Goal: Task Accomplishment & Management: Manage account settings

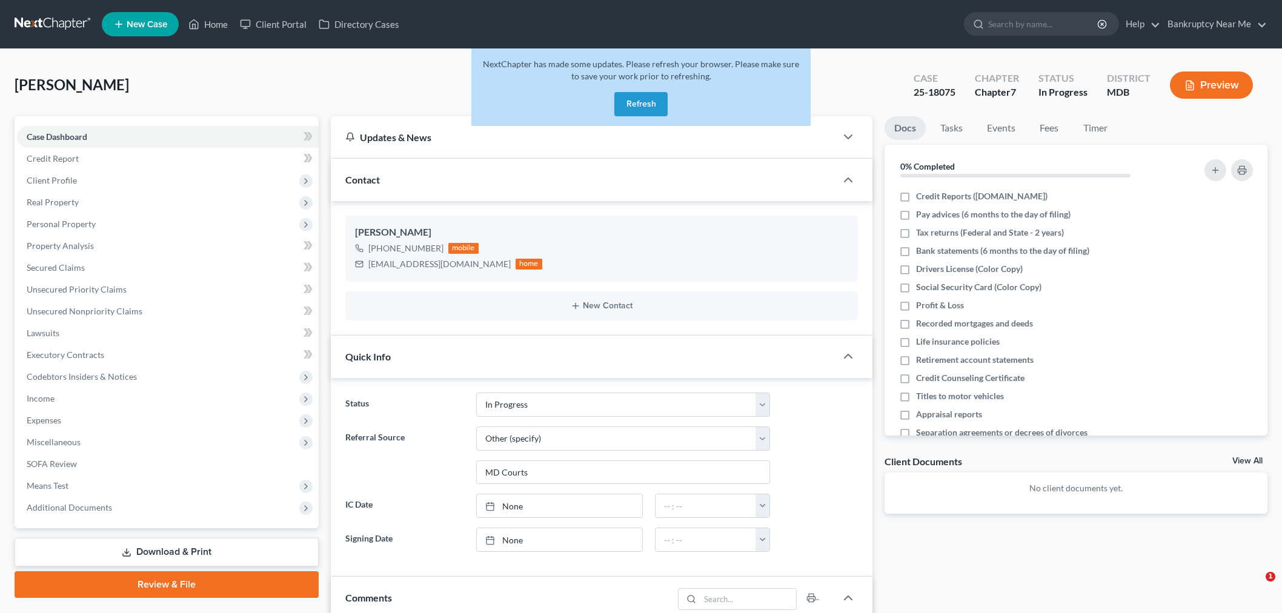
select select "9"
select select "6"
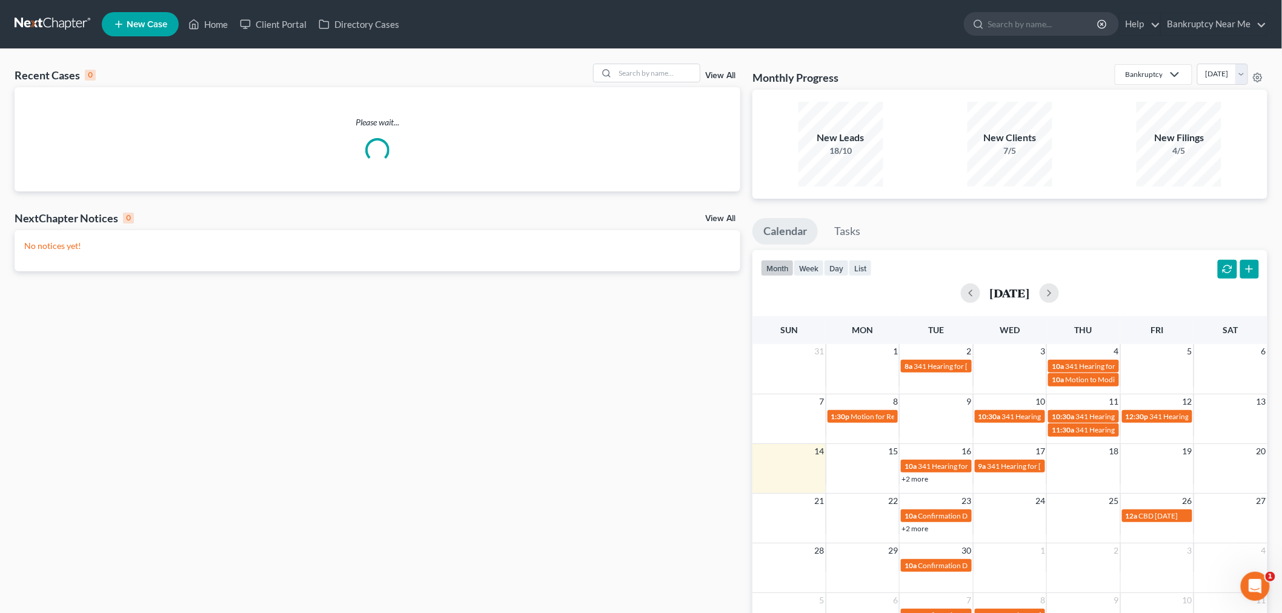
click at [646, 59] on div "Recent Cases 0 View All Please wait... NextChapter Notices 0 View All No notice…" at bounding box center [641, 363] width 1282 height 629
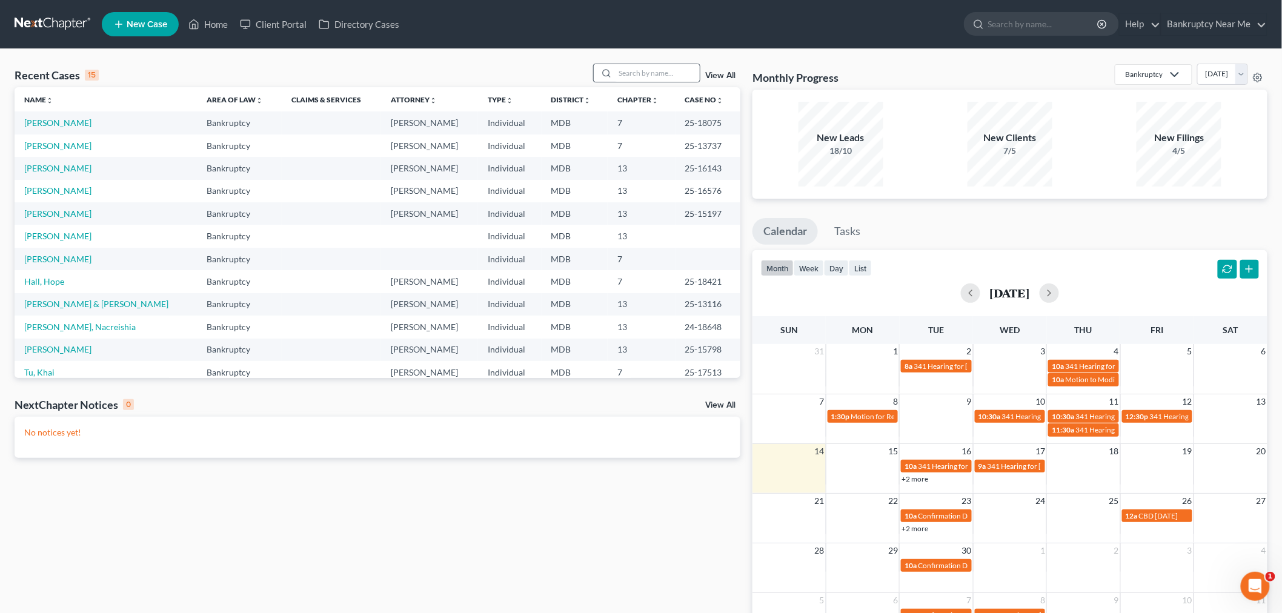
click at [634, 82] on div at bounding box center [647, 73] width 108 height 19
click at [637, 76] on input "search" at bounding box center [657, 73] width 85 height 18
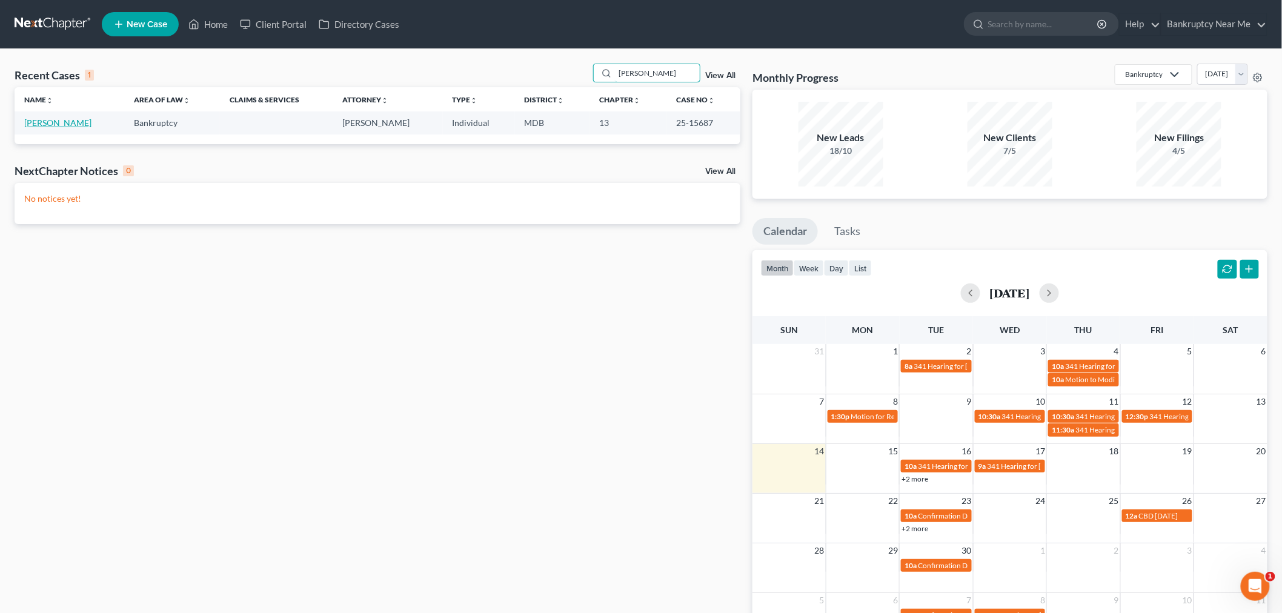
type input "velda"
click at [48, 127] on link "[PERSON_NAME]" at bounding box center [57, 123] width 67 height 10
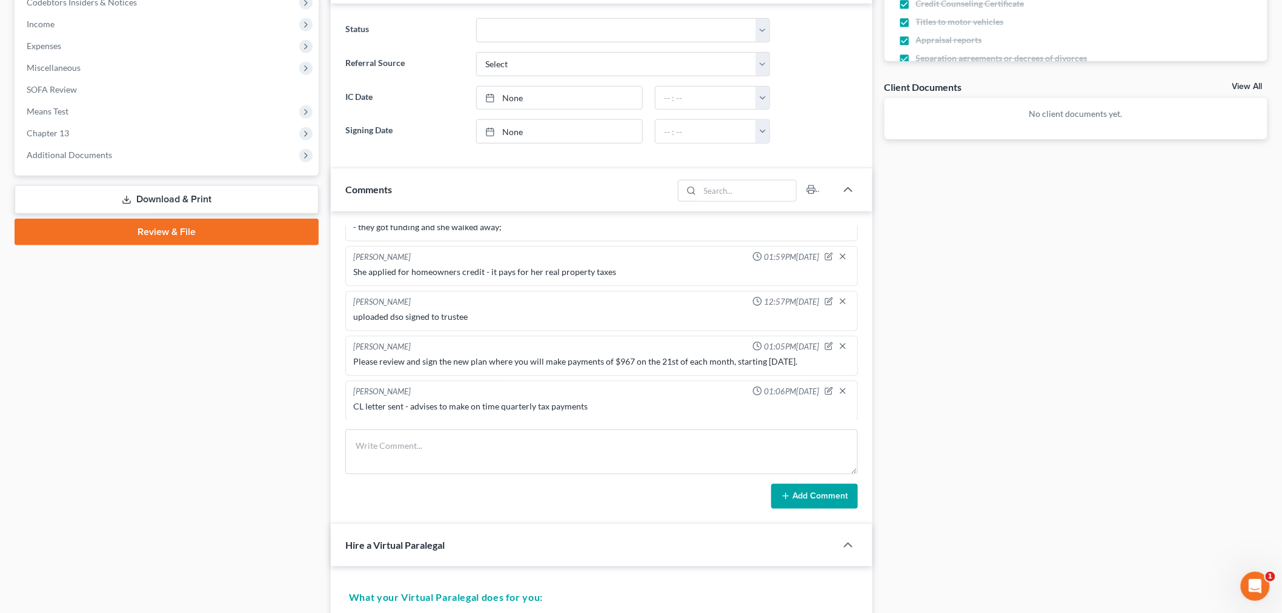
scroll to position [538, 0]
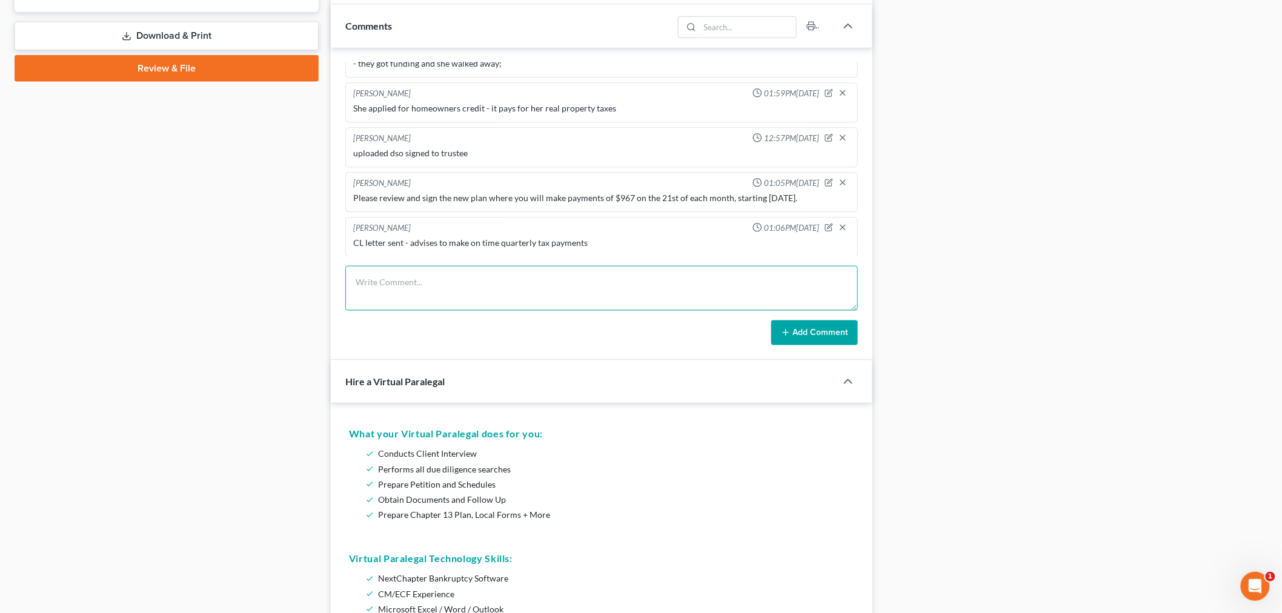
paste textarea "From: Brian Tucci <btucci@ch13balt.com> Sent: Sunday, September 14, 2025 11:46 …"
type textarea "From: Brian Tucci <btucci@ch13balt.com> Sent: Sunday, September 14, 2025 11:46 …"
click at [803, 322] on button "Add Comment" at bounding box center [814, 332] width 87 height 25
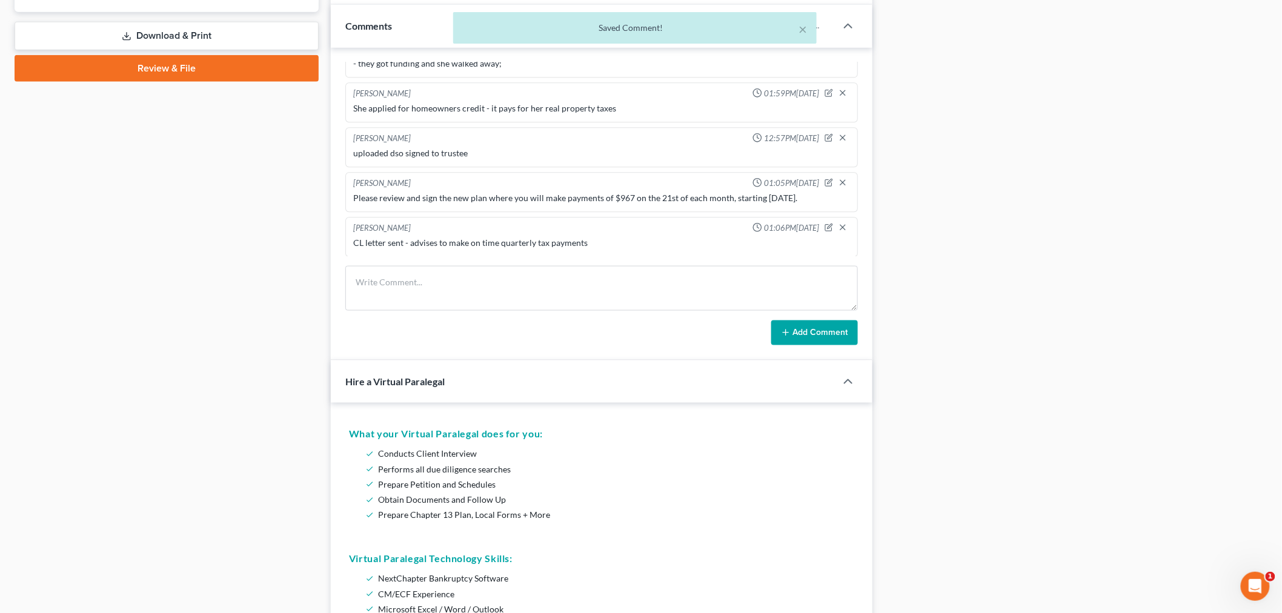
scroll to position [5692, 0]
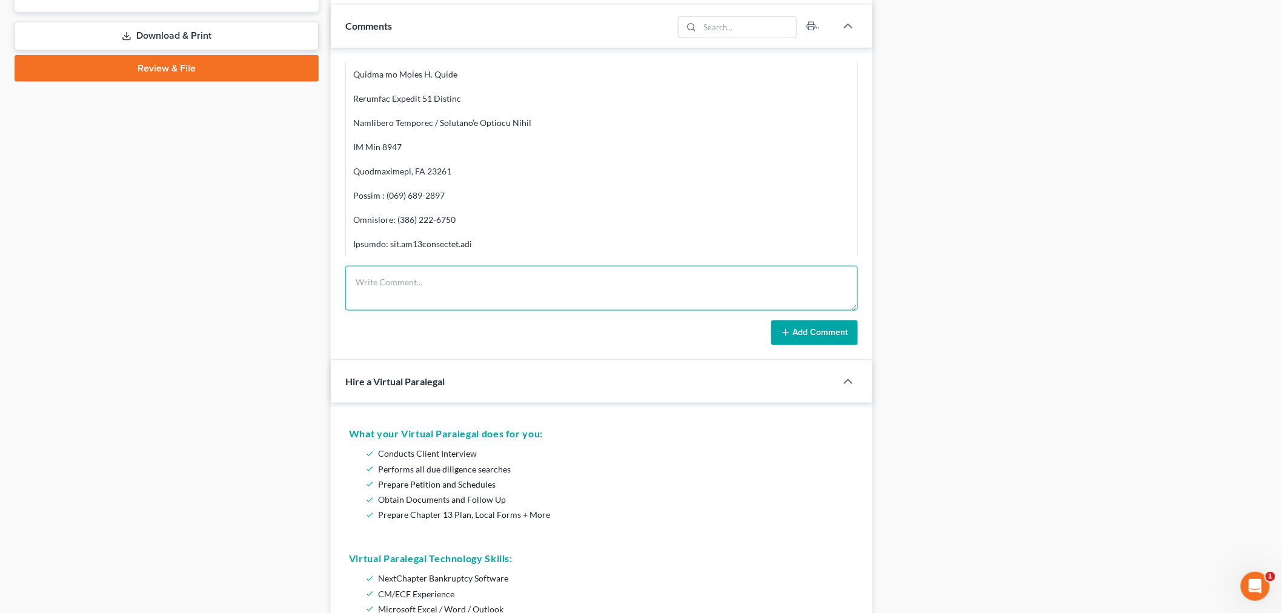
paste textarea "From: Iris Kwon <iris@bankruptcynearme.org> Sent: Sunday, September 14, 2025 2:…"
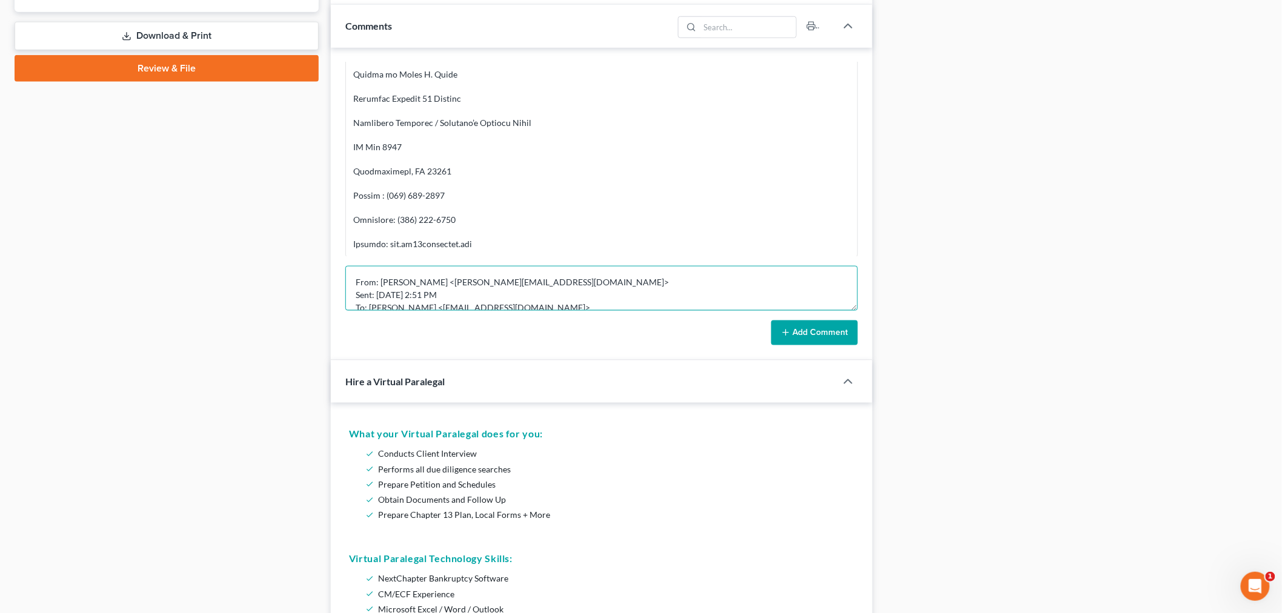
scroll to position [129, 0]
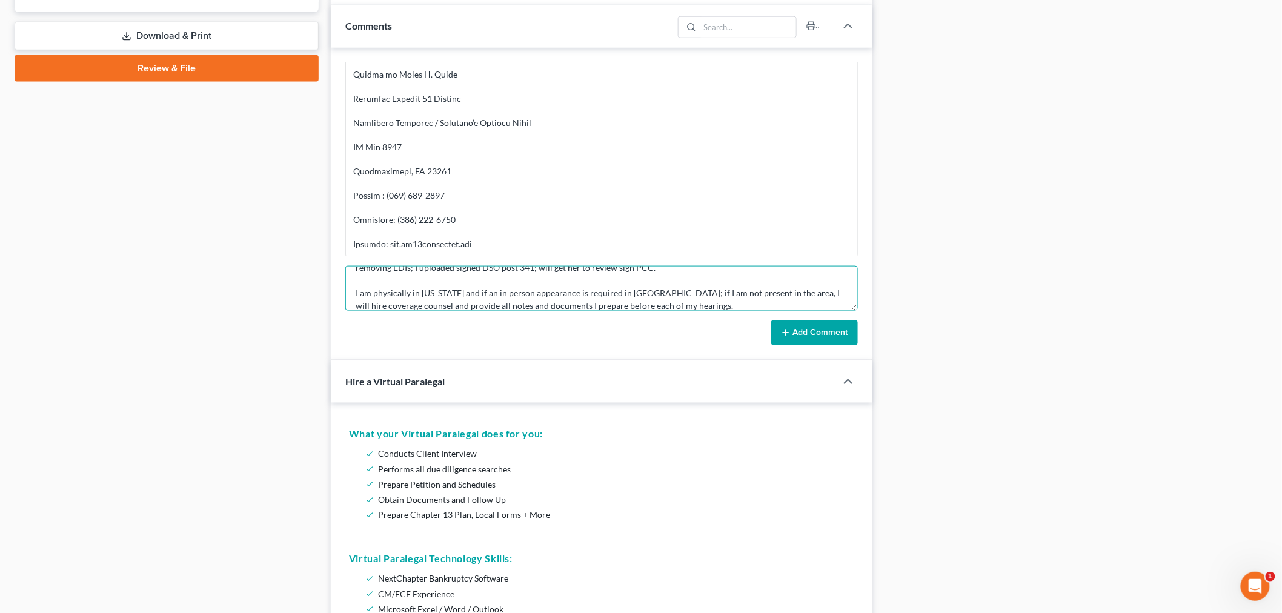
type textarea "From: Iris Kwon <iris@bankruptcynearme.org> Sent: Sunday, September 14, 2025 2:…"
click at [816, 321] on button "Add Comment" at bounding box center [814, 332] width 87 height 25
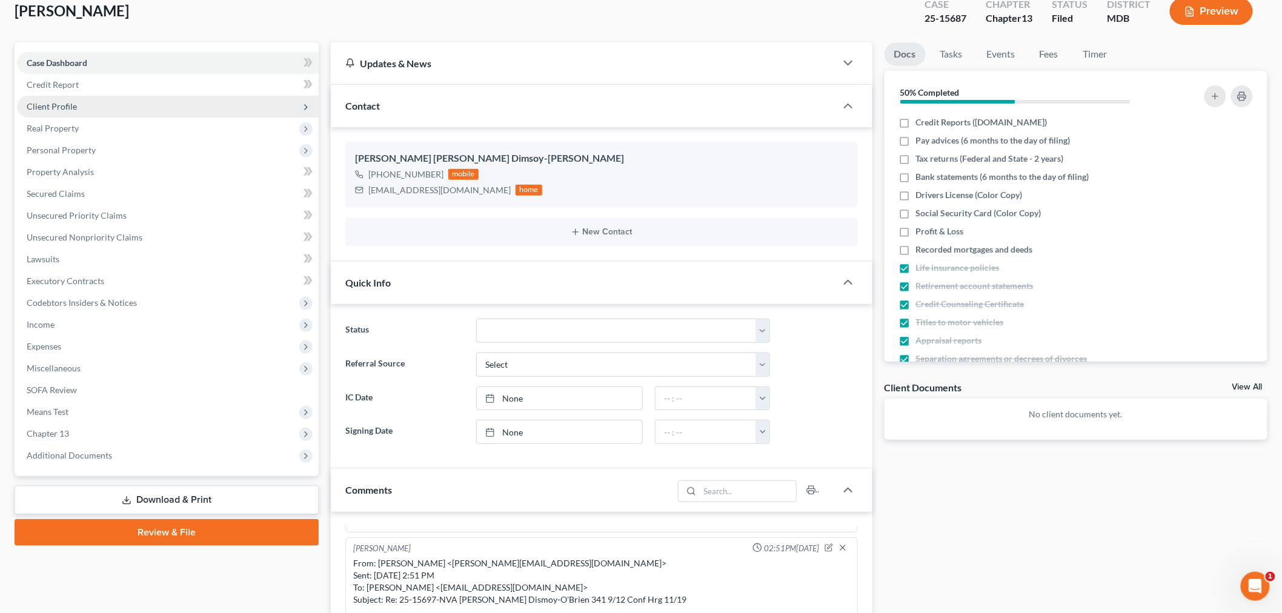
scroll to position [0, 0]
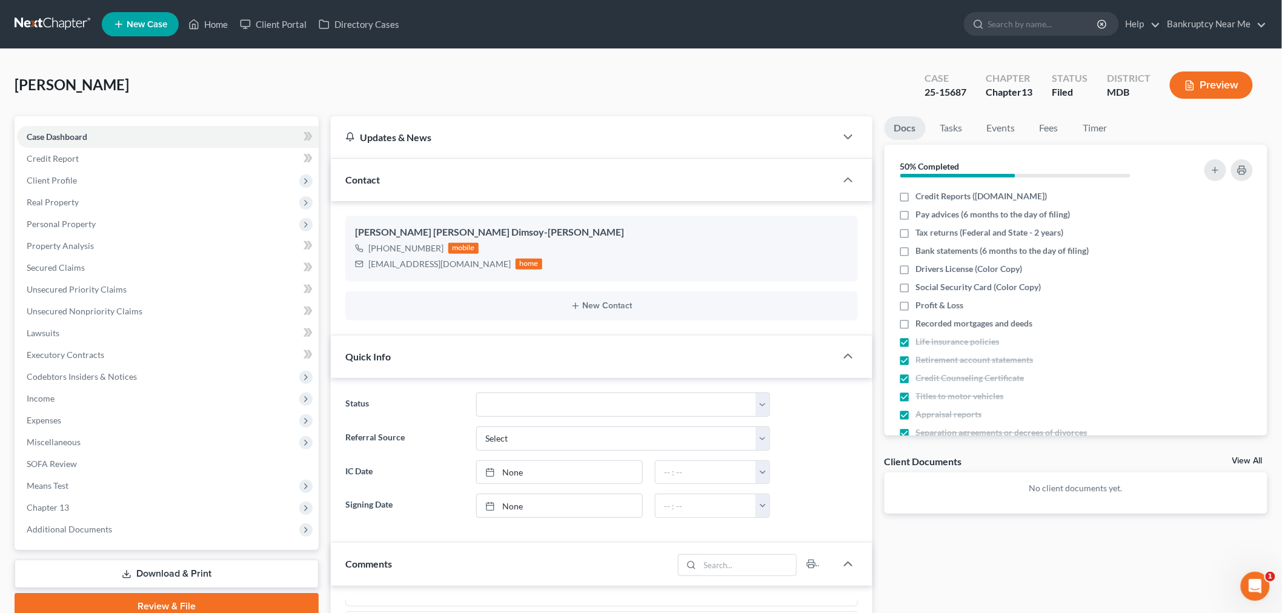
click at [62, 27] on link at bounding box center [54, 24] width 78 height 22
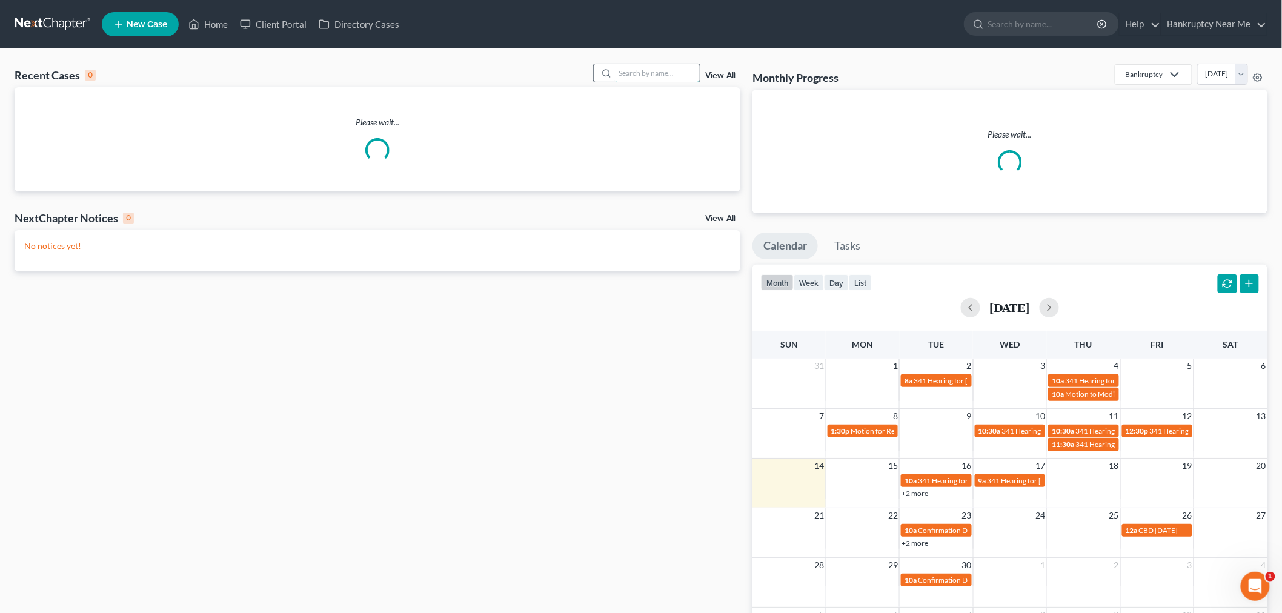
click at [659, 75] on input "search" at bounding box center [657, 73] width 85 height 18
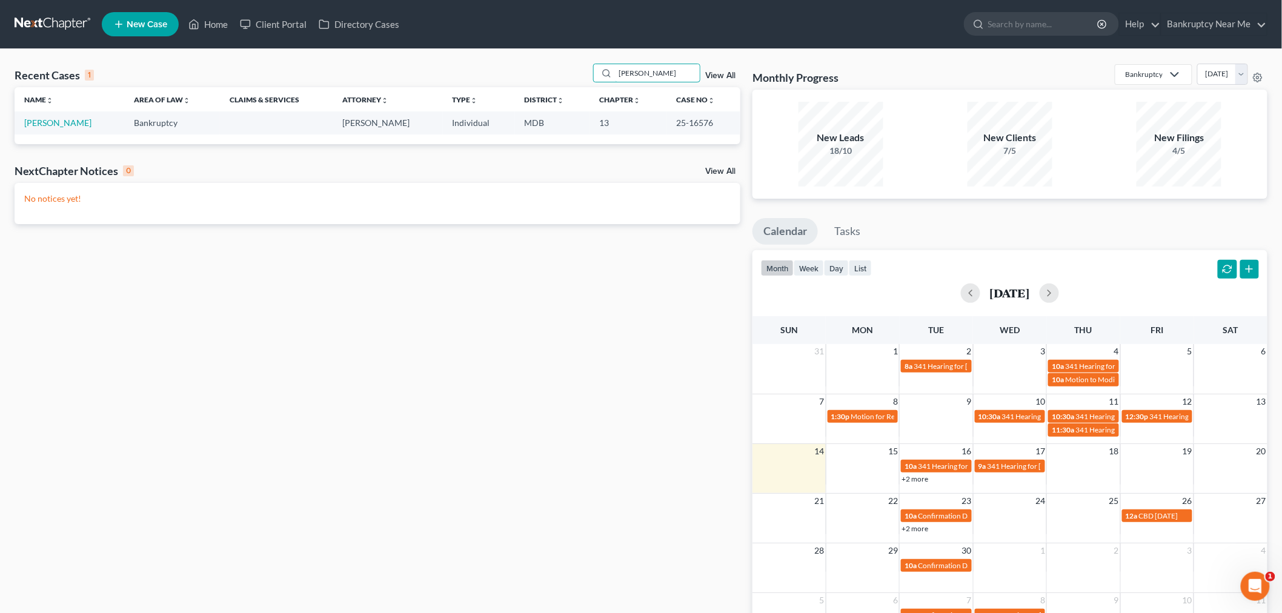
type input "askew"
click at [71, 128] on td "[PERSON_NAME]" at bounding box center [70, 122] width 110 height 22
click at [58, 124] on link "[PERSON_NAME]" at bounding box center [57, 123] width 67 height 10
select select "6"
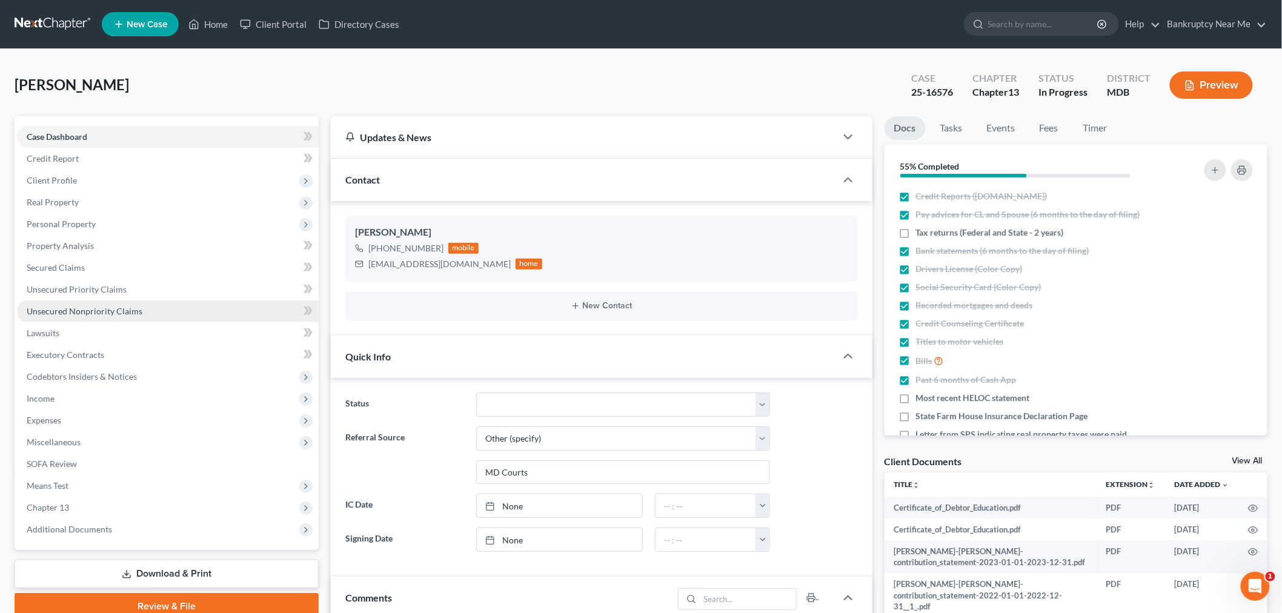
click at [99, 316] on link "Unsecured Nonpriority Claims" at bounding box center [168, 312] width 302 height 22
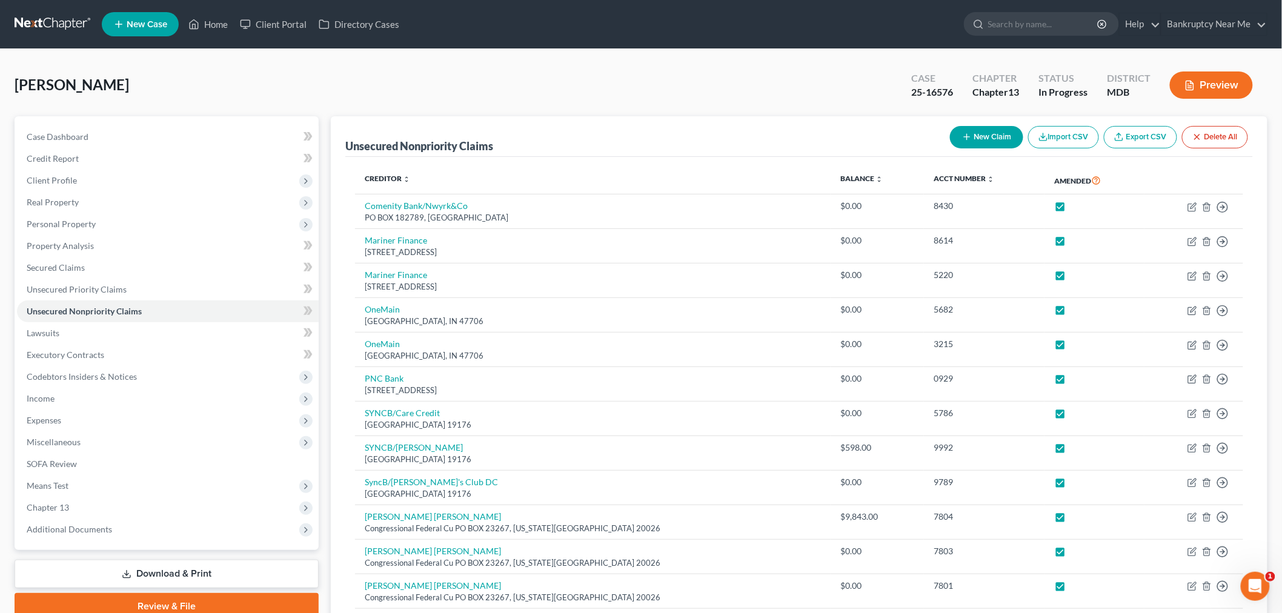
click at [977, 131] on button "New Claim" at bounding box center [986, 137] width 73 height 22
select select "0"
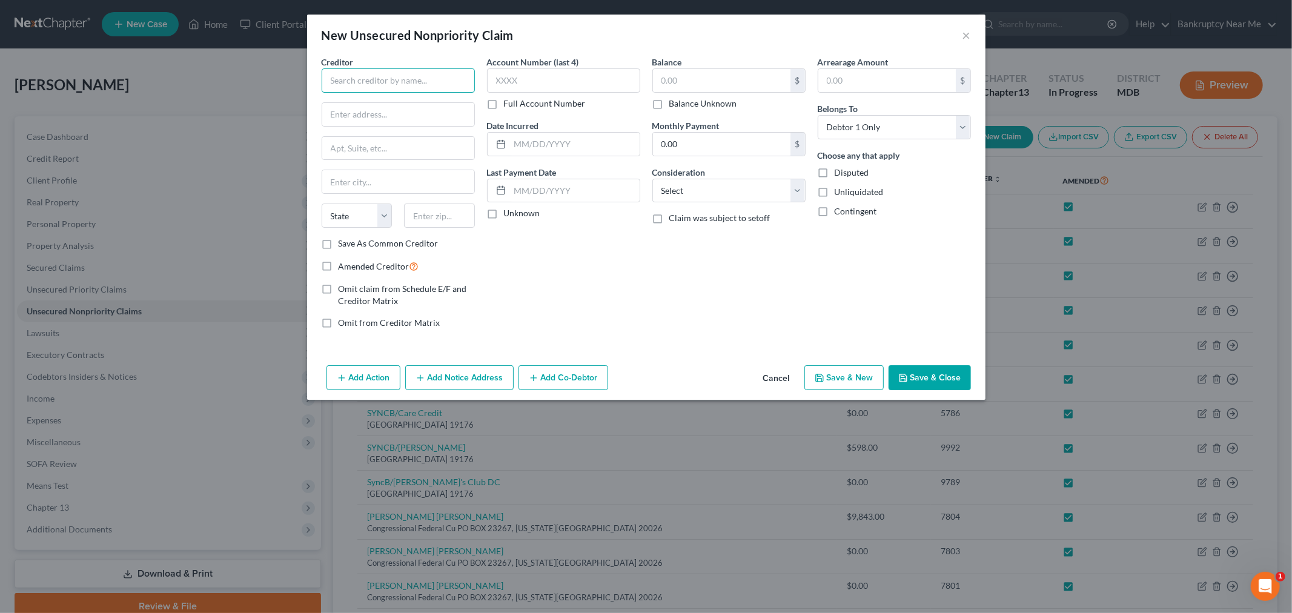
click at [401, 88] on input "text" at bounding box center [398, 80] width 153 height 24
drag, startPoint x: 354, startPoint y: 86, endPoint x: 348, endPoint y: 85, distance: 6.1
click at [348, 85] on input "Credut One" at bounding box center [398, 80] width 153 height 24
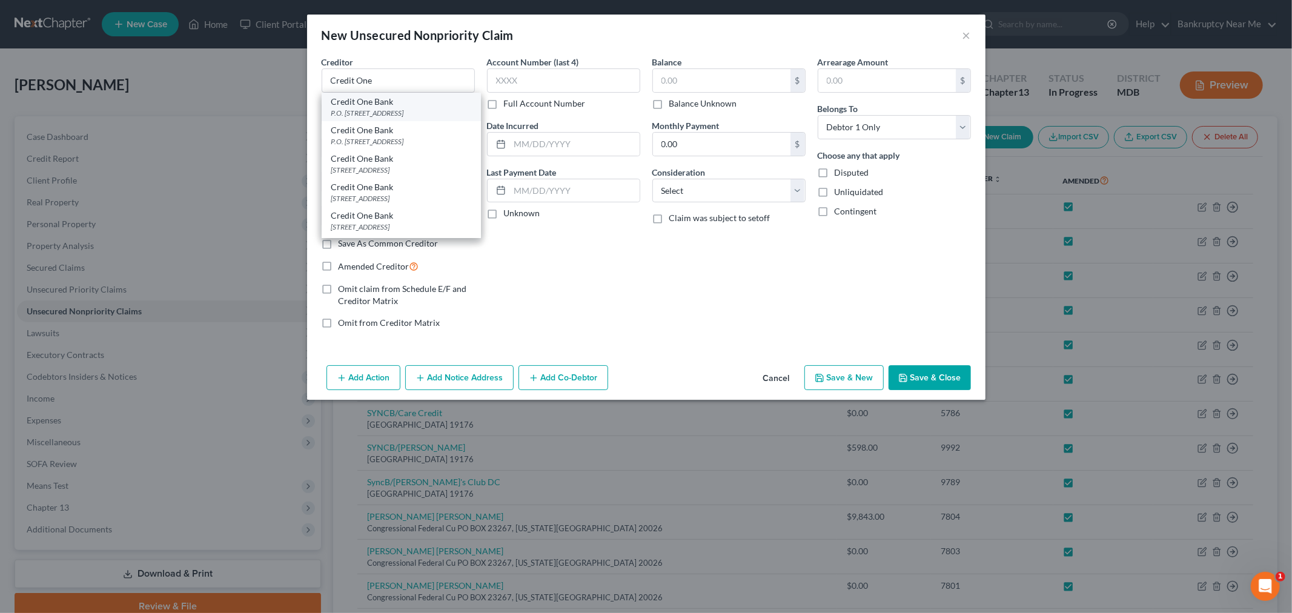
click at [413, 110] on div "P.O. Box 98875, Las Vegas, NV 89193" at bounding box center [401, 113] width 140 height 10
type input "Credit One Bank"
type input "P.O. Box 98875"
type input "Las Vegas"
select select "31"
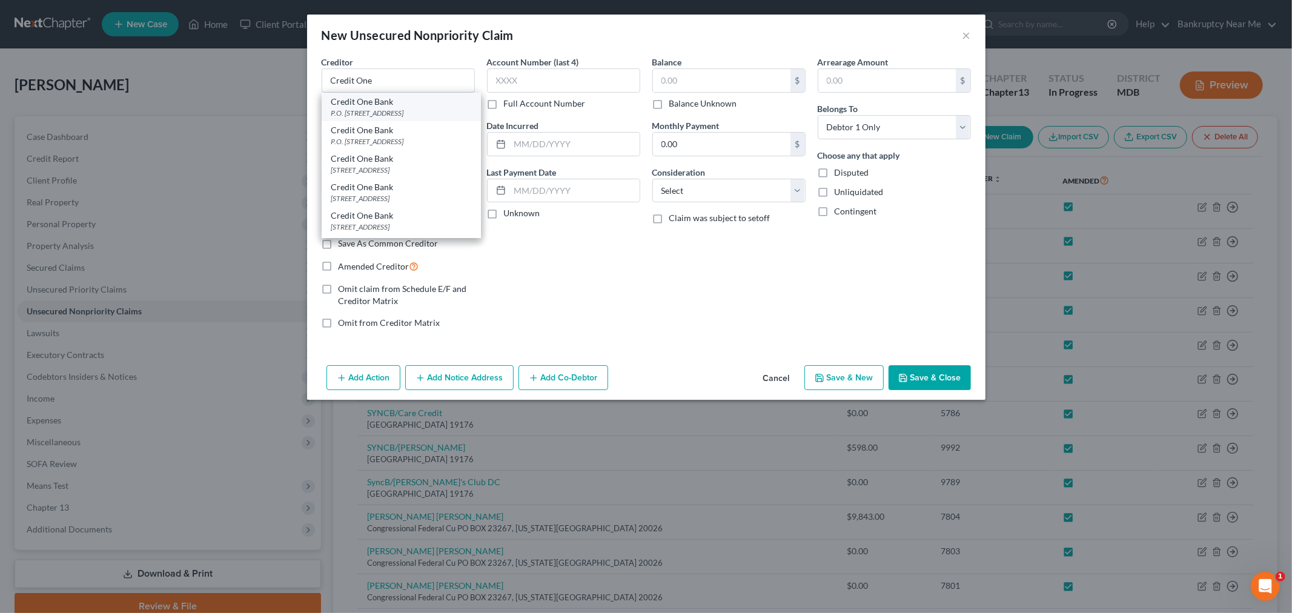
type input "89193"
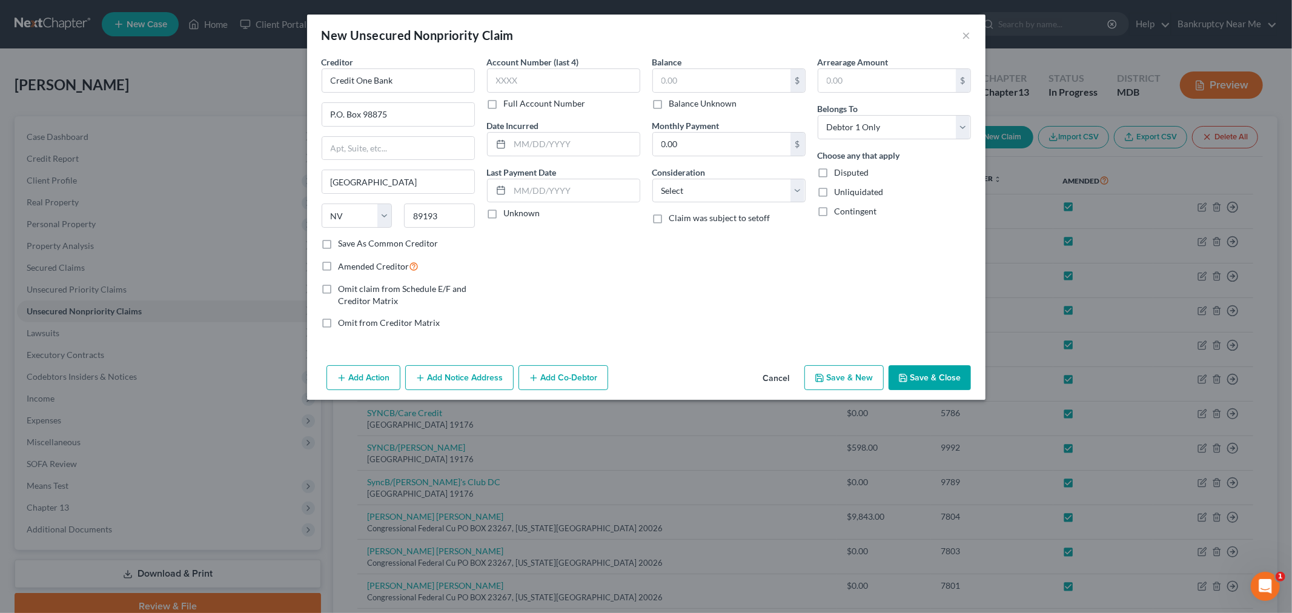
click at [463, 376] on button "Add Notice Address" at bounding box center [459, 377] width 108 height 25
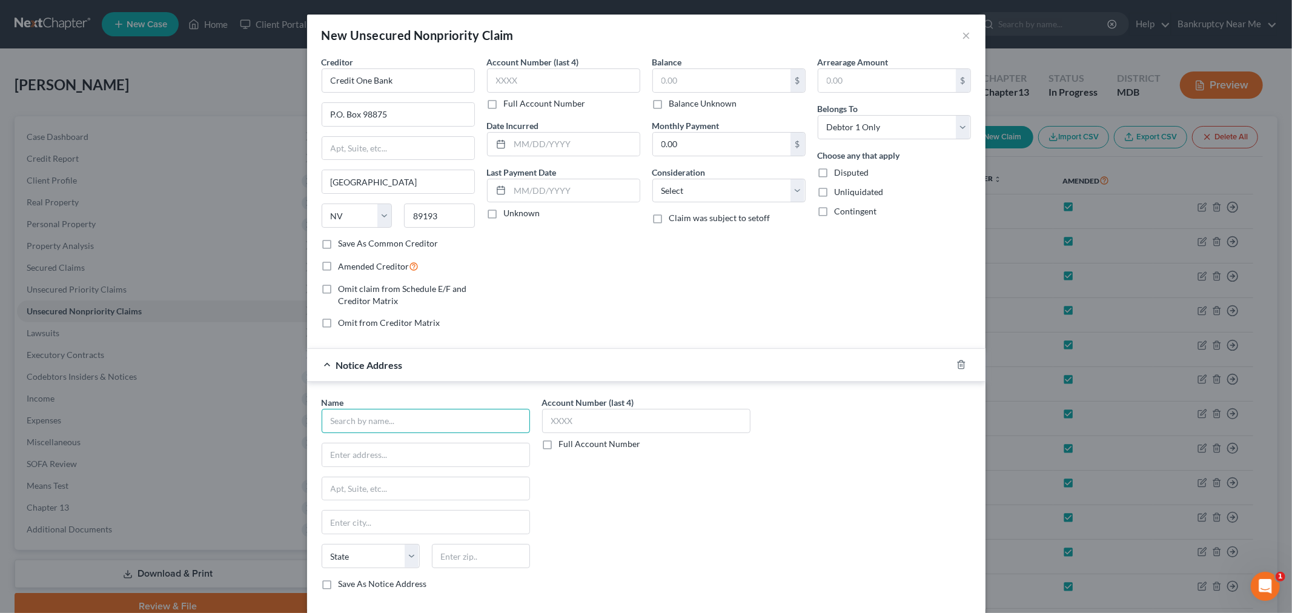
click at [397, 422] on input "text" at bounding box center [426, 421] width 208 height 24
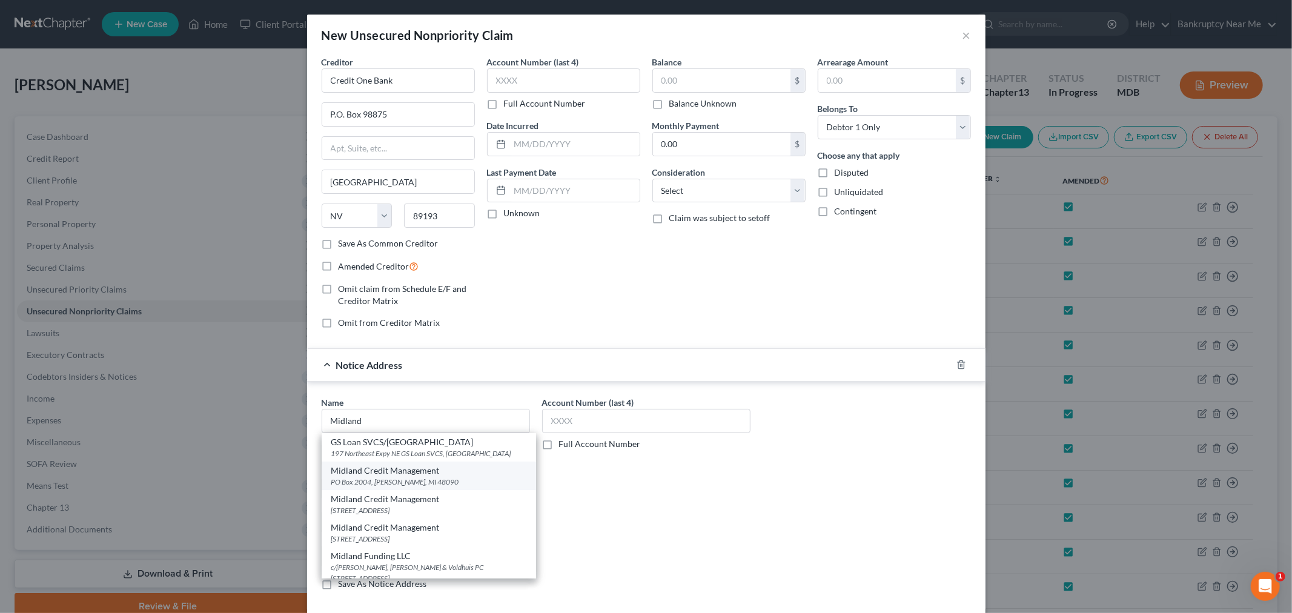
click at [440, 477] on div "PO Box 2004, Warren, MI 48090" at bounding box center [428, 482] width 195 height 10
type input "Midland Credit Management"
type input "PO Box 2004"
type input "Warren"
select select "23"
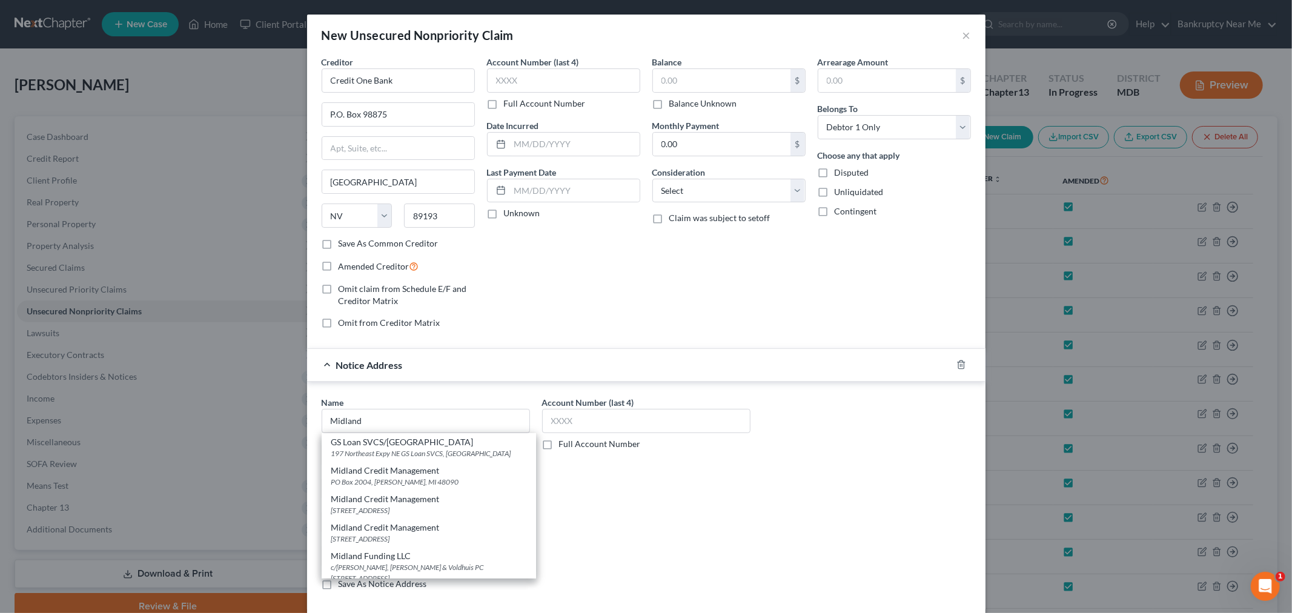
type input "48090"
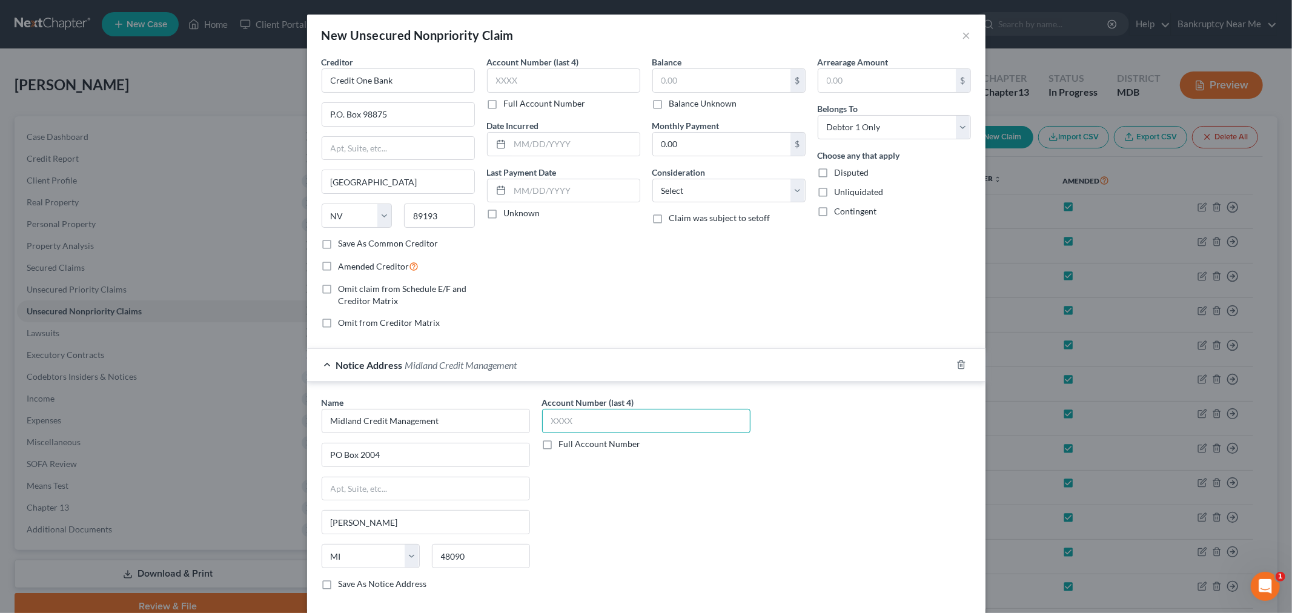
click at [597, 421] on input "text" at bounding box center [646, 421] width 208 height 24
click at [586, 80] on input "text" at bounding box center [563, 80] width 153 height 24
type input "0756"
click at [707, 80] on input "text" at bounding box center [722, 80] width 138 height 23
type input "1,657.27"
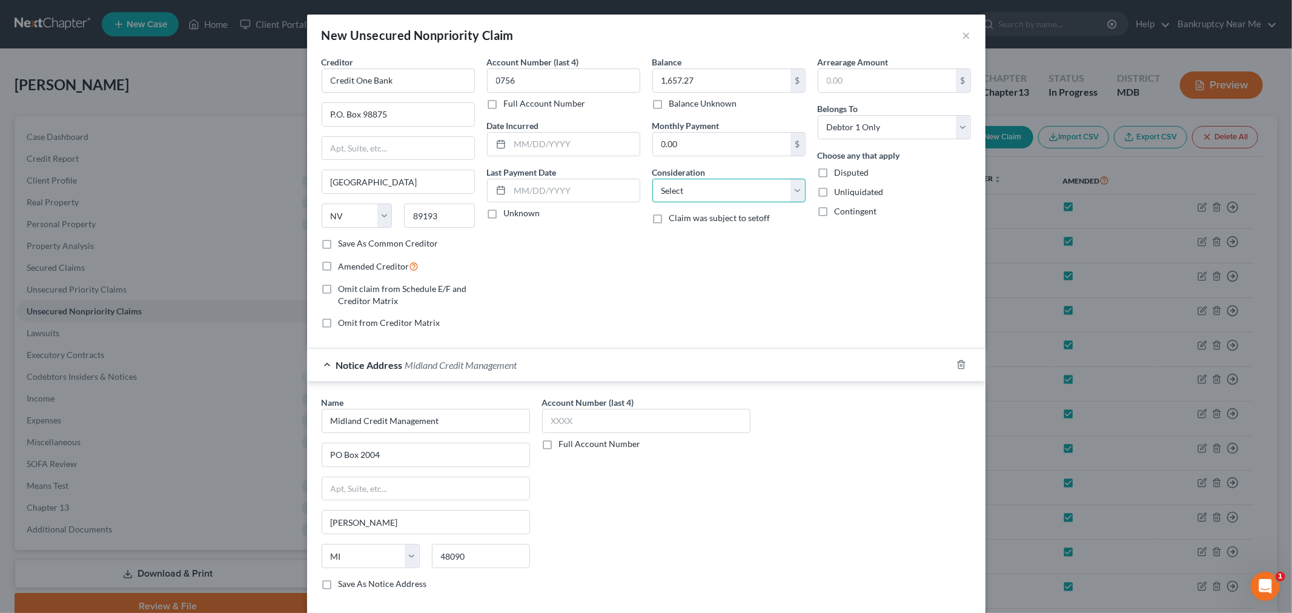
click at [695, 201] on select "Select Cable / Satellite Services Collection Agency Credit Card Debt Debt Couns…" at bounding box center [728, 191] width 153 height 24
select select "2"
click at [652, 179] on select "Select Cable / Satellite Services Collection Agency Credit Card Debt Debt Couns…" at bounding box center [728, 191] width 153 height 24
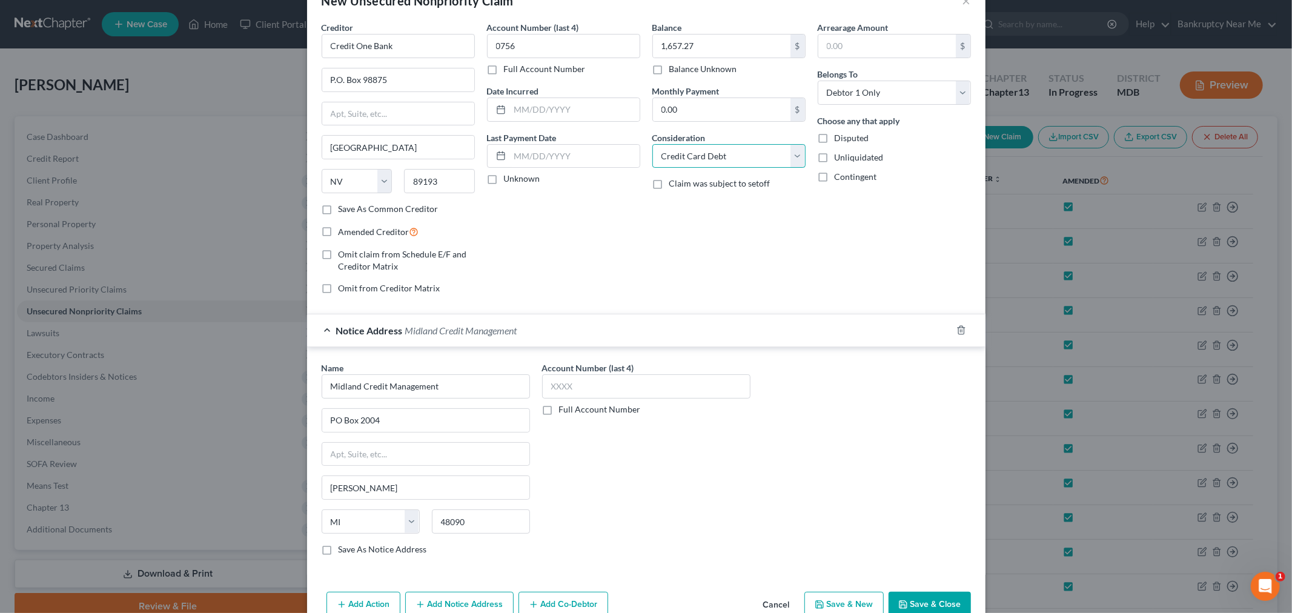
scroll to position [64, 0]
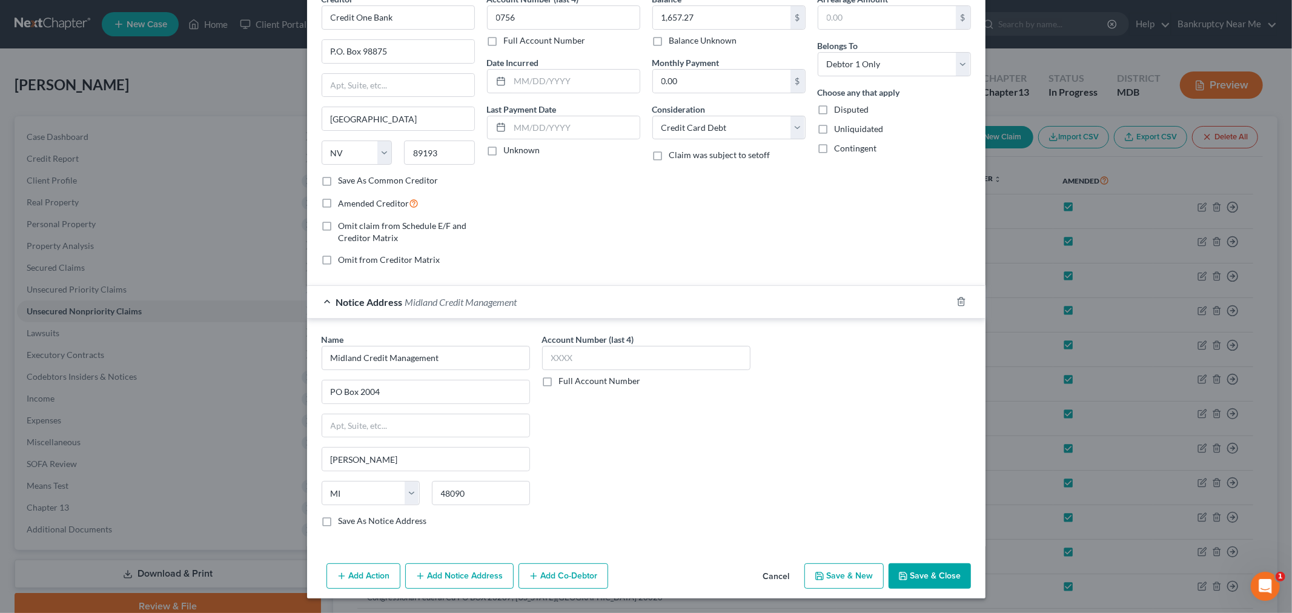
click at [941, 571] on button "Save & Close" at bounding box center [930, 575] width 82 height 25
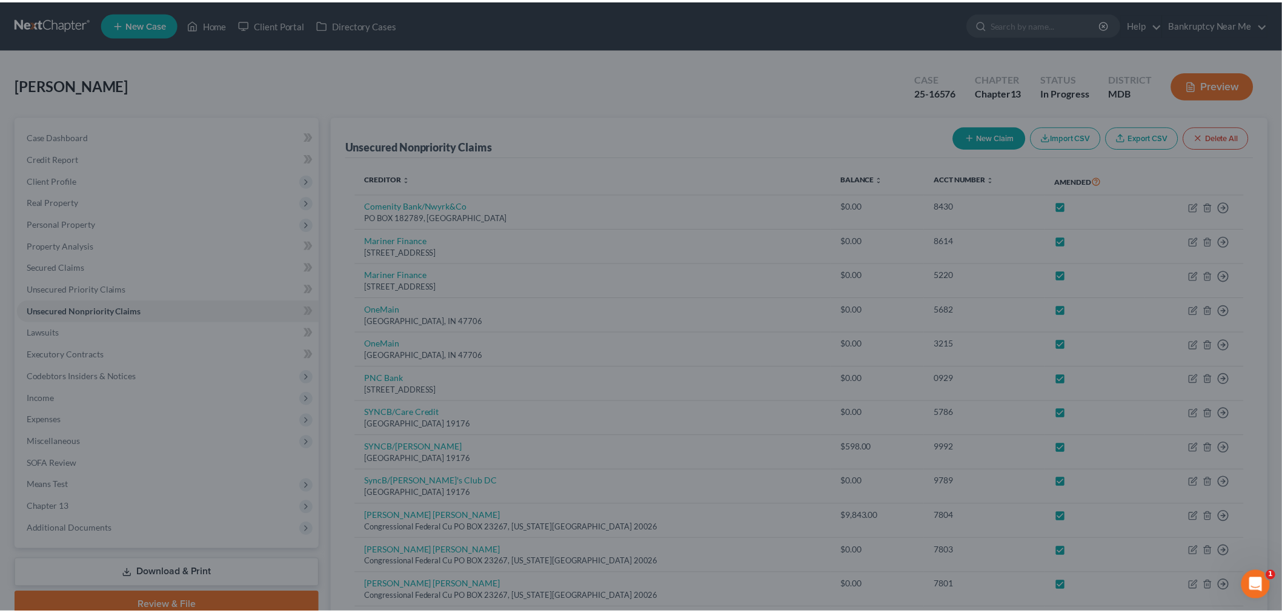
scroll to position [0, 0]
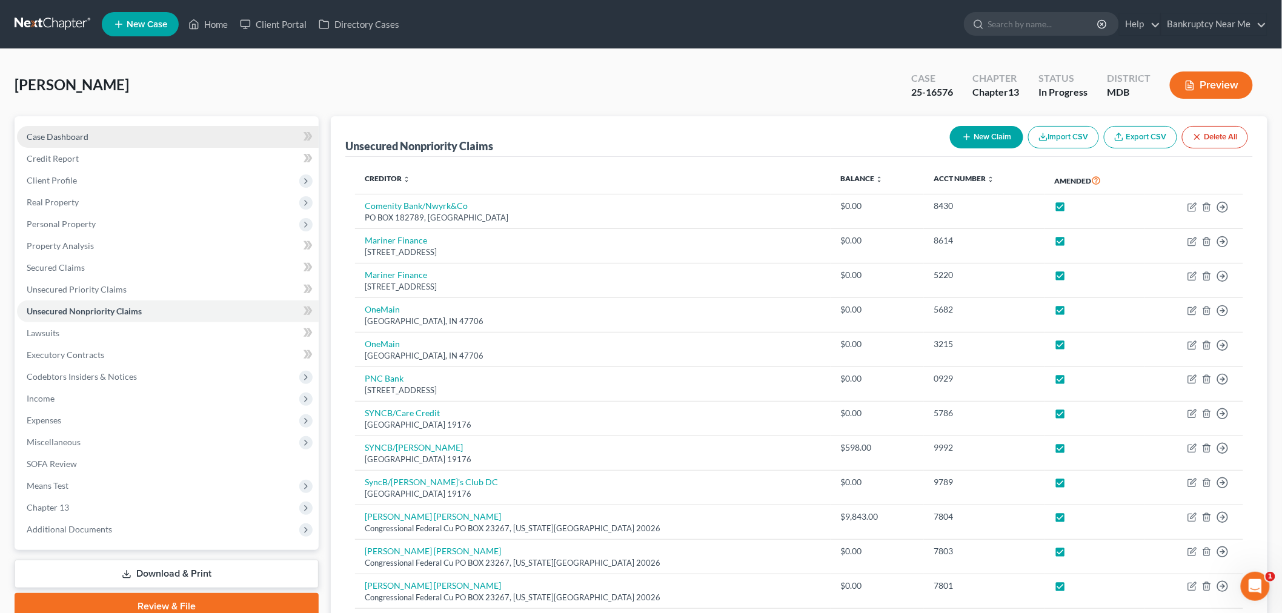
click at [140, 131] on link "Case Dashboard" at bounding box center [168, 137] width 302 height 22
select select "6"
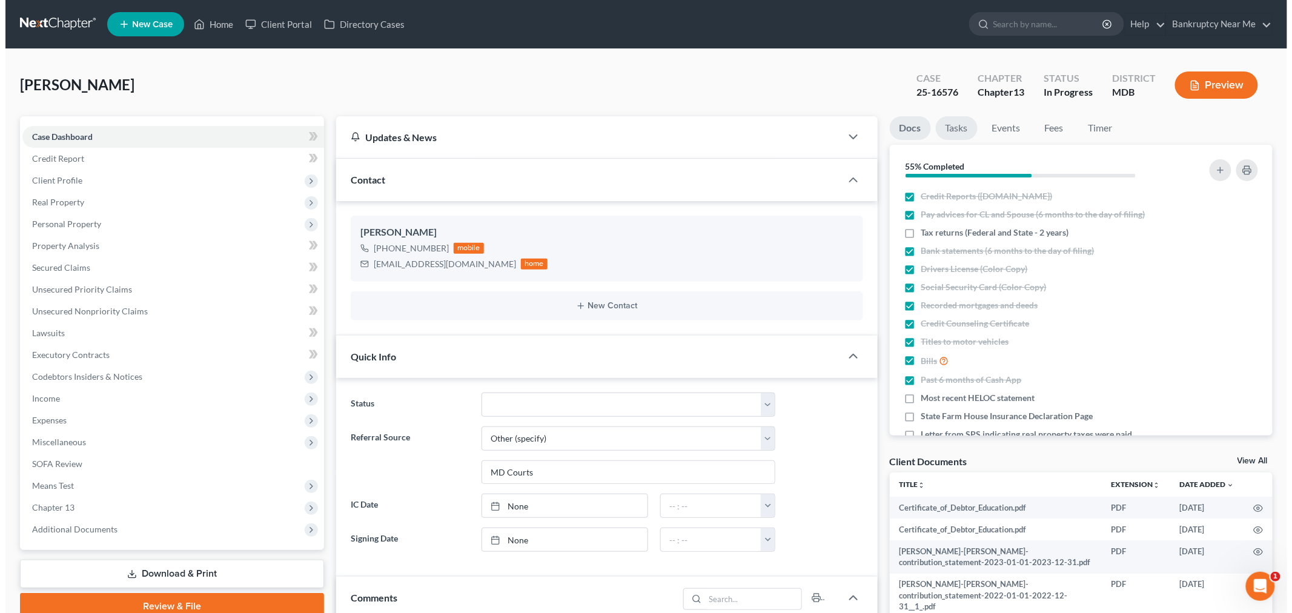
scroll to position [7390, 0]
click at [937, 125] on link "Tasks" at bounding box center [952, 128] width 42 height 24
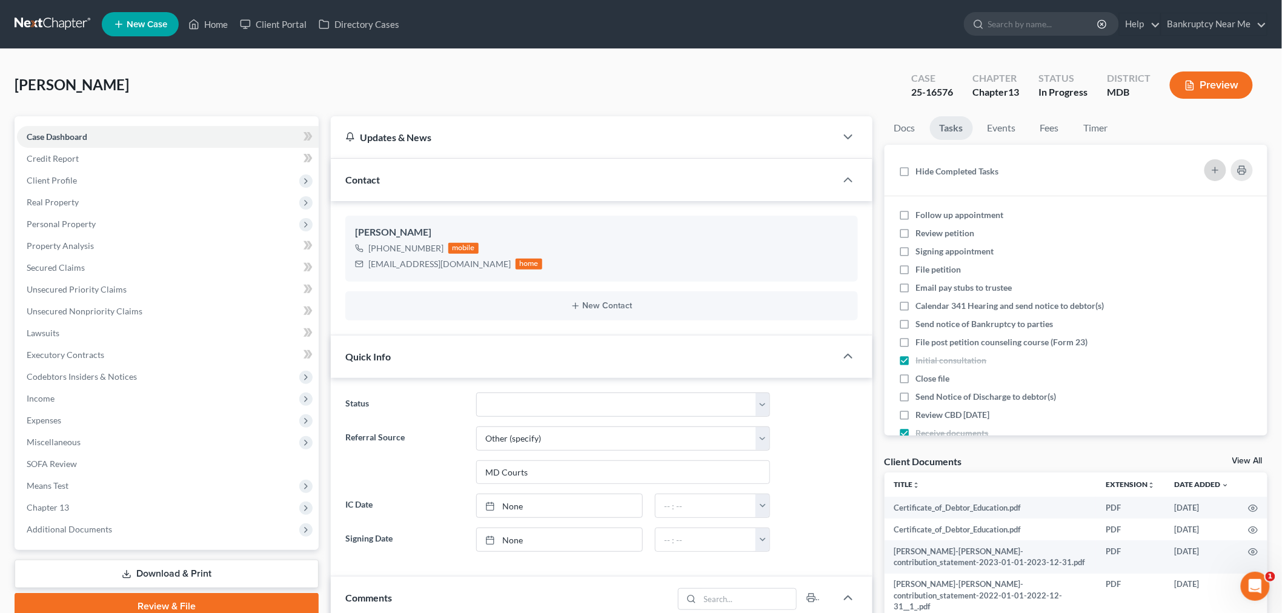
click at [1210, 171] on icon "button" at bounding box center [1215, 170] width 10 height 10
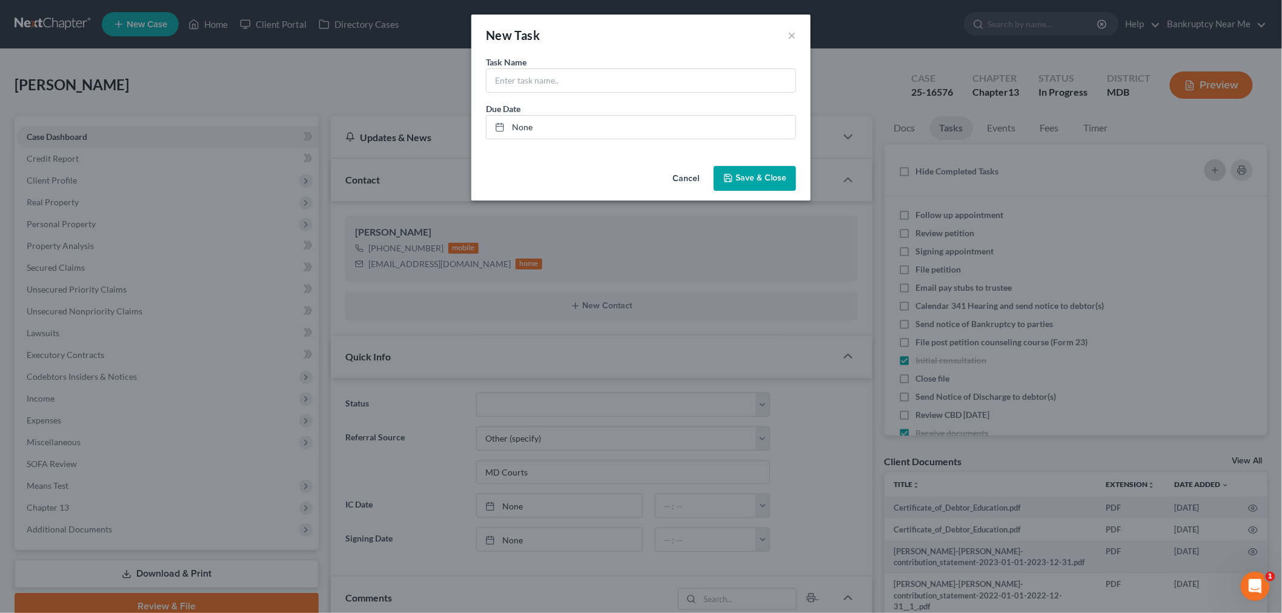
scroll to position [7378, 0]
click at [561, 88] on input "text" at bounding box center [646, 80] width 309 height 23
paste input "C-16-JG-24-006561"
type input "AVOID MIDLAND JUDGMENT LIEN IN CC C-16-JG-24-006561"
click at [762, 185] on button "Save & Close" at bounding box center [760, 178] width 82 height 25
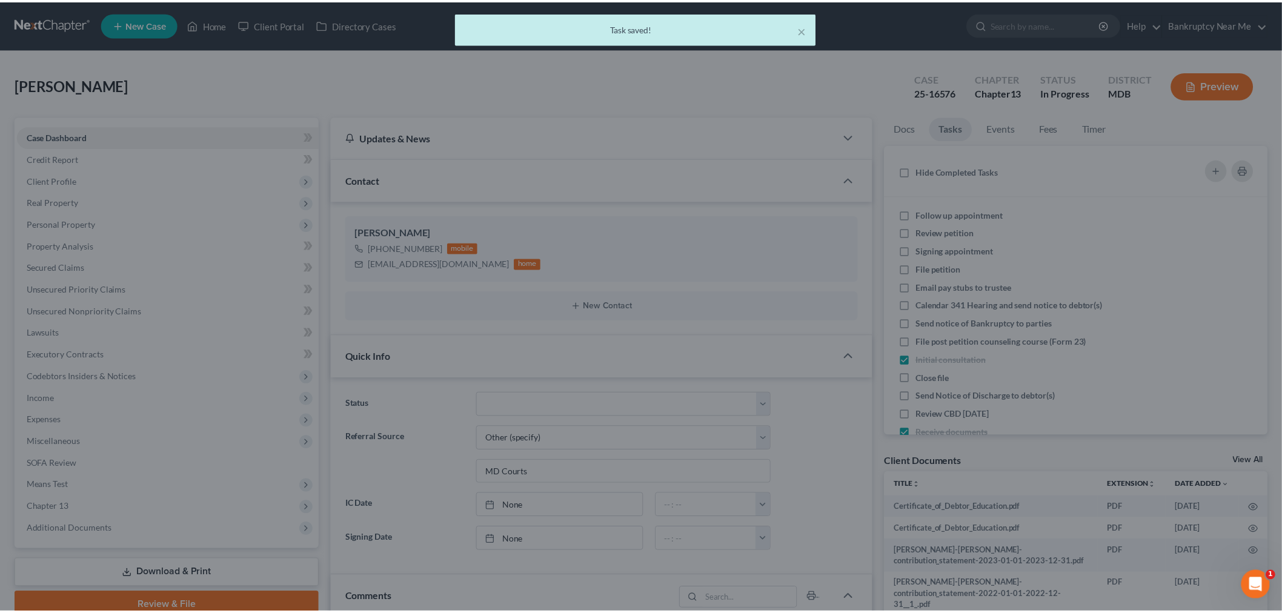
scroll to position [7390, 0]
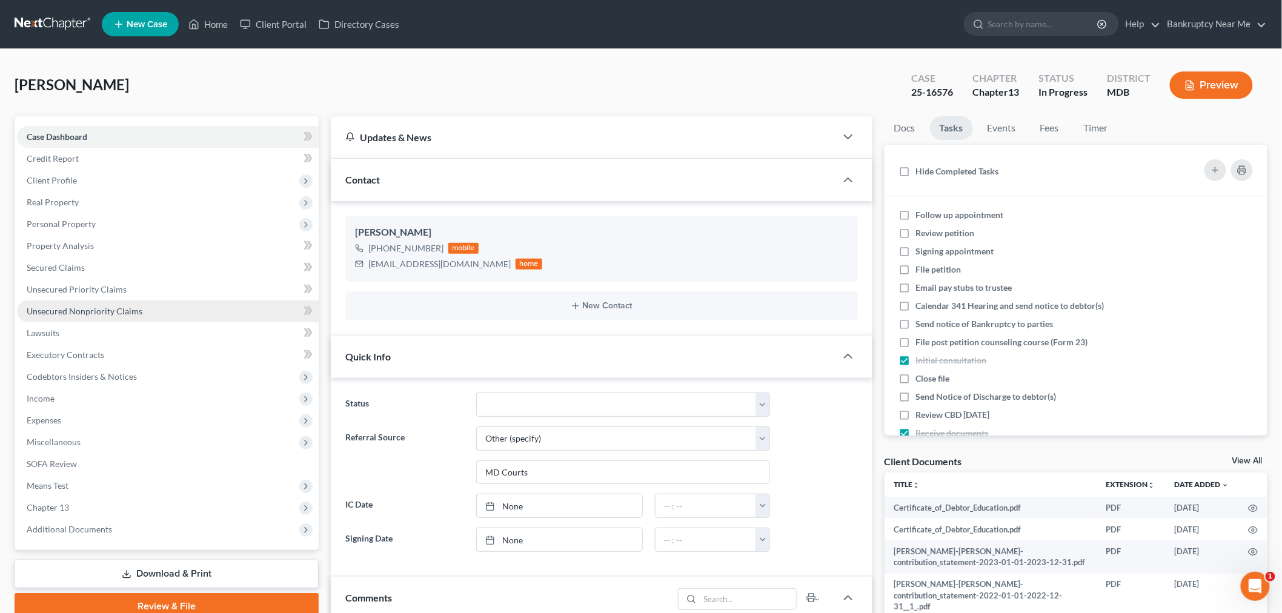
click at [150, 306] on link "Unsecured Nonpriority Claims" at bounding box center [168, 312] width 302 height 22
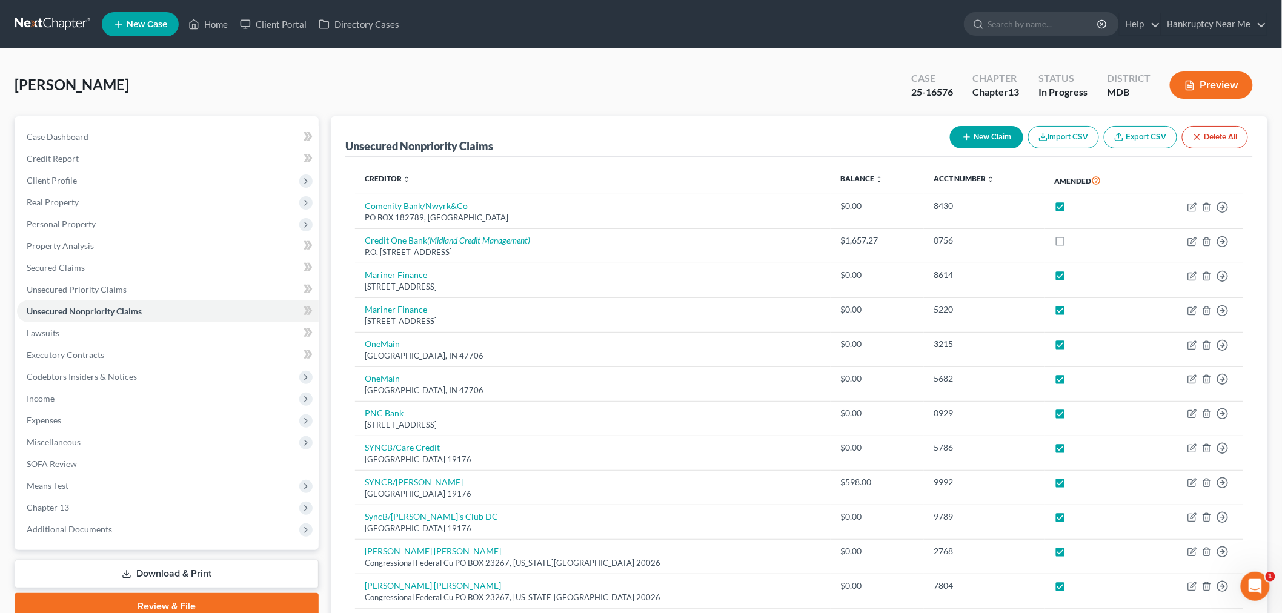
click at [992, 138] on button "New Claim" at bounding box center [986, 137] width 73 height 22
select select "0"
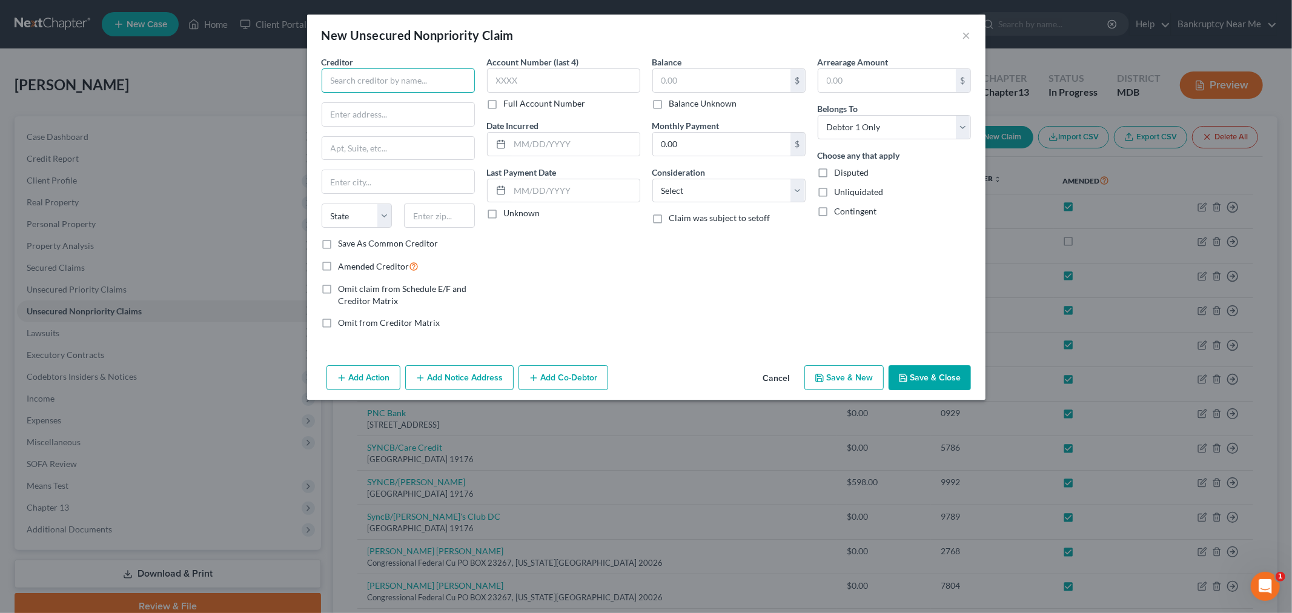
click at [422, 86] on input "text" at bounding box center [398, 80] width 153 height 24
type input "V"
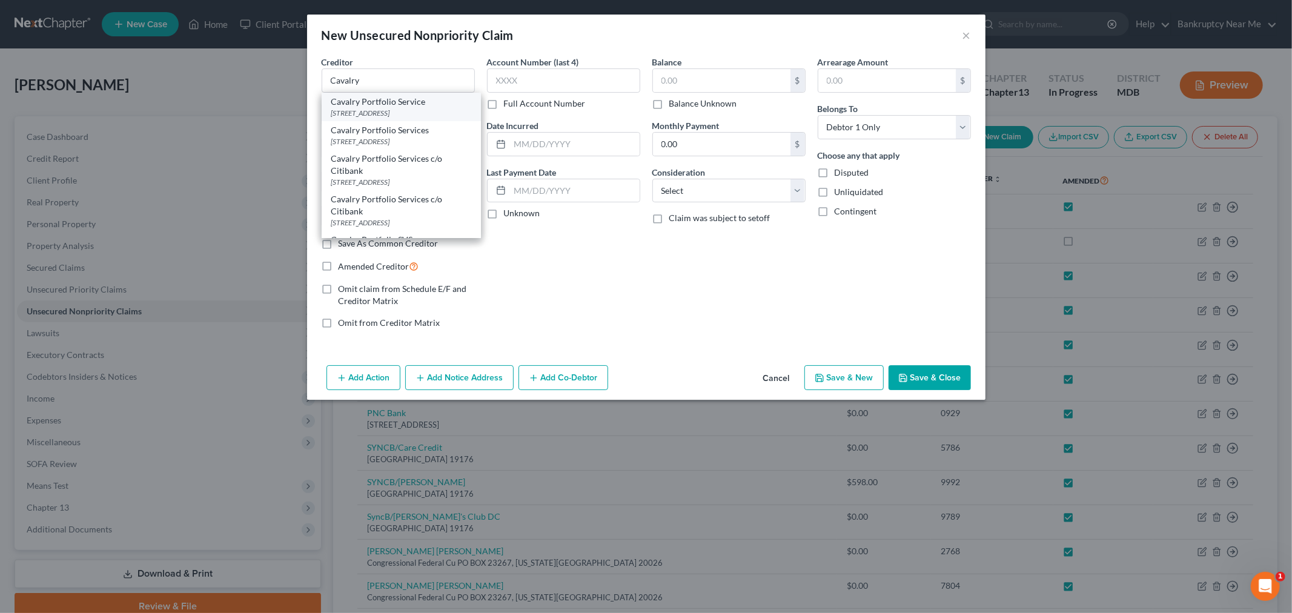
click at [385, 101] on div "Cavalry Portfolio Service" at bounding box center [401, 102] width 140 height 12
type input "Cavalry Portfolio Service"
type input "1 American Lane"
type input "Suite 220"
type input "06831"
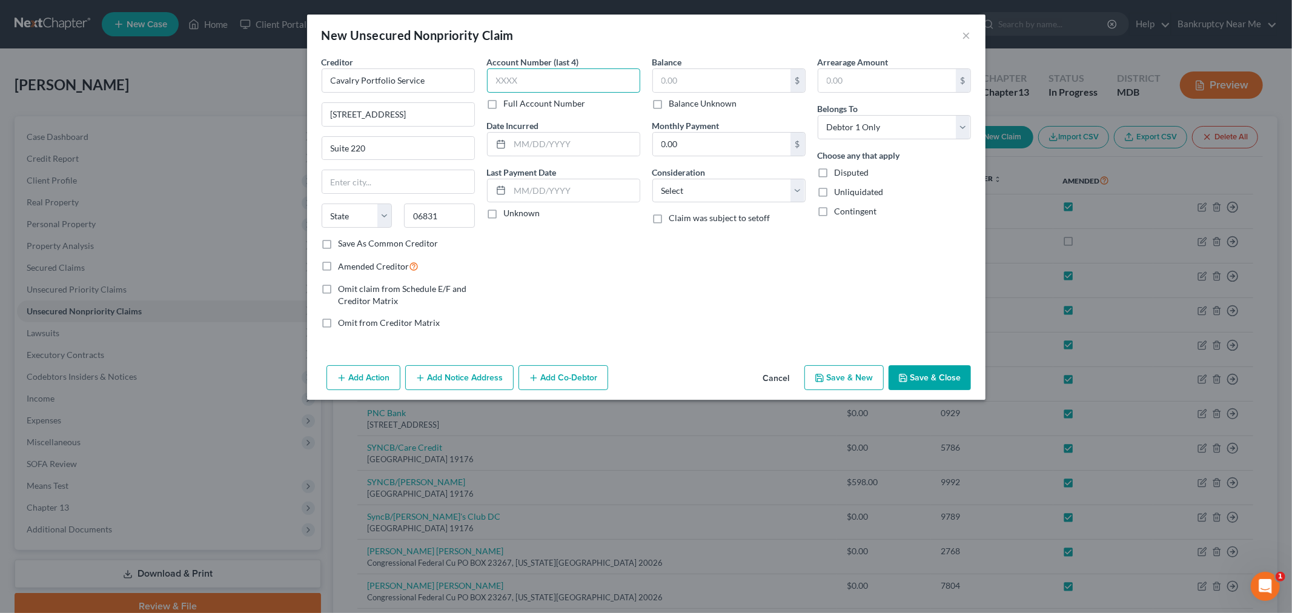
drag, startPoint x: 530, startPoint y: 76, endPoint x: 534, endPoint y: 69, distance: 8.2
click at [529, 76] on input "text" at bounding box center [563, 80] width 153 height 24
type input "7909"
click at [680, 81] on input "text" at bounding box center [722, 80] width 138 height 23
type input "3,305.96"
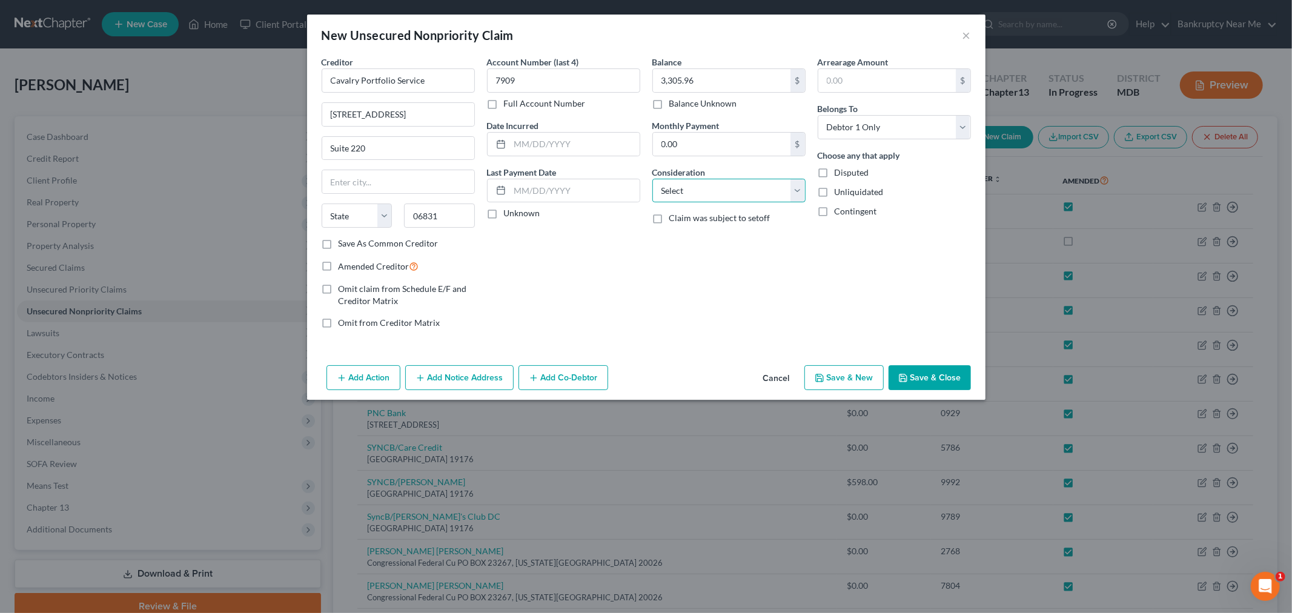
click at [733, 195] on select "Select Cable / Satellite Services Collection Agency Credit Card Debt Debt Couns…" at bounding box center [728, 191] width 153 height 24
select select "2"
click at [652, 179] on select "Select Cable / Satellite Services Collection Agency Credit Card Debt Debt Couns…" at bounding box center [728, 191] width 153 height 24
click at [609, 151] on input "text" at bounding box center [575, 144] width 130 height 23
type input "01/01/2022"
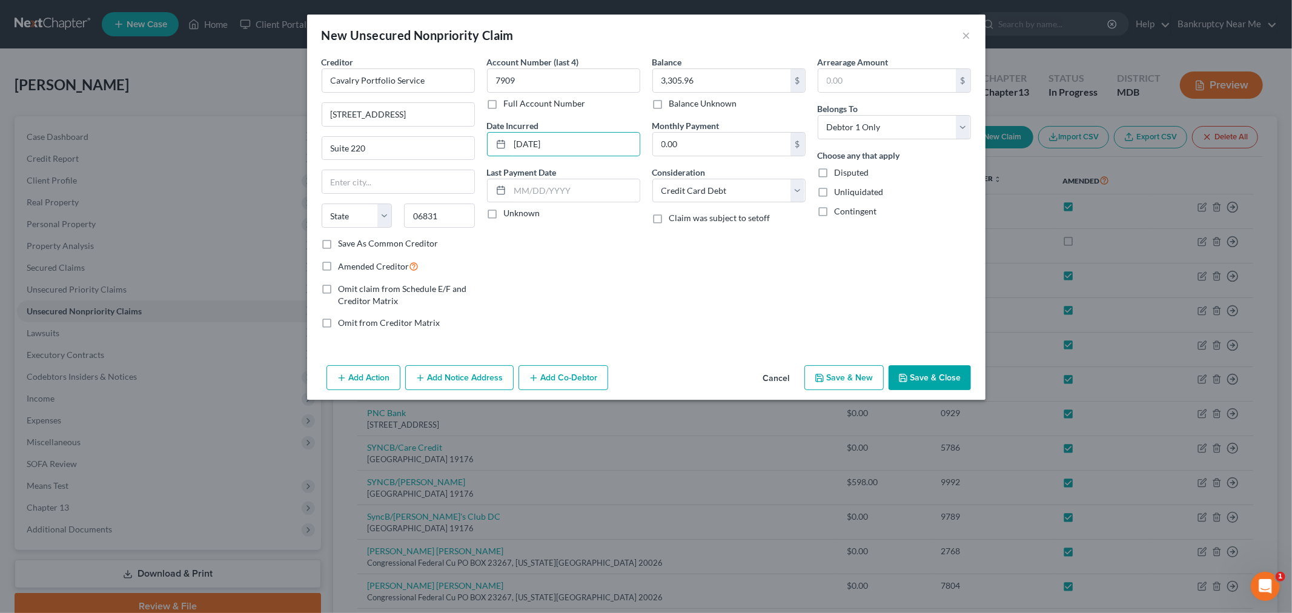
click at [367, 262] on span "Amended Creditor" at bounding box center [374, 266] width 71 height 10
click at [351, 262] on input "Amended Creditor" at bounding box center [348, 263] width 8 height 8
checkbox input "true"
click at [928, 367] on button "Save & Close" at bounding box center [930, 377] width 82 height 25
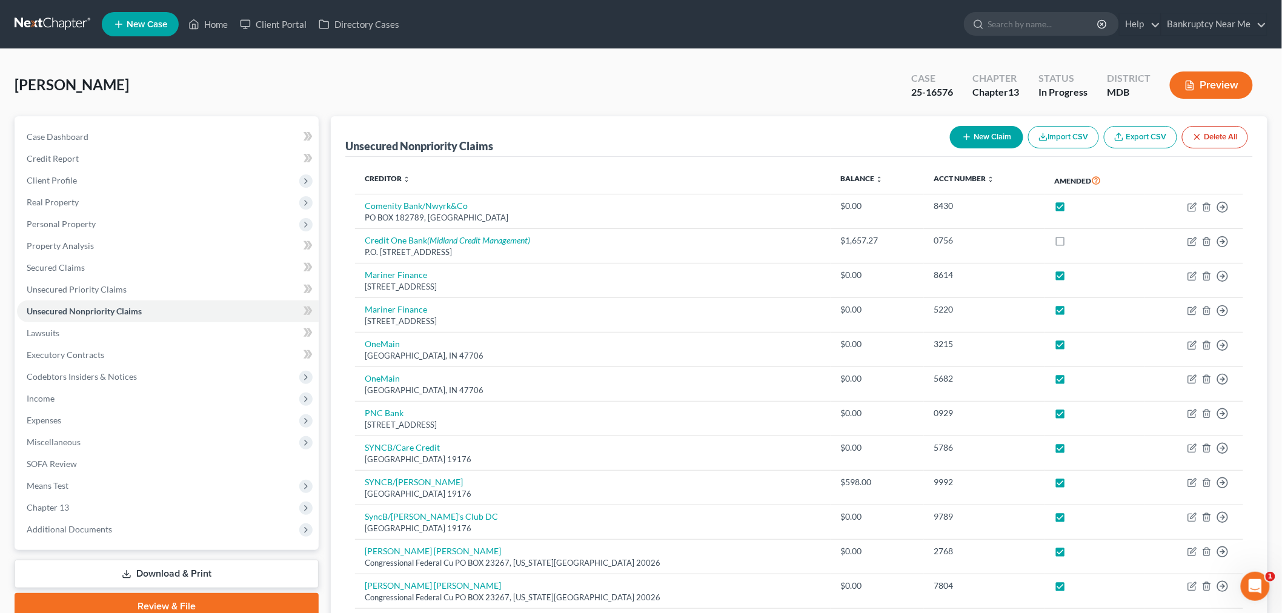
click at [1000, 126] on button "New Claim" at bounding box center [986, 137] width 73 height 22
select select "0"
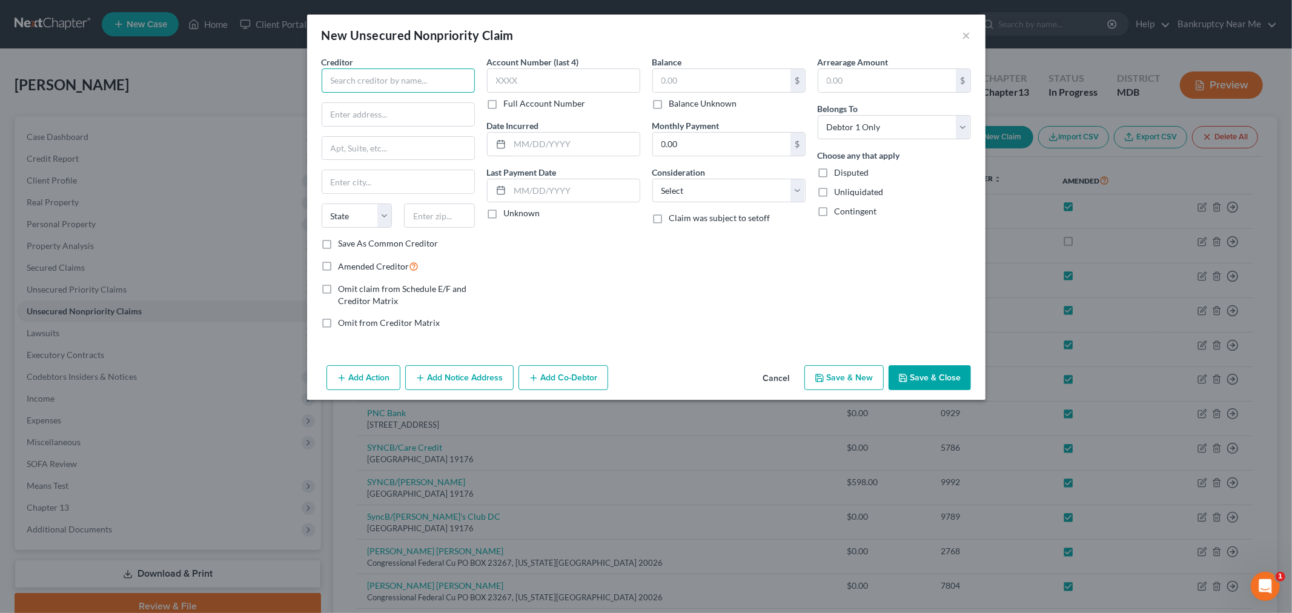
click at [443, 88] on input "text" at bounding box center [398, 80] width 153 height 24
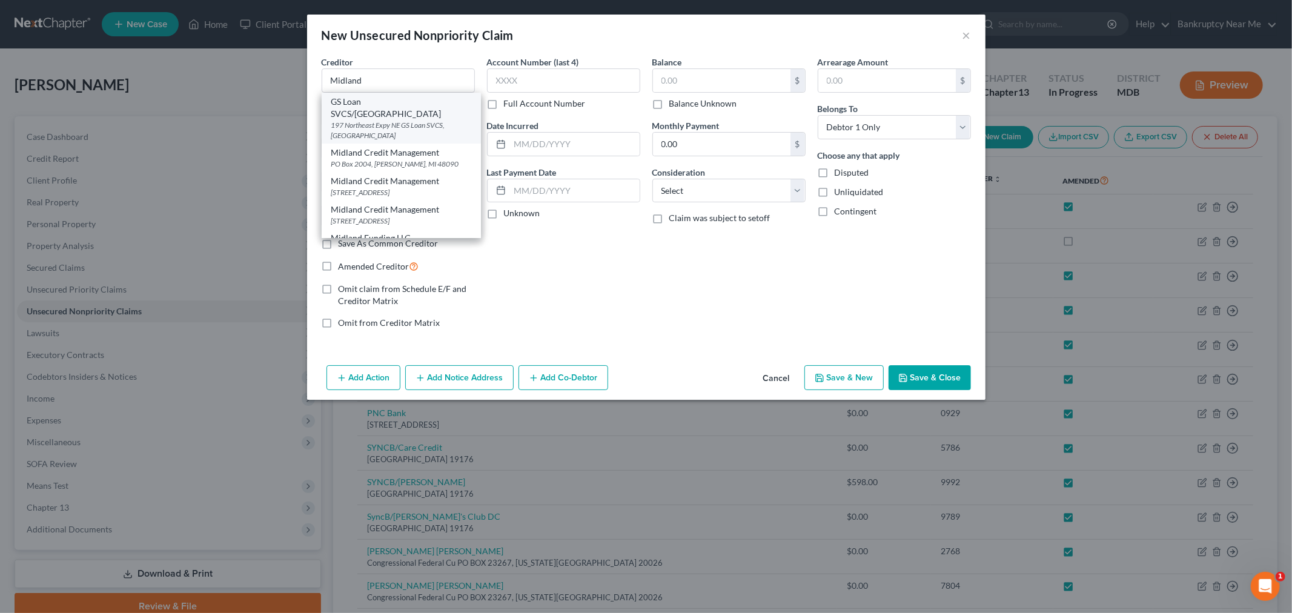
click at [411, 102] on div "GS Loan SVCS/Midland State" at bounding box center [401, 108] width 140 height 24
type input "GS Loan SVCS/Midland State"
type input "197 Northeast Expy NE GS Loan SVCS"
type input "Atlanta"
select select "10"
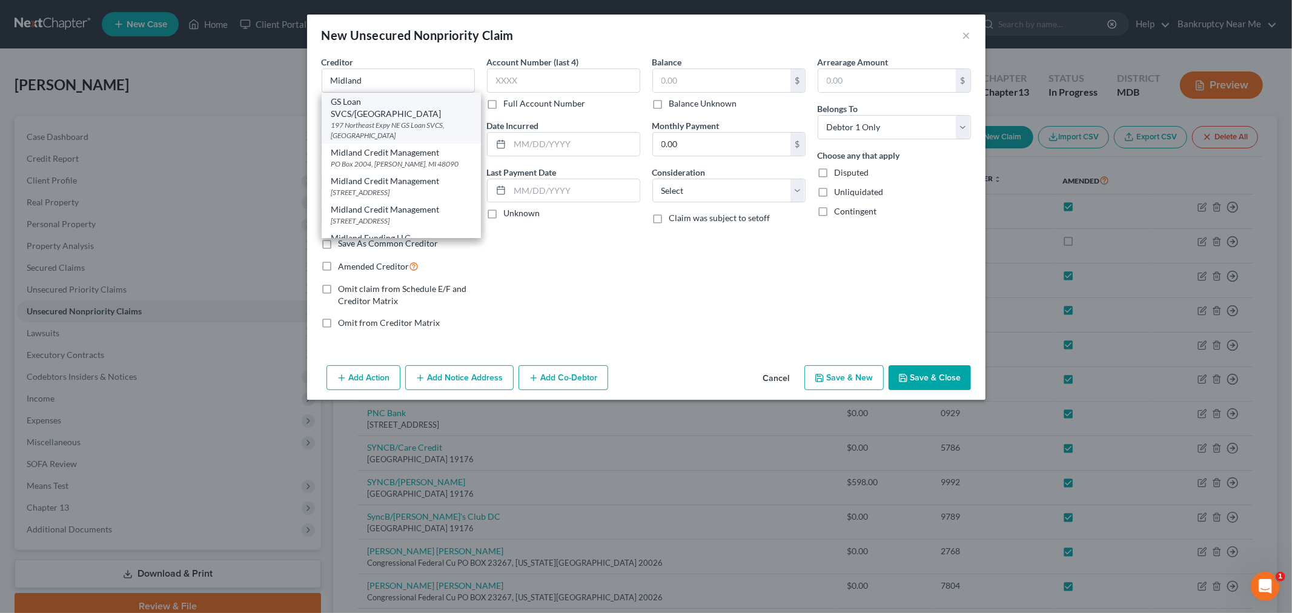
type input "30329"
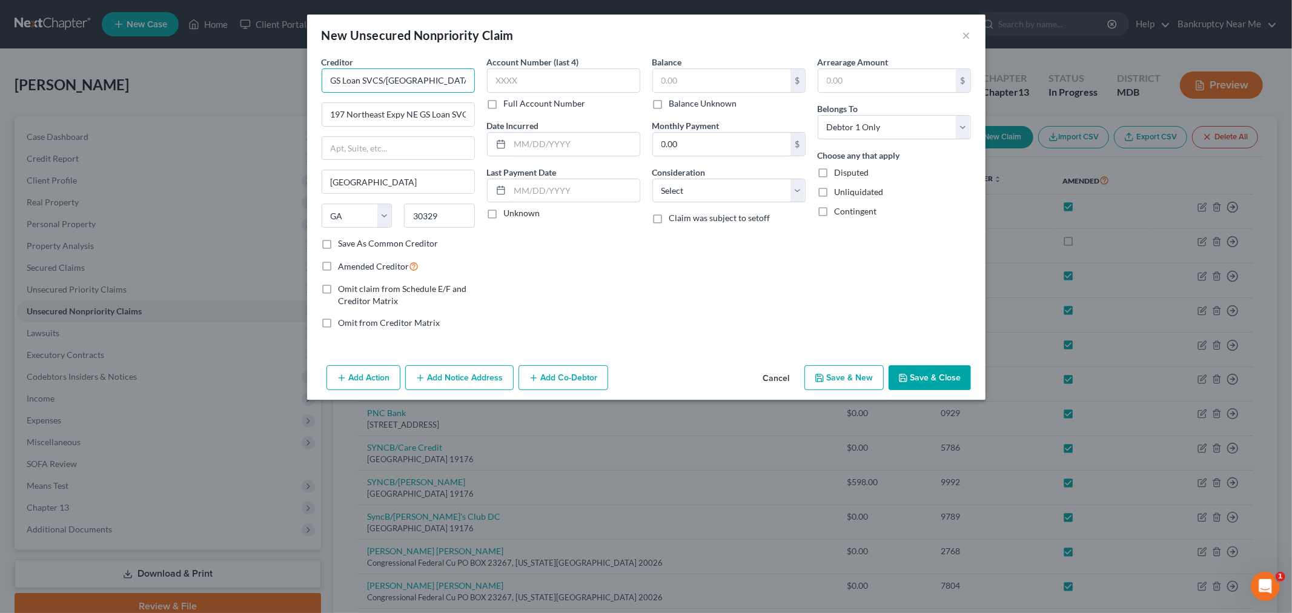
drag, startPoint x: 434, startPoint y: 87, endPoint x: 213, endPoint y: 64, distance: 221.7
click at [213, 64] on div "New Unsecured Nonpriority Claim × Creditor * GS Loan SVCS/Midland State 197 Nor…" at bounding box center [646, 306] width 1292 height 613
type input "e"
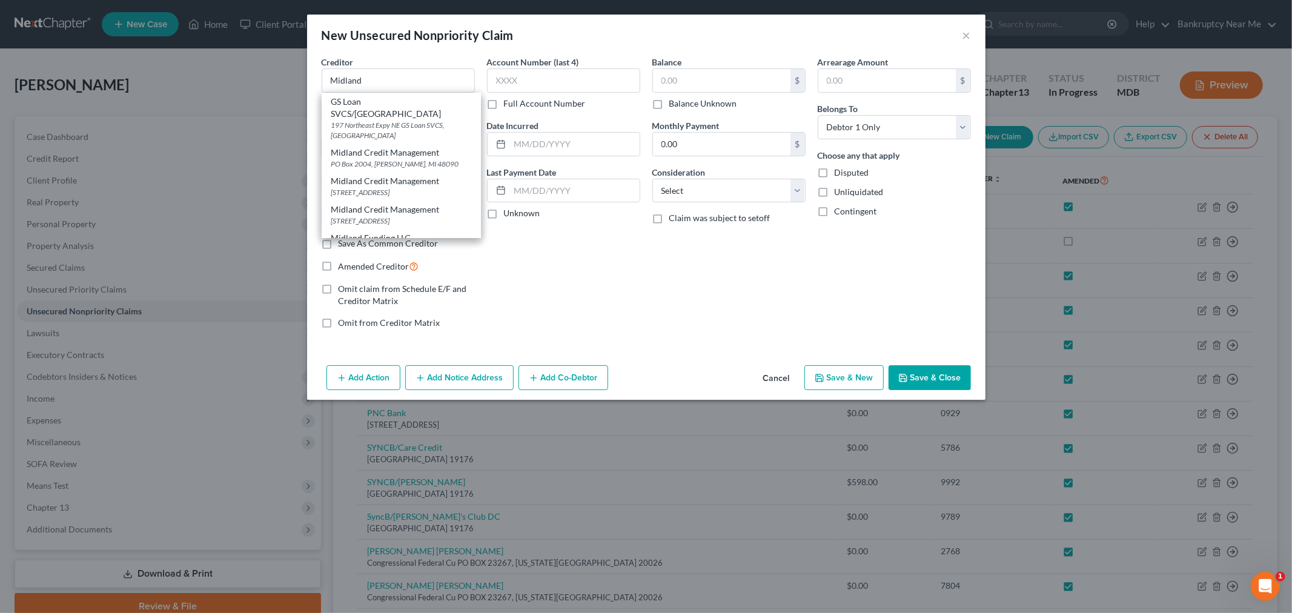
click at [370, 147] on div "Midland Credit Management" at bounding box center [401, 153] width 140 height 12
type input "Midland Credit Management"
type input "PO Box 2004"
type input "Warren"
select select "23"
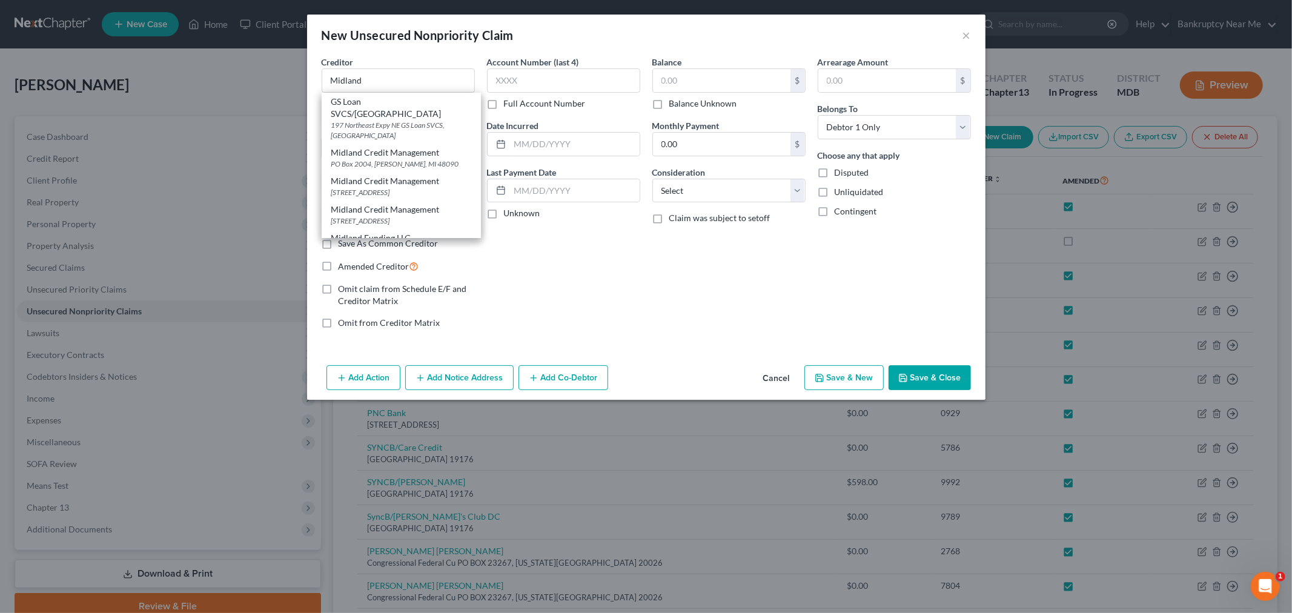
type input "48090"
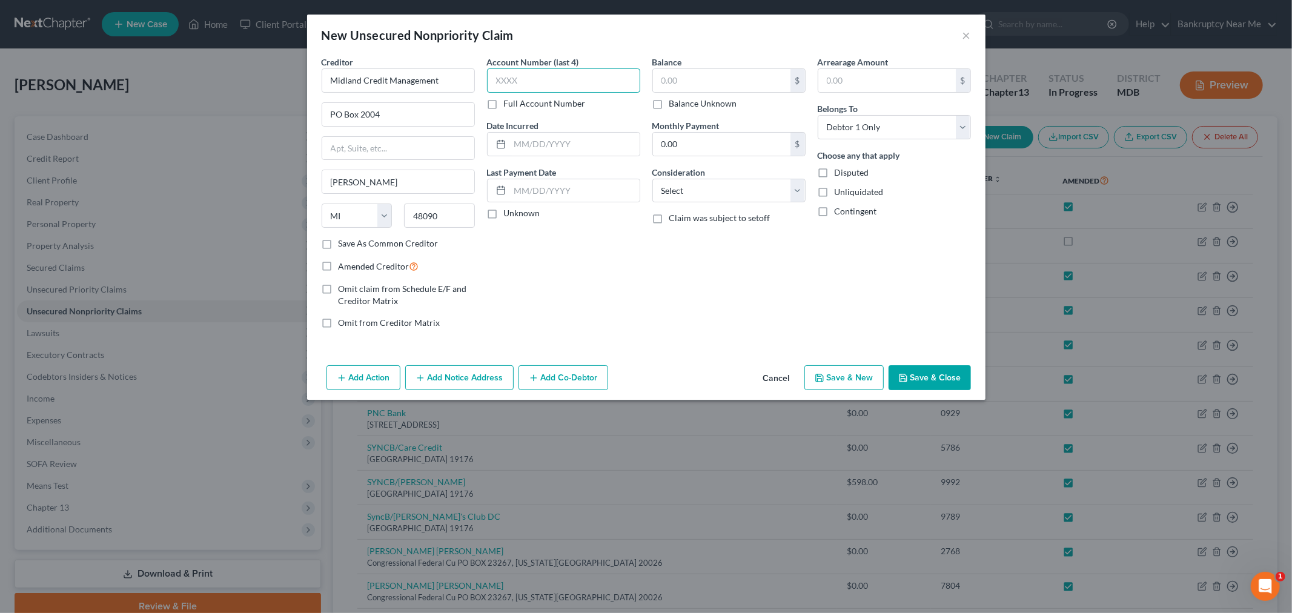
click at [579, 78] on input "text" at bounding box center [563, 80] width 153 height 24
type input "1"
type input "9503"
drag, startPoint x: 677, startPoint y: 78, endPoint x: 676, endPoint y: 65, distance: 12.2
click at [679, 78] on input "text" at bounding box center [722, 80] width 138 height 23
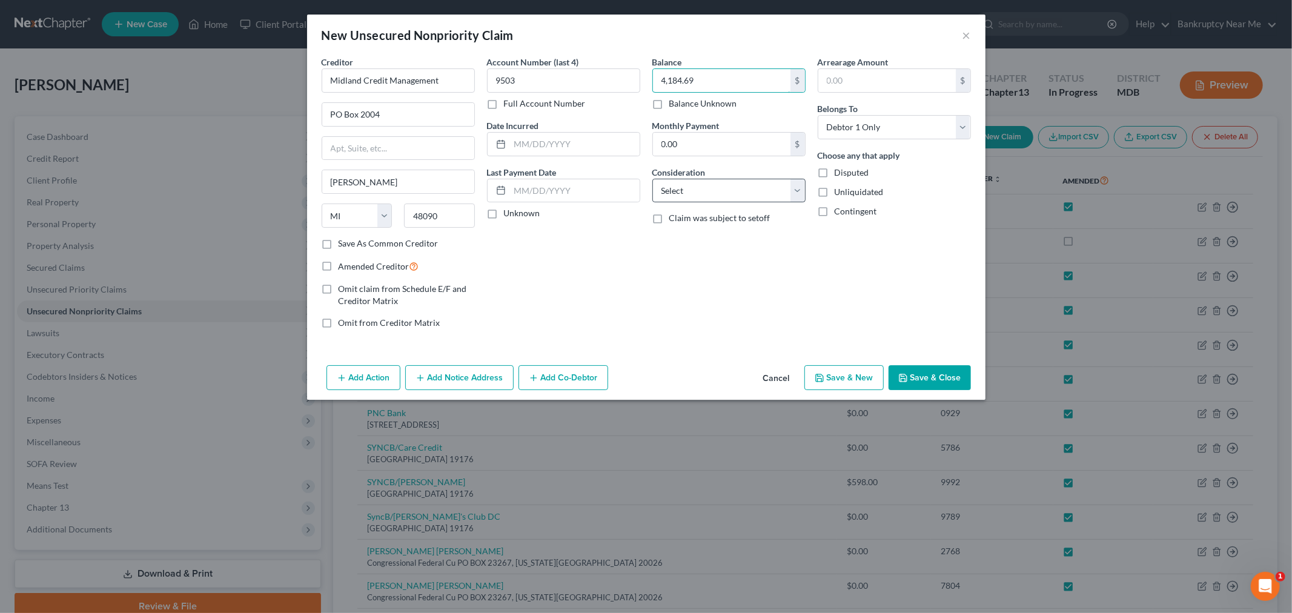
type input "4,184.69"
drag, startPoint x: 738, startPoint y: 185, endPoint x: 721, endPoint y: 202, distance: 23.6
click at [737, 185] on select "Select Cable / Satellite Services Collection Agency Credit Card Debt Debt Couns…" at bounding box center [728, 191] width 153 height 24
click at [652, 179] on select "Select Cable / Satellite Services Collection Agency Credit Card Debt Debt Couns…" at bounding box center [728, 191] width 153 height 24
click at [706, 257] on div "Balance 4,184.69 $ Balance Unknown Balance Undetermined 4,184.69 $ Balance Unkn…" at bounding box center [728, 197] width 165 height 283
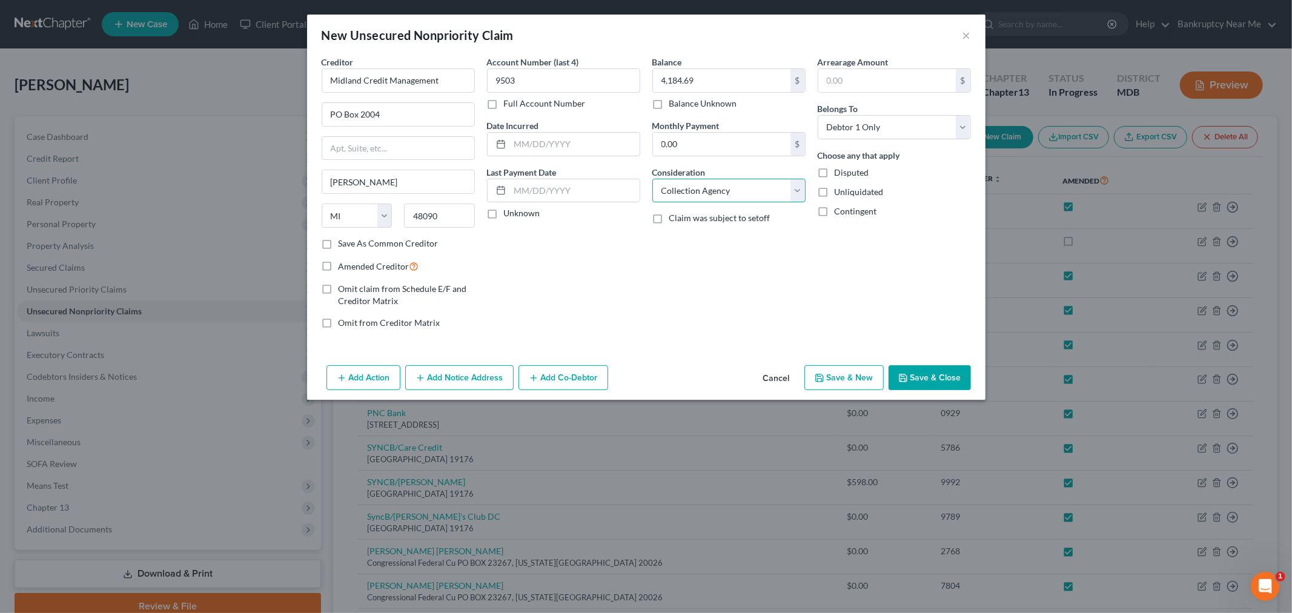
click at [728, 191] on select "Select Cable / Satellite Services Collection Agency Credit Card Debt Debt Couns…" at bounding box center [728, 191] width 153 height 24
select select "2"
click at [652, 179] on select "Select Cable / Satellite Services Collection Agency Credit Card Debt Debt Couns…" at bounding box center [728, 191] width 153 height 24
click at [579, 145] on input "text" at bounding box center [575, 144] width 130 height 23
type input "0"
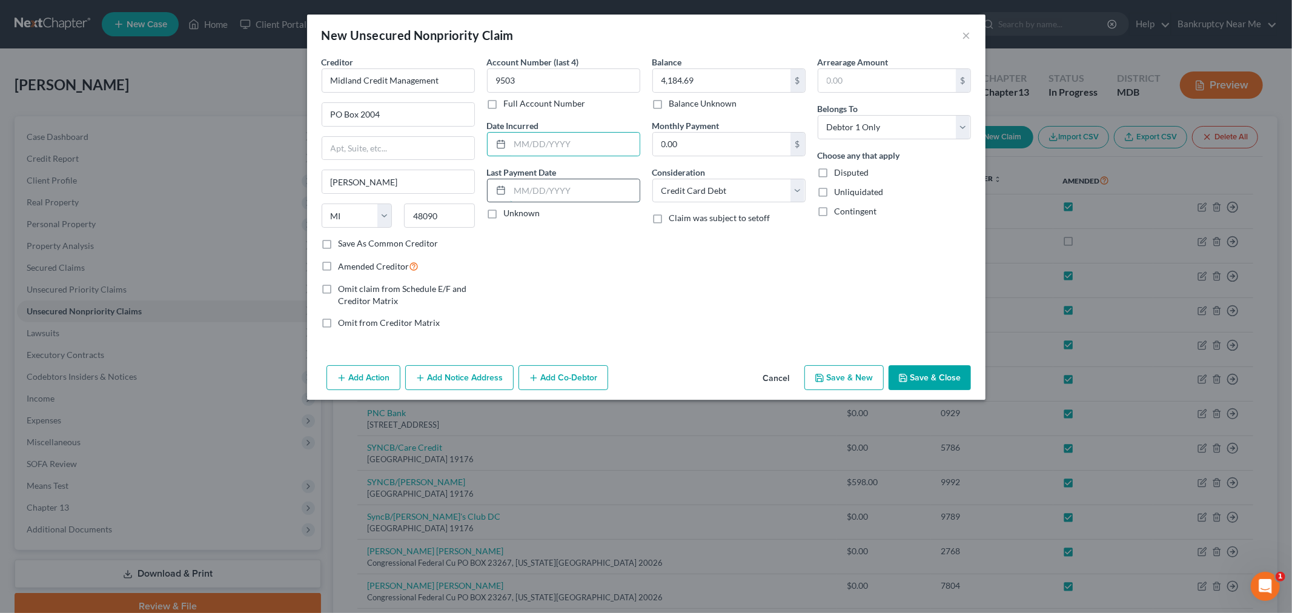
click at [549, 185] on input "text" at bounding box center [575, 190] width 130 height 23
click at [611, 193] on input "06/15/202" at bounding box center [575, 190] width 130 height 23
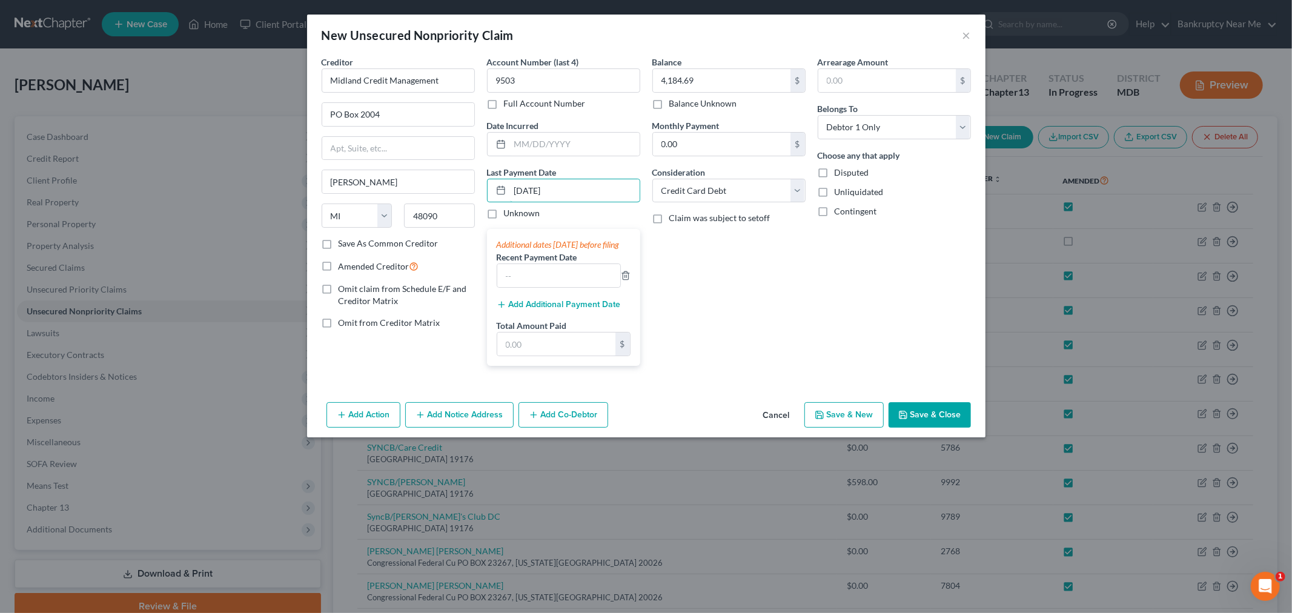
type input "06/15/2025"
click at [844, 306] on div "Arrearage Amount $ Belongs To * Select Debtor 1 Only Debtor 2 Only Debtor 1 And…" at bounding box center [894, 216] width 165 height 320
click at [922, 421] on button "Save & Close" at bounding box center [930, 414] width 82 height 25
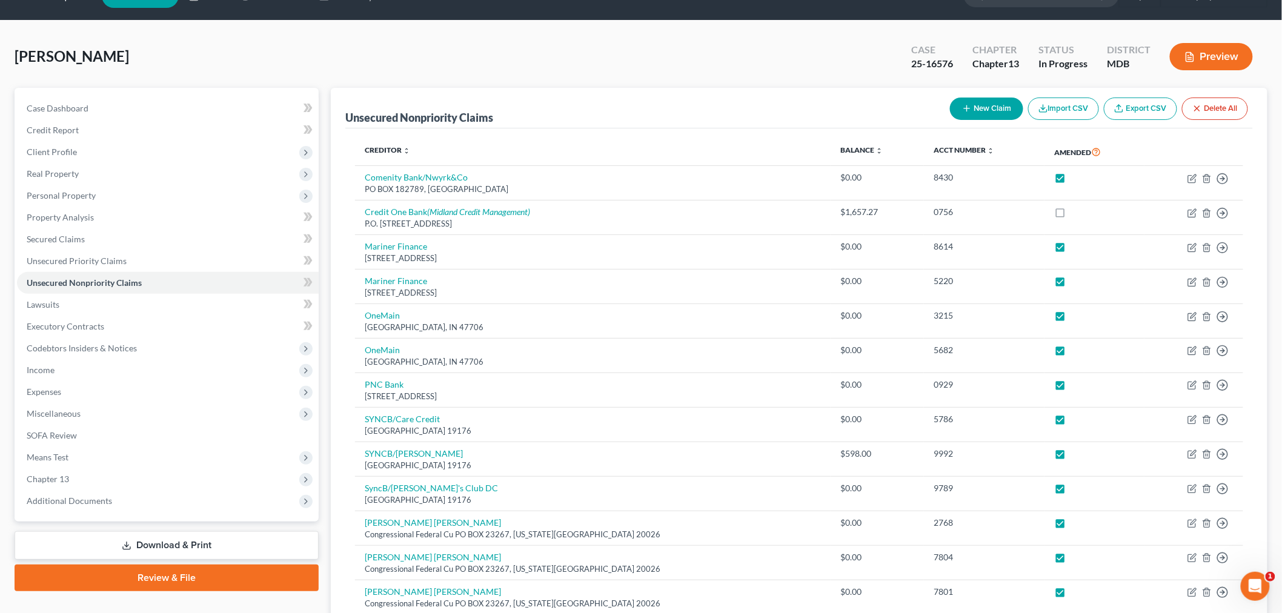
scroll to position [438, 0]
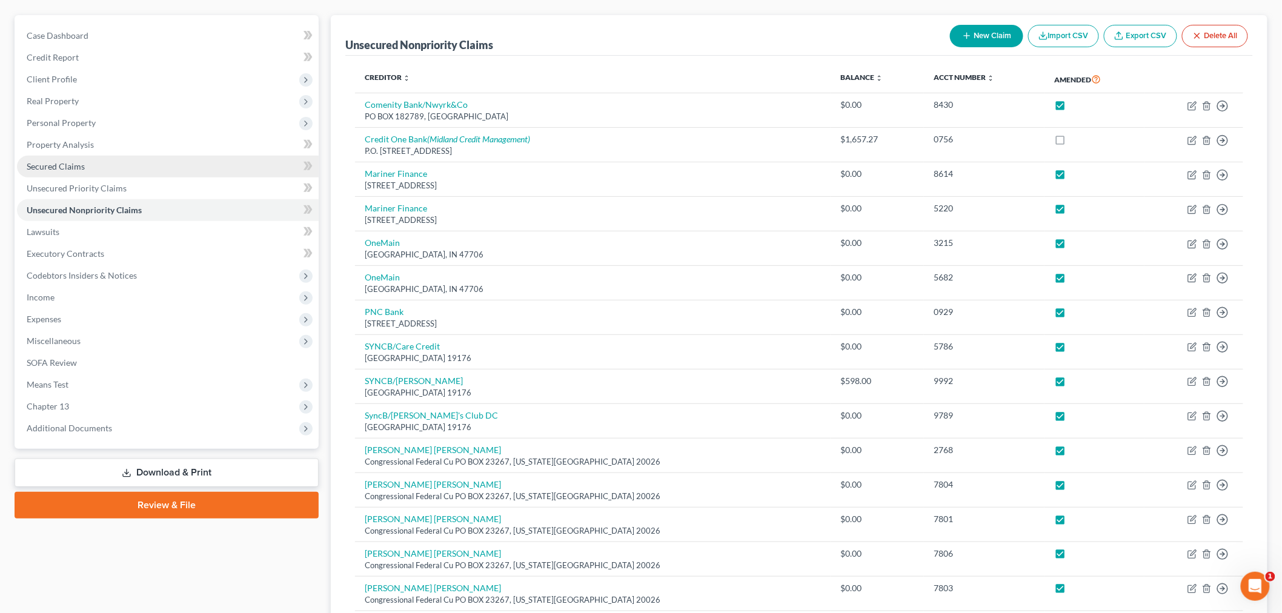
click at [105, 164] on link "Secured Claims" at bounding box center [168, 167] width 302 height 22
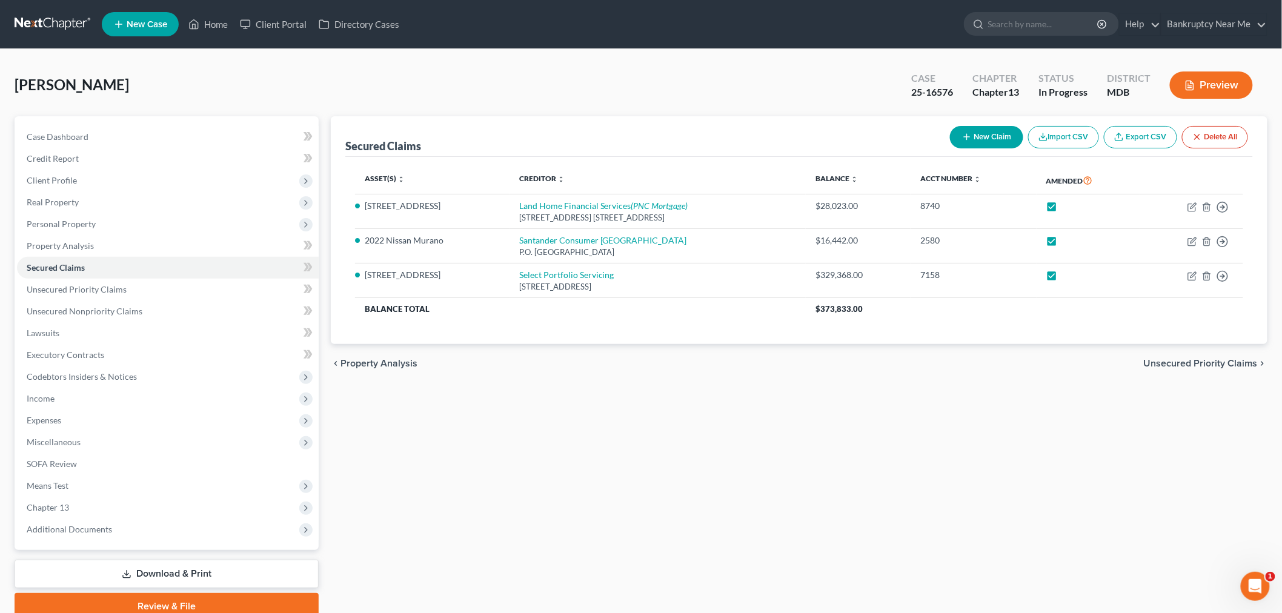
click at [1003, 137] on button "New Claim" at bounding box center [986, 137] width 73 height 22
select select "0"
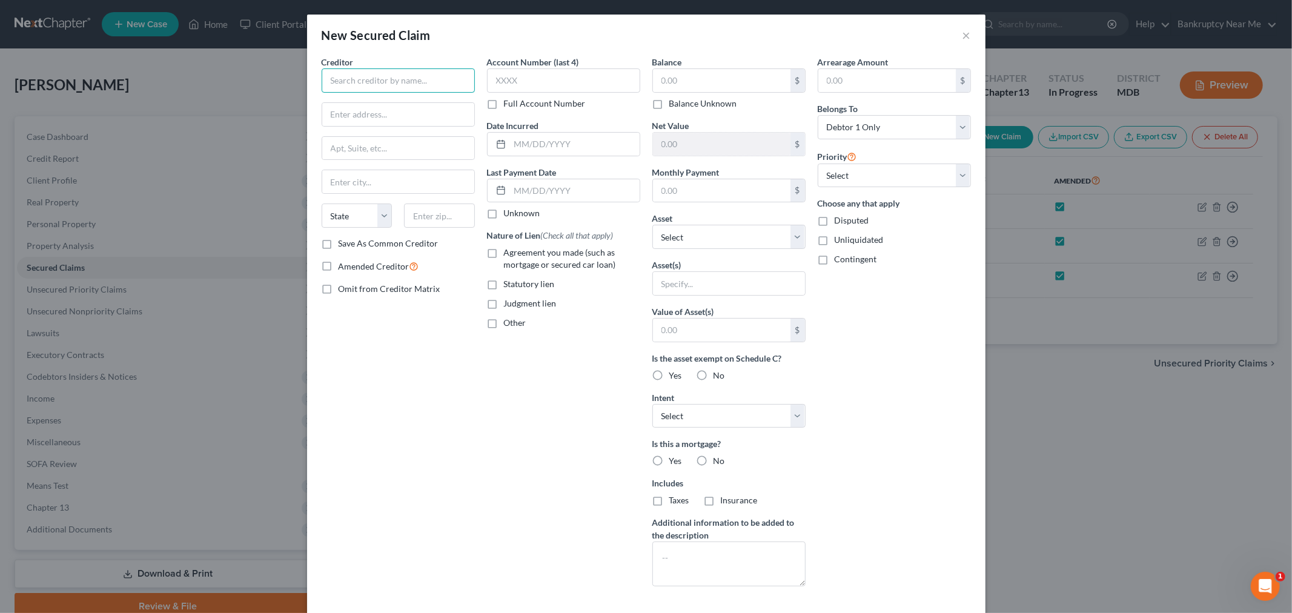
click at [402, 82] on input "text" at bounding box center [398, 80] width 153 height 24
type input "Willow Creek Homeowners Associations, Inc."
click at [410, 244] on label "Save As Common Creditor" at bounding box center [389, 243] width 100 height 12
click at [351, 244] on input "Save As Common Creditor" at bounding box center [348, 241] width 8 height 8
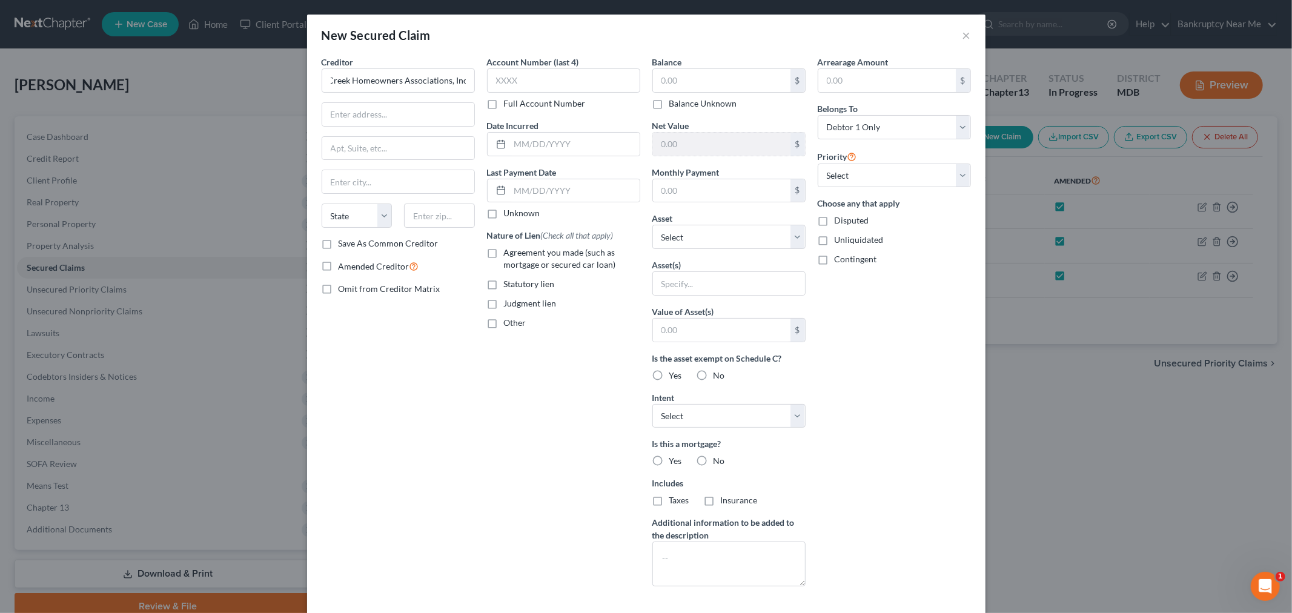
checkbox input "true"
click at [395, 110] on input "text" at bounding box center [398, 114] width 152 height 23
click at [517, 87] on input "text" at bounding box center [563, 80] width 153 height 24
type input "0467"
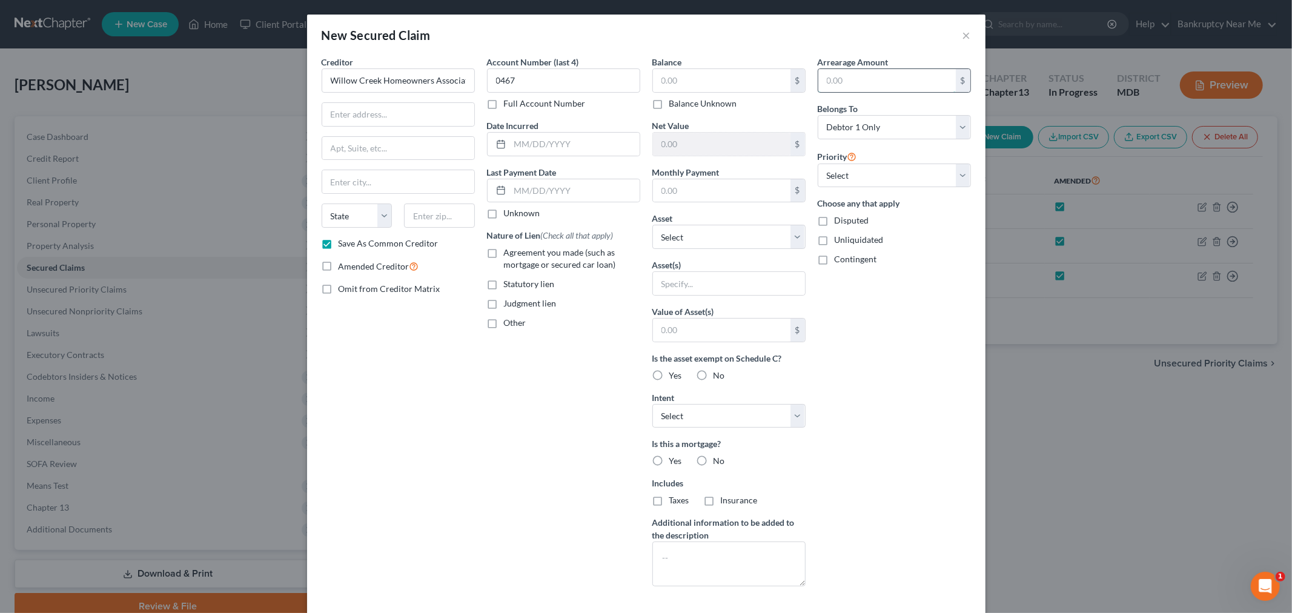
click at [840, 73] on input "text" at bounding box center [888, 80] width 138 height 23
type input "5,449.32"
click at [689, 85] on input "text" at bounding box center [722, 80] width 138 height 23
type input "4,381.28"
type input "6,000"
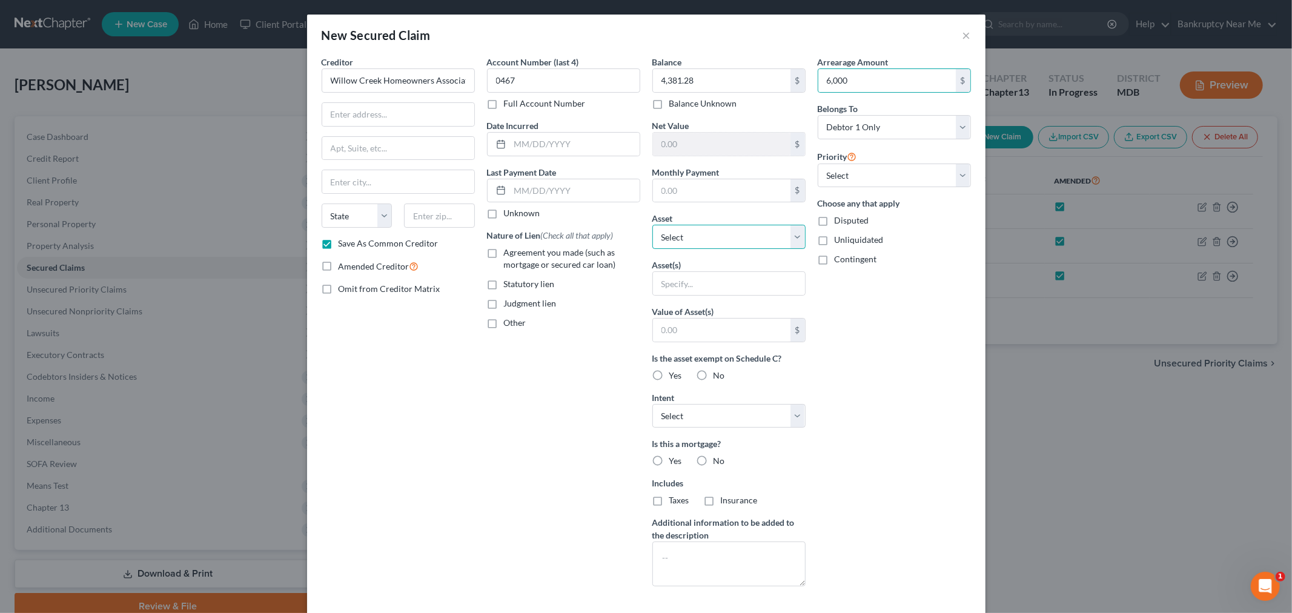
click at [719, 237] on select "Select Other Multiple Assets 2001 Bayliner Trophy - $16000.0 Jewelry - Cosmetic…" at bounding box center [728, 237] width 153 height 24
select select "8"
click at [652, 225] on select "Select Other Multiple Assets 2001 Bayliner Trophy - $16000.0 Jewelry - Cosmetic…" at bounding box center [728, 237] width 153 height 24
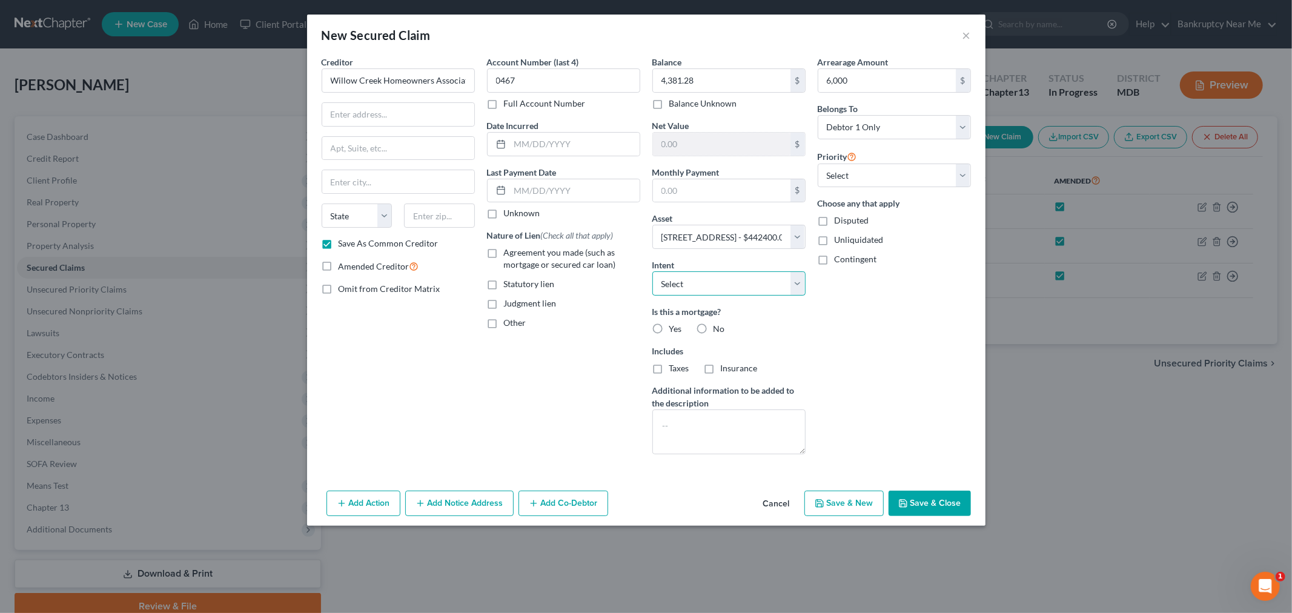
click at [764, 291] on select "Select Surrender Redeem Reaffirm Avoid Other" at bounding box center [728, 283] width 153 height 24
click at [889, 317] on div "Arrearage Amount 6,000 $ Belongs To * Select Debtor 1 Only Debtor 2 Only Debtor…" at bounding box center [894, 260] width 165 height 408
click at [358, 109] on input "text" at bounding box center [398, 114] width 152 height 23
type input "c/o Michael S. Neall & Associates, PC"
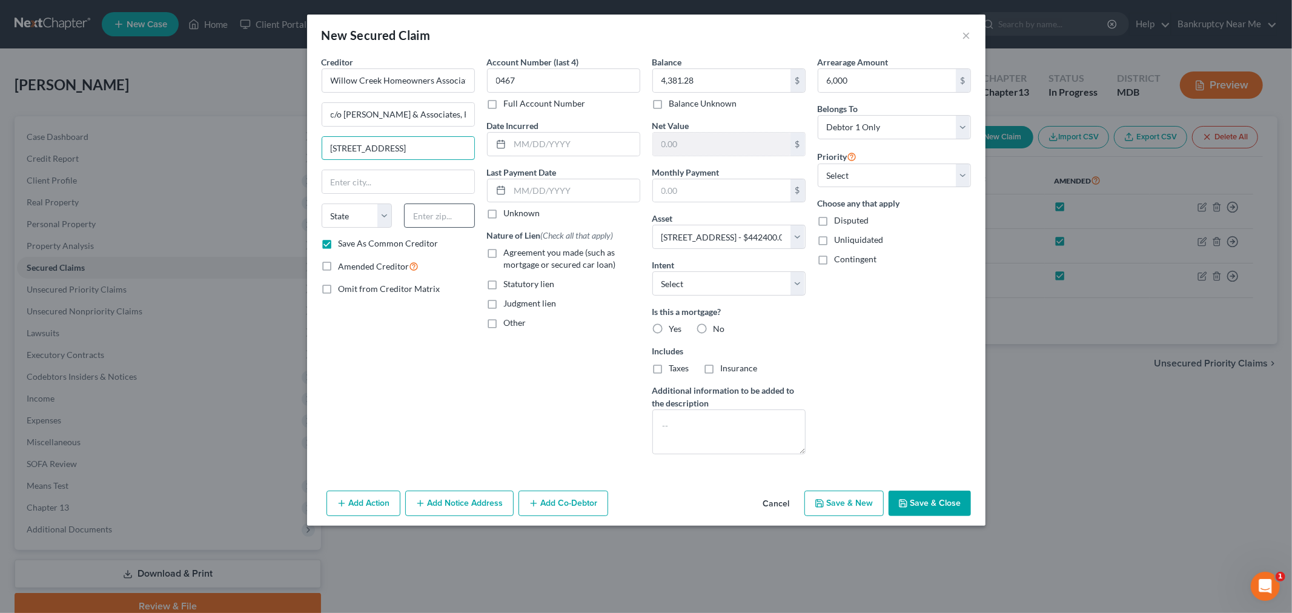
type input "147 Solomons Island Road, Suite 400"
click at [428, 213] on input "text" at bounding box center [439, 216] width 71 height 24
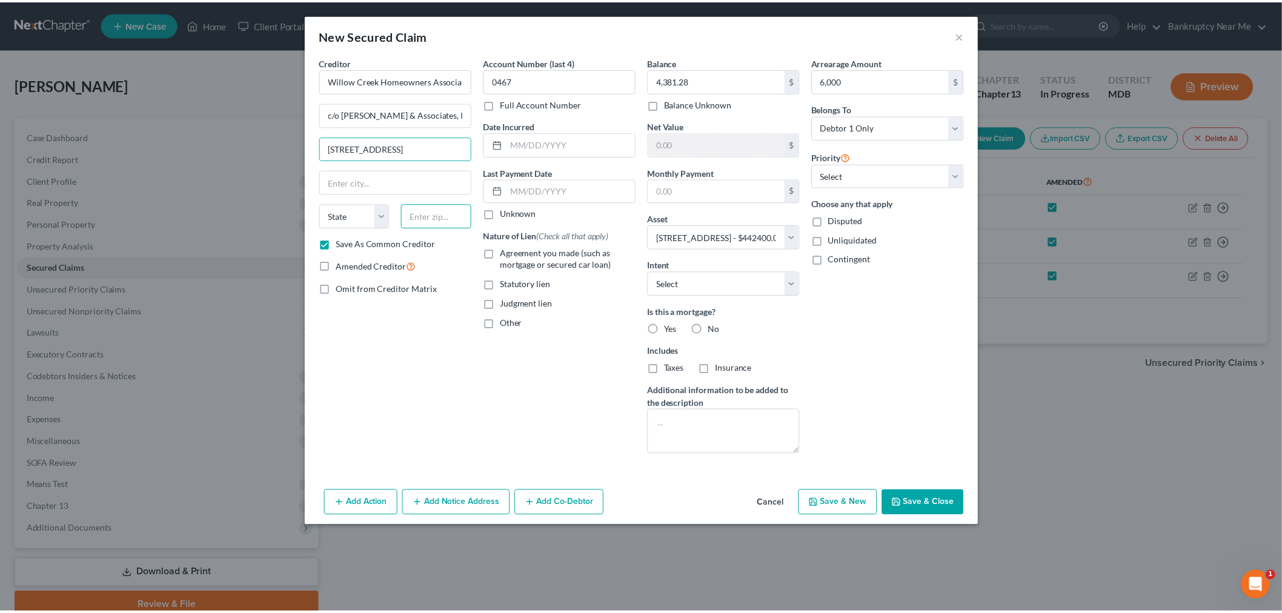
scroll to position [0, 0]
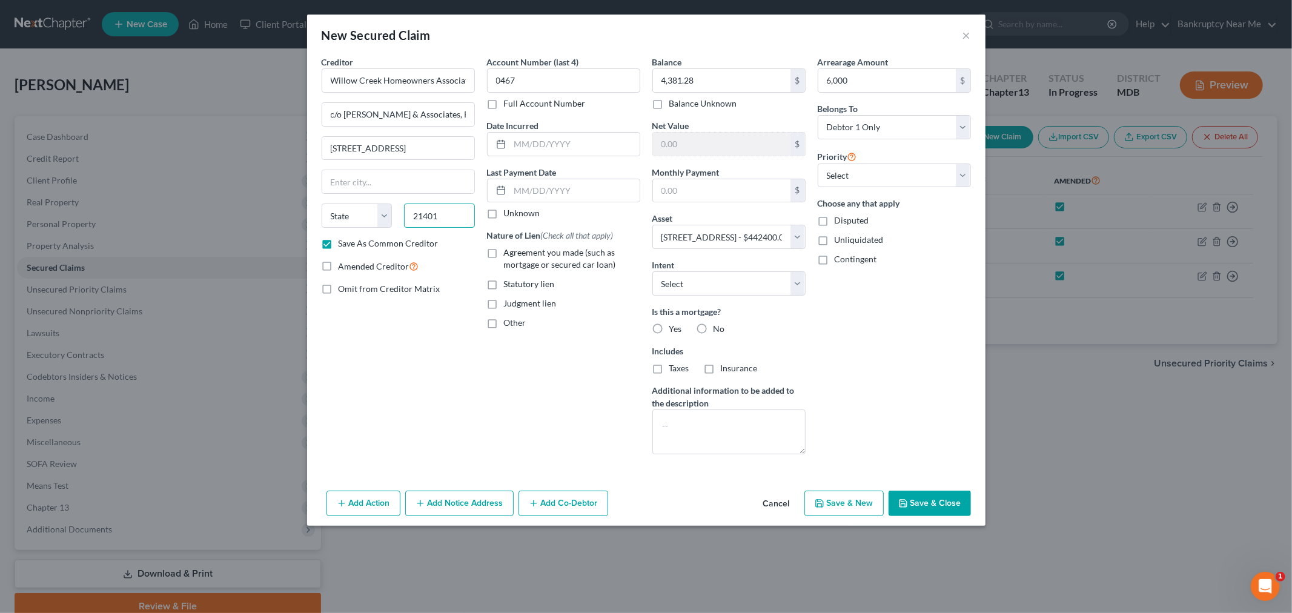
type input "21401"
drag, startPoint x: 407, startPoint y: 355, endPoint x: 400, endPoint y: 319, distance: 36.4
click at [407, 354] on div "Creditor * Willow Creek Homeowners Associations, Inc. c/o Michael S. Neall & As…" at bounding box center [398, 260] width 165 height 408
type input "Annapolis"
select select "21"
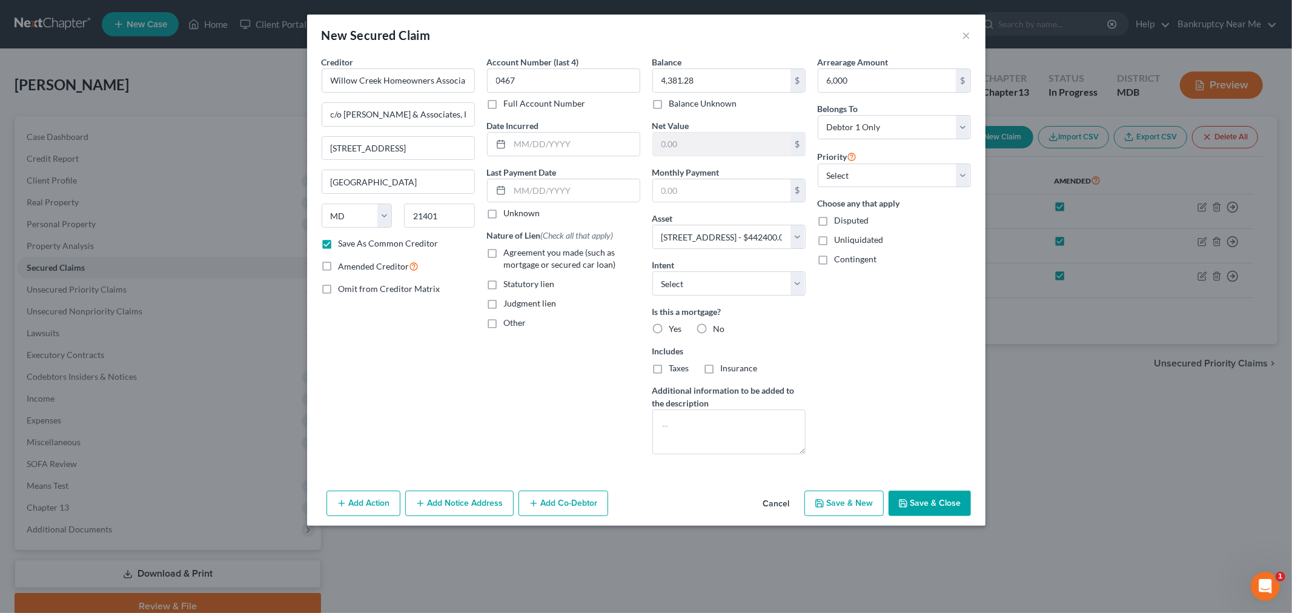
click at [928, 495] on button "Save & Close" at bounding box center [930, 503] width 82 height 25
checkbox input "false"
select select
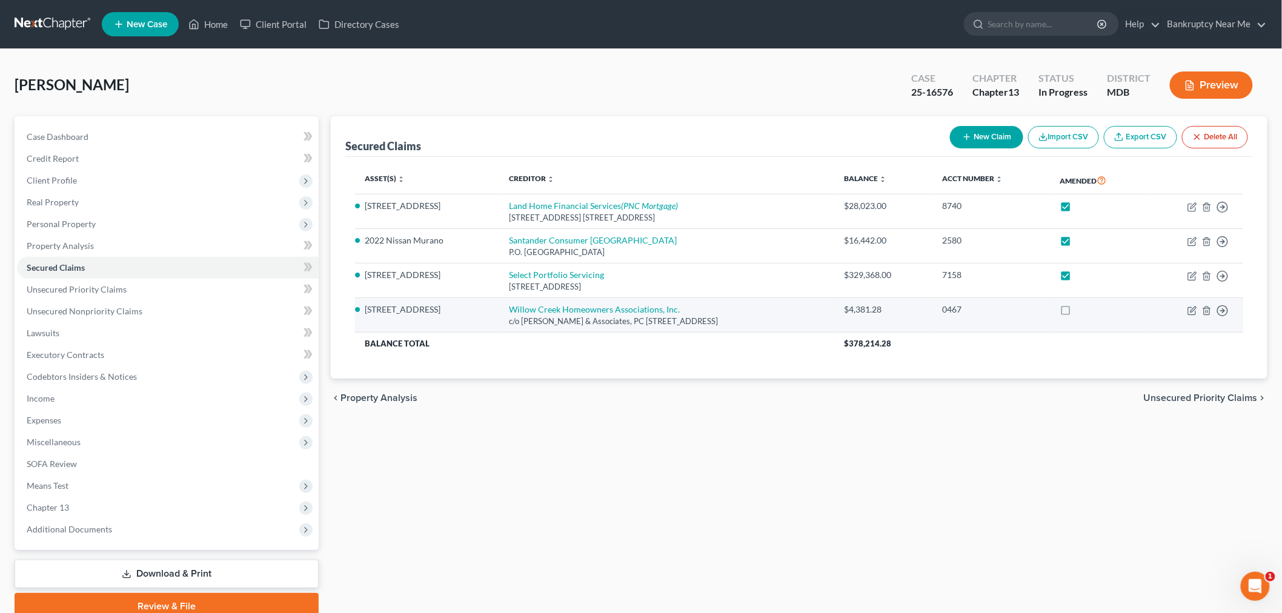
click at [1077, 313] on label at bounding box center [1077, 313] width 0 height 0
click at [1089, 311] on input "checkbox" at bounding box center [1085, 308] width 8 height 8
checkbox input "true"
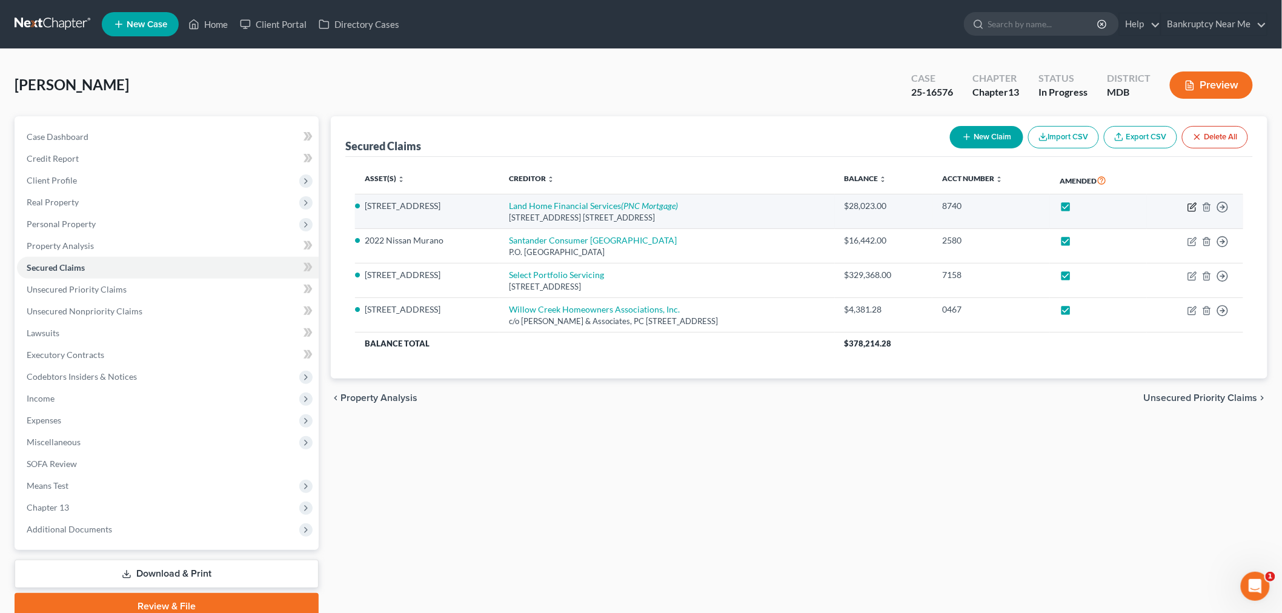
click at [1192, 204] on icon "button" at bounding box center [1192, 207] width 10 height 10
select select "4"
select select "0"
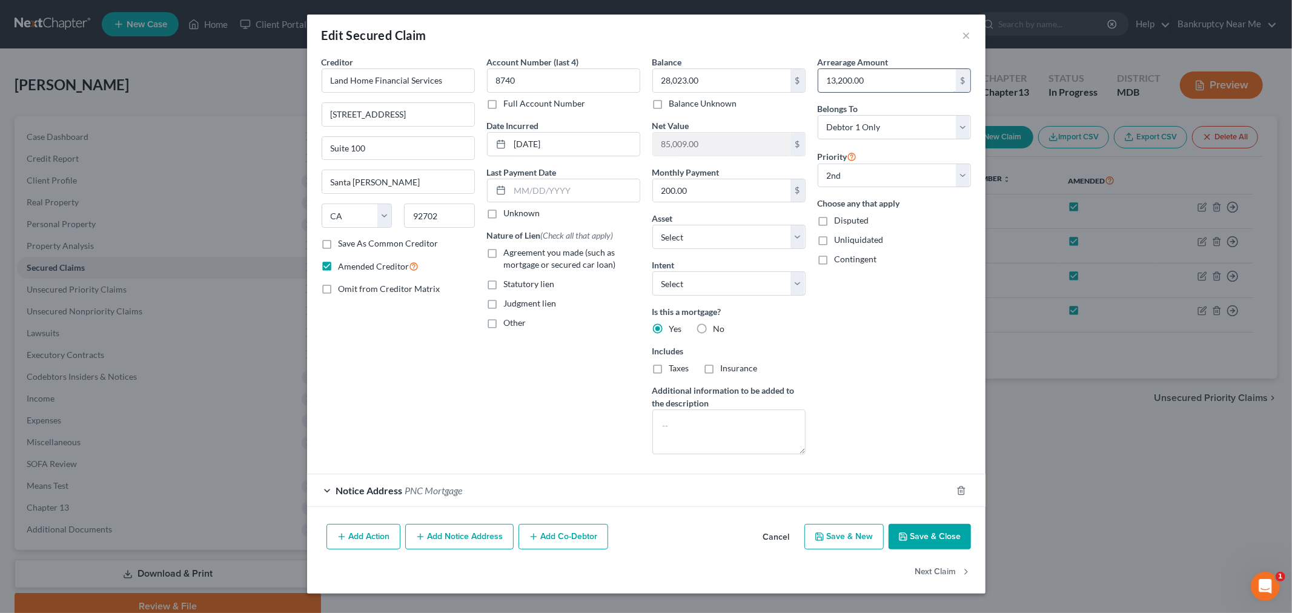
click at [913, 82] on input "13,200.00" at bounding box center [888, 80] width 138 height 23
click at [881, 77] on input "13,200.00" at bounding box center [888, 80] width 138 height 23
drag, startPoint x: 912, startPoint y: 82, endPoint x: 820, endPoint y: 82, distance: 92.1
click at [820, 82] on input "13,200.00" at bounding box center [888, 80] width 138 height 23
type input "6,500"
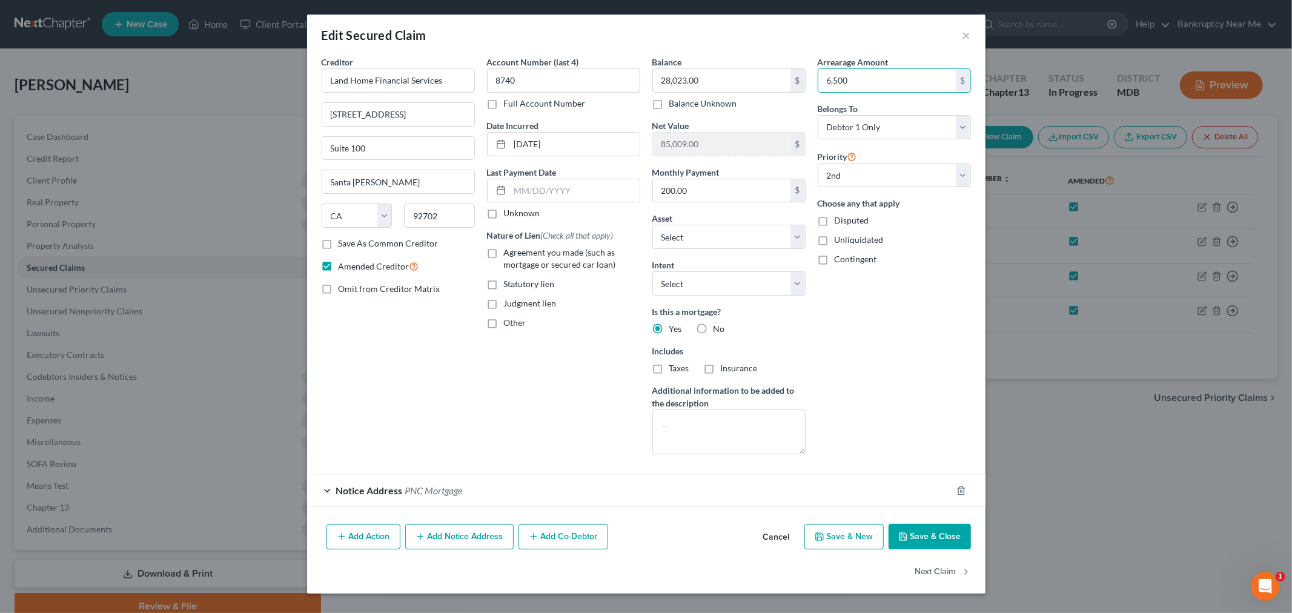
click at [915, 532] on button "Save & Close" at bounding box center [930, 536] width 82 height 25
select select "1"
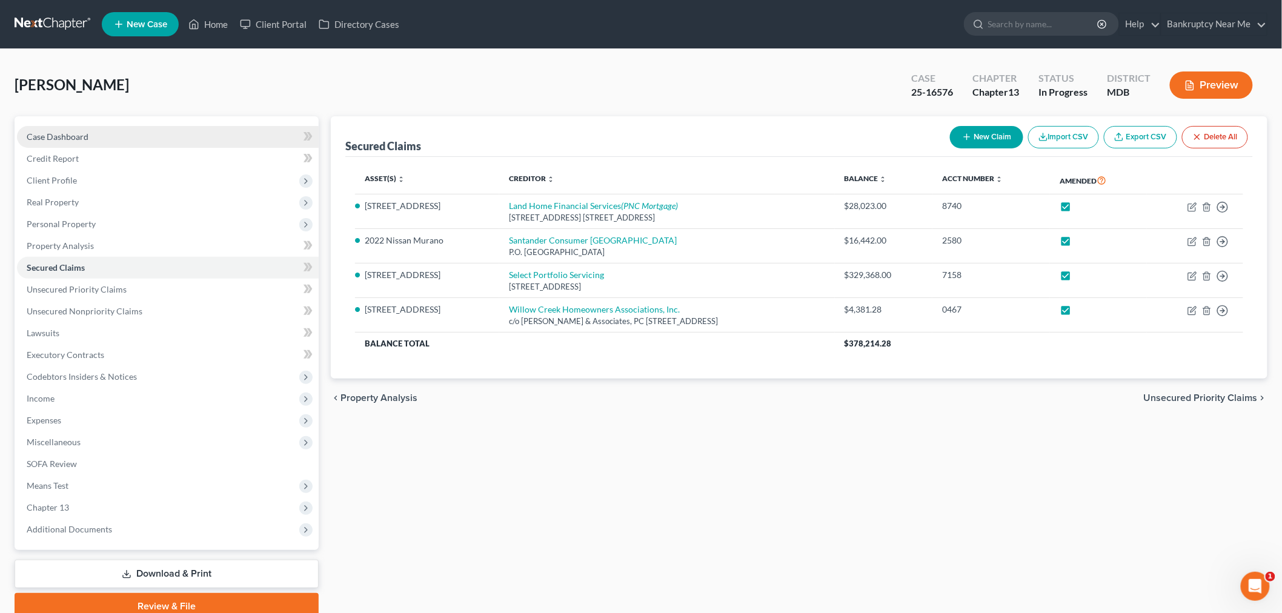
click at [103, 135] on link "Case Dashboard" at bounding box center [168, 137] width 302 height 22
select select "6"
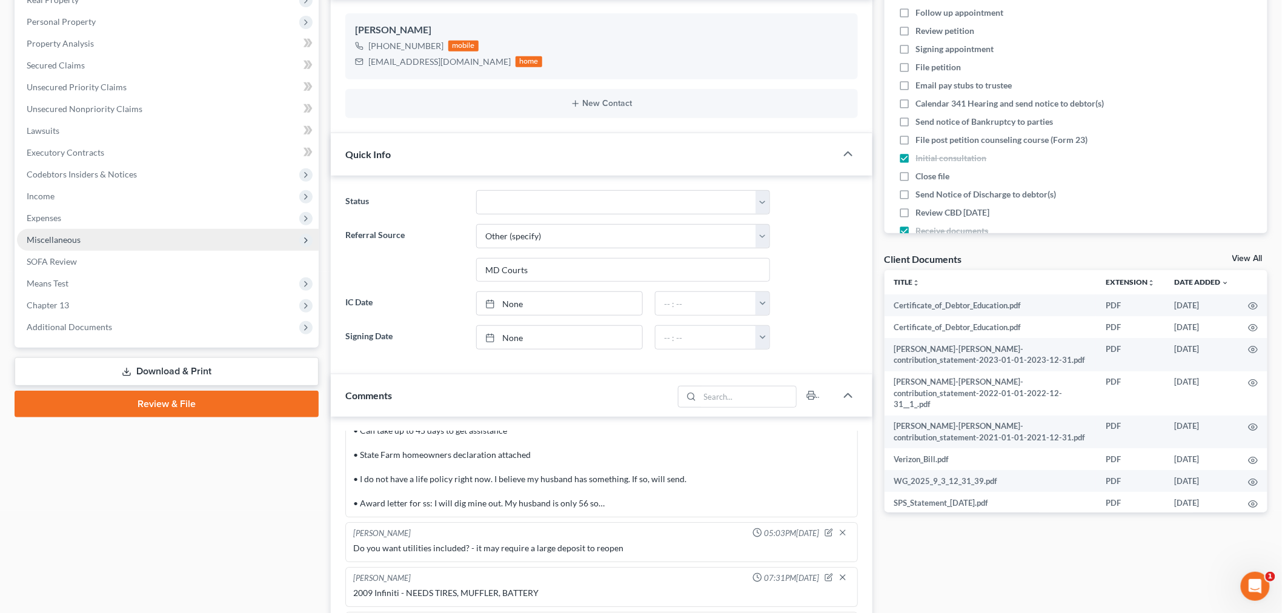
scroll to position [202, 0]
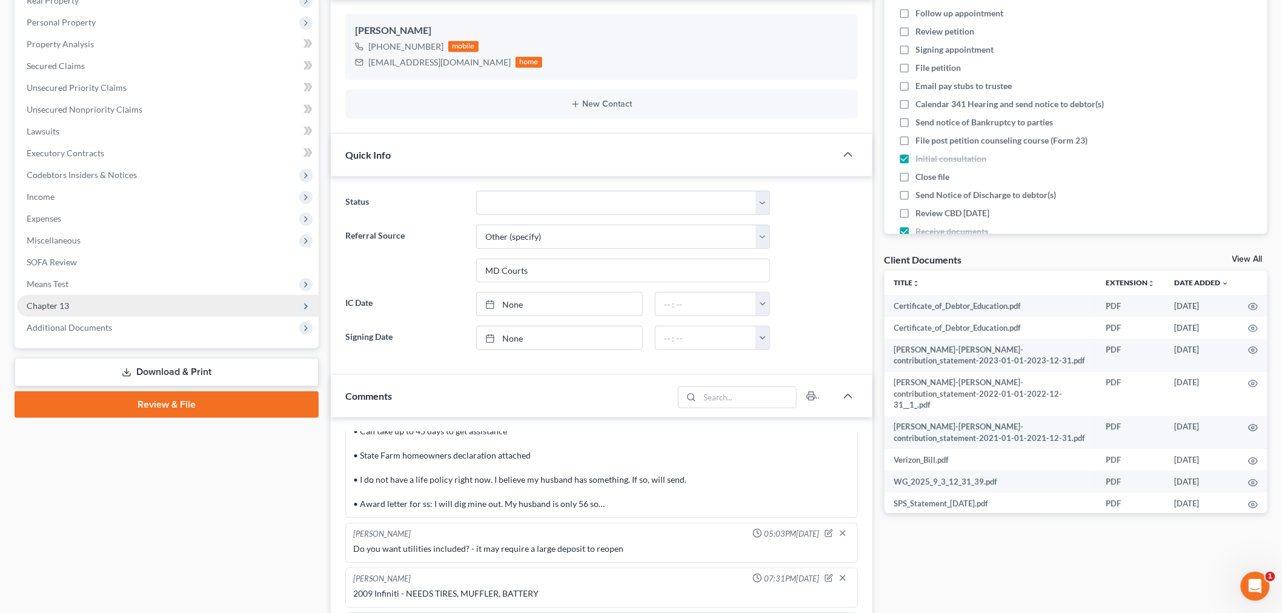
click at [82, 300] on span "Chapter 13" at bounding box center [168, 306] width 302 height 22
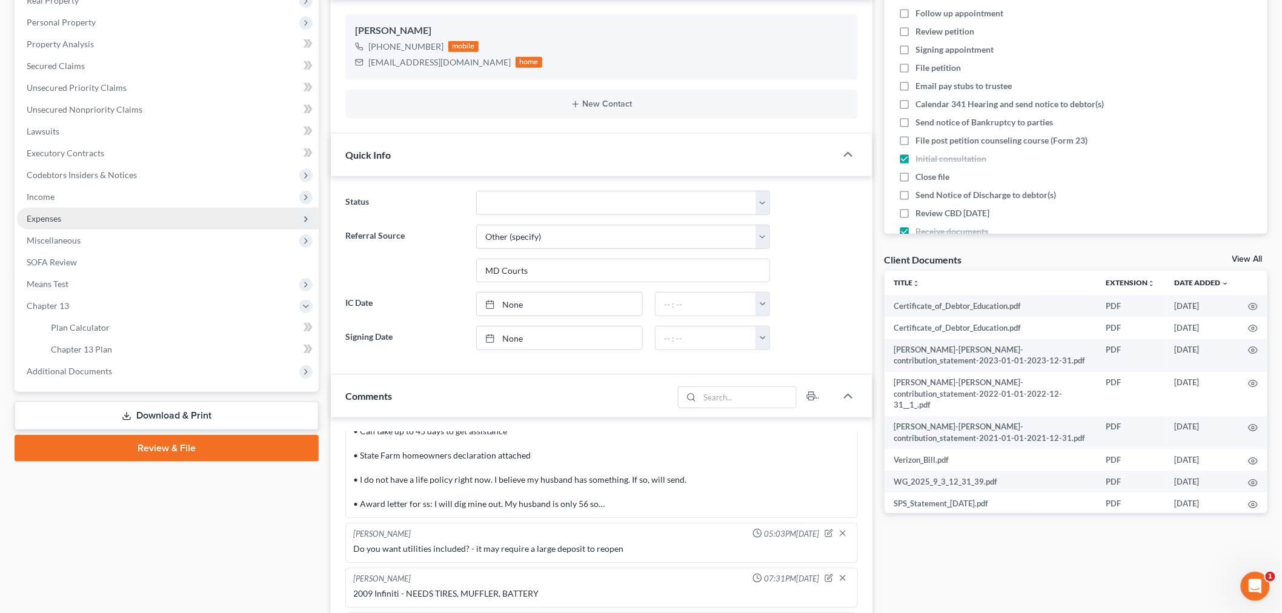
click at [76, 214] on span "Expenses" at bounding box center [168, 219] width 302 height 22
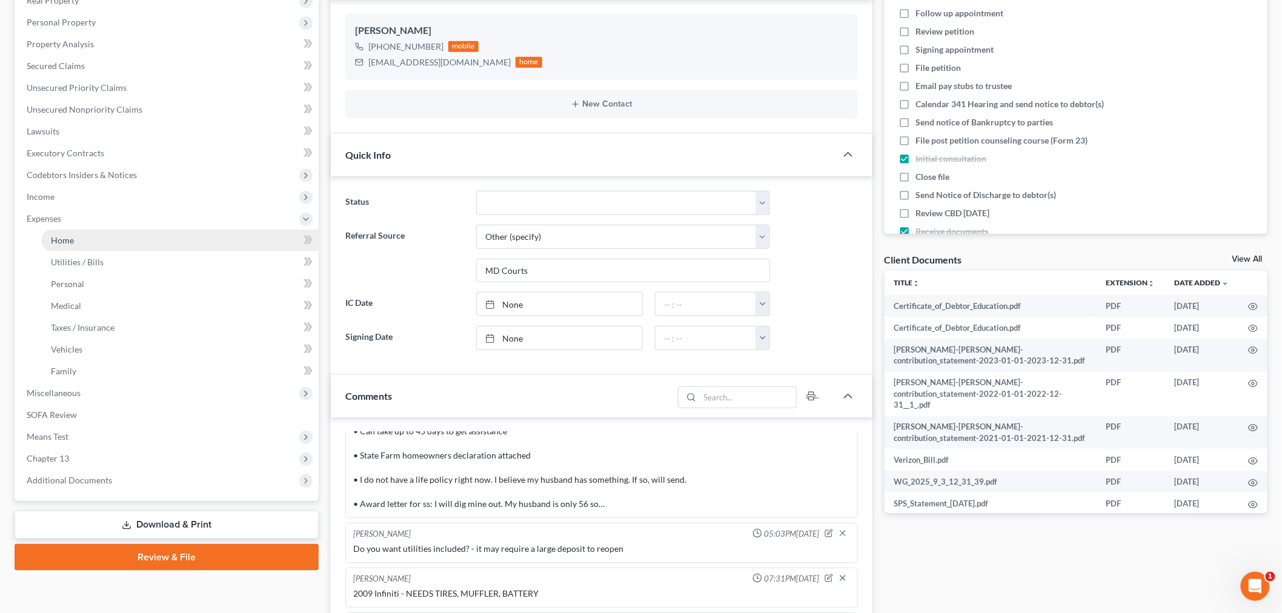
click at [88, 233] on link "Home" at bounding box center [179, 241] width 277 height 22
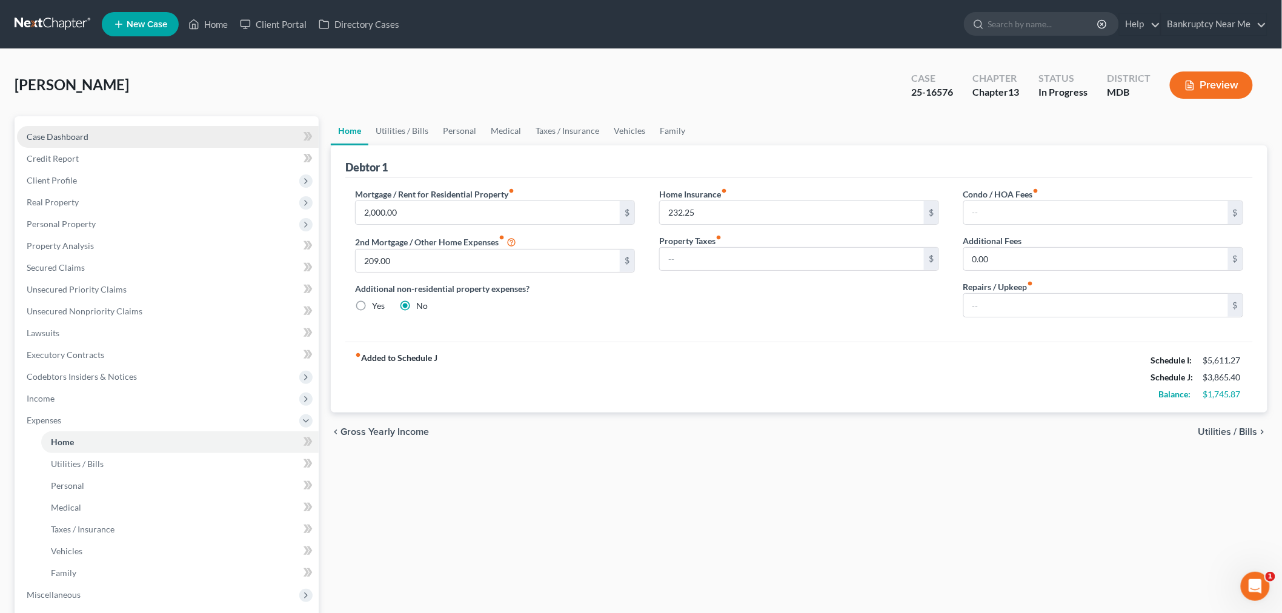
click at [122, 134] on link "Case Dashboard" at bounding box center [168, 137] width 302 height 22
select select "6"
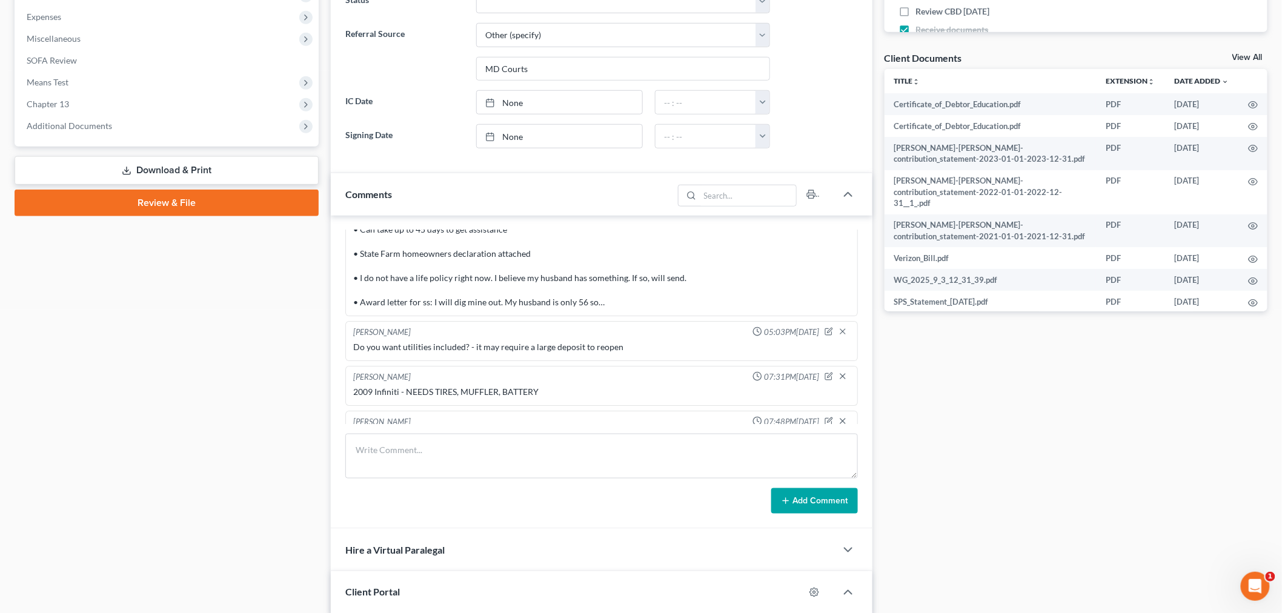
scroll to position [7390, 0]
drag, startPoint x: 568, startPoint y: 454, endPoint x: 610, endPoint y: 455, distance: 42.4
click at [566, 455] on textarea at bounding box center [601, 456] width 513 height 45
paste textarea "From: Iris Kwon <iris@bankruptcynearme.org> Sent: Sunday, September 14, 2025 3:…"
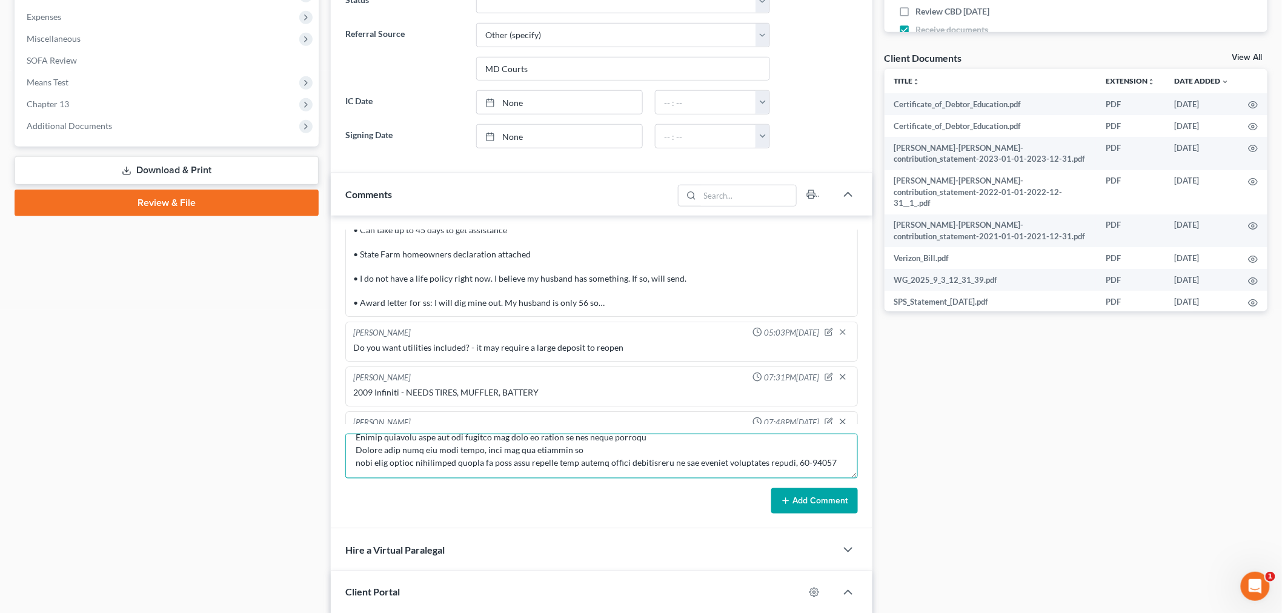
type textarea "From: Iris Kwon <iris@bankruptcynearme.org> Sent: Sunday, September 14, 2025 3:…"
click at [814, 496] on button "Add Comment" at bounding box center [814, 500] width 87 height 25
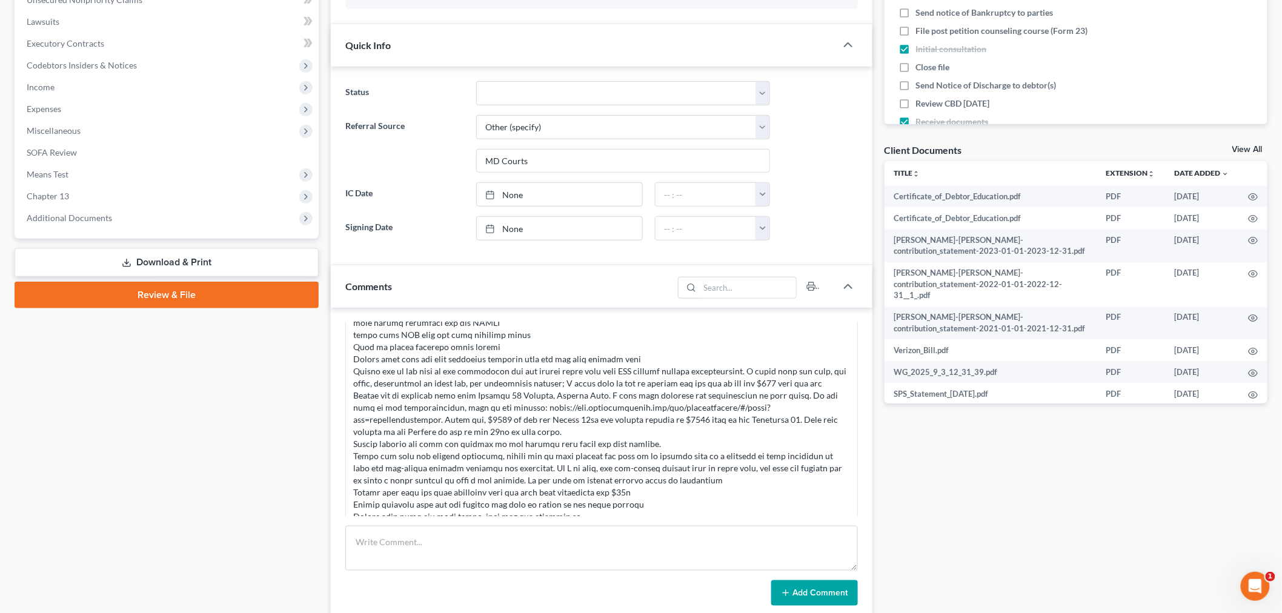
scroll to position [403, 0]
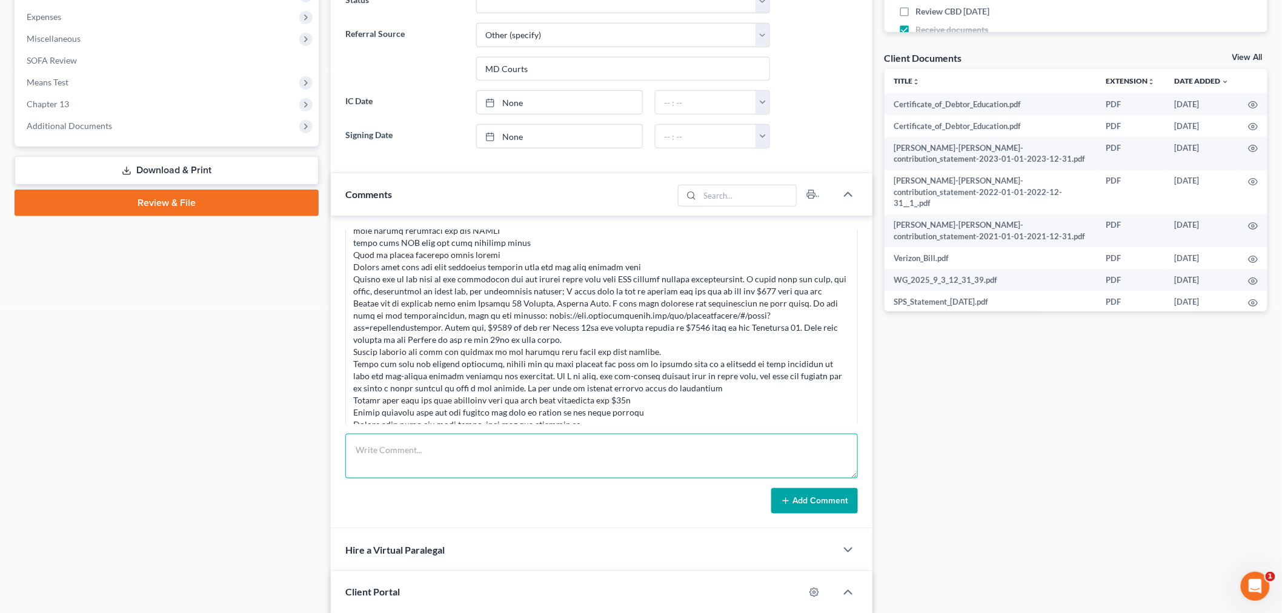
click at [543, 471] on textarea at bounding box center [601, 456] width 513 height 45
type textarea "Called CL to remind her of items needed before end of day - she is going to upl…"
click at [822, 519] on div "Info Bankruptcy 02:57PM, 07/30/2025 Dear Iris Kwon, You have a new voice messag…" at bounding box center [602, 372] width 542 height 313
click at [821, 504] on button "Add Comment" at bounding box center [814, 500] width 87 height 25
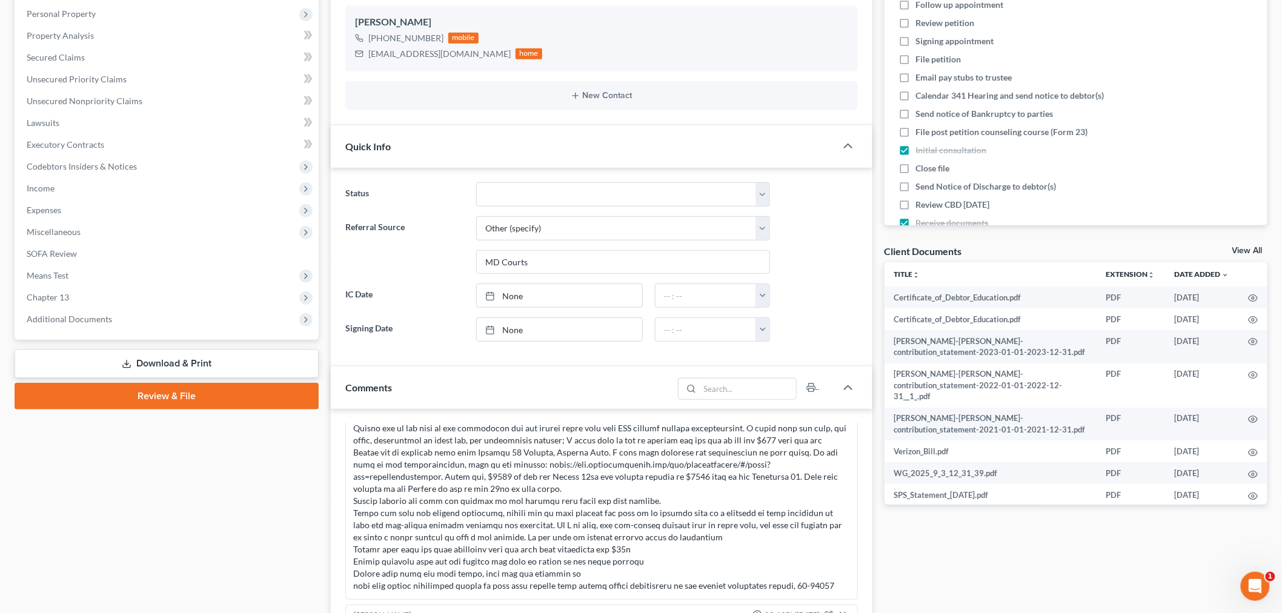
scroll to position [0, 0]
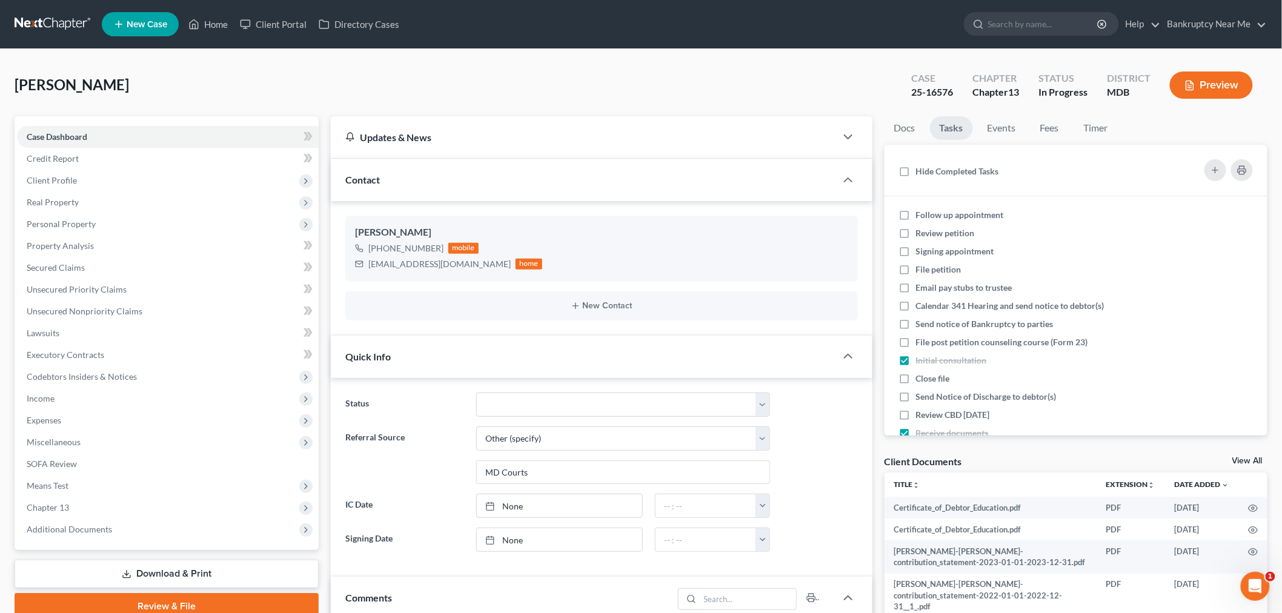
click at [55, 28] on link at bounding box center [54, 24] width 78 height 22
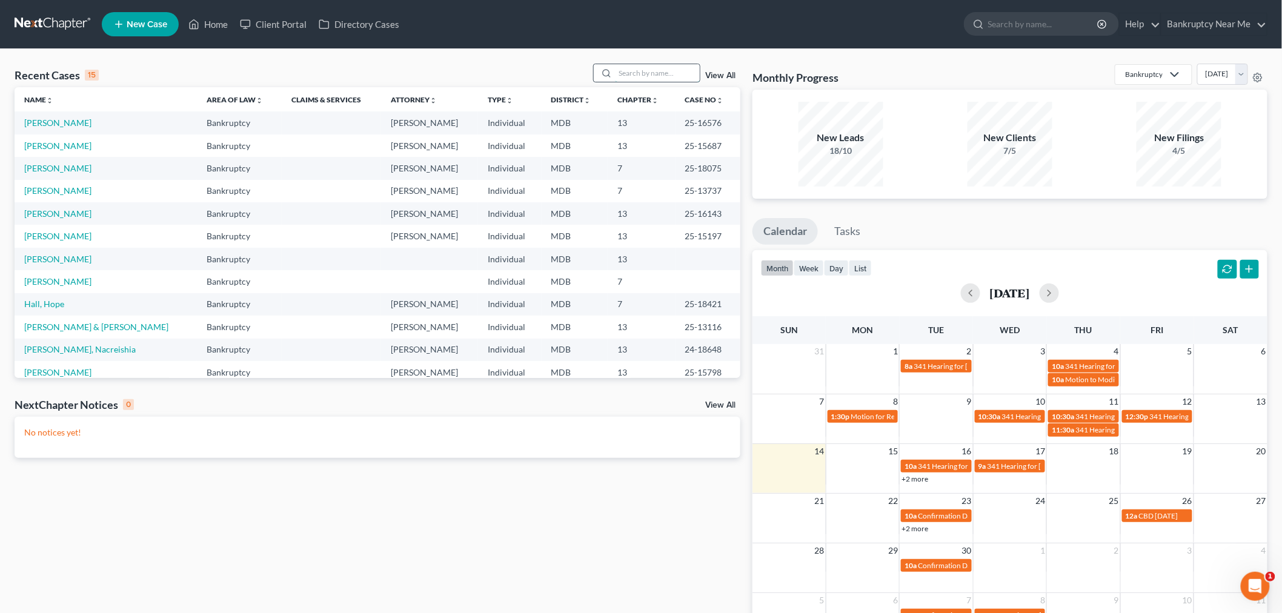
click at [674, 76] on input "search" at bounding box center [657, 73] width 85 height 18
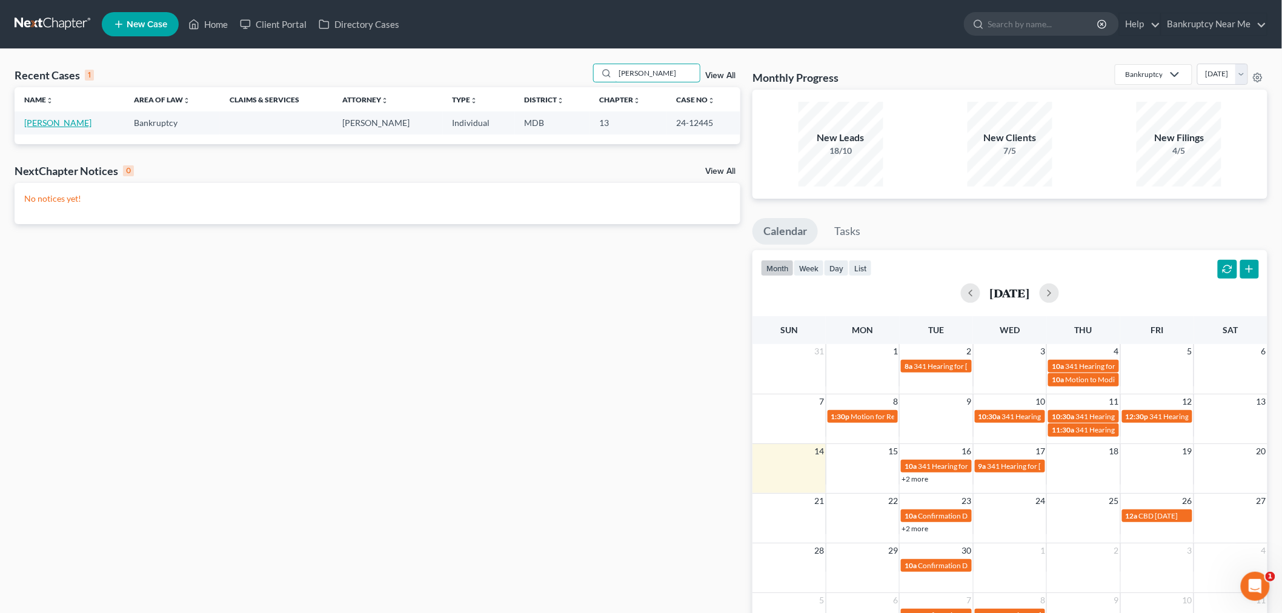
type input "[PERSON_NAME]"
click at [46, 119] on link "[PERSON_NAME]" at bounding box center [57, 123] width 67 height 10
select select "6"
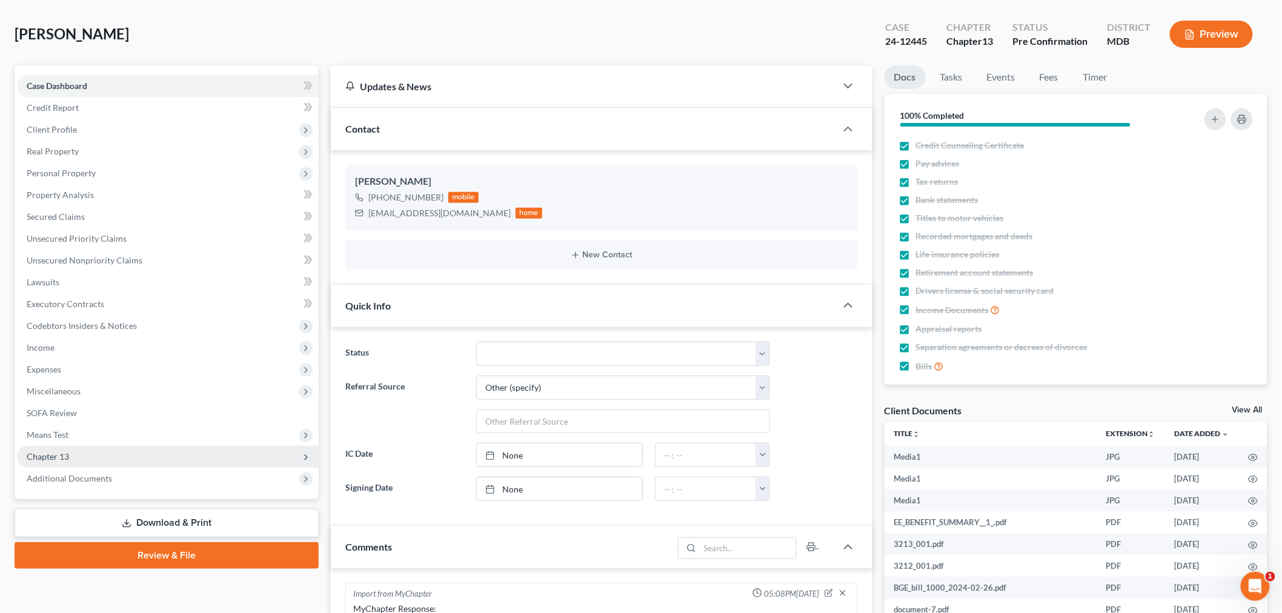
scroll to position [15967, 0]
click at [65, 463] on span "Chapter 13" at bounding box center [168, 457] width 302 height 22
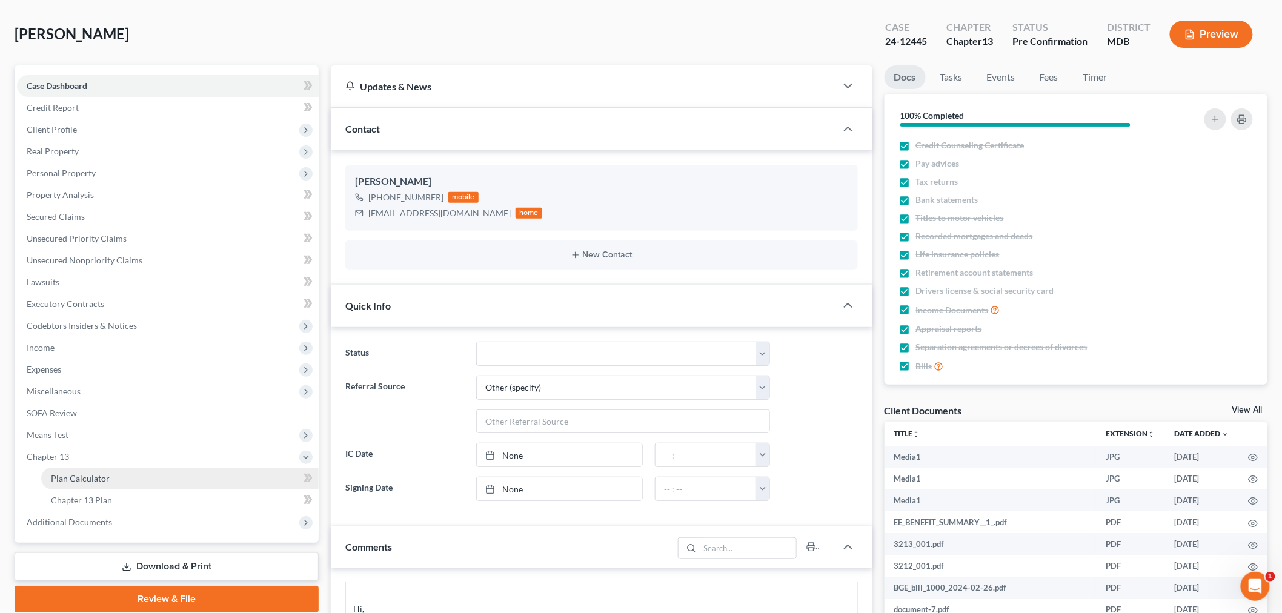
scroll to position [8646, 0]
click at [104, 495] on span "Chapter 13 Plan" at bounding box center [81, 500] width 61 height 10
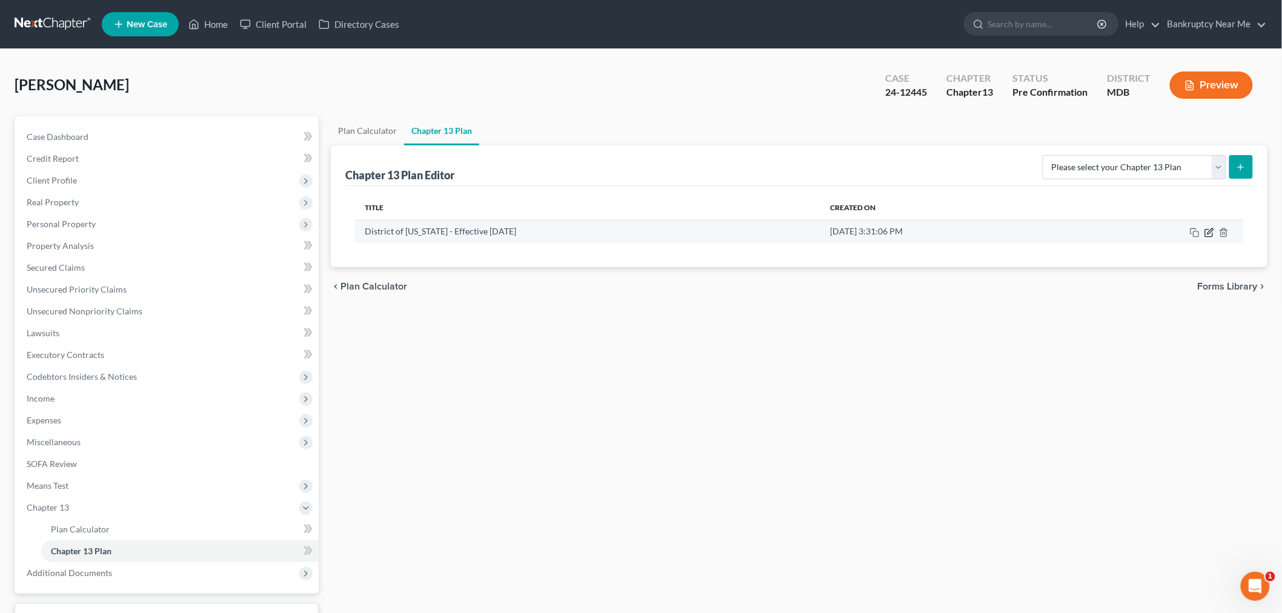
click at [1209, 228] on icon "button" at bounding box center [1209, 233] width 10 height 10
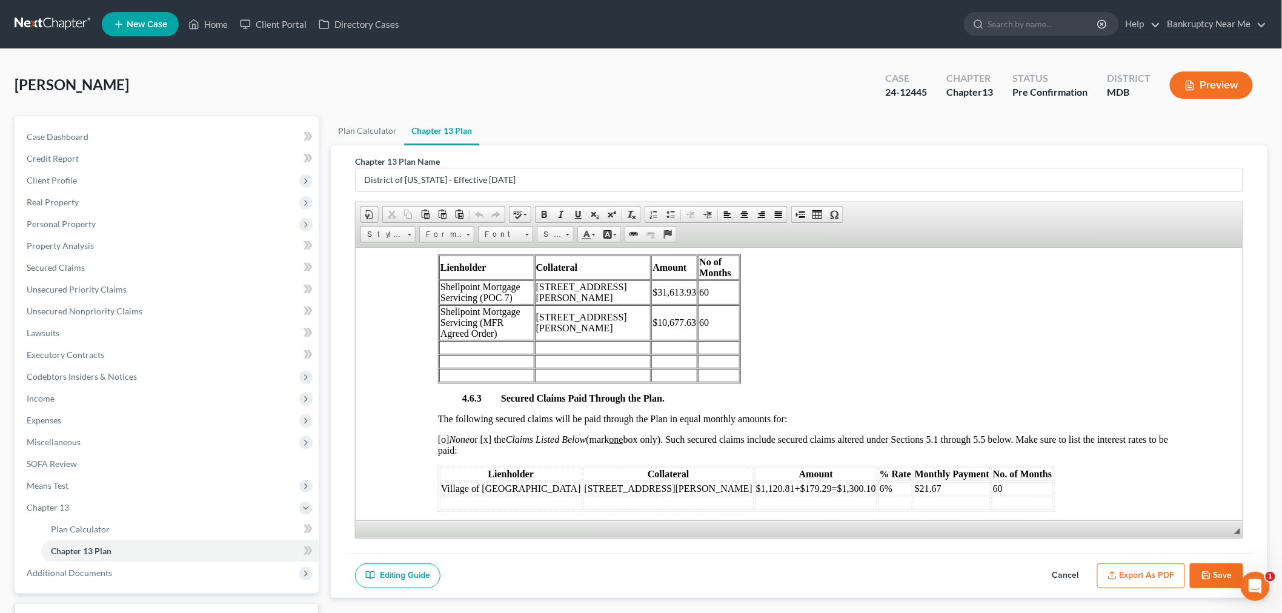
scroll to position [2087, 0]
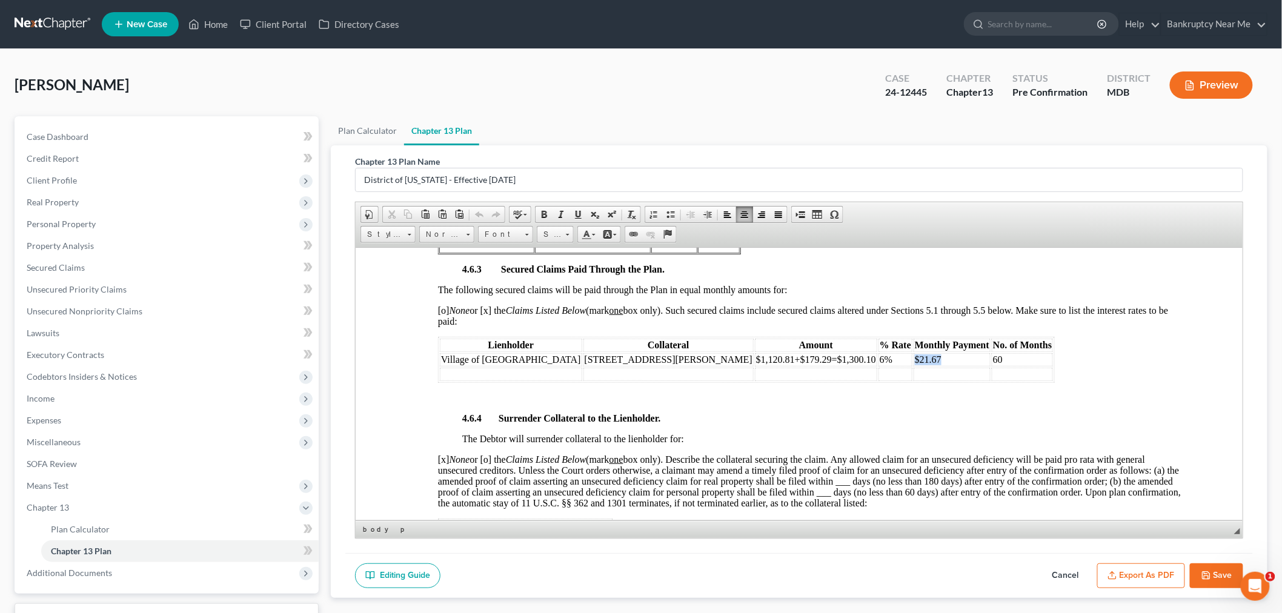
drag, startPoint x: 823, startPoint y: 405, endPoint x: 766, endPoint y: 405, distance: 56.9
click at [766, 366] on tr "Village of Timbergrove 822 Kennington Rd $1,120.81+$179.29=$1,300.10 6% $21.67 …" at bounding box center [745, 359] width 613 height 13
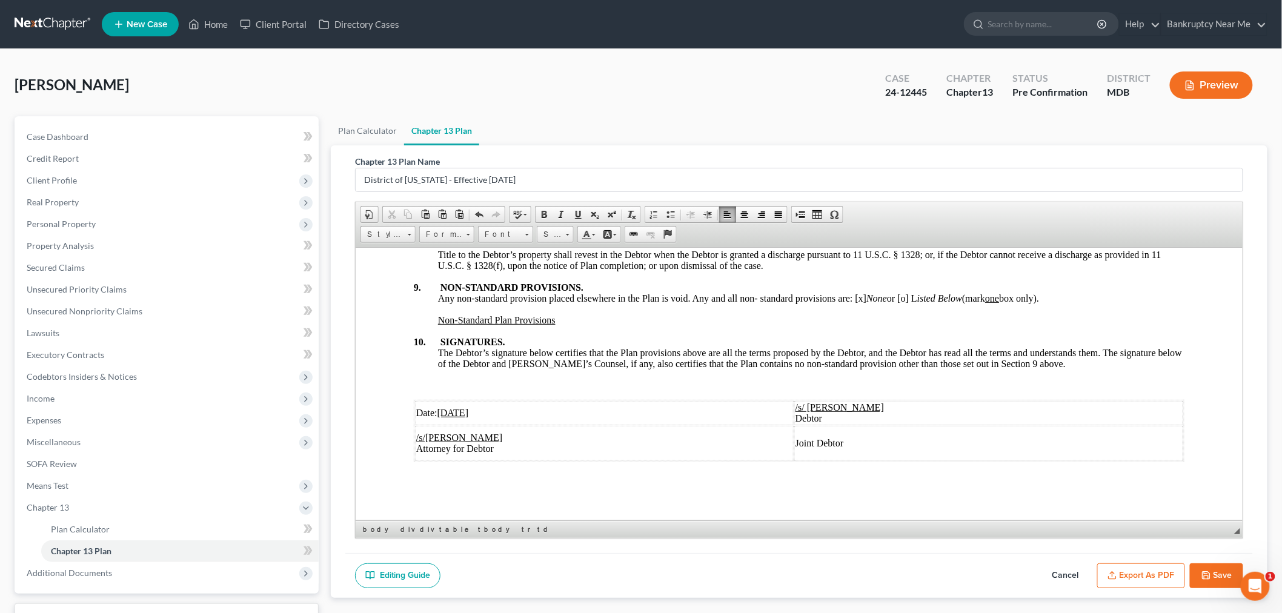
scroll to position [4202, 0]
drag, startPoint x: 462, startPoint y: 414, endPoint x: 444, endPoint y: 414, distance: 17.6
click at [444, 414] on u "06/30/2025" at bounding box center [453, 412] width 32 height 10
click at [1111, 577] on icon "button" at bounding box center [1112, 576] width 10 height 10
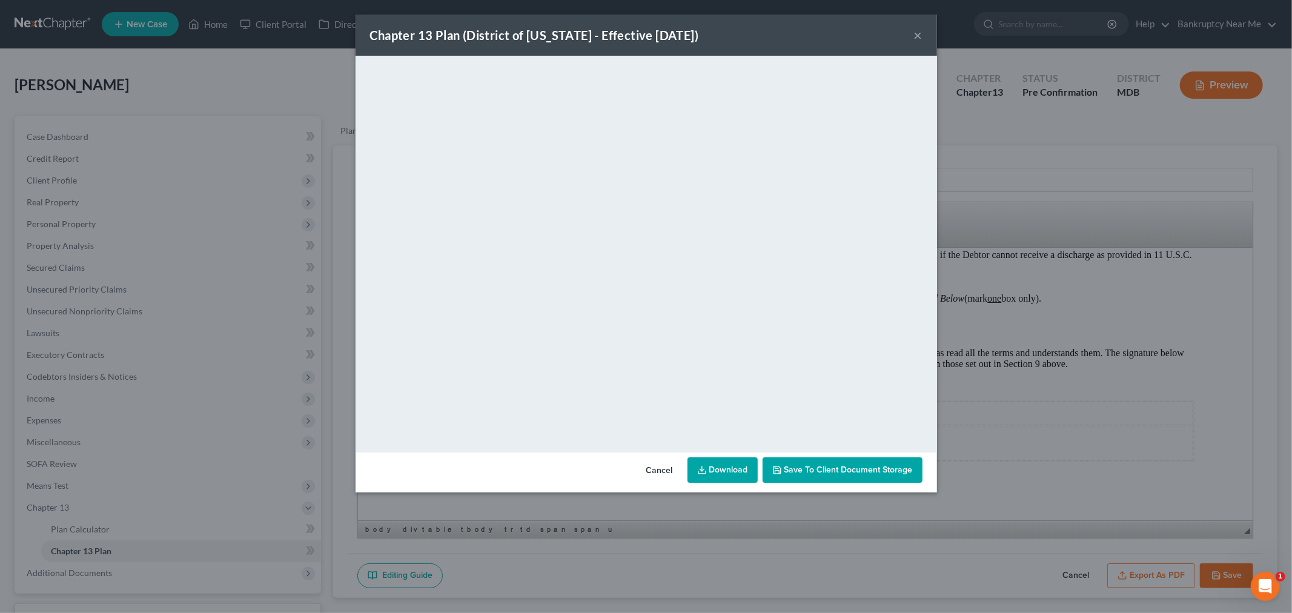
click at [919, 35] on button "×" at bounding box center [918, 35] width 8 height 15
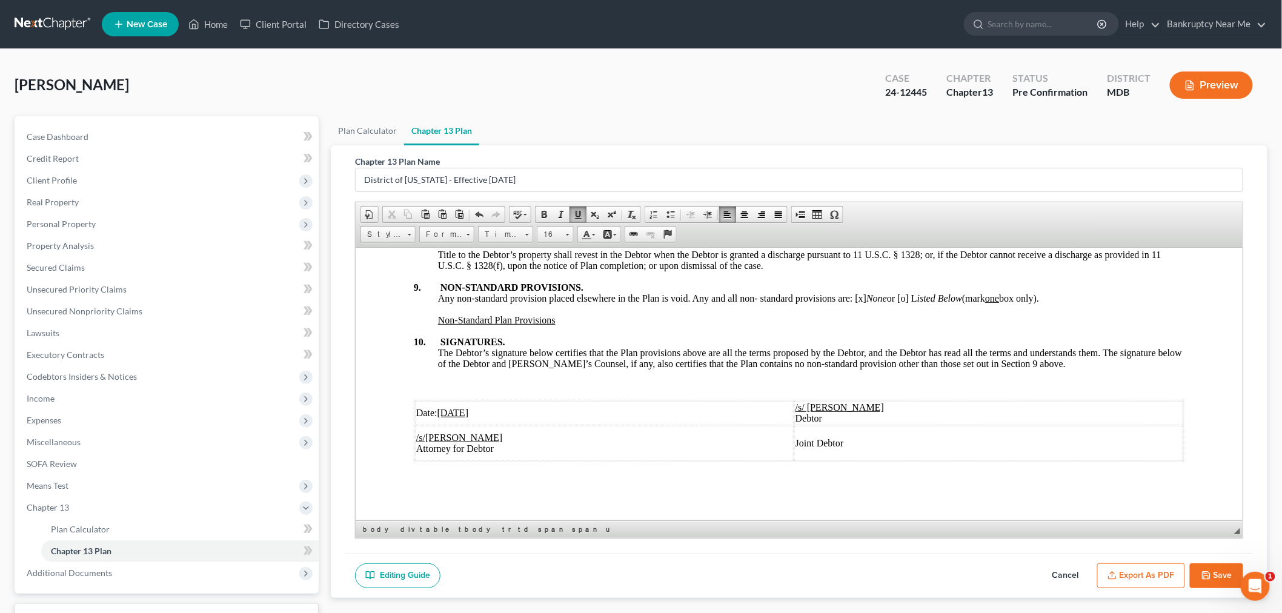
click at [1218, 577] on button "Save" at bounding box center [1216, 575] width 53 height 25
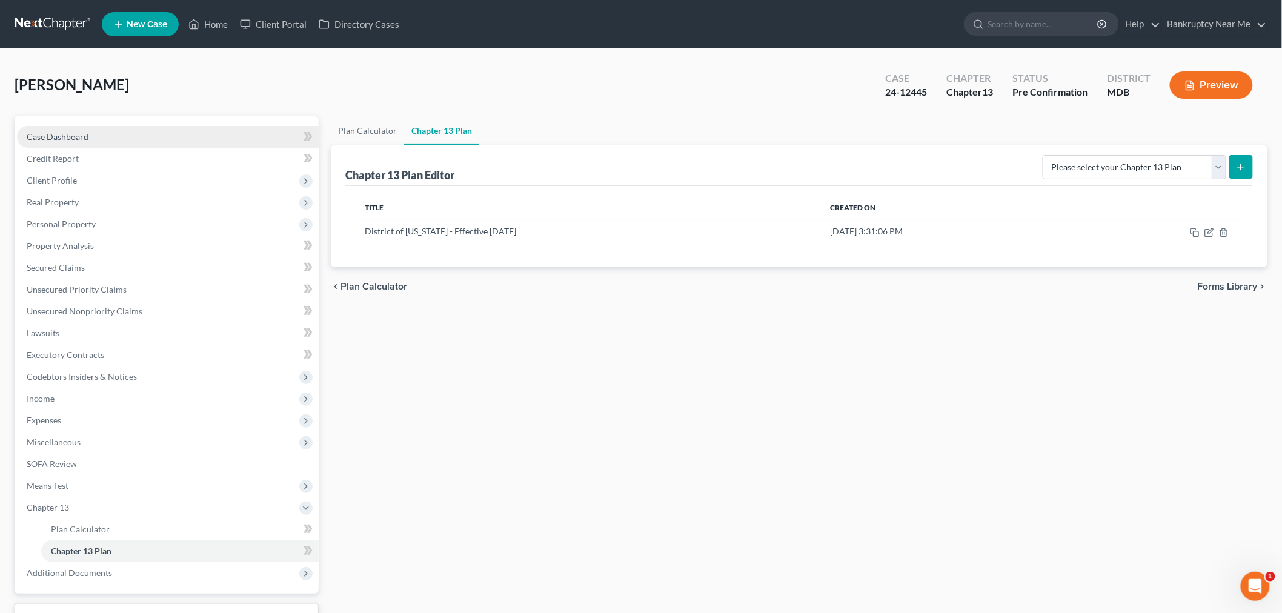
click at [142, 130] on link "Case Dashboard" at bounding box center [168, 137] width 302 height 22
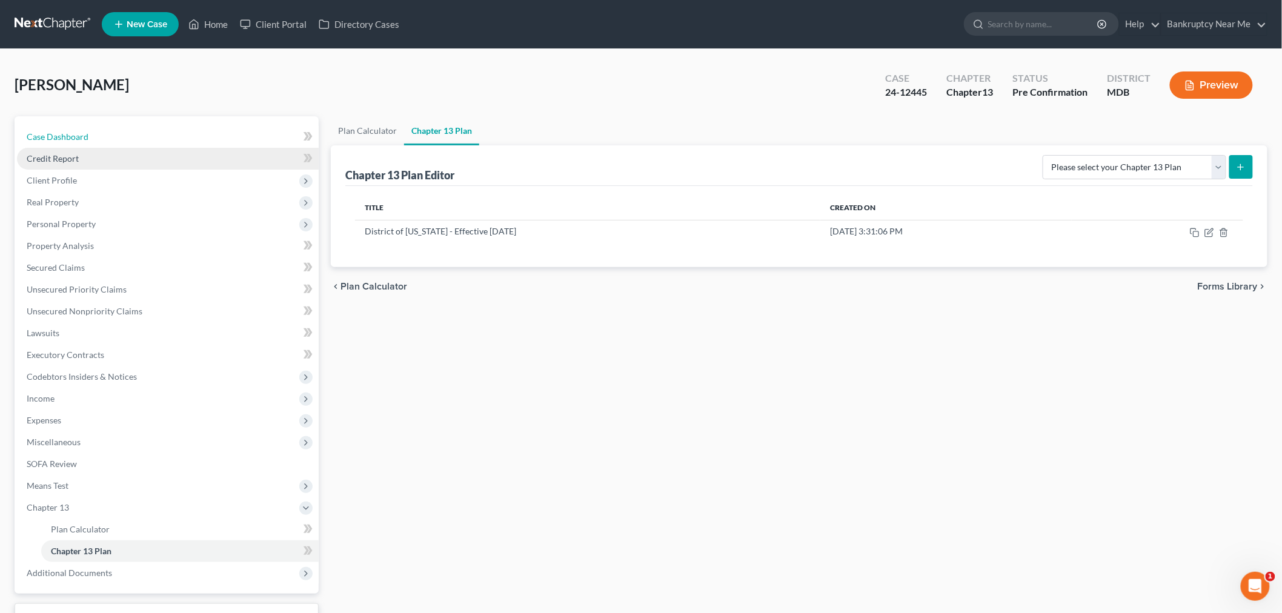
select select "6"
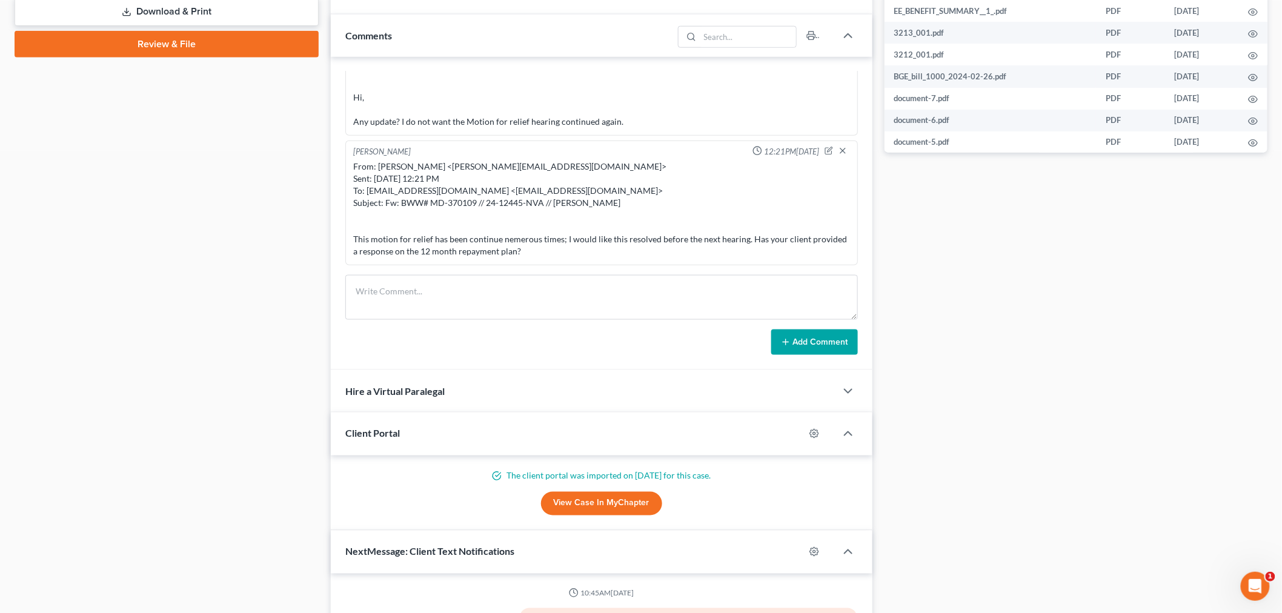
scroll to position [606, 0]
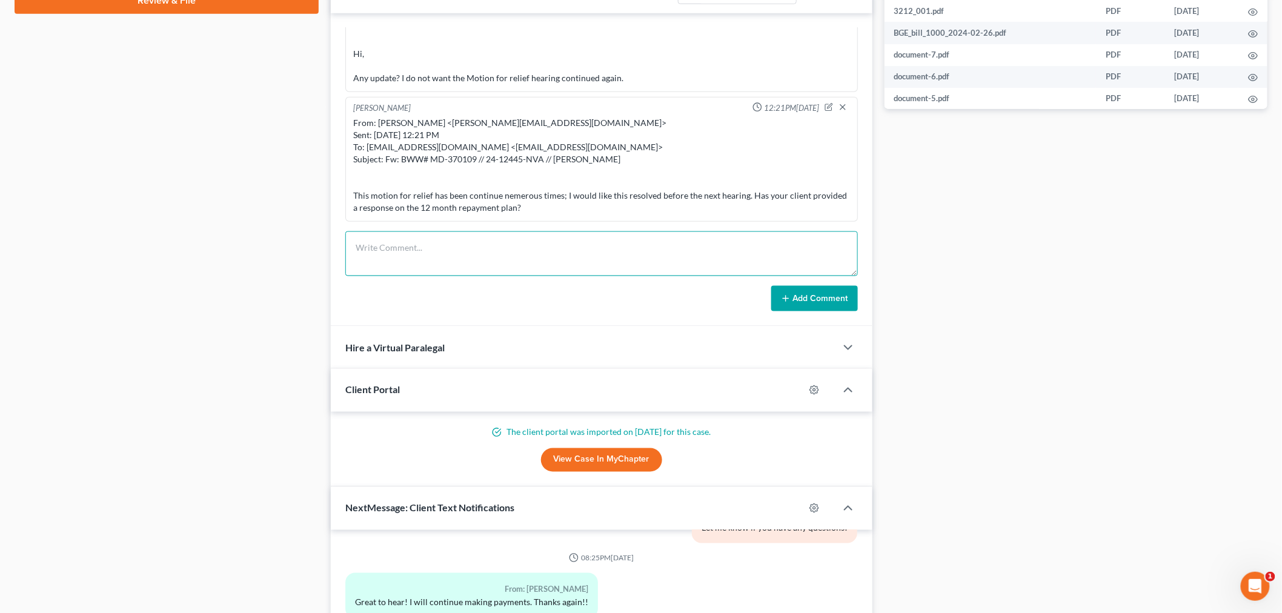
click at [536, 234] on textarea at bounding box center [601, 253] width 513 height 45
paste textarea "From: Erica Wilkinson <EWilkinson@ch13md.com> Sent: Thursday, September 04, 202…"
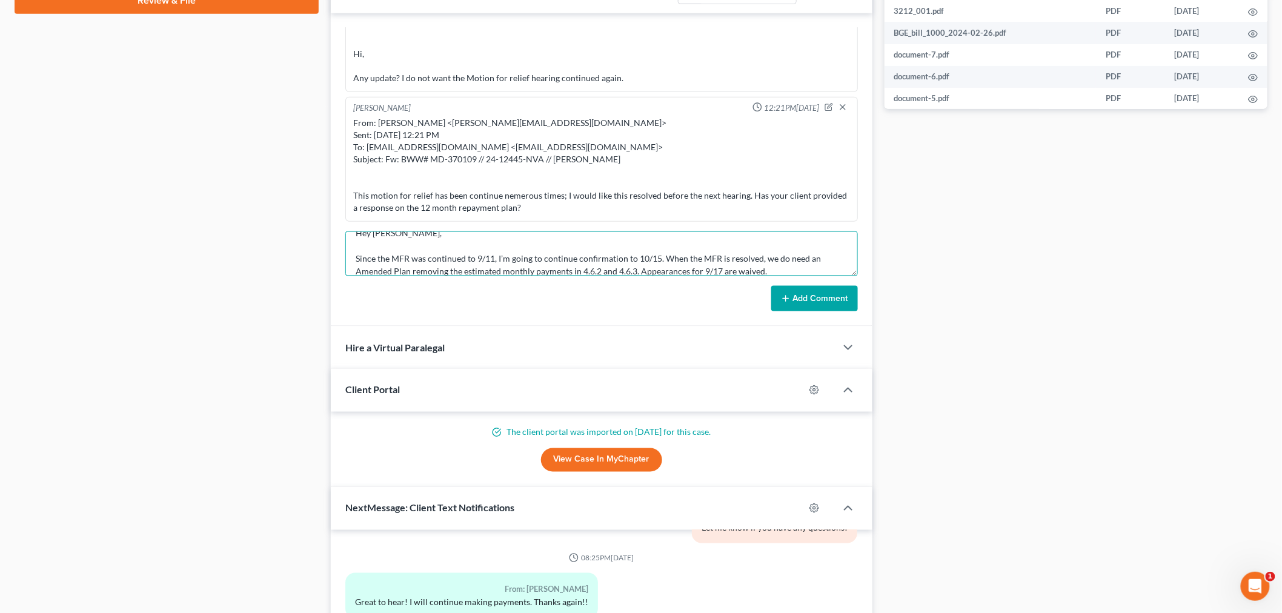
type textarea "From: Erica Wilkinson <EWilkinson@ch13md.com> Sent: Thursday, September 04, 202…"
click at [852, 297] on button "Add Comment" at bounding box center [814, 298] width 87 height 25
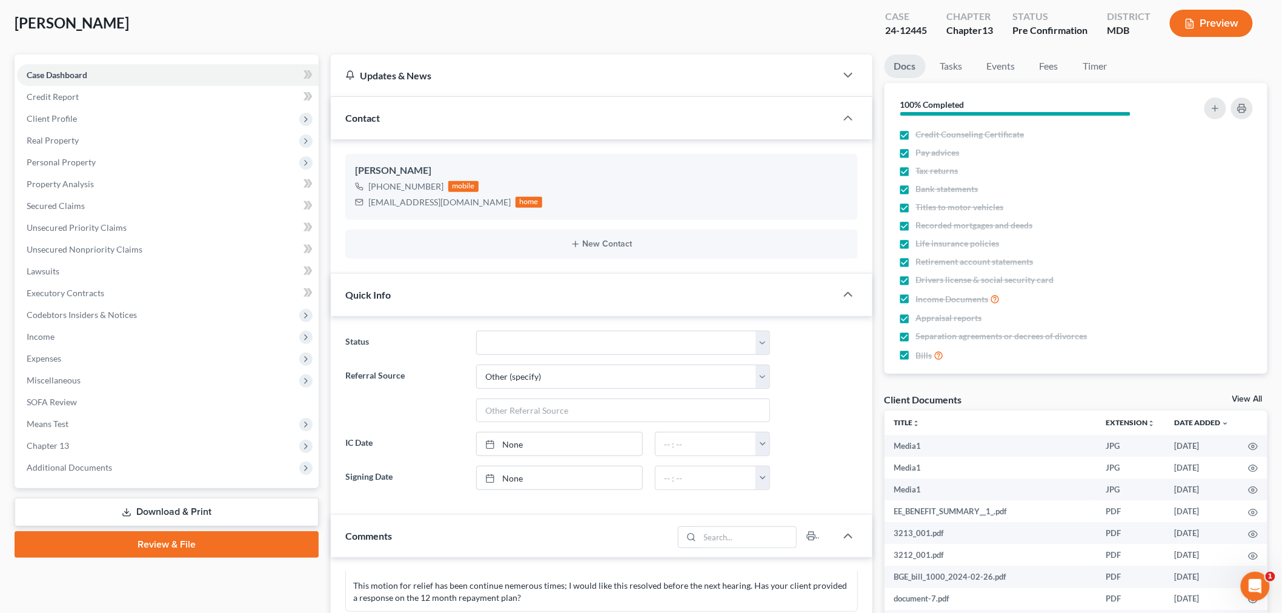
scroll to position [0, 0]
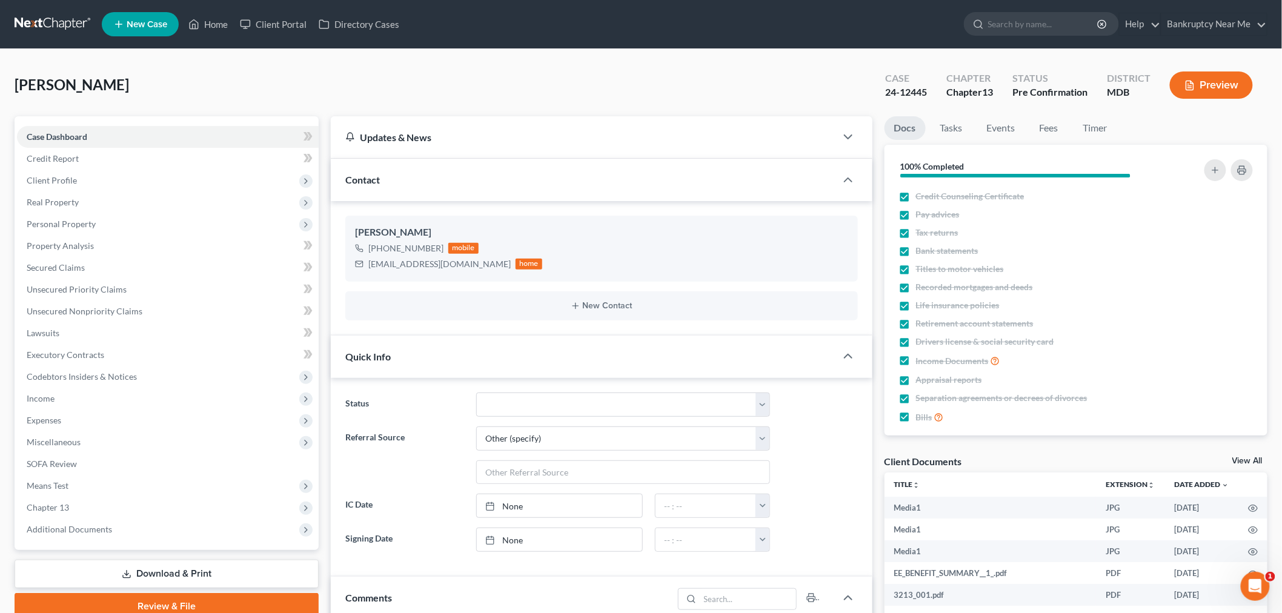
click at [71, 16] on link at bounding box center [54, 24] width 78 height 22
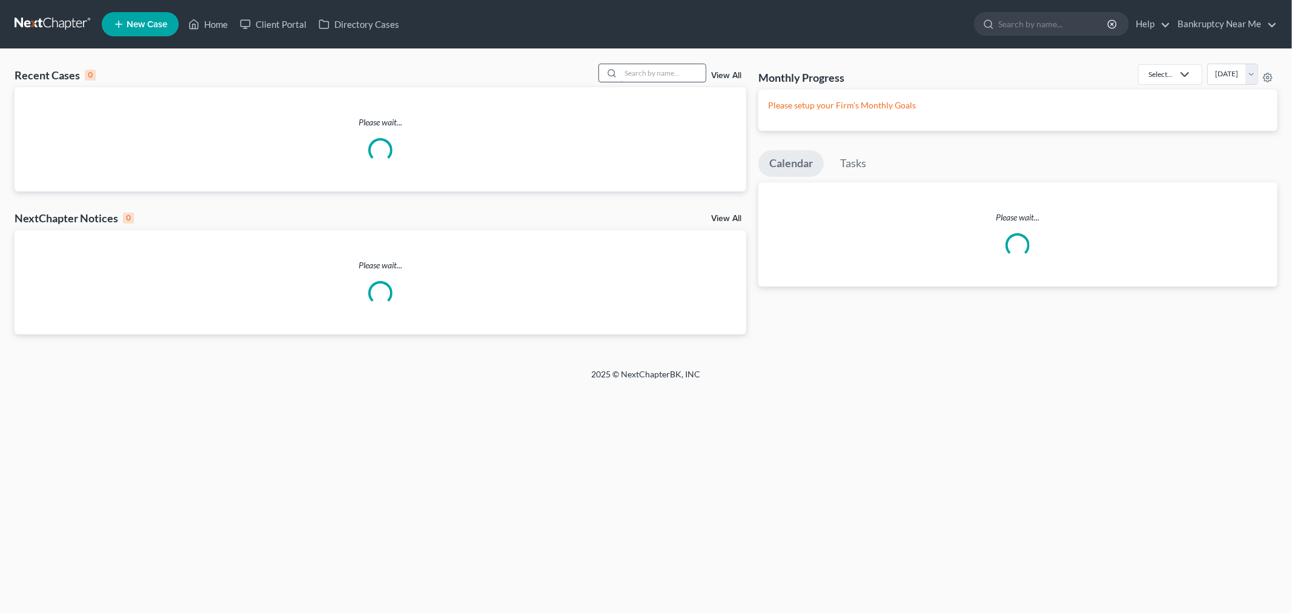
click at [645, 77] on input "search" at bounding box center [663, 73] width 85 height 18
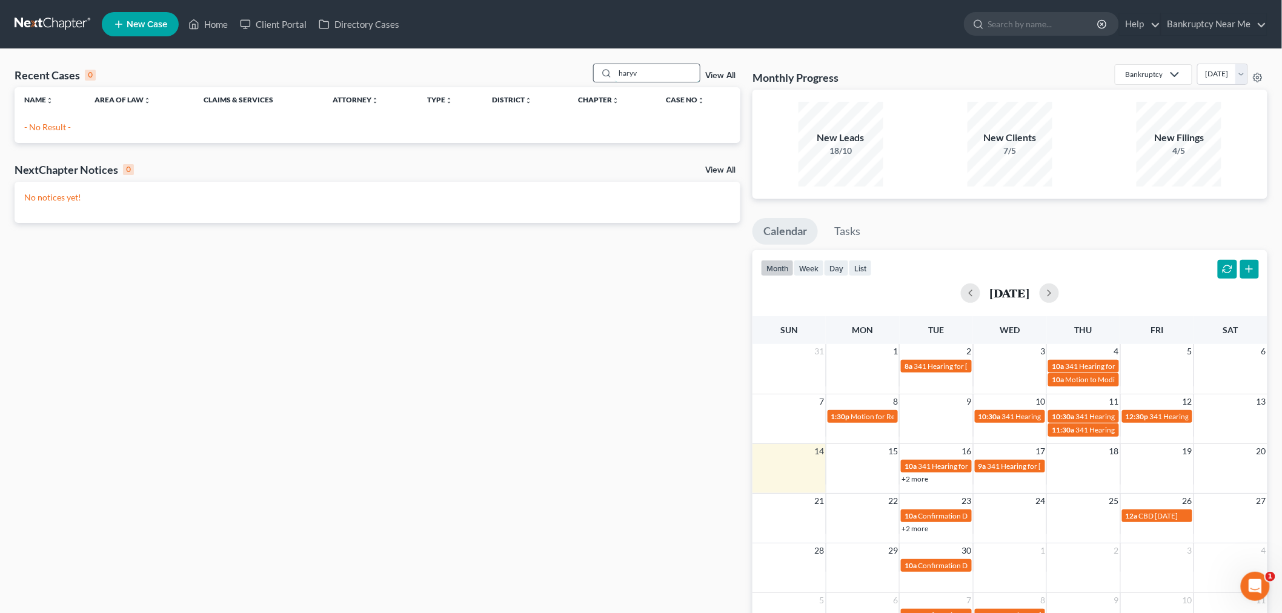
drag, startPoint x: 636, startPoint y: 76, endPoint x: 649, endPoint y: 76, distance: 12.7
click at [649, 76] on input "haryv" at bounding box center [657, 73] width 85 height 18
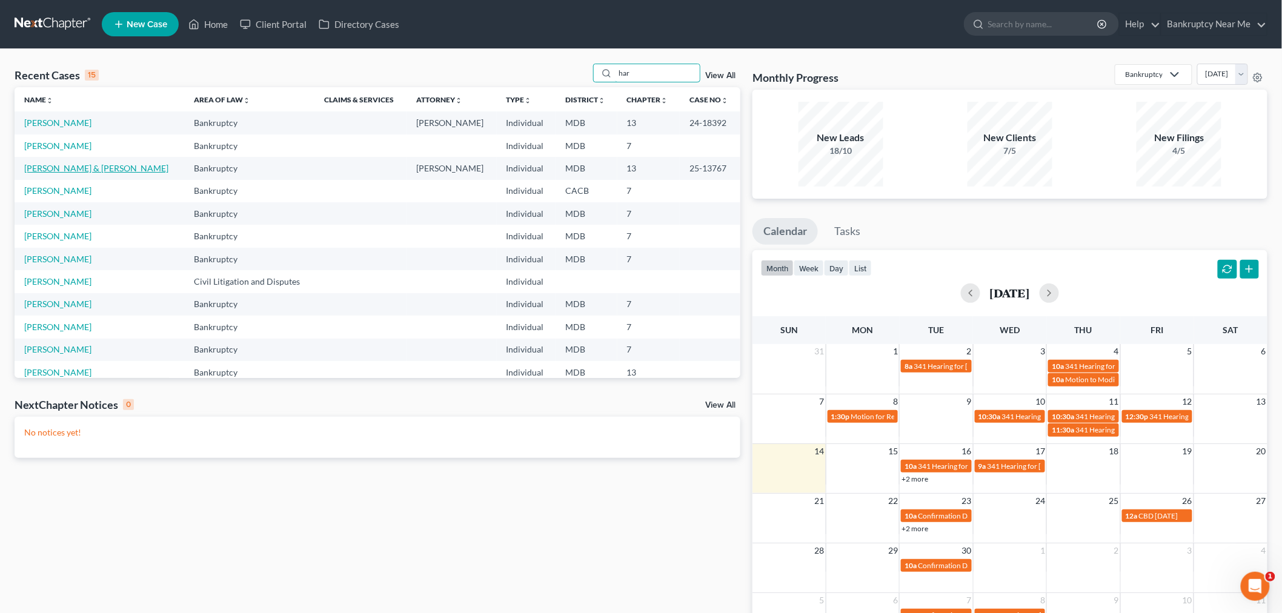
type input "har"
click at [73, 167] on link "[PERSON_NAME] & [PERSON_NAME]" at bounding box center [96, 168] width 144 height 10
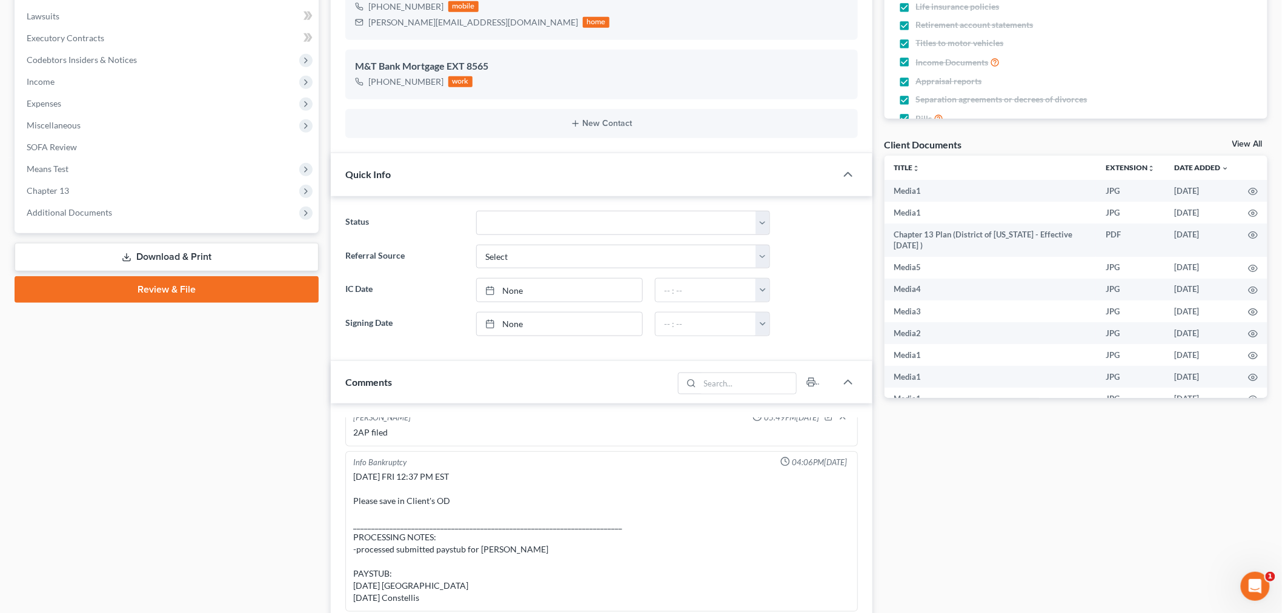
scroll to position [471, 0]
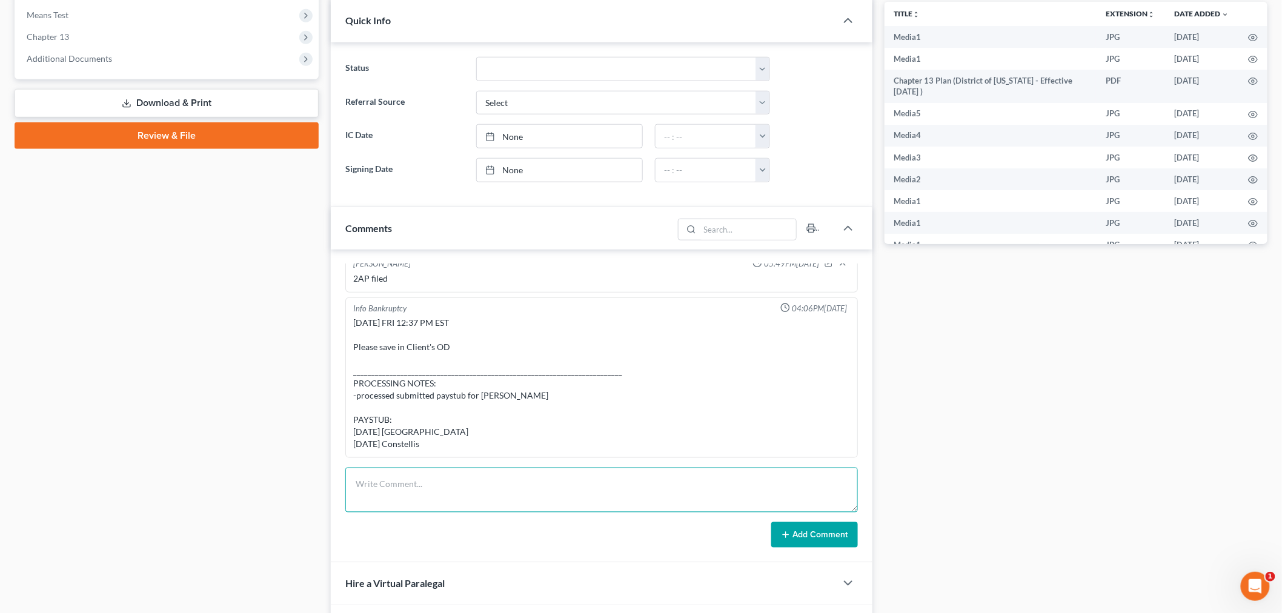
drag, startPoint x: 572, startPoint y: 486, endPoint x: 645, endPoint y: 497, distance: 73.6
click at [570, 487] on textarea at bounding box center [601, 490] width 513 height 45
paste textarea "From: [PERSON_NAME] <[PERSON_NAME][EMAIL_ADDRESS][DOMAIN_NAME]> Sent: [DATE] 3:…"
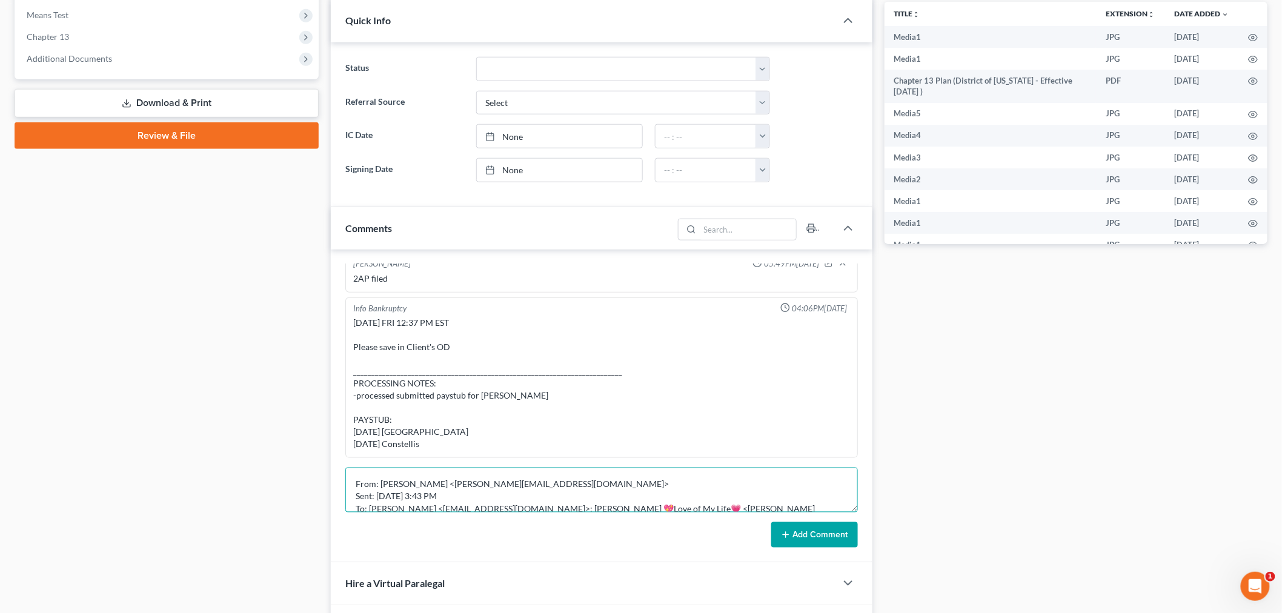
scroll to position [104, 0]
type textarea "From: [PERSON_NAME] <[PERSON_NAME][EMAIL_ADDRESS][DOMAIN_NAME]> Sent: [DATE] 3:…"
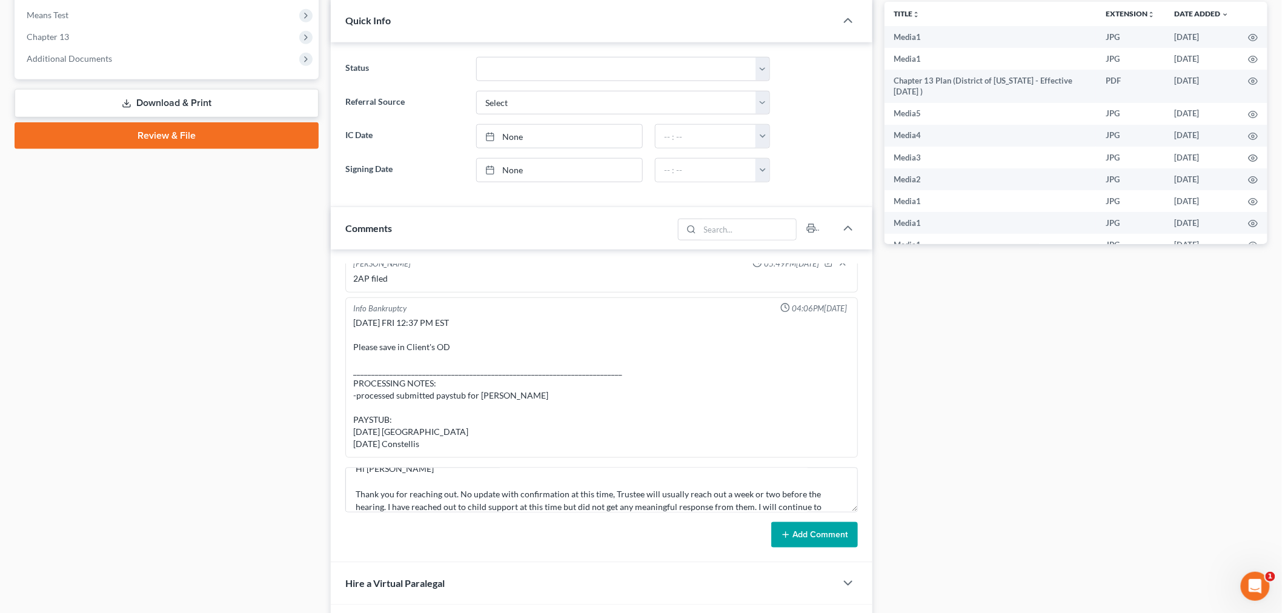
click at [831, 540] on button "Add Comment" at bounding box center [814, 534] width 87 height 25
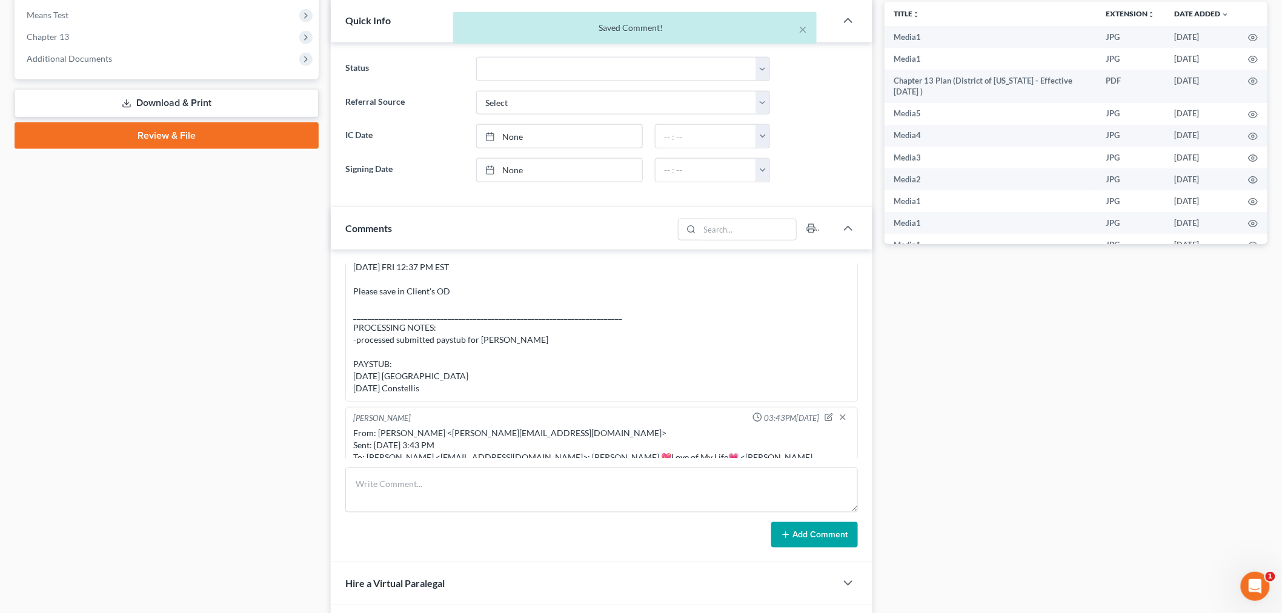
scroll to position [18080, 0]
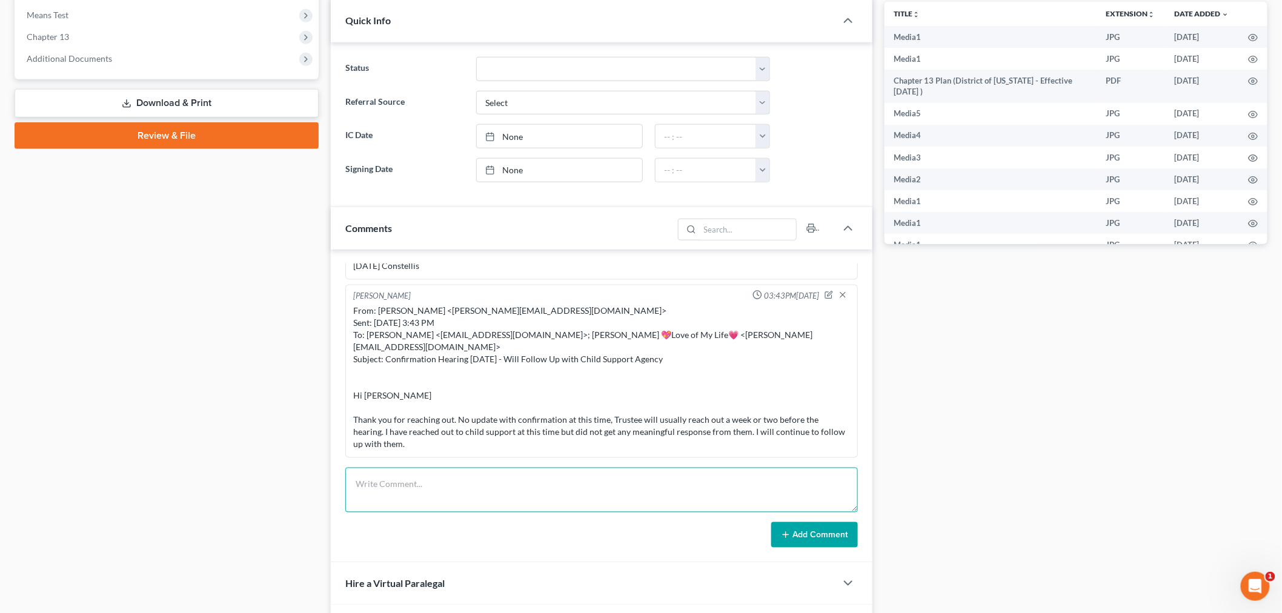
click at [780, 481] on textarea at bounding box center [601, 490] width 513 height 45
paste textarea "From: [PERSON_NAME] <[PERSON_NAME][EMAIL_ADDRESS][DOMAIN_NAME]> Sent: [DATE] 3:…"
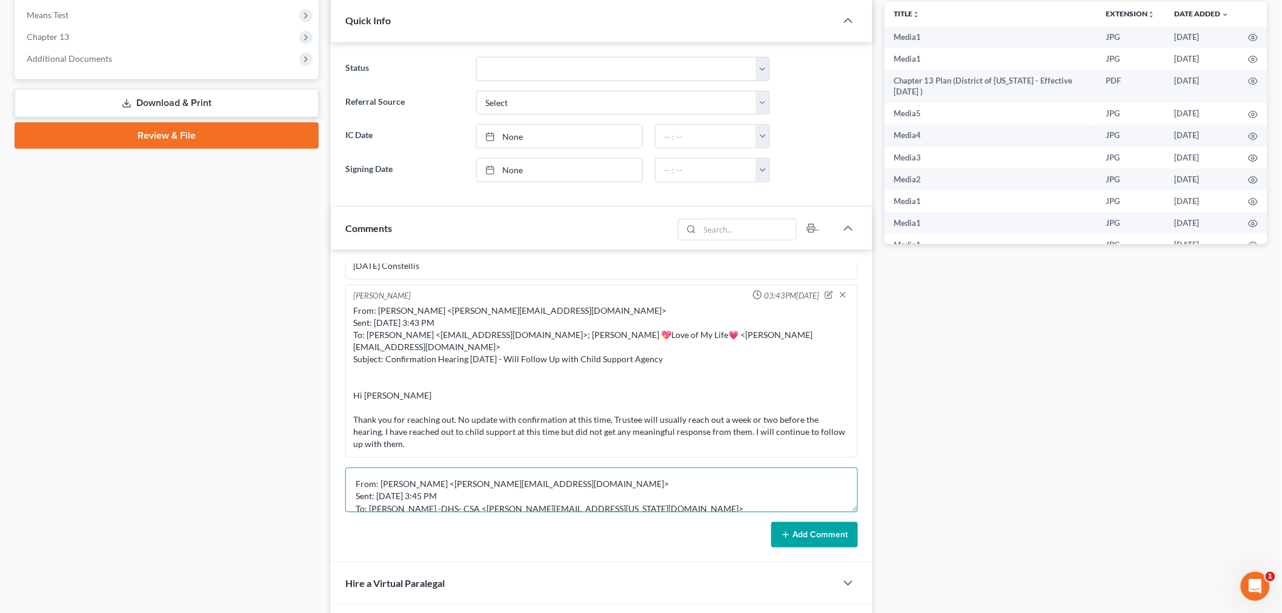
scroll to position [117, 0]
type textarea "From: [PERSON_NAME] <[PERSON_NAME][EMAIL_ADDRESS][DOMAIN_NAME]> Sent: [DATE] 3:…"
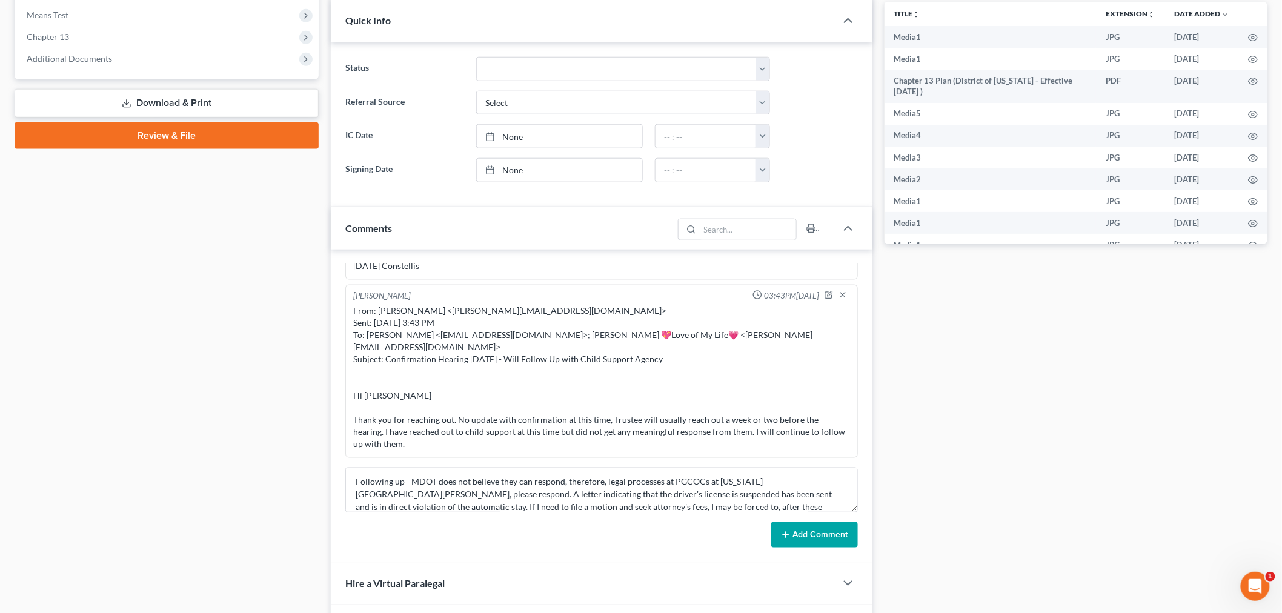
click at [812, 539] on button "Add Comment" at bounding box center [814, 534] width 87 height 25
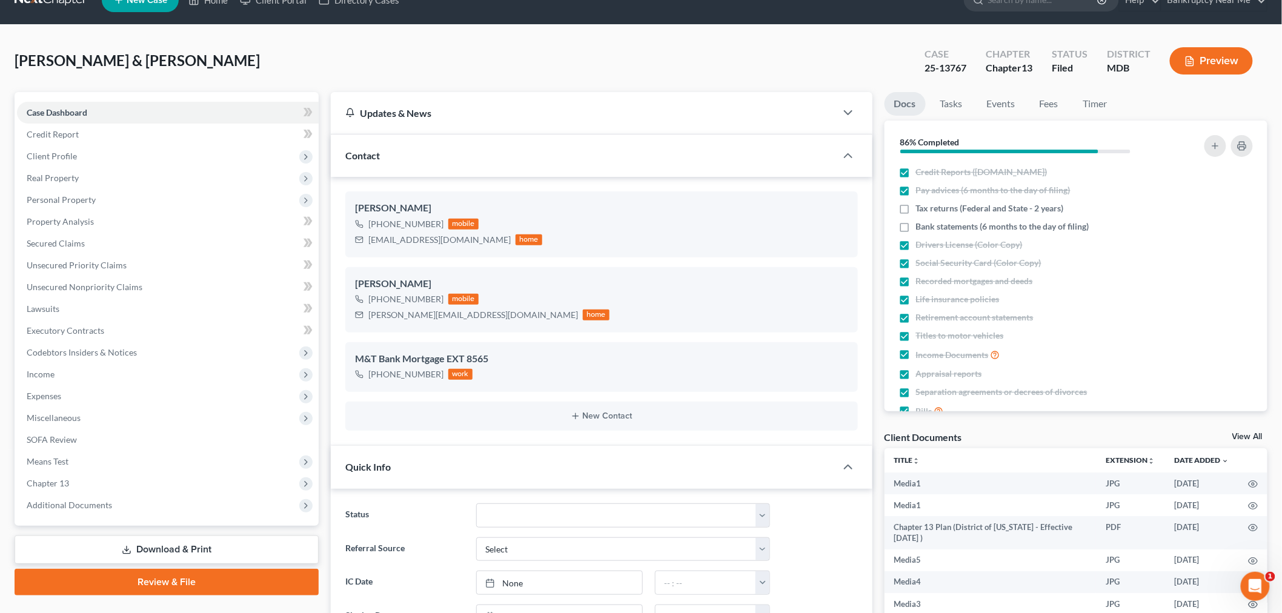
scroll to position [0, 0]
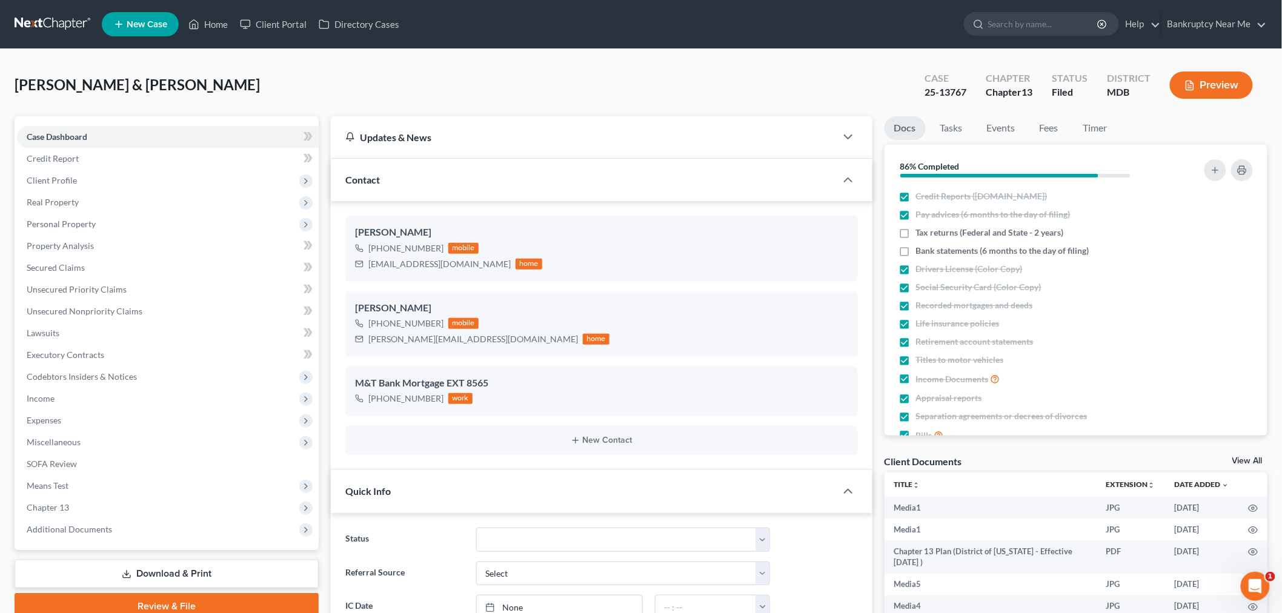
click at [39, 25] on link at bounding box center [54, 24] width 78 height 22
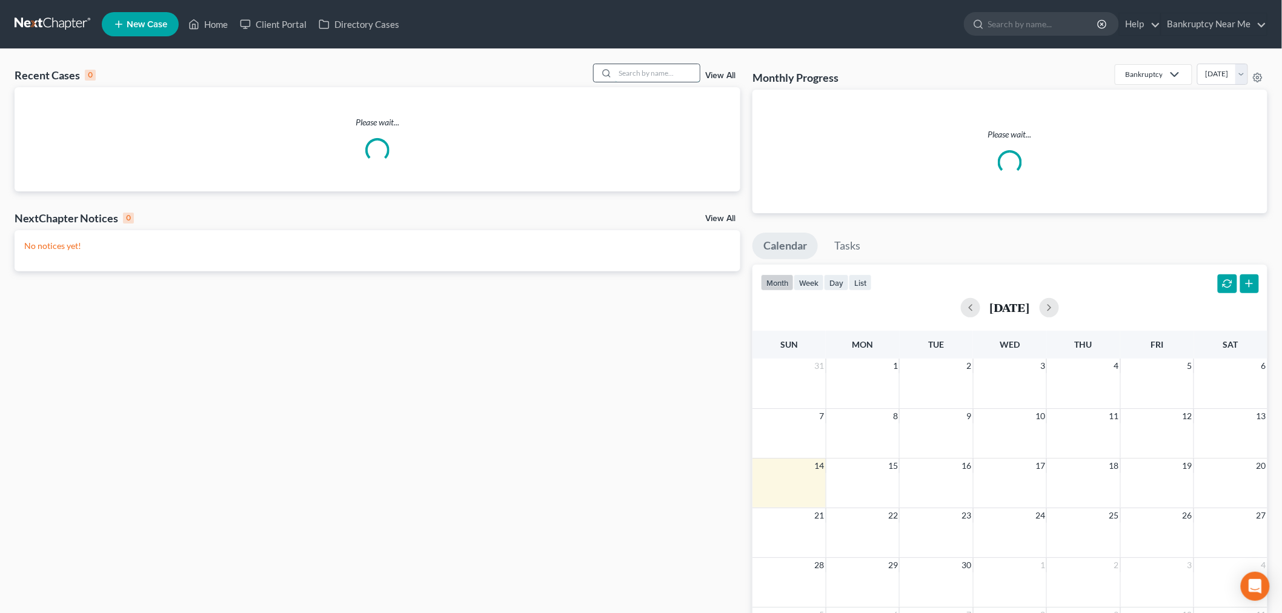
click at [625, 64] on input "search" at bounding box center [657, 73] width 85 height 18
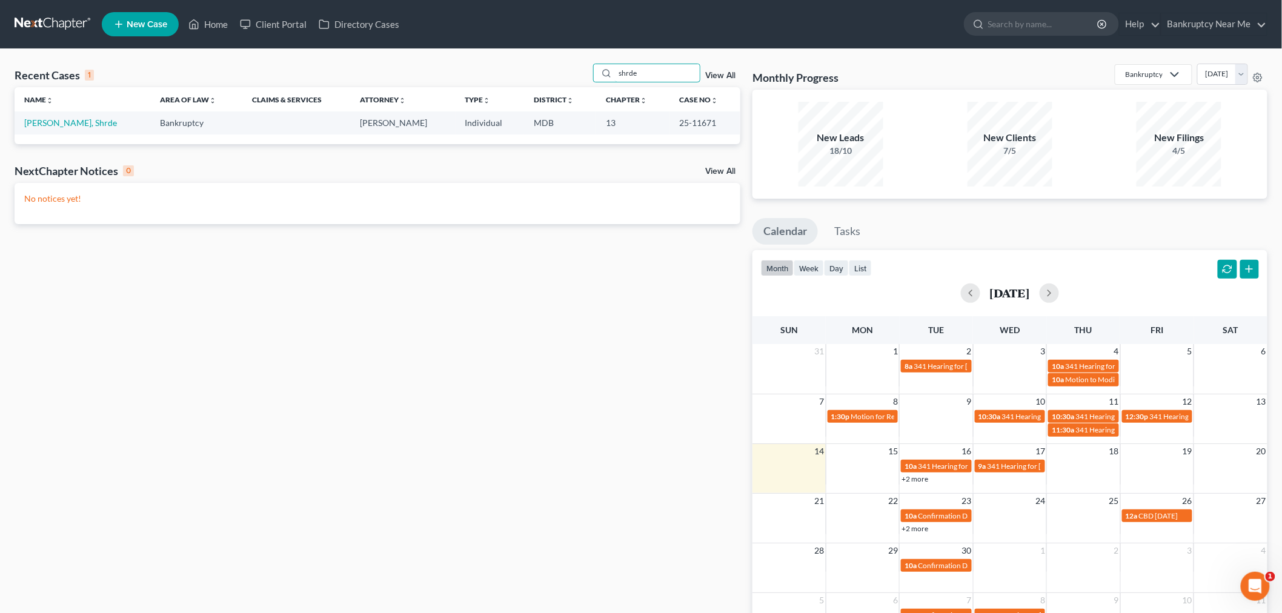
type input "shrde"
click at [46, 130] on td "[PERSON_NAME], Shrde" at bounding box center [83, 122] width 136 height 22
click at [50, 123] on link "[PERSON_NAME], Shrde" at bounding box center [70, 123] width 93 height 10
select select "6"
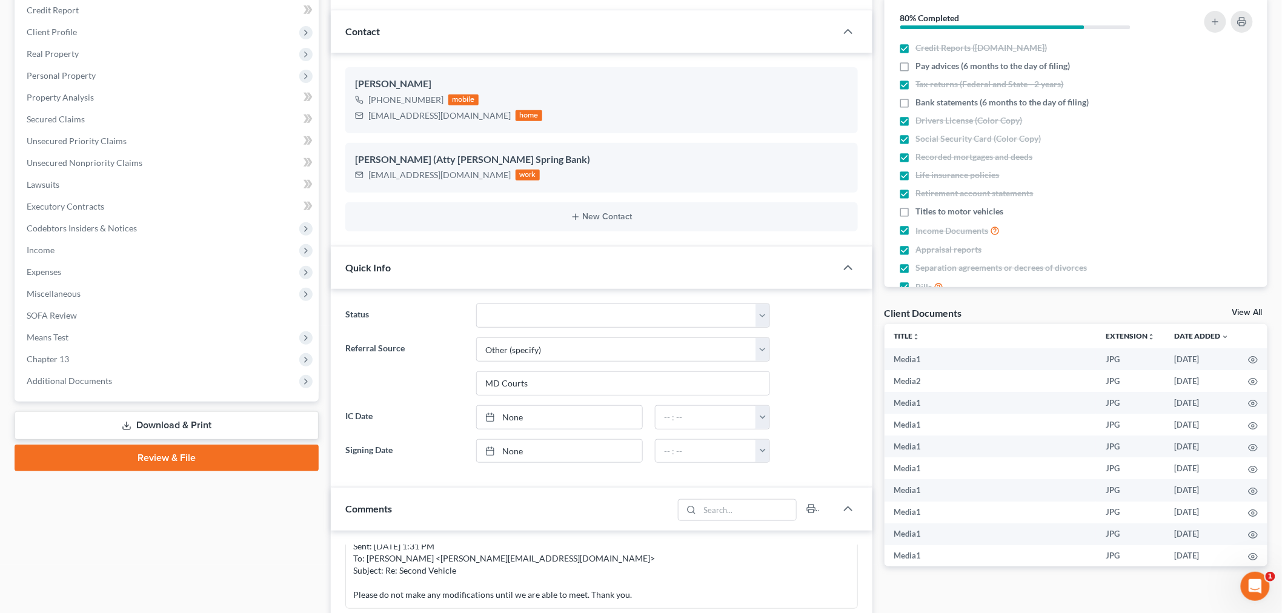
scroll to position [403, 0]
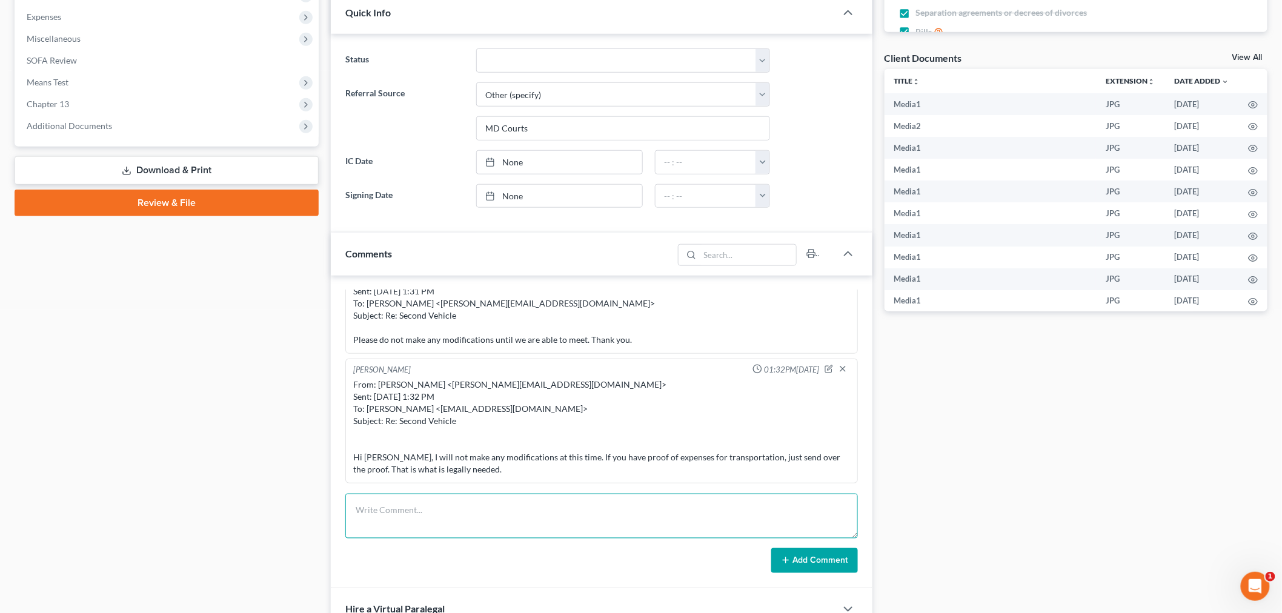
drag, startPoint x: 626, startPoint y: 507, endPoint x: 734, endPoint y: 548, distance: 115.2
click at [626, 508] on textarea at bounding box center [601, 516] width 513 height 45
paste textarea "From: Shrde Nelson <s.nelson09@yahoo.com> Sent: Tuesday, September 09, 2025 1:5…"
type textarea "From: Shrde Nelson <s.nelson09@yahoo.com> Sent: Tuesday, September 09, 2025 1:5…"
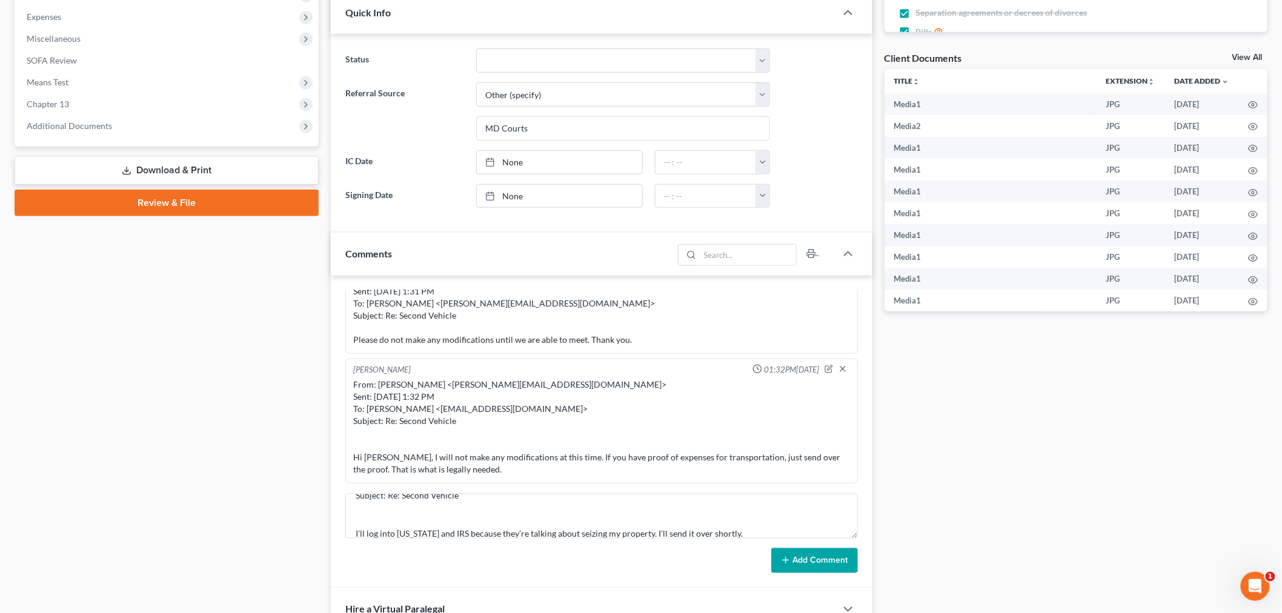
click at [820, 572] on button "Add Comment" at bounding box center [814, 560] width 87 height 25
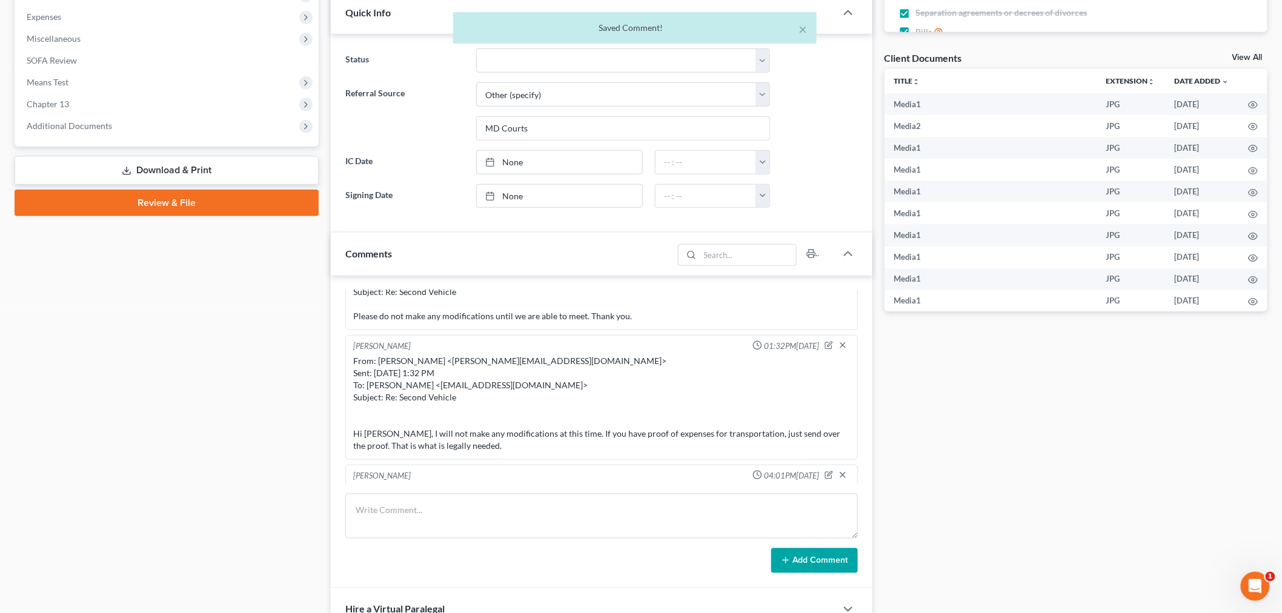
scroll to position [8066, 0]
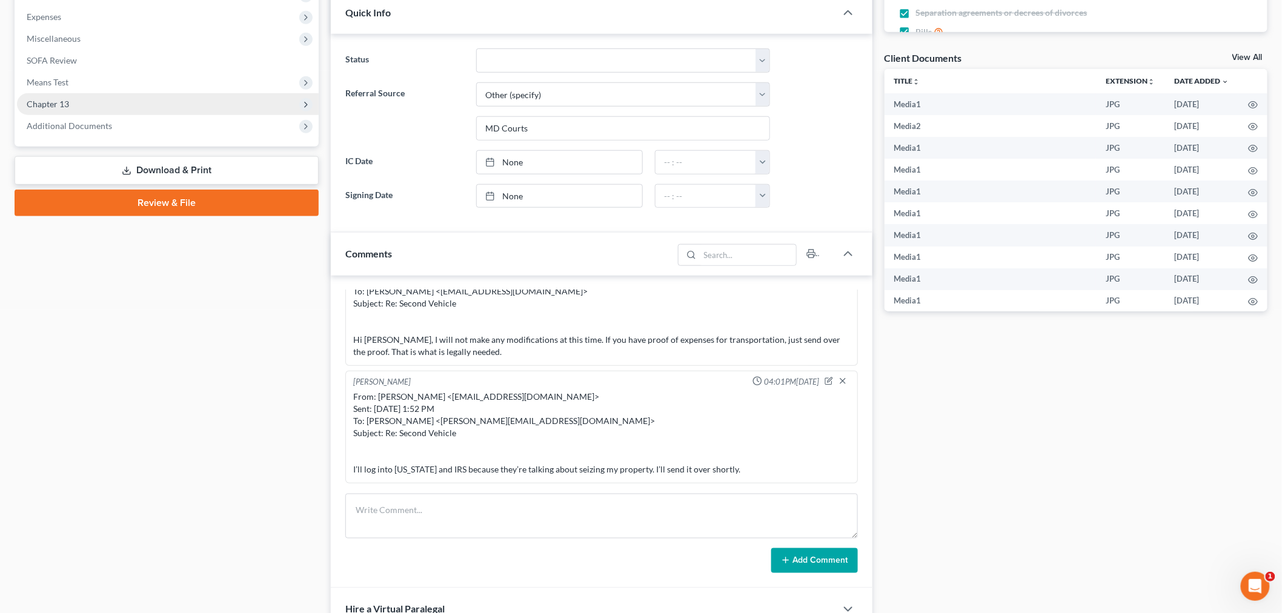
click at [97, 107] on span "Chapter 13" at bounding box center [168, 104] width 302 height 22
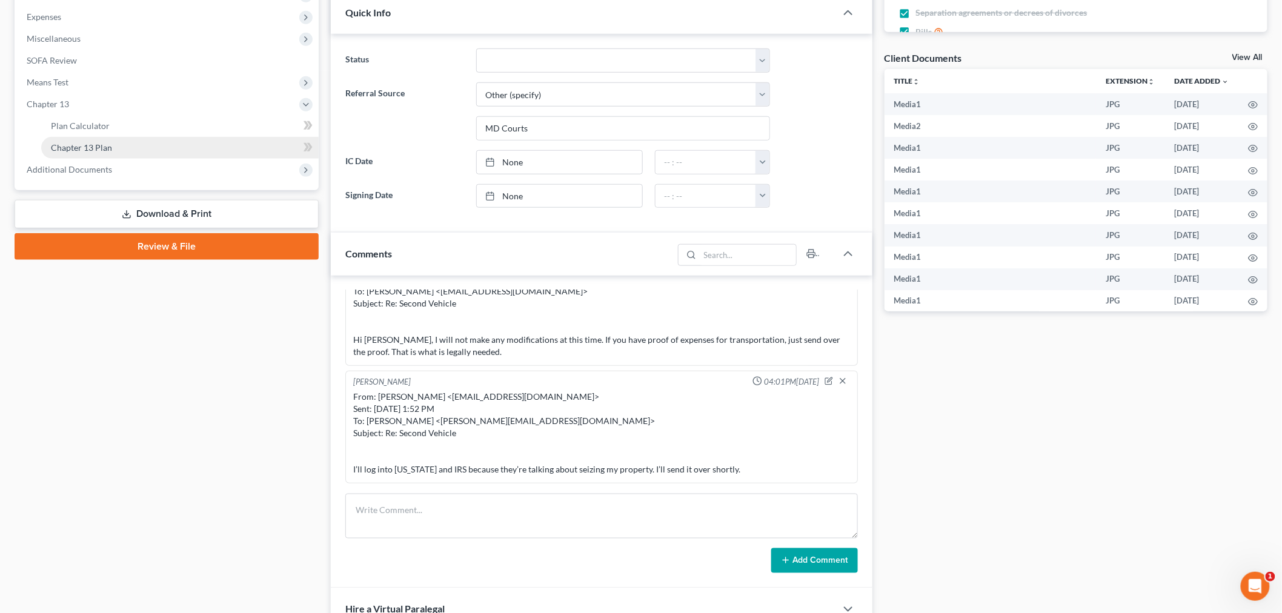
click at [118, 147] on link "Chapter 13 Plan" at bounding box center [179, 148] width 277 height 22
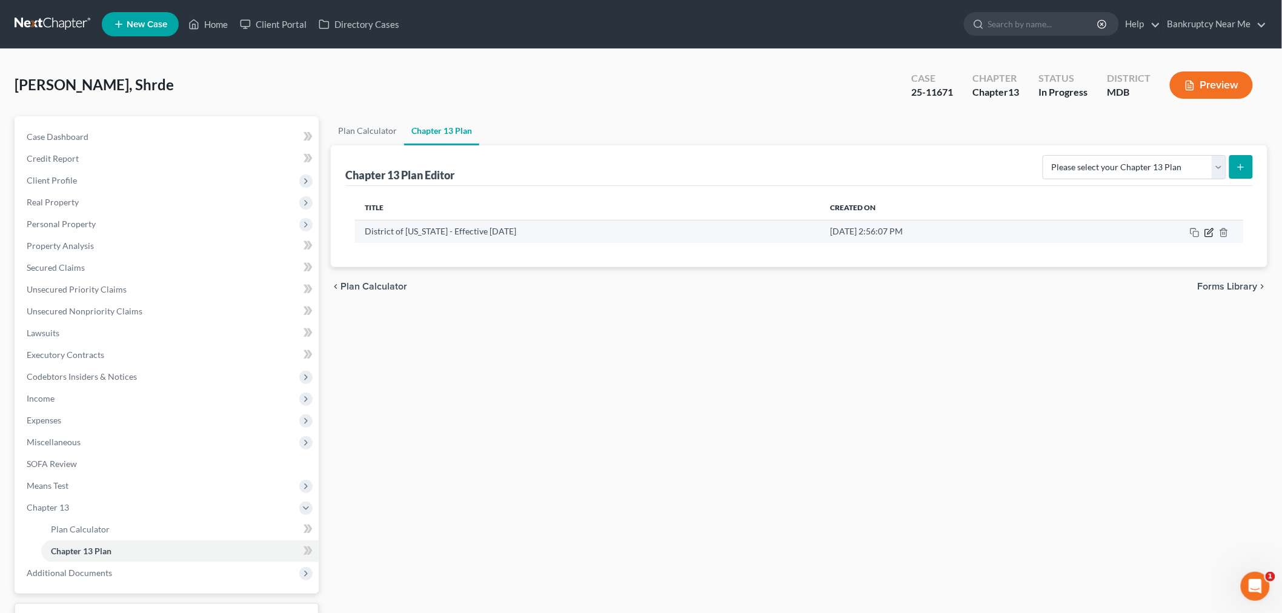
click at [1213, 228] on icon "button" at bounding box center [1209, 233] width 10 height 10
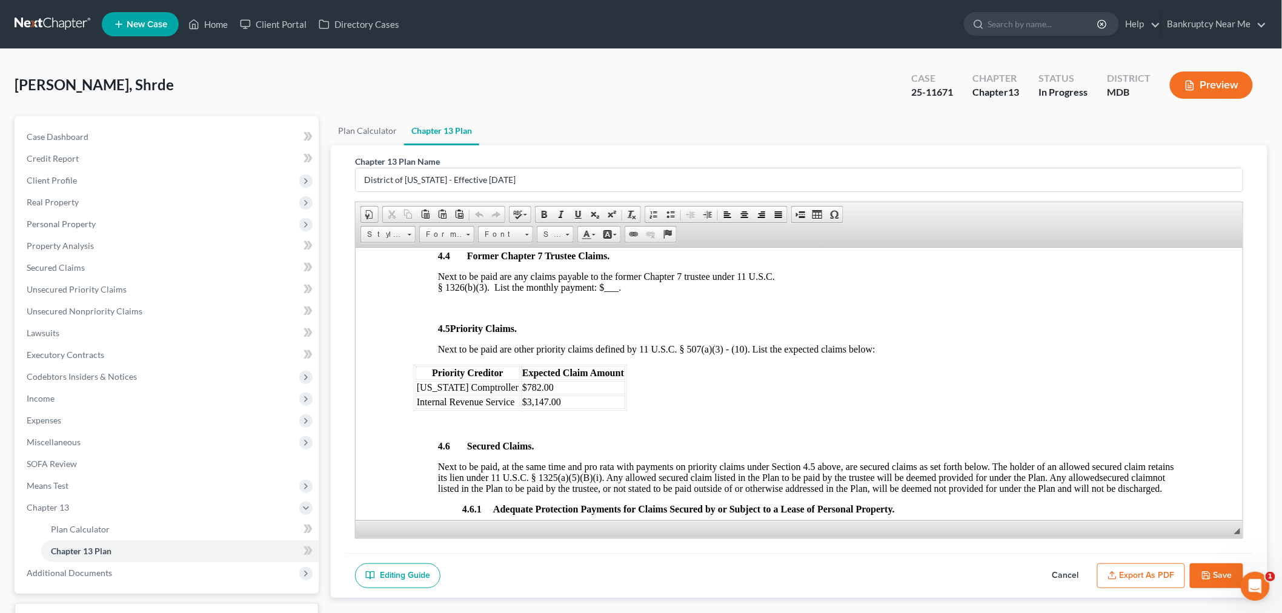
scroll to position [1481, 0]
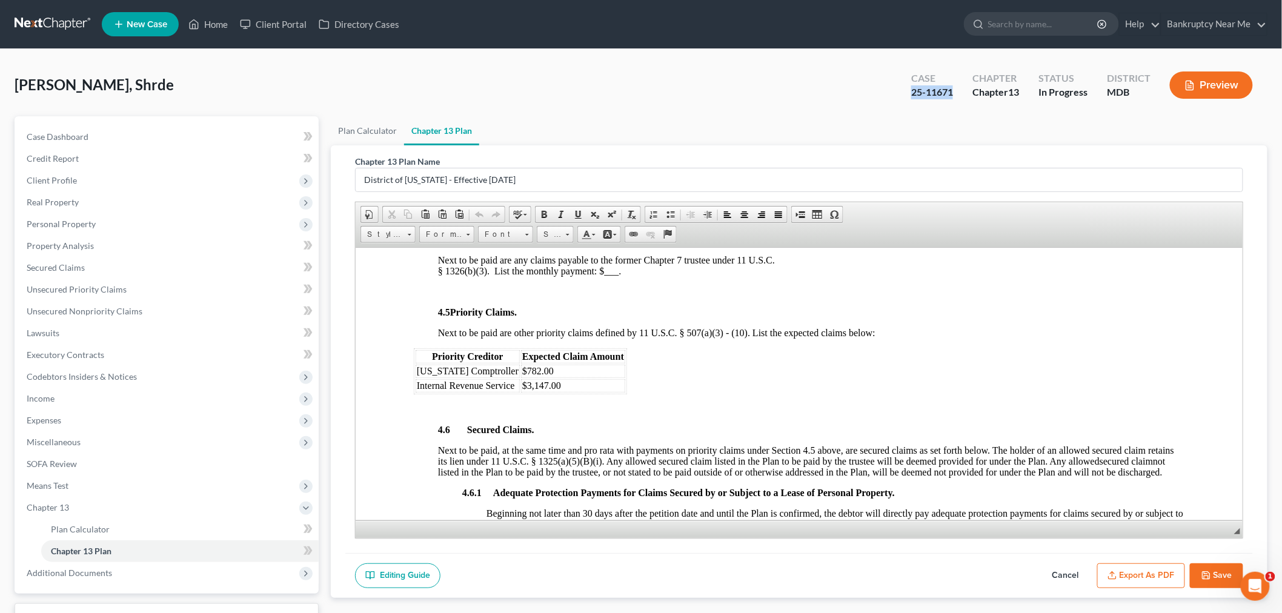
drag, startPoint x: 959, startPoint y: 95, endPoint x: 906, endPoint y: 95, distance: 53.3
click at [906, 95] on div "Case 25-11671" at bounding box center [932, 86] width 61 height 36
copy div "25-11671"
click at [122, 132] on link "Case Dashboard" at bounding box center [168, 137] width 302 height 22
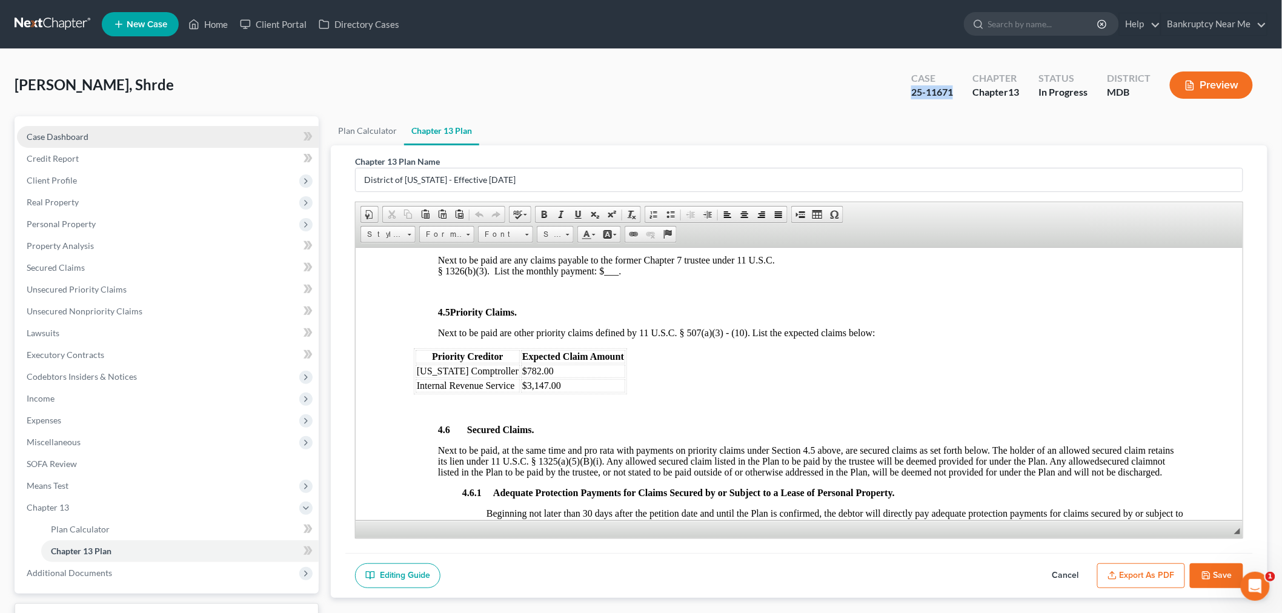
select select "6"
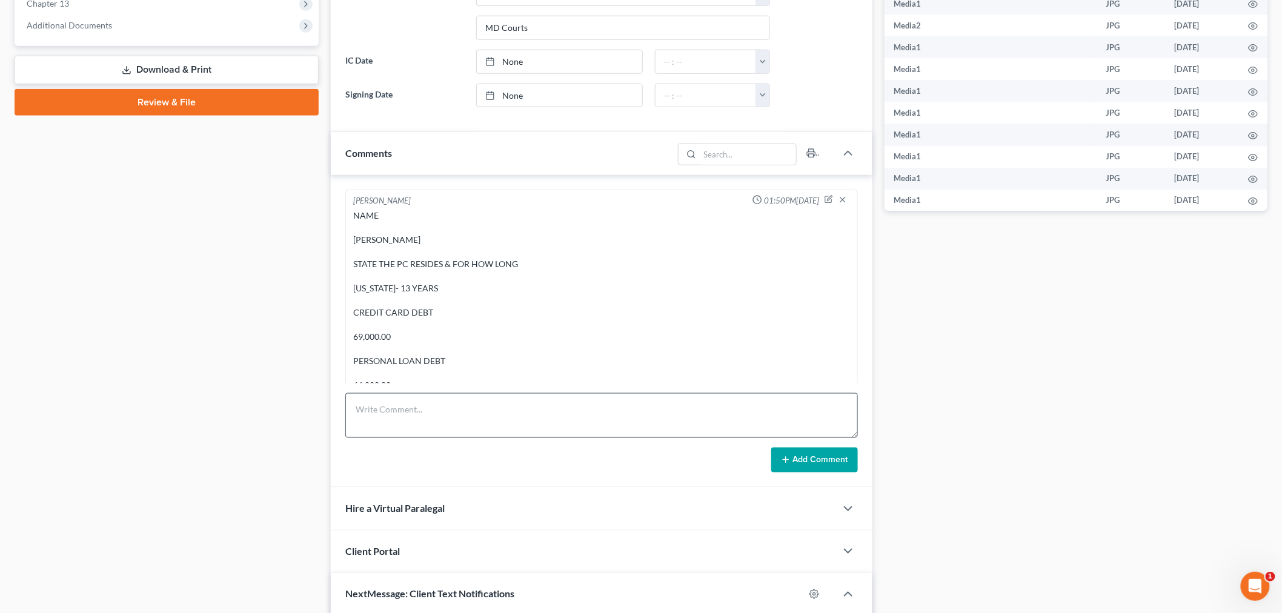
scroll to position [8066, 0]
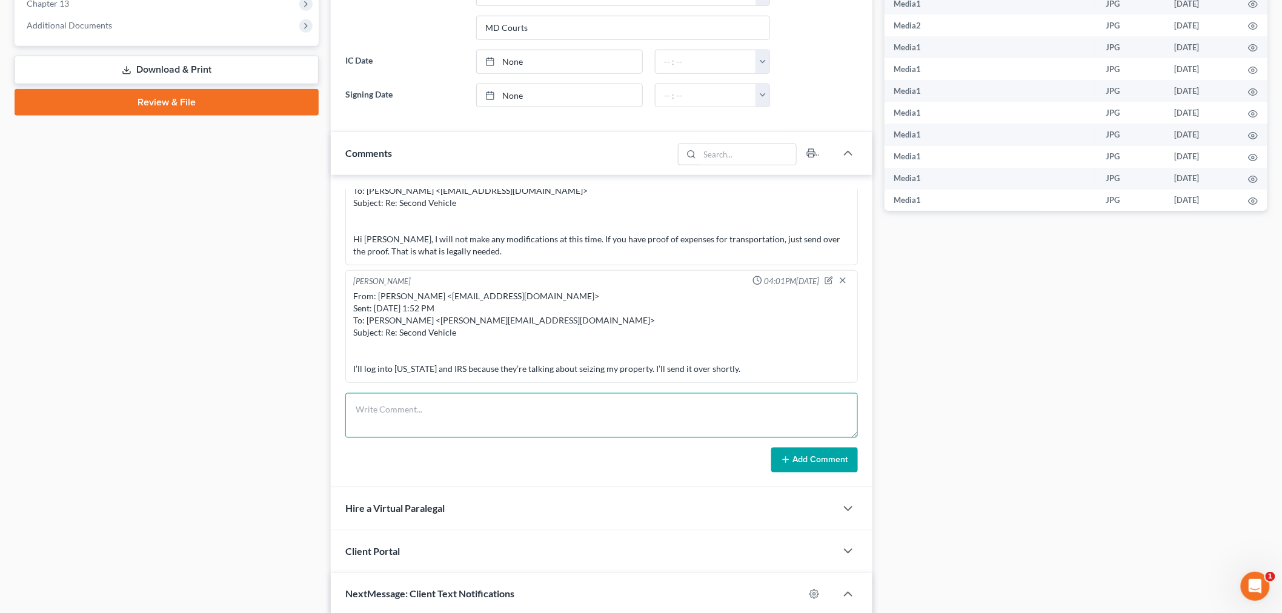
drag, startPoint x: 624, startPoint y: 402, endPoint x: 637, endPoint y: 406, distance: 14.0
click at [625, 402] on textarea at bounding box center [601, 415] width 513 height 45
paste textarea "From: Iris Kwon <iris@bankruptcynearme.org> Sent: Sunday, September 14, 2025 4:…"
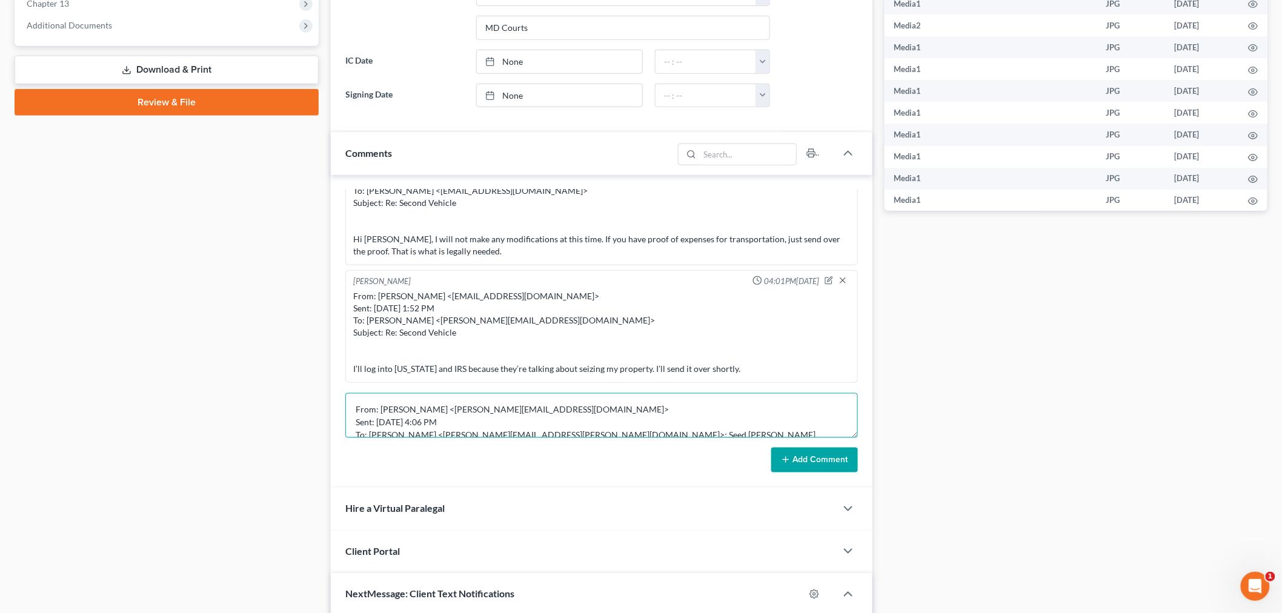
scroll to position [116, 0]
type textarea "From: Iris Kwon <iris@bankruptcynearme.org> Sent: Sunday, September 14, 2025 4:…"
click at [816, 456] on button "Add Comment" at bounding box center [814, 460] width 87 height 25
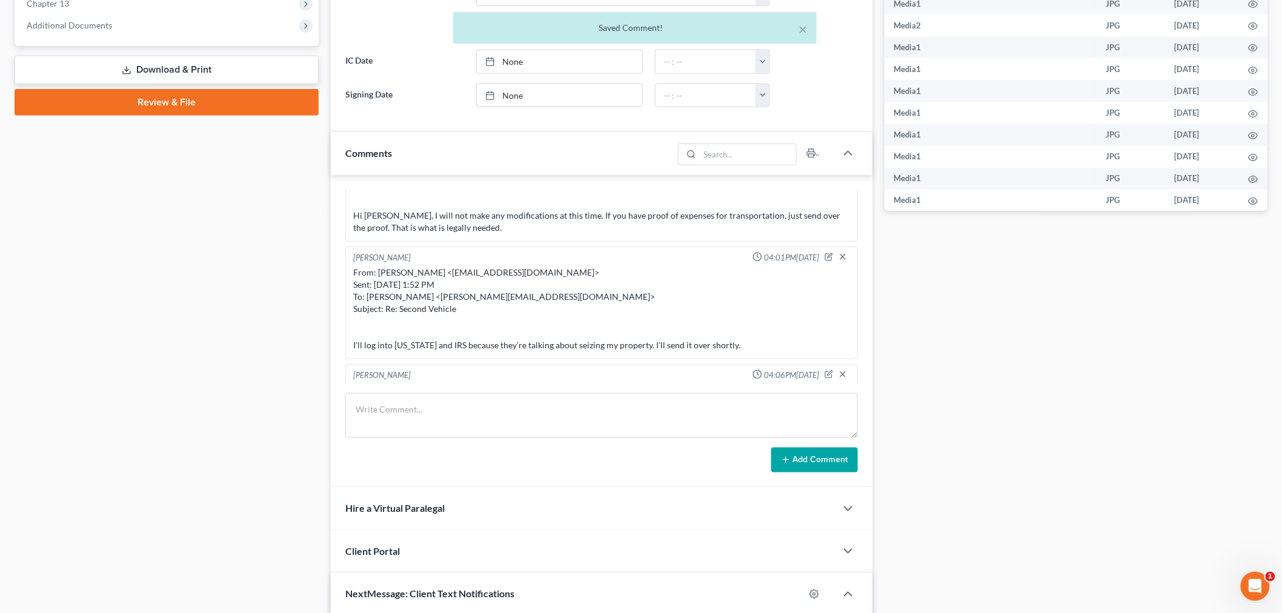
scroll to position [8244, 0]
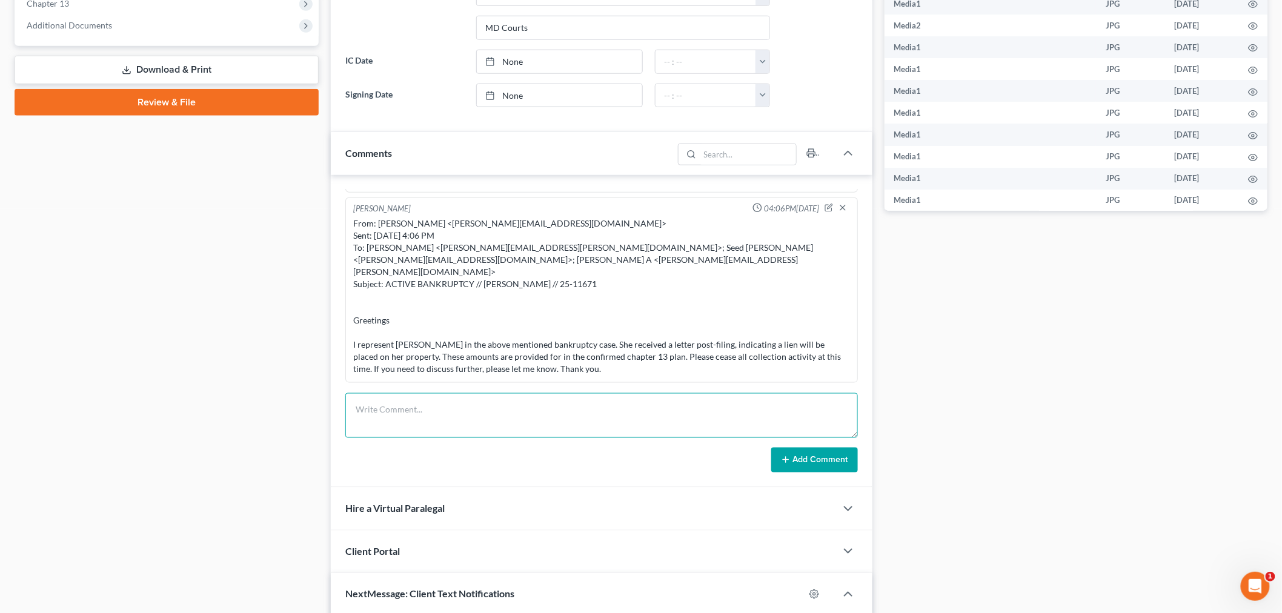
click at [802, 425] on textarea at bounding box center [601, 415] width 513 height 45
paste textarea "From: Shrde Nelson <s.nelson09@yahoo.com> Sent: Tuesday, September 09, 2025 6:5…"
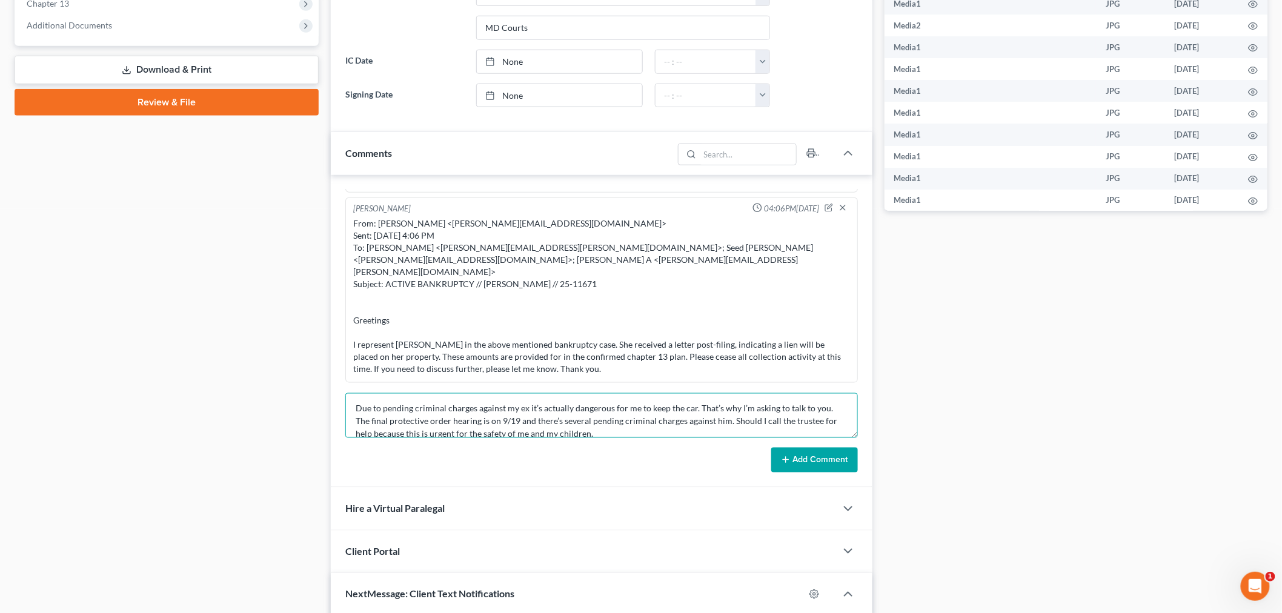
type textarea "From: Shrde Nelson <s.nelson09@yahoo.com> Sent: Tuesday, September 09, 2025 6:5…"
click at [822, 457] on button "Add Comment" at bounding box center [814, 460] width 87 height 25
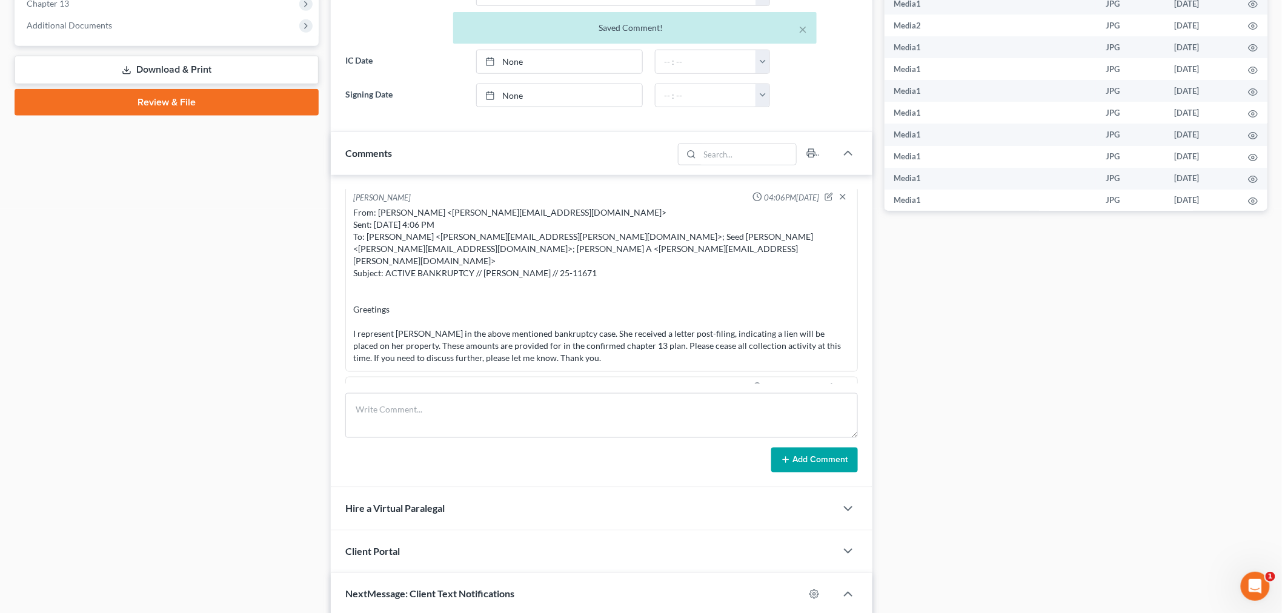
scroll to position [8386, 0]
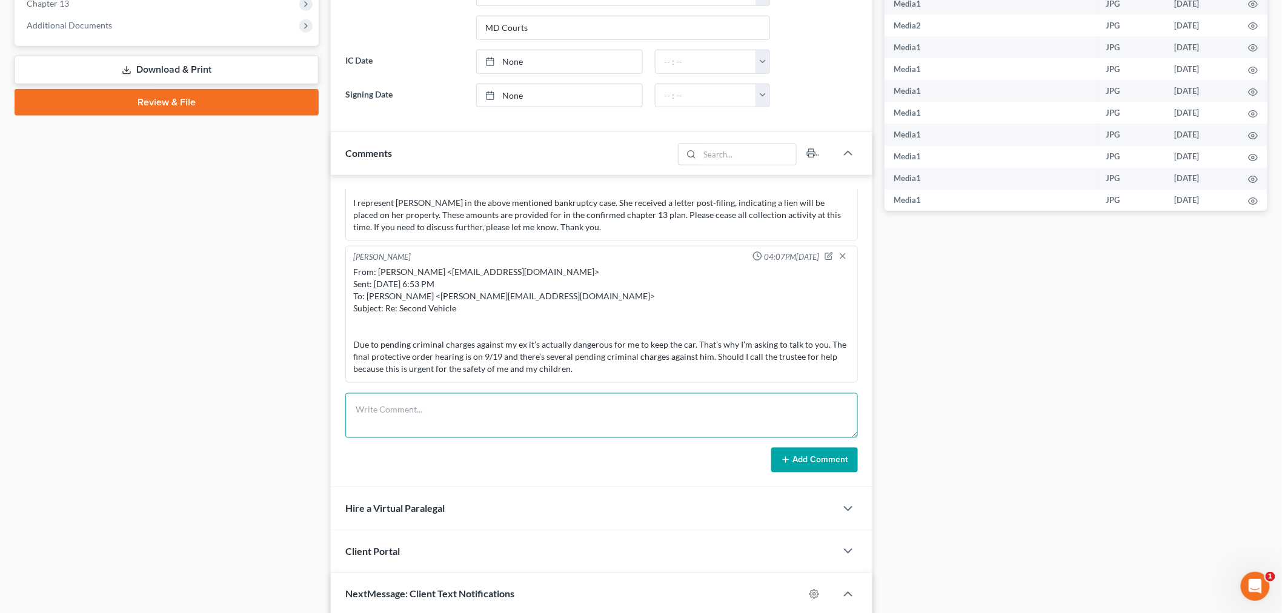
click at [746, 418] on textarea at bounding box center [601, 415] width 513 height 45
paste textarea "________________________________________ From: Iris Kwon <iris@bankruptcynearme…"
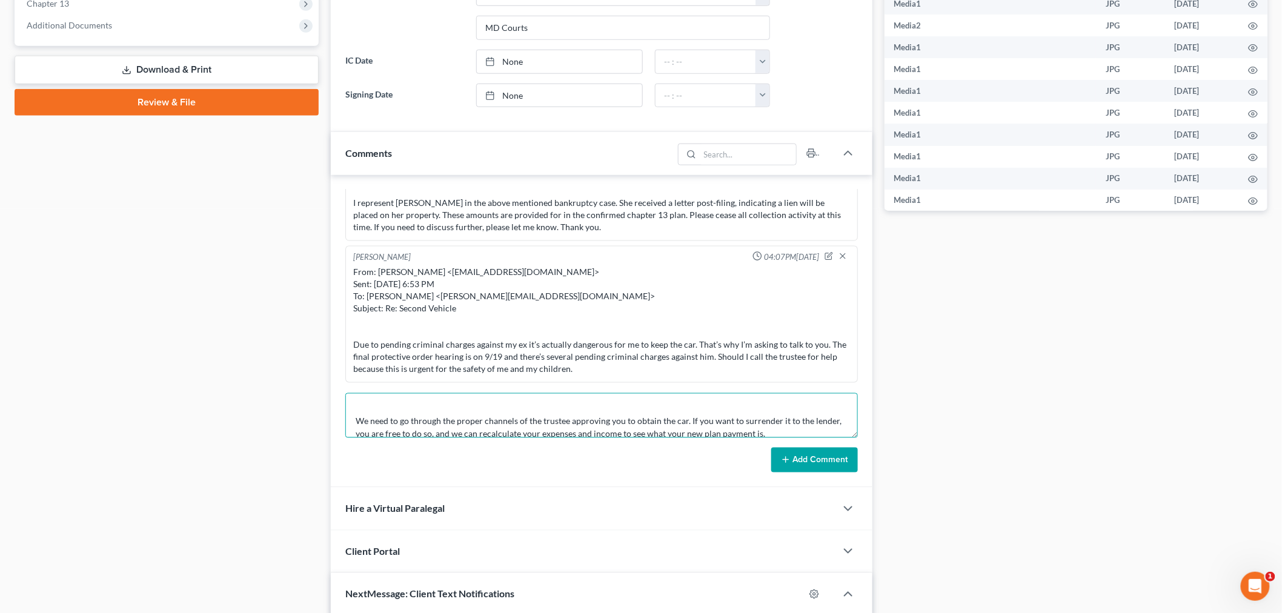
type textarea "________________________________________ From: Iris Kwon <iris@bankruptcynearme…"
click at [819, 468] on button "Add Comment" at bounding box center [814, 460] width 87 height 25
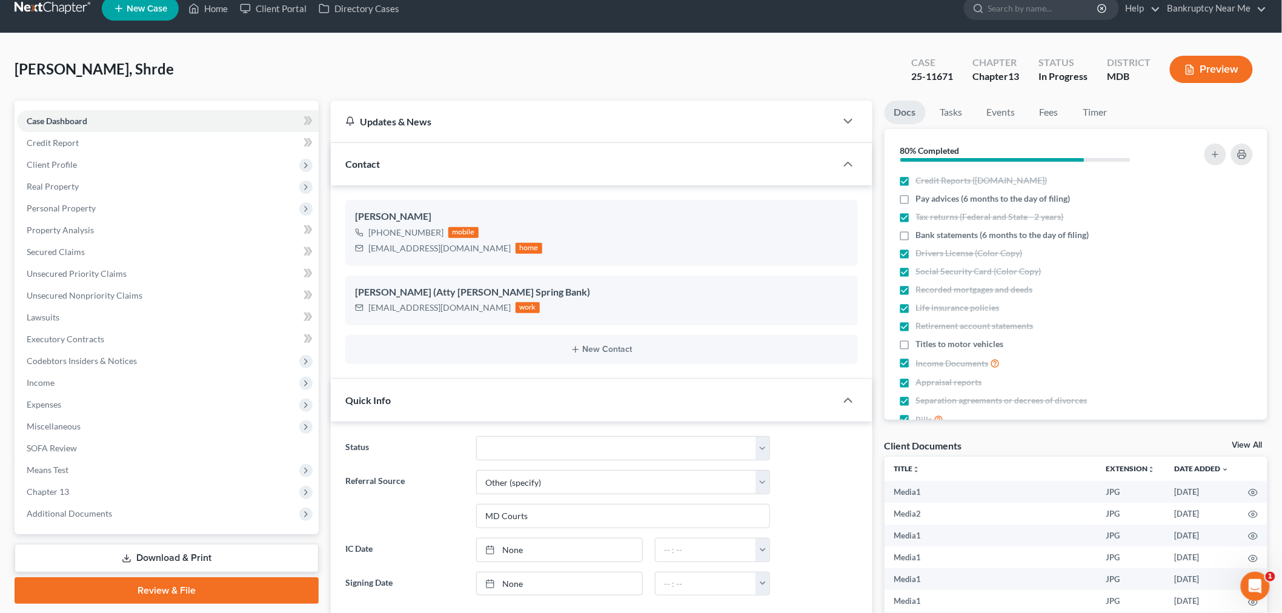
scroll to position [0, 0]
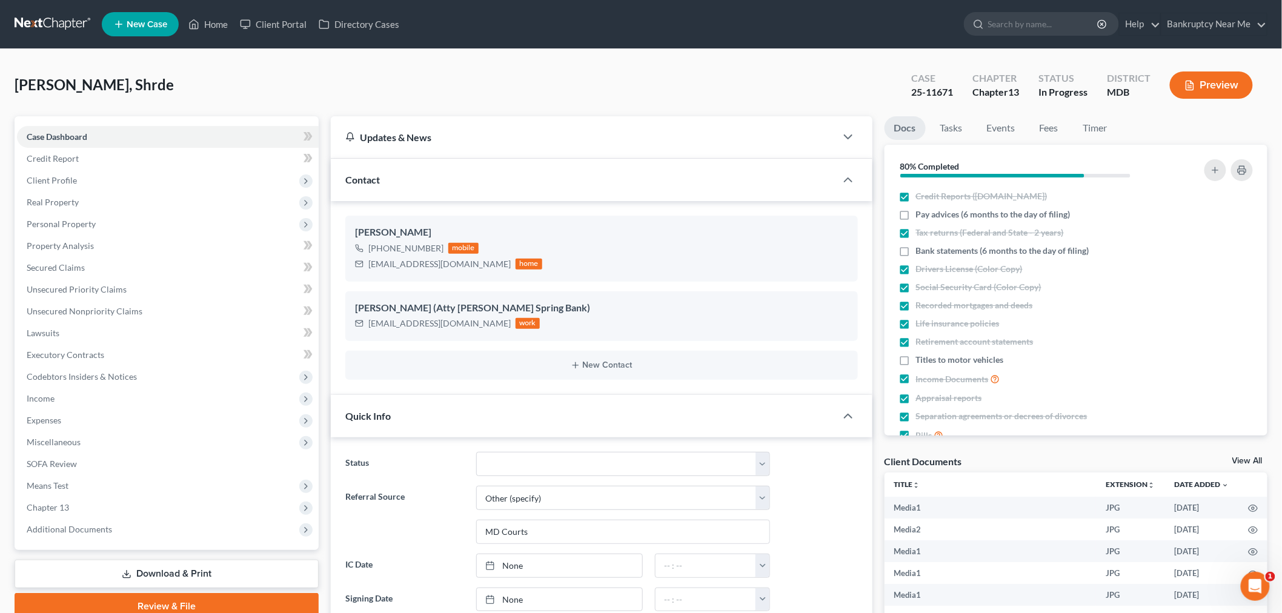
click at [67, 21] on link at bounding box center [54, 24] width 78 height 22
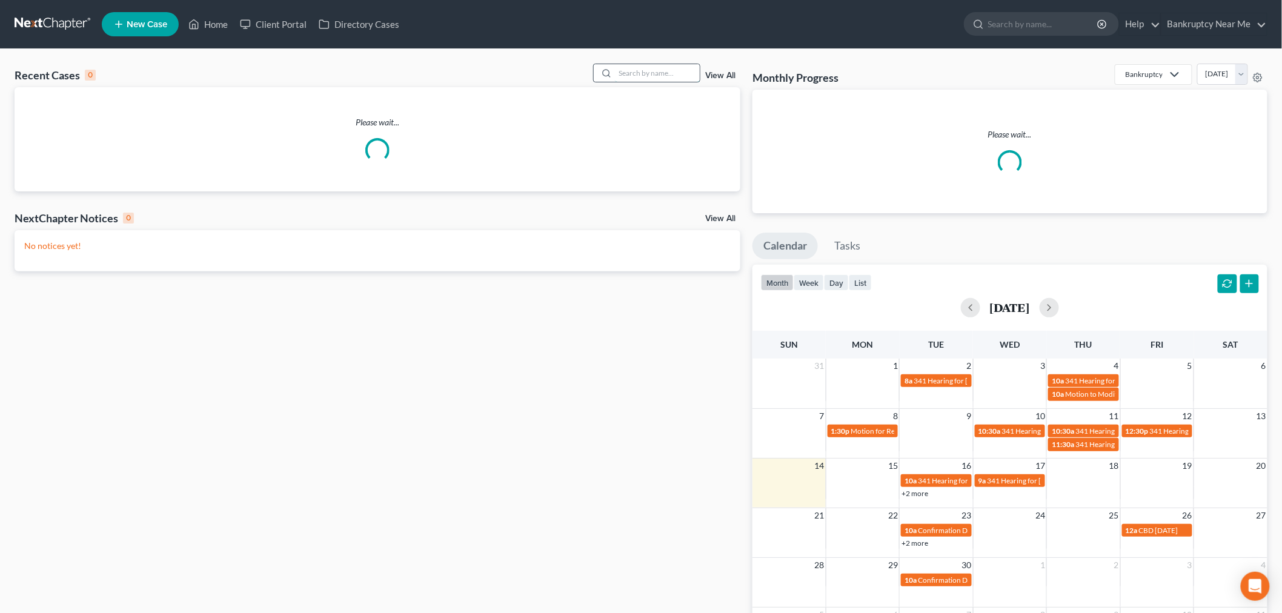
click at [668, 71] on input "search" at bounding box center [657, 73] width 85 height 18
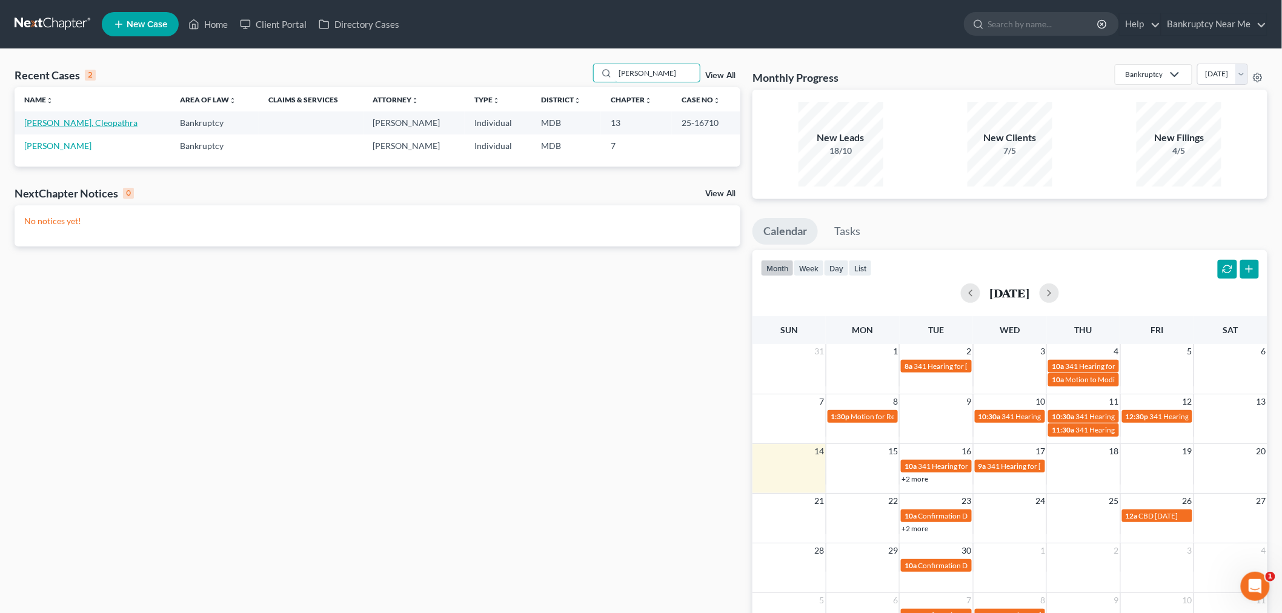
type input "[PERSON_NAME]"
click at [56, 124] on link "[PERSON_NAME], Cleopathra" at bounding box center [80, 123] width 113 height 10
select select "3"
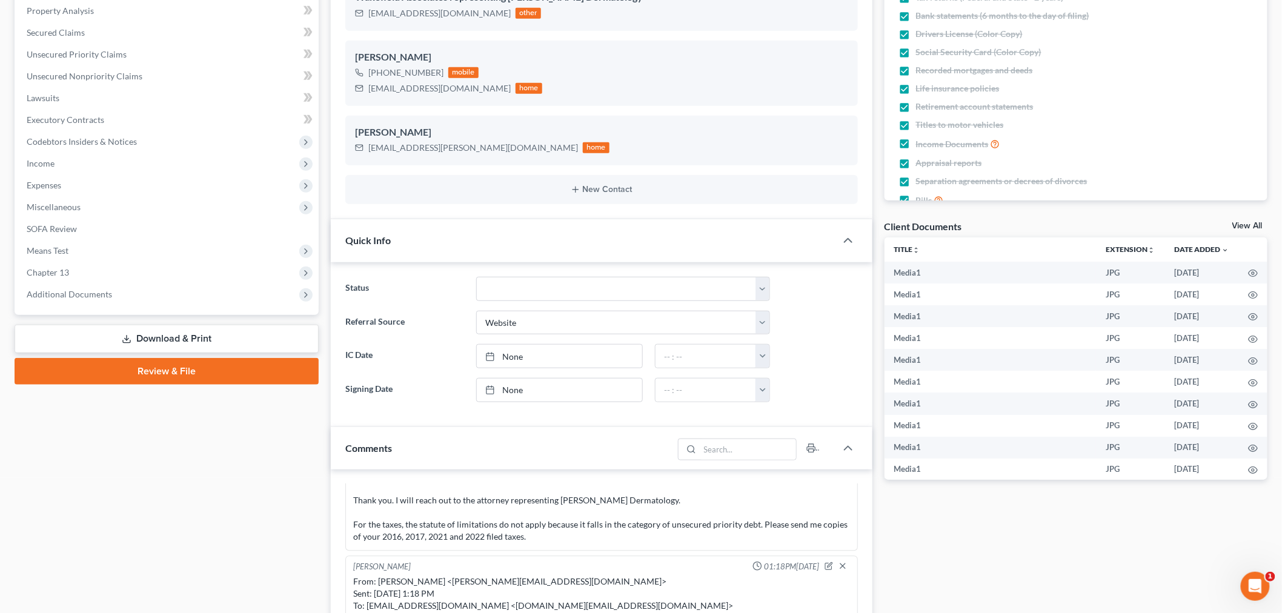
scroll to position [471, 0]
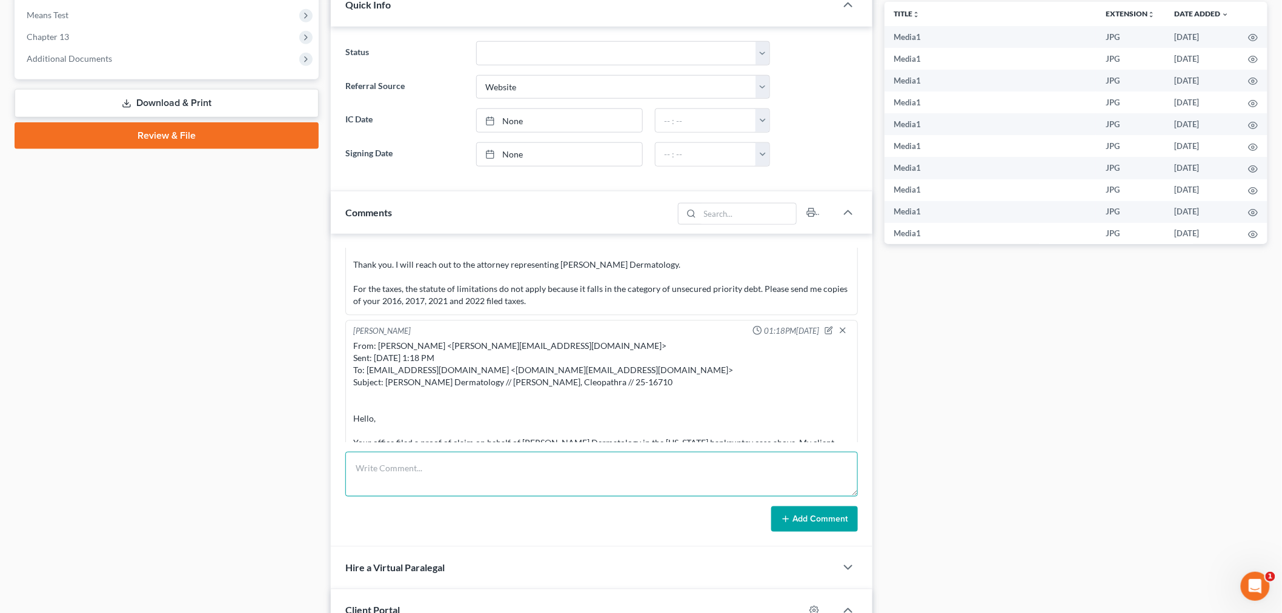
drag, startPoint x: 625, startPoint y: 456, endPoint x: 698, endPoint y: 471, distance: 75.0
click at [625, 456] on textarea at bounding box center [601, 474] width 513 height 45
paste textarea "From: [PERSON_NAME] <[PERSON_NAME][EMAIL_ADDRESS][DOMAIN_NAME]> Sent: [DATE] 3:…"
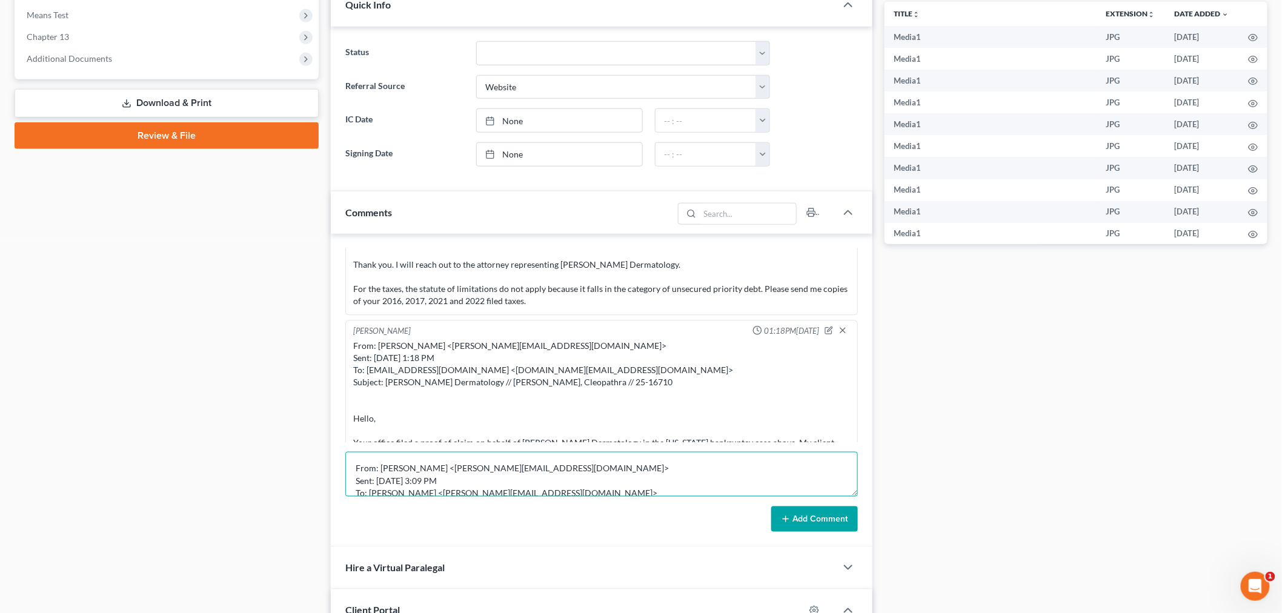
scroll to position [65, 0]
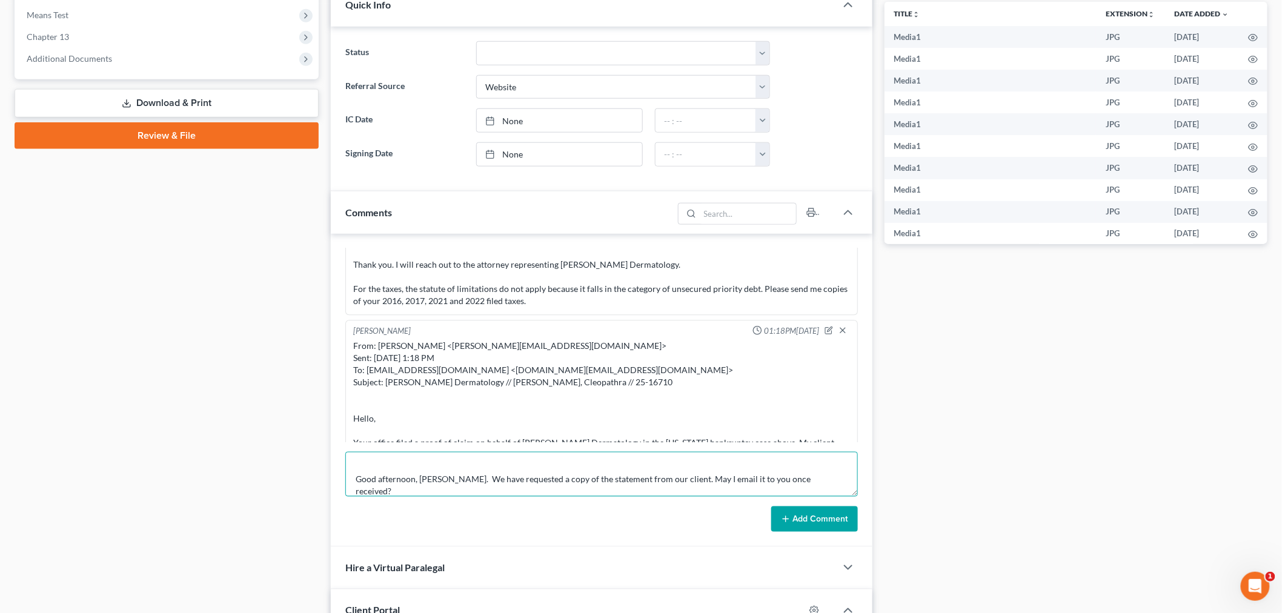
type textarea "From: [PERSON_NAME] <[PERSON_NAME][EMAIL_ADDRESS][DOMAIN_NAME]> Sent: [DATE] 3:…"
drag, startPoint x: 805, startPoint y: 521, endPoint x: 826, endPoint y: 503, distance: 28.0
click at [806, 521] on button "Add Comment" at bounding box center [814, 518] width 87 height 25
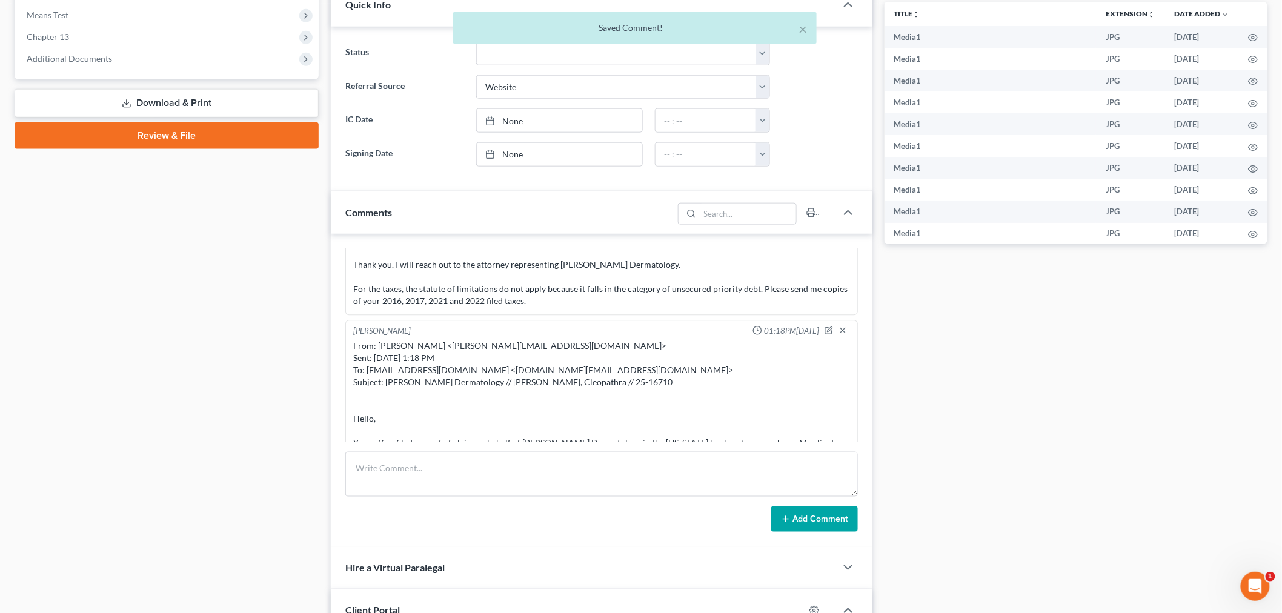
scroll to position [14912, 0]
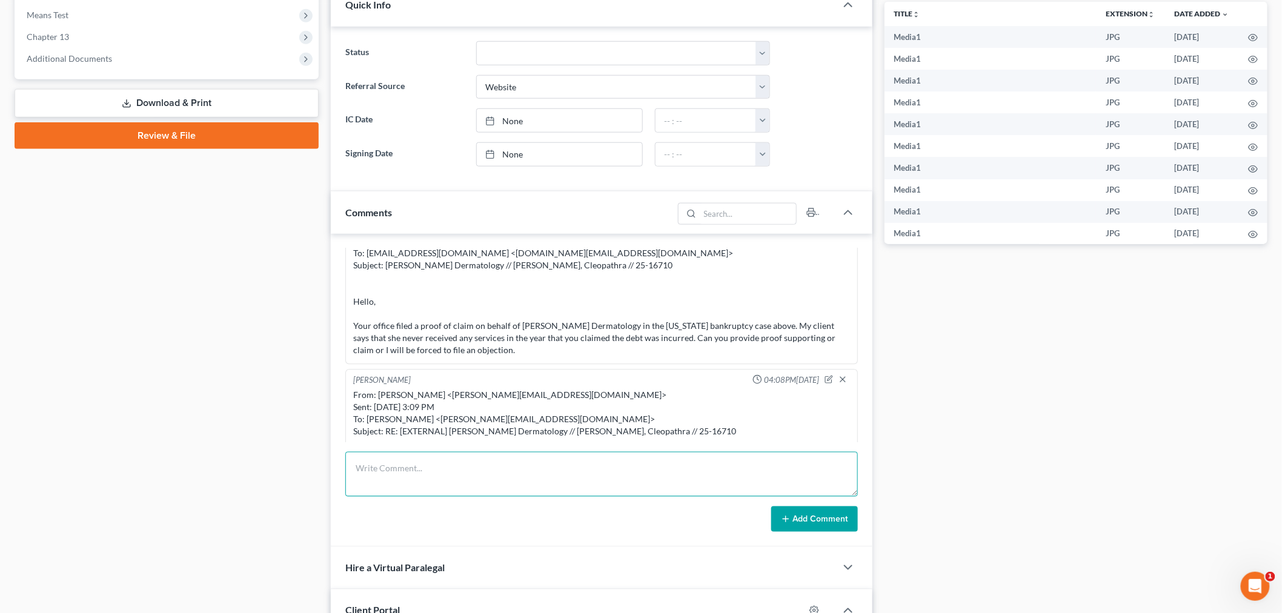
click at [773, 474] on textarea at bounding box center [601, 474] width 513 height 45
paste textarea "From: [PERSON_NAME] <[PERSON_NAME][EMAIL_ADDRESS][DOMAIN_NAME]> Sent: [DATE] 4:…"
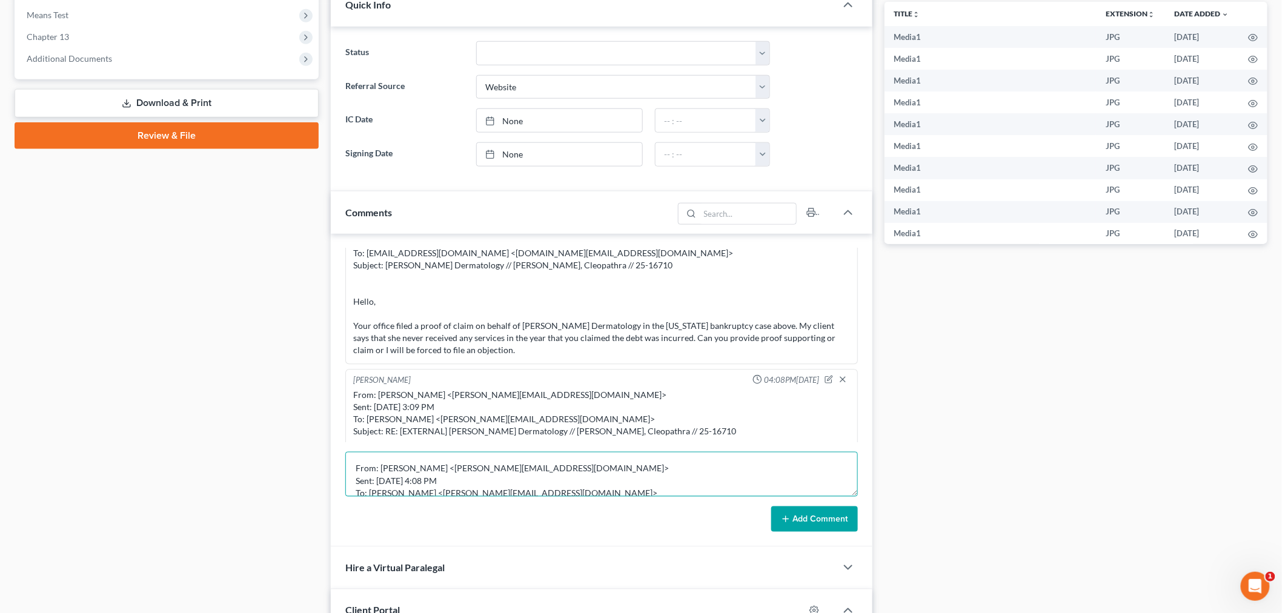
scroll to position [53, 0]
type textarea "From: [PERSON_NAME] <[PERSON_NAME][EMAIL_ADDRESS][DOMAIN_NAME]> Sent: [DATE] 4:…"
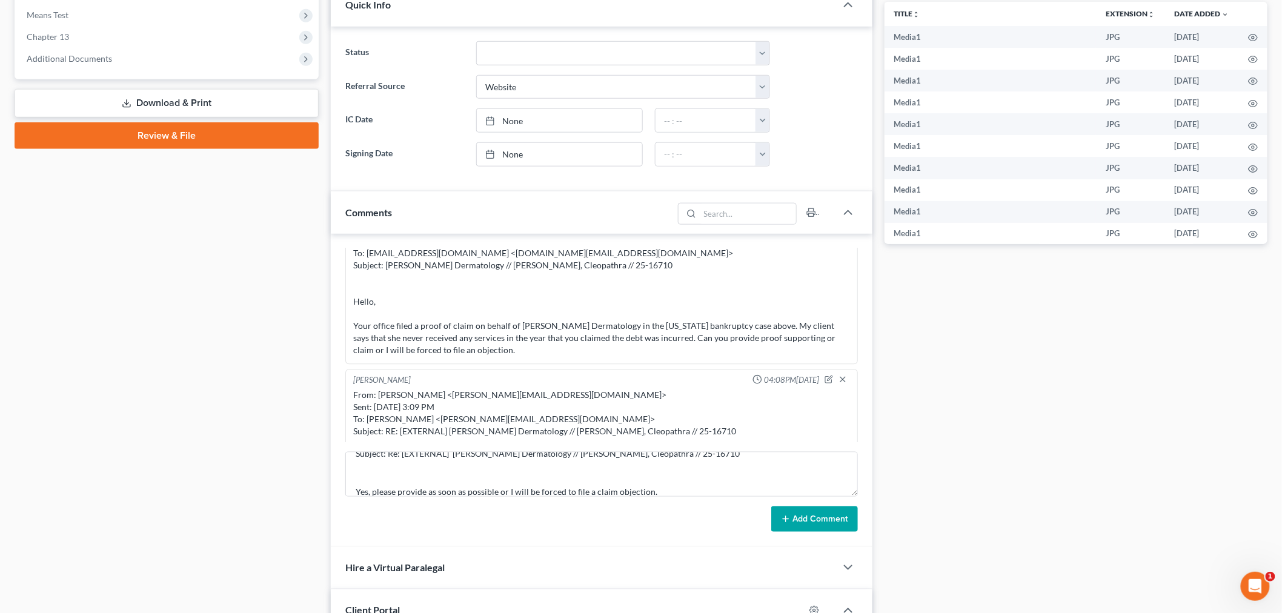
click at [794, 516] on button "Add Comment" at bounding box center [814, 518] width 87 height 25
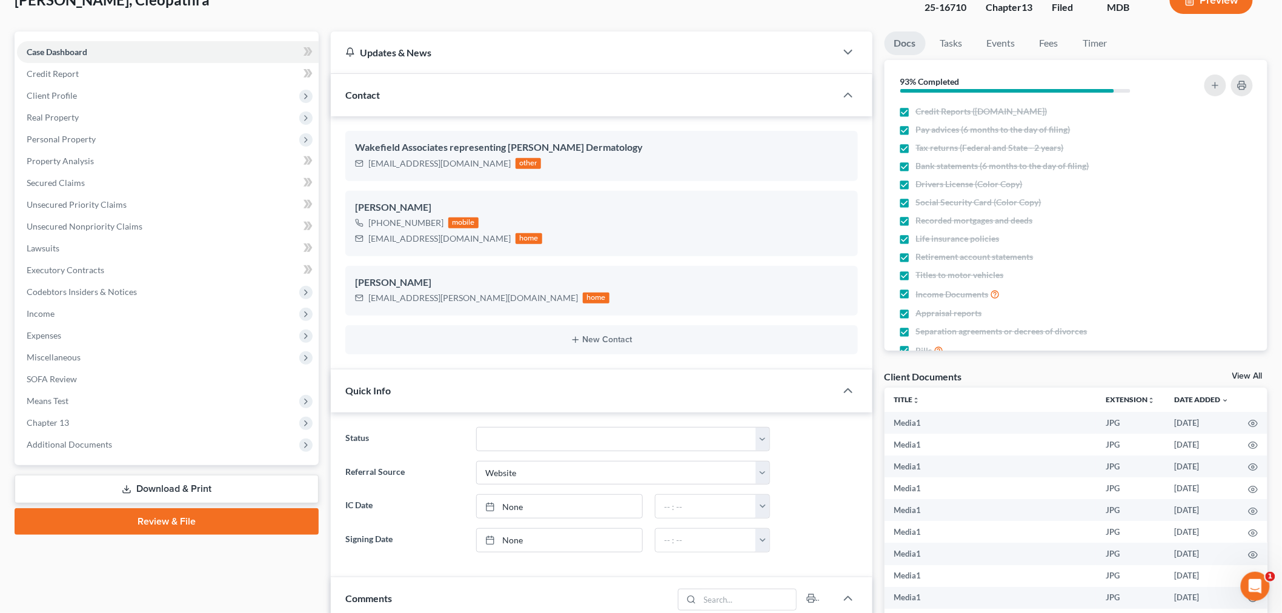
scroll to position [0, 0]
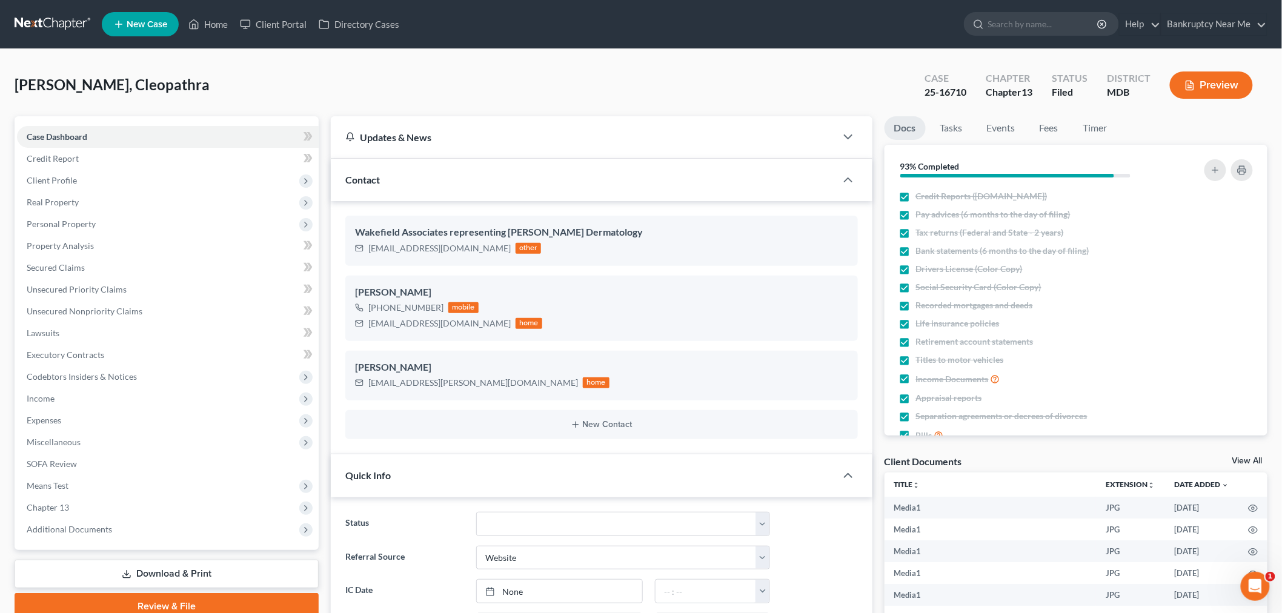
click at [43, 22] on link at bounding box center [54, 24] width 78 height 22
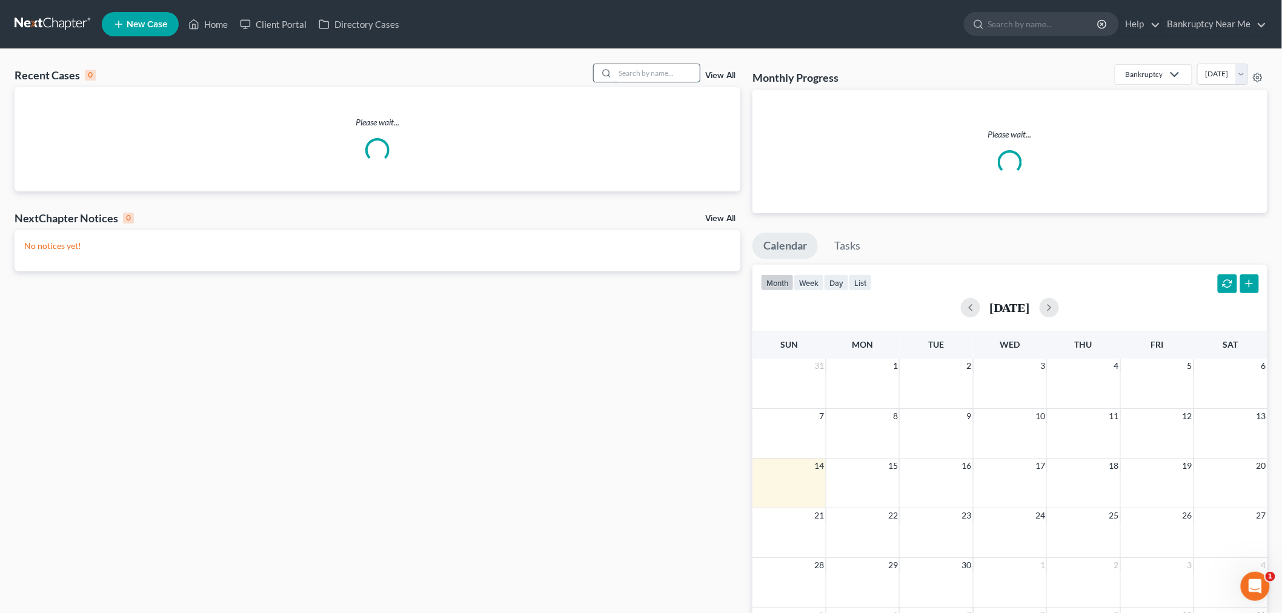
click at [664, 80] on input "search" at bounding box center [657, 73] width 85 height 18
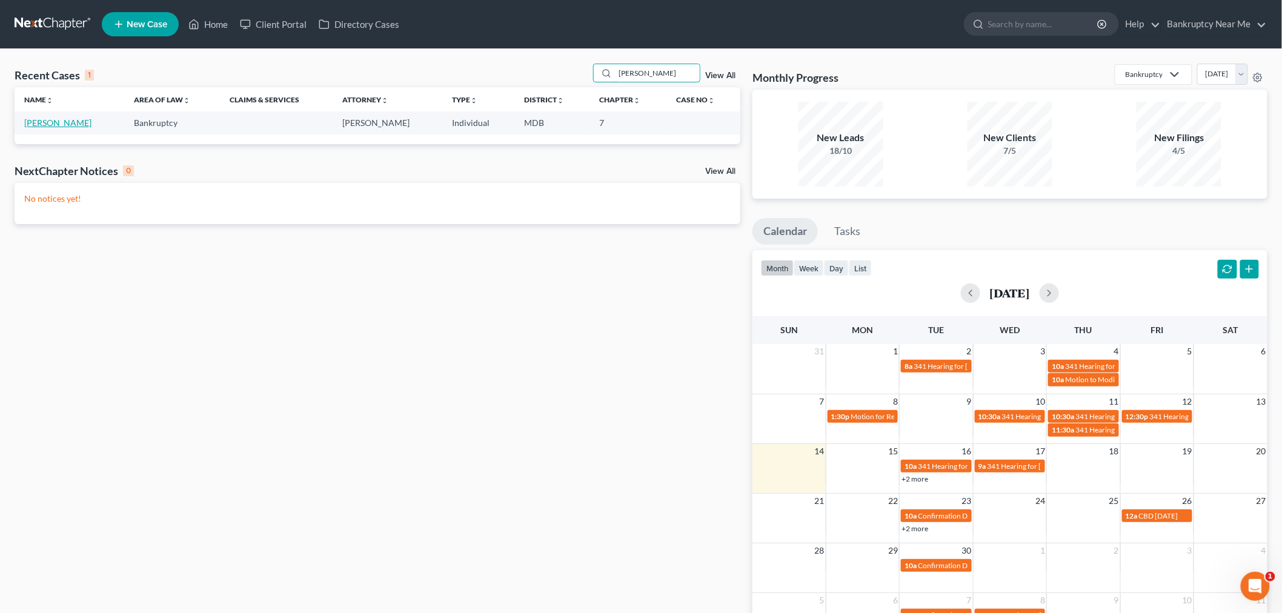
type input "[PERSON_NAME]"
click at [46, 125] on link "[PERSON_NAME]" at bounding box center [57, 123] width 67 height 10
select select "6"
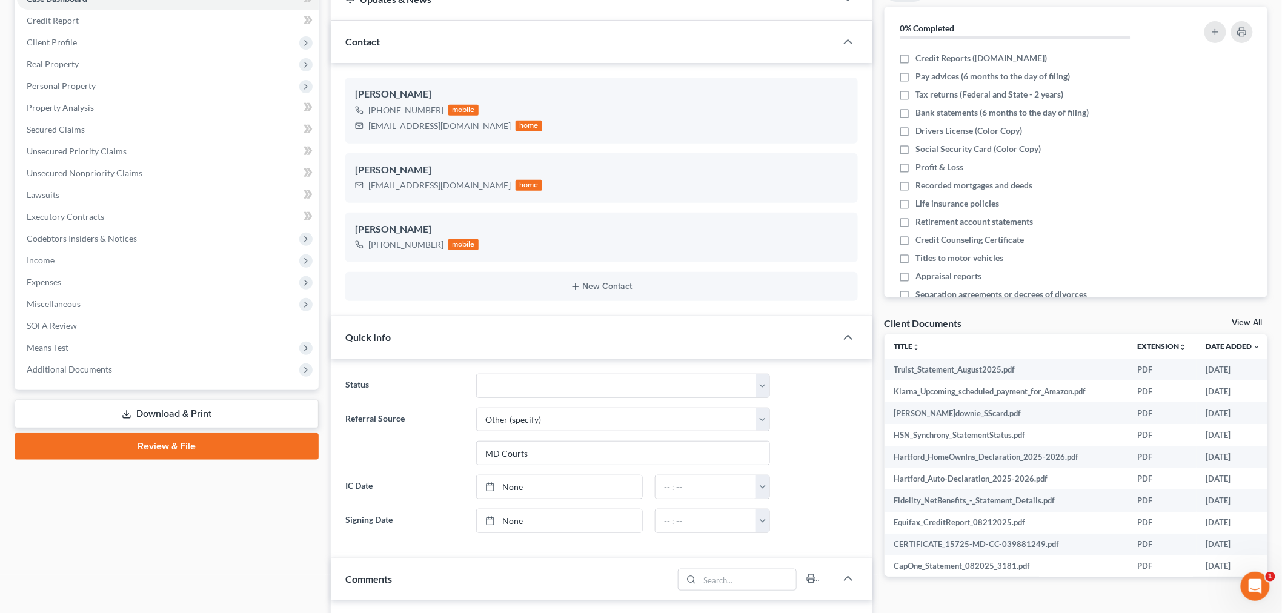
scroll to position [403, 0]
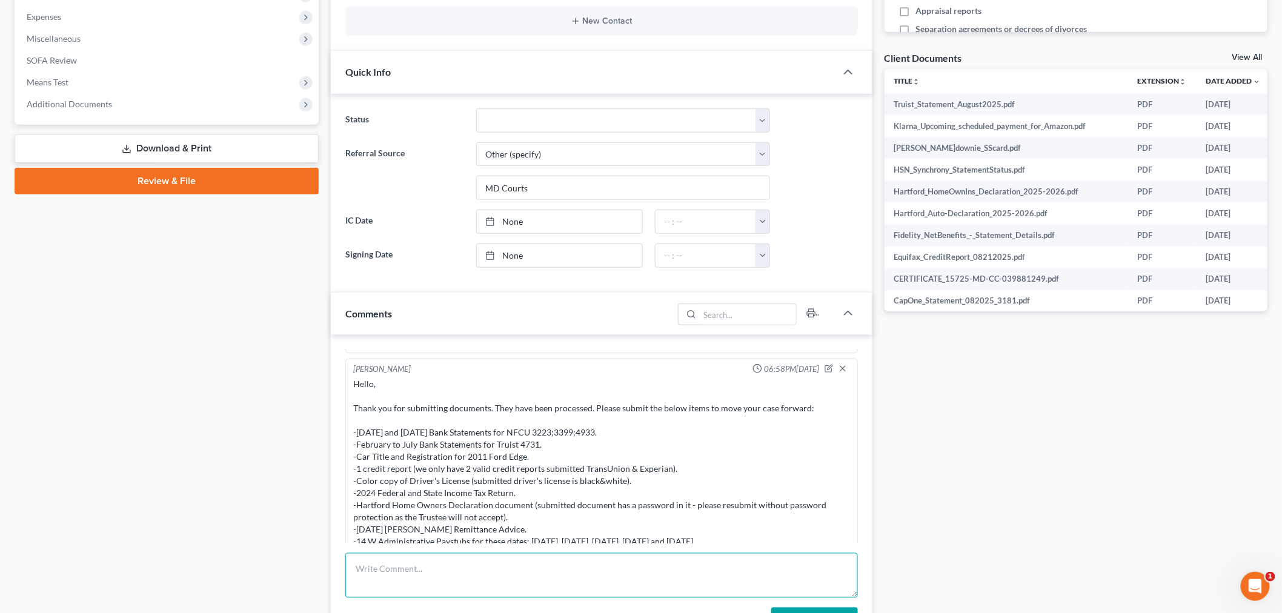
click at [543, 573] on textarea at bounding box center [601, 575] width 513 height 45
paste textarea "Lore: I.D. Sitame <consectet@adipi.eli> Sedd: Eiusmodte, Incididun 99, 7509 05:…"
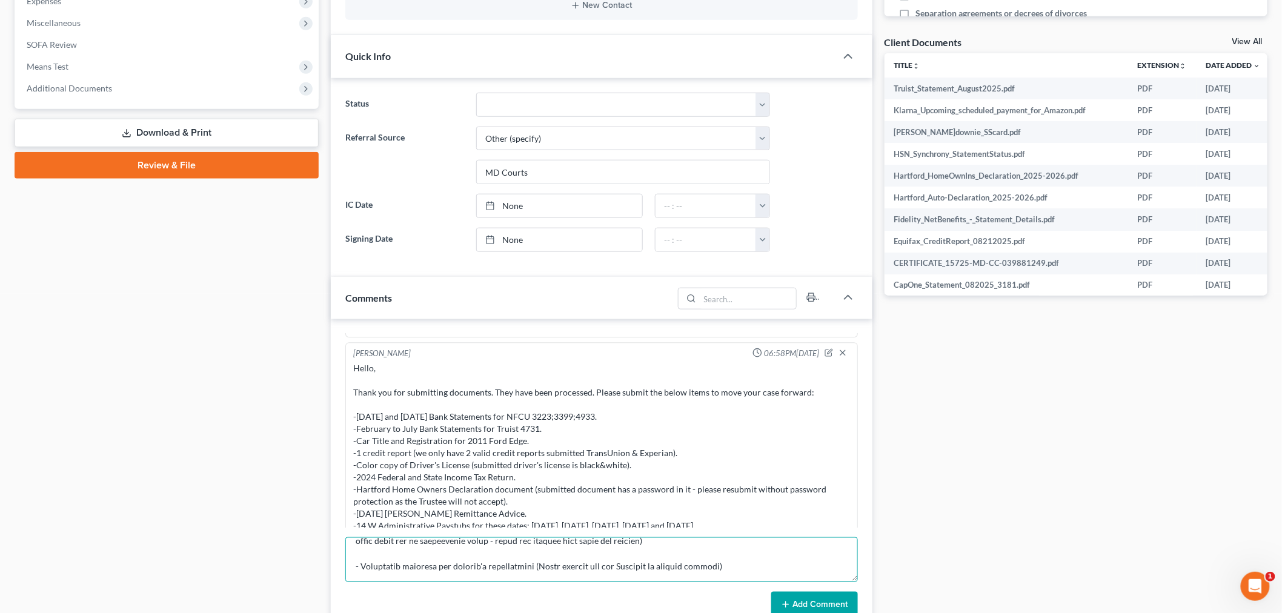
scroll to position [471, 0]
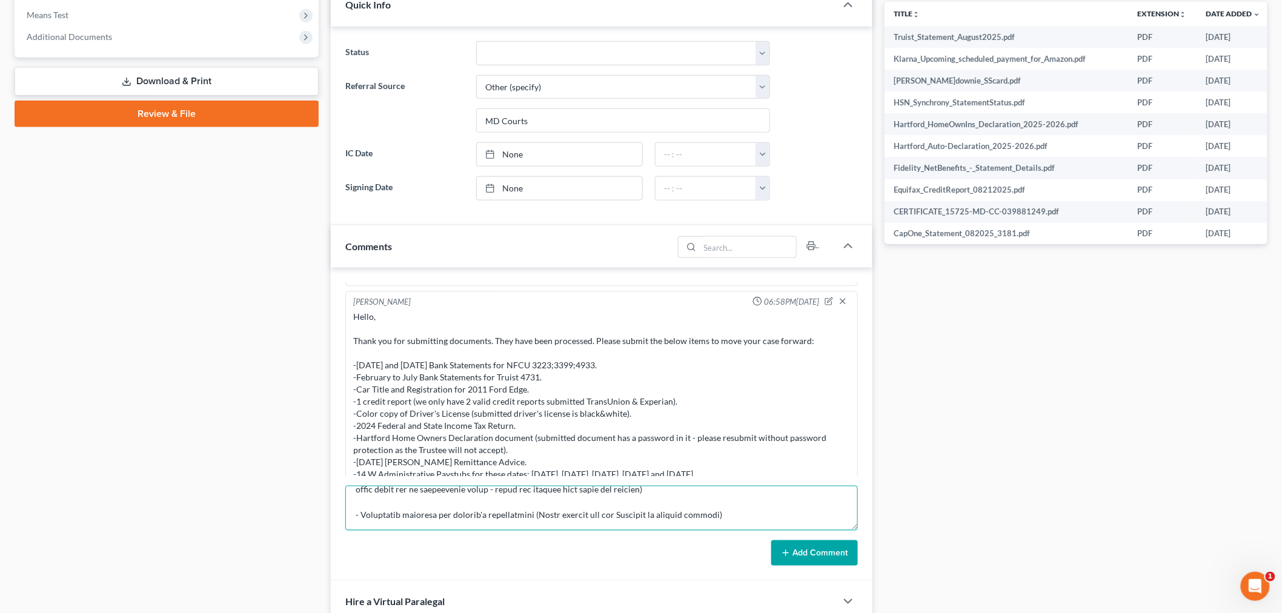
type textarea "From: J.E. Downie <msjdownie@gmail.com> Sent: Wednesday, September 10, 2025 12:…"
drag, startPoint x: 845, startPoint y: 542, endPoint x: 874, endPoint y: 535, distance: 30.6
click at [843, 542] on button "Add Comment" at bounding box center [814, 552] width 87 height 25
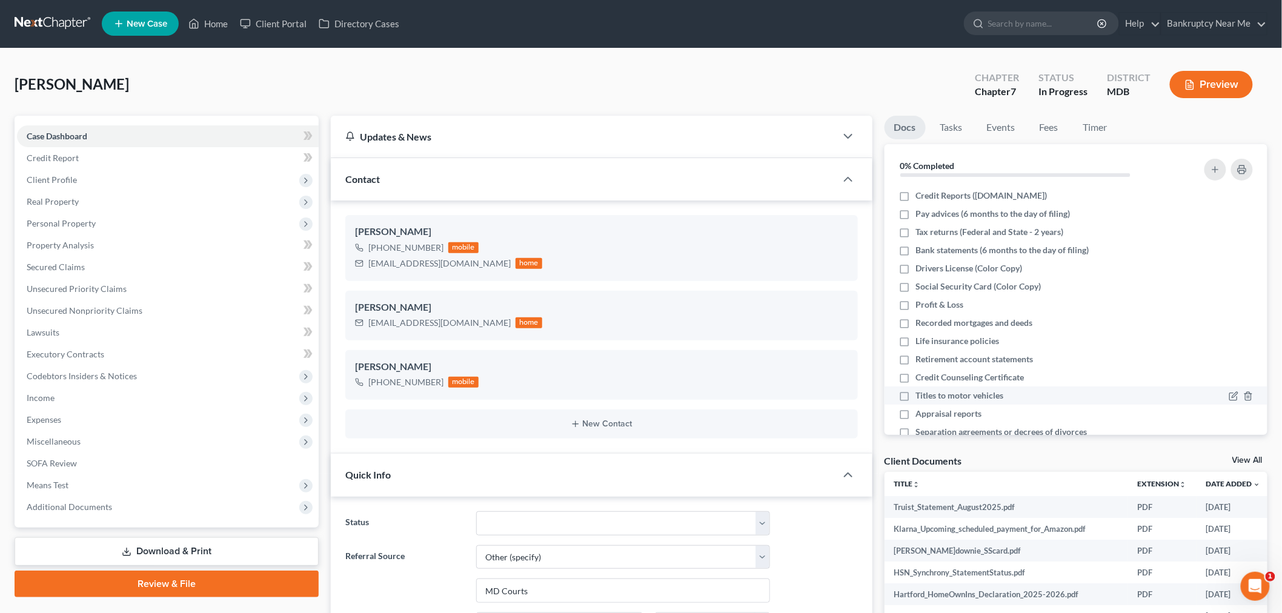
scroll to position [0, 0]
click at [61, 32] on link at bounding box center [54, 24] width 78 height 22
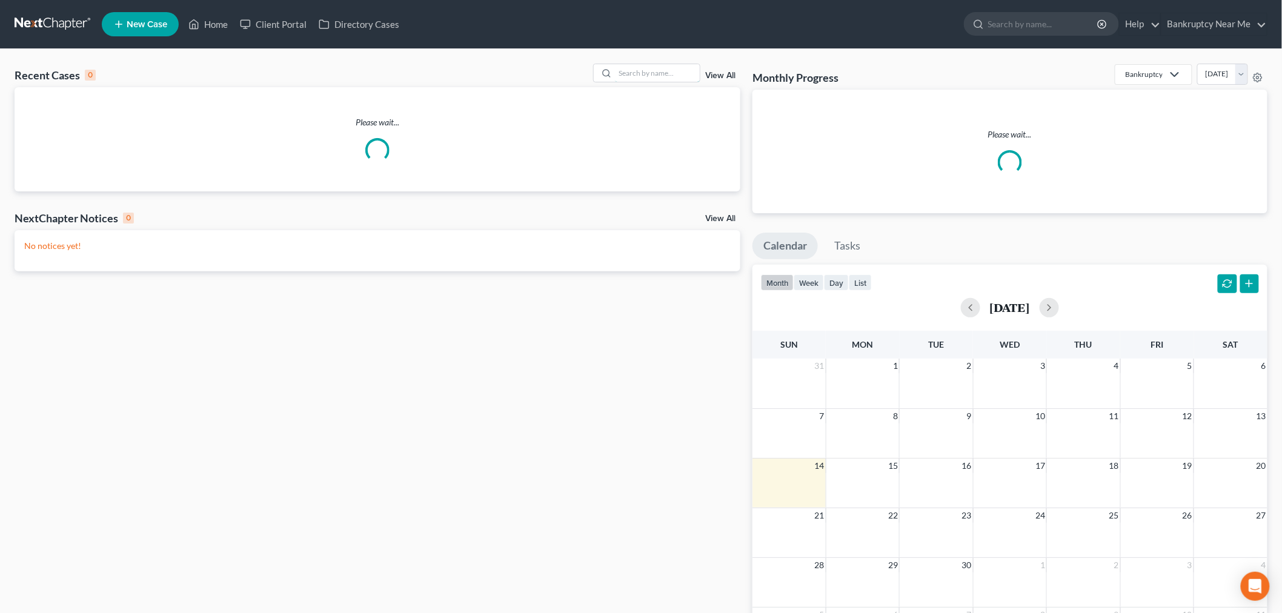
click at [662, 68] on input "search" at bounding box center [657, 73] width 85 height 18
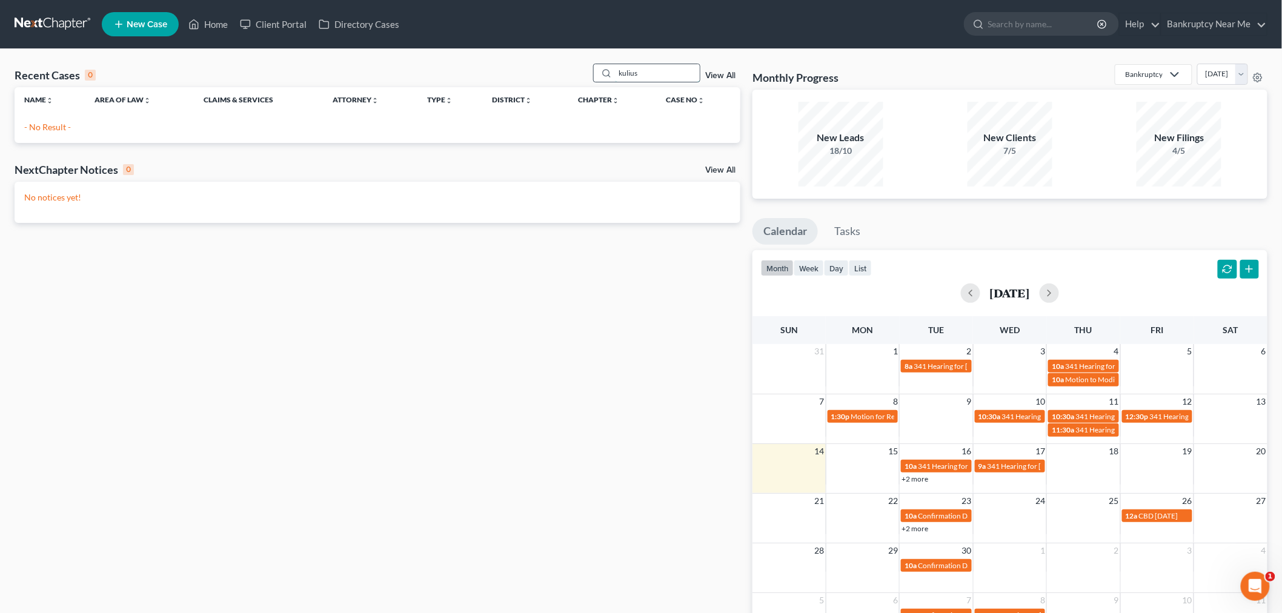
click at [623, 73] on input "kulius" at bounding box center [657, 73] width 85 height 18
type input "[PERSON_NAME]"
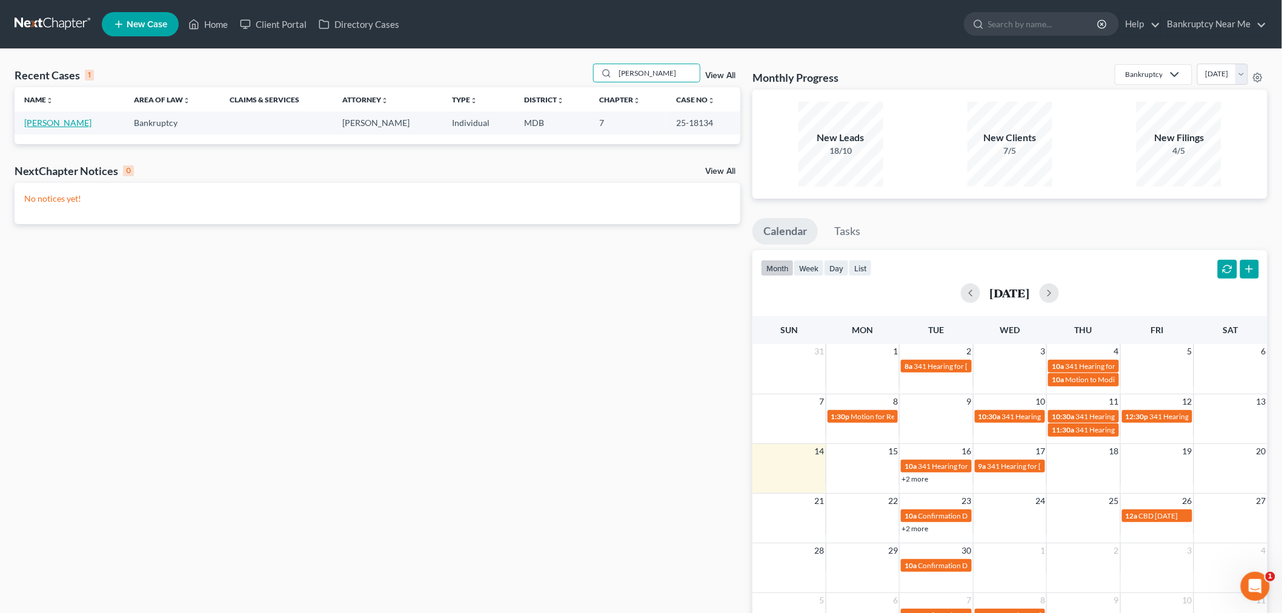
click at [73, 119] on link "[PERSON_NAME]" at bounding box center [57, 123] width 67 height 10
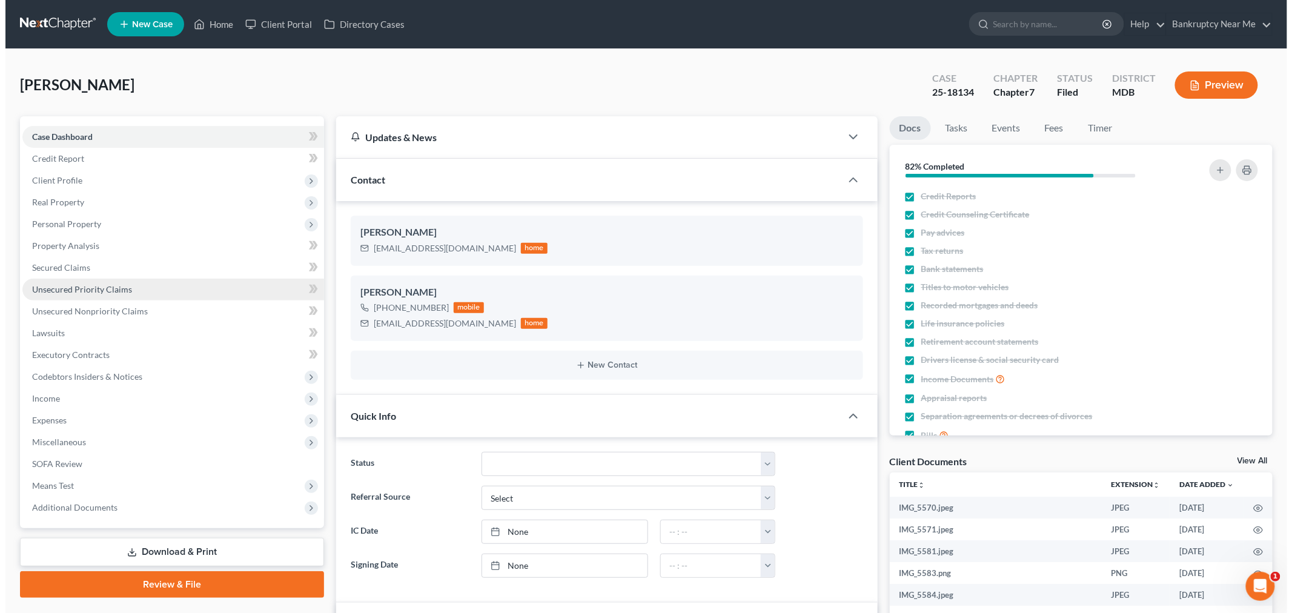
scroll to position [1309, 0]
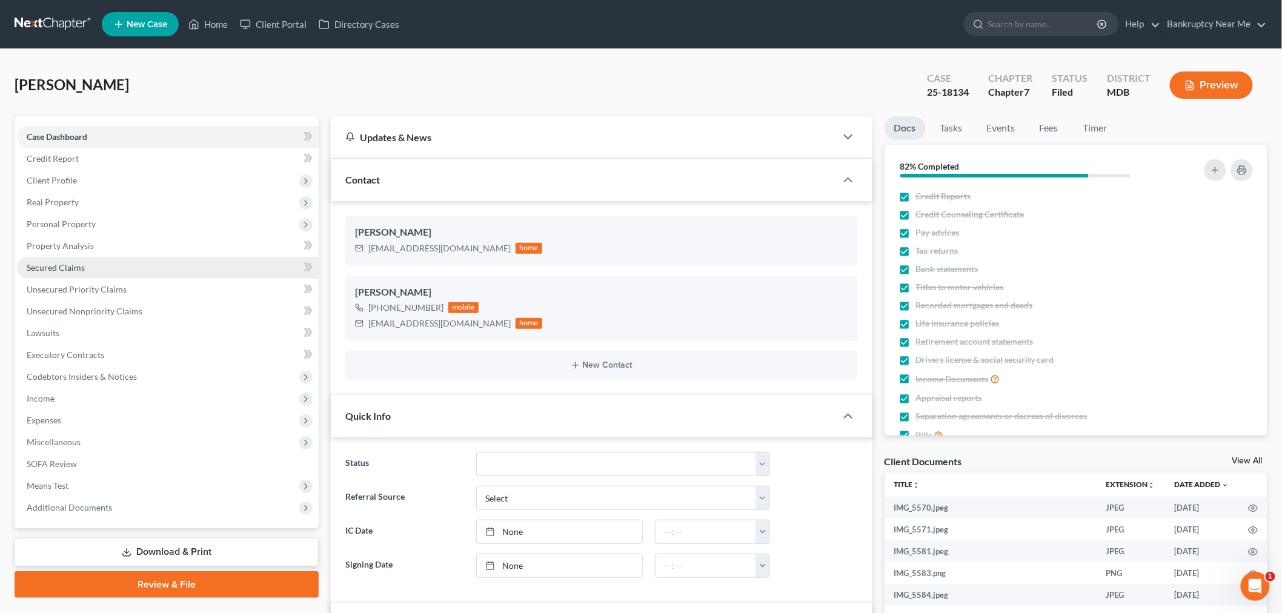
click at [88, 268] on link "Secured Claims" at bounding box center [168, 268] width 302 height 22
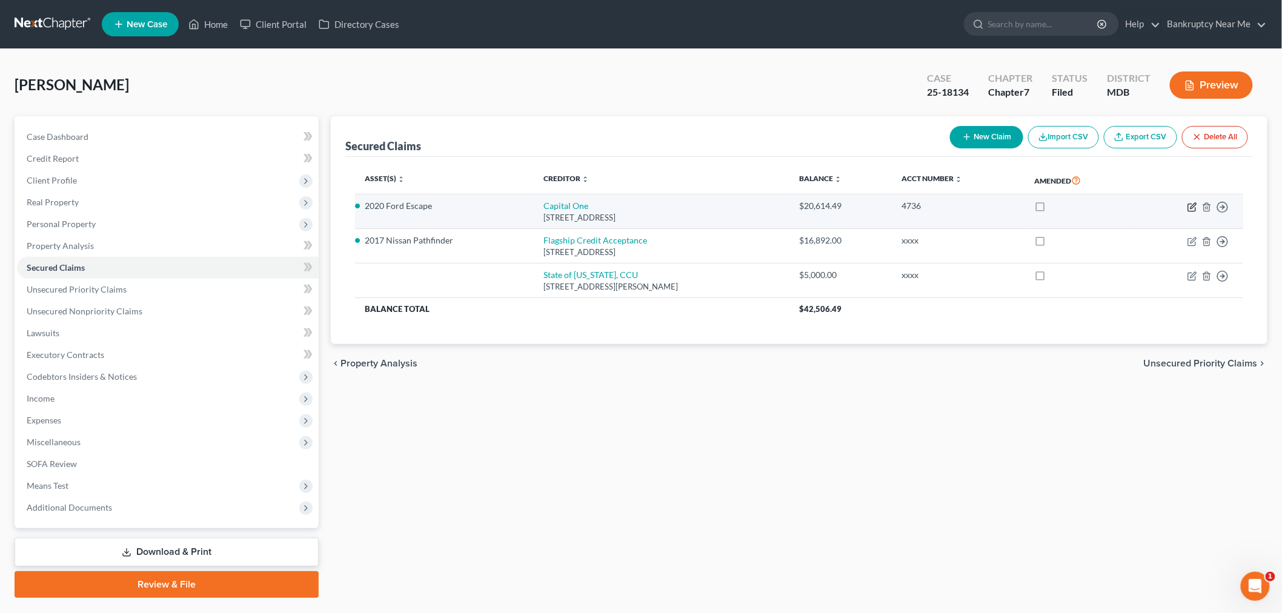
click at [1189, 204] on icon "button" at bounding box center [1192, 207] width 10 height 10
select select "46"
select select "4"
select select "0"
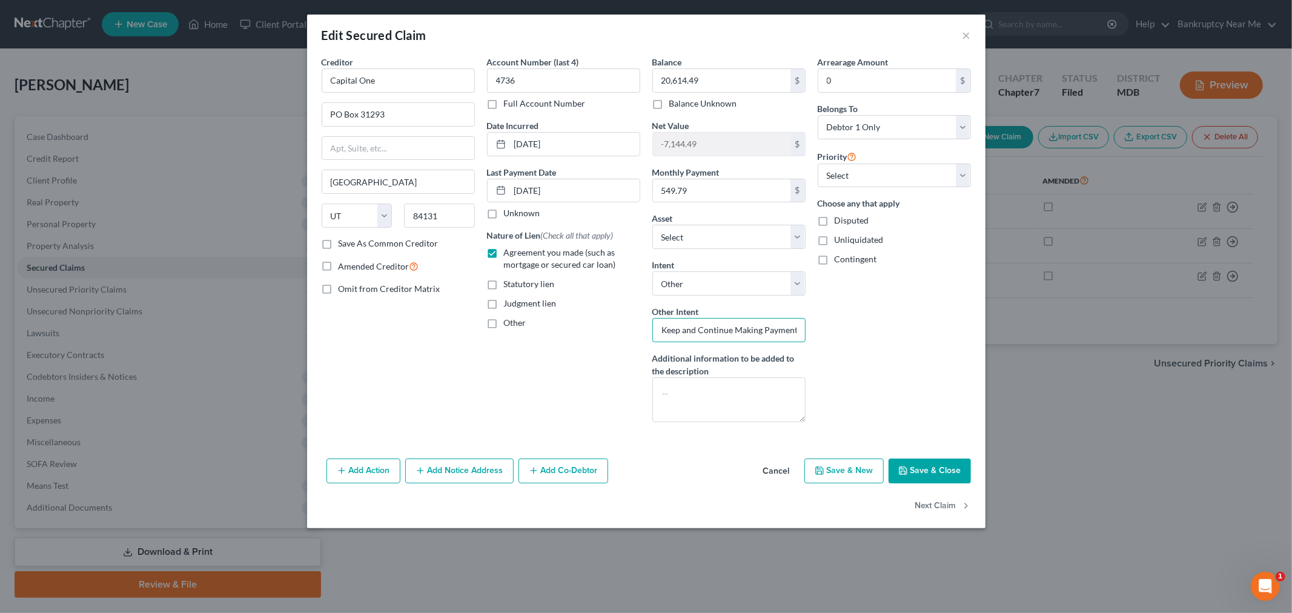
scroll to position [0, 2]
drag, startPoint x: 658, startPoint y: 328, endPoint x: 907, endPoint y: 314, distance: 249.4
click at [907, 314] on div "Creditor * Capital One PO Box 31293 Salt Lake City State AL AK AR AZ CA CO CT D…" at bounding box center [647, 244] width 662 height 376
click at [963, 39] on button "×" at bounding box center [967, 35] width 8 height 15
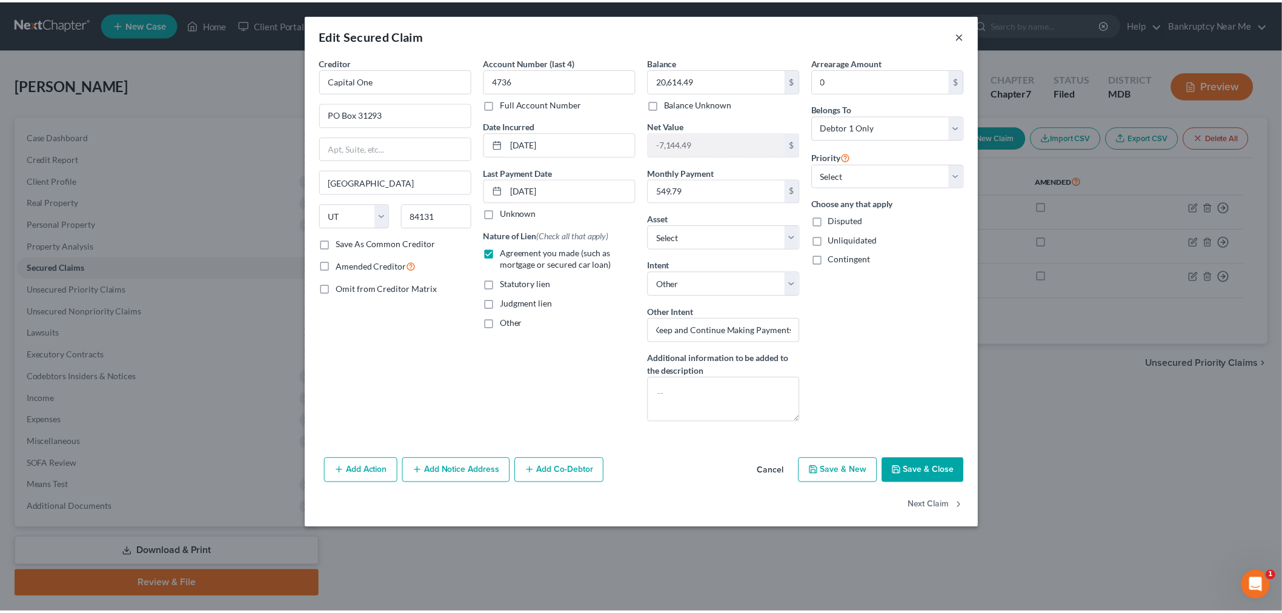
scroll to position [0, 0]
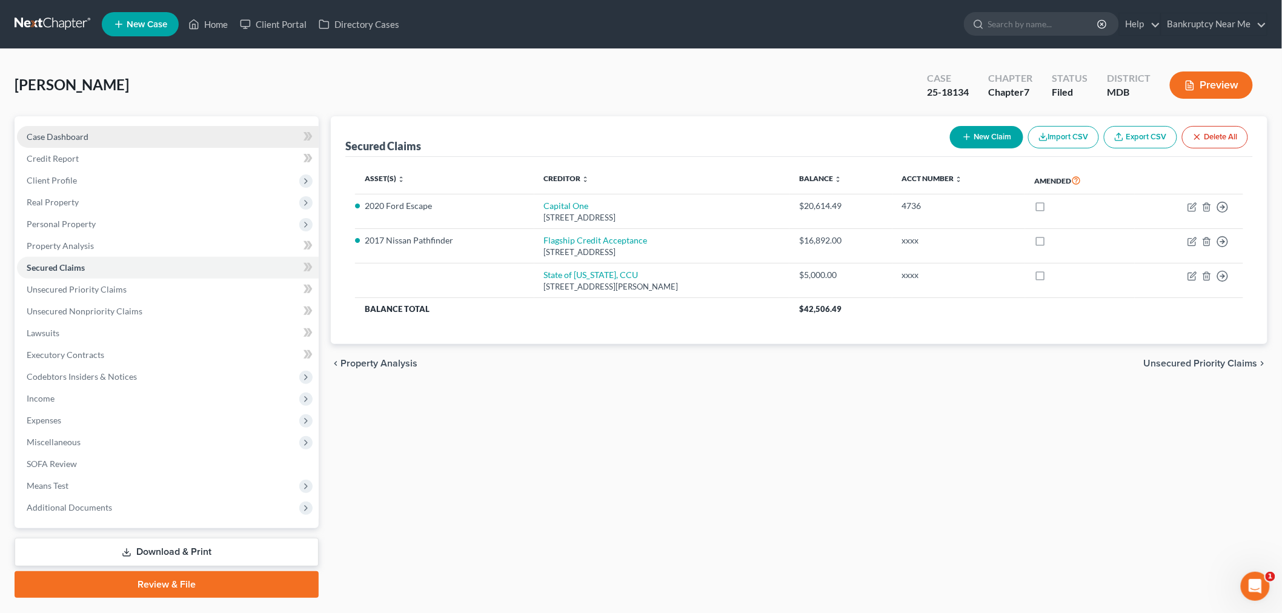
click at [185, 136] on link "Case Dashboard" at bounding box center [168, 137] width 302 height 22
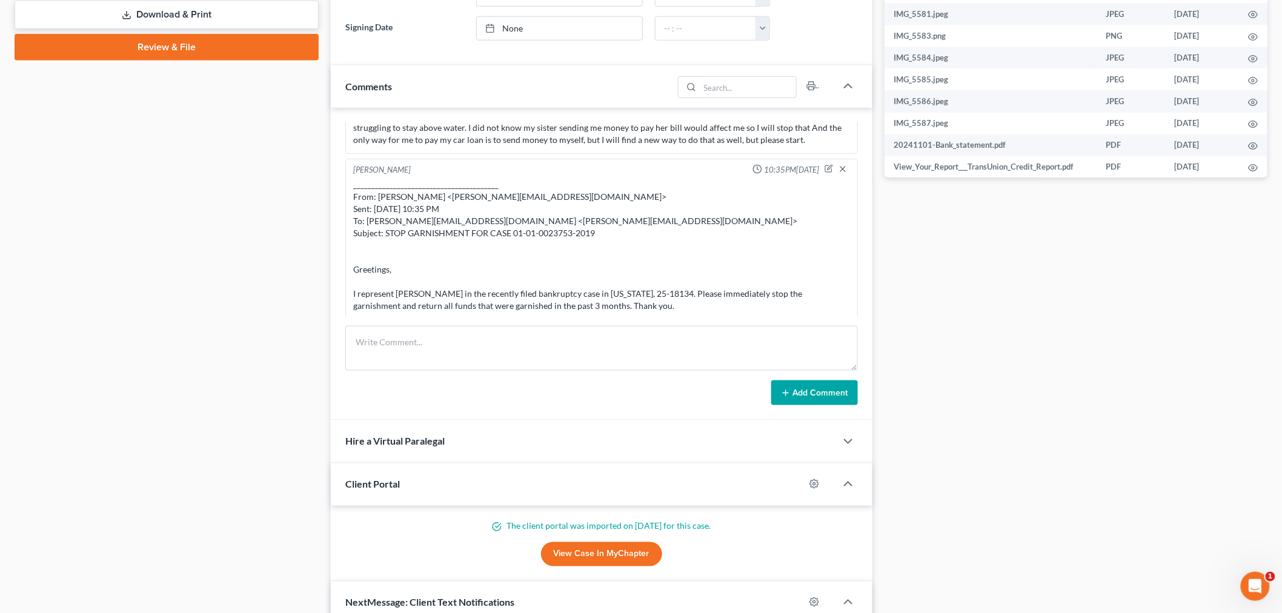
scroll to position [808, 0]
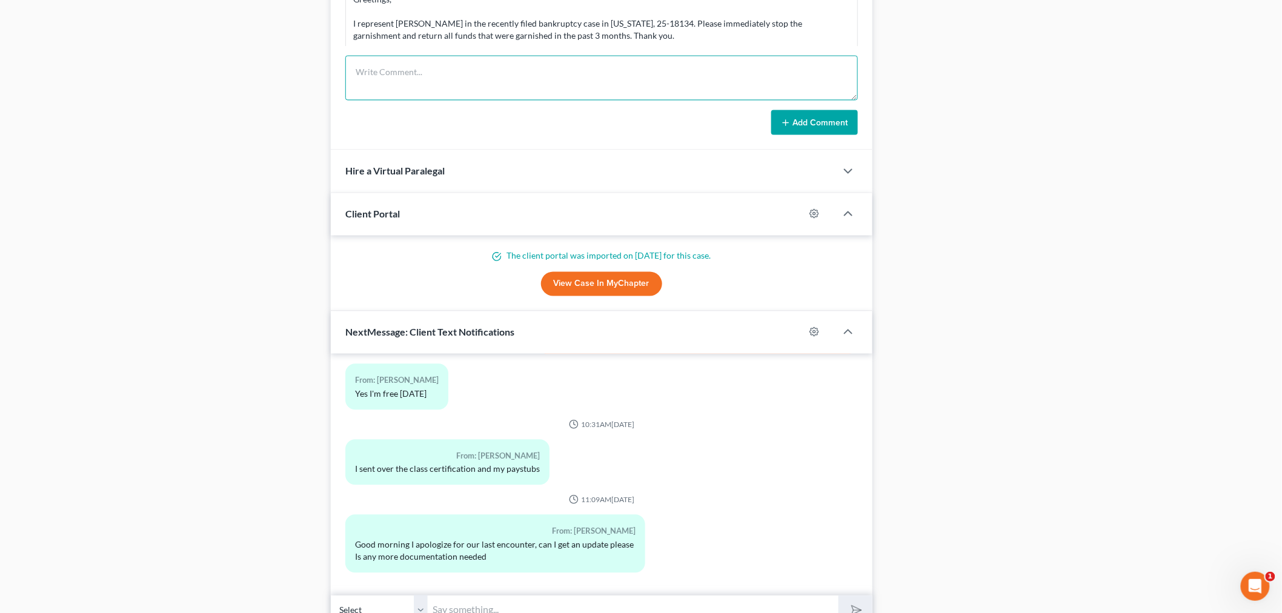
click at [780, 56] on textarea at bounding box center [601, 78] width 513 height 45
paste textarea "________________________________________ From: Iris Kwon <iris@bankruptcynearme…"
type textarea "________________________________________ From: Iris Kwon <iris@bankruptcynearme…"
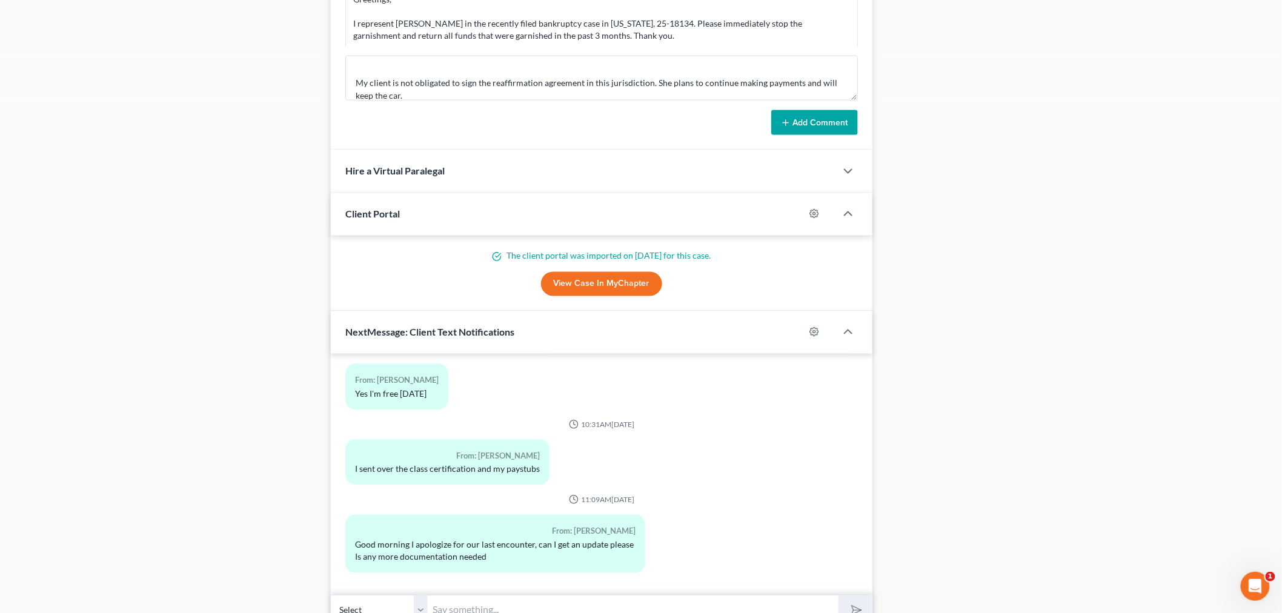
click at [802, 116] on button "Add Comment" at bounding box center [814, 122] width 87 height 25
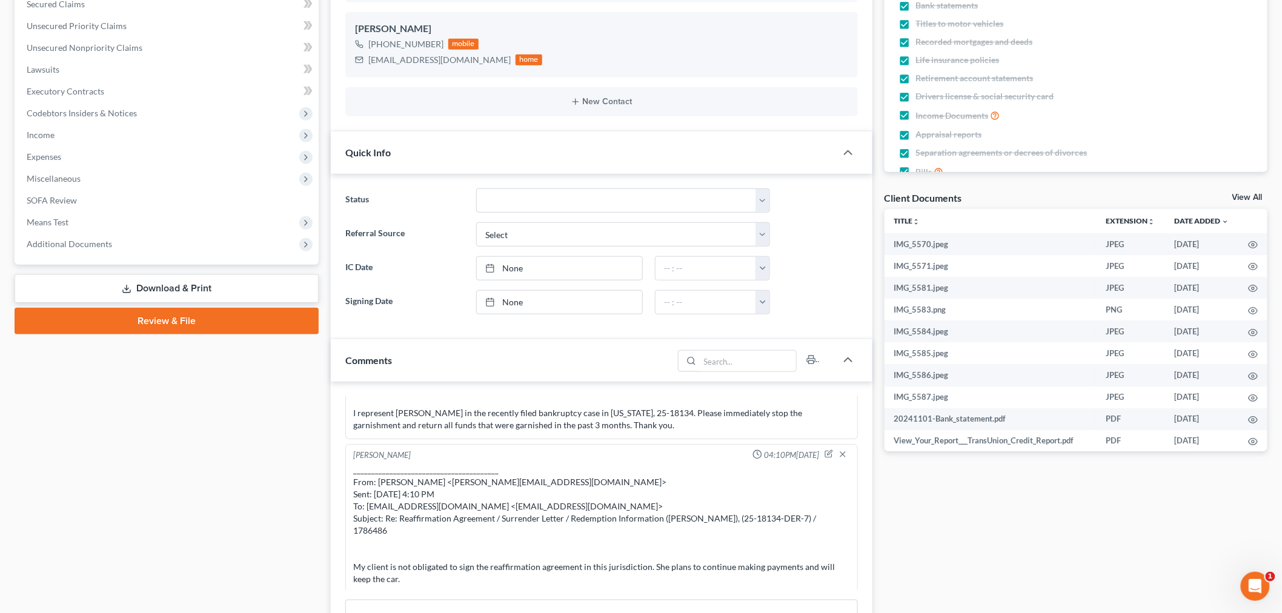
scroll to position [0, 0]
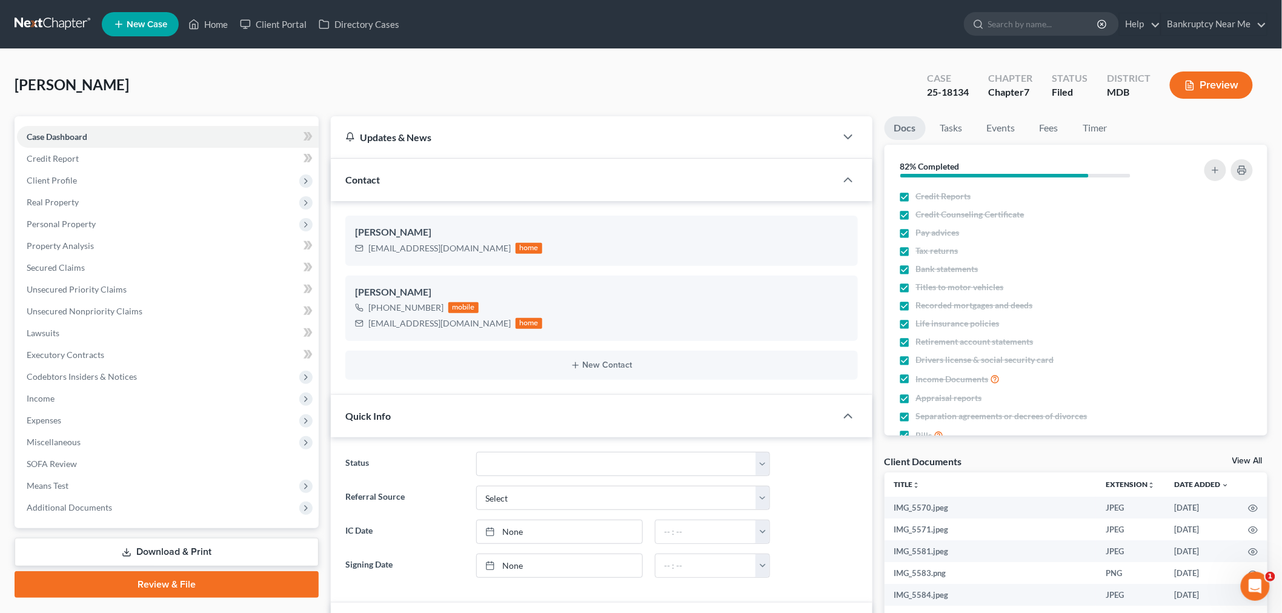
drag, startPoint x: 22, startPoint y: 4, endPoint x: 33, endPoint y: 22, distance: 21.2
click at [22, 4] on nav "Home New Case Client Portal Directory Cases Bankruptcy Near Me iris@bankruptcyn…" at bounding box center [641, 24] width 1282 height 48
click at [35, 26] on link at bounding box center [54, 24] width 78 height 22
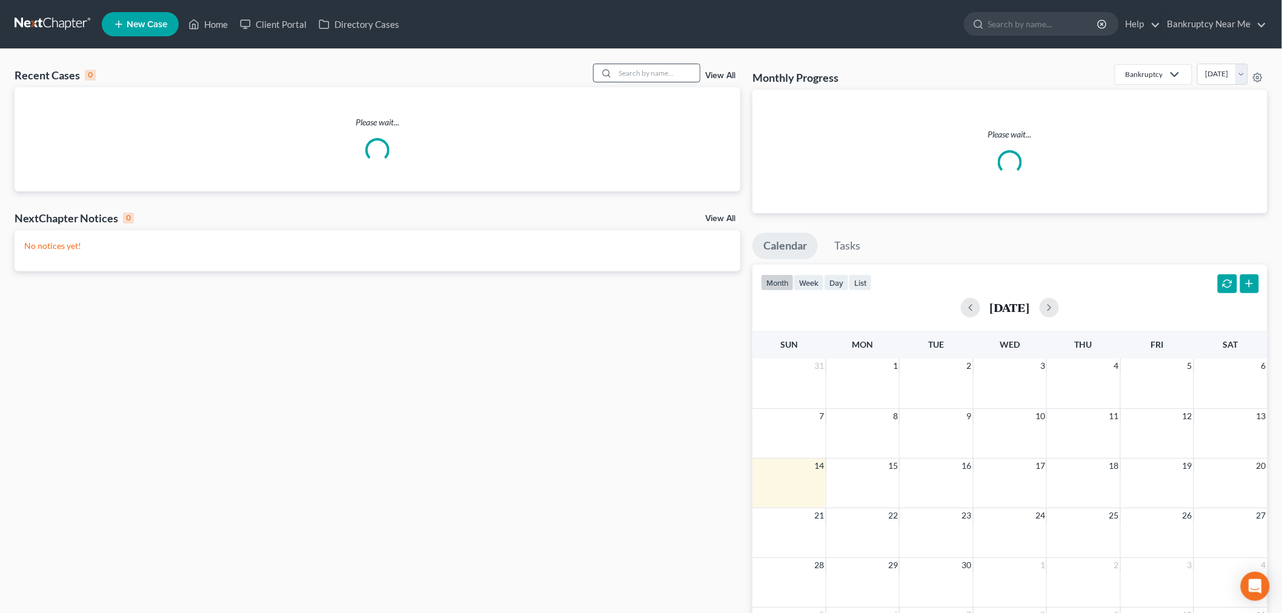
click at [654, 75] on input "search" at bounding box center [657, 73] width 85 height 18
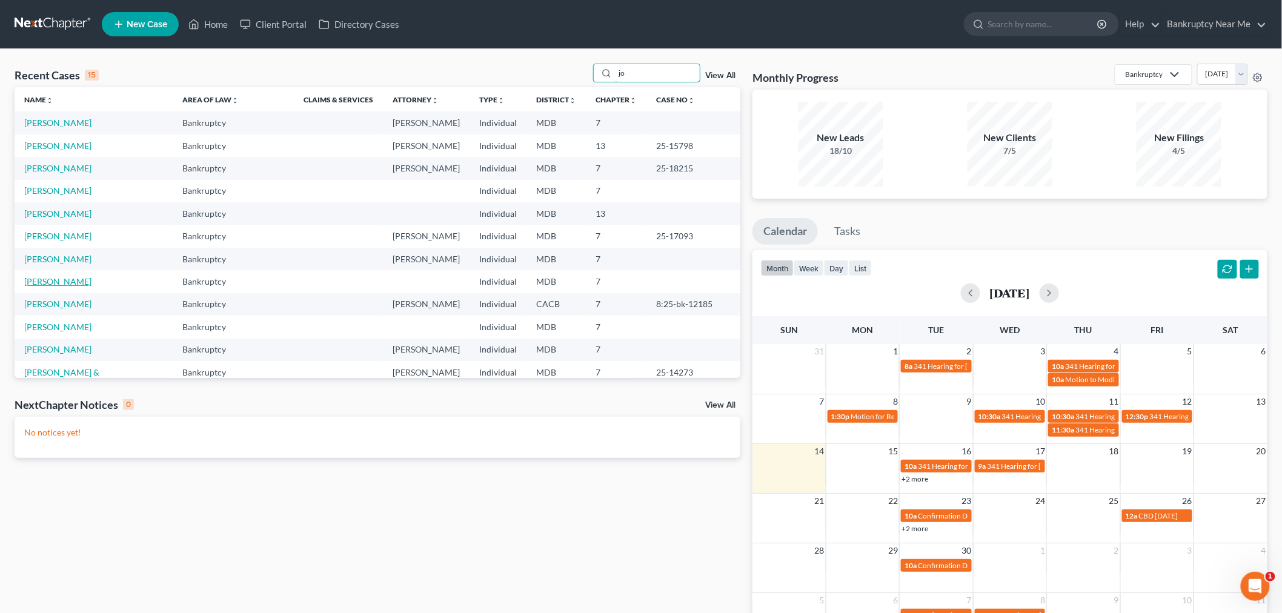
type input "jo"
click at [91, 283] on link "[PERSON_NAME]" at bounding box center [57, 281] width 67 height 10
select select "0"
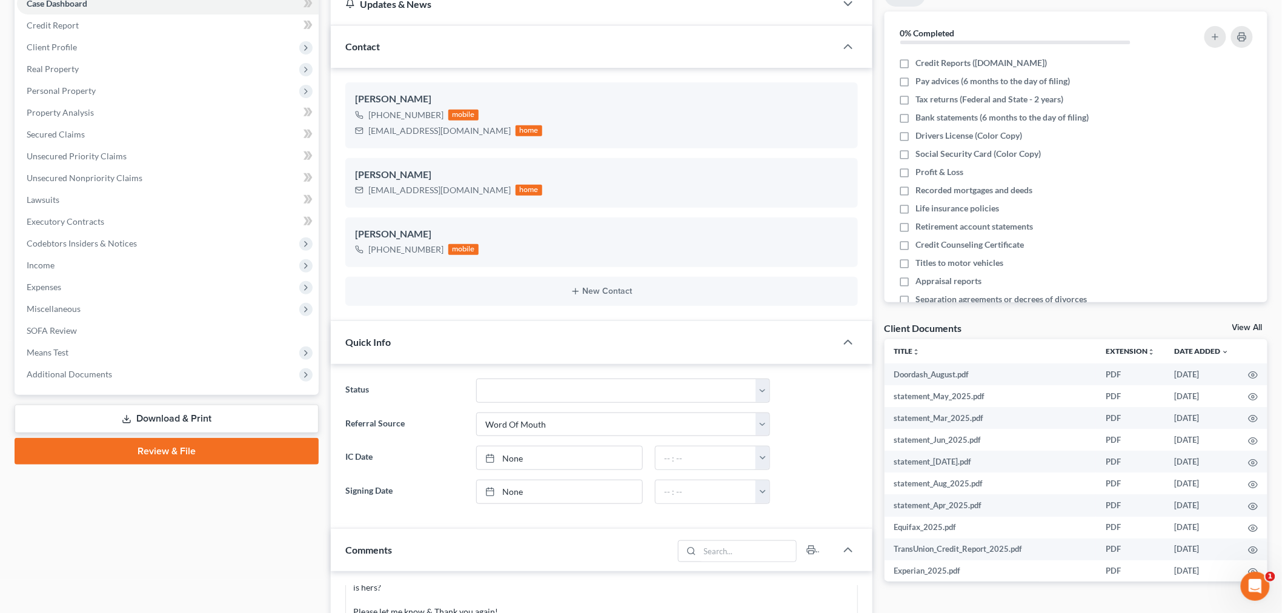
scroll to position [403, 0]
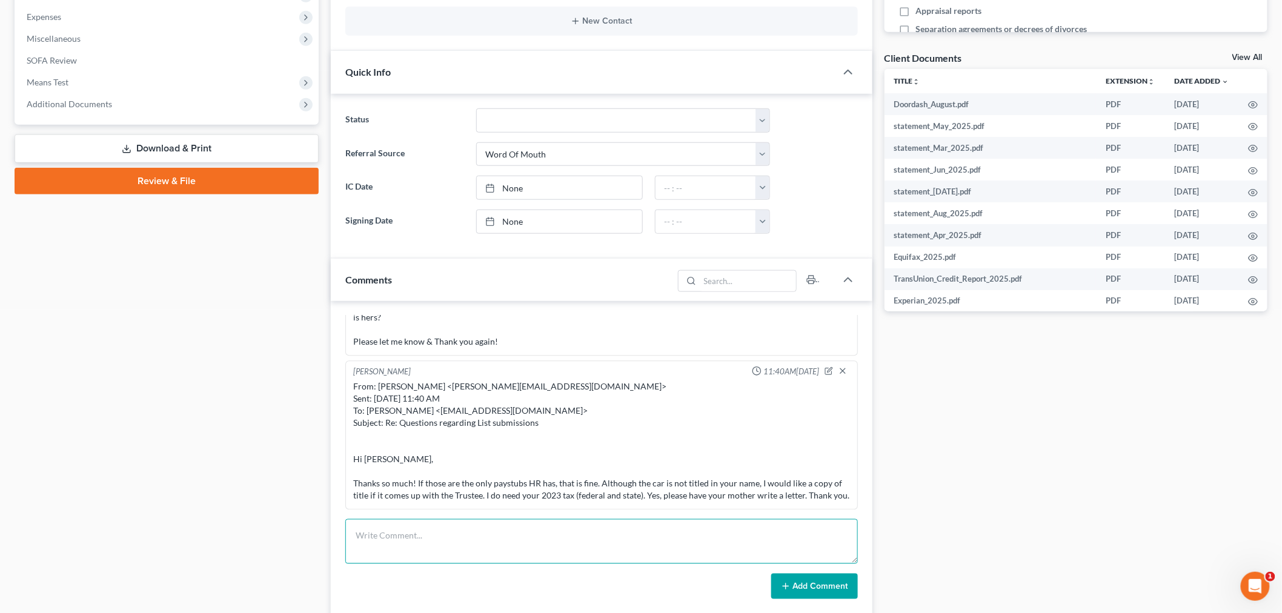
drag, startPoint x: 525, startPoint y: 525, endPoint x: 642, endPoint y: 559, distance: 122.2
click at [539, 528] on textarea at bounding box center [601, 541] width 513 height 45
paste textarea "From: [PERSON_NAME] <[EMAIL_ADDRESS][DOMAIN_NAME]> Sent: [DATE] 2:16 PM To: [PE…"
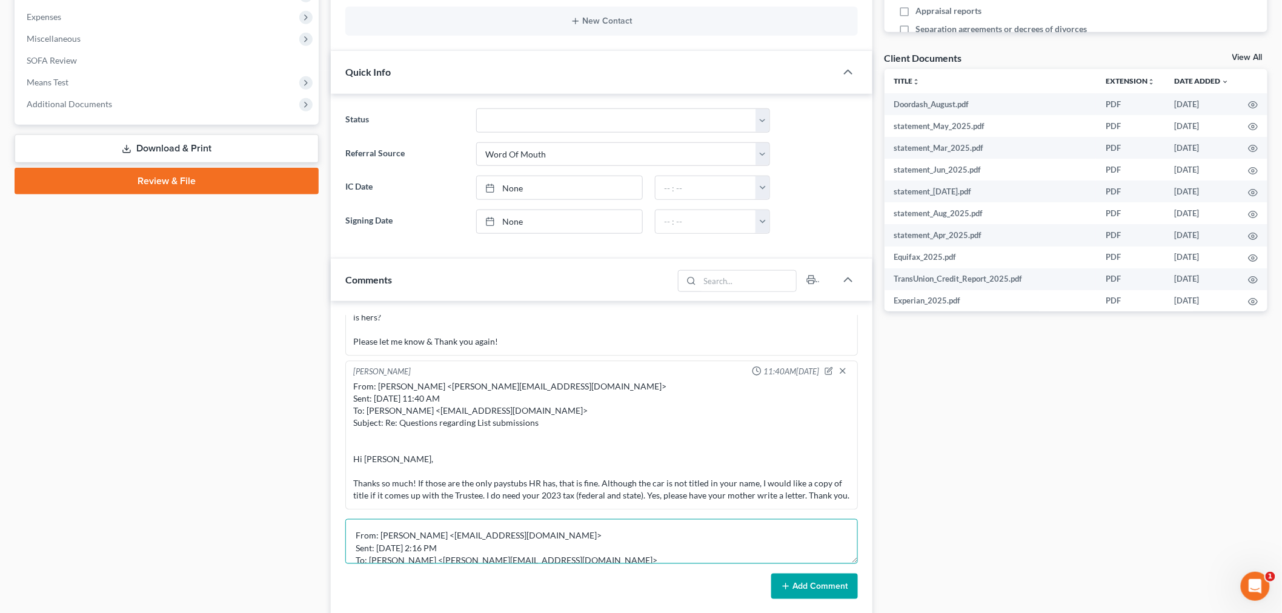
scroll to position [53, 0]
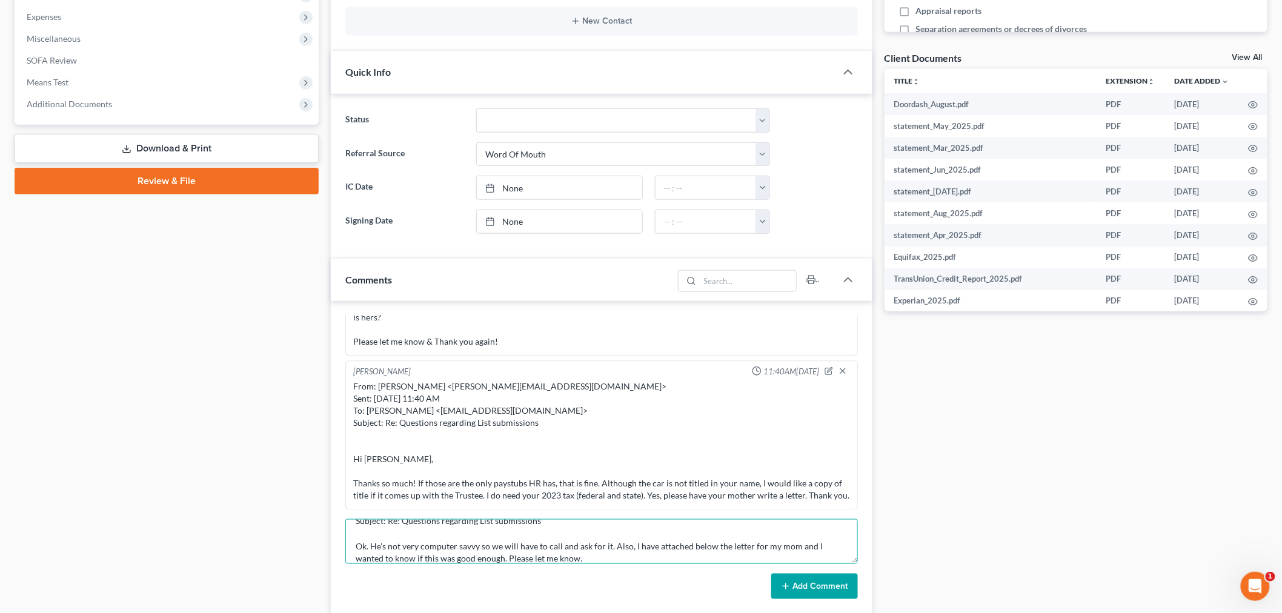
type textarea "From: [PERSON_NAME] <[EMAIL_ADDRESS][DOMAIN_NAME]> Sent: [DATE] 2:16 PM To: [PE…"
click at [823, 580] on button "Add Comment" at bounding box center [814, 586] width 87 height 25
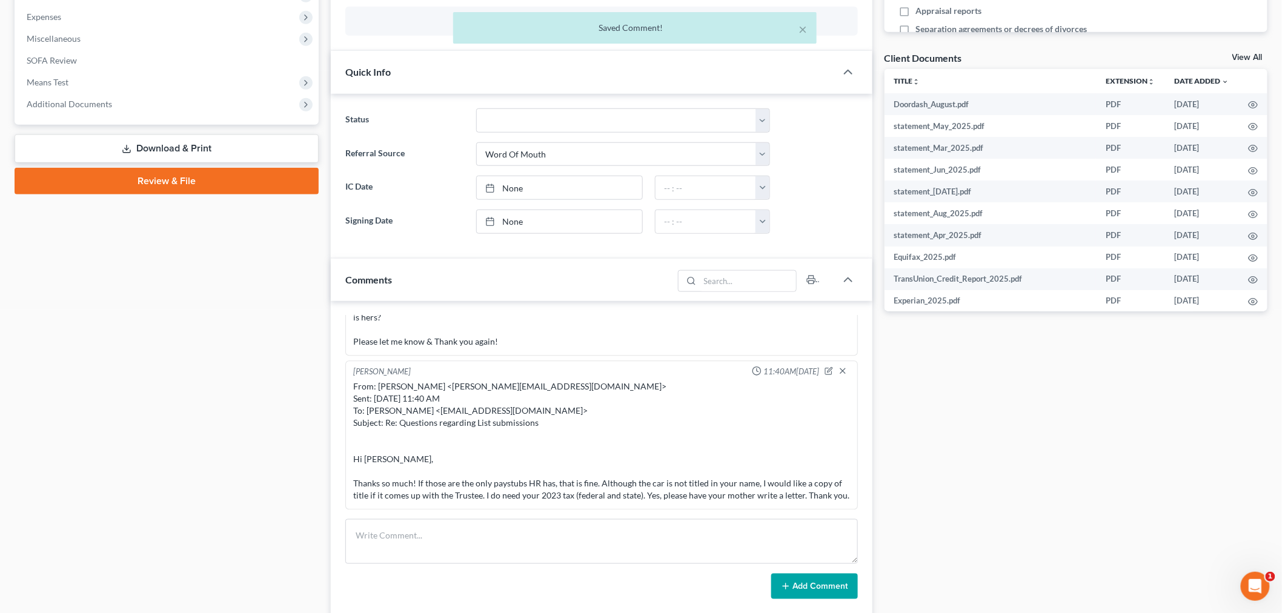
scroll to position [3337, 0]
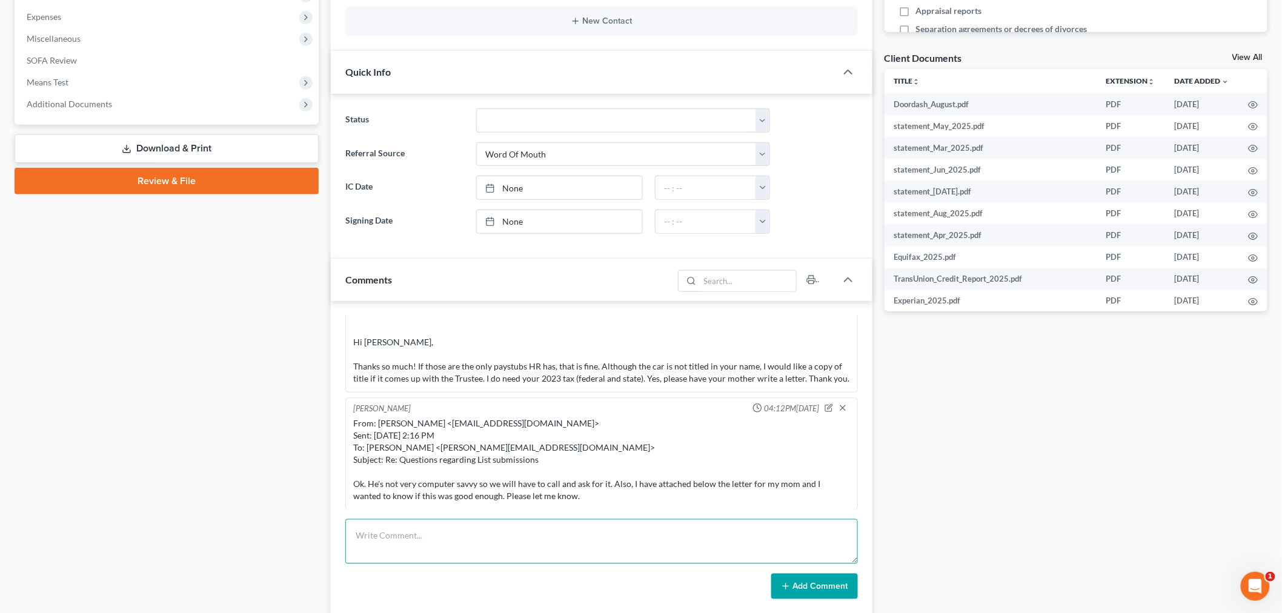
drag, startPoint x: 636, startPoint y: 550, endPoint x: 662, endPoint y: 557, distance: 26.5
click at [636, 550] on textarea at bounding box center [601, 541] width 513 height 45
paste textarea "From: [PERSON_NAME] <[PERSON_NAME][EMAIL_ADDRESS][DOMAIN_NAME]> Sent: [DATE] 4:…"
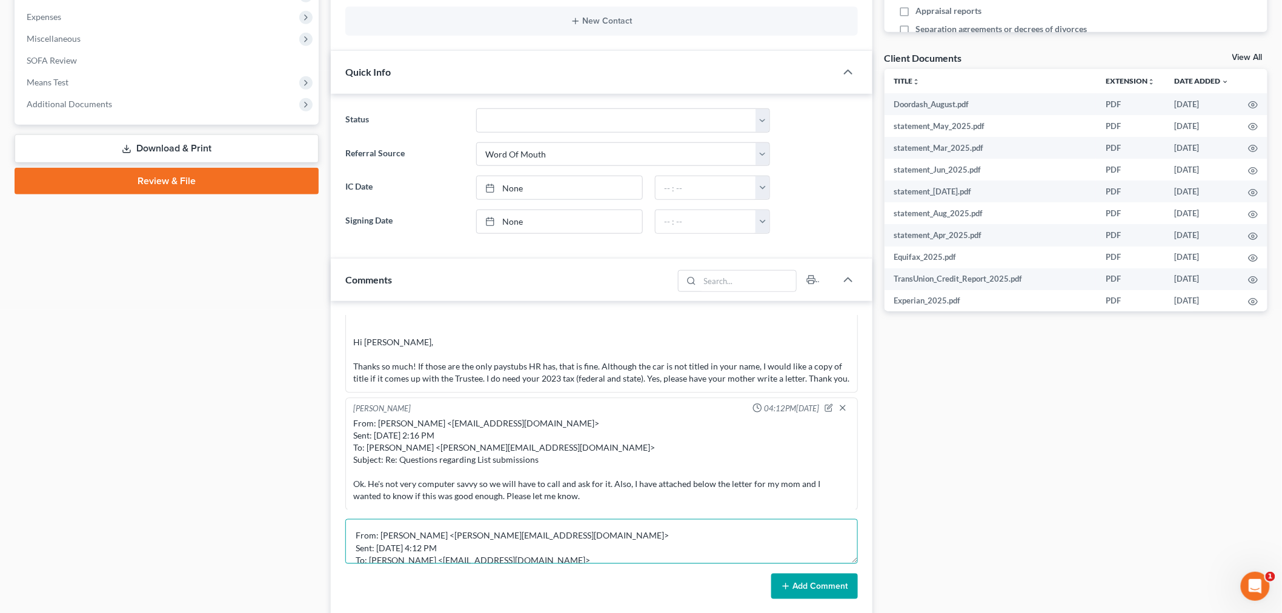
scroll to position [53, 0]
type textarea "From: [PERSON_NAME] <[PERSON_NAME][EMAIL_ADDRESS][DOMAIN_NAME]> Sent: [DATE] 4:…"
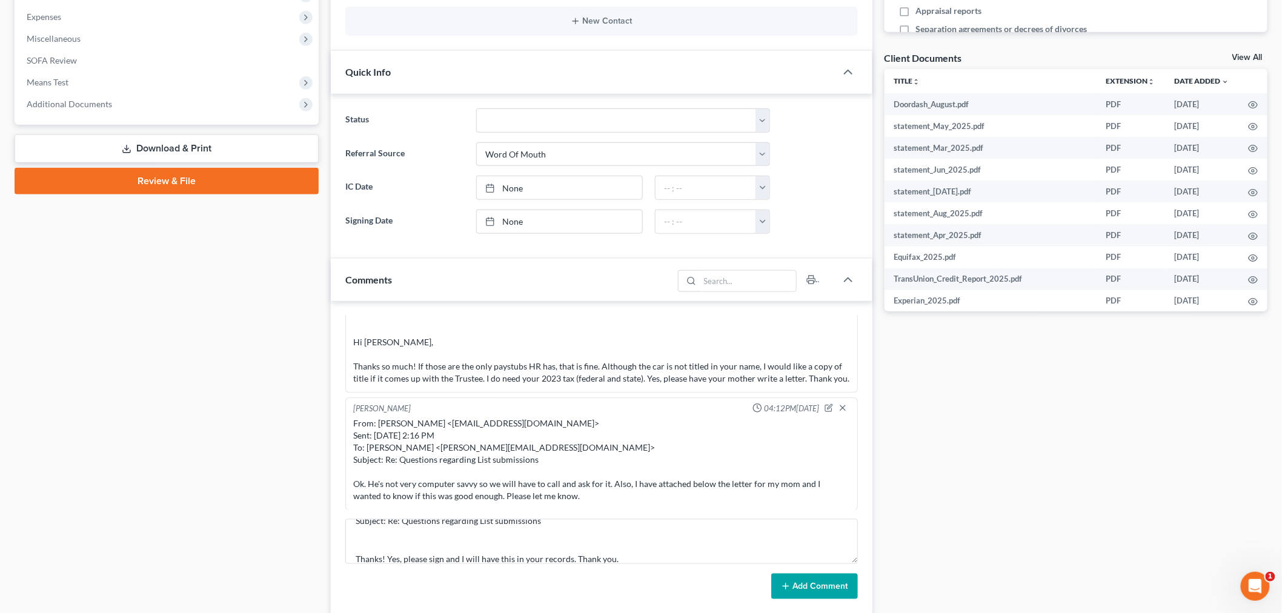
click at [763, 582] on div "Add Comment" at bounding box center [601, 586] width 513 height 25
click at [786, 583] on icon at bounding box center [786, 587] width 10 height 10
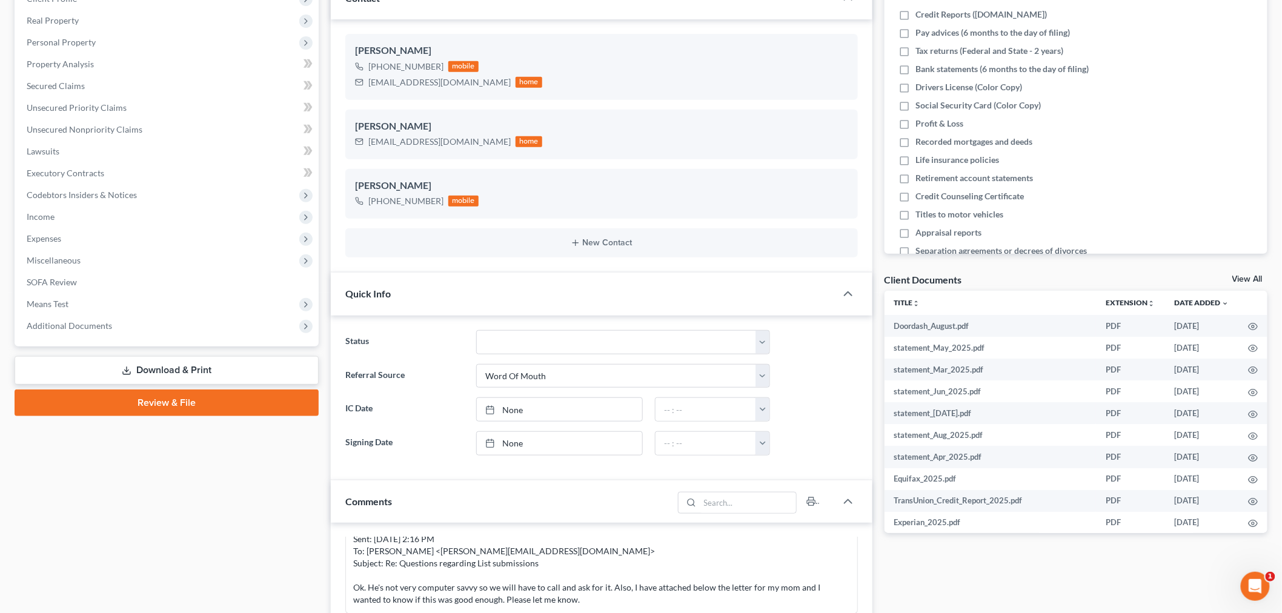
scroll to position [0, 0]
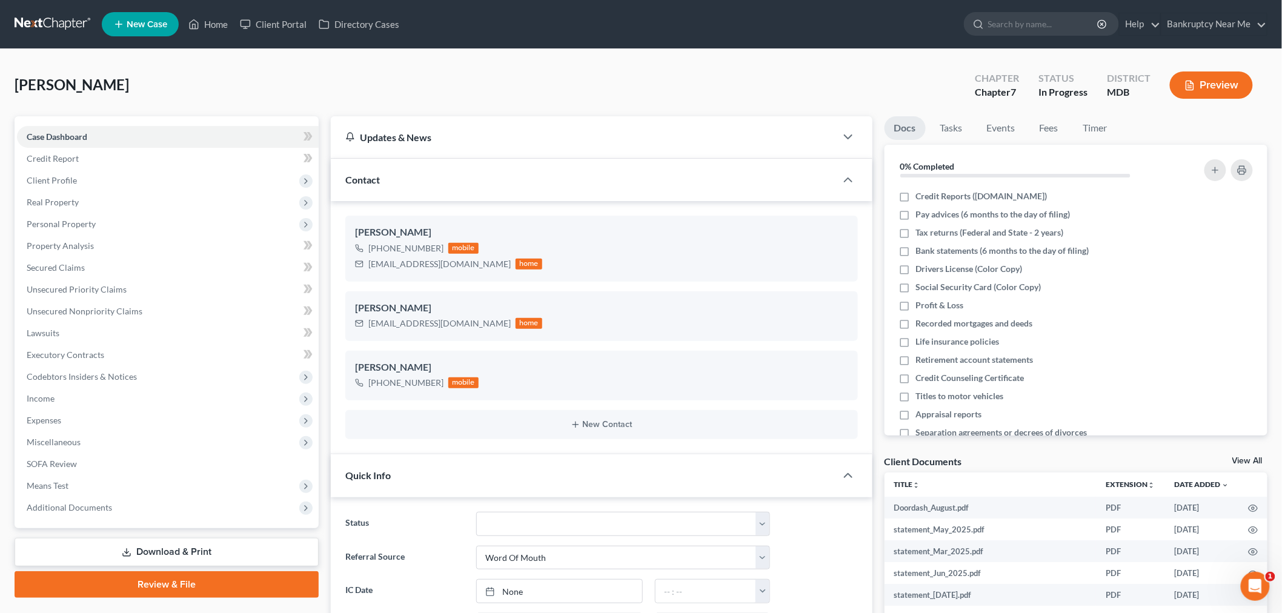
click at [28, 13] on link at bounding box center [54, 24] width 78 height 22
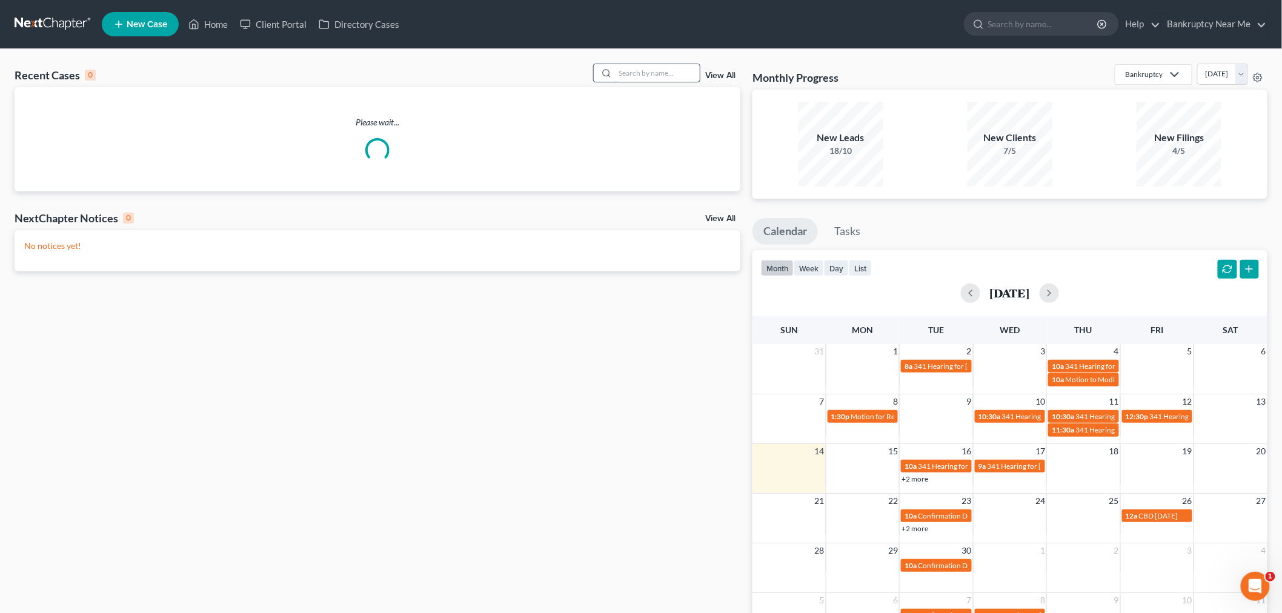
click at [679, 74] on input "search" at bounding box center [657, 73] width 85 height 18
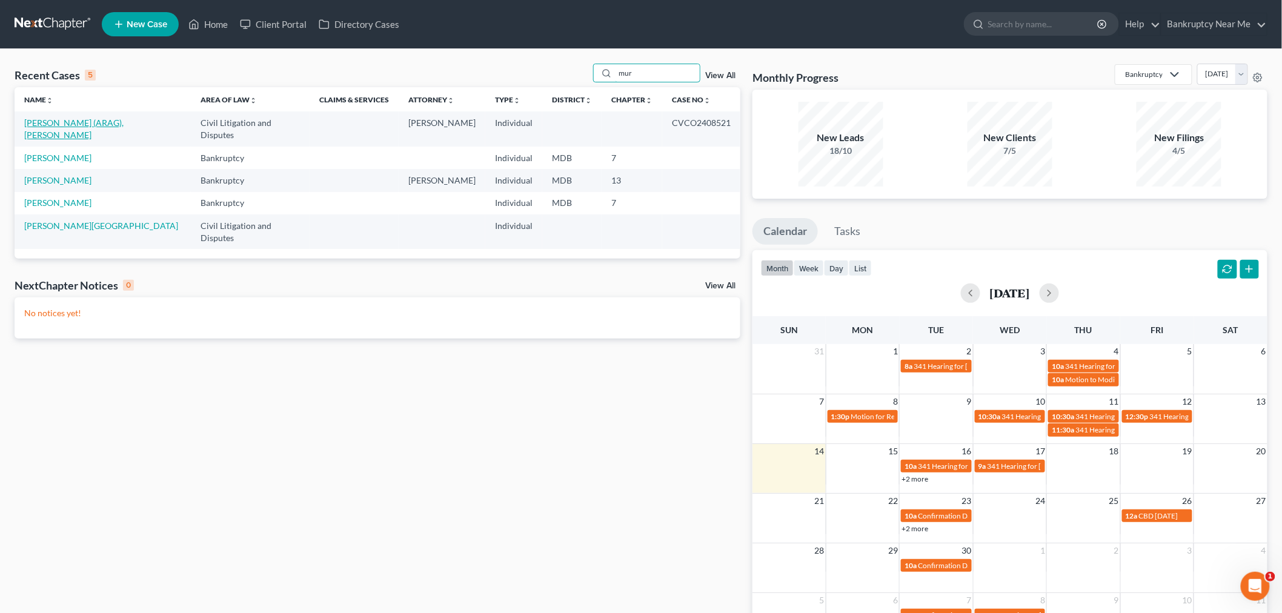
type input "mur"
click at [83, 124] on link "[PERSON_NAME] (ARAG), [PERSON_NAME]" at bounding box center [73, 129] width 99 height 22
select select "0"
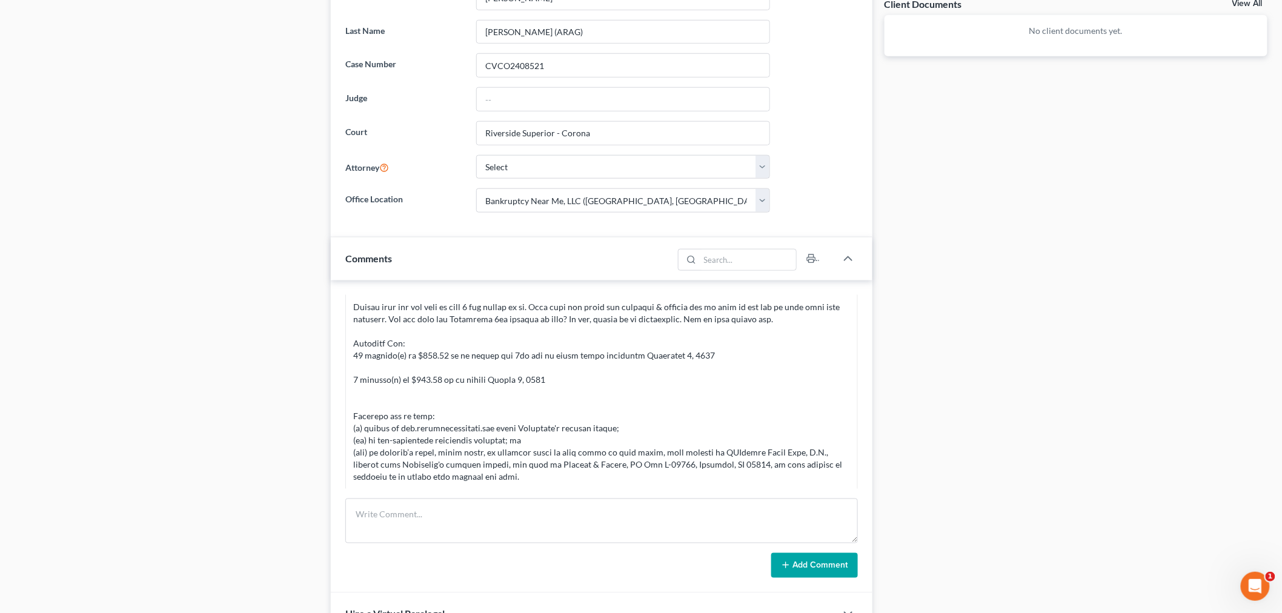
scroll to position [471, 0]
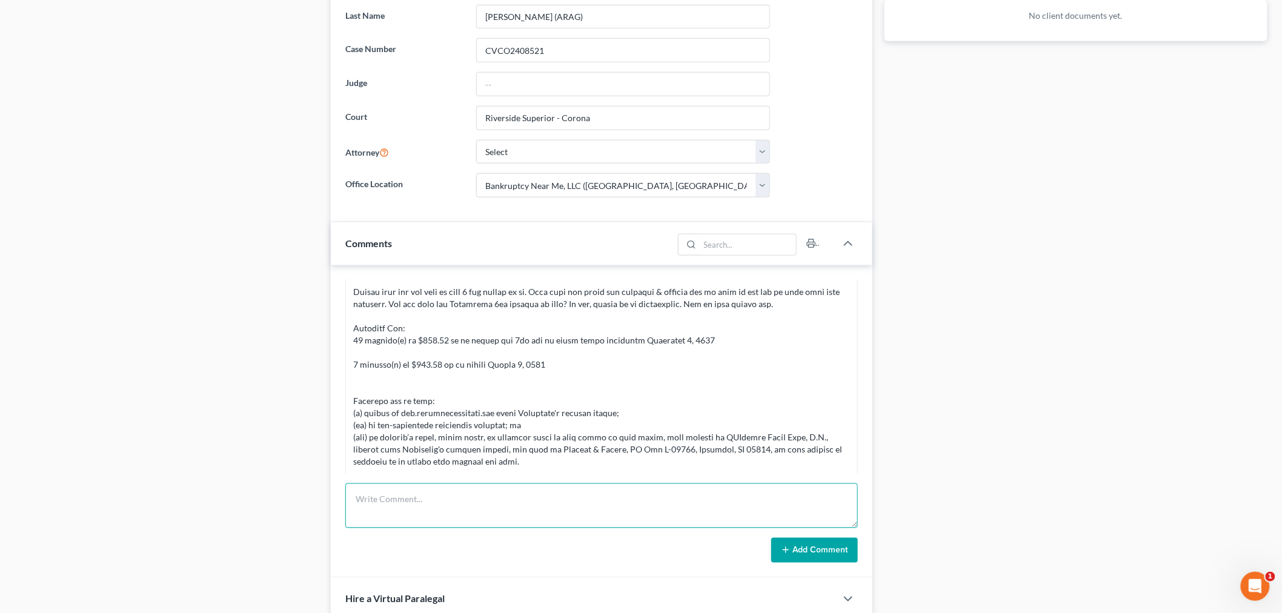
click at [680, 520] on textarea at bounding box center [601, 505] width 513 height 45
paste textarea "From: Iris Kwon <iris@bankruptcynearme.org> Sent: Sunday, September 14, 2025 4:…"
type textarea "From: Iris Kwon <iris@bankruptcynearme.org> Sent: Sunday, September 14, 2025 4:…"
drag, startPoint x: 832, startPoint y: 562, endPoint x: 845, endPoint y: 556, distance: 14.1
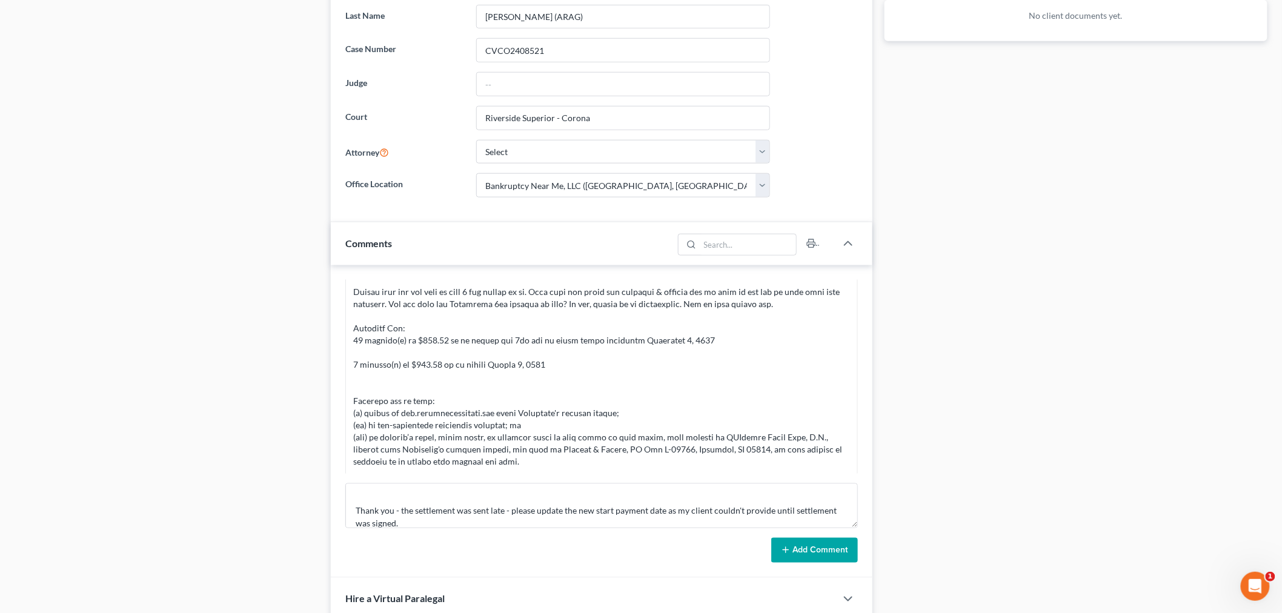
click at [831, 562] on button "Add Comment" at bounding box center [814, 550] width 87 height 25
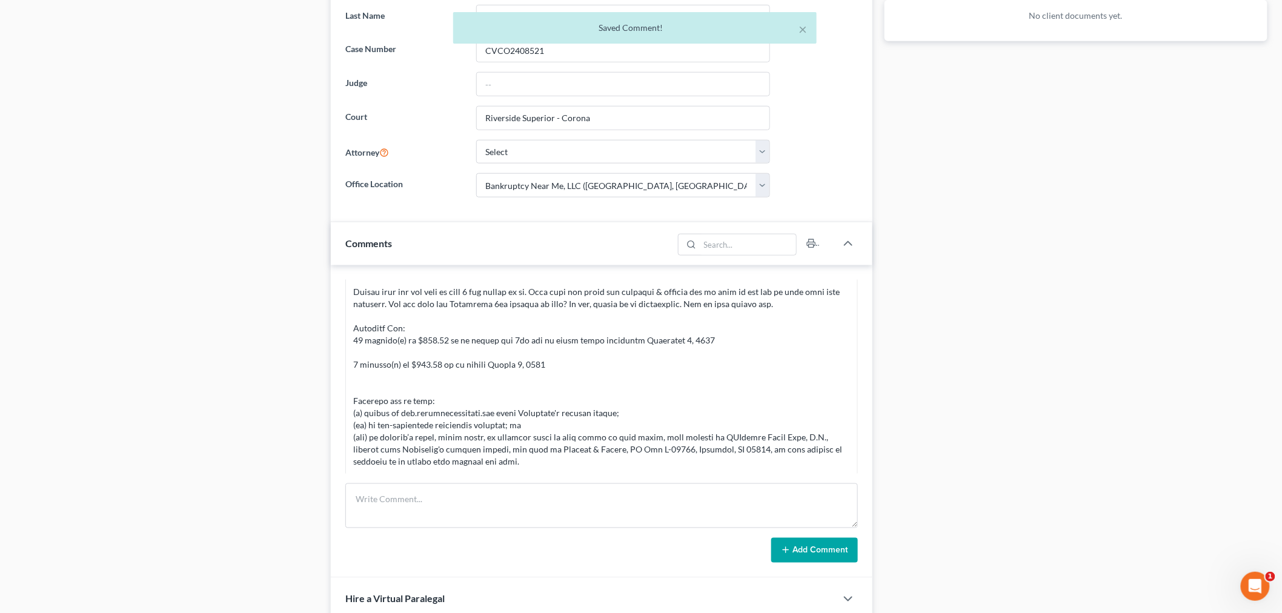
scroll to position [6732, 0]
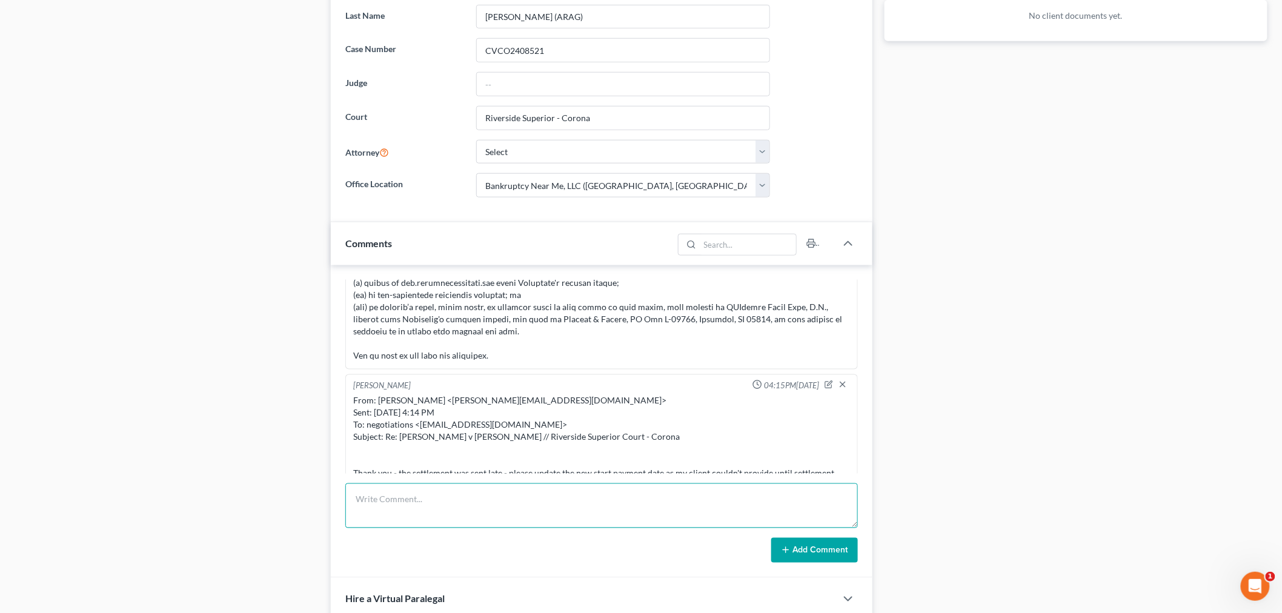
click at [570, 506] on textarea at bounding box center [601, 505] width 513 height 45
paste textarea "________________________________________ From: Iris Kwon <iris@bankruptcynearme…"
type textarea "________________________________________ From: Iris Kwon <iris@bankruptcynearme…"
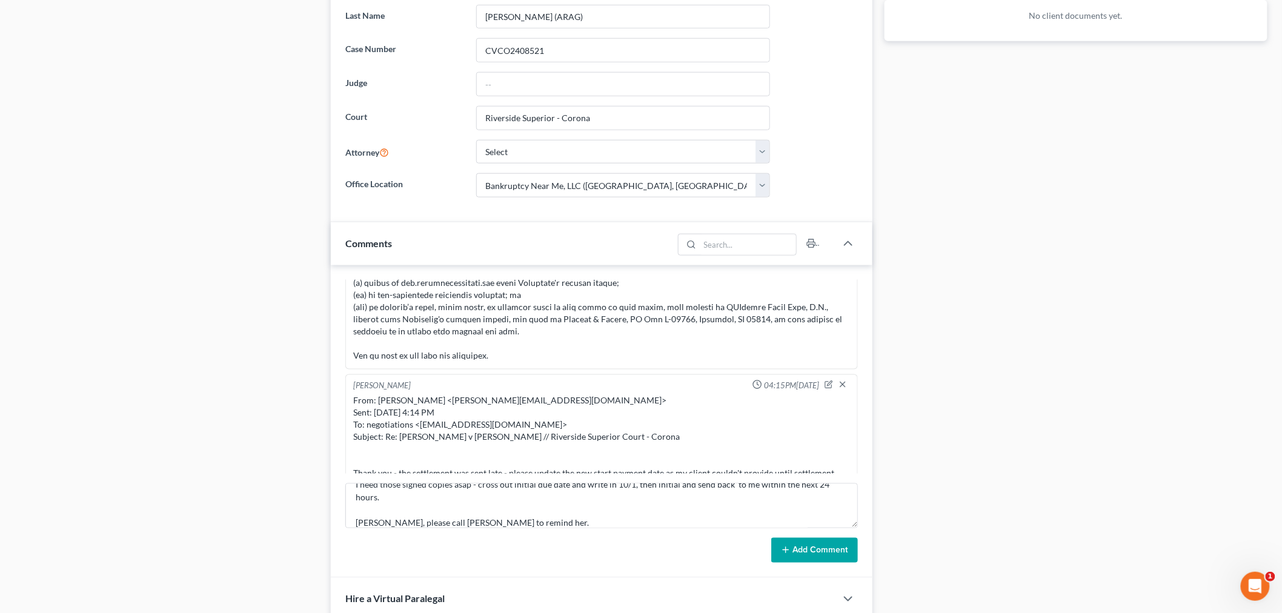
click at [803, 548] on button "Add Comment" at bounding box center [814, 550] width 87 height 25
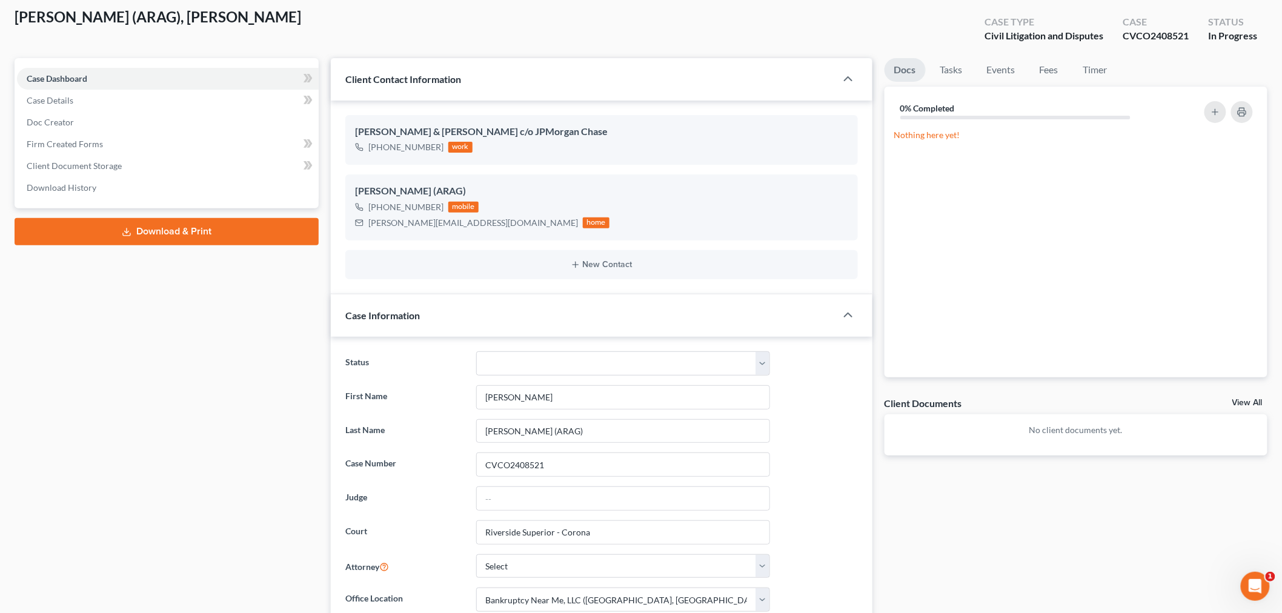
scroll to position [0, 0]
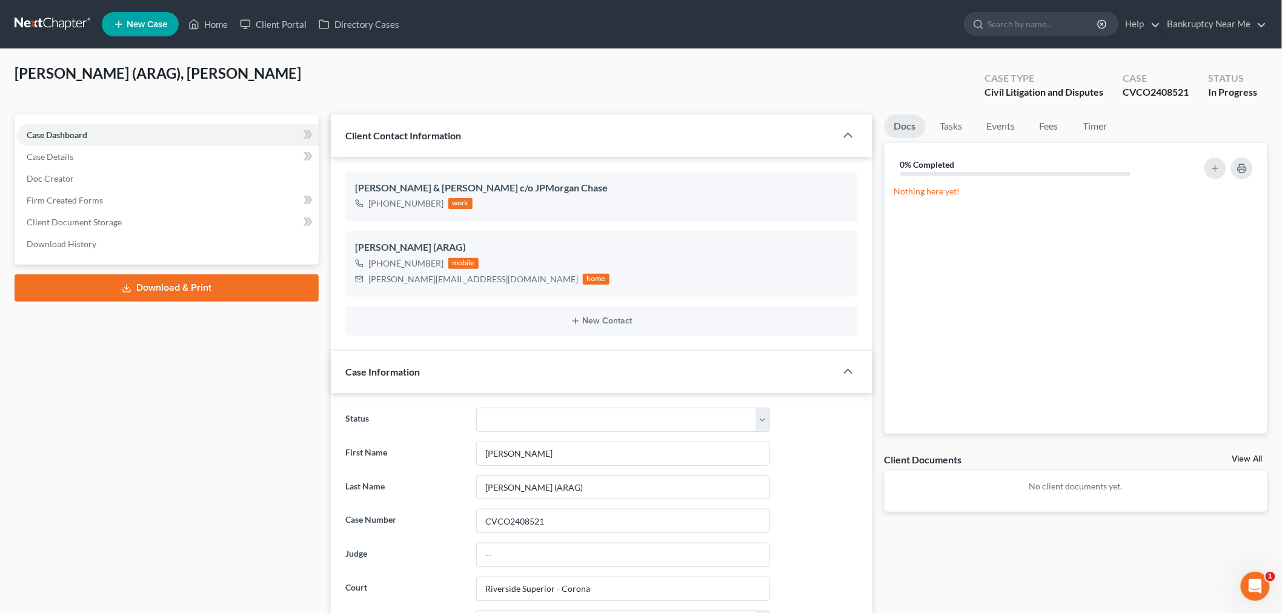
click at [56, 22] on link at bounding box center [54, 24] width 78 height 22
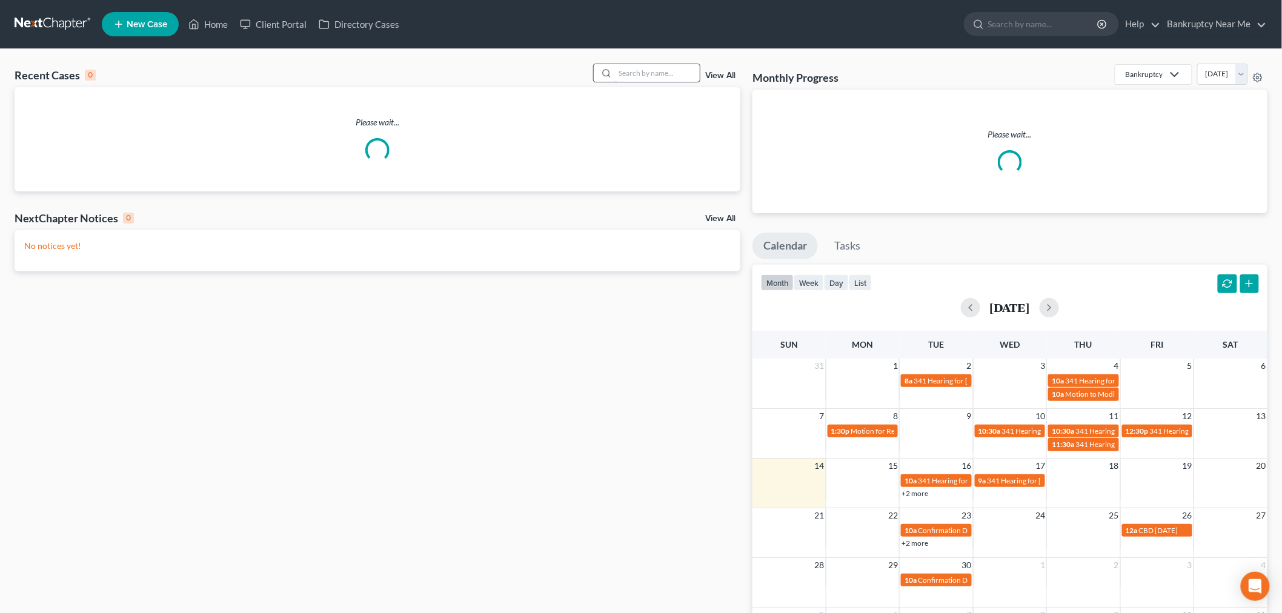
click at [668, 79] on input "search" at bounding box center [657, 73] width 85 height 18
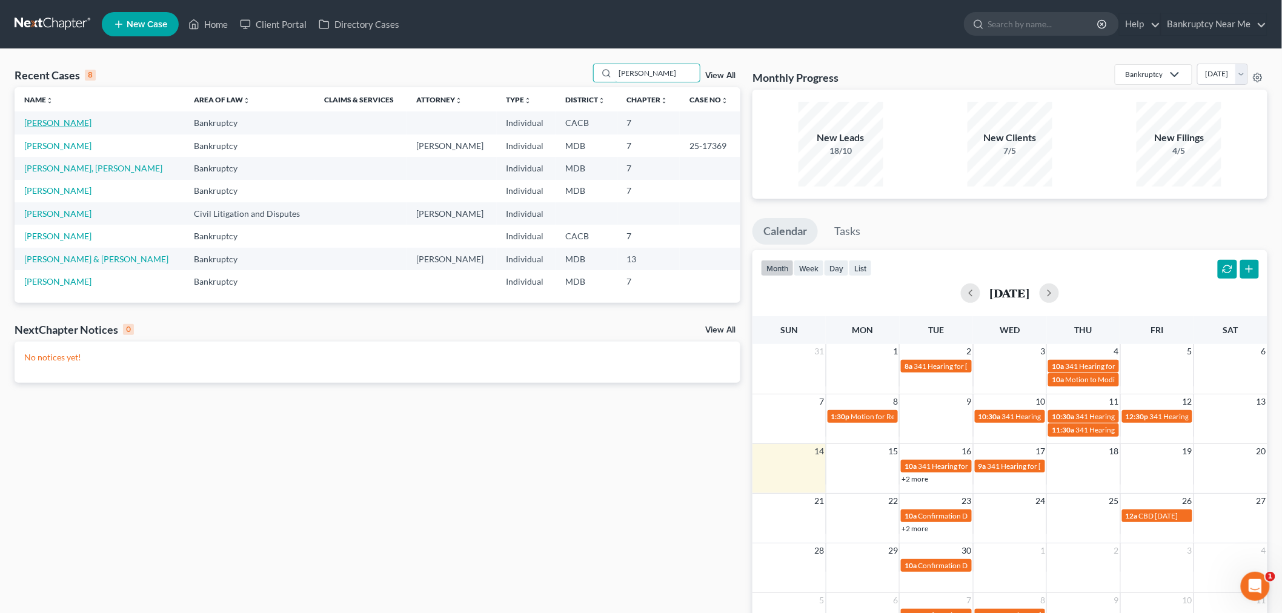
type input "[PERSON_NAME]"
click at [47, 124] on link "Colacz, David" at bounding box center [57, 123] width 67 height 10
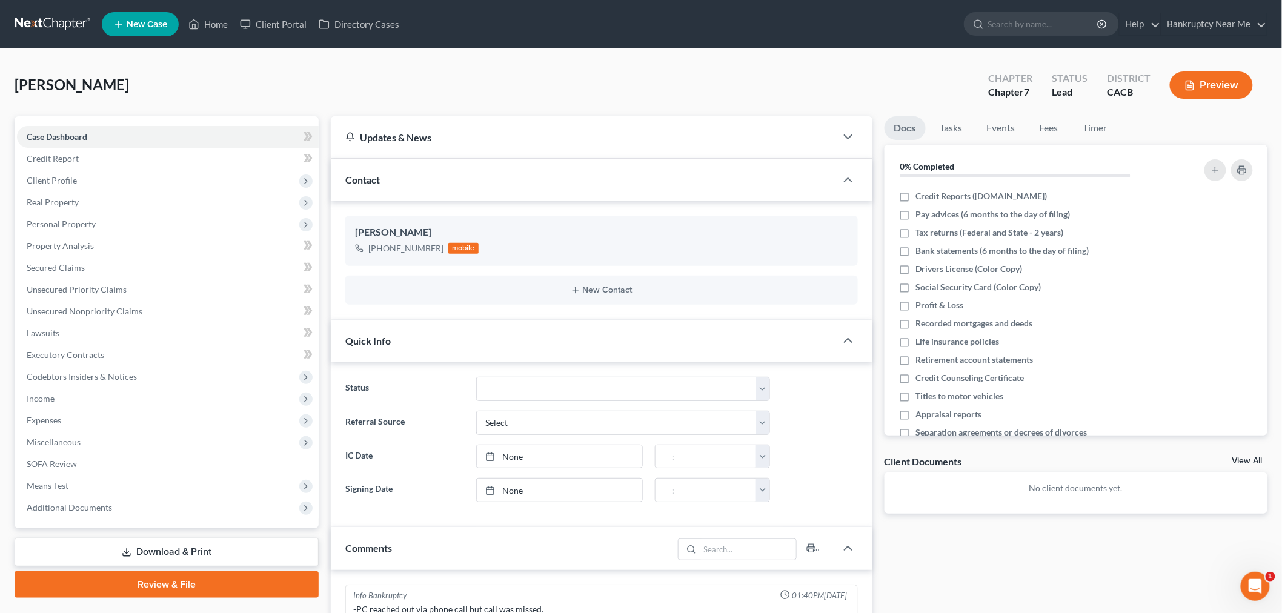
scroll to position [419, 0]
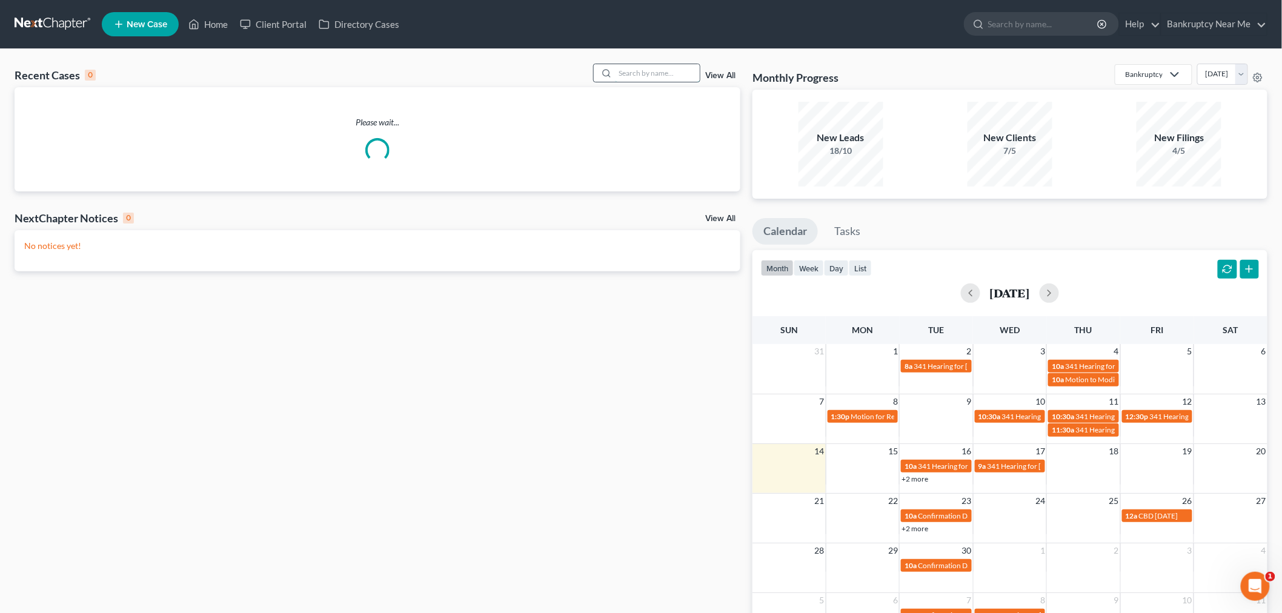
click at [679, 76] on input "search" at bounding box center [657, 73] width 85 height 18
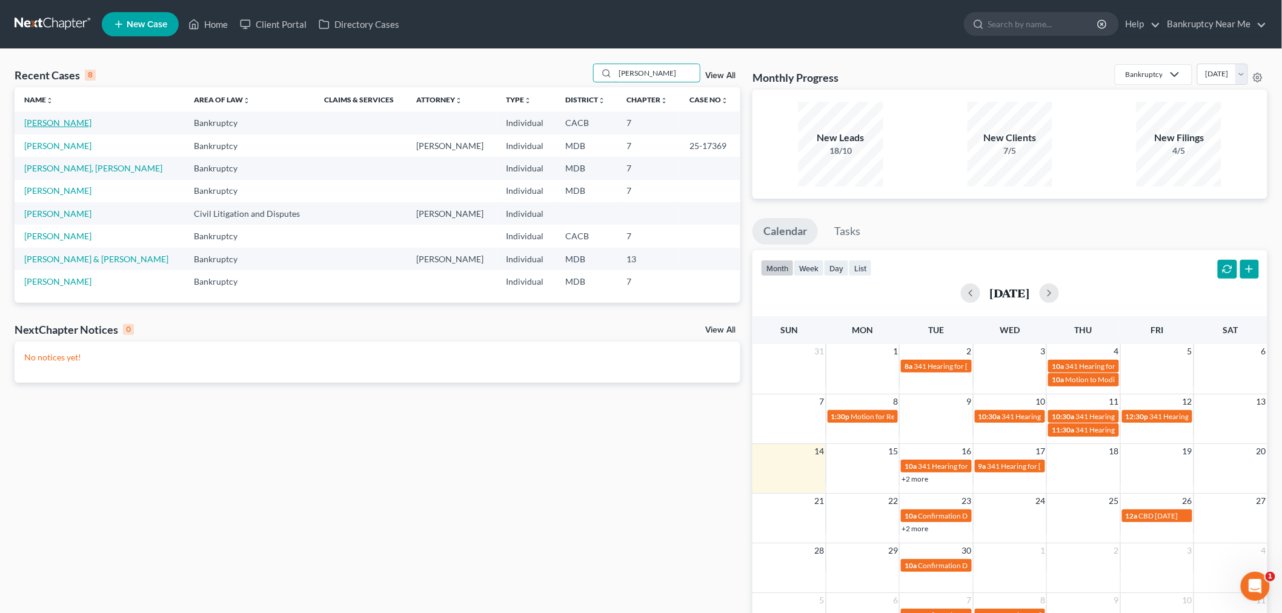
type input "david"
click at [58, 125] on link "Colacz, David" at bounding box center [57, 123] width 67 height 10
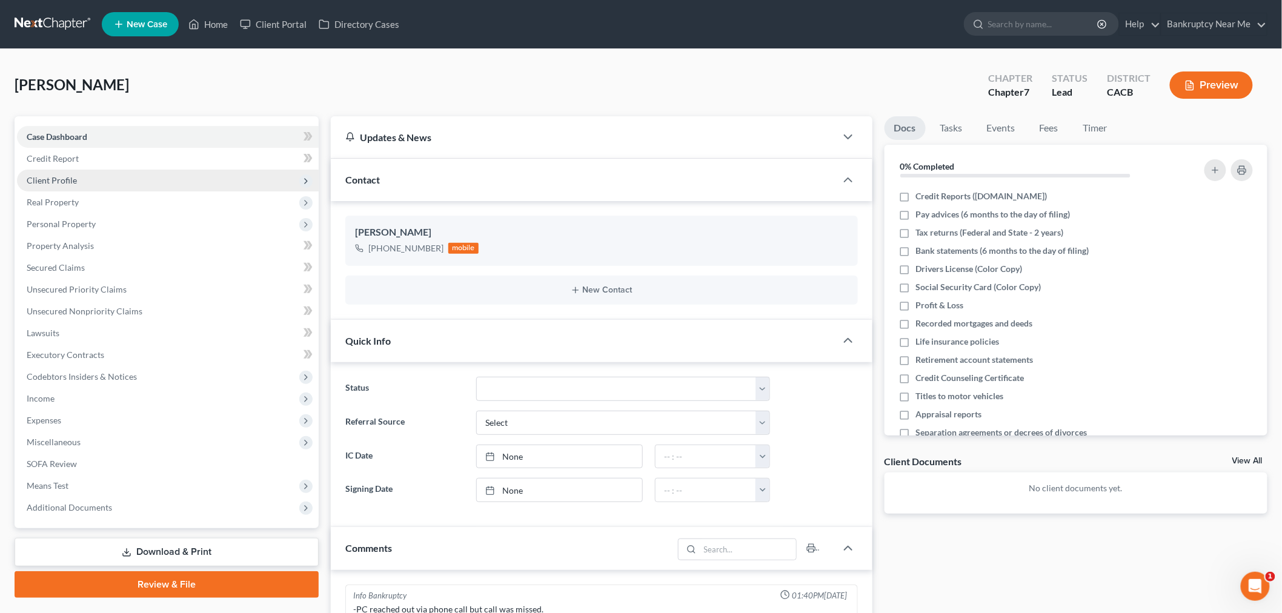
scroll to position [419, 0]
click at [83, 179] on span "Client Profile" at bounding box center [168, 181] width 302 height 22
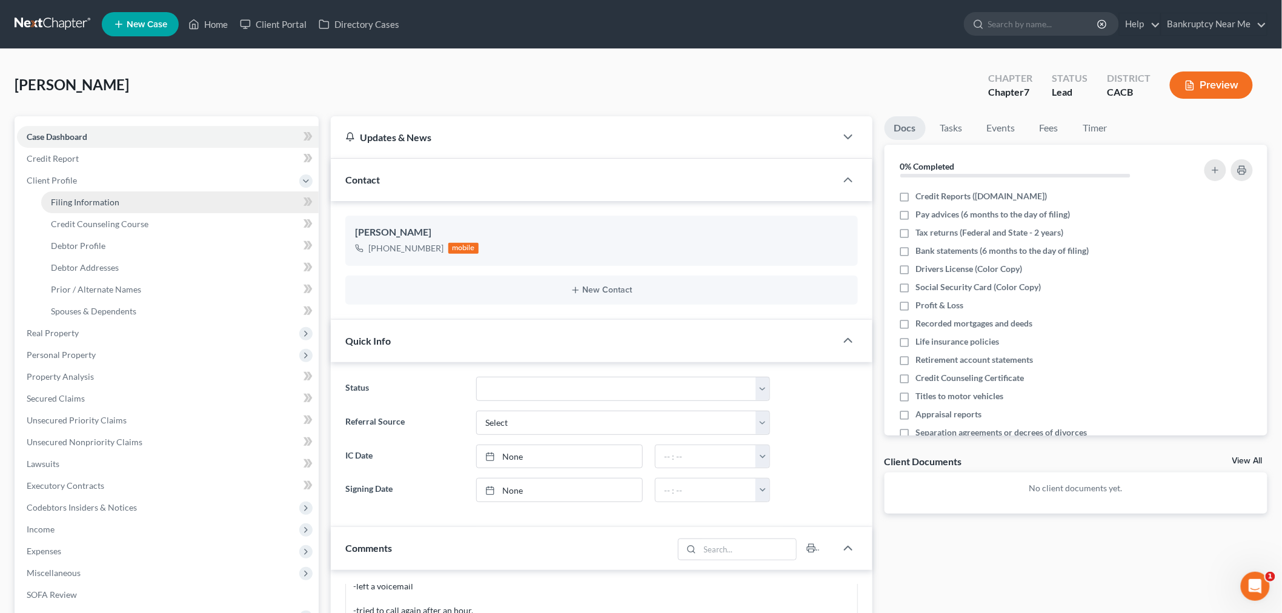
click at [152, 208] on link "Filing Information" at bounding box center [179, 202] width 277 height 22
select select "1"
select select "0"
select select "4"
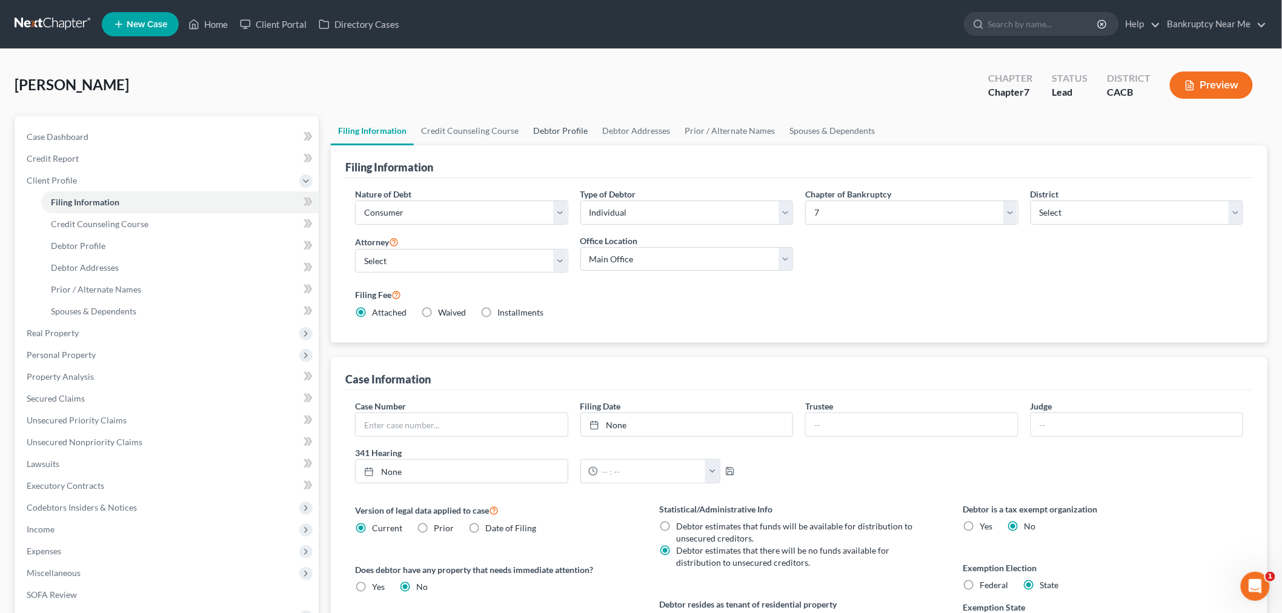
click at [561, 134] on link "Debtor Profile" at bounding box center [560, 130] width 69 height 29
select select "0"
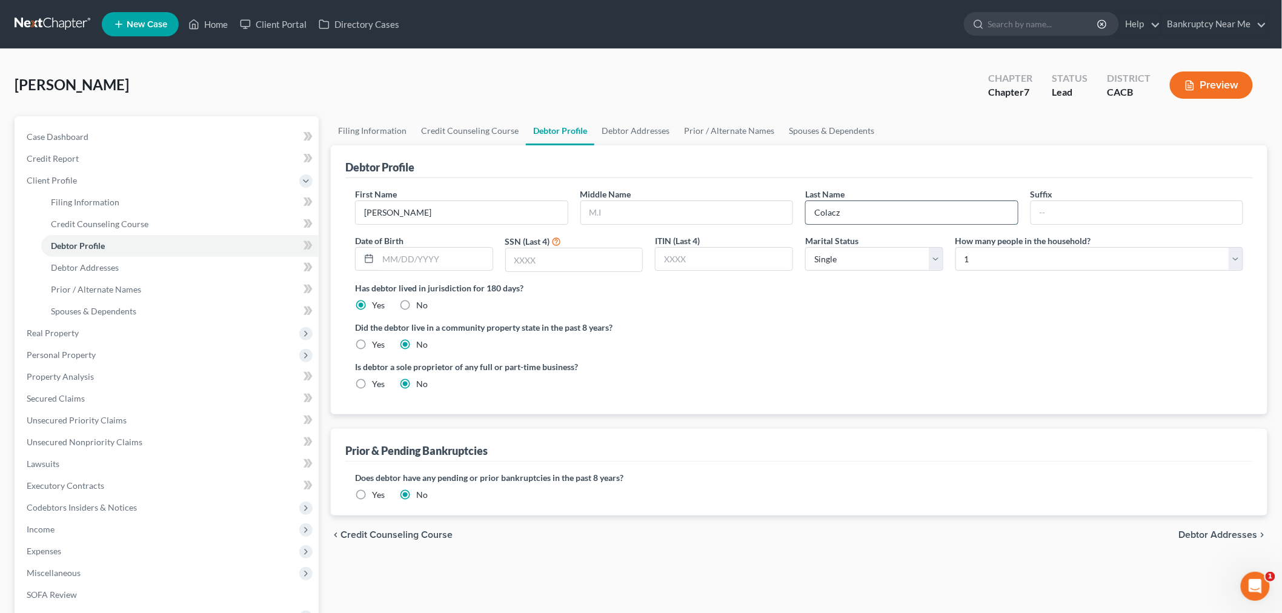
click at [820, 214] on input "Colacz" at bounding box center [912, 212] width 212 height 23
type input "Kolacz"
click at [125, 139] on link "Case Dashboard" at bounding box center [168, 137] width 302 height 22
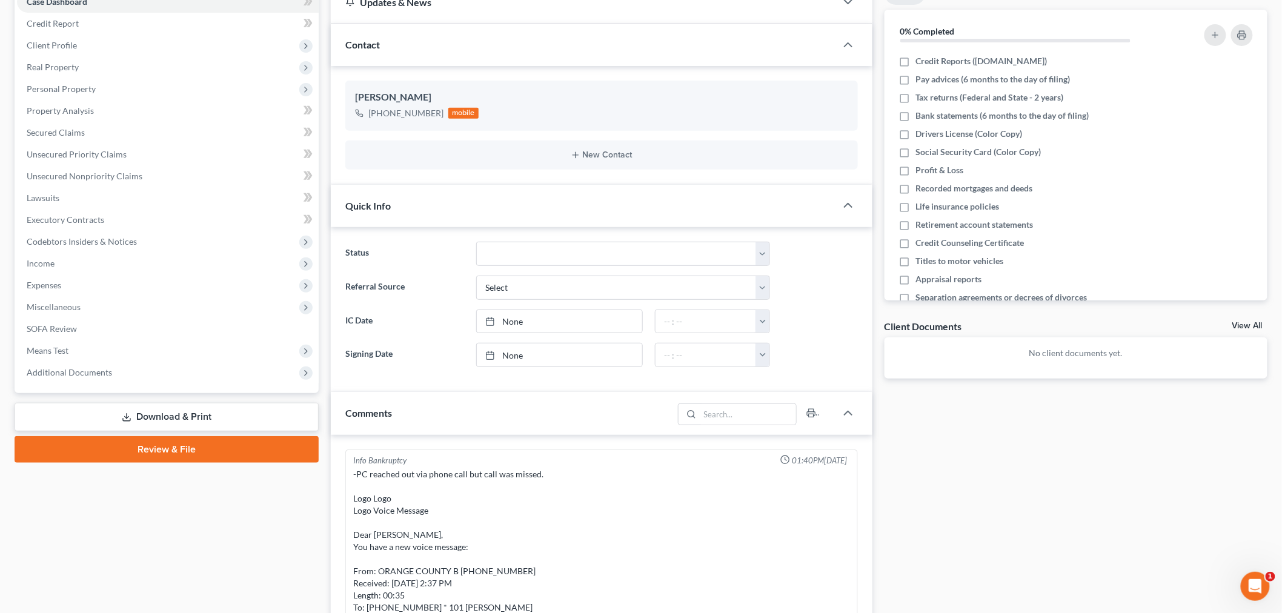
scroll to position [419, 0]
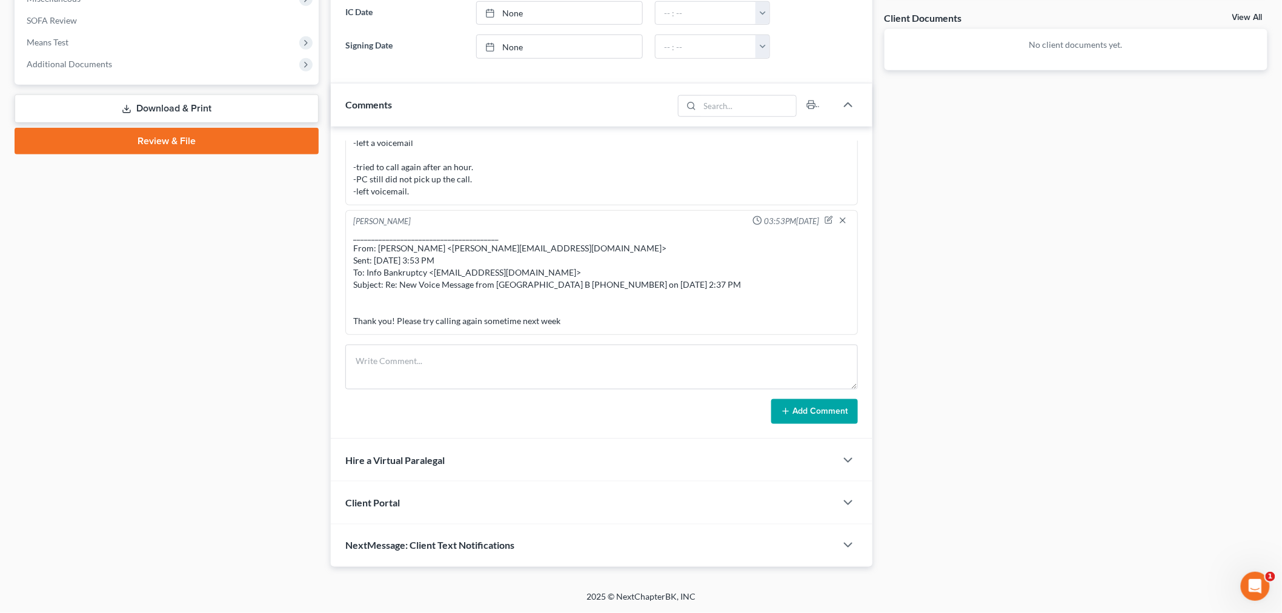
click at [765, 395] on form "Add Comment" at bounding box center [601, 385] width 513 height 80
click at [765, 364] on textarea at bounding box center [601, 367] width 513 height 45
paste textarea "From: LRIS@ocbar.org <LRIS@ocbar.org> Sent: Wednesday, September 10, 2025 5:36 …"
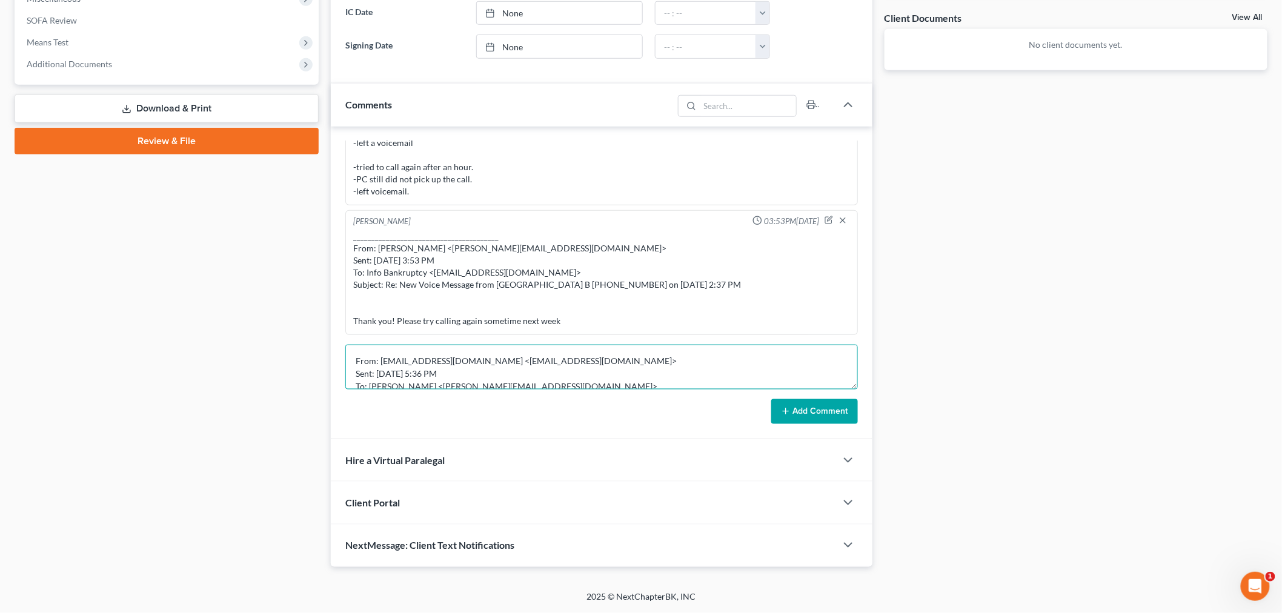
scroll to position [561, 0]
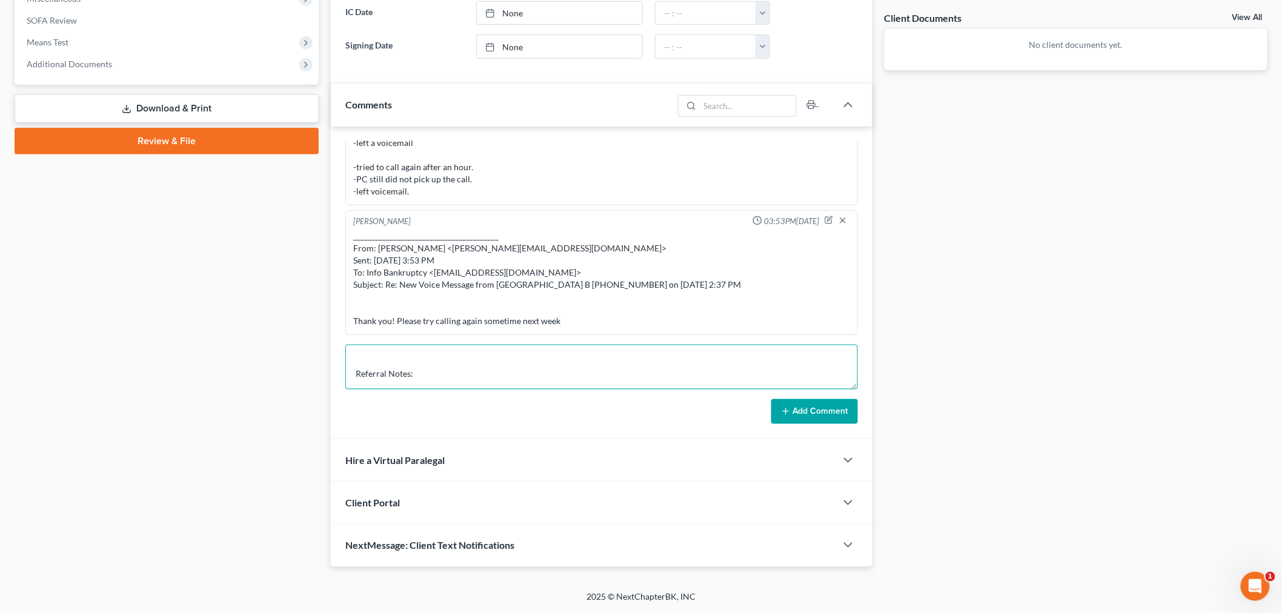
type textarea "From: LRIS@ocbar.org <LRIS@ocbar.org> Sent: Wednesday, September 10, 2025 5:36 …"
click at [808, 408] on button "Add Comment" at bounding box center [814, 411] width 87 height 25
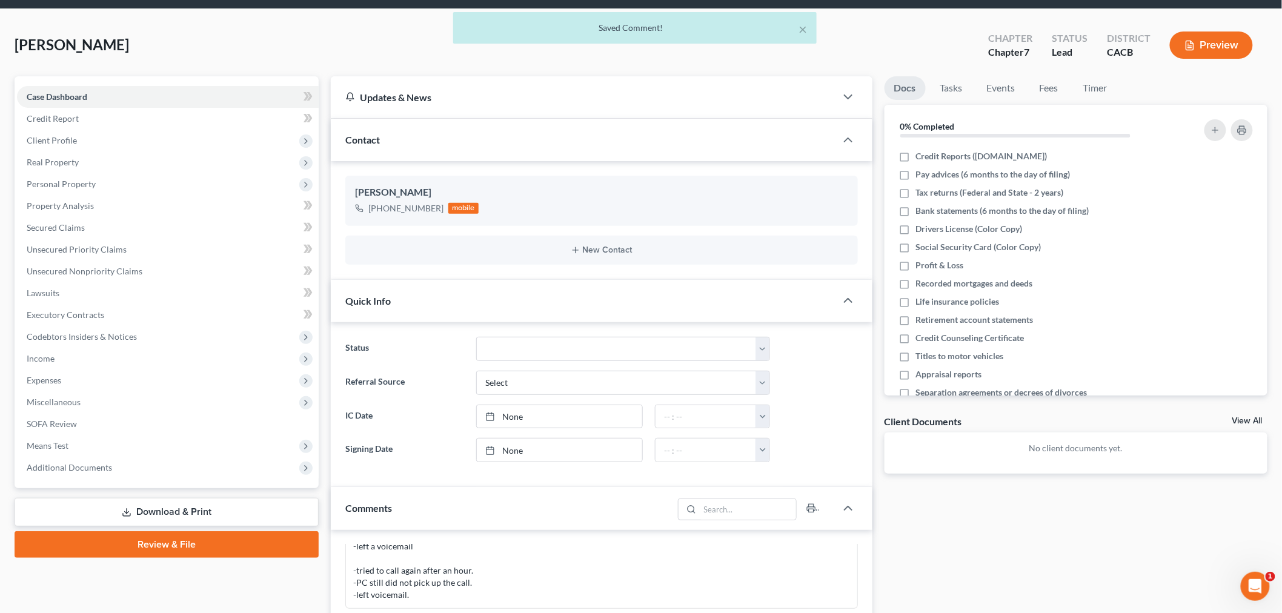
scroll to position [1020, 0]
click at [530, 385] on select "Select Word Of Mouth Previous Clients Direct Mail Website Google Search Modern …" at bounding box center [623, 383] width 294 height 24
select select "6"
click at [476, 371] on select "Select Word Of Mouth Previous Clients Direct Mail Website Google Search Modern …" at bounding box center [623, 383] width 294 height 24
click at [554, 418] on input "text" at bounding box center [623, 416] width 293 height 23
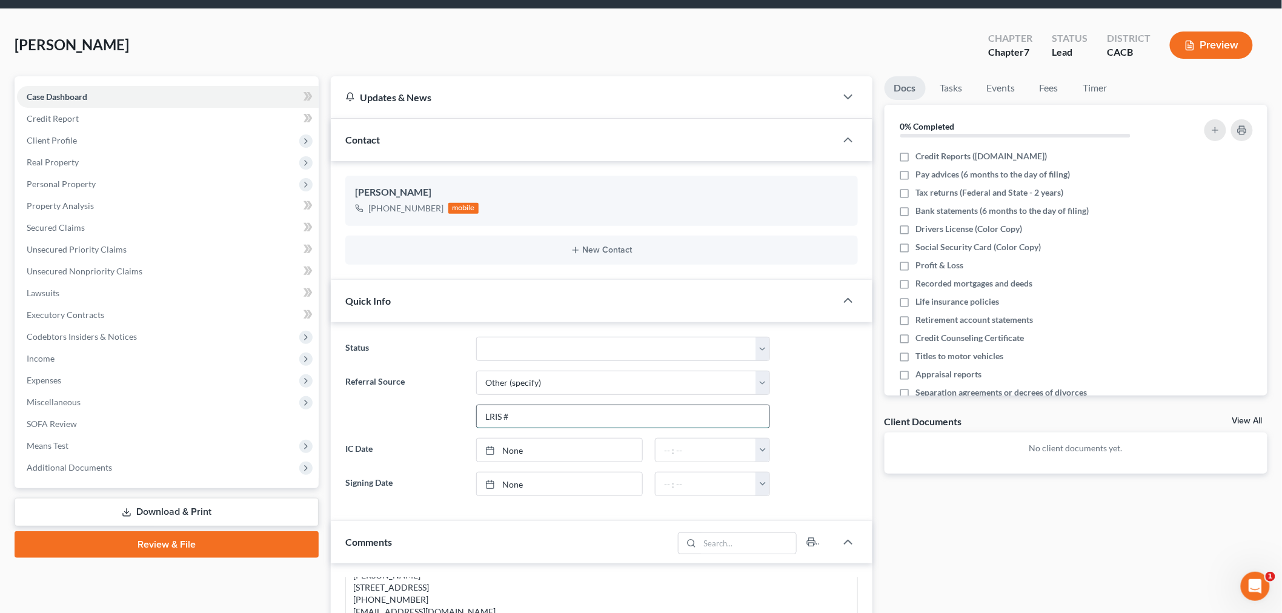
click at [568, 417] on input "LRIS #" at bounding box center [623, 416] width 293 height 23
paste input "202509100024"
type input "LRIS #202509100024"
click at [828, 215] on icon "button" at bounding box center [829, 214] width 5 height 5
select select "0"
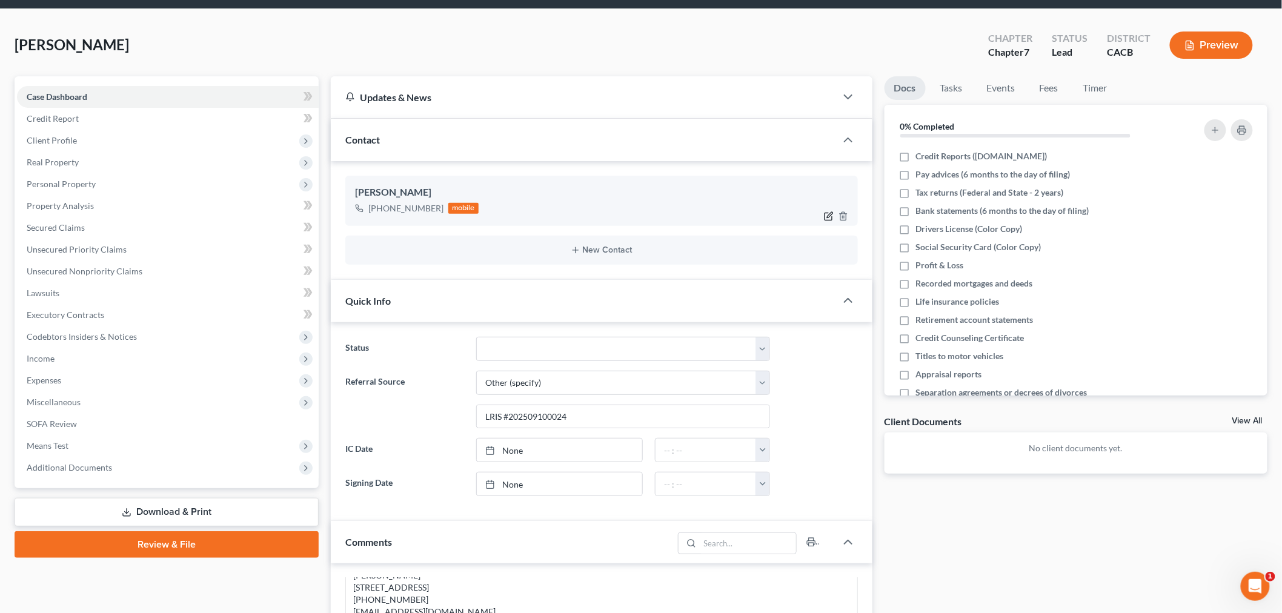
select select "0"
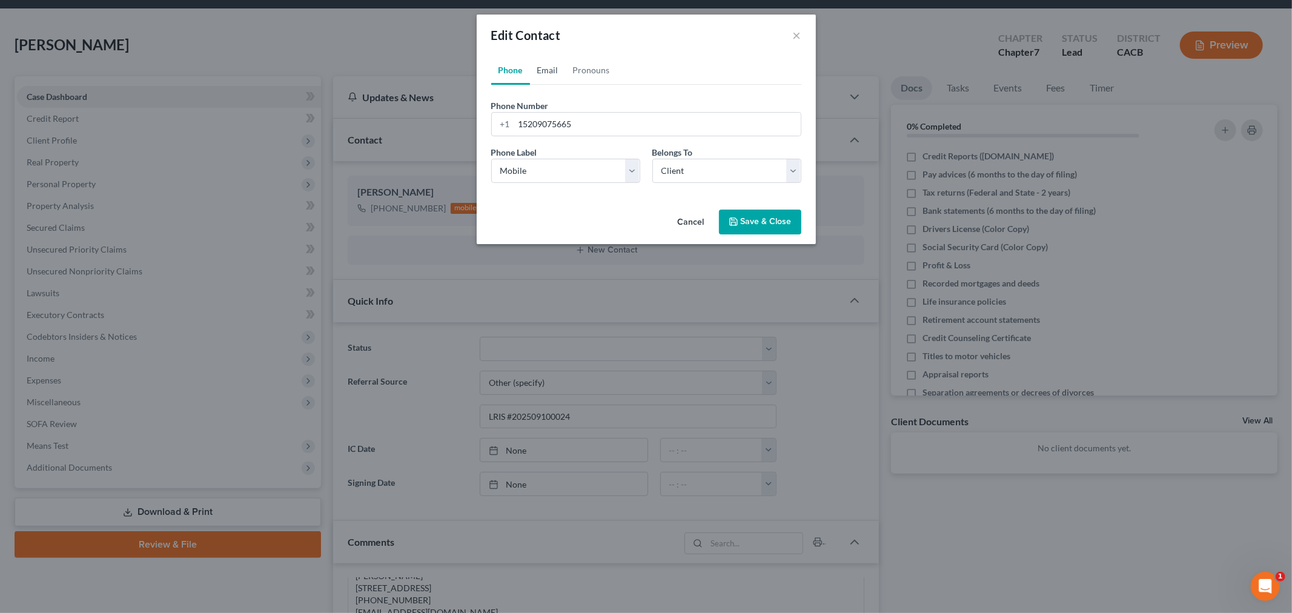
click at [540, 73] on link "Email" at bounding box center [548, 70] width 36 height 29
click at [594, 67] on link "Pronouns" at bounding box center [591, 70] width 51 height 29
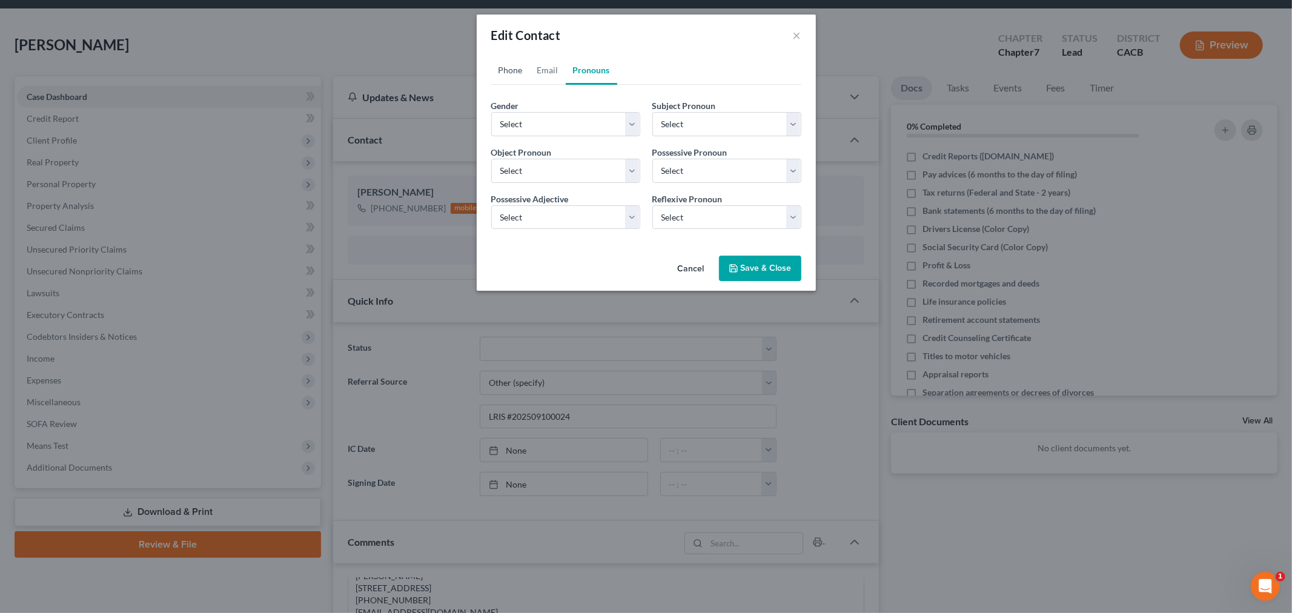
click at [502, 75] on link "Phone" at bounding box center [510, 70] width 39 height 29
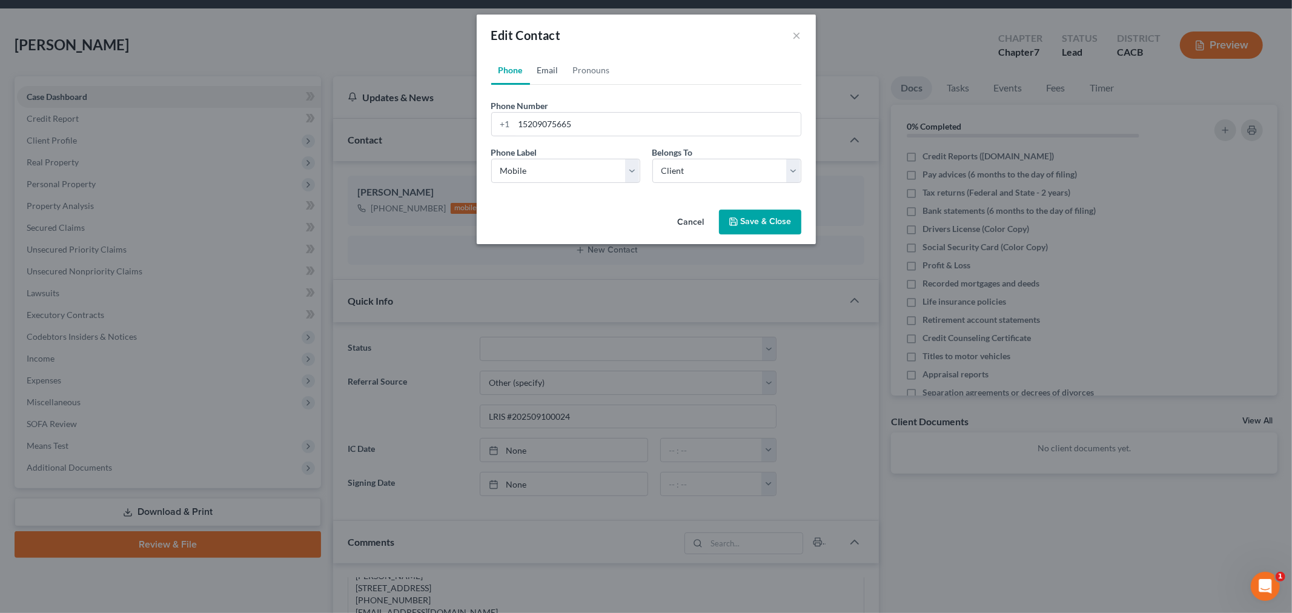
click at [540, 62] on link "Email" at bounding box center [548, 70] width 36 height 29
click at [665, 124] on input "email" at bounding box center [657, 124] width 287 height 23
paste input "dewdrinkdontblink@yahoo.com"
type input "dewdrinkdontblink@yahoo.com"
click at [579, 177] on select "Select Home Work Other" at bounding box center [565, 171] width 149 height 24
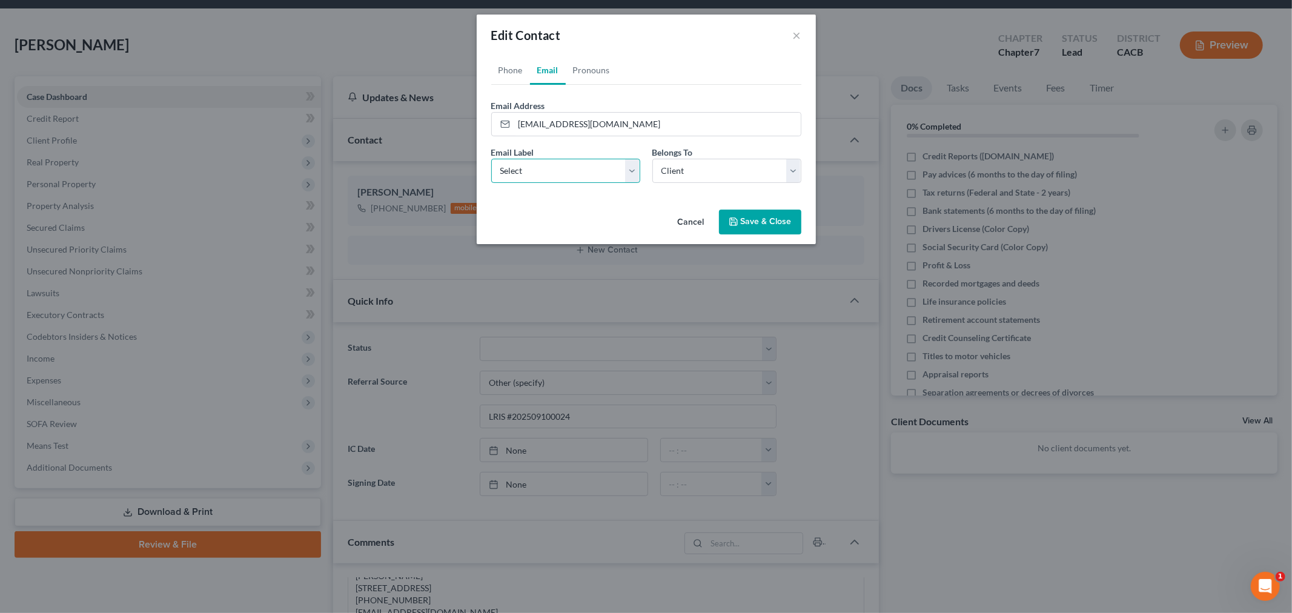
select select "0"
click at [491, 159] on select "Select Home Work Other" at bounding box center [565, 171] width 149 height 24
click at [774, 227] on button "Save & Close" at bounding box center [760, 222] width 82 height 25
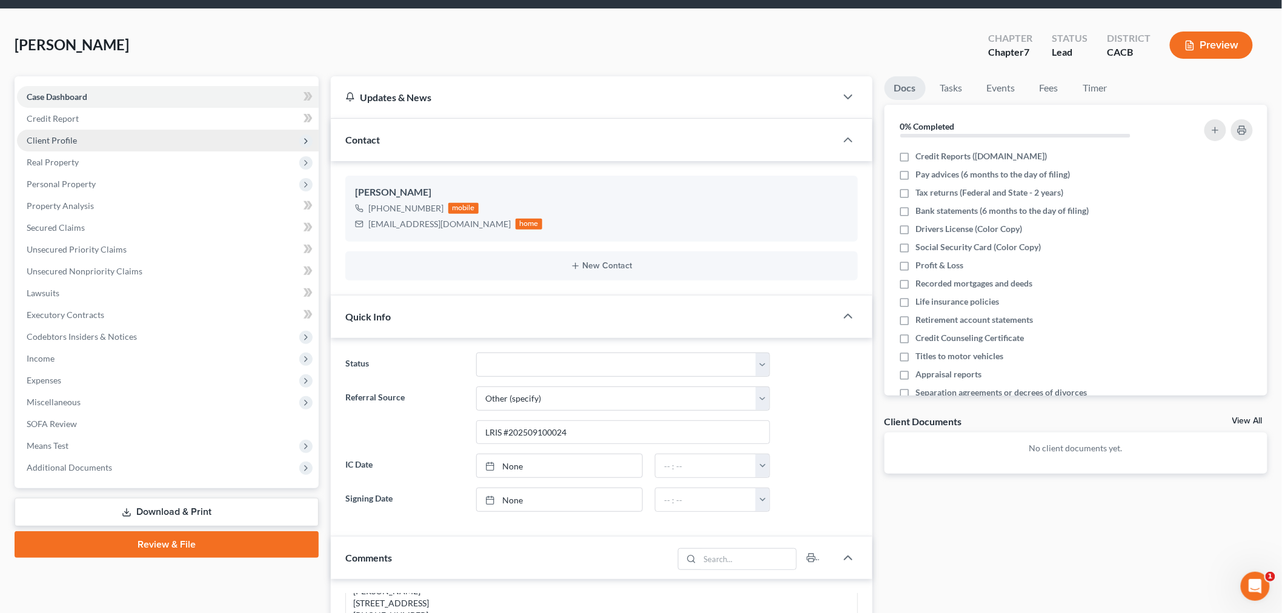
click at [61, 139] on span "Client Profile" at bounding box center [52, 140] width 50 height 10
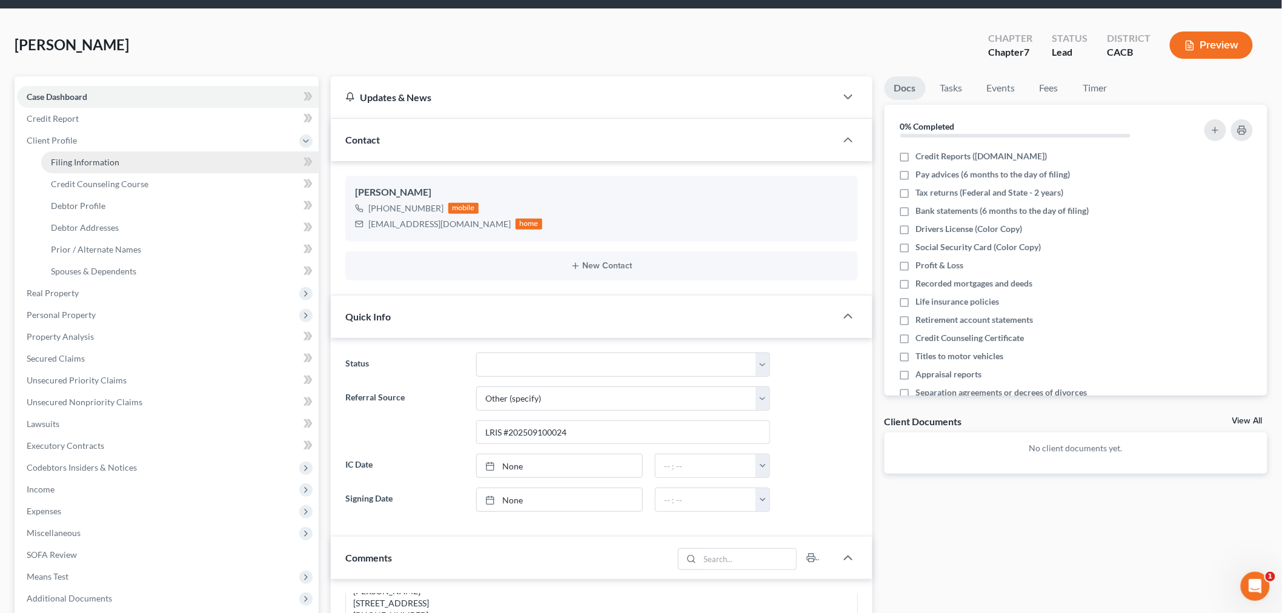
click at [78, 162] on span "Filing Information" at bounding box center [85, 162] width 68 height 10
select select "1"
select select "0"
select select "7"
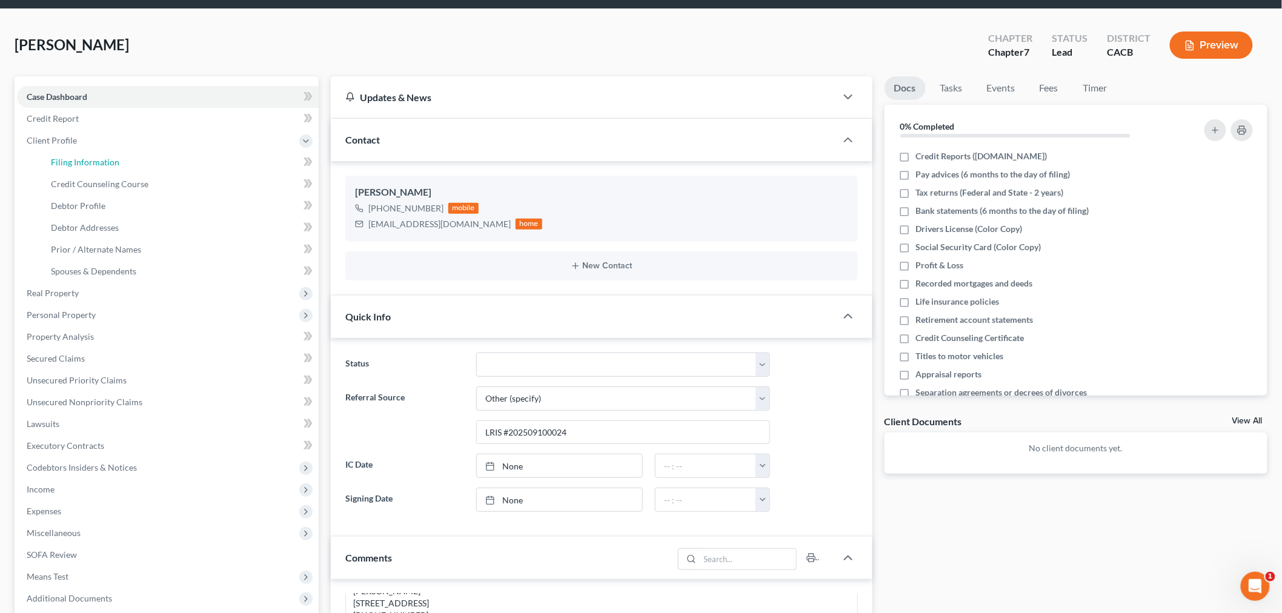
select select "4"
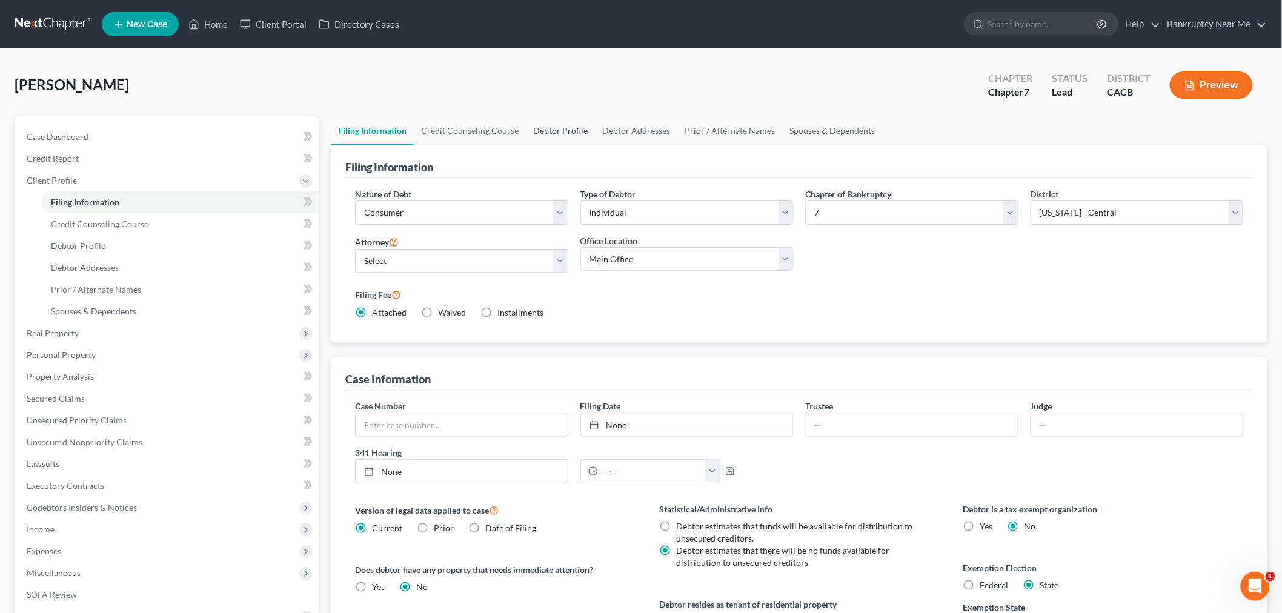
click at [571, 127] on link "Debtor Profile" at bounding box center [560, 130] width 69 height 29
select select "0"
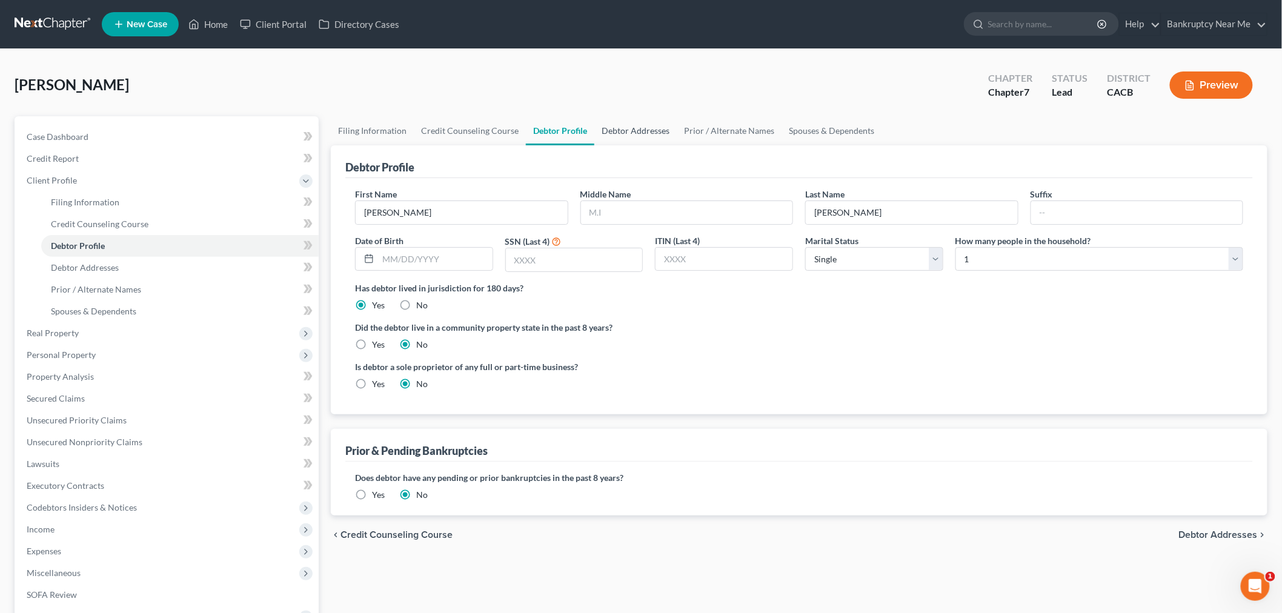
click at [645, 138] on link "Debtor Addresses" at bounding box center [635, 130] width 82 height 29
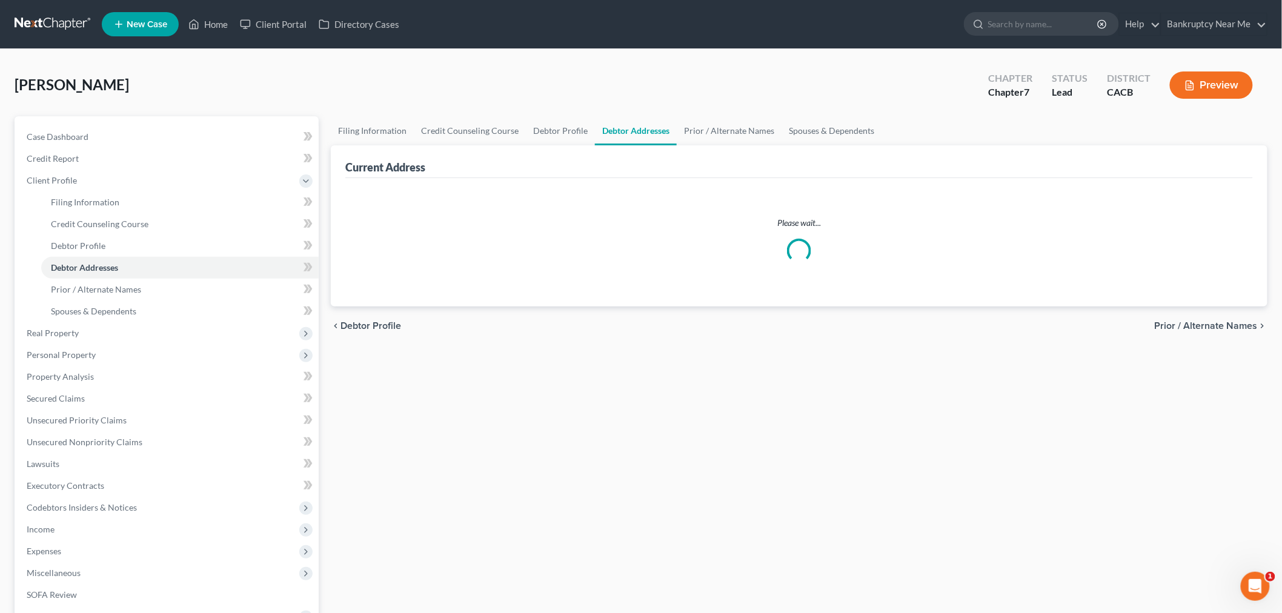
select select "0"
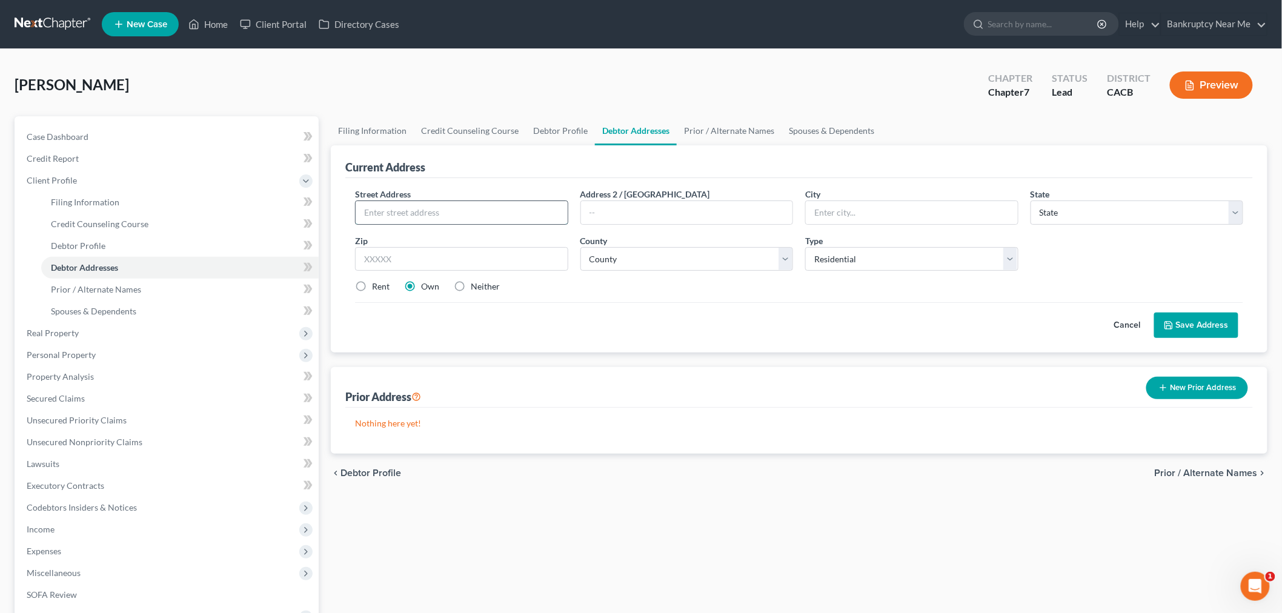
click at [474, 206] on input "text" at bounding box center [462, 212] width 212 height 23
paste input "204 1st St #B"
type input "204 1st St #B"
drag, startPoint x: 879, startPoint y: 208, endPoint x: 887, endPoint y: 207, distance: 8.1
click at [879, 208] on input "text" at bounding box center [912, 212] width 212 height 23
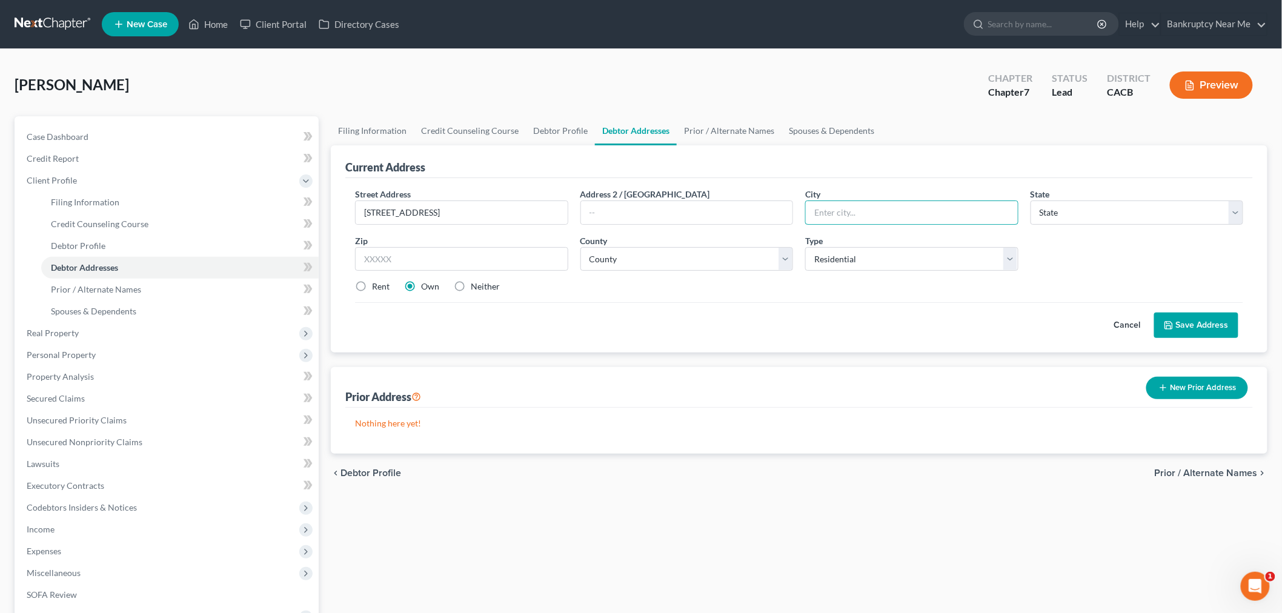
paste input "Seal Beach"
type input "Seal Beach"
click at [1063, 213] on select "State AL AK AR AZ CA CO CT DE DC FL GA GU HI ID IL IN IA KS KY LA ME MD MA MI M…" at bounding box center [1137, 213] width 213 height 24
select select "4"
click at [1031, 201] on select "State AL AK AR AZ CA CO CT DE DC FL GA GU HI ID IL IN IA KS KY LA ME MD MA MI M…" at bounding box center [1137, 213] width 213 height 24
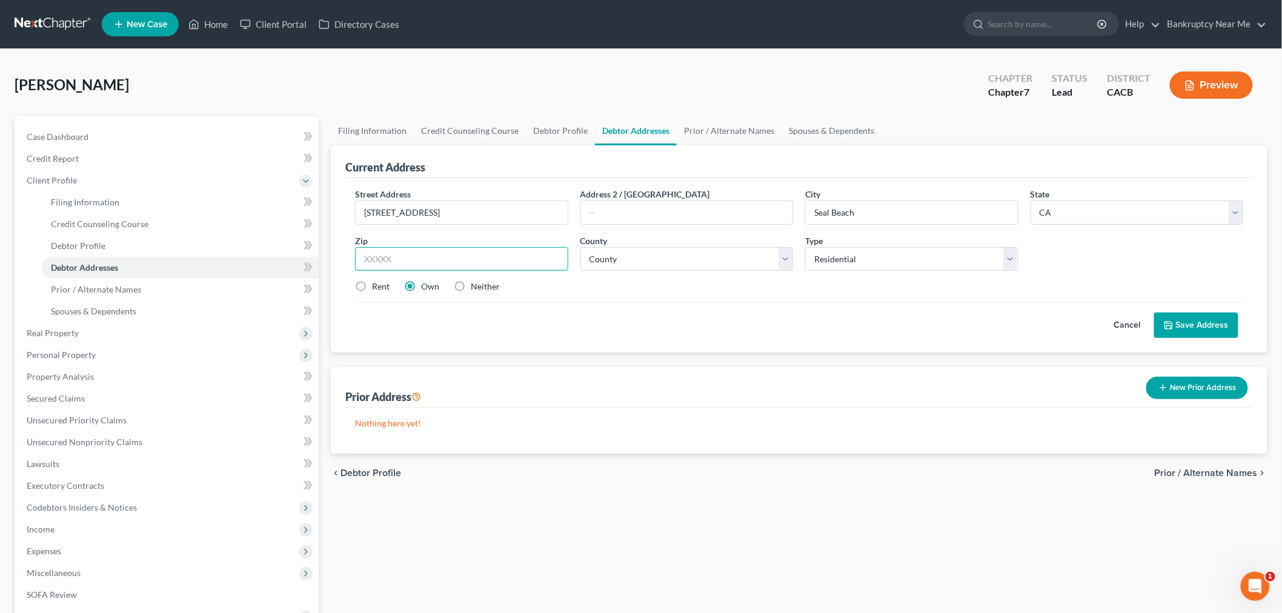
click at [519, 255] on input "text" at bounding box center [461, 259] width 213 height 24
type input "90704"
click at [1196, 325] on button "Save Address" at bounding box center [1196, 325] width 84 height 25
type input "Avalon"
click at [663, 265] on select "County Alameda County Alpine County Amador County Butte County Calaveras County…" at bounding box center [686, 259] width 213 height 24
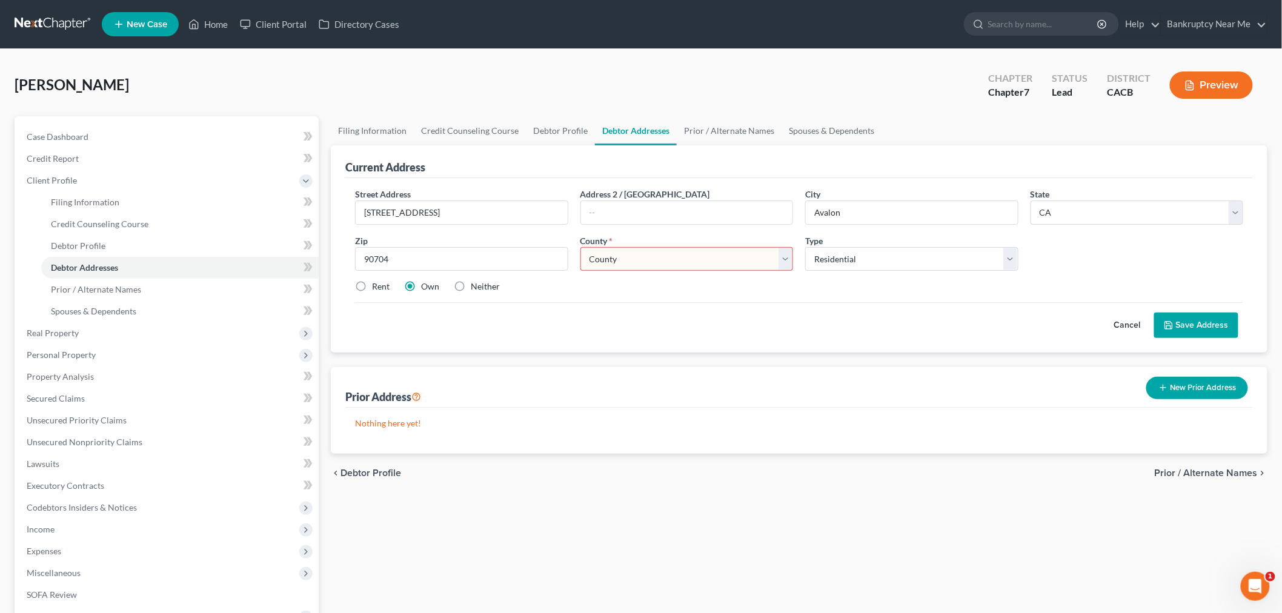
select select "29"
click at [580, 247] on select "County Alameda County Alpine County Amador County Butte County Calaveras County…" at bounding box center [686, 259] width 213 height 24
click at [1191, 325] on button "Save Address" at bounding box center [1196, 325] width 84 height 25
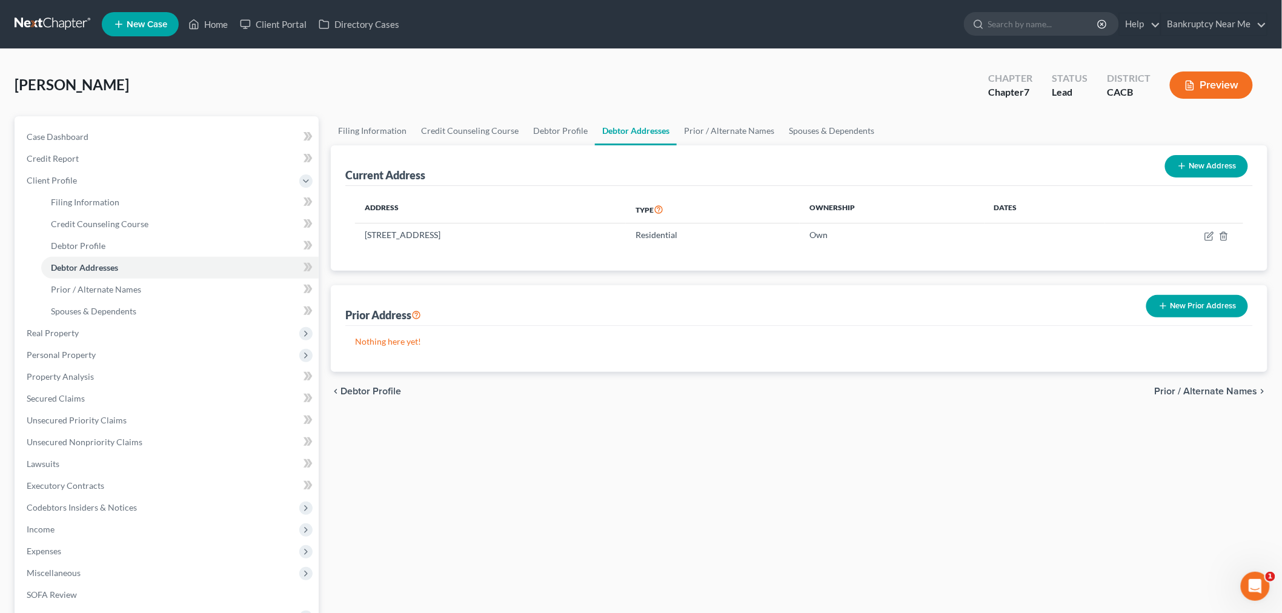
click at [51, 20] on link at bounding box center [54, 24] width 78 height 22
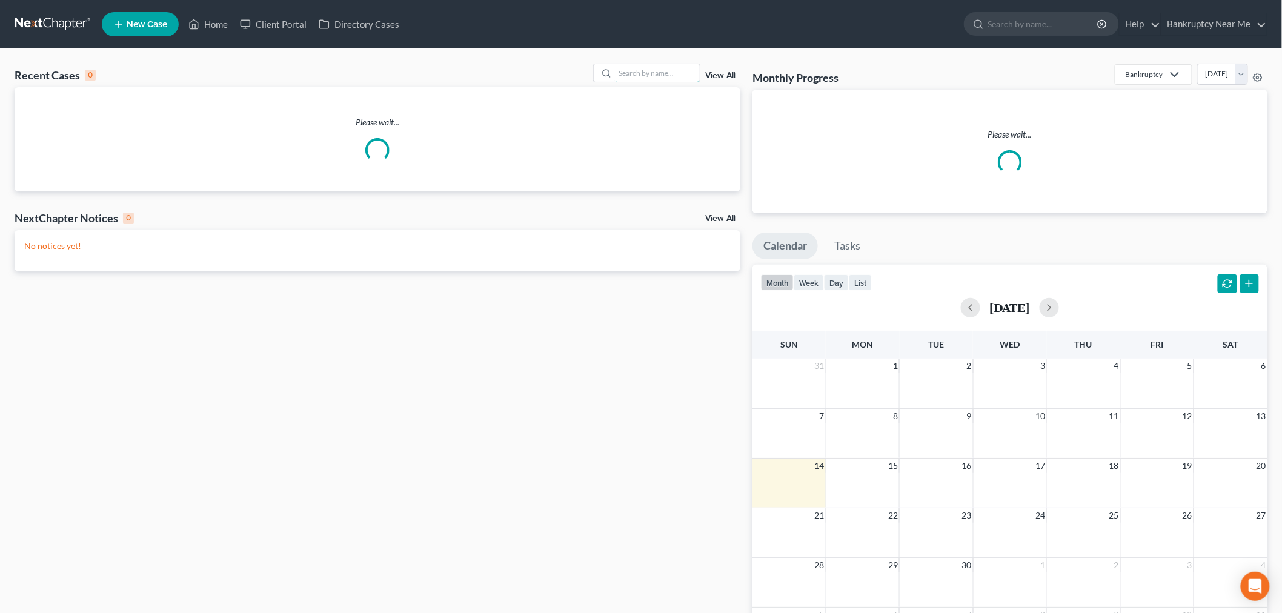
click at [655, 65] on input "search" at bounding box center [657, 73] width 85 height 18
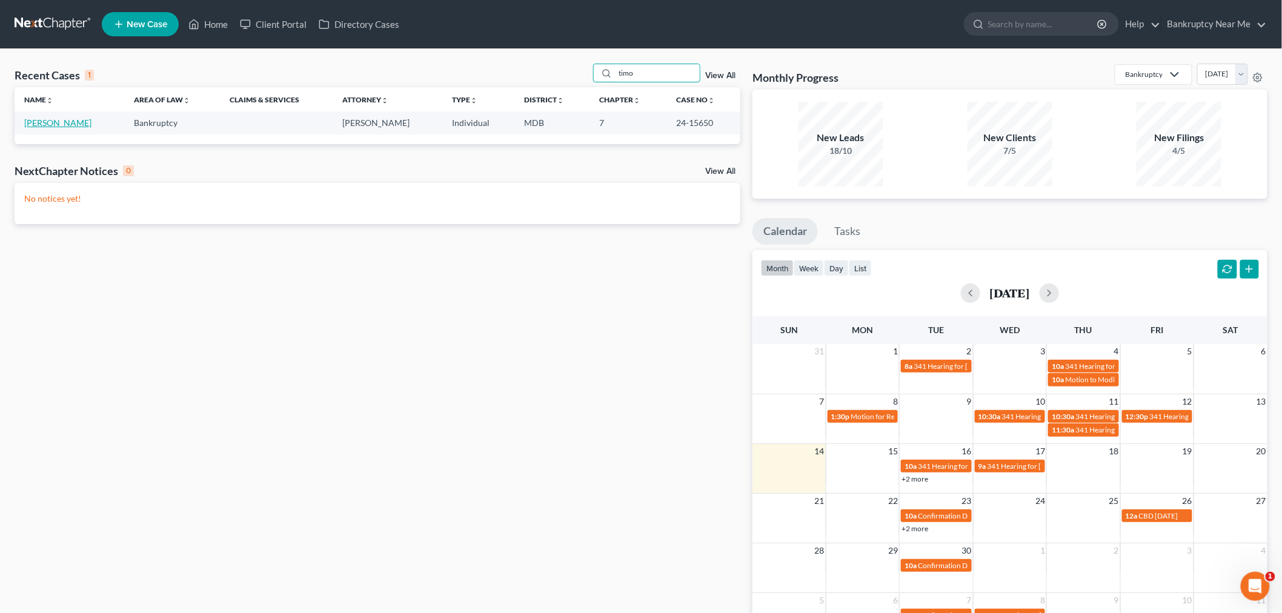
type input "timo"
click at [41, 124] on link "[PERSON_NAME]" at bounding box center [57, 123] width 67 height 10
select select "4"
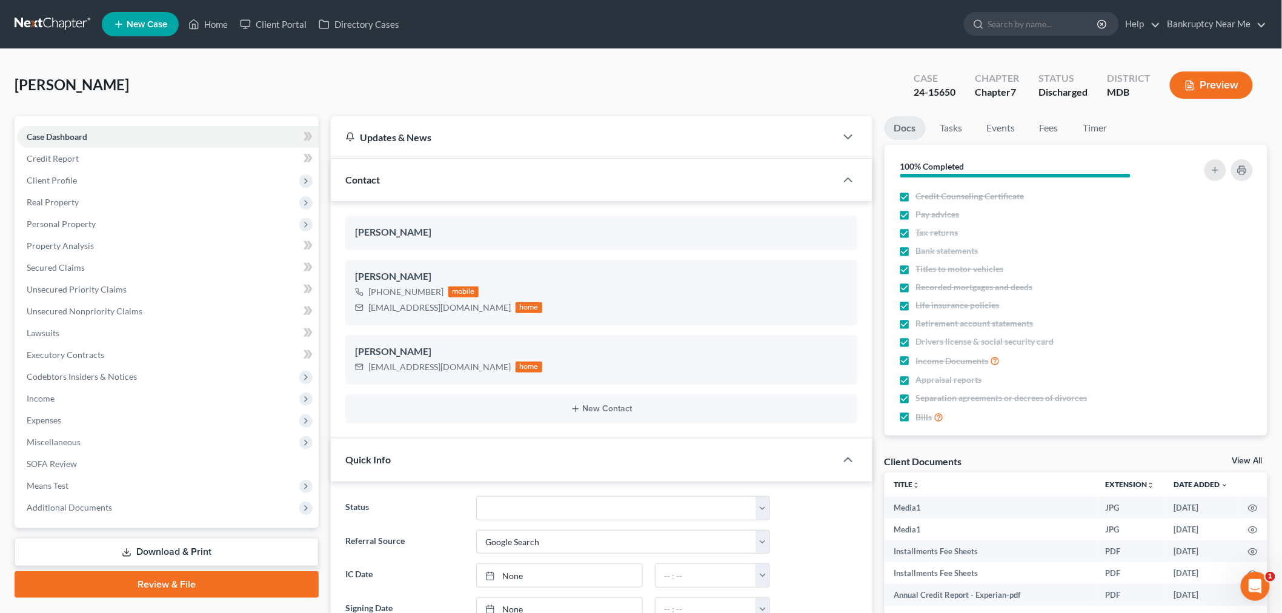
click at [73, 19] on link at bounding box center [54, 24] width 78 height 22
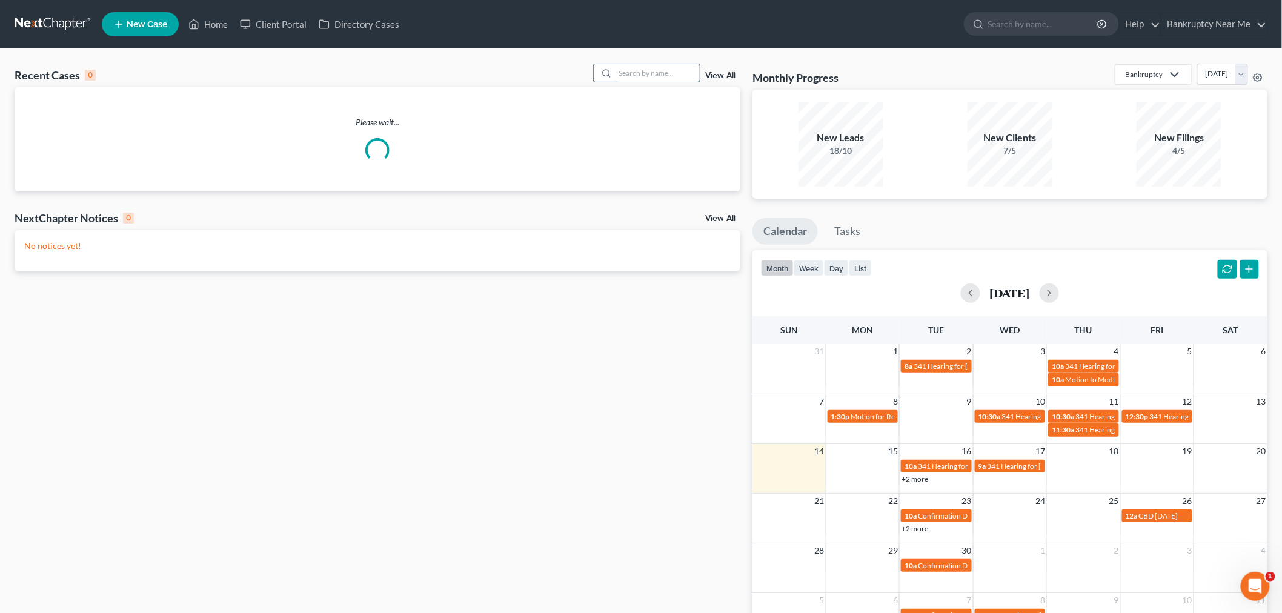
click at [653, 69] on input "search" at bounding box center [657, 73] width 85 height 18
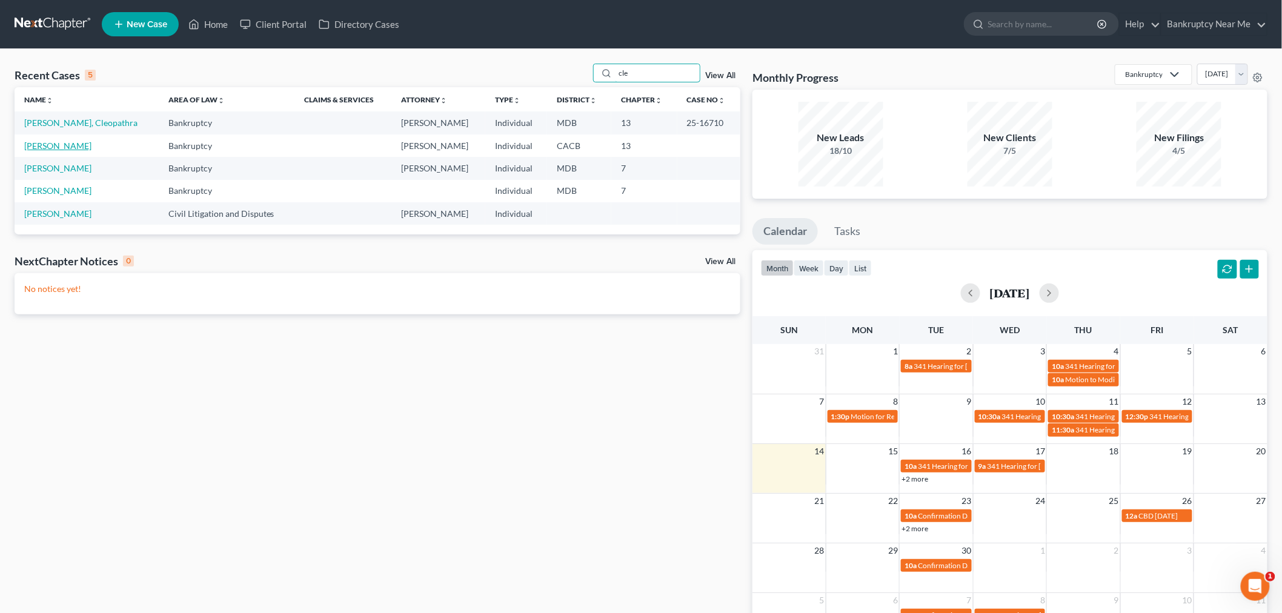
type input "cle"
click at [63, 149] on link "[PERSON_NAME]" at bounding box center [57, 146] width 67 height 10
select select "6"
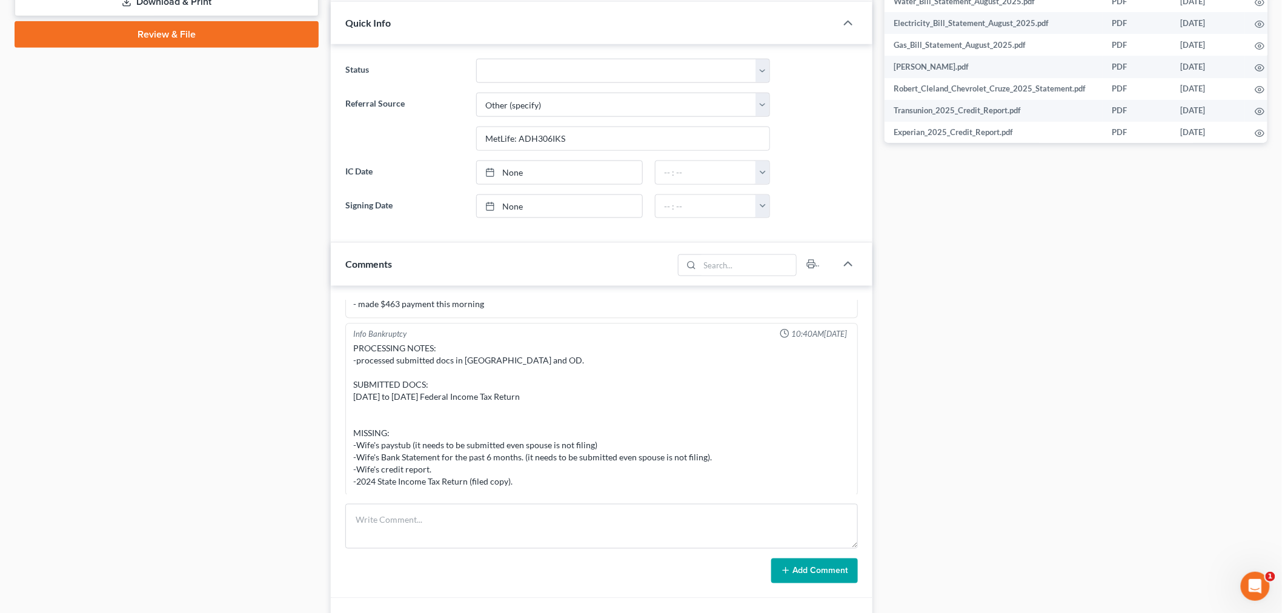
scroll to position [673, 0]
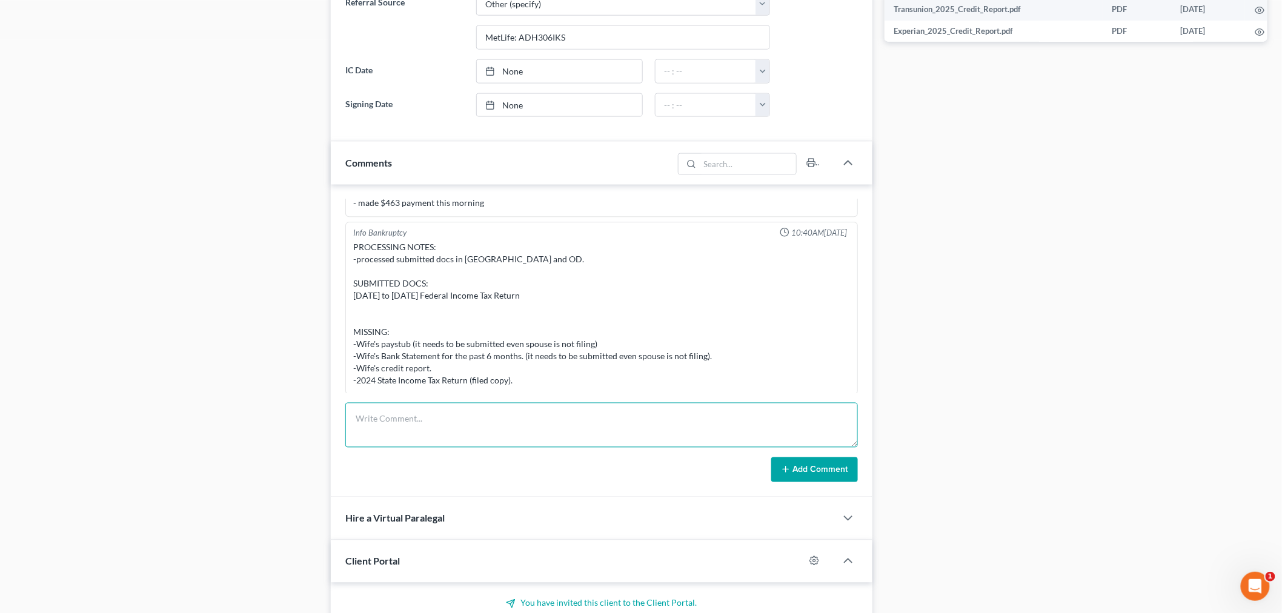
drag, startPoint x: 651, startPoint y: 413, endPoint x: 681, endPoint y: 419, distance: 30.9
click at [649, 413] on textarea at bounding box center [601, 425] width 513 height 45
paste textarea "From: Terry Cleland <terryandco@icloud.com> Sent: Friday, September 12, 2025 11…"
type textarea "From: Terry Cleland <terryandco@icloud.com> Sent: Friday, September 12, 2025 11…"
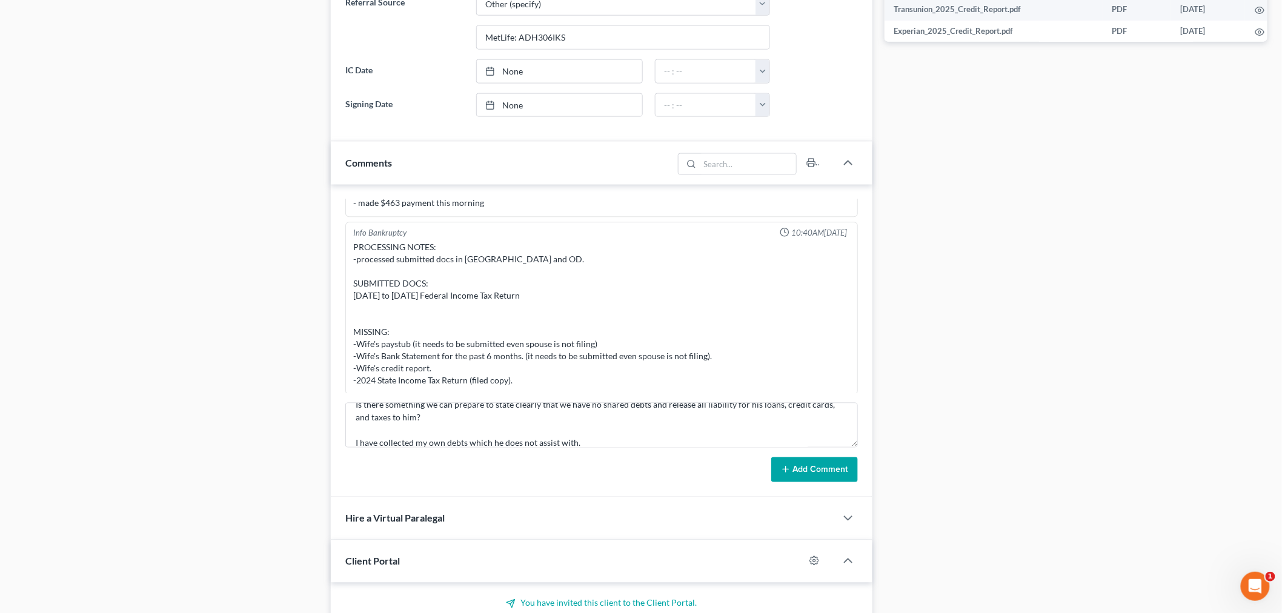
click at [826, 471] on button "Add Comment" at bounding box center [814, 469] width 87 height 25
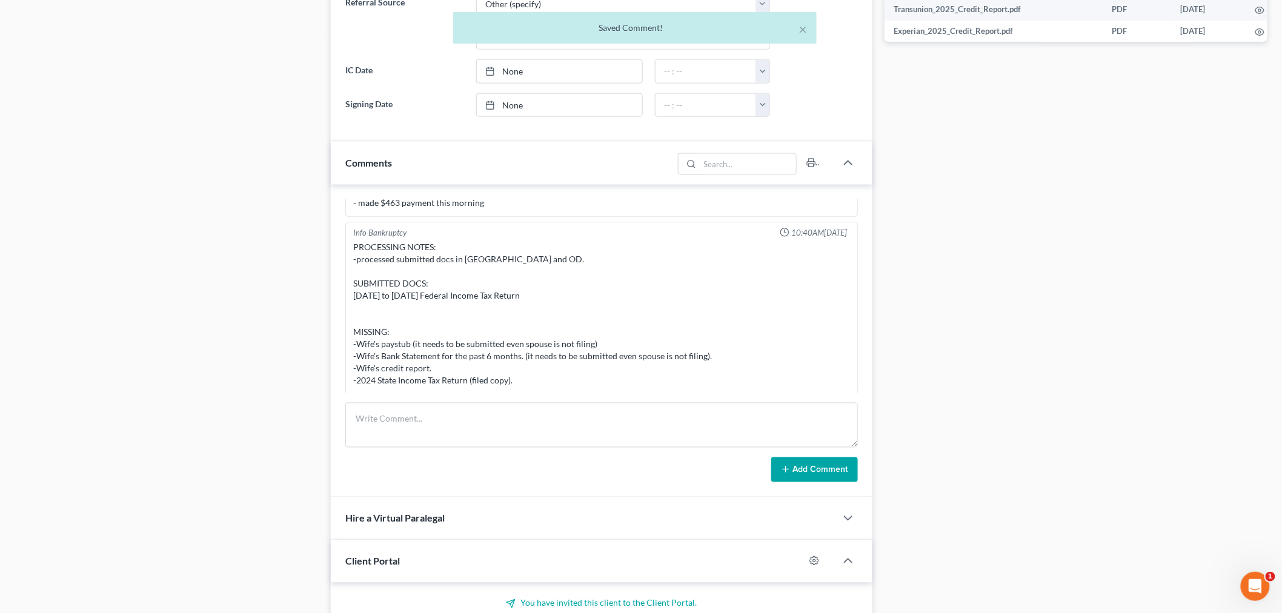
scroll to position [5491, 0]
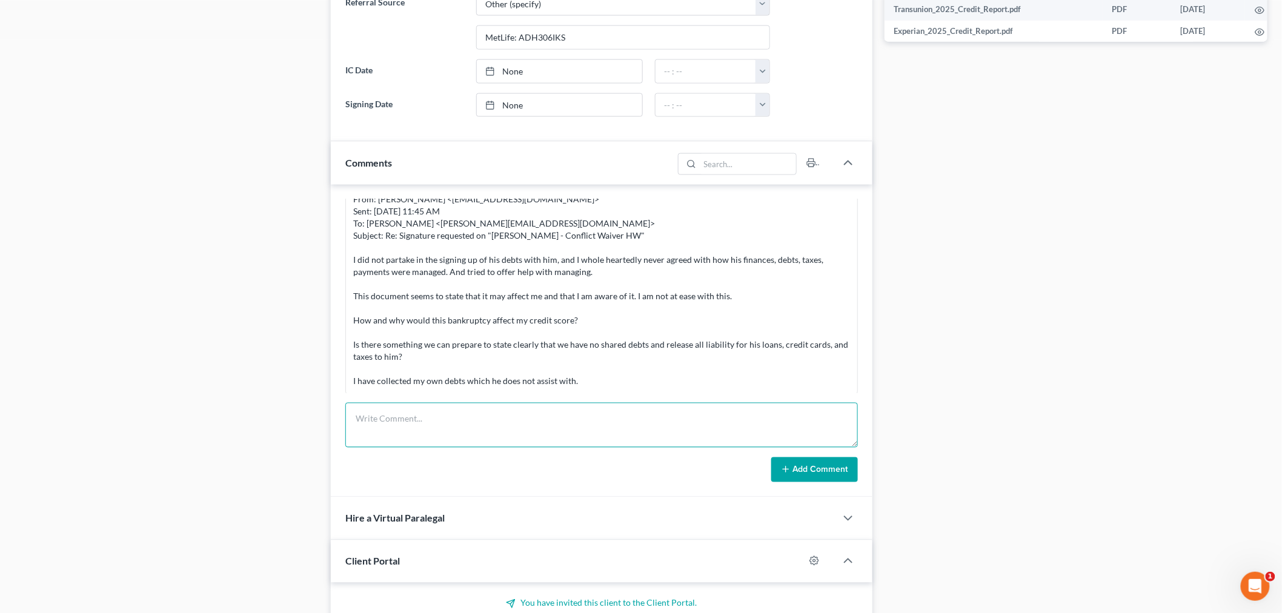
click at [697, 441] on textarea at bounding box center [601, 425] width 513 height 45
paste textarea "From: Iris Kwon <iris@bankruptcynearme.org> Sent: Sunday, September 14, 2025 4:…"
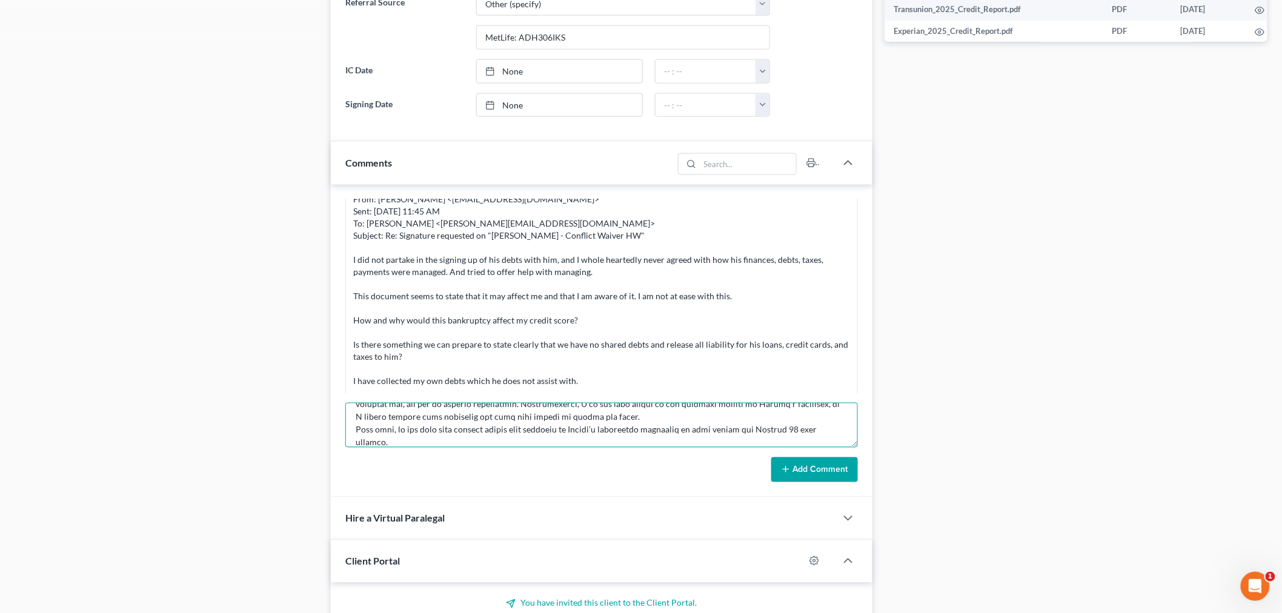
type textarea "From: Iris Kwon <iris@bankruptcynearme.org> Sent: Sunday, September 14, 2025 4:…"
click at [802, 473] on button "Add Comment" at bounding box center [814, 469] width 87 height 25
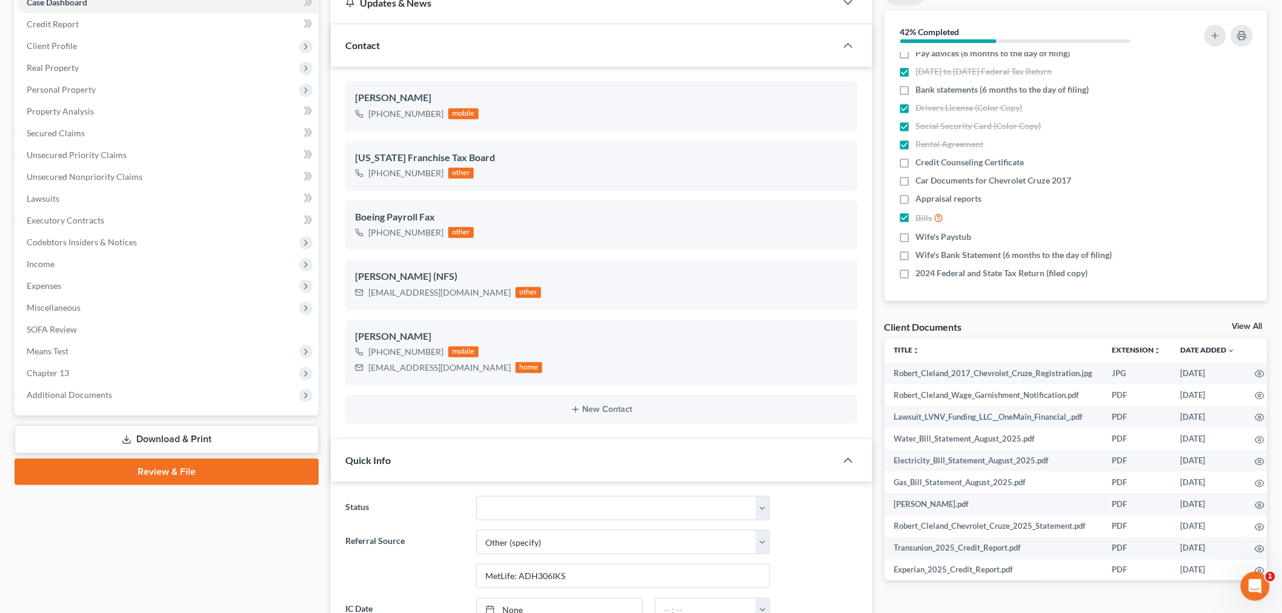
scroll to position [0, 0]
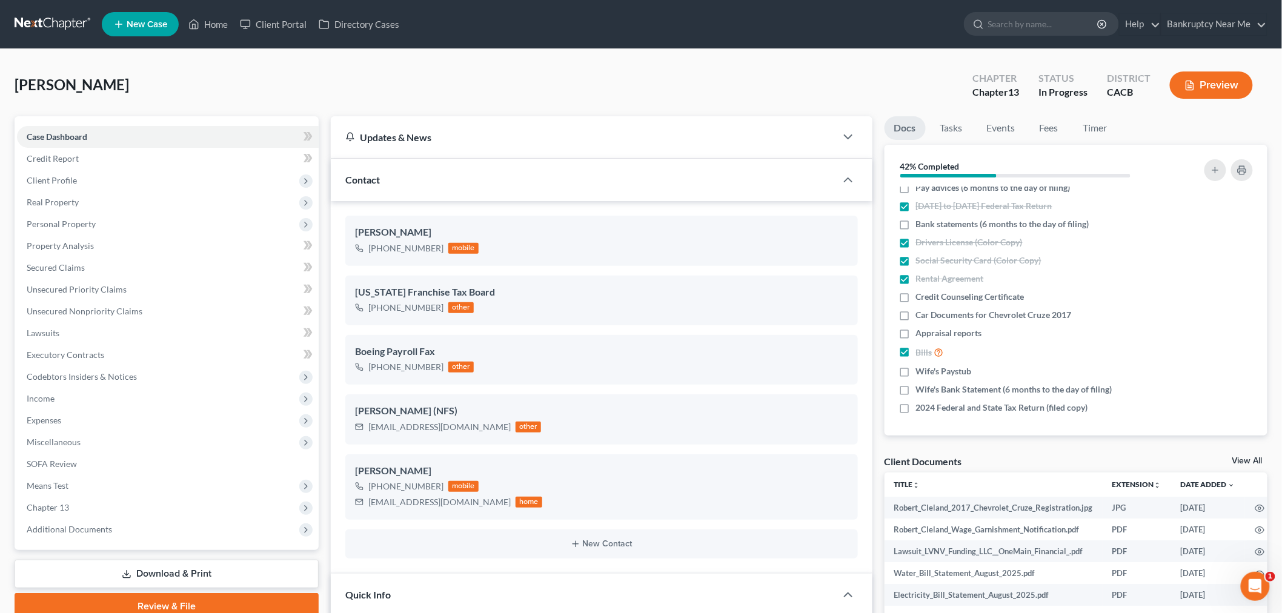
click at [28, 20] on link at bounding box center [54, 24] width 78 height 22
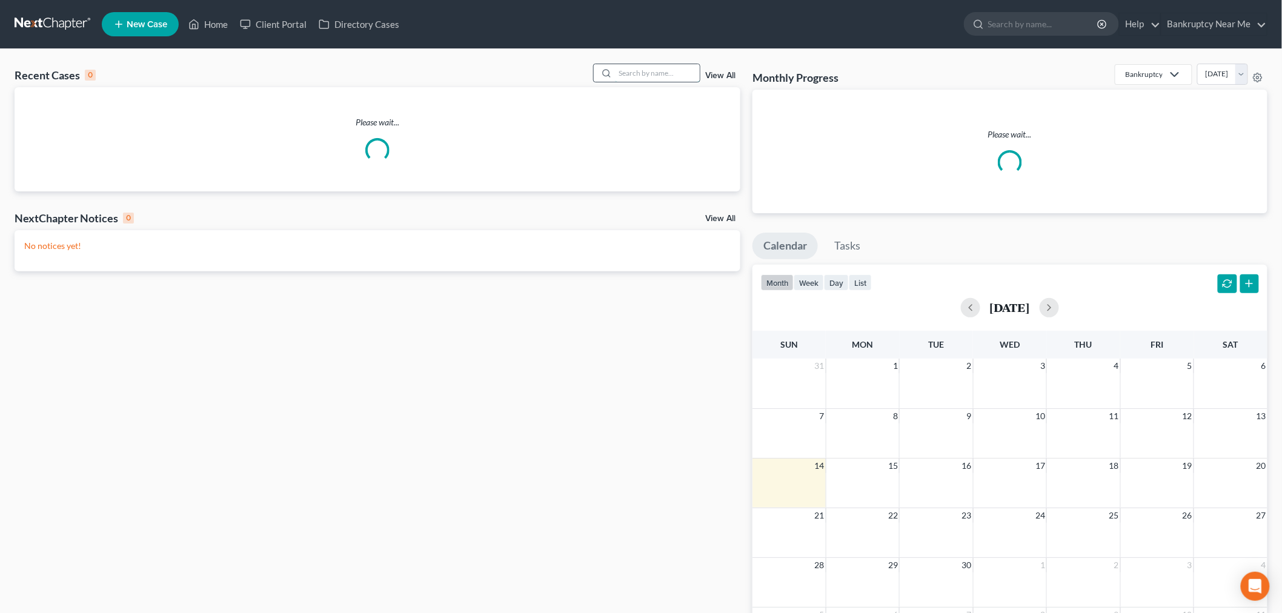
click at [633, 79] on input "search" at bounding box center [657, 73] width 85 height 18
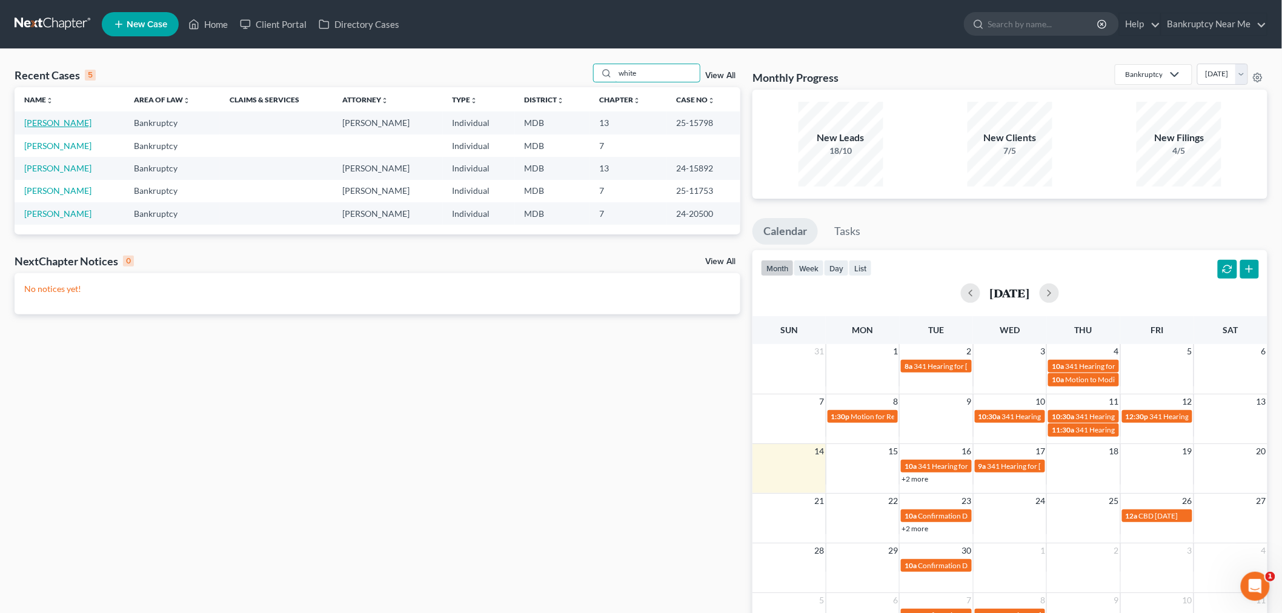
type input "white"
click at [48, 120] on link "[PERSON_NAME]" at bounding box center [57, 123] width 67 height 10
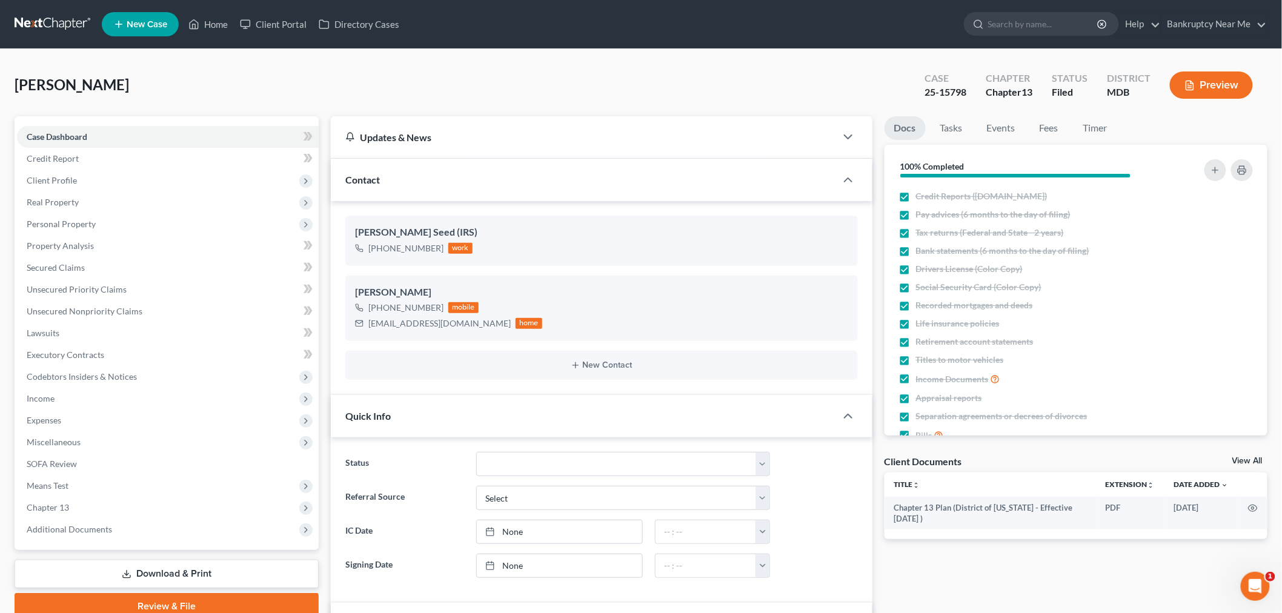
scroll to position [5697, 0]
drag, startPoint x: 970, startPoint y: 94, endPoint x: 921, endPoint y: 105, distance: 50.3
click at [921, 105] on div "Case 25-15798 Chapter Chapter 13 Status Filed District MDB Preview" at bounding box center [1088, 85] width 357 height 43
copy div "25-15798"
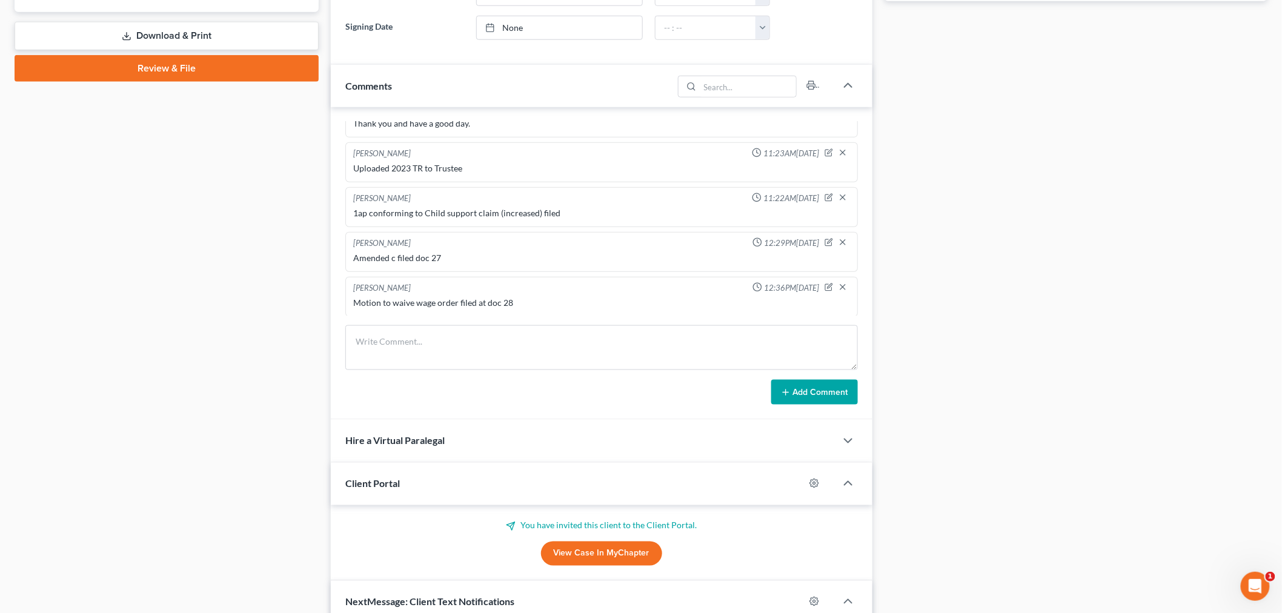
scroll to position [606, 0]
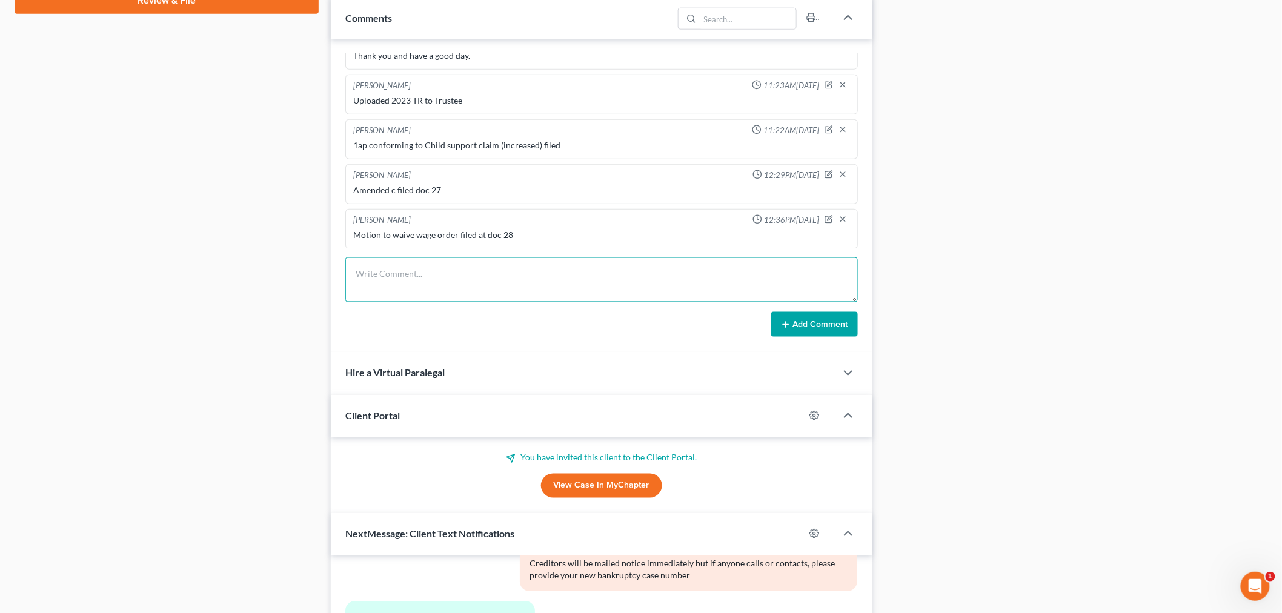
drag, startPoint x: 589, startPoint y: 293, endPoint x: 598, endPoint y: 292, distance: 8.6
click at [589, 293] on textarea at bounding box center [601, 279] width 513 height 45
paste textarea "________________________________________ From: [PERSON_NAME] <[PERSON_NAME][EMA…"
type textarea "________________________________________ From: [PERSON_NAME] <[PERSON_NAME][EMA…"
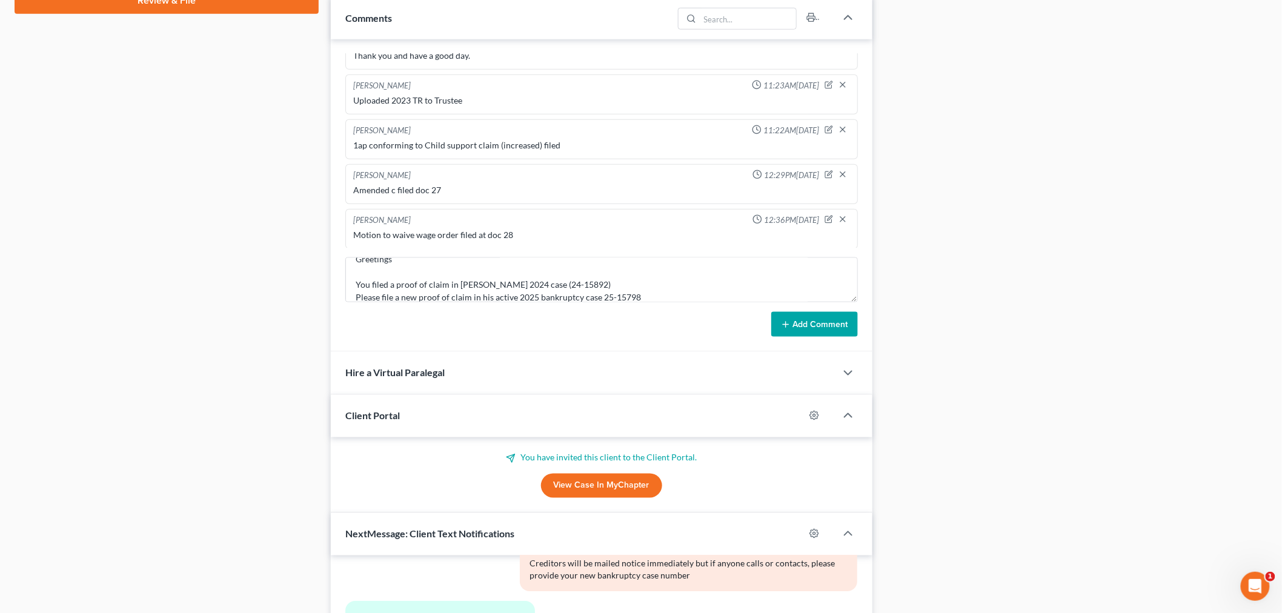
click at [777, 331] on button "Add Comment" at bounding box center [814, 324] width 87 height 25
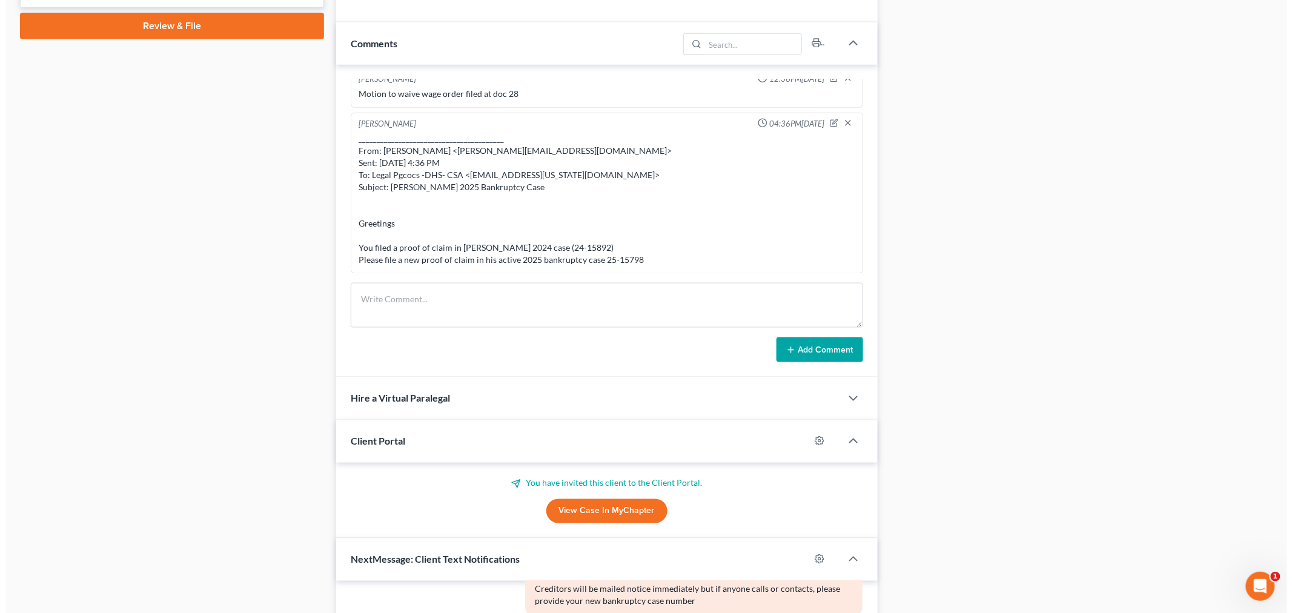
scroll to position [134, 0]
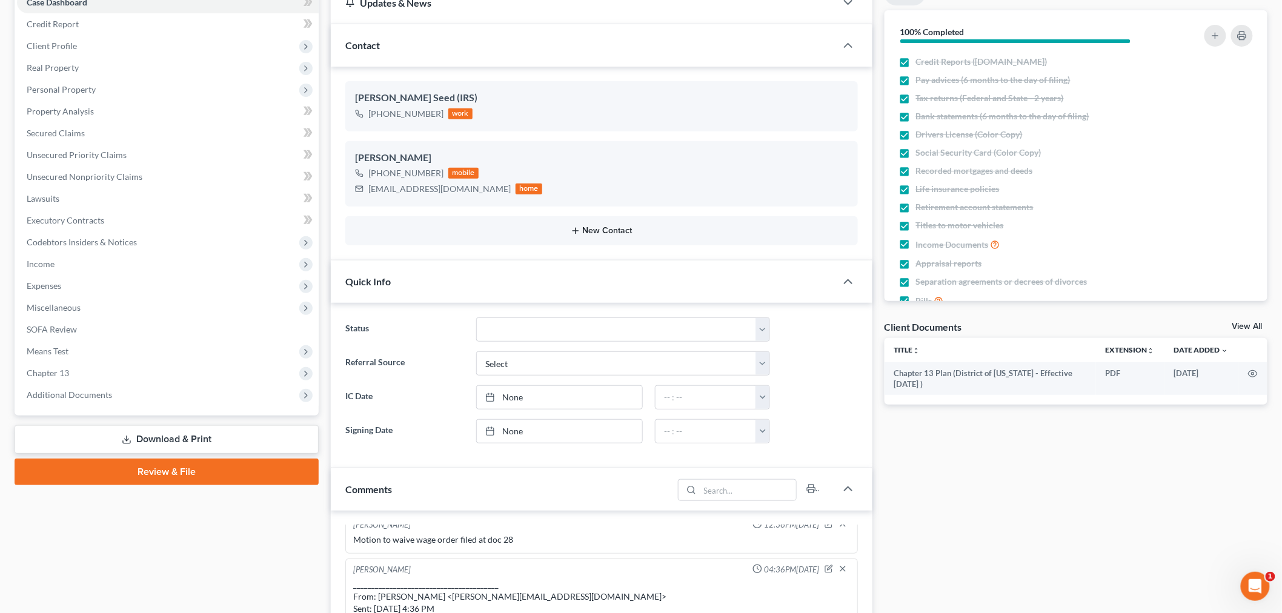
click at [608, 231] on button "New Contact" at bounding box center [601, 231] width 493 height 10
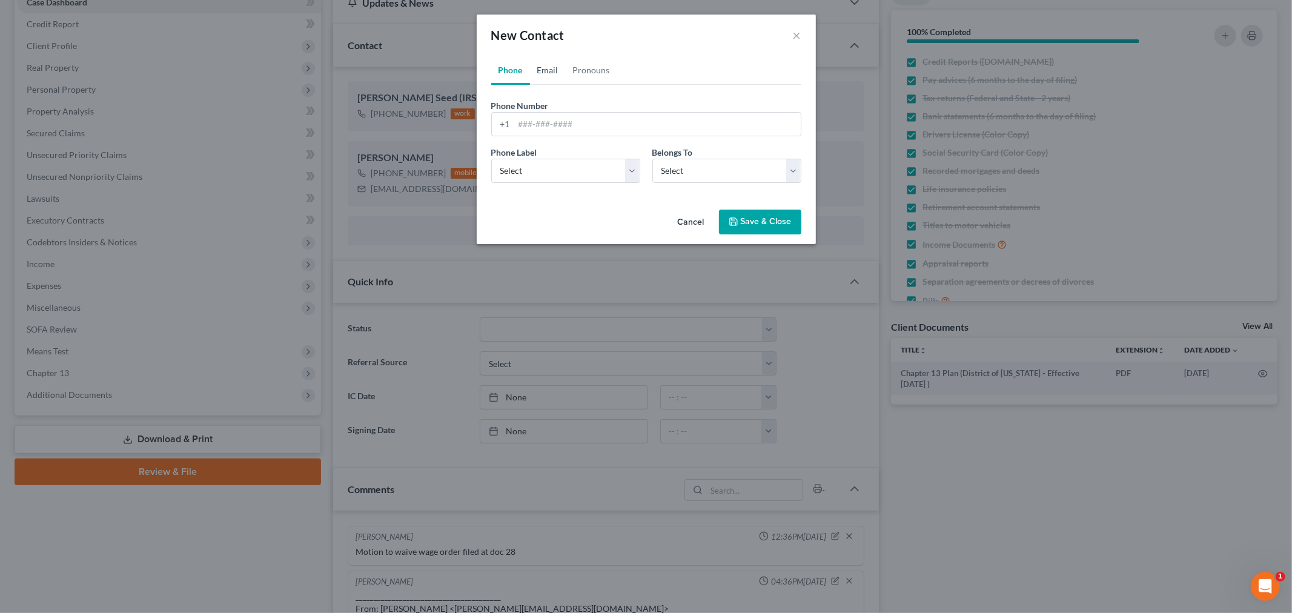
click at [554, 71] on link "Email" at bounding box center [548, 70] width 36 height 29
click at [562, 128] on input "email" at bounding box center [657, 124] width 287 height 23
paste input "legal.pgcocs@maryland.gov"
type input "legal.pgcocs@maryland.gov"
drag, startPoint x: 532, startPoint y: 171, endPoint x: 539, endPoint y: 176, distance: 9.1
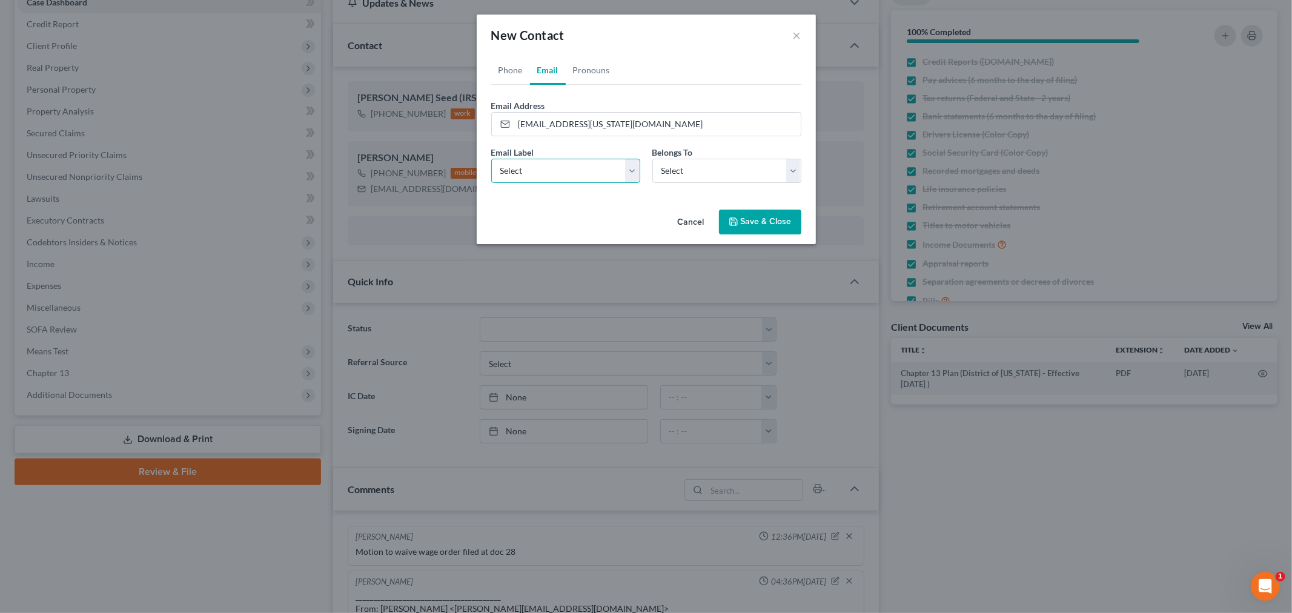
click at [532, 171] on select "Select Home Work Other" at bounding box center [565, 171] width 149 height 24
select select "2"
click at [491, 159] on select "Select Home Work Other" at bounding box center [565, 171] width 149 height 24
click at [663, 177] on select "Select Client Other" at bounding box center [726, 171] width 149 height 24
select select "1"
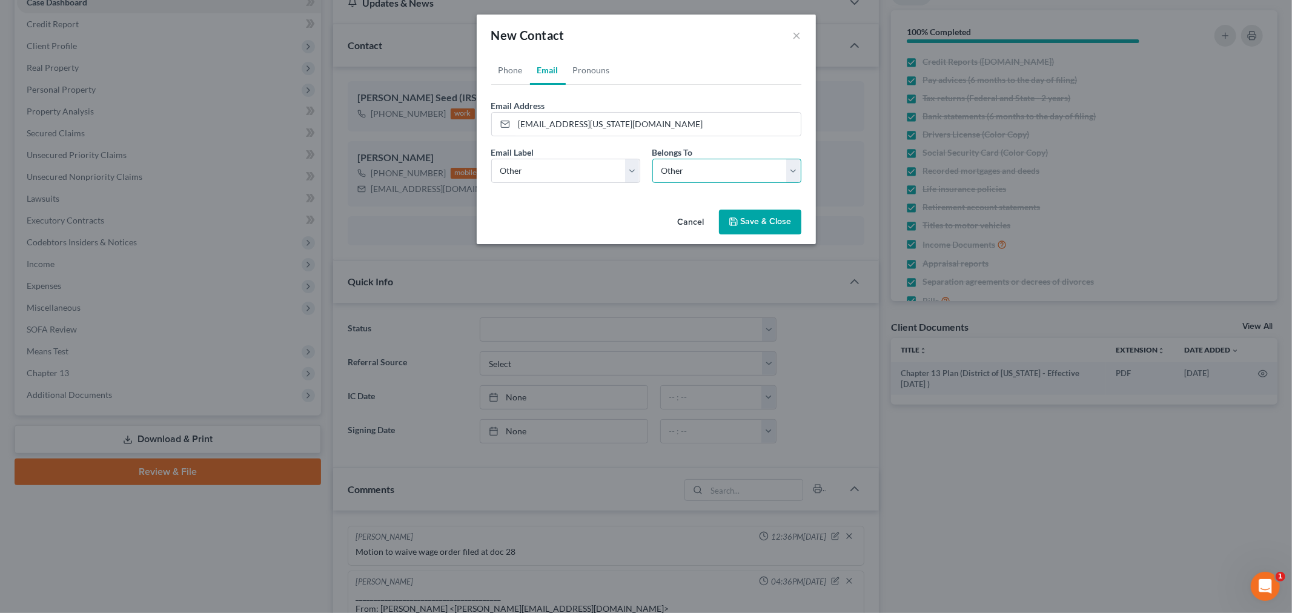
click at [652, 159] on select "Select Client Other" at bounding box center [726, 171] width 149 height 24
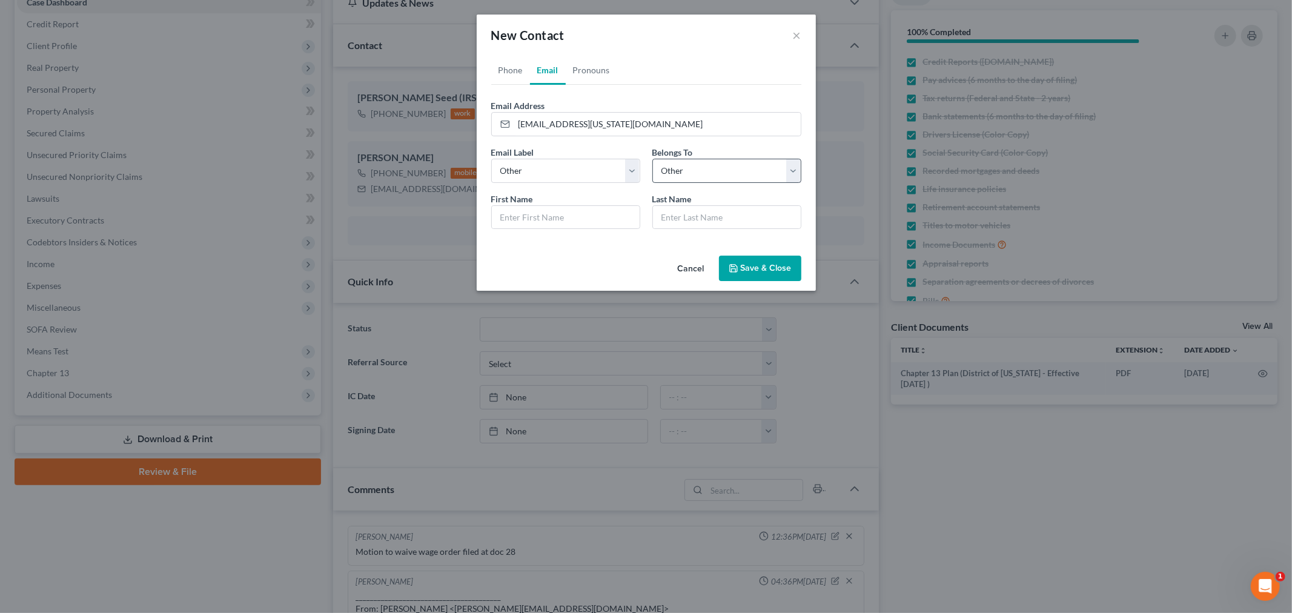
click at [580, 200] on div "First Name *" at bounding box center [565, 211] width 161 height 37
click at [579, 219] on input "text" at bounding box center [566, 217] width 148 height 23
type input "PG County"
type input "Child Support"
click at [766, 257] on button "Save & Close" at bounding box center [760, 268] width 82 height 25
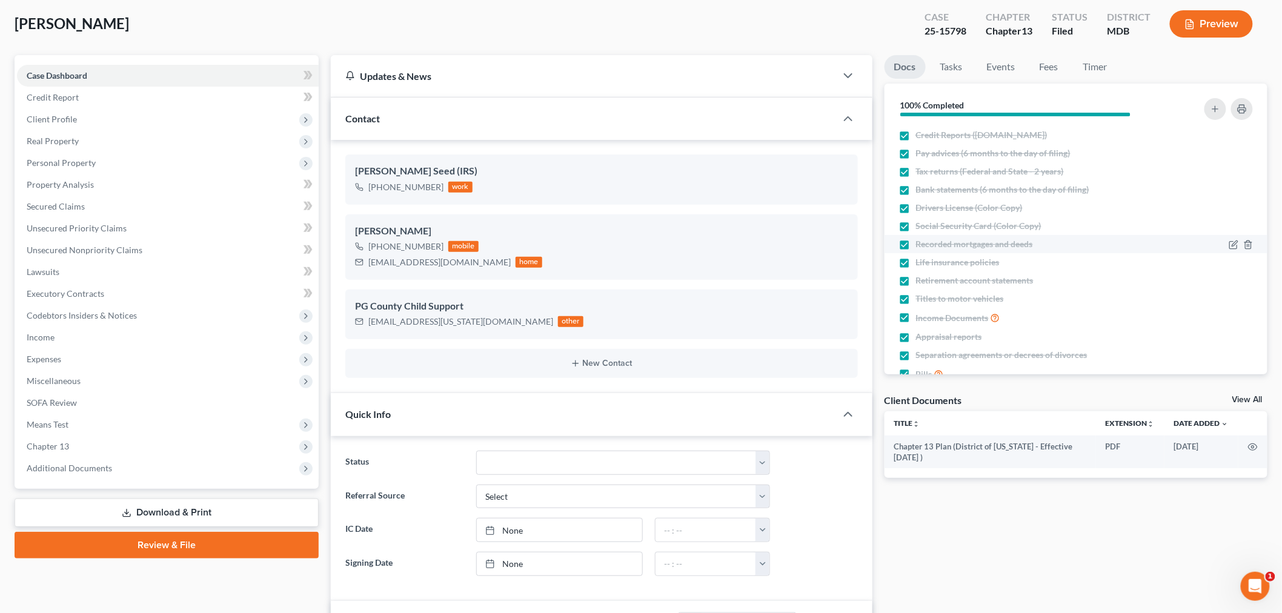
scroll to position [0, 0]
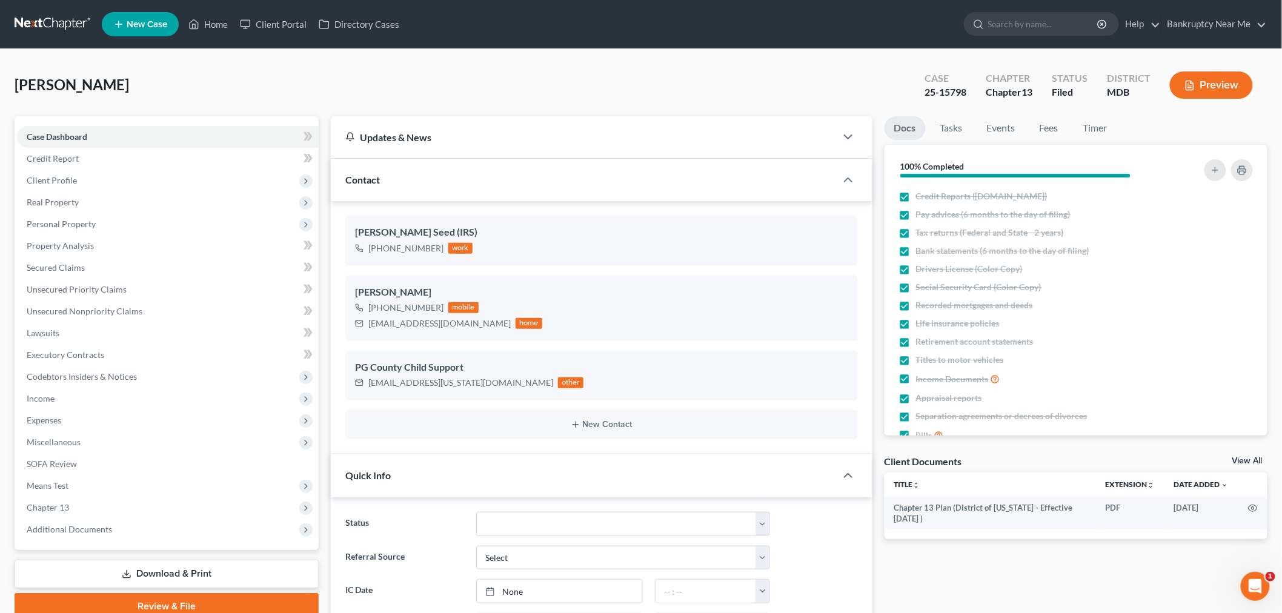
click at [50, 20] on link at bounding box center [54, 24] width 78 height 22
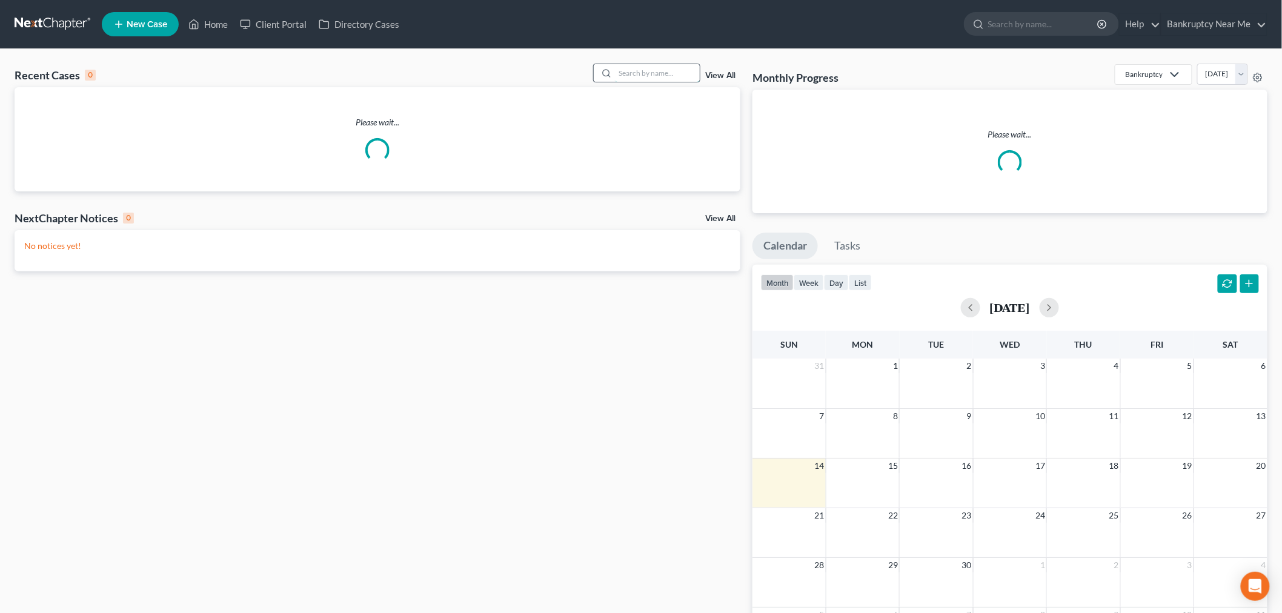
click at [659, 73] on input "search" at bounding box center [657, 73] width 85 height 18
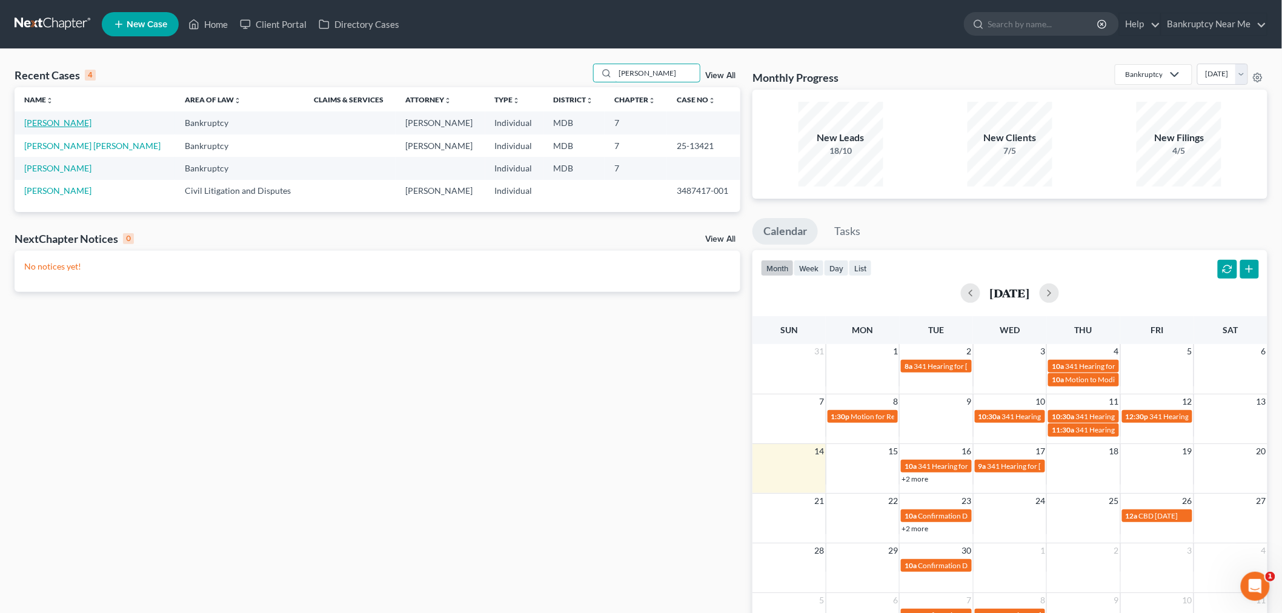
type input "[PERSON_NAME]"
click at [49, 118] on link "[PERSON_NAME]" at bounding box center [57, 123] width 67 height 10
select select "6"
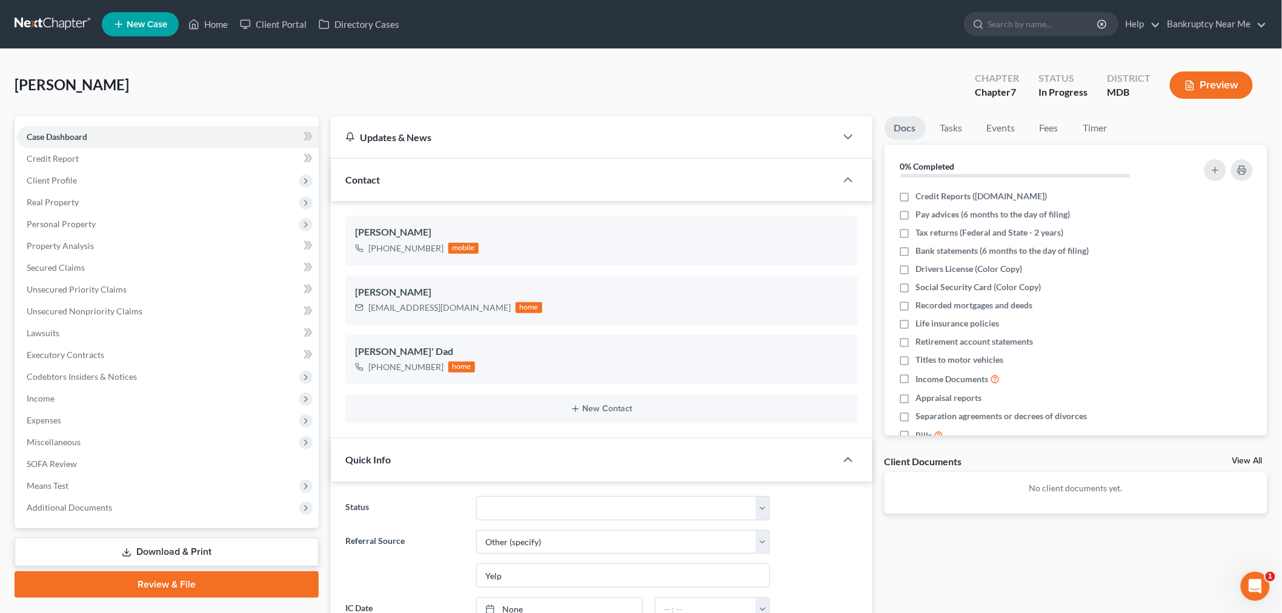
scroll to position [403, 0]
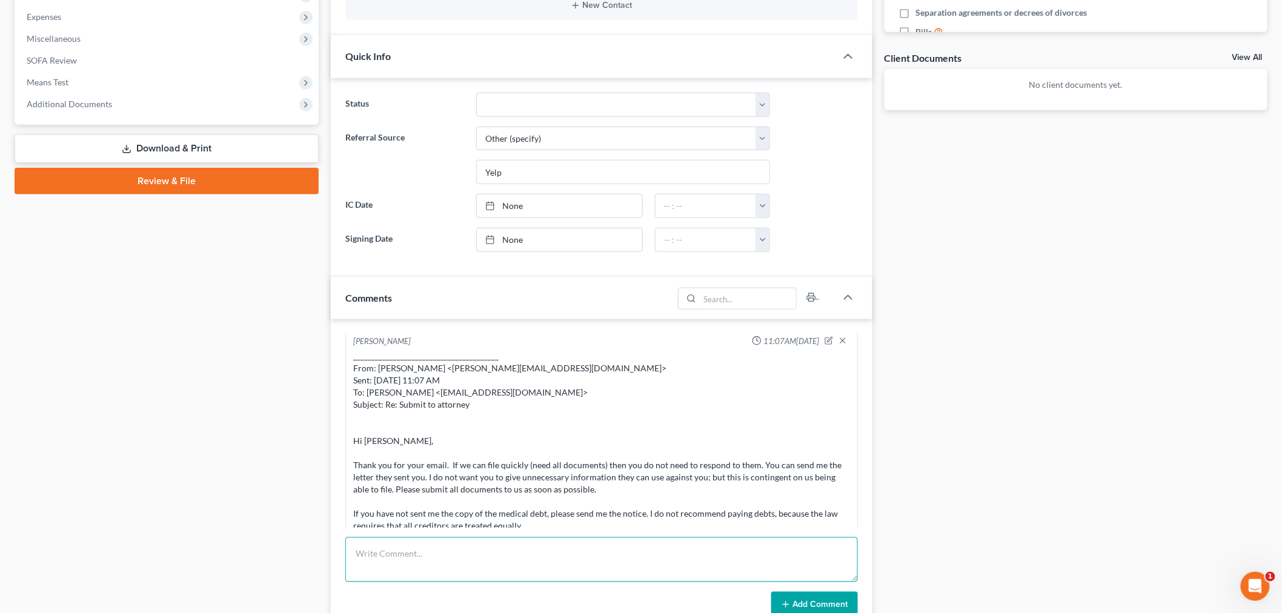
click at [656, 545] on textarea at bounding box center [601, 559] width 513 height 45
paste textarea "From: [PERSON_NAME] <[EMAIL_ADDRESS][DOMAIN_NAME]> Sent: [DATE] 12:36 PM To: [P…"
type textarea "From: [PERSON_NAME] <[EMAIL_ADDRESS][DOMAIN_NAME]> Sent: [DATE] 12:36 PM To: [P…"
drag, startPoint x: 806, startPoint y: 600, endPoint x: 818, endPoint y: 594, distance: 13.3
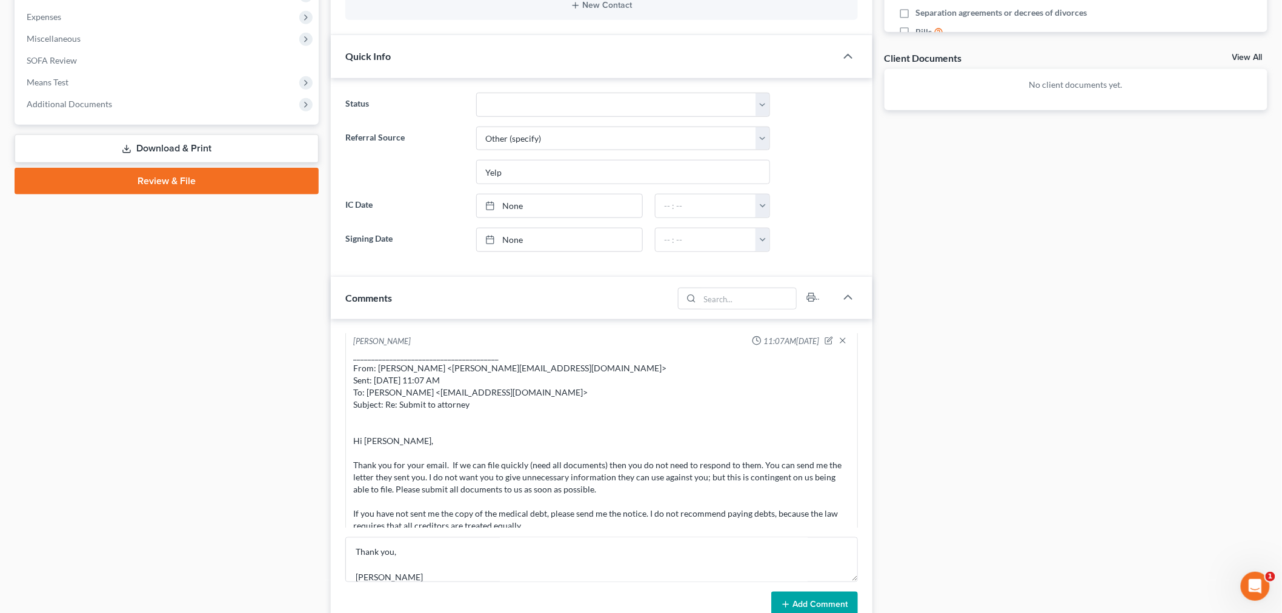
click at [805, 600] on button "Add Comment" at bounding box center [814, 604] width 87 height 25
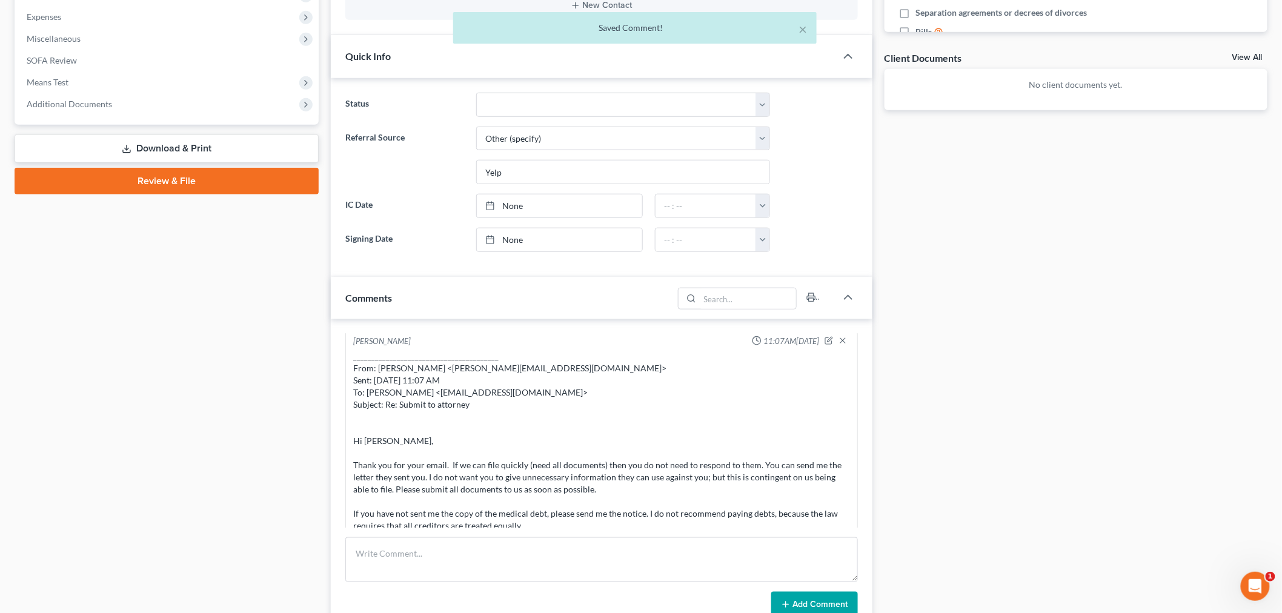
scroll to position [3771, 0]
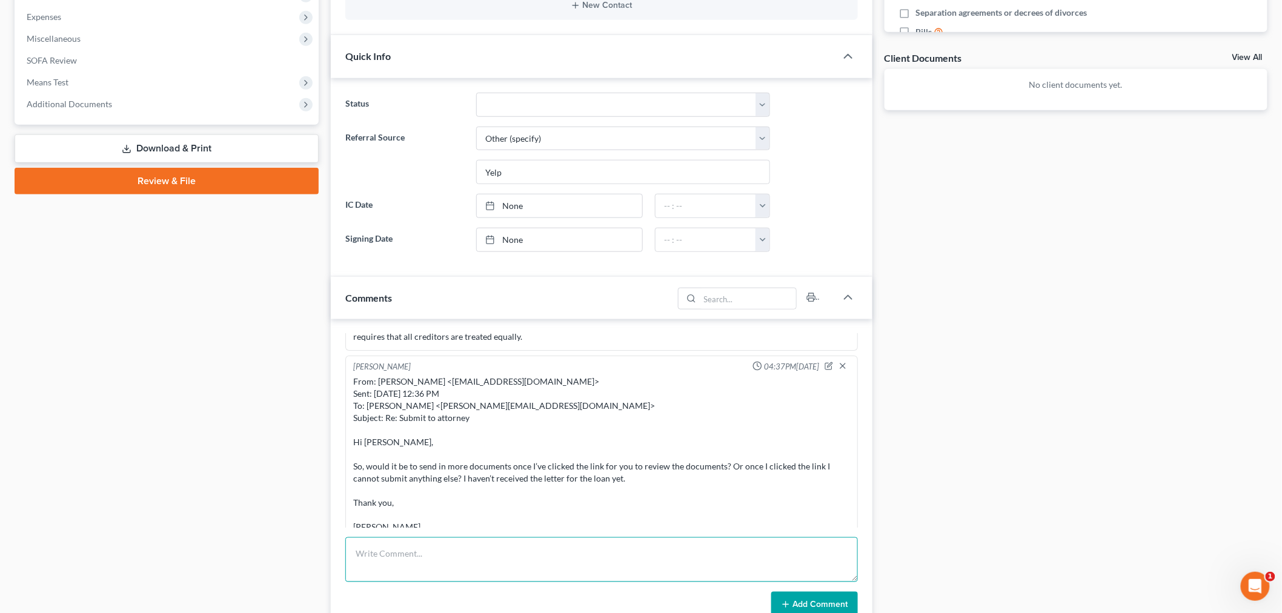
drag, startPoint x: 652, startPoint y: 560, endPoint x: 726, endPoint y: 573, distance: 75.0
click at [653, 559] on textarea at bounding box center [601, 559] width 513 height 45
paste textarea "________________________________________ From: [PERSON_NAME] <[PERSON_NAME][EMA…"
type textarea "________________________________________ From: [PERSON_NAME] <[PERSON_NAME][EMA…"
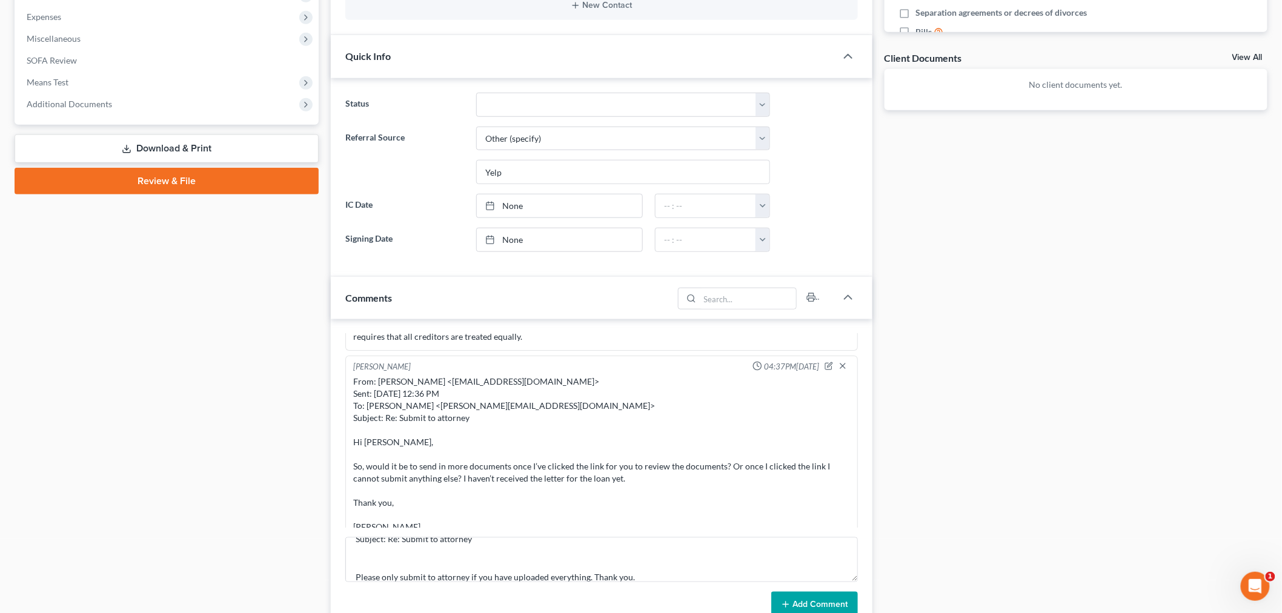
click at [821, 600] on button "Add Comment" at bounding box center [814, 604] width 87 height 25
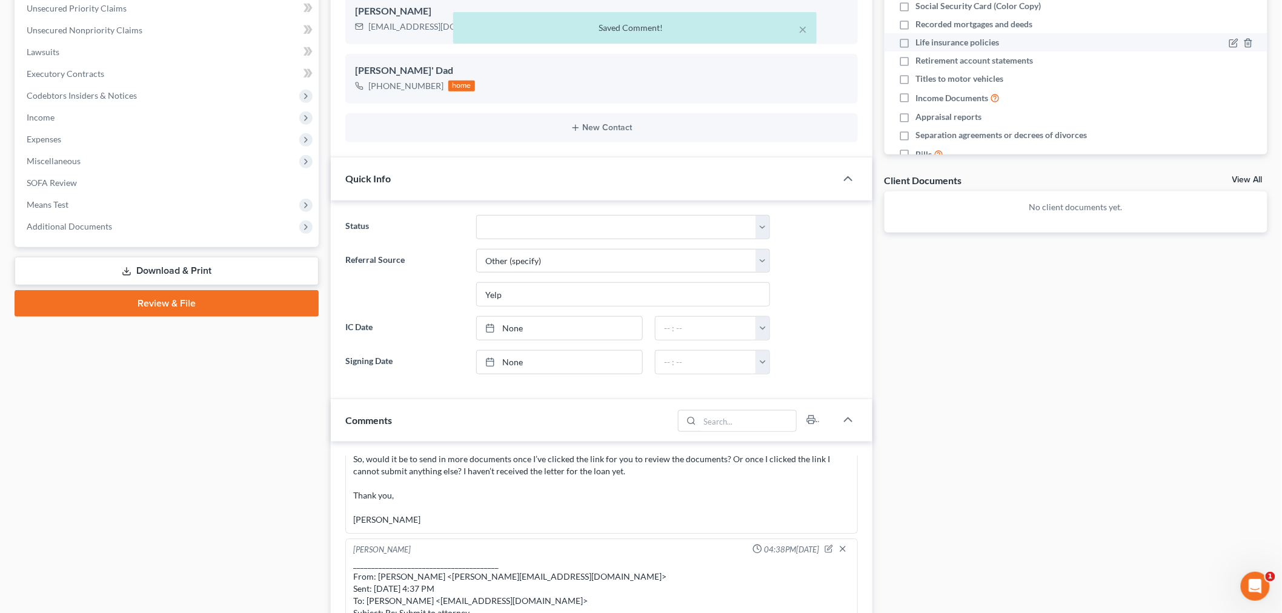
scroll to position [134, 0]
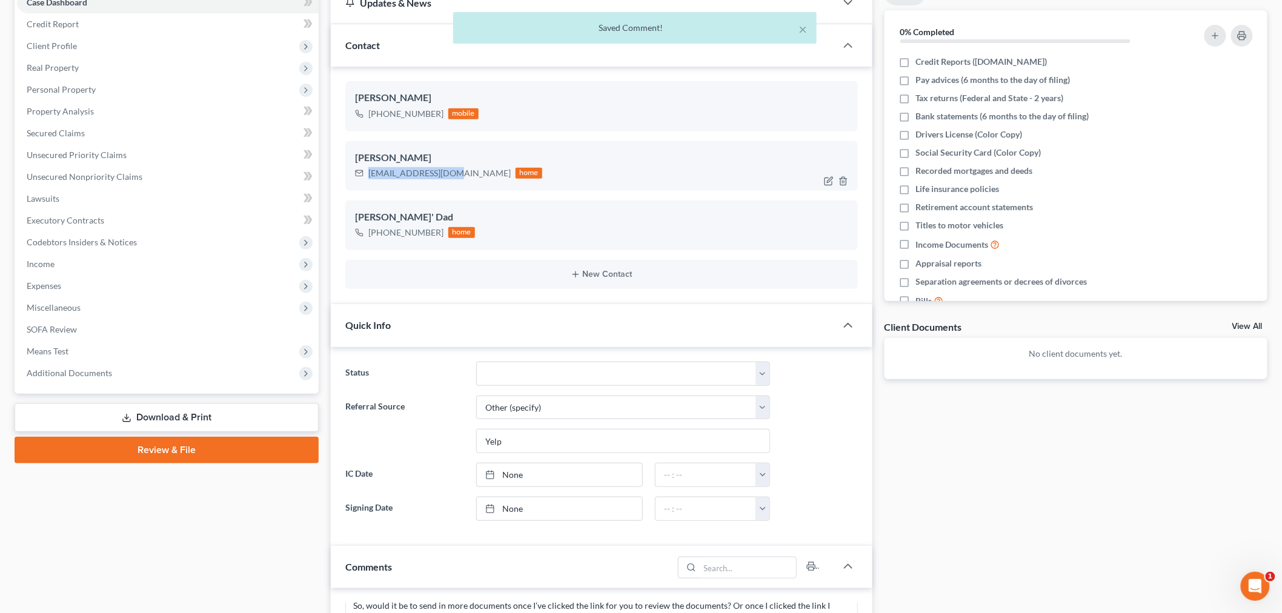
drag, startPoint x: 447, startPoint y: 174, endPoint x: 353, endPoint y: 171, distance: 93.4
click at [353, 171] on div "[PERSON_NAME] [EMAIL_ADDRESS][DOMAIN_NAME] home" at bounding box center [601, 166] width 513 height 50
copy div "[EMAIL_ADDRESS][DOMAIN_NAME]"
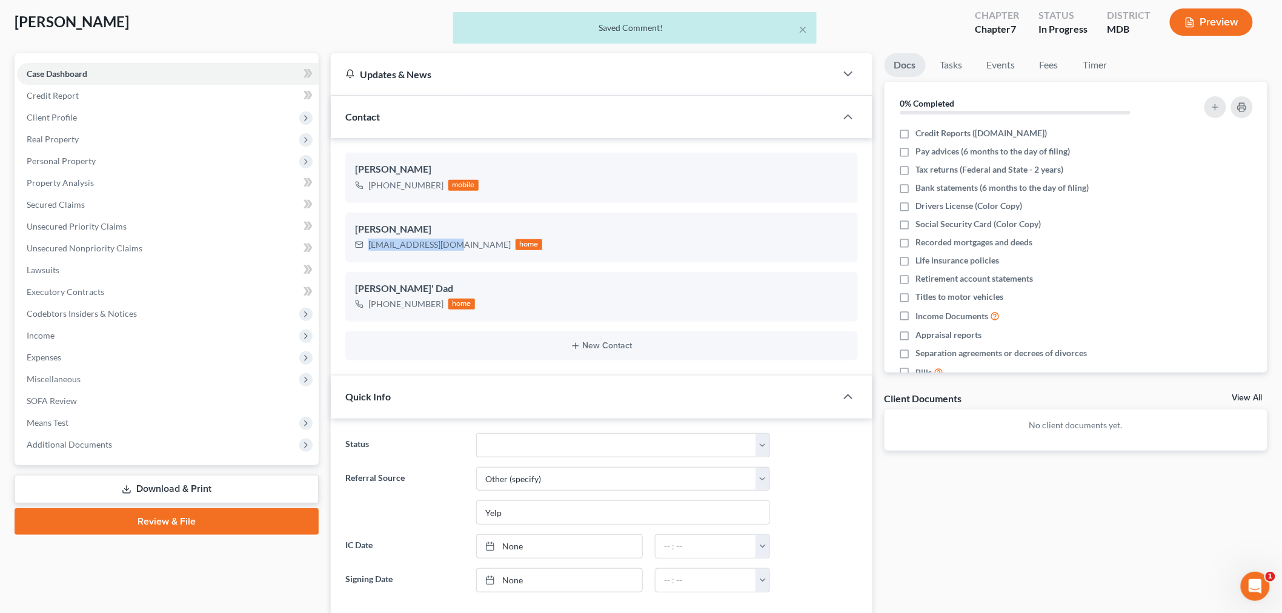
scroll to position [0, 0]
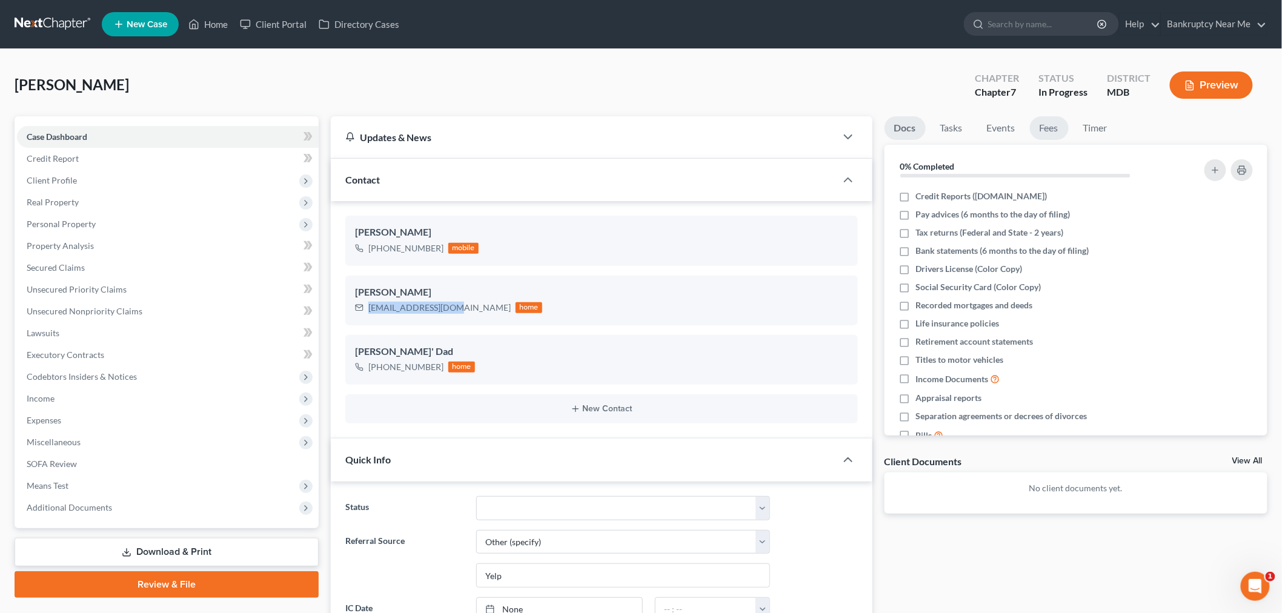
click at [1051, 117] on link "Fees" at bounding box center [1049, 128] width 39 height 24
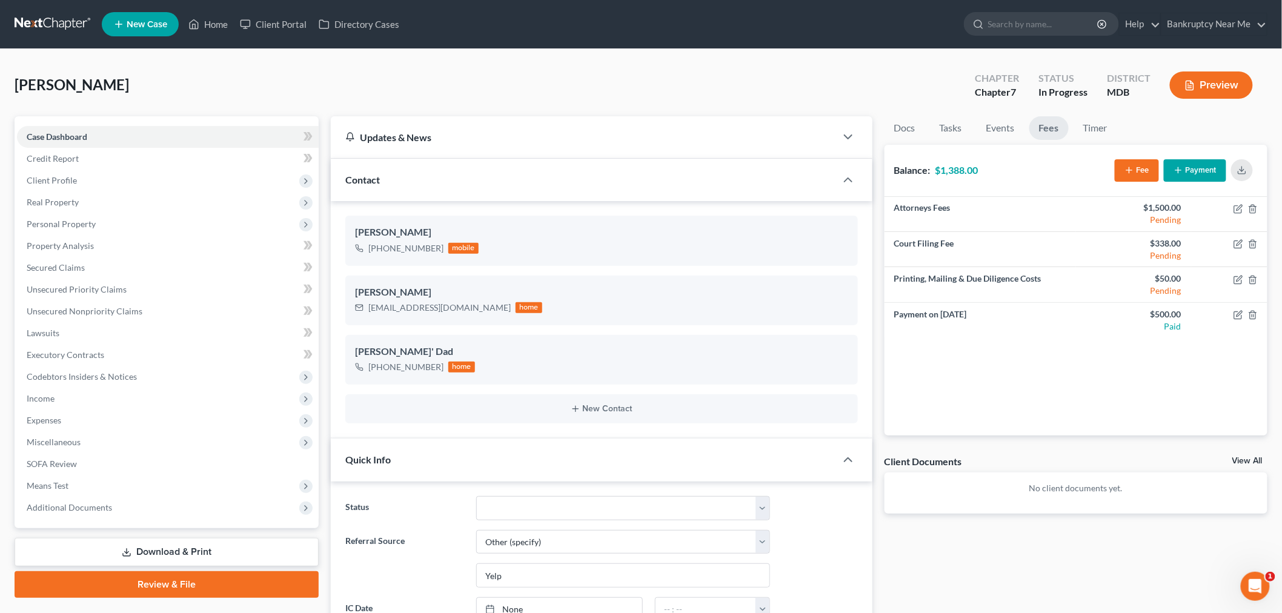
click at [75, 88] on span "[PERSON_NAME]" at bounding box center [72, 85] width 115 height 18
drag, startPoint x: 70, startPoint y: 86, endPoint x: 0, endPoint y: 86, distance: 70.3
copy span "Atesiano"
click at [51, 20] on link at bounding box center [54, 24] width 78 height 22
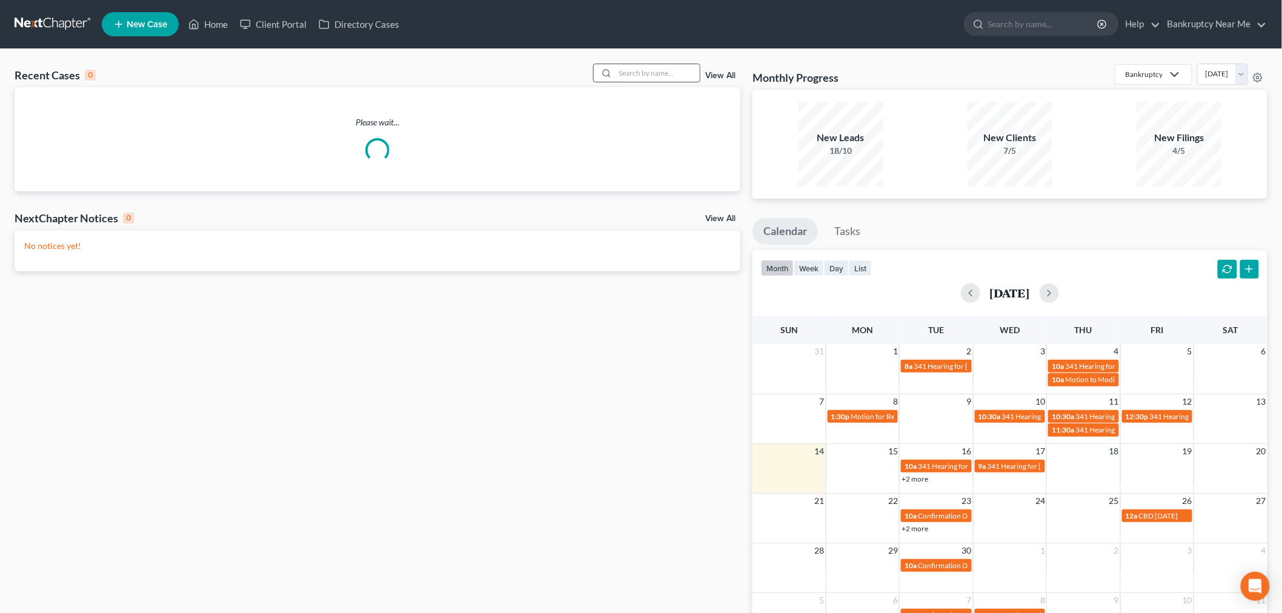
click at [654, 73] on input "search" at bounding box center [657, 73] width 85 height 18
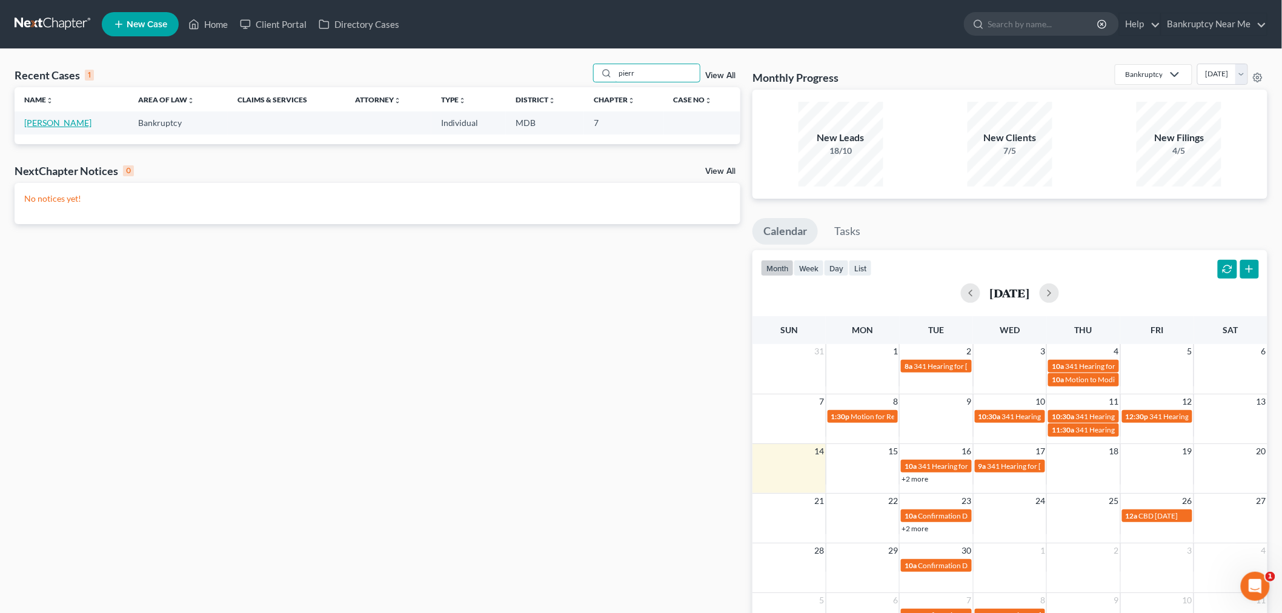
type input "pierr"
click at [44, 120] on link "[PERSON_NAME]" at bounding box center [57, 123] width 67 height 10
select select "6"
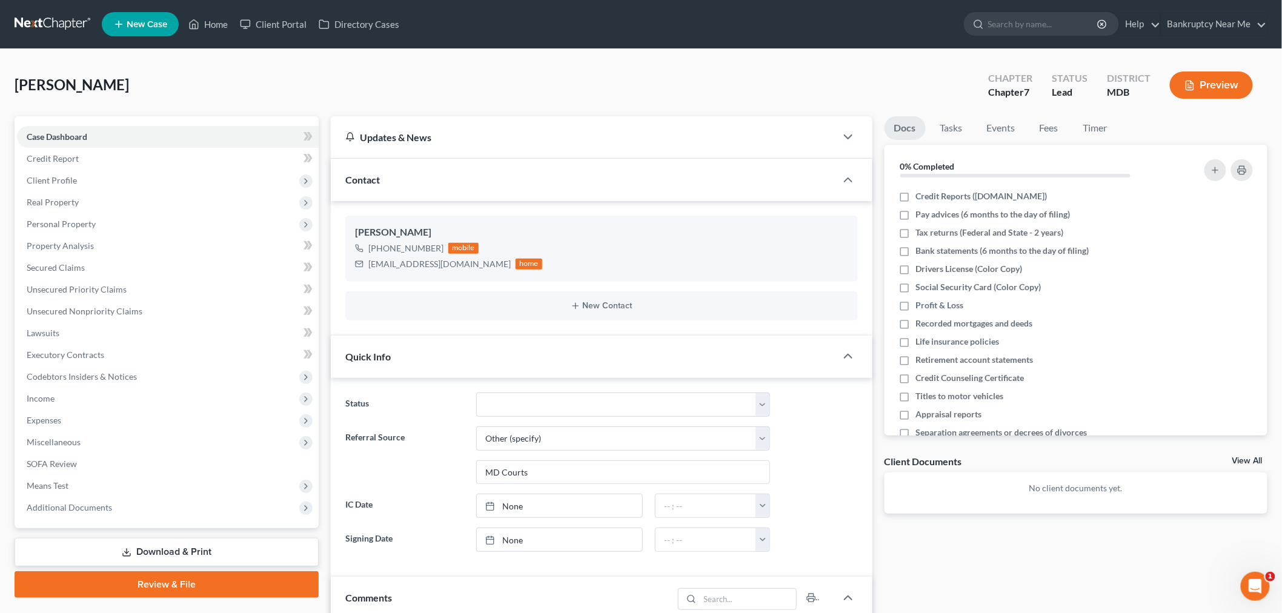
click at [61, 31] on link at bounding box center [54, 24] width 78 height 22
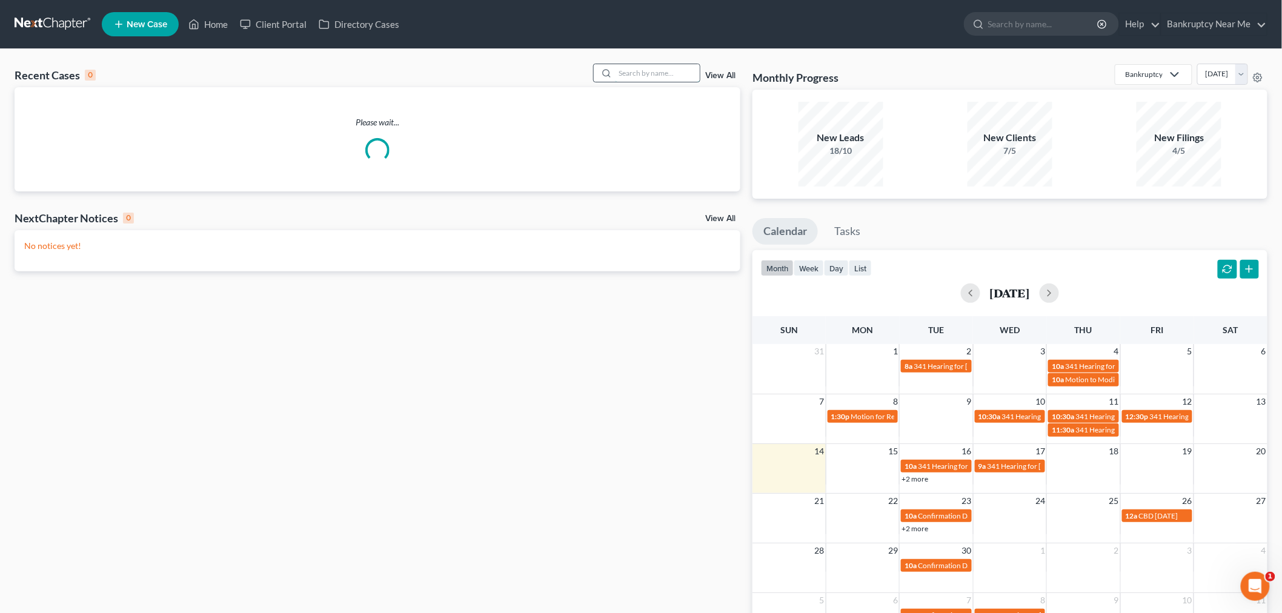
click at [637, 71] on input "search" at bounding box center [657, 73] width 85 height 18
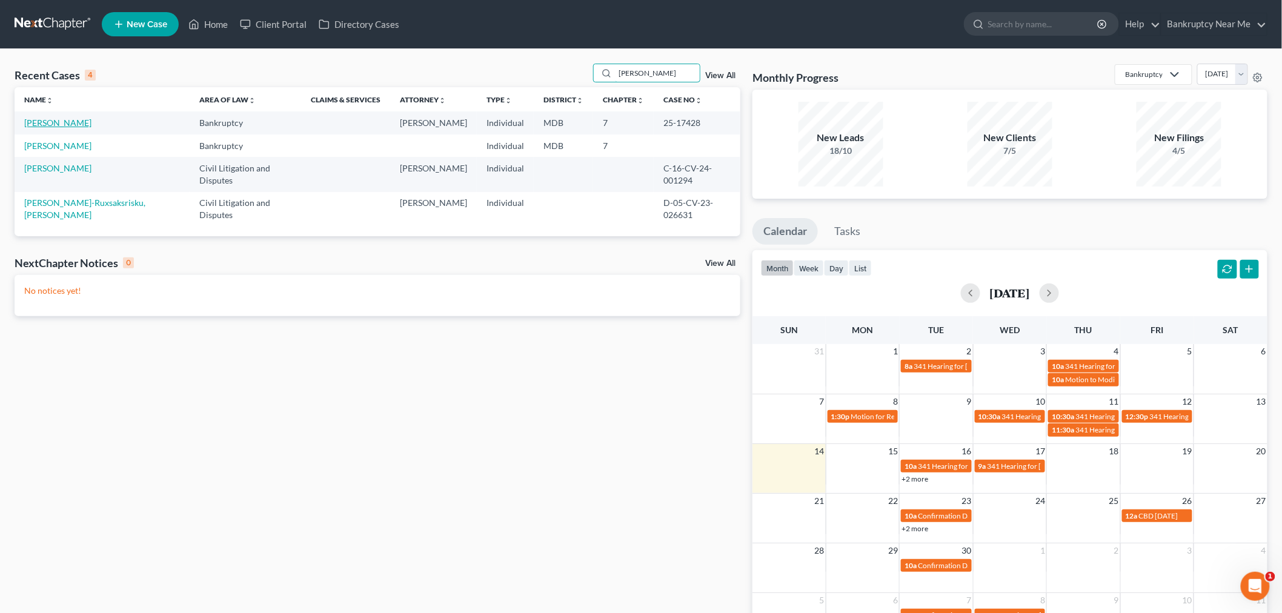
type input "[PERSON_NAME]"
click at [65, 125] on link "[PERSON_NAME]" at bounding box center [57, 123] width 67 height 10
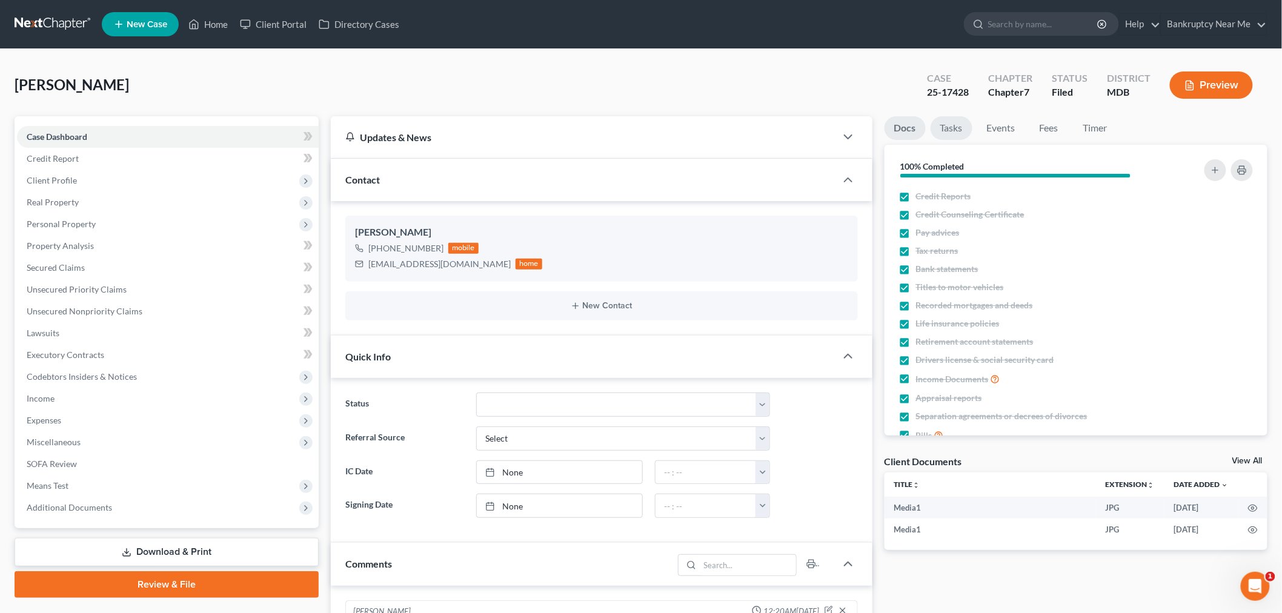
scroll to position [10382, 0]
click at [940, 125] on link "Tasks" at bounding box center [952, 128] width 42 height 24
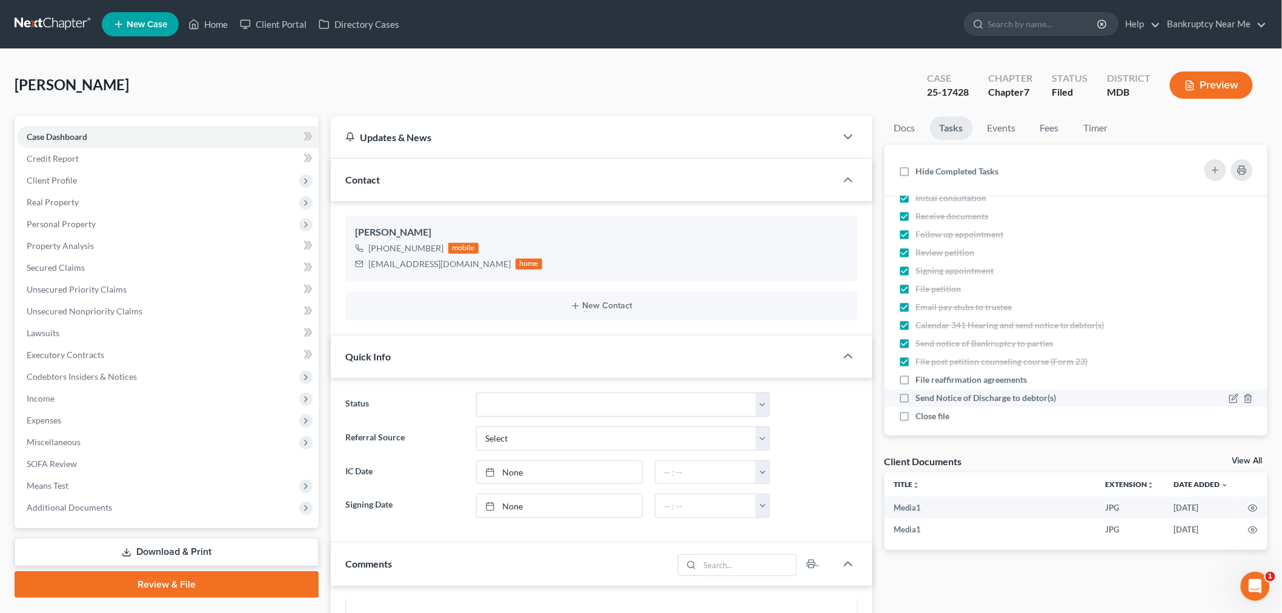
scroll to position [26, 0]
click at [47, 16] on link at bounding box center [54, 24] width 78 height 22
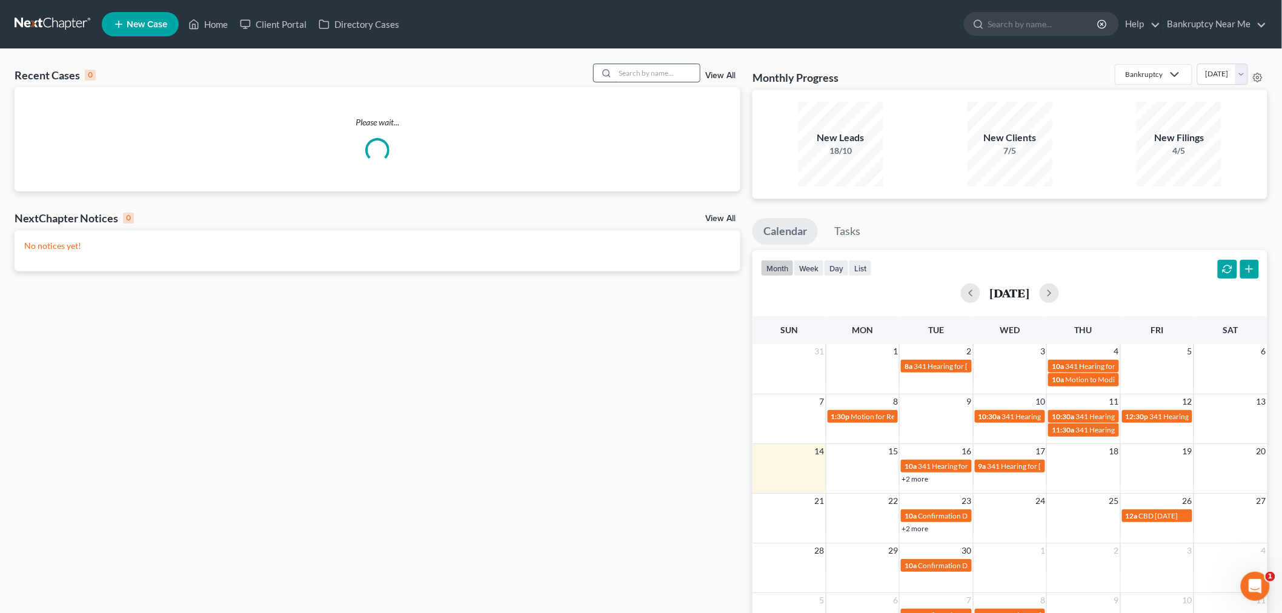
click at [666, 75] on input "search" at bounding box center [657, 73] width 85 height 18
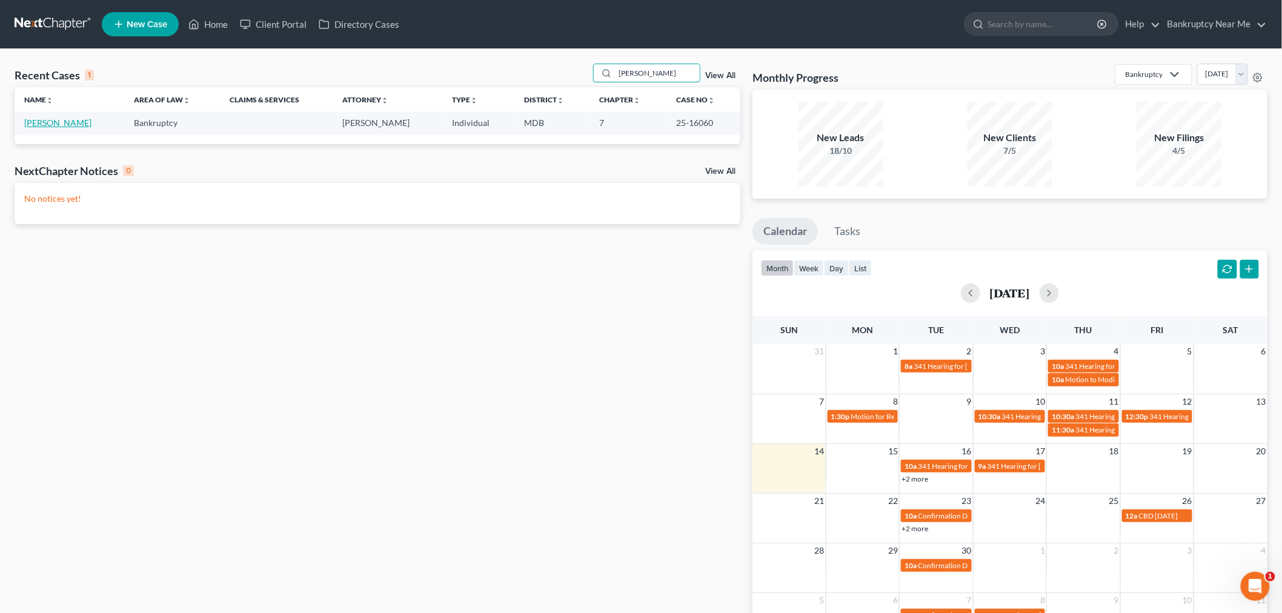
type input "[PERSON_NAME]"
click at [61, 124] on link "[PERSON_NAME]" at bounding box center [57, 123] width 67 height 10
select select "6"
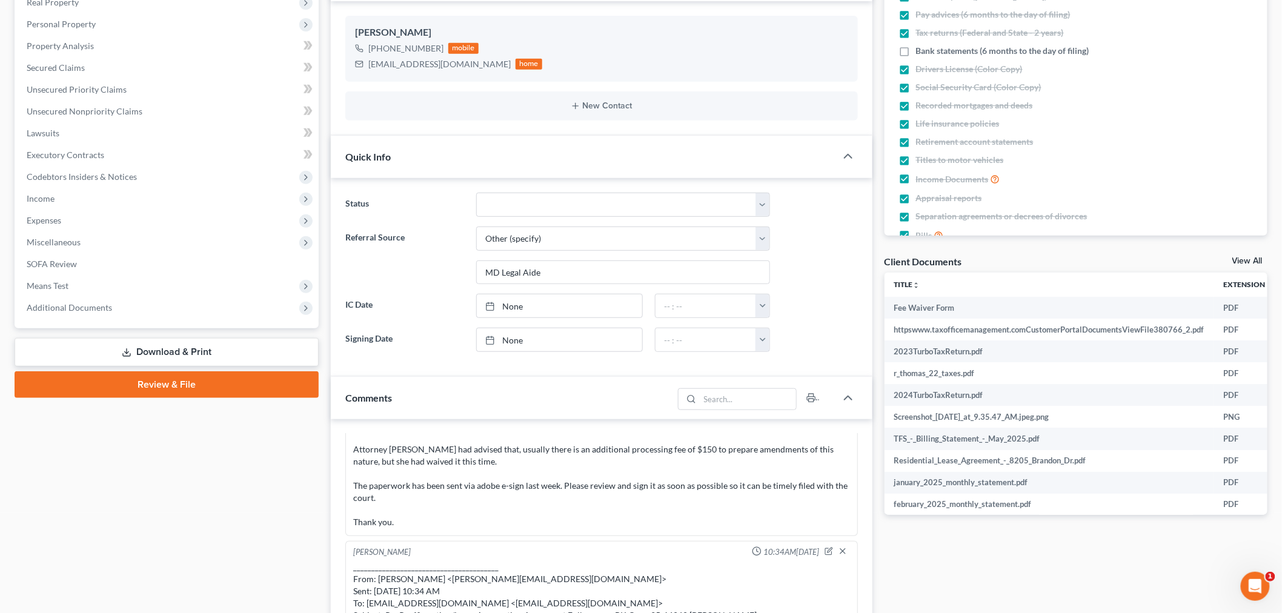
scroll to position [403, 0]
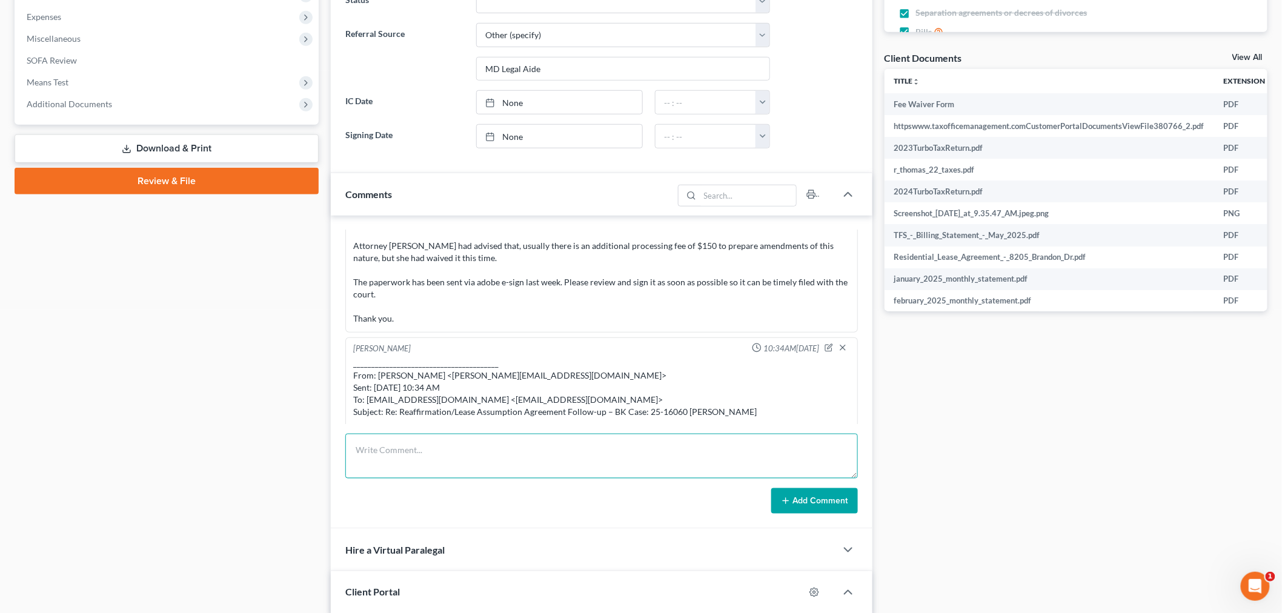
click at [474, 476] on textarea at bounding box center [601, 456] width 513 height 45
paste textarea "From: [PERSON_NAME] <[PERSON_NAME][EMAIL_ADDRESS][DOMAIN_NAME]> Sent: [DATE] 4:…"
type textarea "From: Iris Kwon <iris@bankruptcynearme.org> Sent: Sunday, September 14, 2025 4:…"
click at [830, 505] on button "Add Comment" at bounding box center [814, 500] width 87 height 25
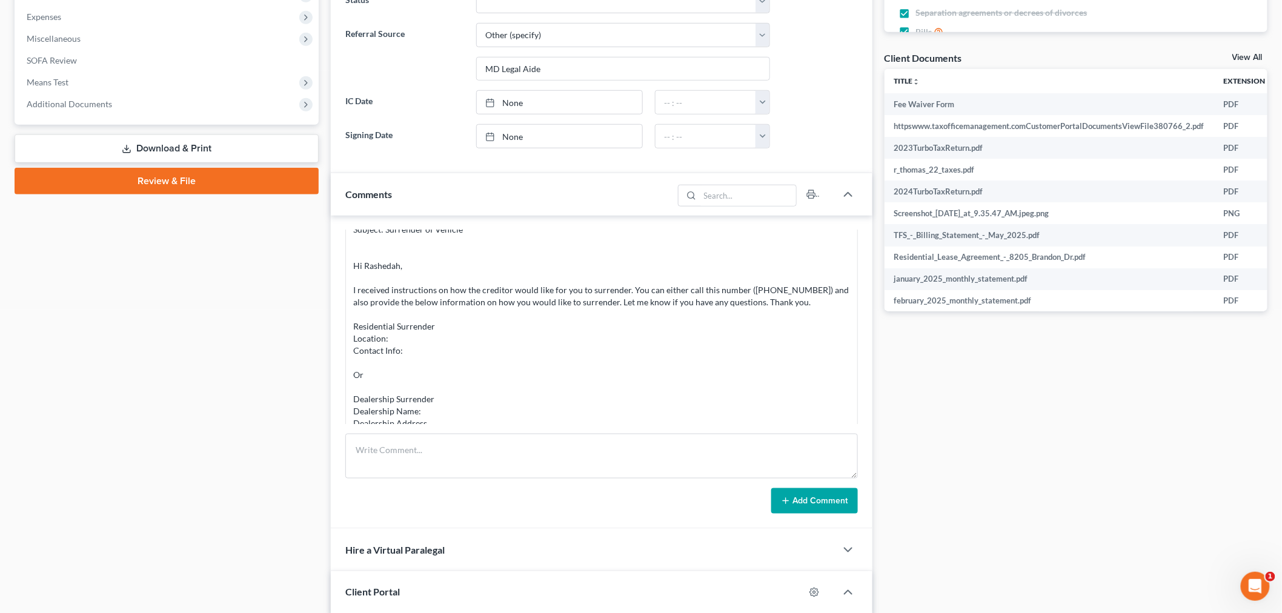
scroll to position [0, 0]
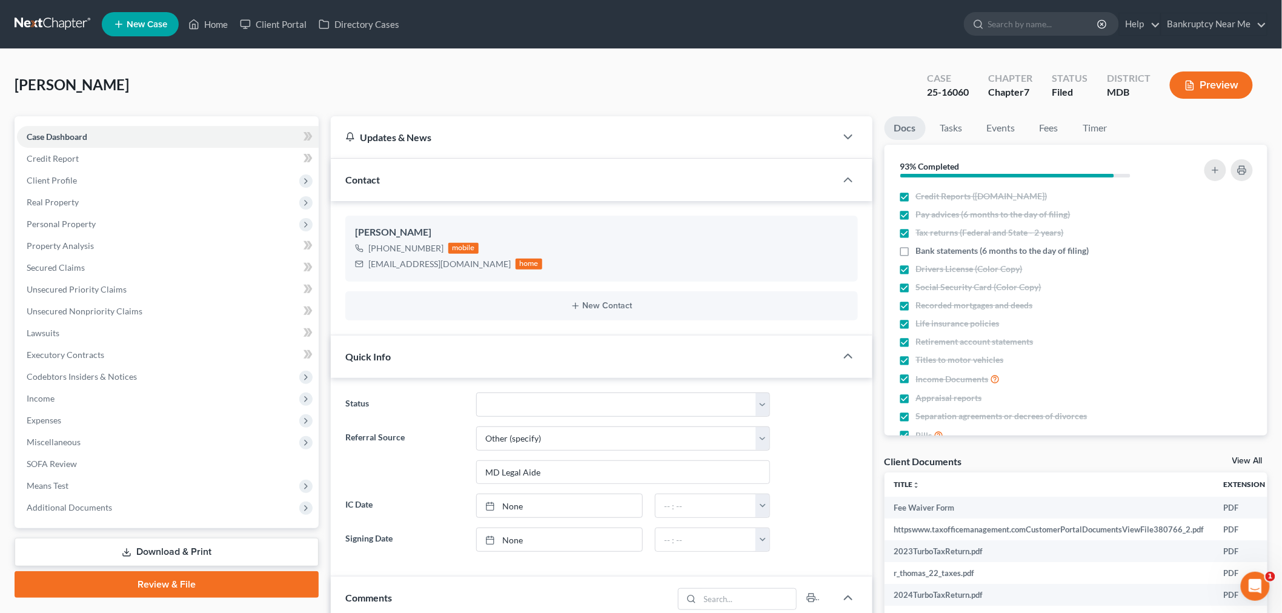
click at [55, 20] on link at bounding box center [54, 24] width 78 height 22
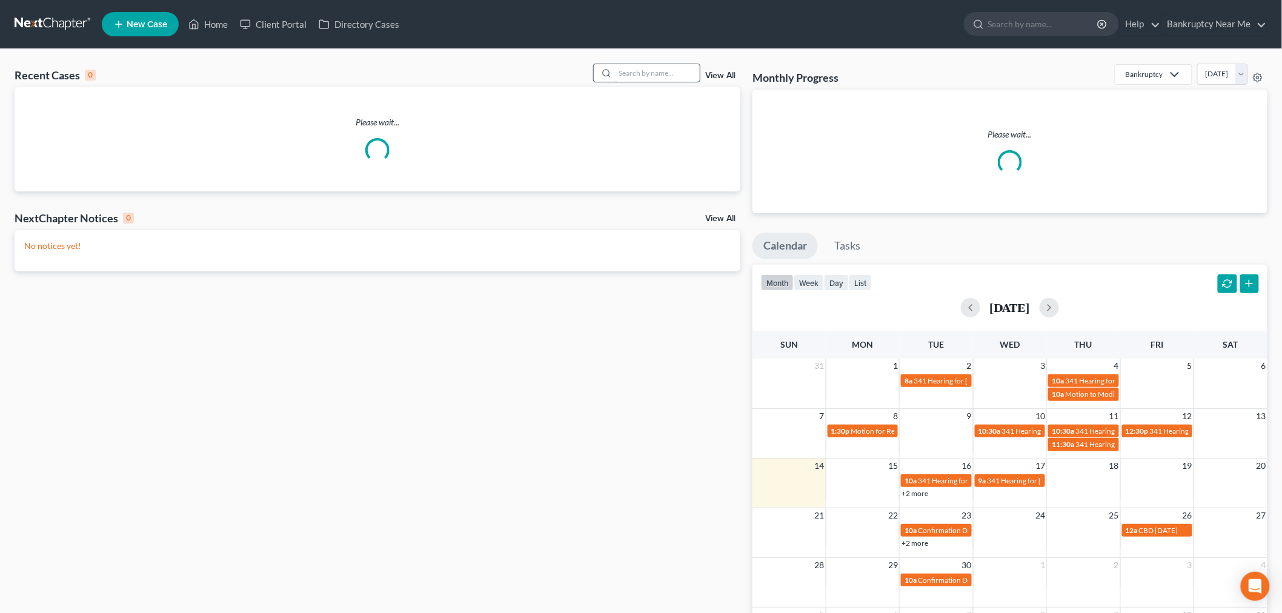
click at [634, 75] on input "search" at bounding box center [657, 73] width 85 height 18
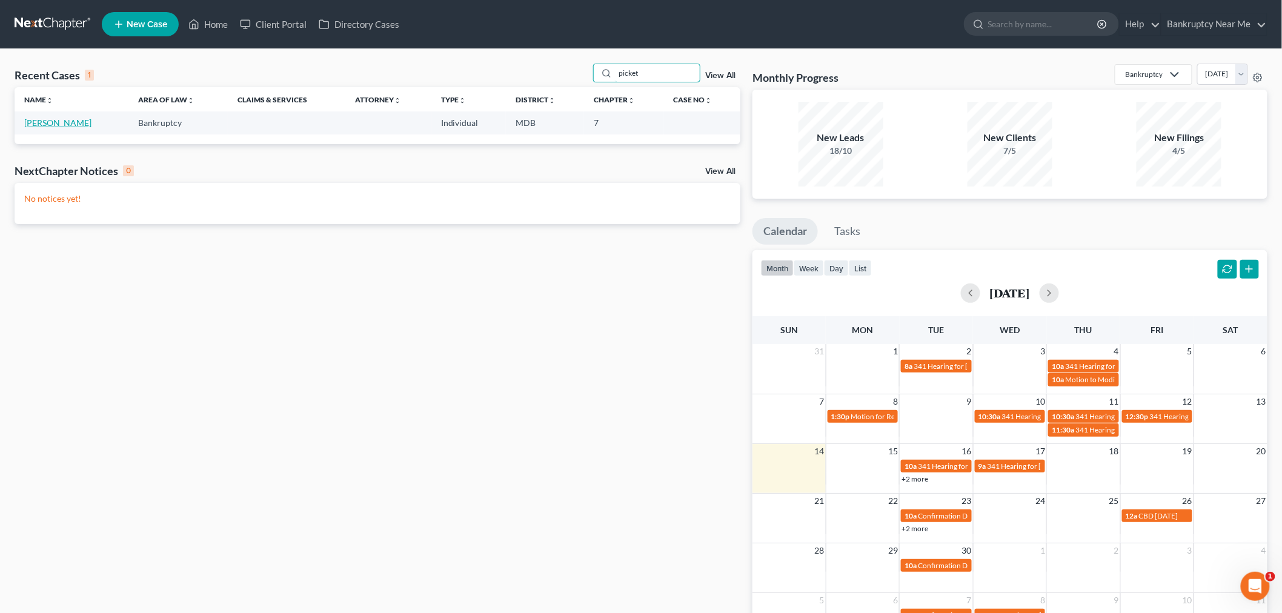
type input "picket"
click at [80, 124] on link "Pickett, Nikia Annette" at bounding box center [57, 123] width 67 height 10
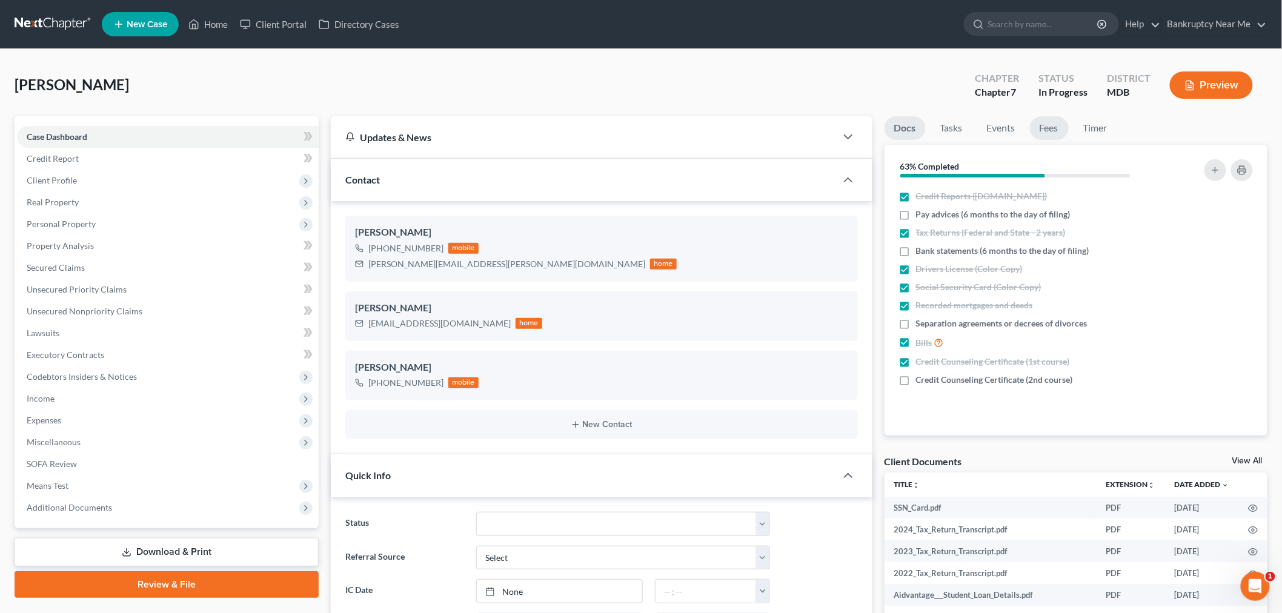
click at [1052, 121] on link "Fees" at bounding box center [1049, 128] width 39 height 24
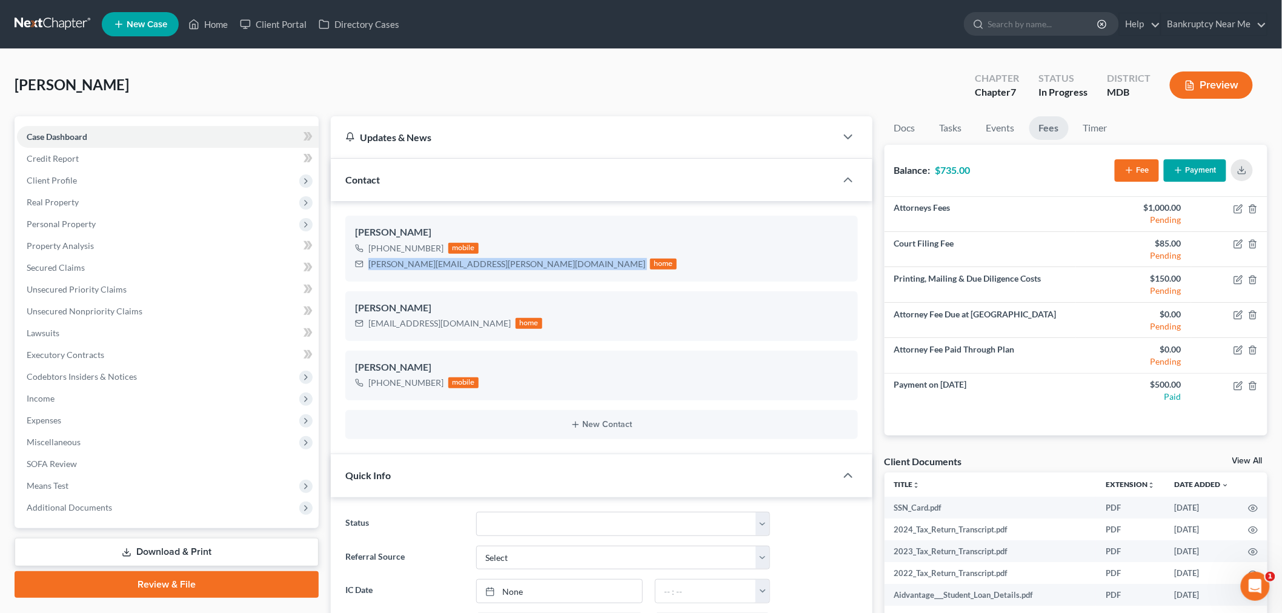
drag, startPoint x: 461, startPoint y: 262, endPoint x: 341, endPoint y: 262, distance: 120.0
click at [341, 262] on div "Nikia Annette Pickett +1 (301) 326-0829 mobile nikia.pickett@gmail.com home Nik…" at bounding box center [602, 327] width 542 height 253
copy div "nikia.pickett@gmail.com"
click at [906, 124] on link "Docs" at bounding box center [905, 128] width 41 height 24
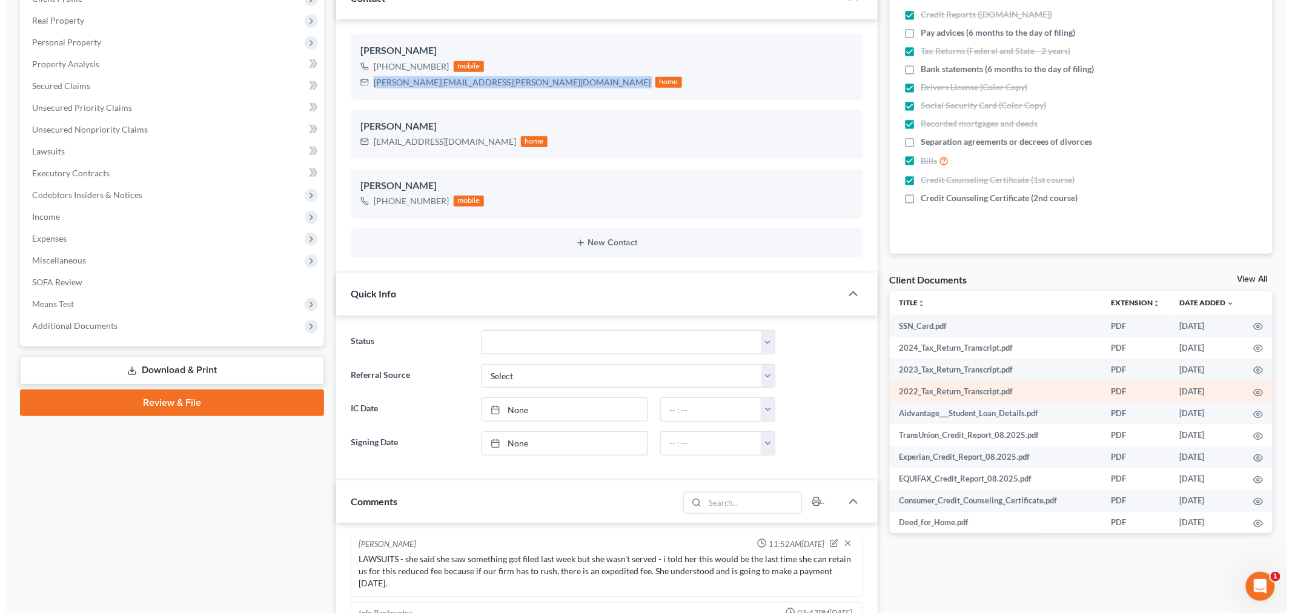
scroll to position [67, 0]
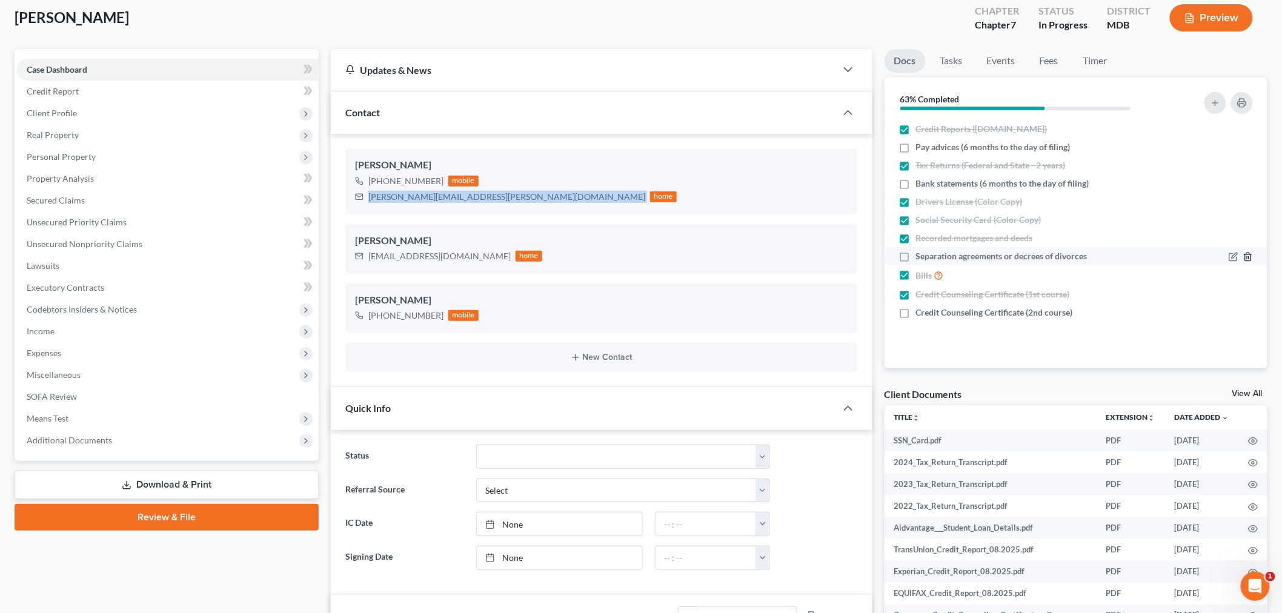
click at [1249, 257] on line "button" at bounding box center [1249, 258] width 0 height 2
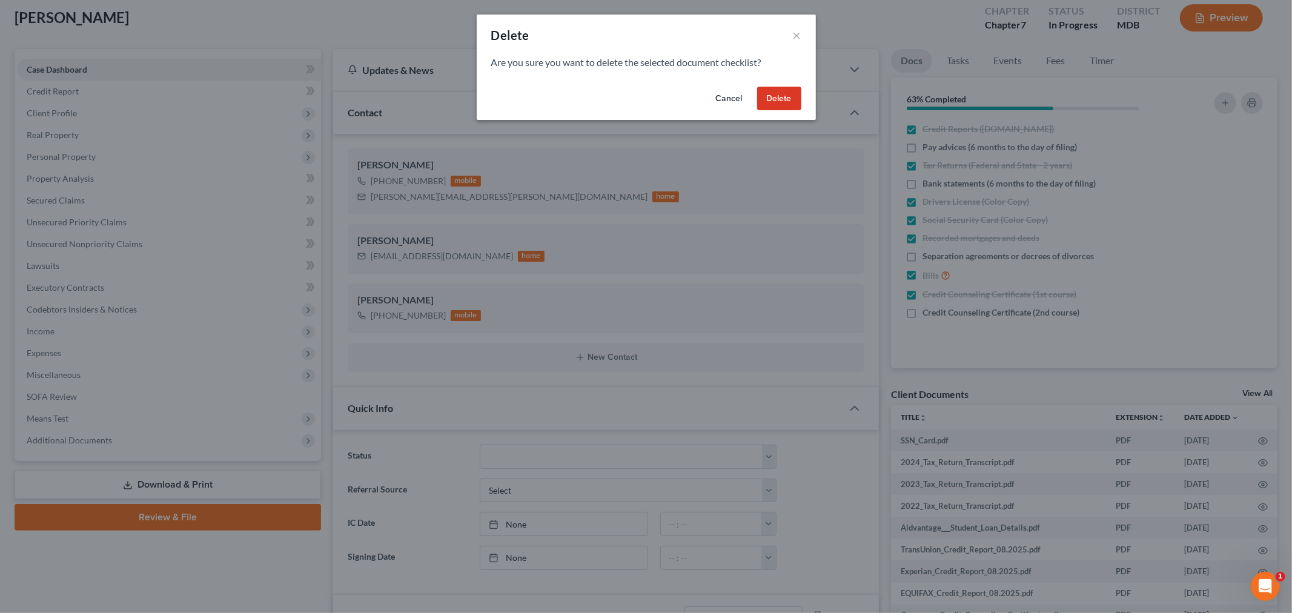
click at [752, 92] on div "Cancel Delete" at bounding box center [646, 101] width 339 height 39
click at [773, 92] on button "Delete" at bounding box center [779, 99] width 44 height 24
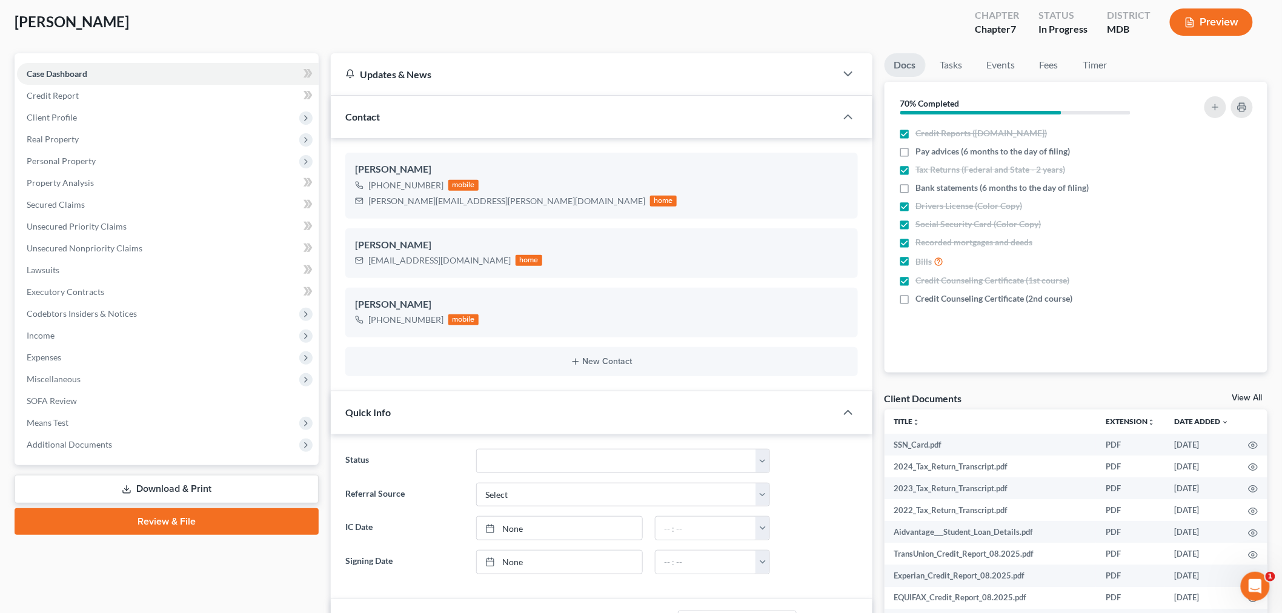
scroll to position [0, 0]
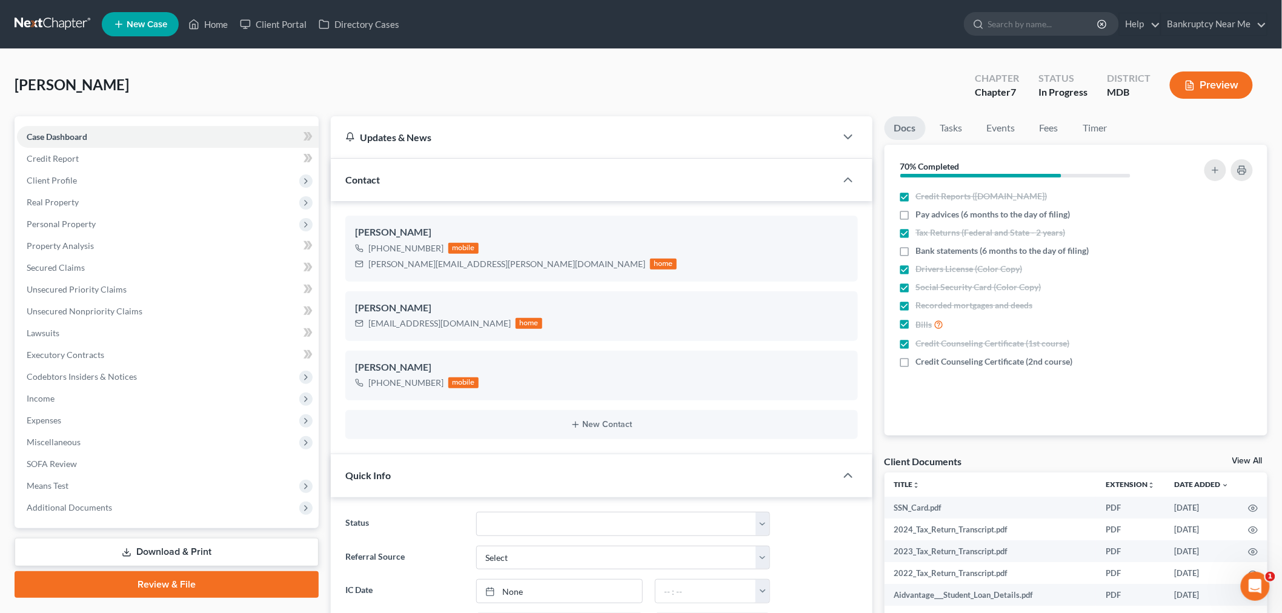
drag, startPoint x: 63, startPoint y: 35, endPoint x: 70, endPoint y: 27, distance: 9.9
click at [63, 35] on link at bounding box center [54, 24] width 78 height 22
click at [73, 25] on link at bounding box center [54, 24] width 78 height 22
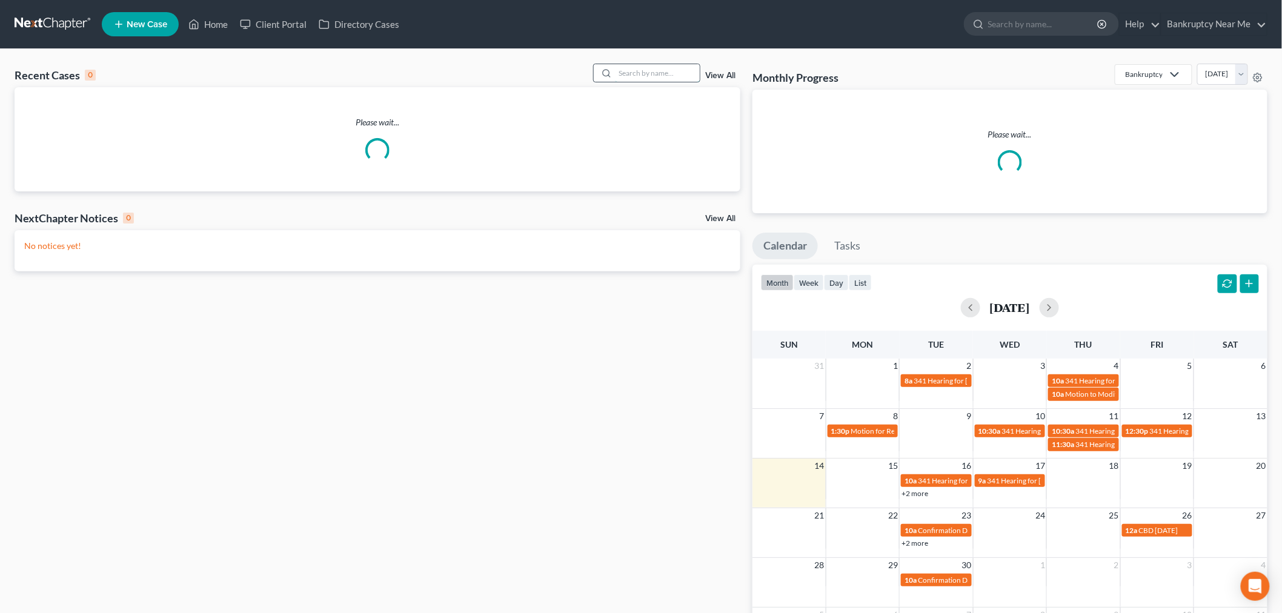
click at [649, 73] on input "search" at bounding box center [657, 73] width 85 height 18
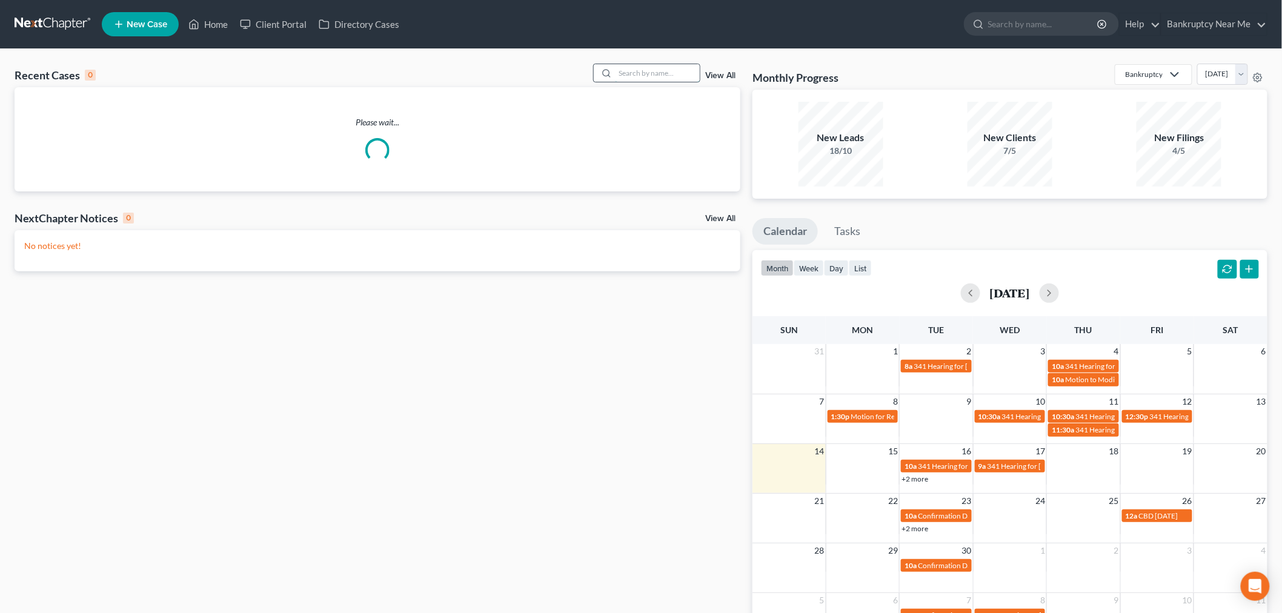
type input "x"
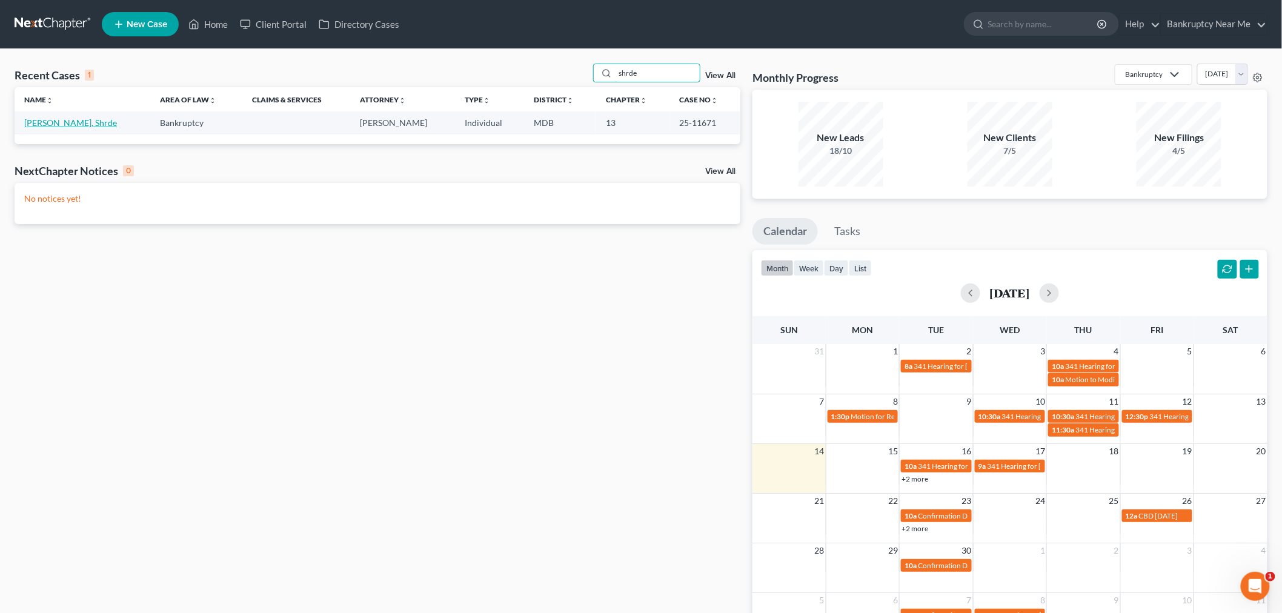
type input "shrde"
click at [57, 120] on link "[PERSON_NAME], Shrde" at bounding box center [70, 123] width 93 height 10
select select "6"
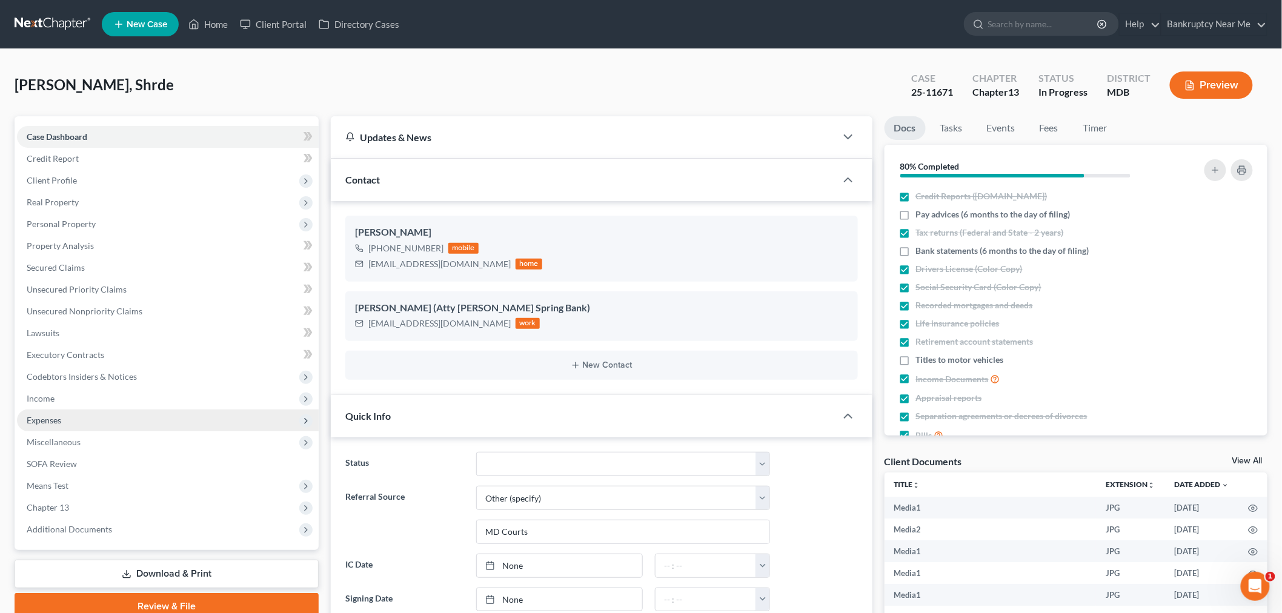
scroll to position [12843, 0]
click at [59, 422] on span "Expenses" at bounding box center [44, 420] width 35 height 10
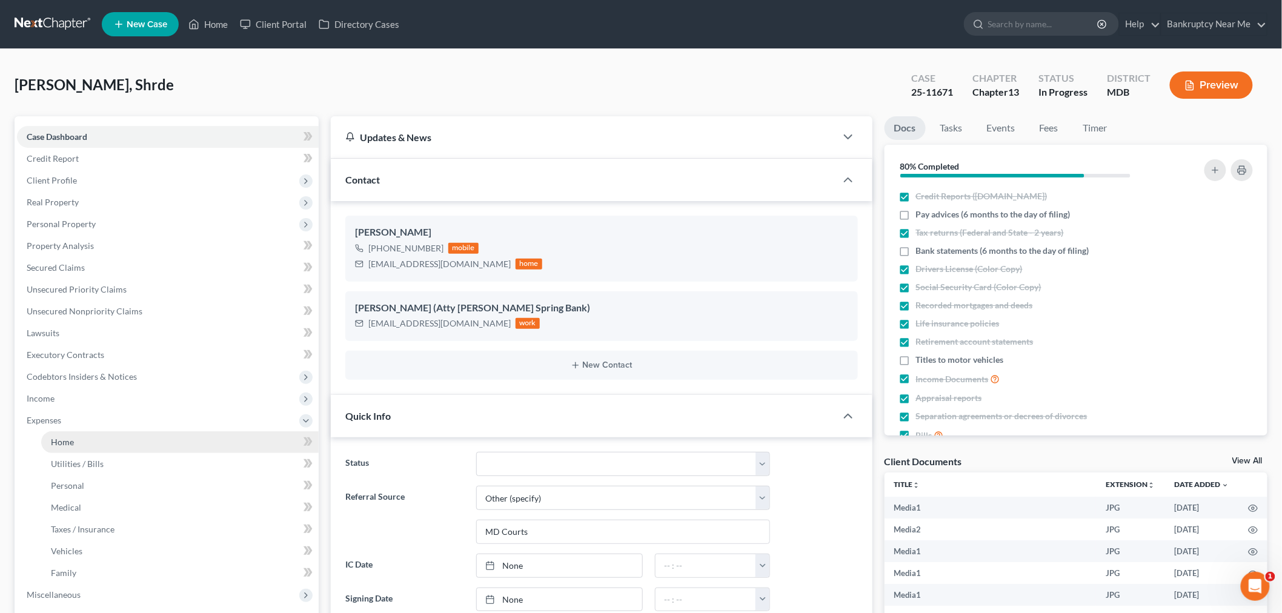
click at [145, 447] on link "Home" at bounding box center [179, 442] width 277 height 22
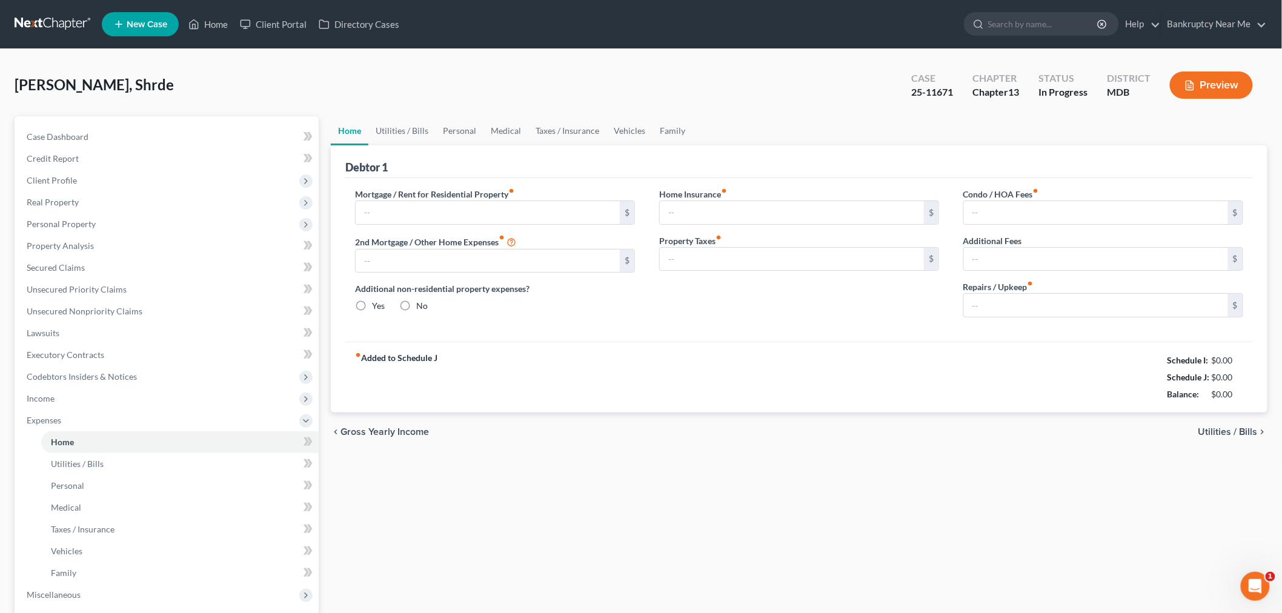
type input "2,769.55"
type input "507.00"
radio input "true"
type input "0.00"
type input "82.00"
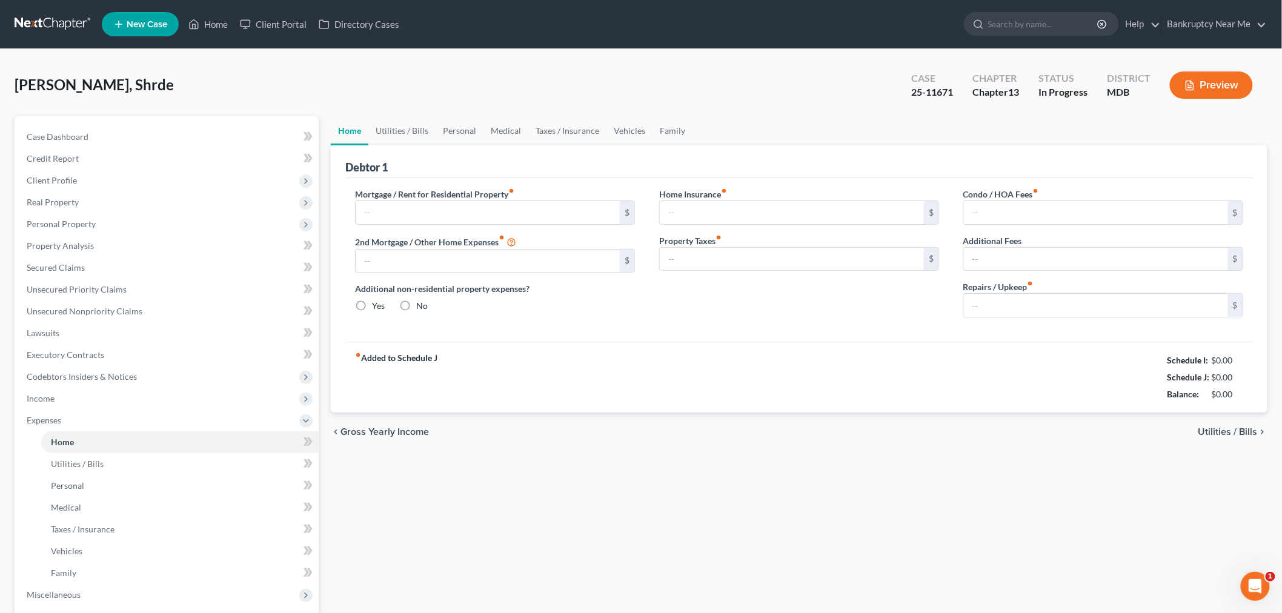
type input "0.00"
type input "156.00"
click at [616, 124] on link "Vehicles" at bounding box center [629, 130] width 46 height 29
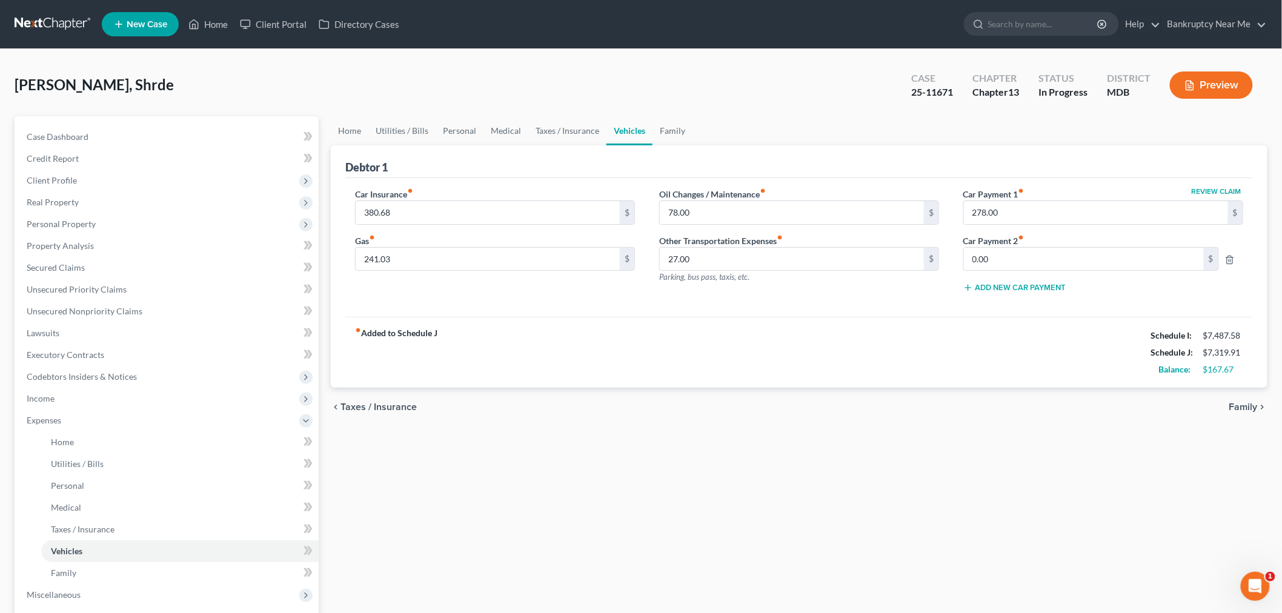
click at [55, 21] on link at bounding box center [54, 24] width 78 height 22
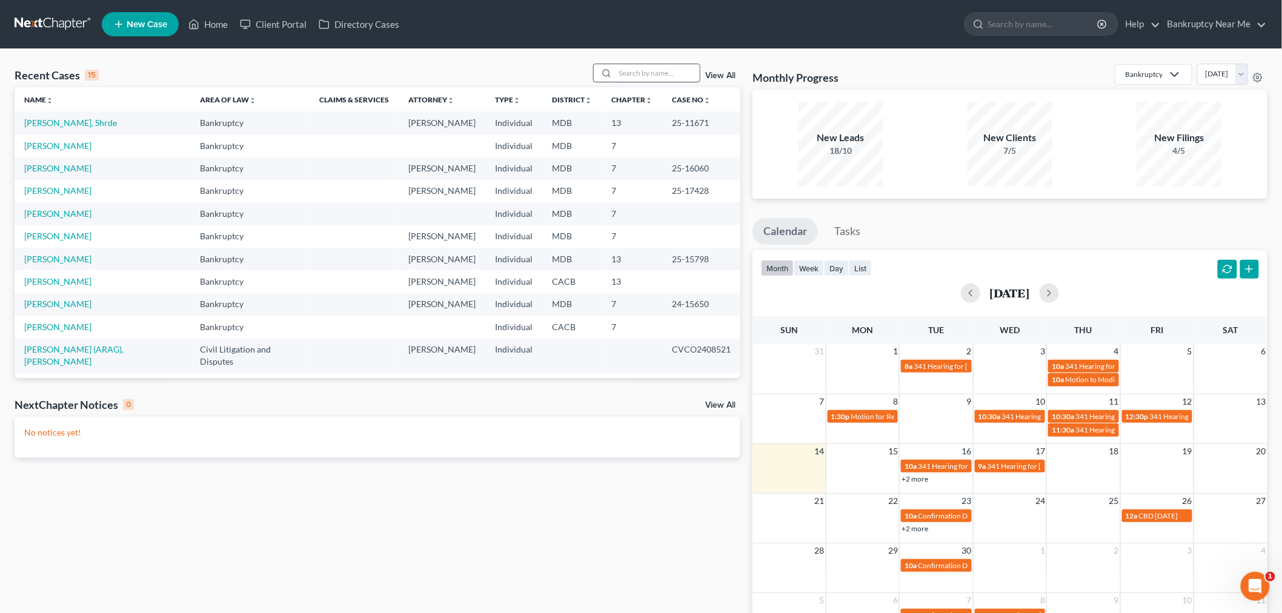
click at [626, 74] on input "search" at bounding box center [657, 73] width 85 height 18
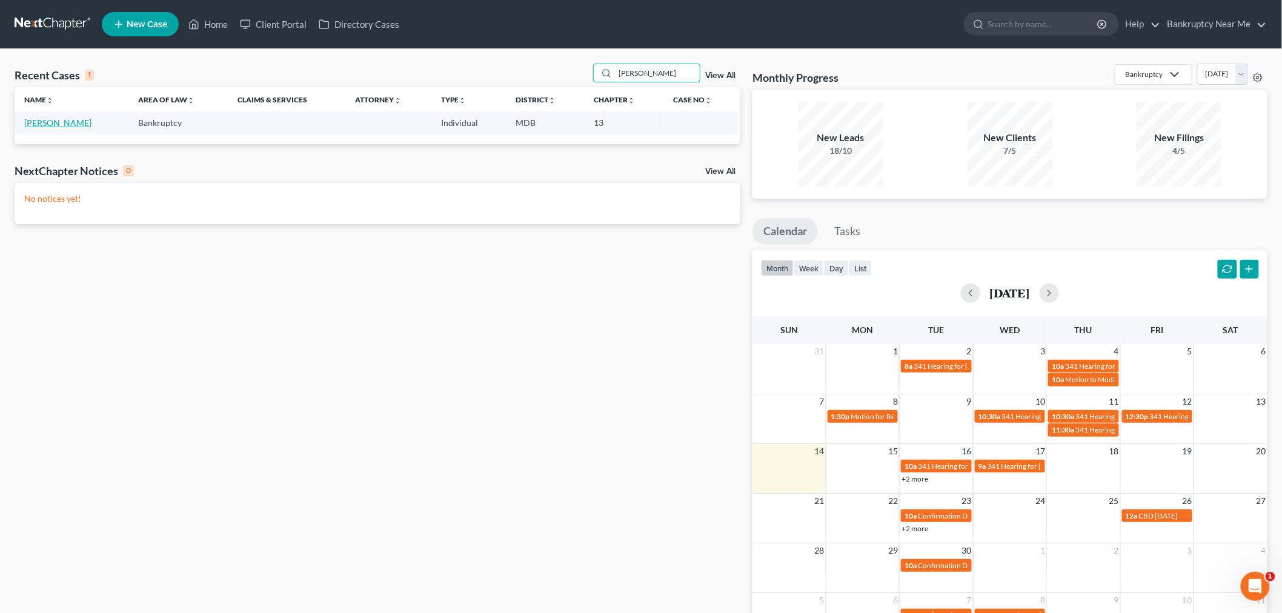
type input "[PERSON_NAME]"
click at [68, 123] on link "[PERSON_NAME]" at bounding box center [57, 123] width 67 height 10
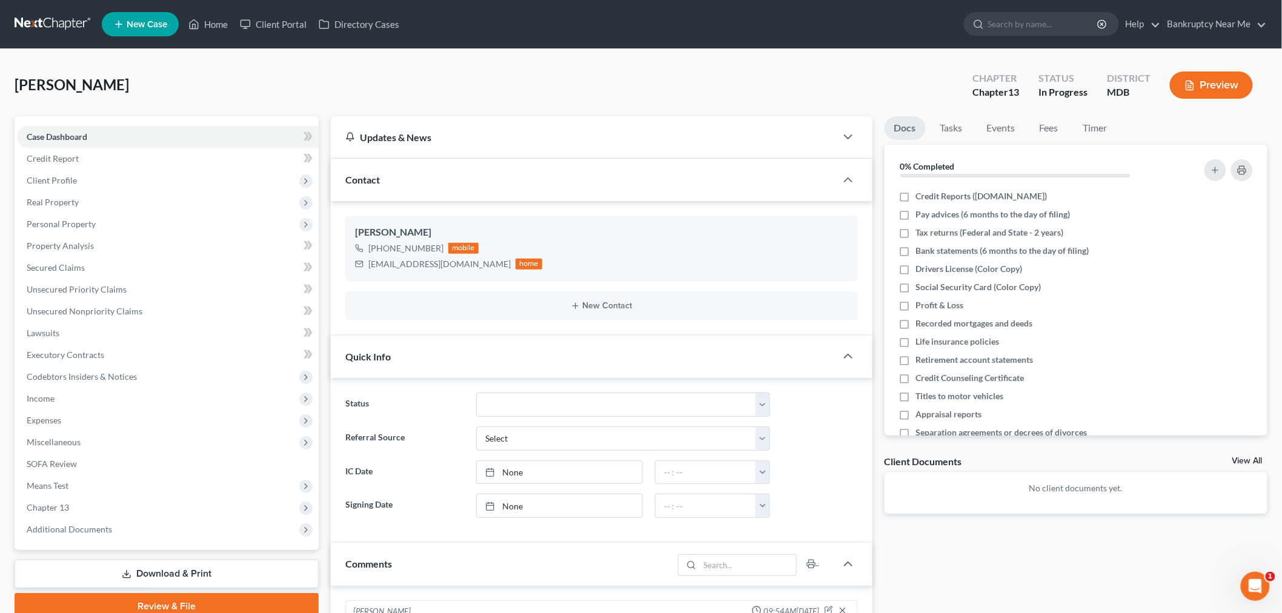
scroll to position [1851, 0]
drag, startPoint x: 453, startPoint y: 263, endPoint x: 357, endPoint y: 264, distance: 95.7
click at [357, 264] on div "[EMAIL_ADDRESS][DOMAIN_NAME] home" at bounding box center [448, 264] width 187 height 16
copy div "[EMAIL_ADDRESS][DOMAIN_NAME]"
click at [1052, 126] on link "Fees" at bounding box center [1049, 128] width 39 height 24
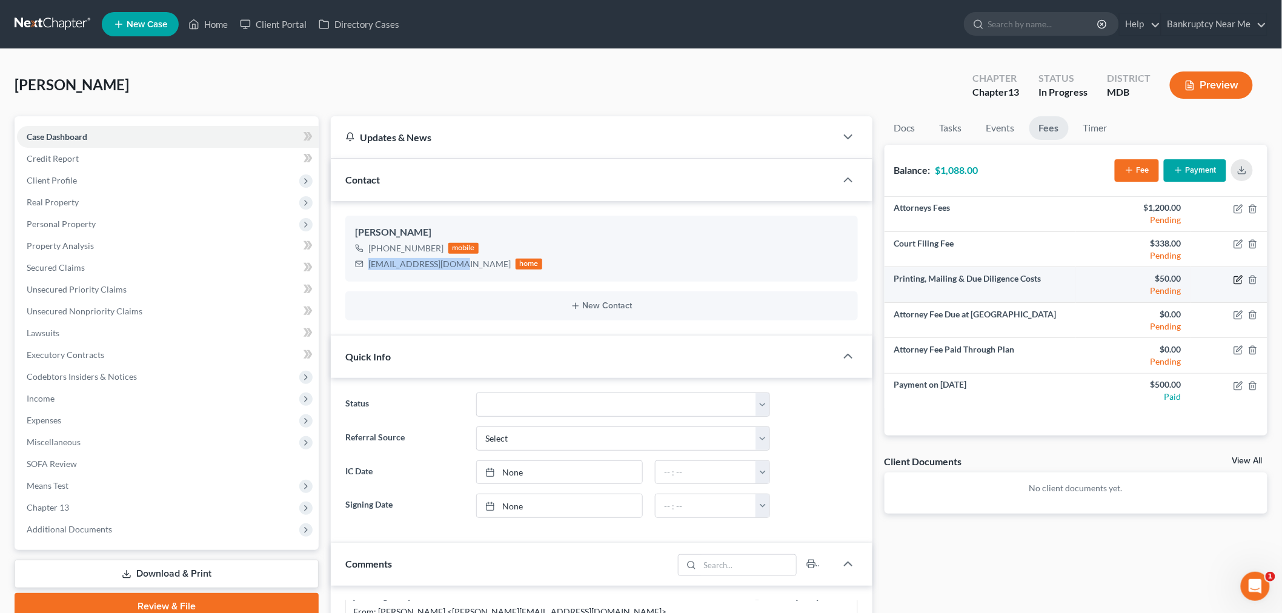
click at [1237, 280] on icon "button" at bounding box center [1239, 278] width 5 height 5
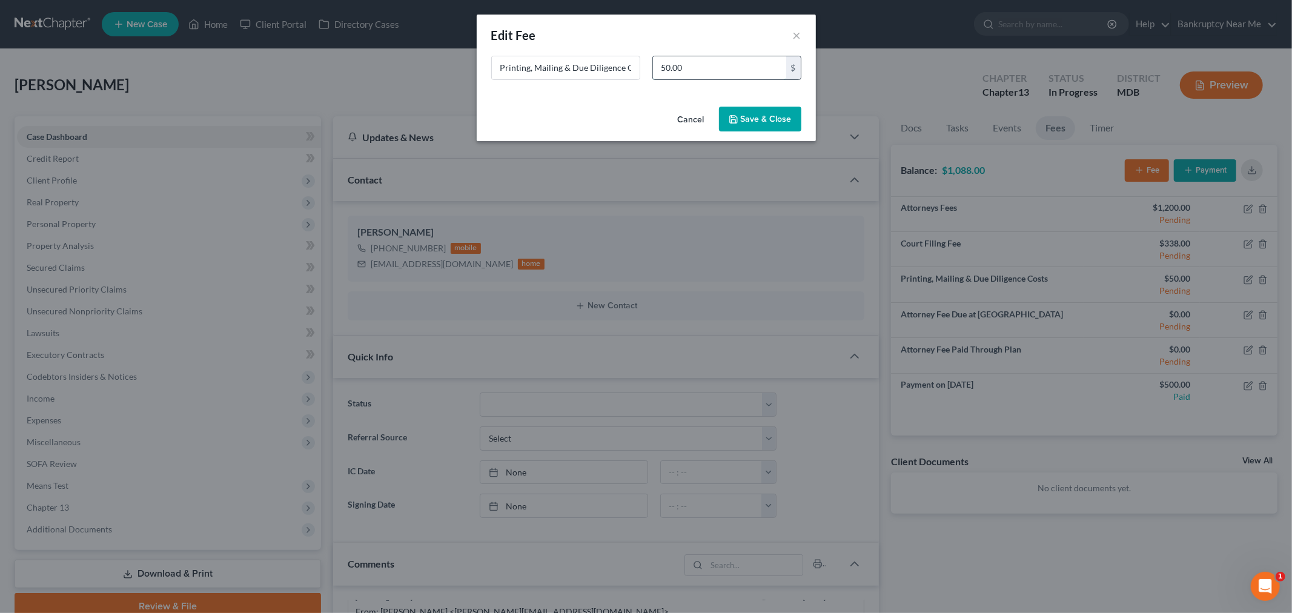
click at [659, 70] on input "50.00" at bounding box center [719, 67] width 133 height 23
type input "150.00"
click at [743, 112] on button "Save & Close" at bounding box center [760, 119] width 82 height 25
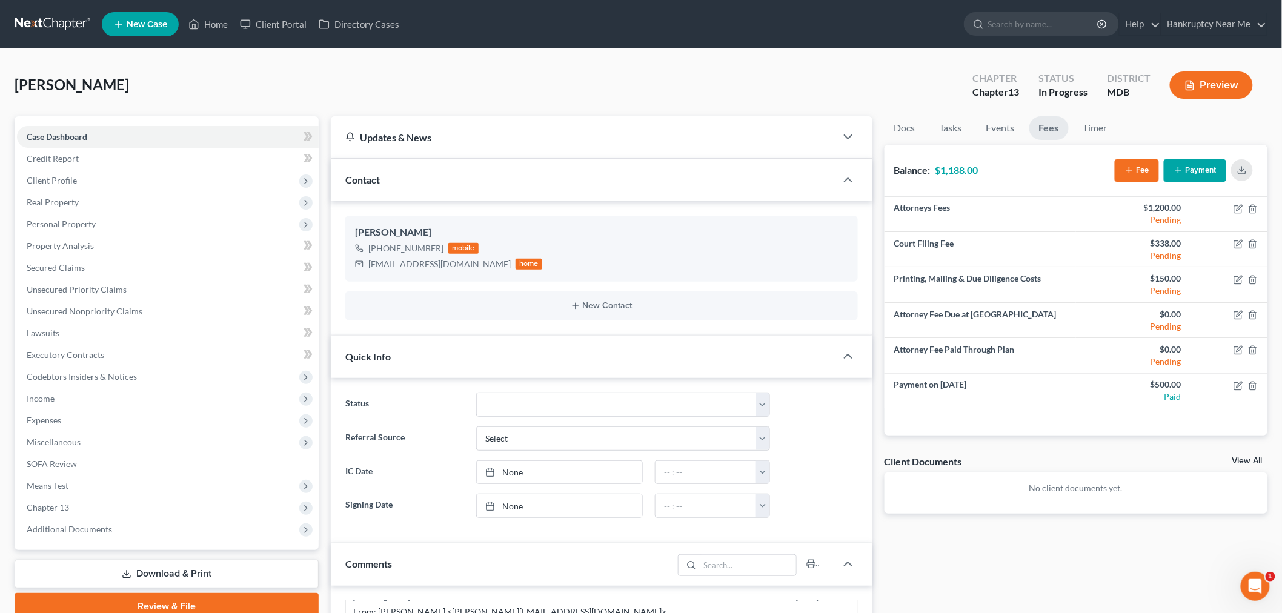
click at [75, 25] on link at bounding box center [54, 24] width 78 height 22
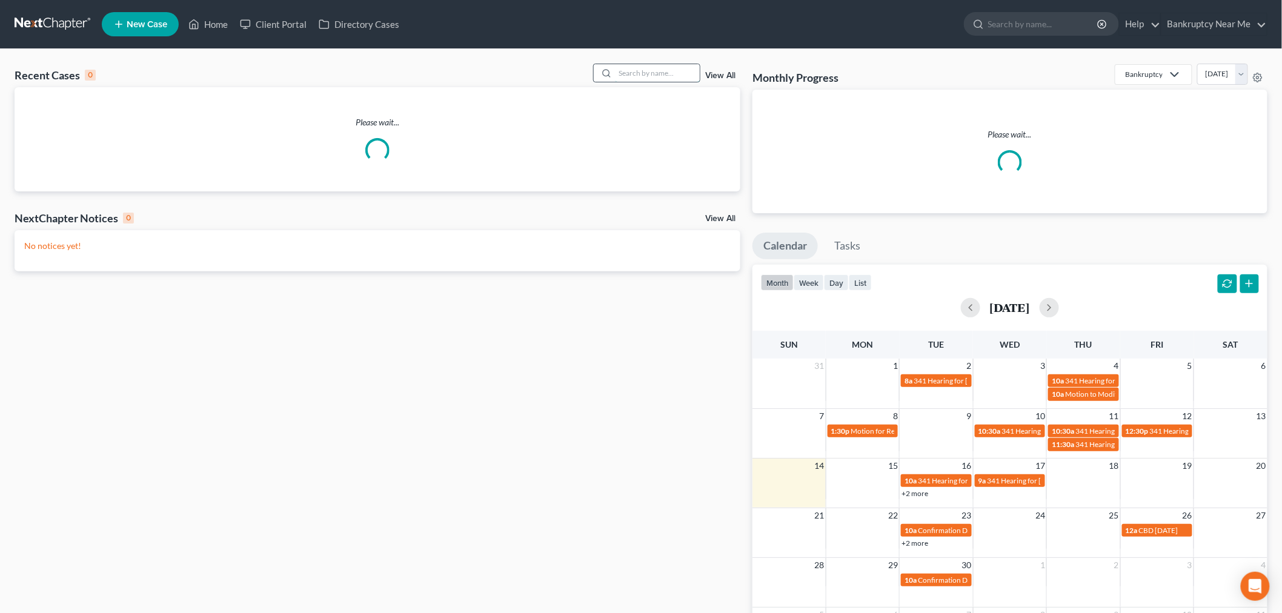
click at [646, 71] on input "search" at bounding box center [657, 73] width 85 height 18
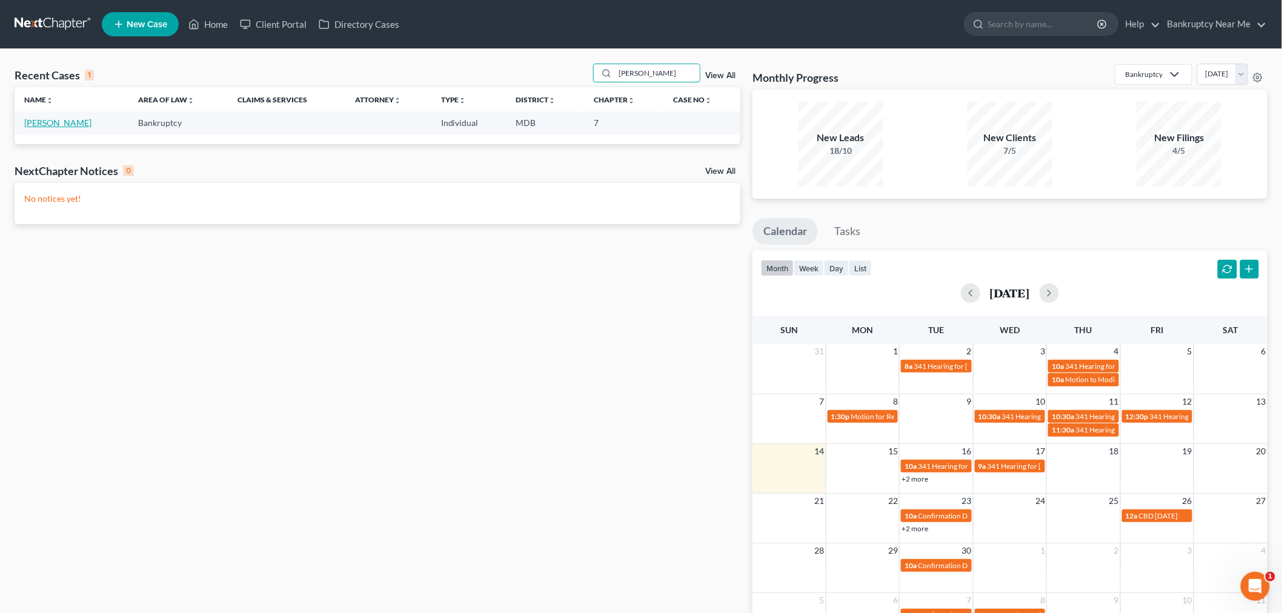
type input "[PERSON_NAME]"
click at [51, 122] on link "[PERSON_NAME]" at bounding box center [57, 123] width 67 height 10
select select "4"
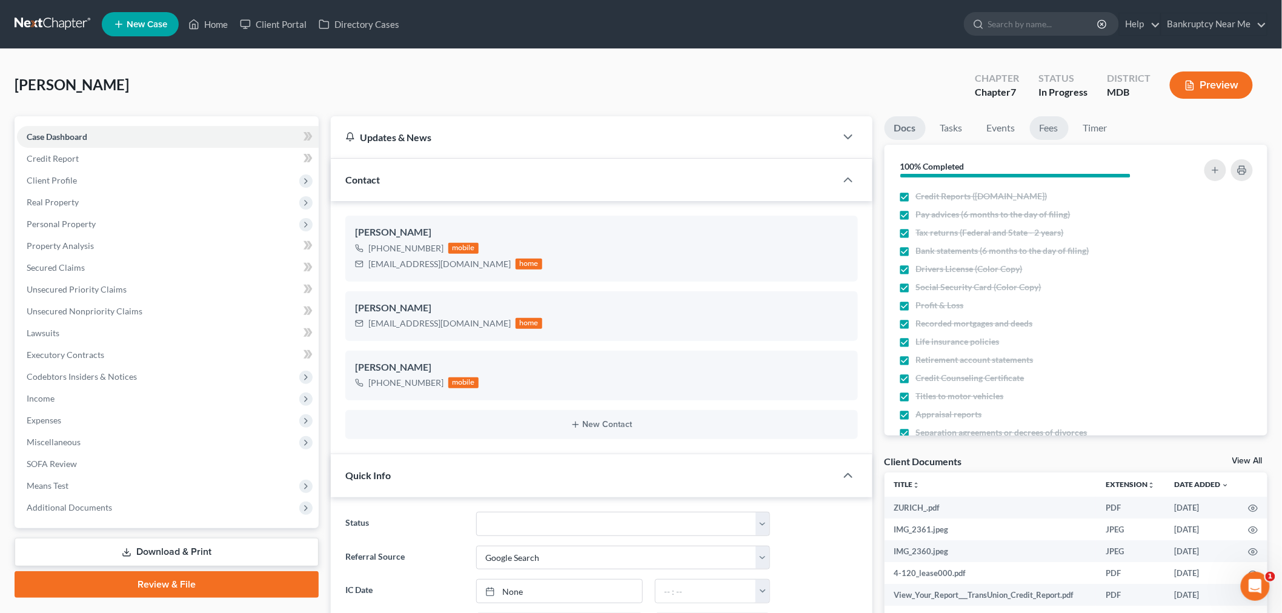
click at [1043, 122] on link "Fees" at bounding box center [1049, 128] width 39 height 24
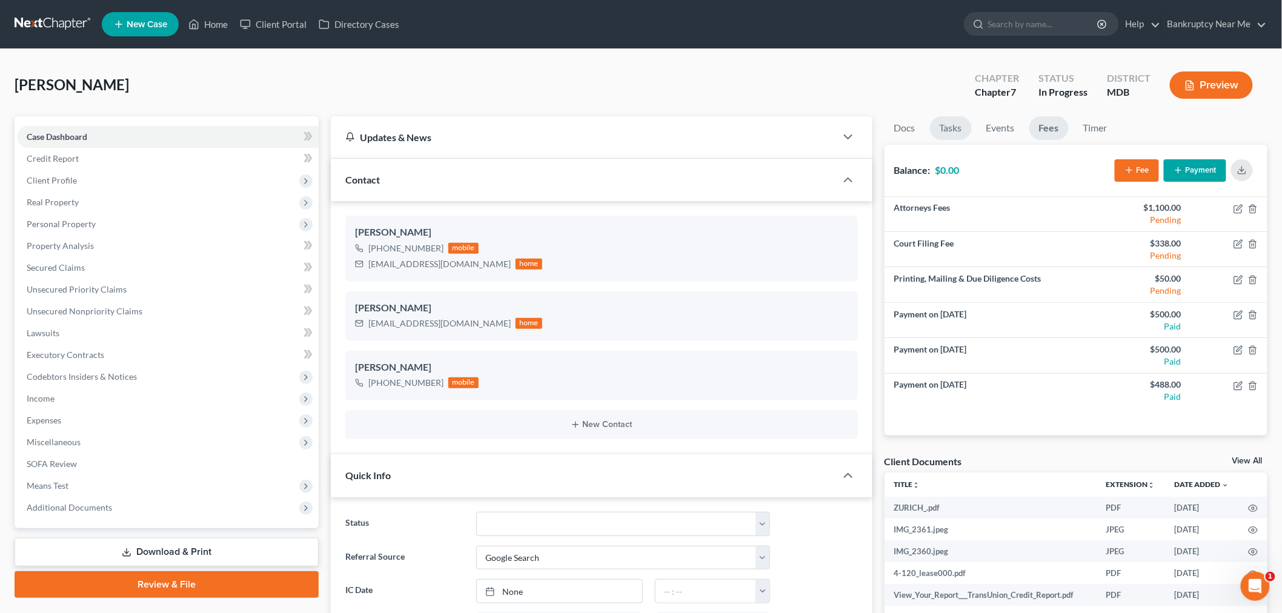
click at [952, 131] on link "Tasks" at bounding box center [951, 128] width 42 height 24
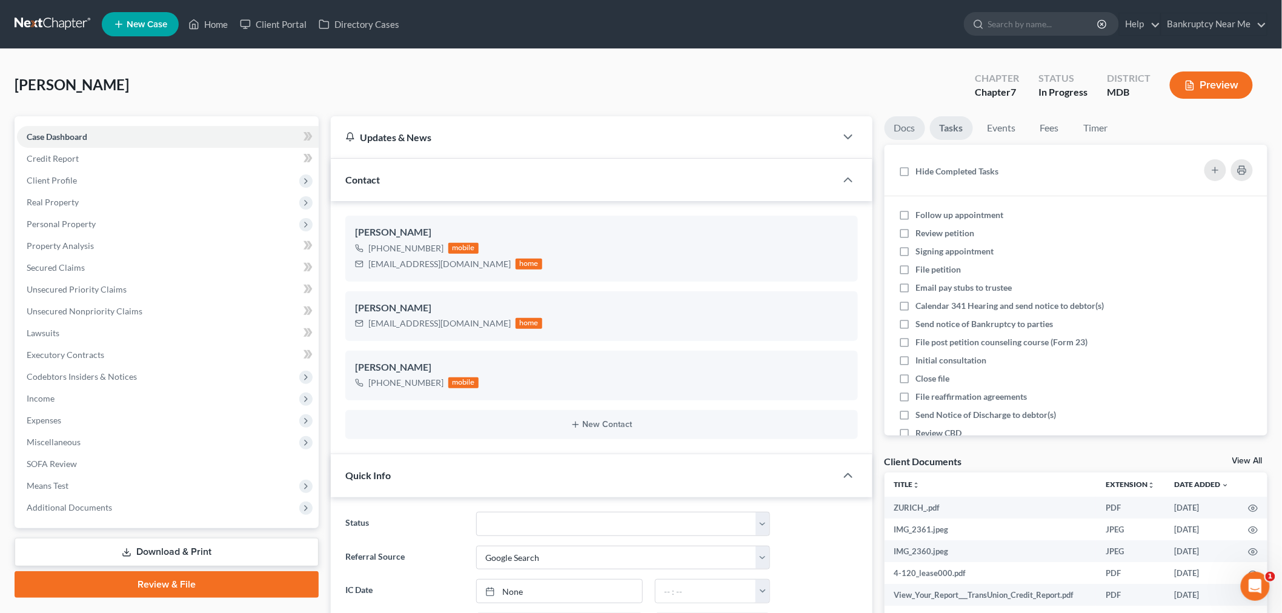
click at [894, 129] on link "Docs" at bounding box center [905, 128] width 41 height 24
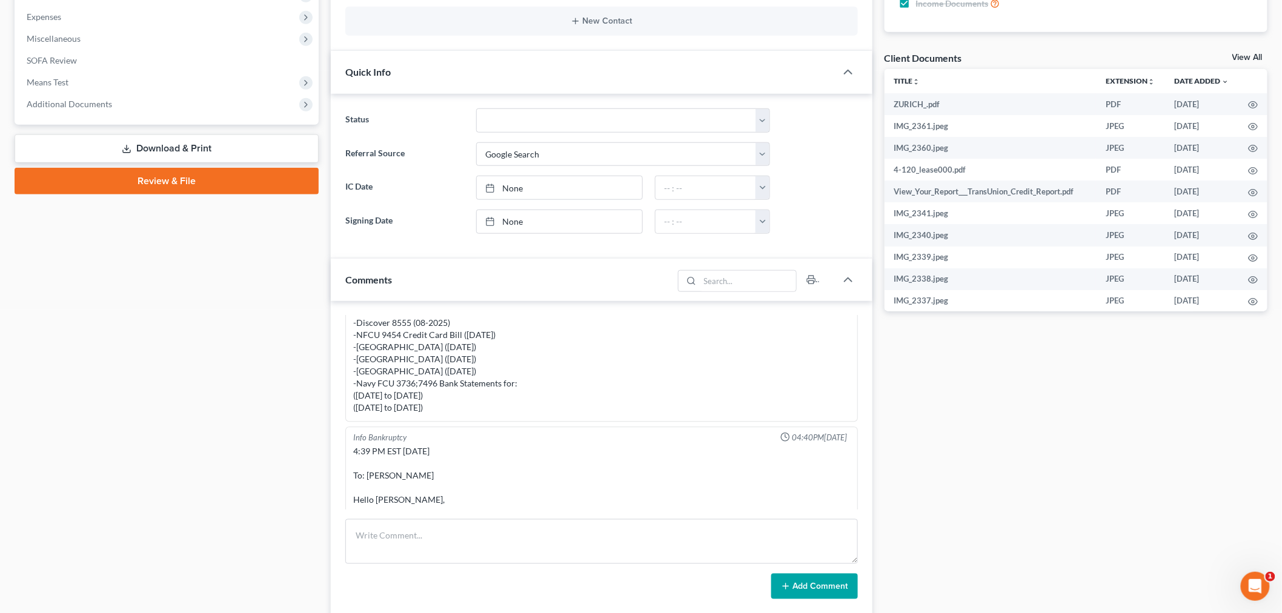
scroll to position [5202, 0]
drag, startPoint x: 753, startPoint y: 533, endPoint x: 756, endPoint y: 522, distance: 11.9
click at [753, 533] on textarea at bounding box center [601, 541] width 513 height 45
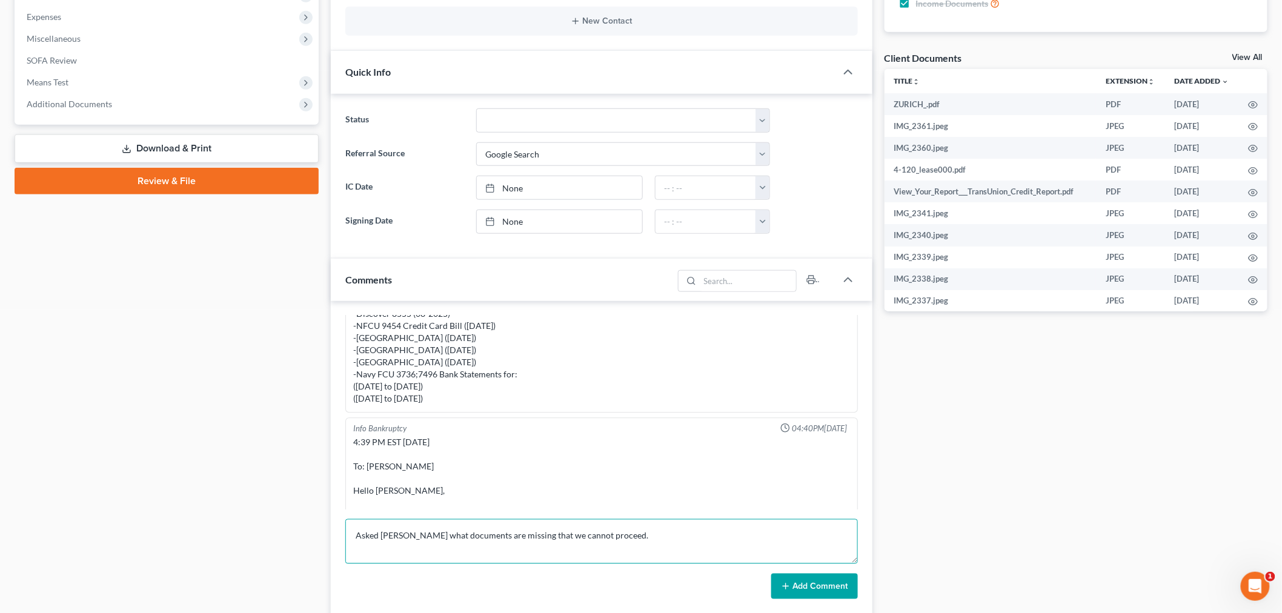
type textarea "Asked Dominic what documents are missing that we cannot proceed."
click at [813, 583] on button "Add Comment" at bounding box center [814, 586] width 87 height 25
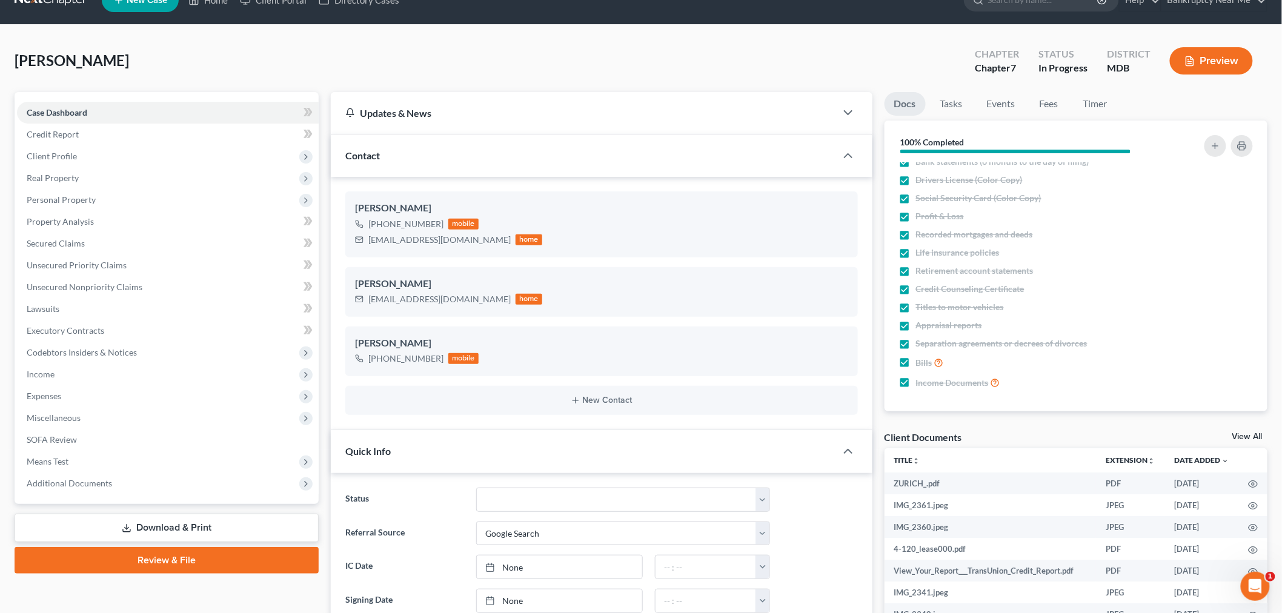
scroll to position [0, 0]
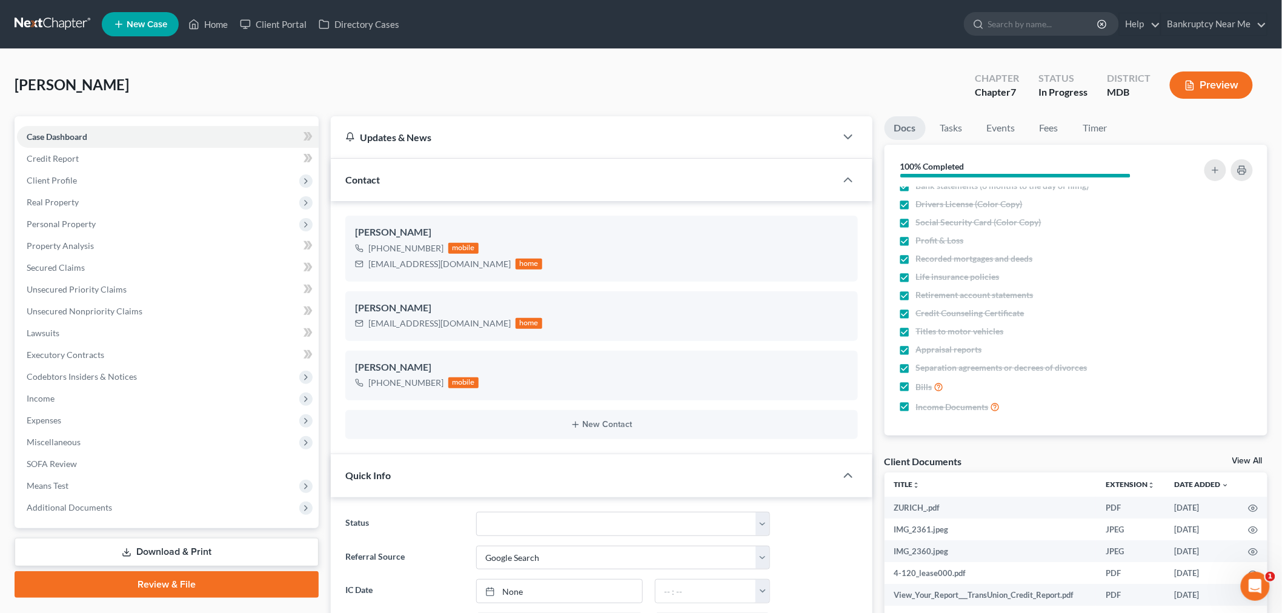
click at [16, 18] on link at bounding box center [54, 24] width 78 height 22
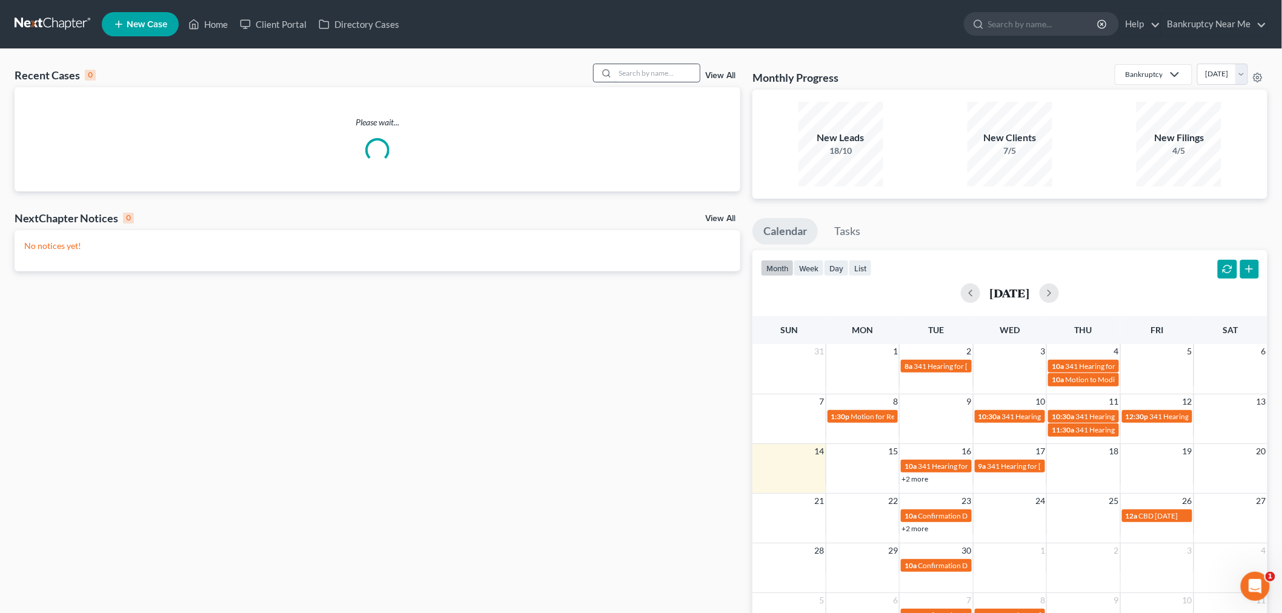
click at [639, 73] on input "search" at bounding box center [657, 73] width 85 height 18
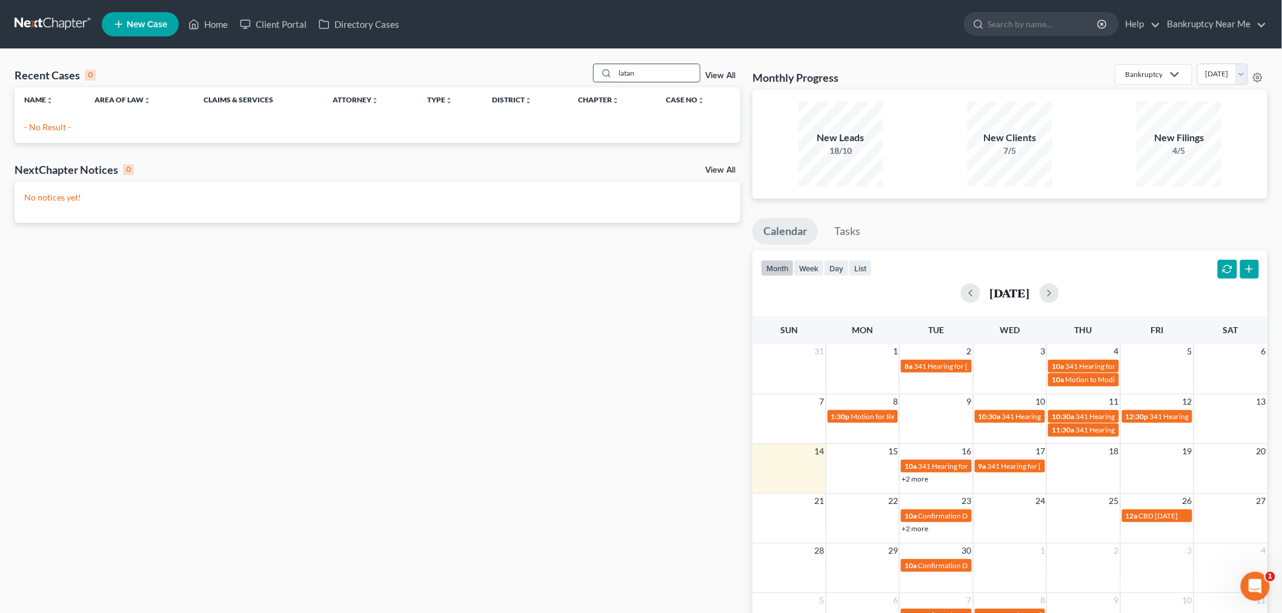
drag, startPoint x: 654, startPoint y: 81, endPoint x: 600, endPoint y: 79, distance: 54.6
click at [600, 79] on div "latan" at bounding box center [647, 73] width 108 height 19
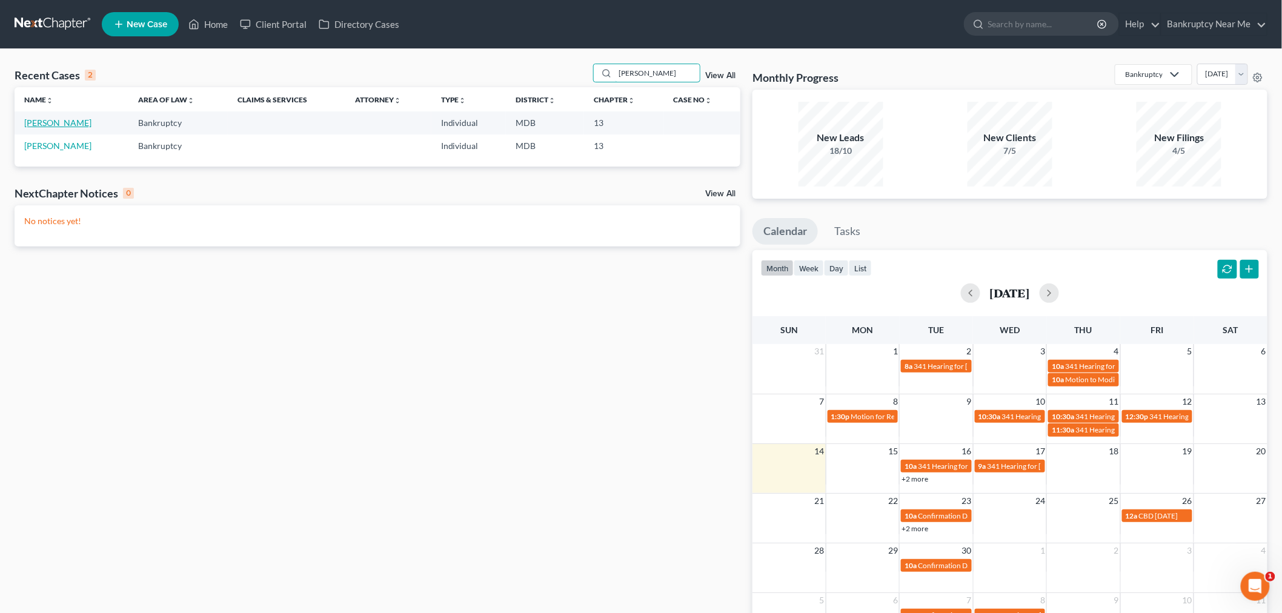
type input "hamm"
click at [64, 122] on link "[PERSON_NAME]" at bounding box center [57, 123] width 67 height 10
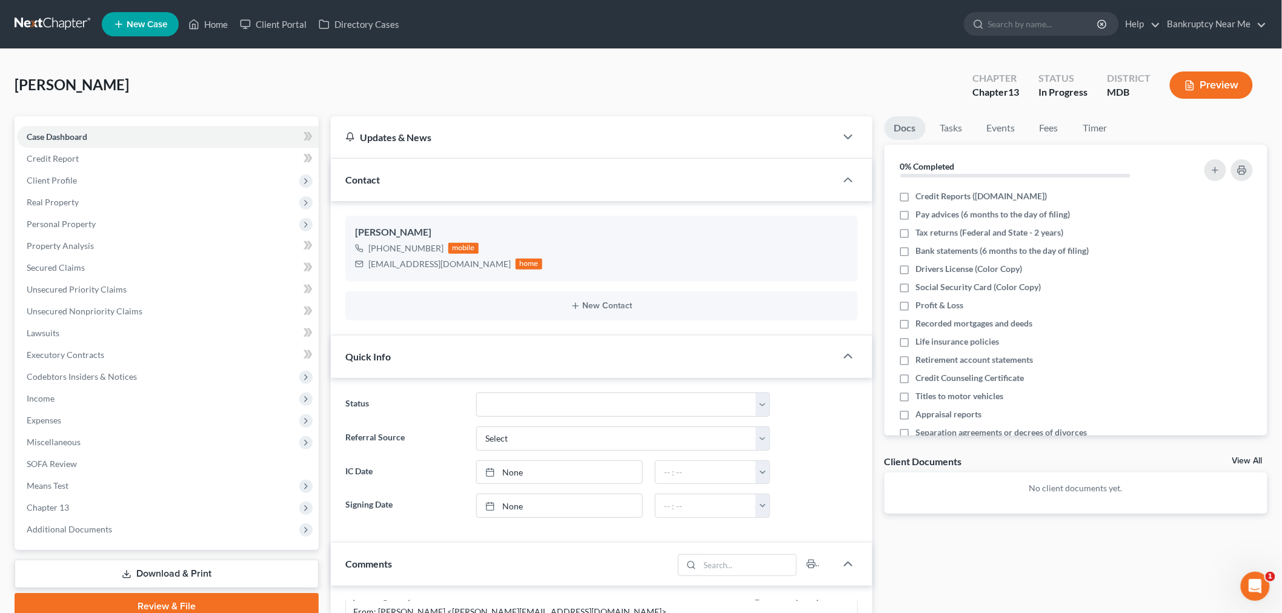
scroll to position [269, 0]
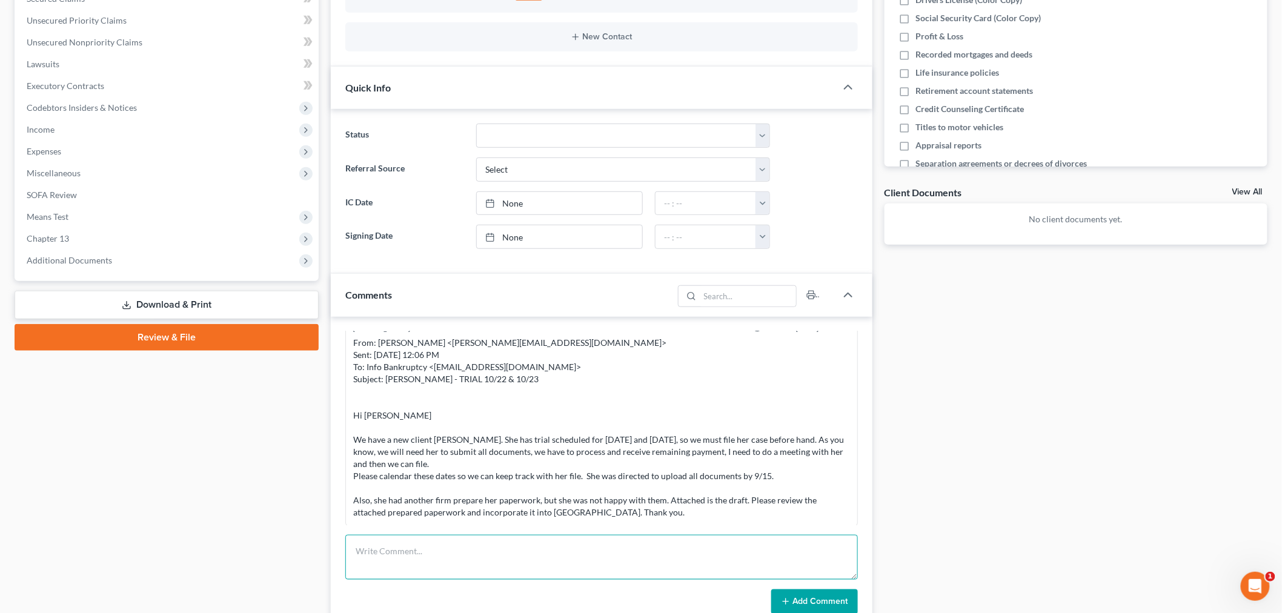
click at [708, 563] on textarea at bounding box center [601, 557] width 513 height 45
paste textarea "From: LaTonya Hammond <lporter186@gmail.com> Sent: Saturday, September 13, 2025…"
type textarea "From: LaTonya Hammond <lporter186@gmail.com> Sent: Saturday, September 13, 2025…"
click at [799, 597] on button "Add Comment" at bounding box center [814, 601] width 87 height 25
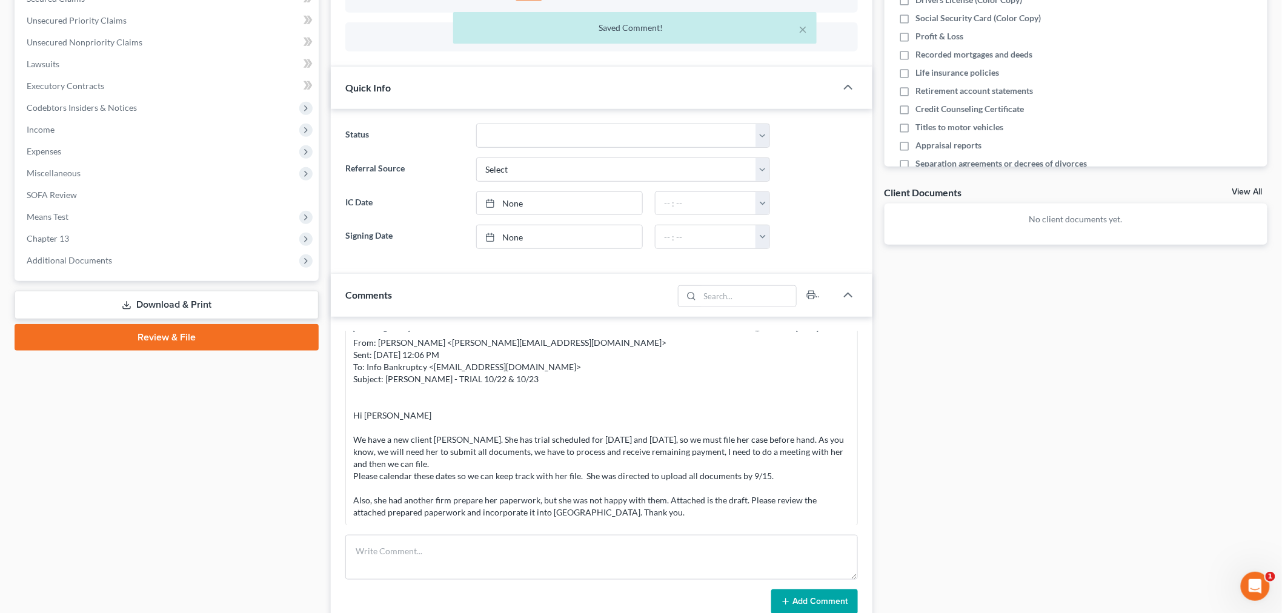
scroll to position [2079, 0]
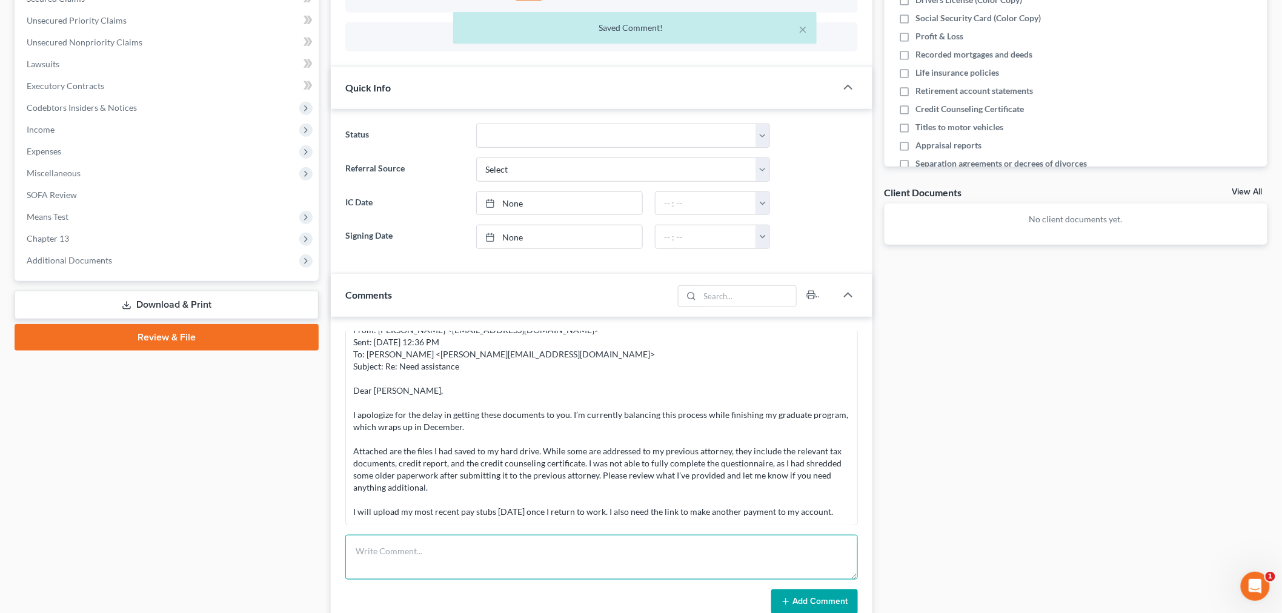
click at [582, 568] on textarea at bounding box center [601, 557] width 513 height 45
paste textarea "From: Iris Kwon <iris@bankruptcynearme.org> Sent: Sunday, September 14, 2025 4:…"
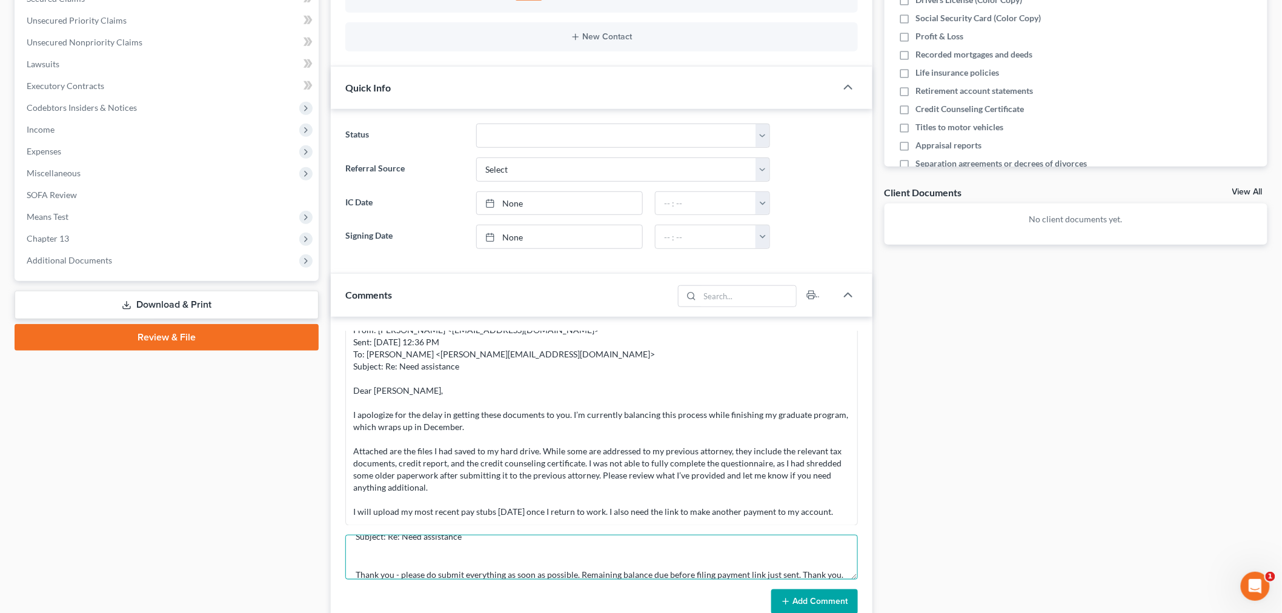
type textarea "From: Iris Kwon <iris@bankruptcynearme.org> Sent: Sunday, September 14, 2025 4:…"
click at [843, 602] on button "Add Comment" at bounding box center [814, 601] width 87 height 25
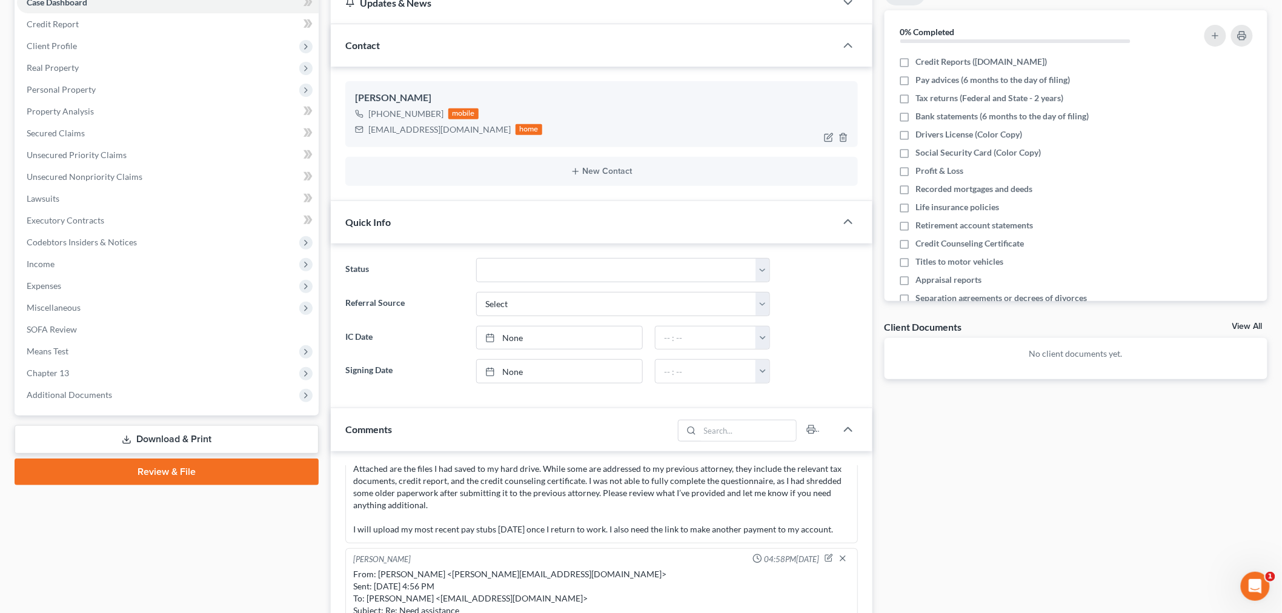
scroll to position [0, 0]
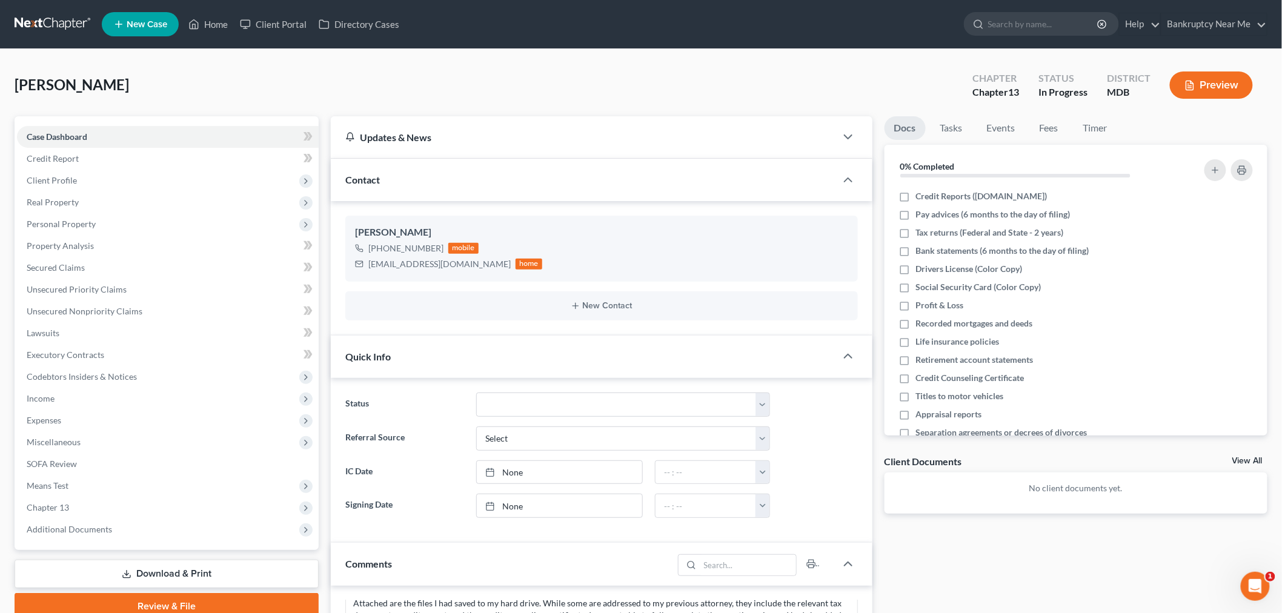
click at [49, 15] on link at bounding box center [54, 24] width 78 height 22
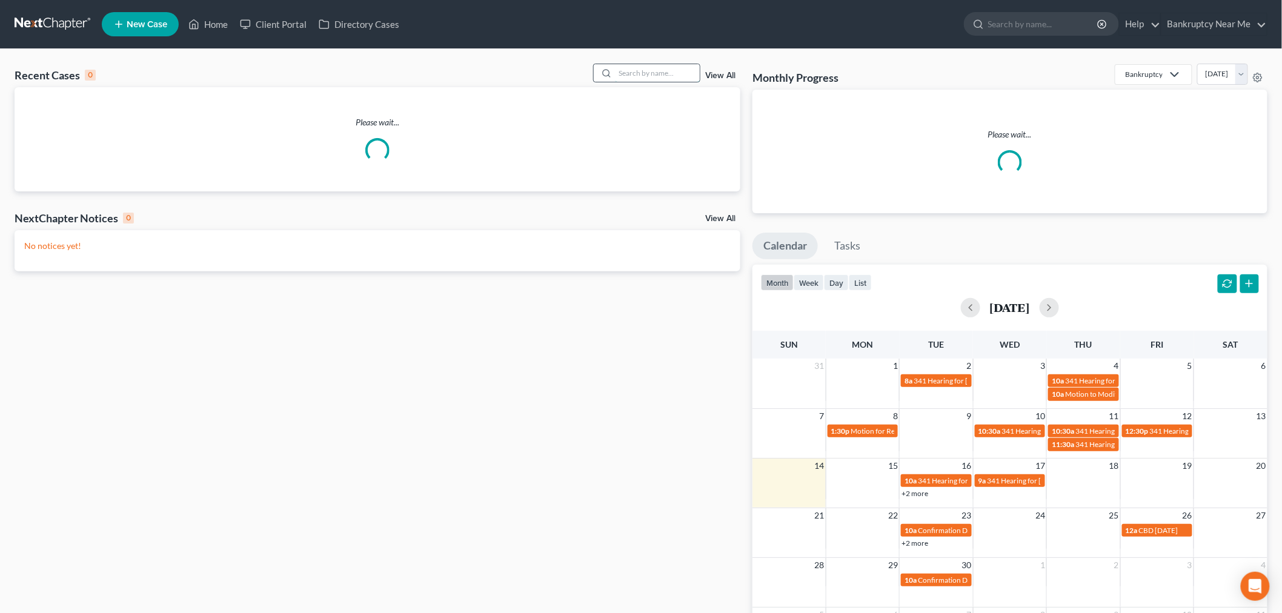
click at [643, 79] on input "search" at bounding box center [657, 73] width 85 height 18
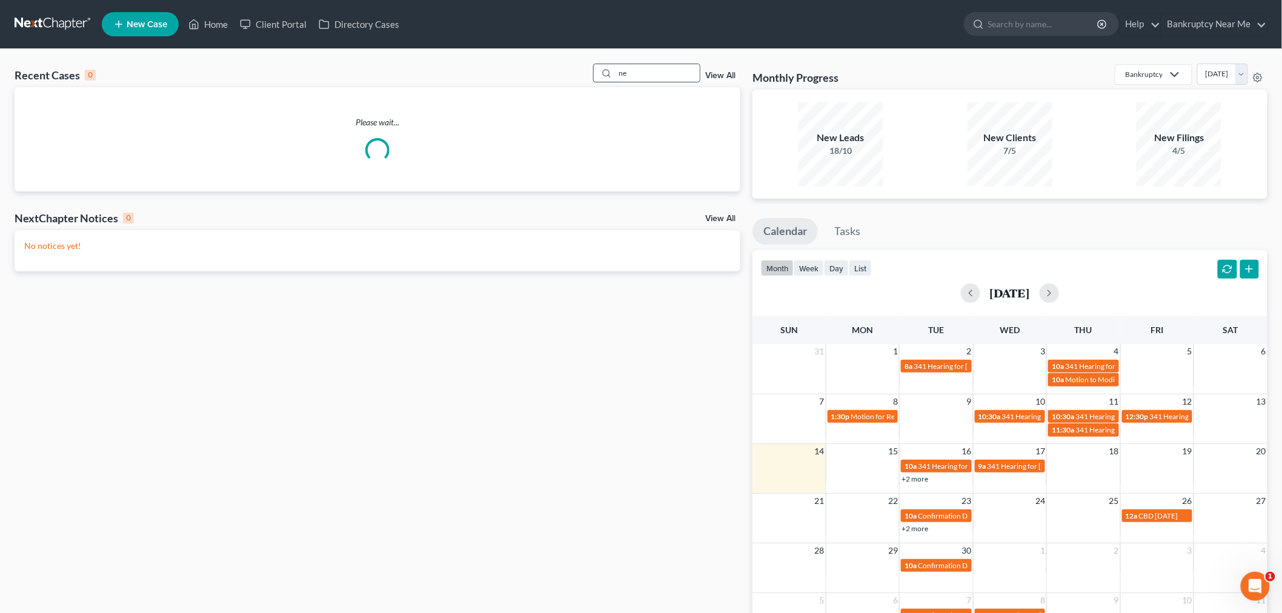
type input "n"
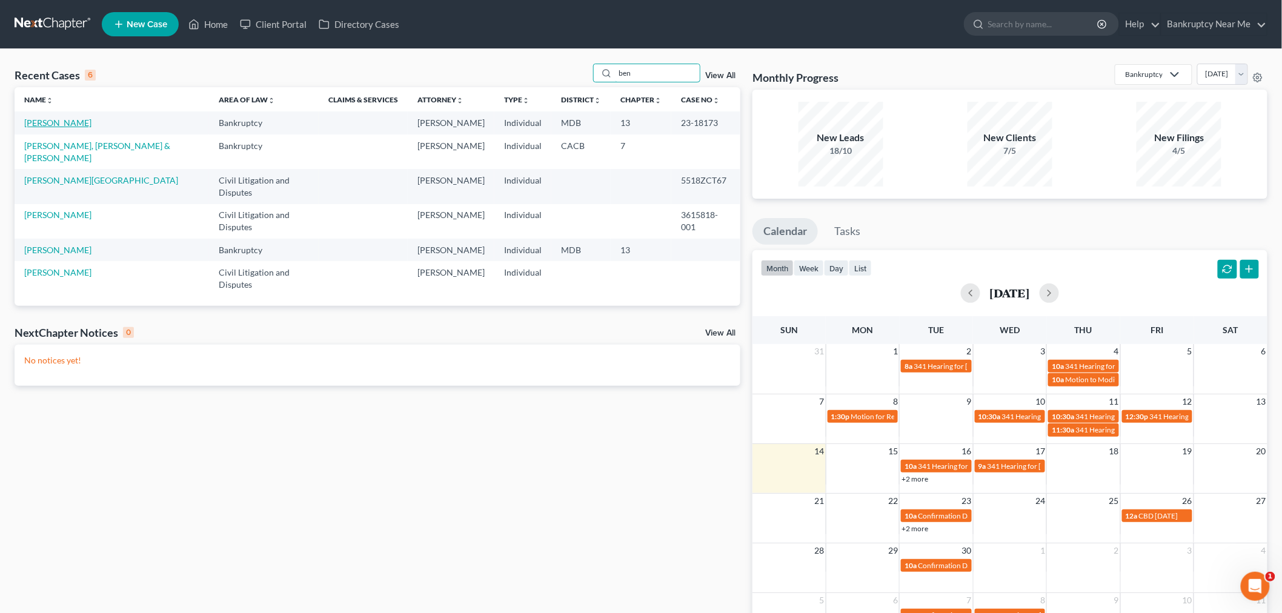
type input "ben"
click at [70, 118] on link "[PERSON_NAME]" at bounding box center [57, 123] width 67 height 10
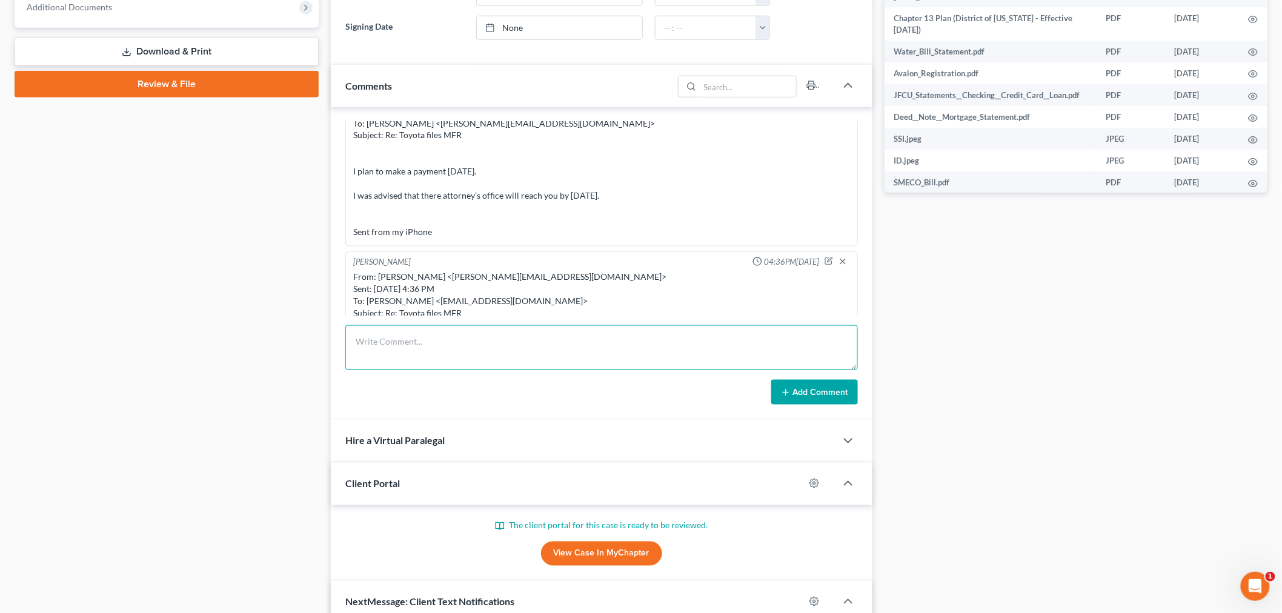
scroll to position [1452, 0]
click at [580, 359] on textarea at bounding box center [601, 347] width 513 height 45
paste textarea "From: NO-REPLY <[EMAIL_ADDRESS][DOMAIN_NAME]> Sent: [DATE] 10:28 AM To: [PERSON…"
type textarea "From: NO-REPLY <[EMAIL_ADDRESS][DOMAIN_NAME]> Sent: [DATE] 10:28 AM To: [PERSON…"
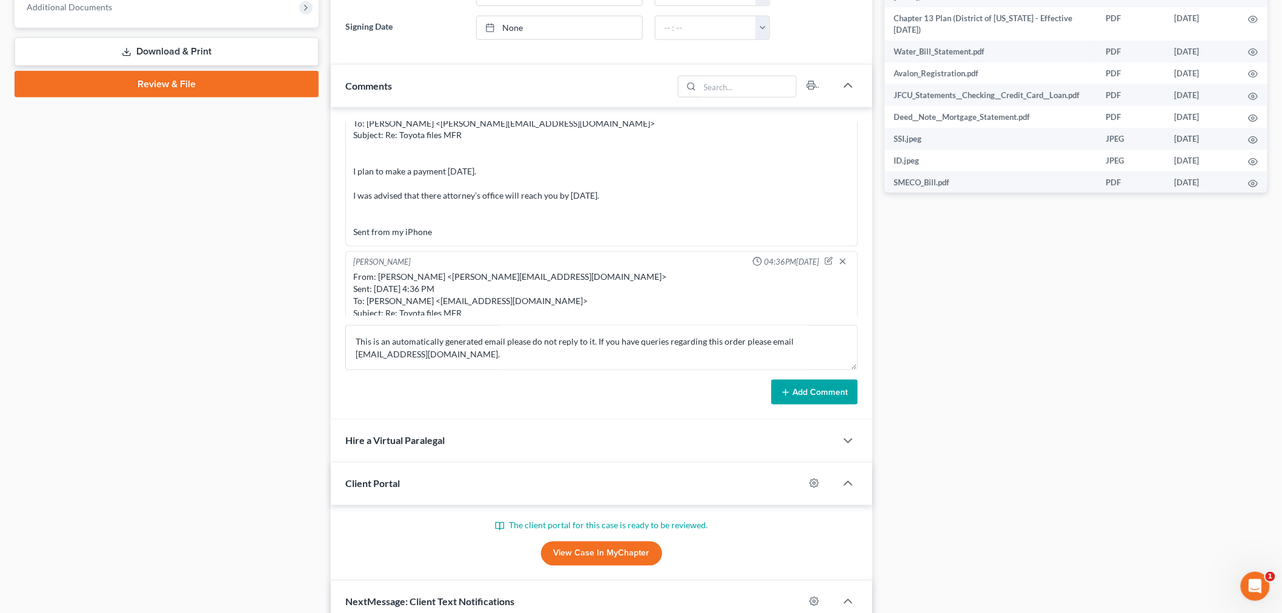
drag, startPoint x: 814, startPoint y: 390, endPoint x: 845, endPoint y: 384, distance: 31.6
click at [814, 390] on button "Add Comment" at bounding box center [814, 392] width 87 height 25
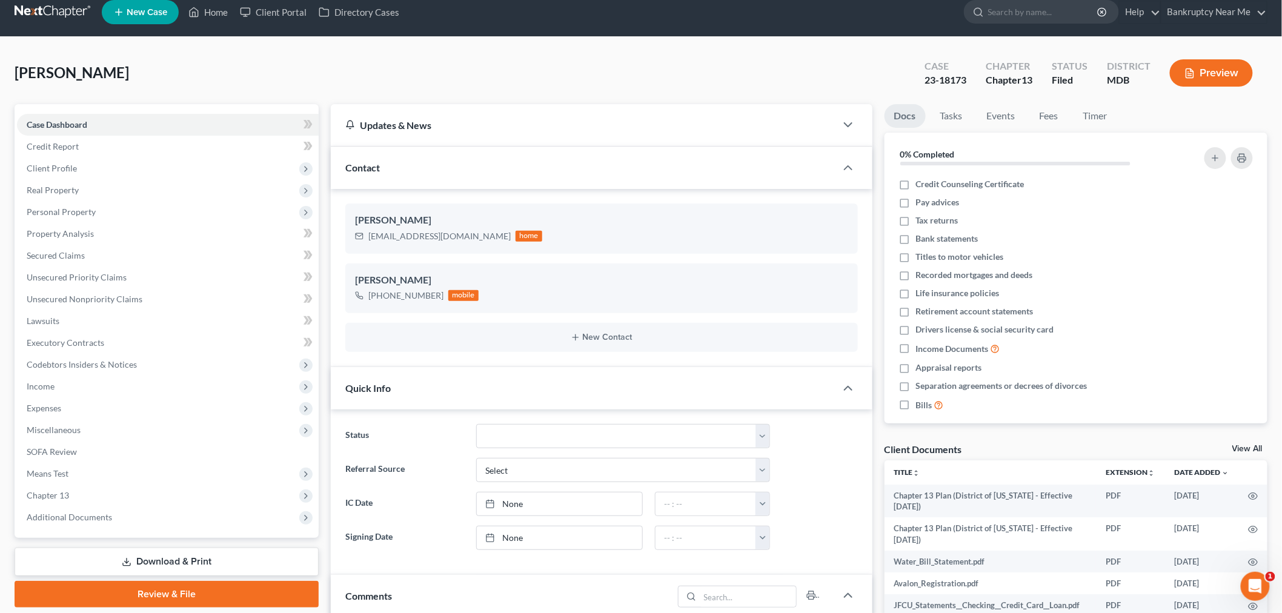
scroll to position [0, 0]
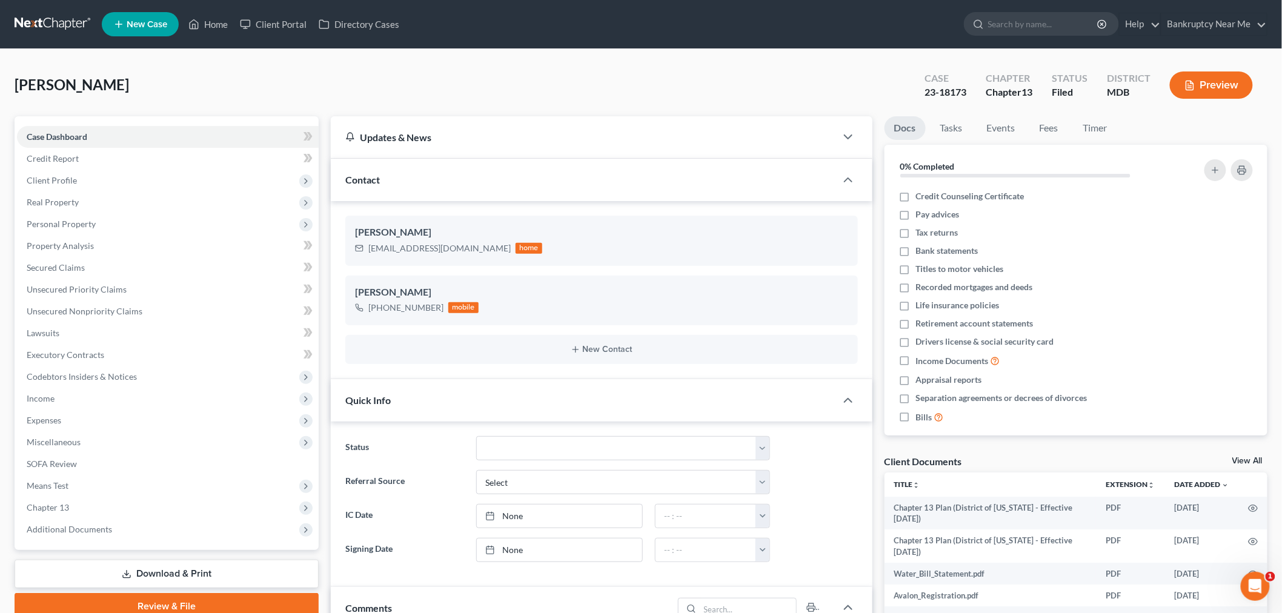
click at [23, 25] on link at bounding box center [54, 24] width 78 height 22
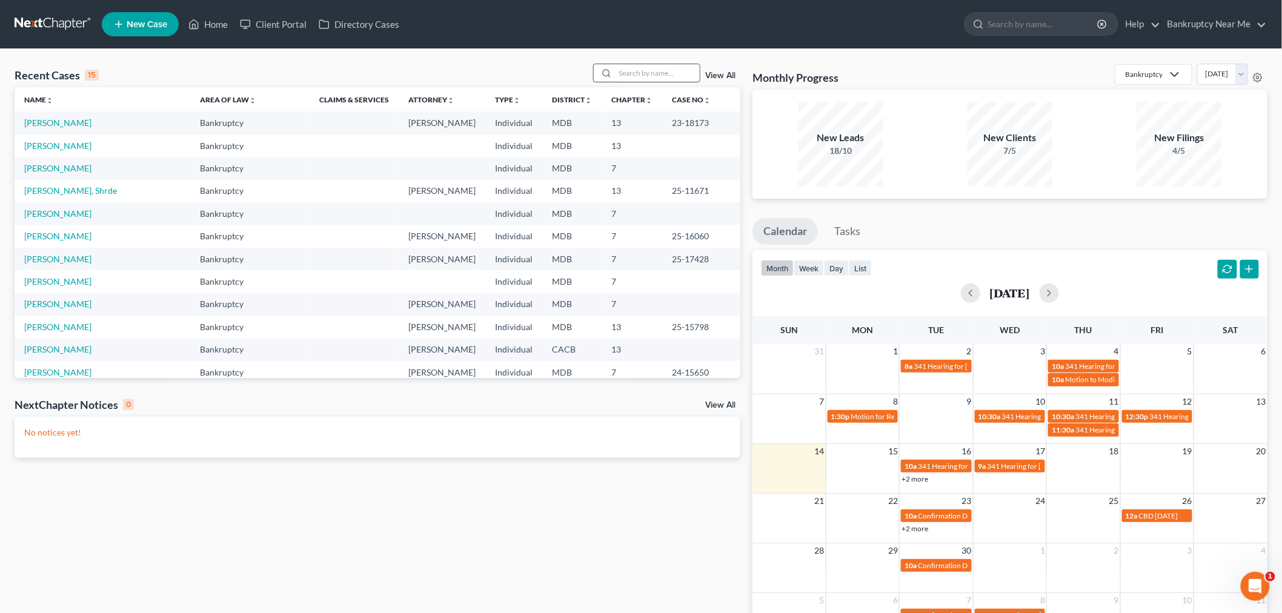
click at [635, 76] on input "search" at bounding box center [657, 73] width 85 height 18
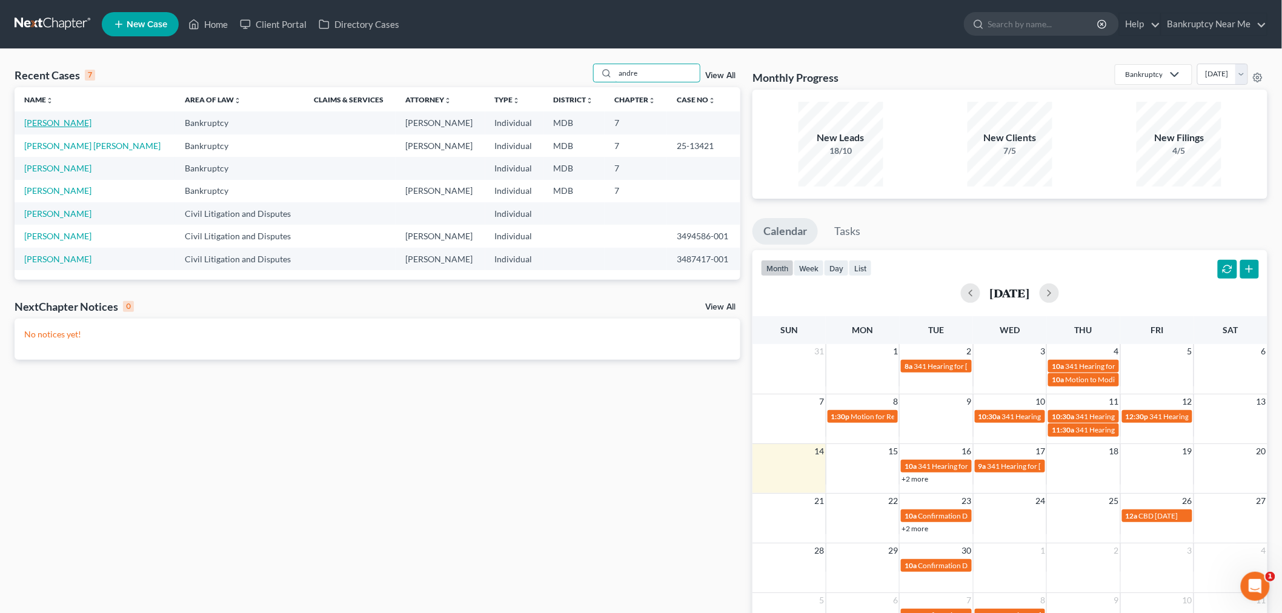
type input "andre"
click at [78, 125] on link "[PERSON_NAME]" at bounding box center [57, 123] width 67 height 10
select select "6"
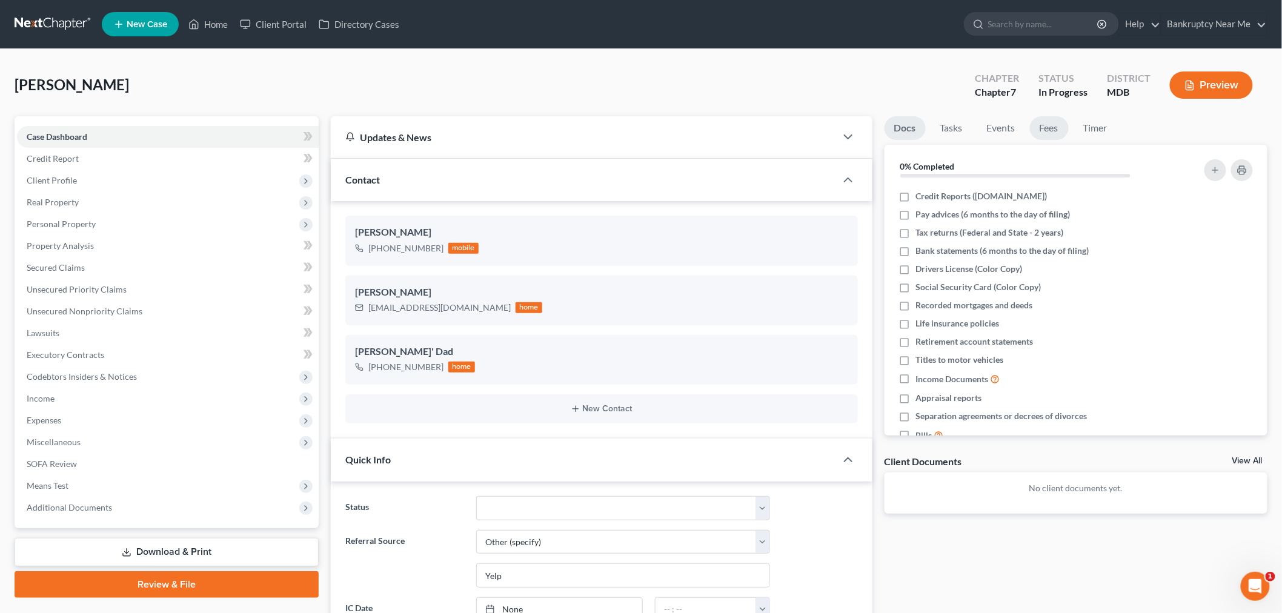
click at [1043, 131] on link "Fees" at bounding box center [1049, 128] width 39 height 24
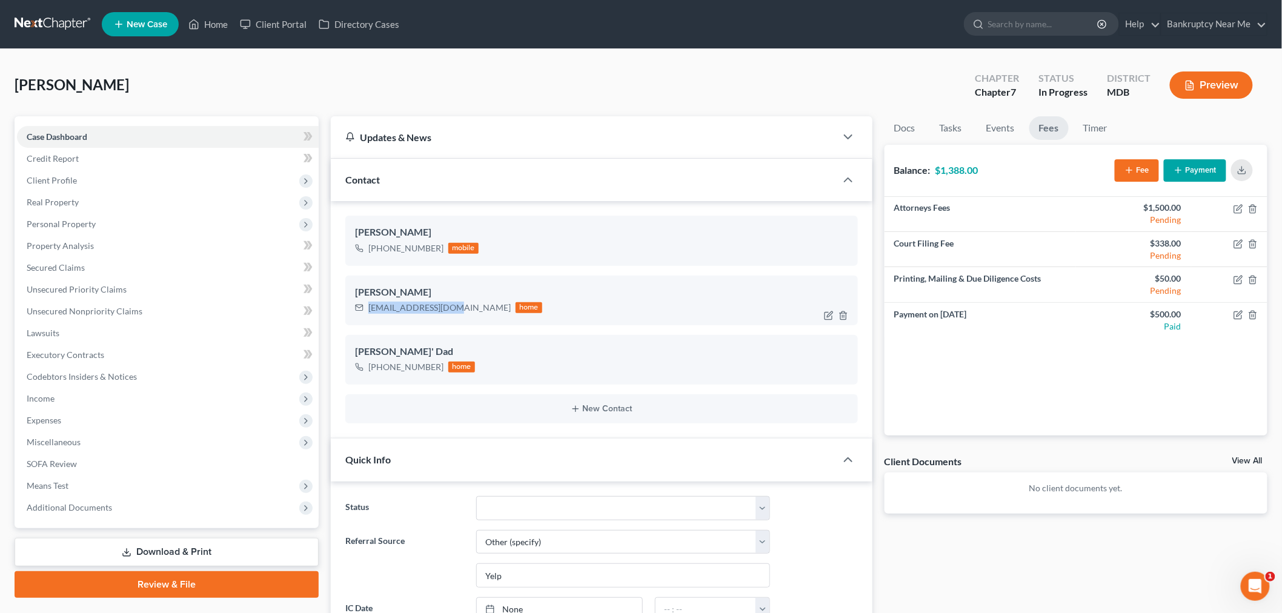
drag, startPoint x: 447, startPoint y: 304, endPoint x: 351, endPoint y: 313, distance: 96.2
click at [351, 313] on div "Andres Atesiano aatesiano@gmail.com home" at bounding box center [601, 301] width 513 height 50
copy div "aatesiano@gmail.com"
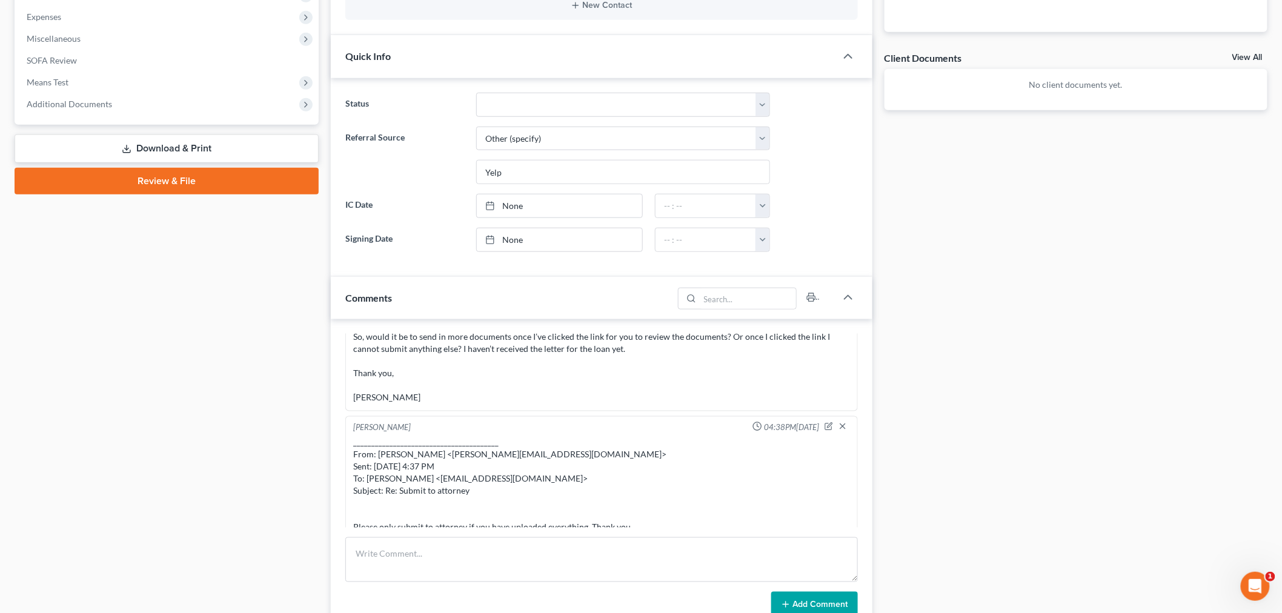
scroll to position [606, 0]
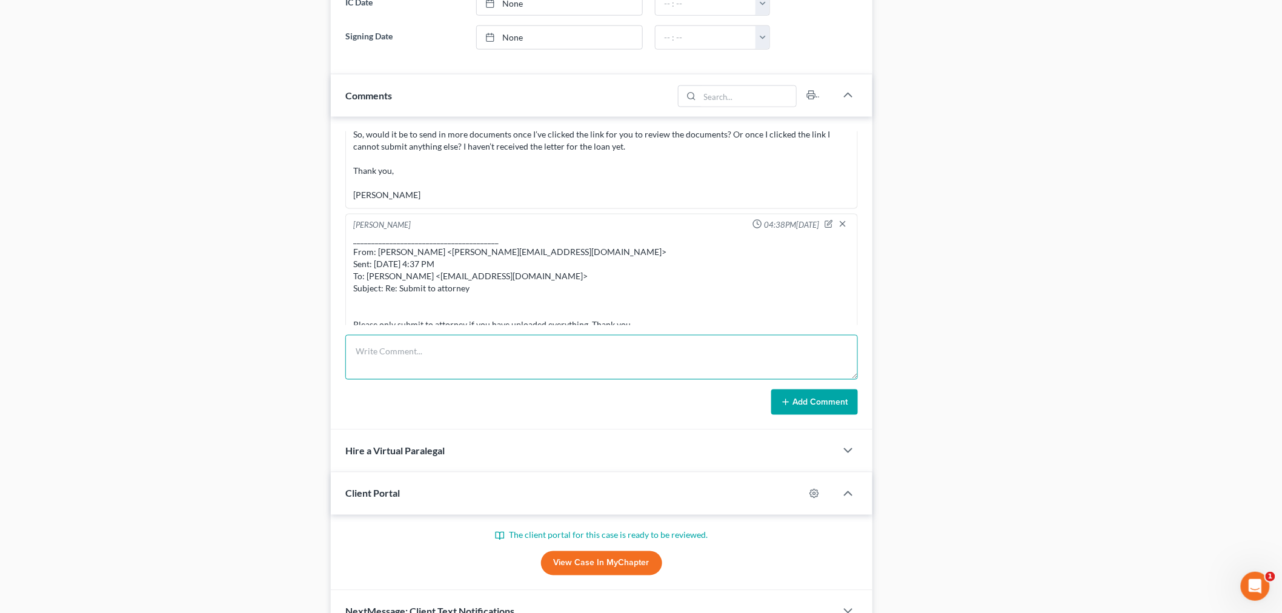
drag, startPoint x: 748, startPoint y: 362, endPoint x: 785, endPoint y: 385, distance: 43.9
click at [748, 362] on textarea at bounding box center [601, 357] width 513 height 45
paste textarea "________________________________________ From: Iris Kwon <iris@bankruptcynearme…"
type textarea "________________________________________ From: Iris Kwon <iris@bankruptcynearme…"
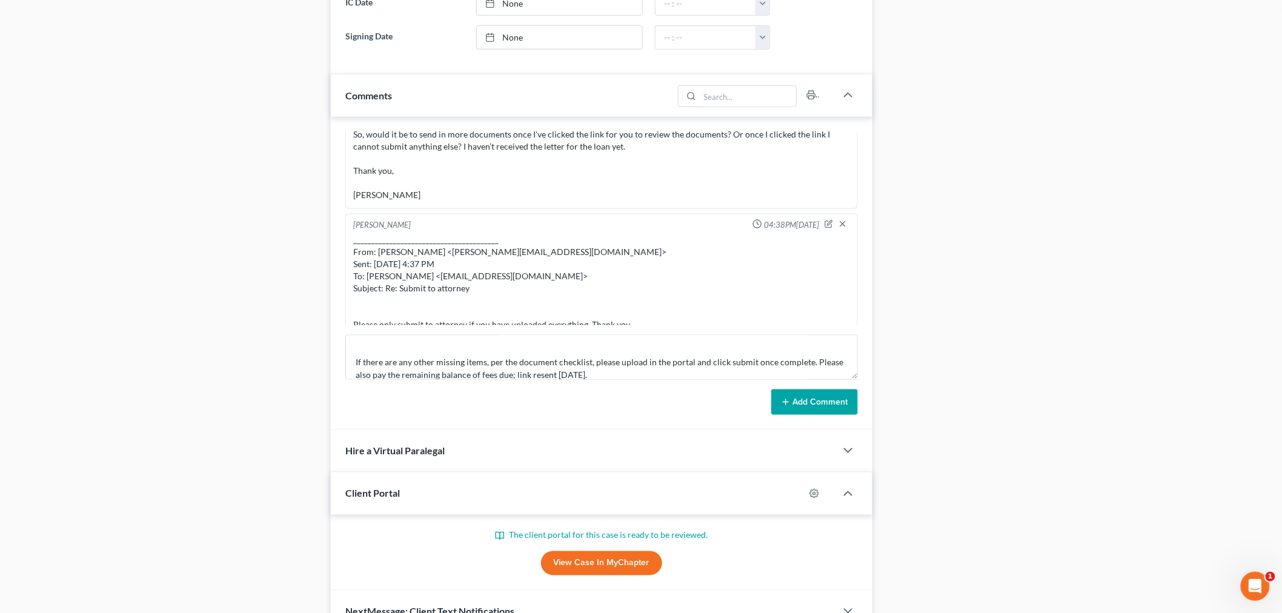
click at [822, 410] on button "Add Comment" at bounding box center [814, 402] width 87 height 25
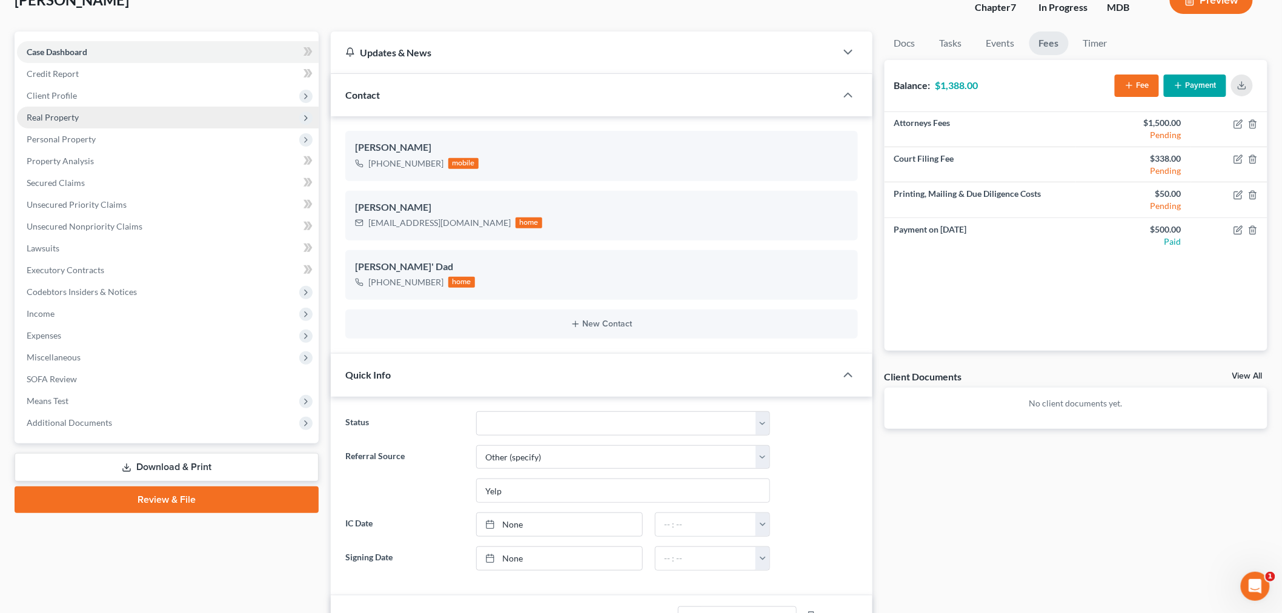
scroll to position [0, 0]
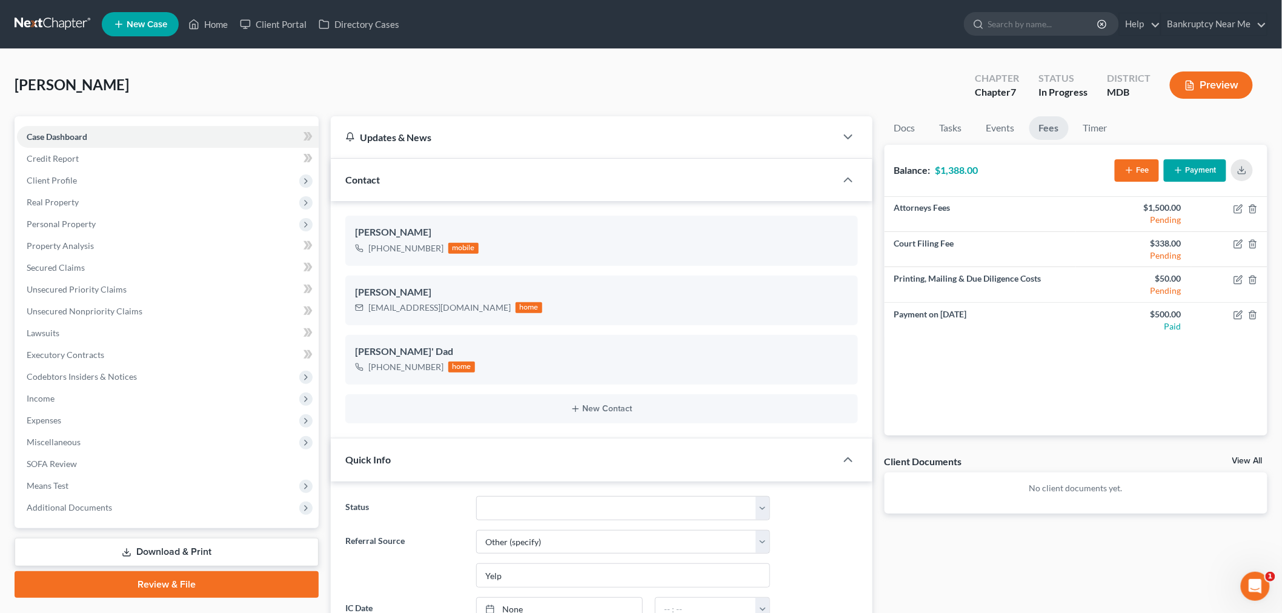
click at [56, 18] on link at bounding box center [54, 24] width 78 height 22
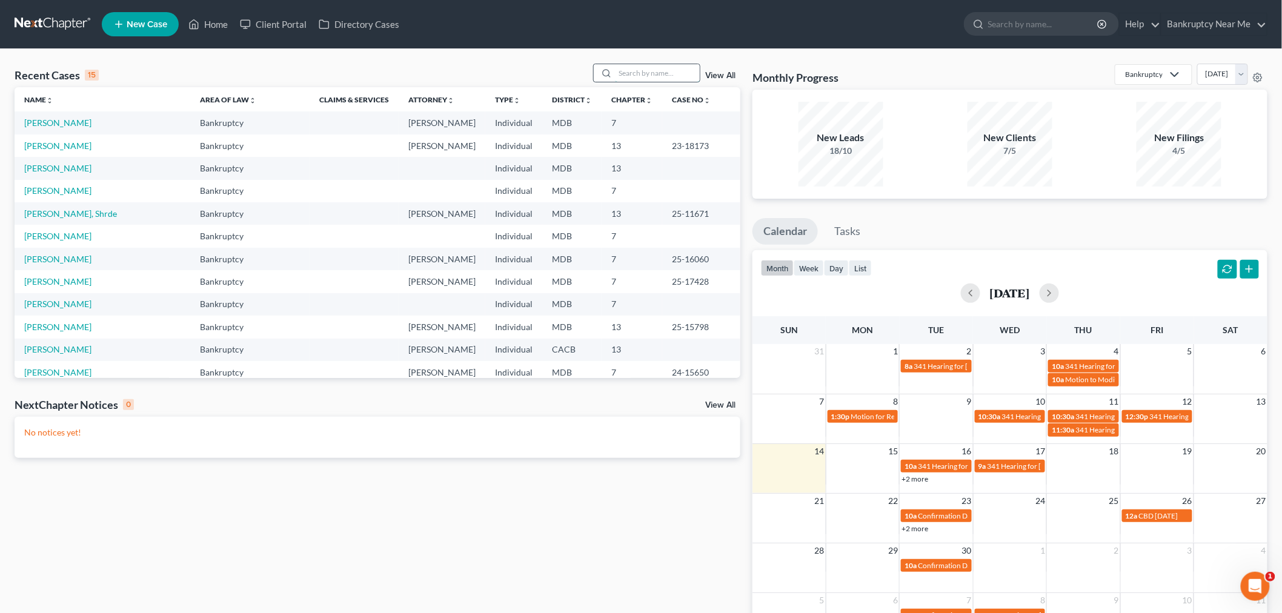
click at [635, 78] on input "search" at bounding box center [657, 73] width 85 height 18
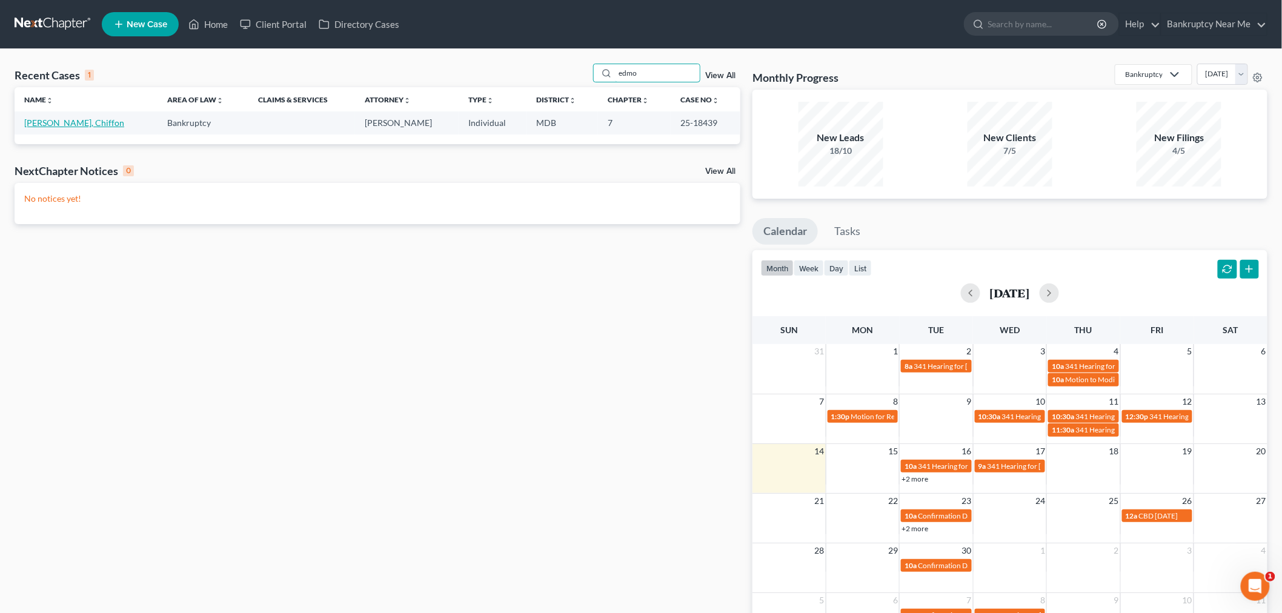
type input "edmo"
click at [69, 125] on link "[PERSON_NAME], Chiffon" at bounding box center [74, 123] width 100 height 10
select select "6"
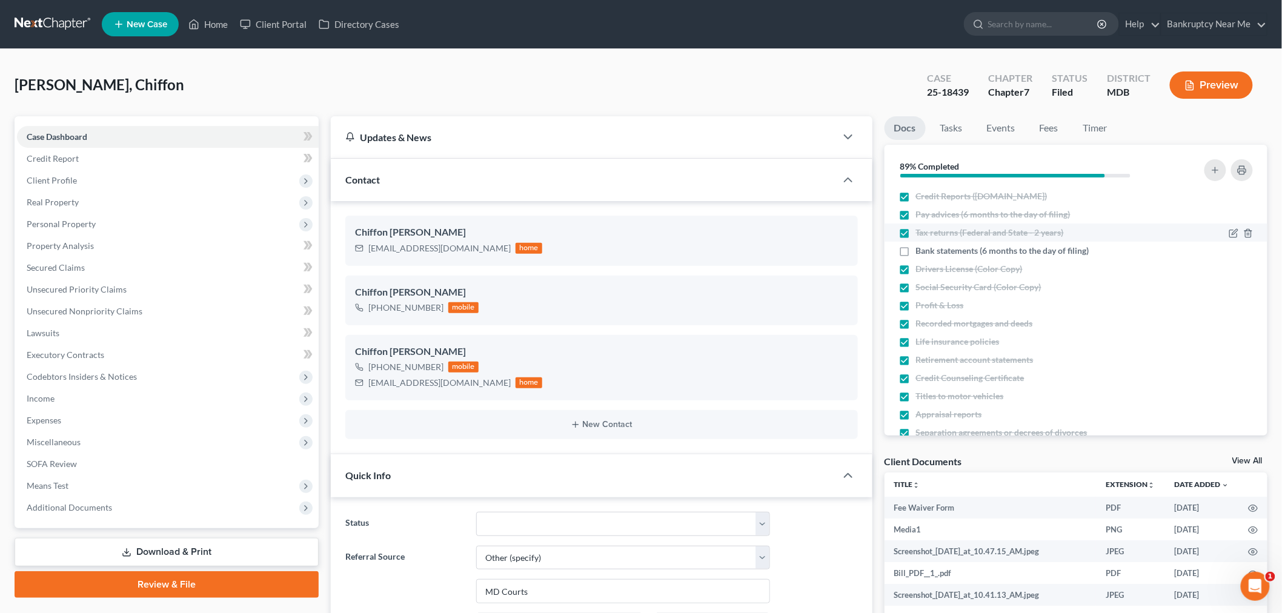
scroll to position [4, 0]
drag, startPoint x: 971, startPoint y: 95, endPoint x: 928, endPoint y: 95, distance: 43.0
click at [928, 95] on div "Case 25-18439" at bounding box center [947, 86] width 61 height 36
copy div "25-18439"
click at [965, 122] on link "Tasks" at bounding box center [952, 128] width 42 height 24
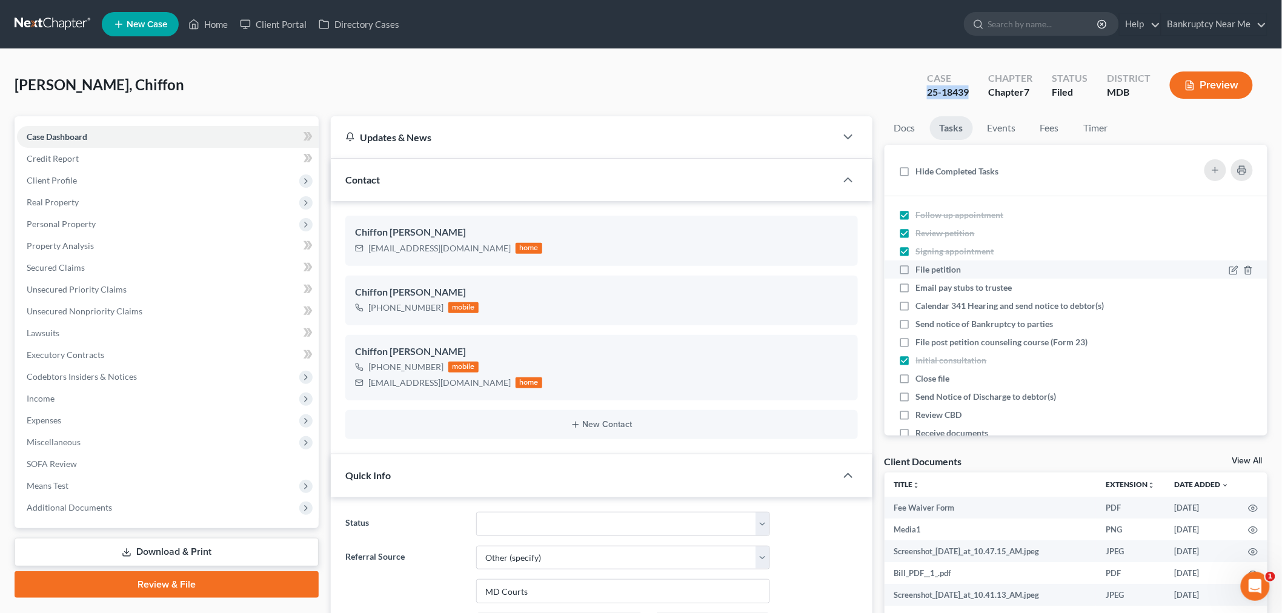
click at [957, 267] on span "File petition" at bounding box center [938, 269] width 45 height 10
click at [929, 267] on input "File petition" at bounding box center [925, 268] width 8 height 8
checkbox input "true"
click at [995, 310] on div "Calendar 341 Hearing and send notice to debtor(s)" at bounding box center [1015, 306] width 198 height 12
click at [929, 308] on input "Calendar 341 Hearing and send notice to debtor(s)" at bounding box center [925, 304] width 8 height 8
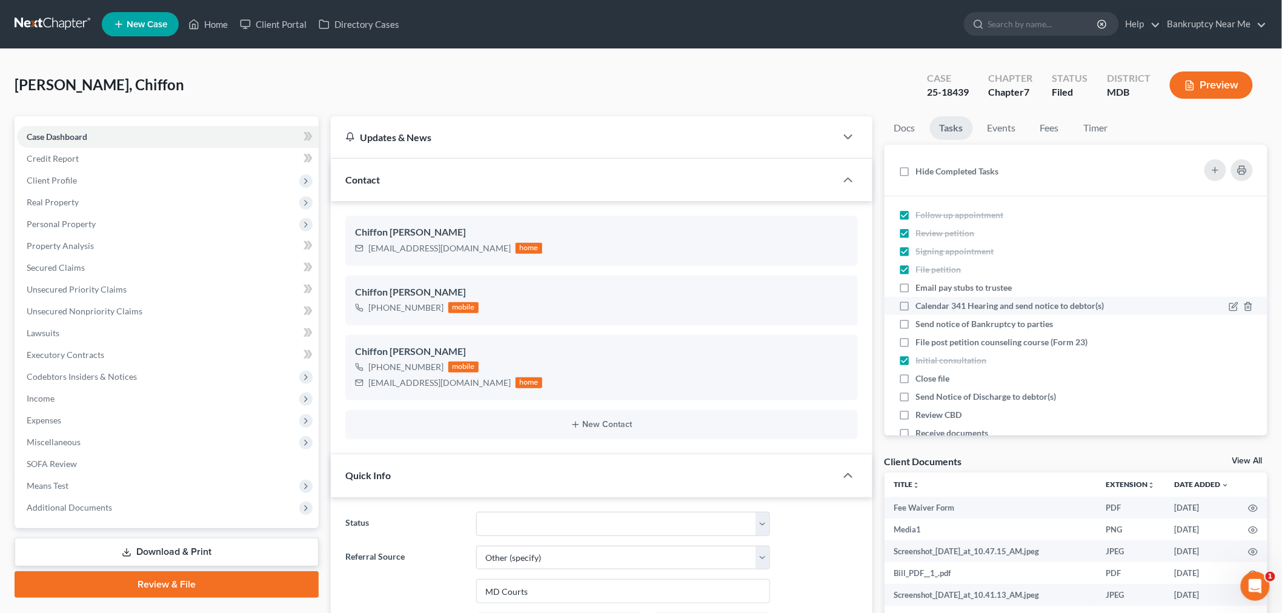
checkbox input "true"
click at [1011, 344] on span "File post petition counseling course (Form 23)" at bounding box center [1002, 342] width 172 height 10
click at [929, 344] on input "File post petition counseling course (Form 23)" at bounding box center [925, 340] width 8 height 8
checkbox input "true"
click at [65, 24] on link at bounding box center [54, 24] width 78 height 22
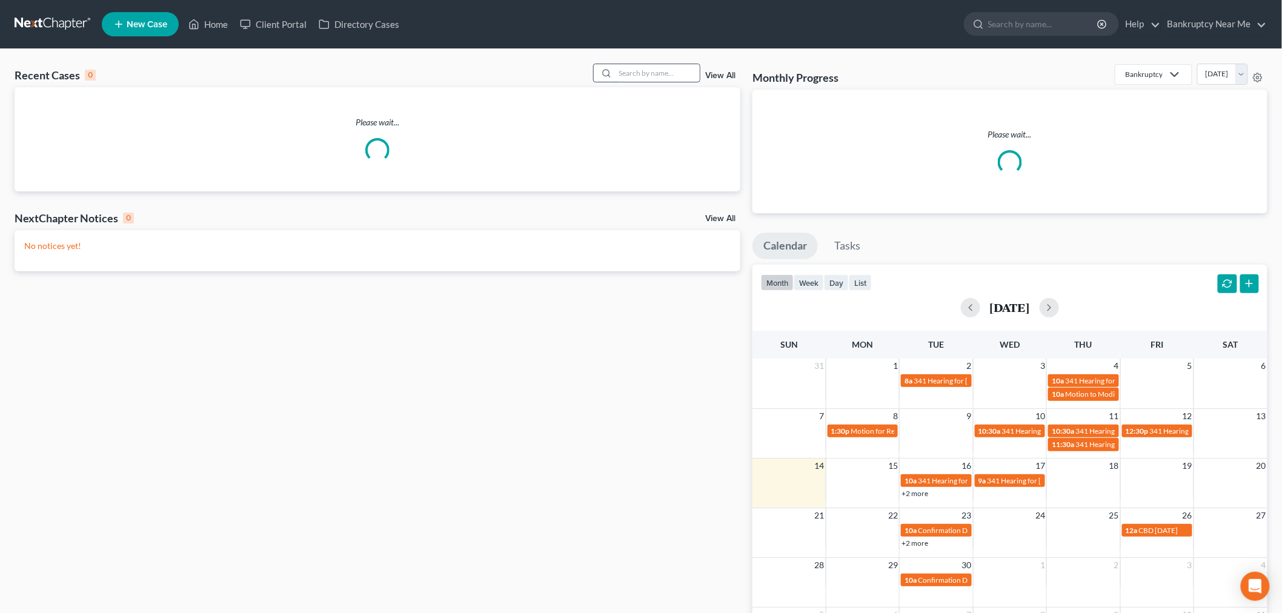
click at [665, 79] on input "search" at bounding box center [657, 73] width 85 height 18
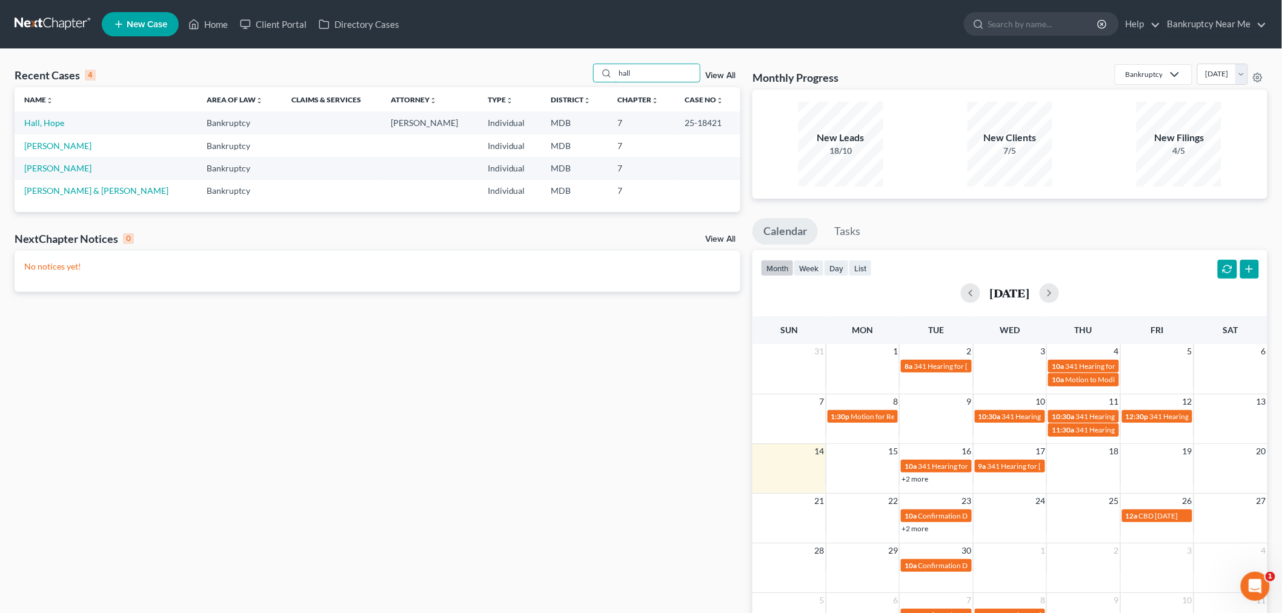
type input "hall"
click at [43, 124] on link "Hall, Hope" at bounding box center [44, 123] width 40 height 10
select select "6"
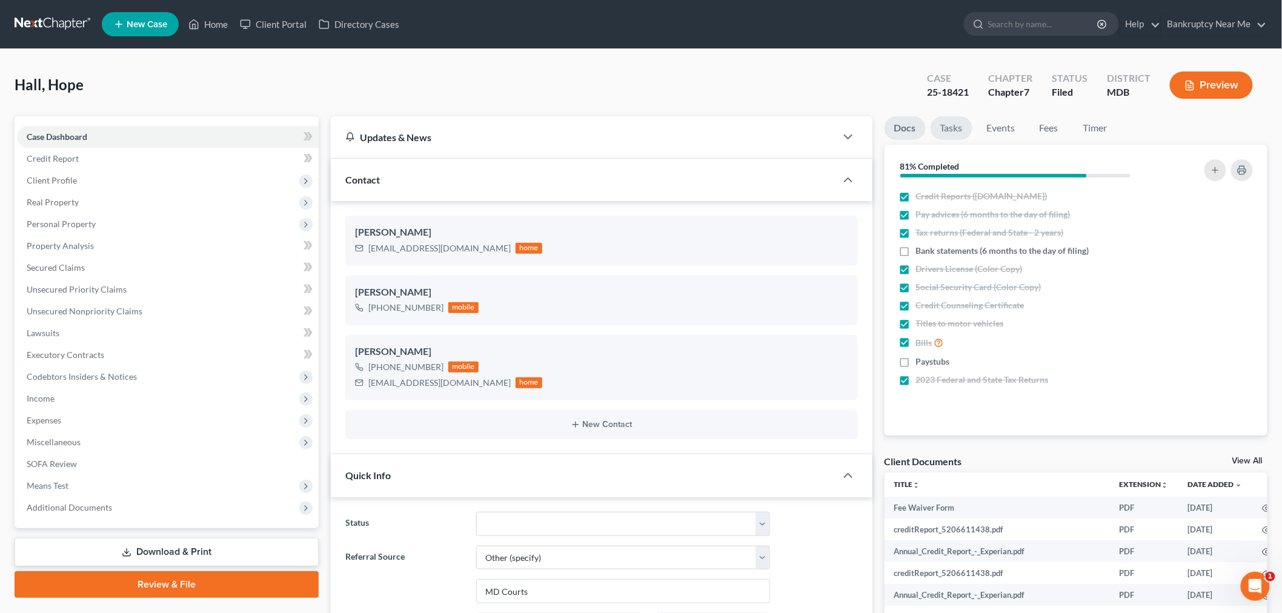
click at [952, 126] on link "Tasks" at bounding box center [952, 128] width 42 height 24
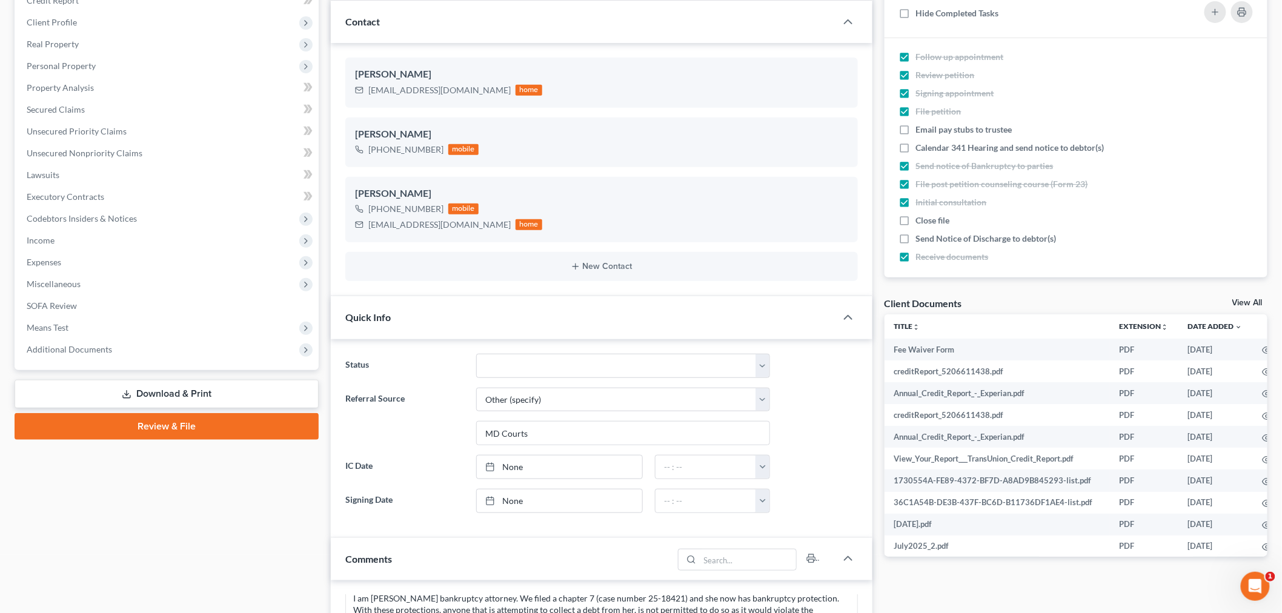
scroll to position [538, 0]
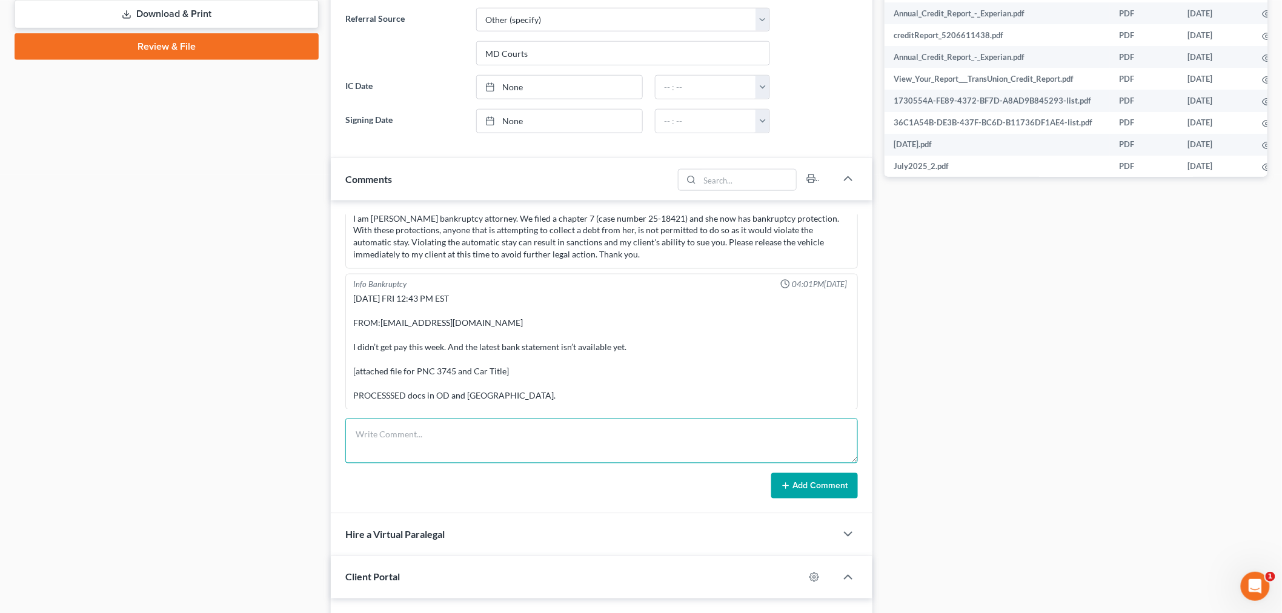
click at [492, 436] on textarea at bounding box center [601, 441] width 513 height 45
type textarea "2nd course filed"
drag, startPoint x: 836, startPoint y: 463, endPoint x: 834, endPoint y: 485, distance: 21.3
click at [836, 464] on form "2nd course filed Add Comment" at bounding box center [601, 459] width 513 height 80
click at [834, 485] on button "Add Comment" at bounding box center [814, 485] width 87 height 25
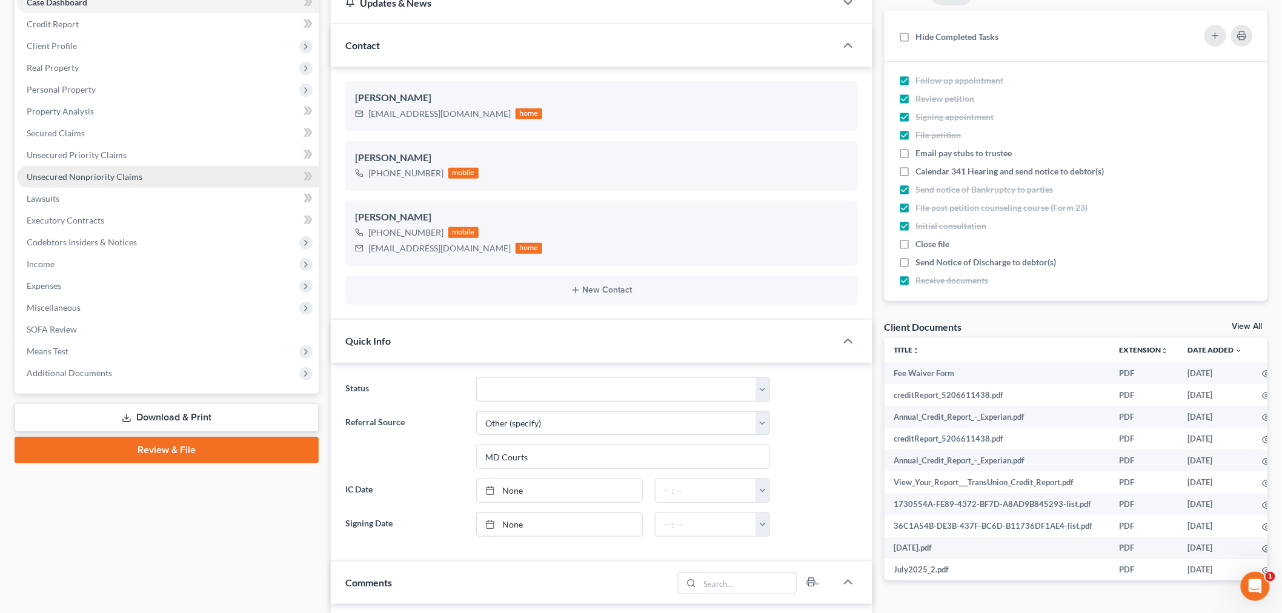
scroll to position [0, 0]
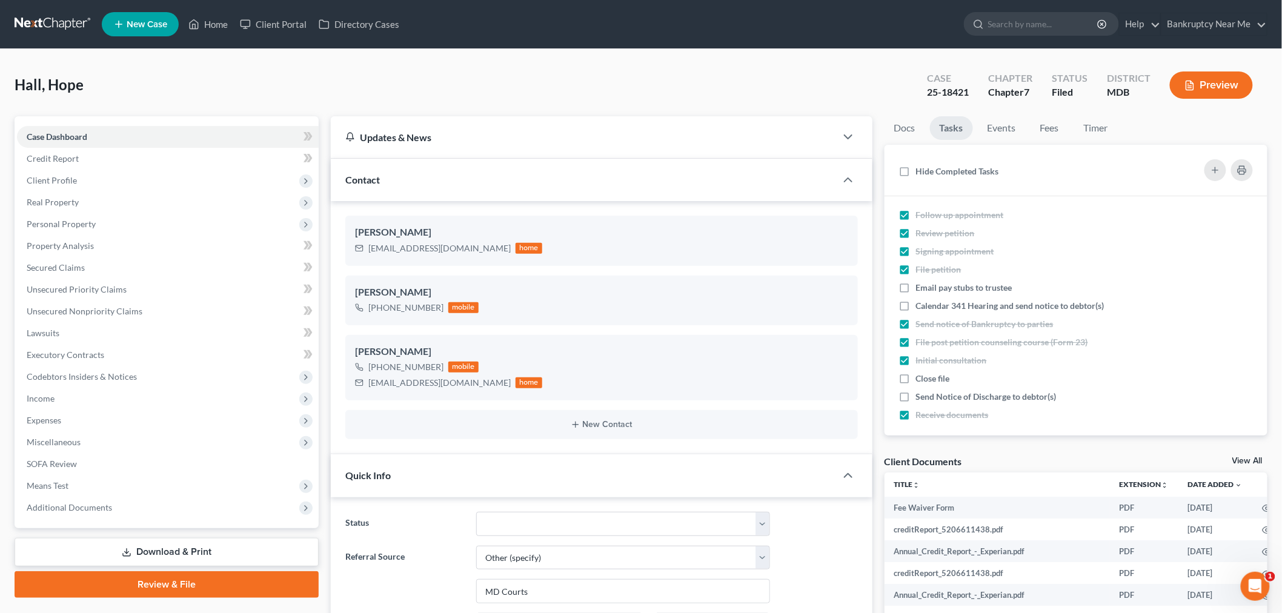
click at [53, 23] on link at bounding box center [54, 24] width 78 height 22
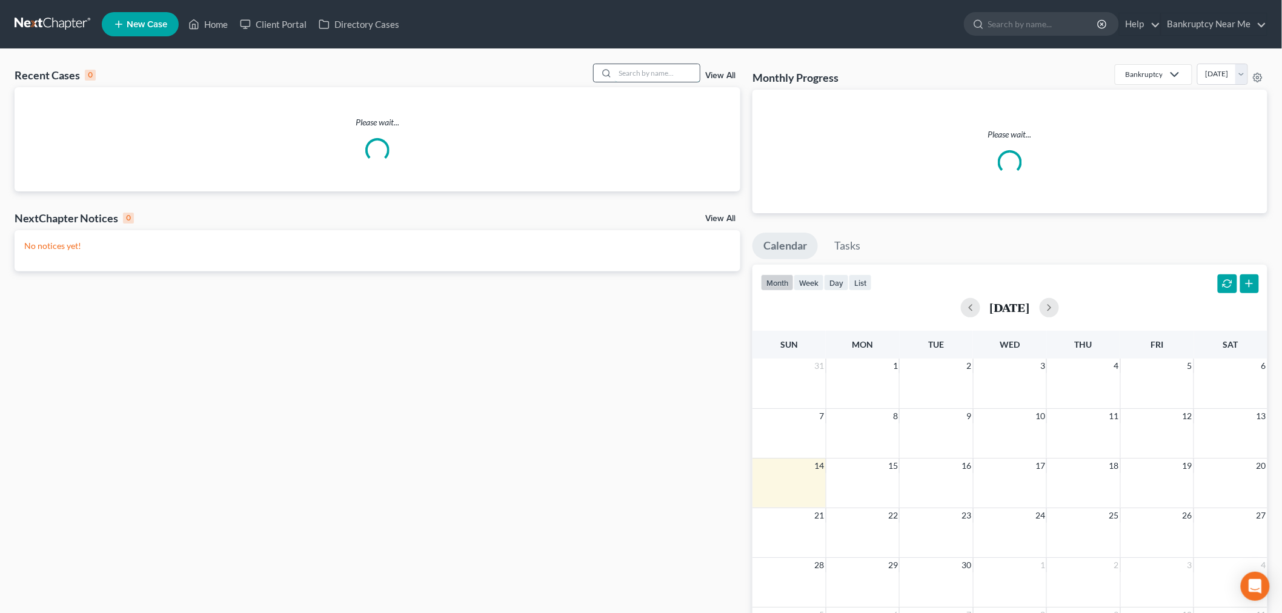
click at [658, 70] on input "search" at bounding box center [657, 73] width 85 height 18
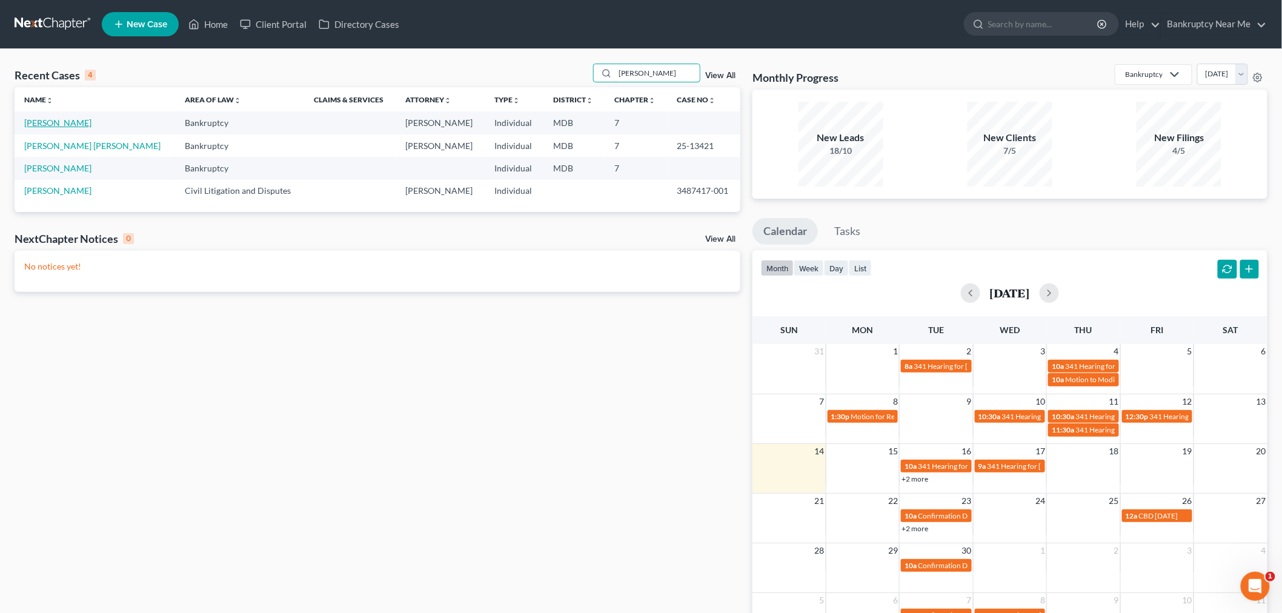
type input "andres"
click at [46, 123] on link "[PERSON_NAME]" at bounding box center [57, 123] width 67 height 10
select select "6"
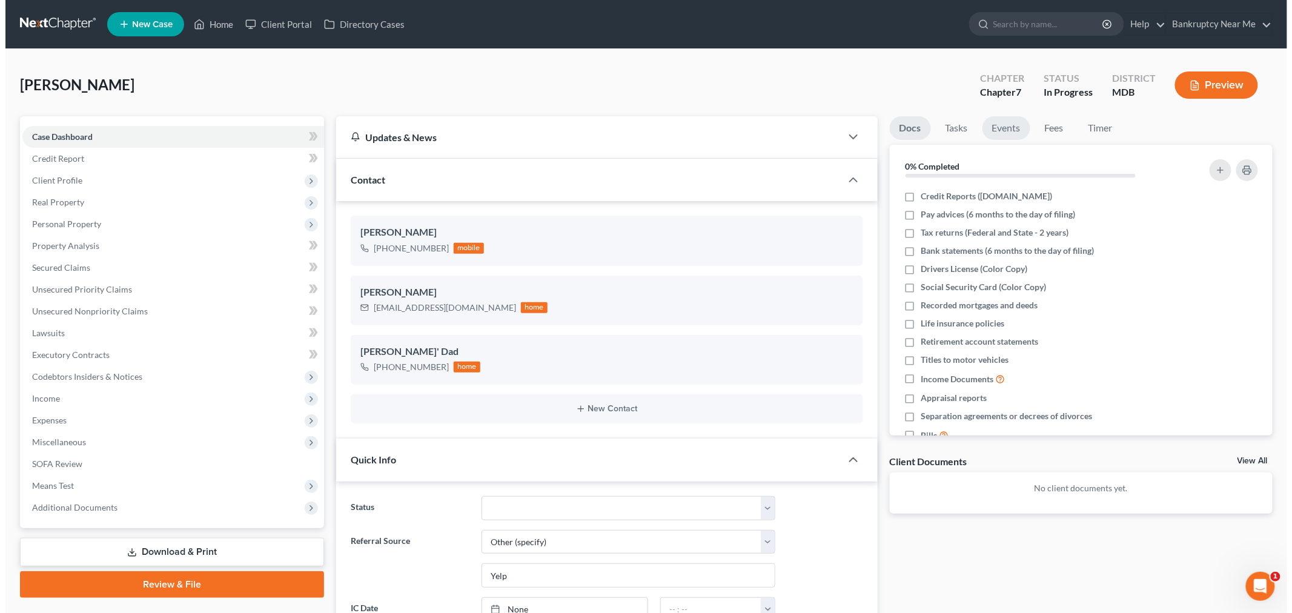
scroll to position [4091, 0]
click at [1037, 122] on link "Fees" at bounding box center [1049, 128] width 39 height 24
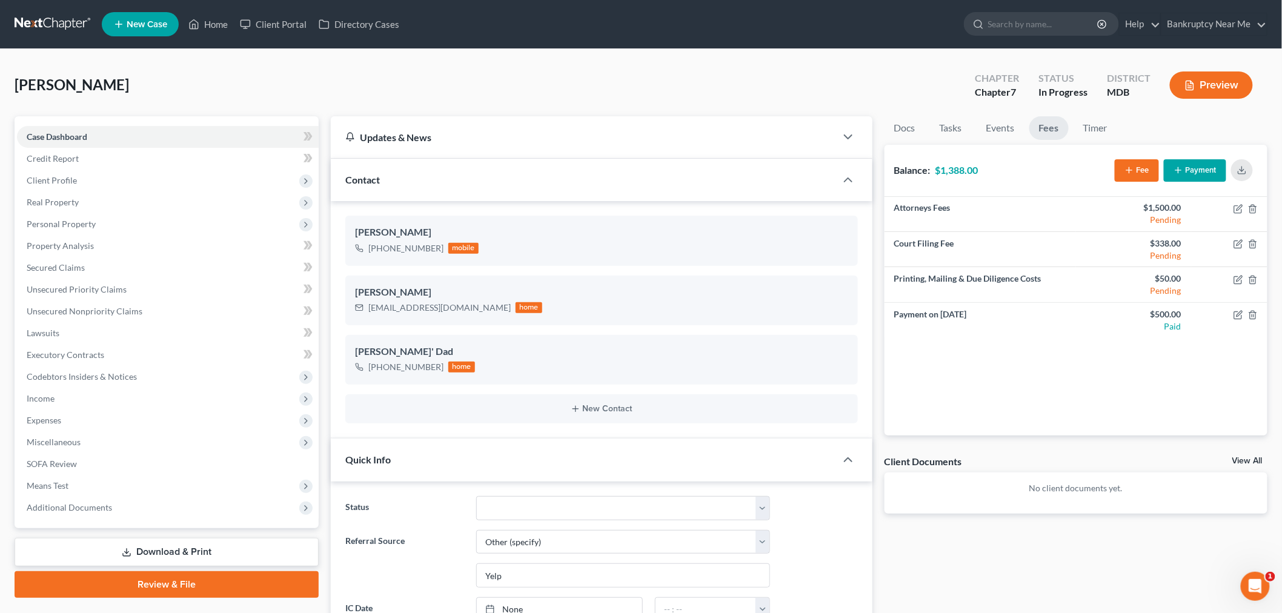
click at [1178, 162] on button "Payment" at bounding box center [1195, 170] width 62 height 22
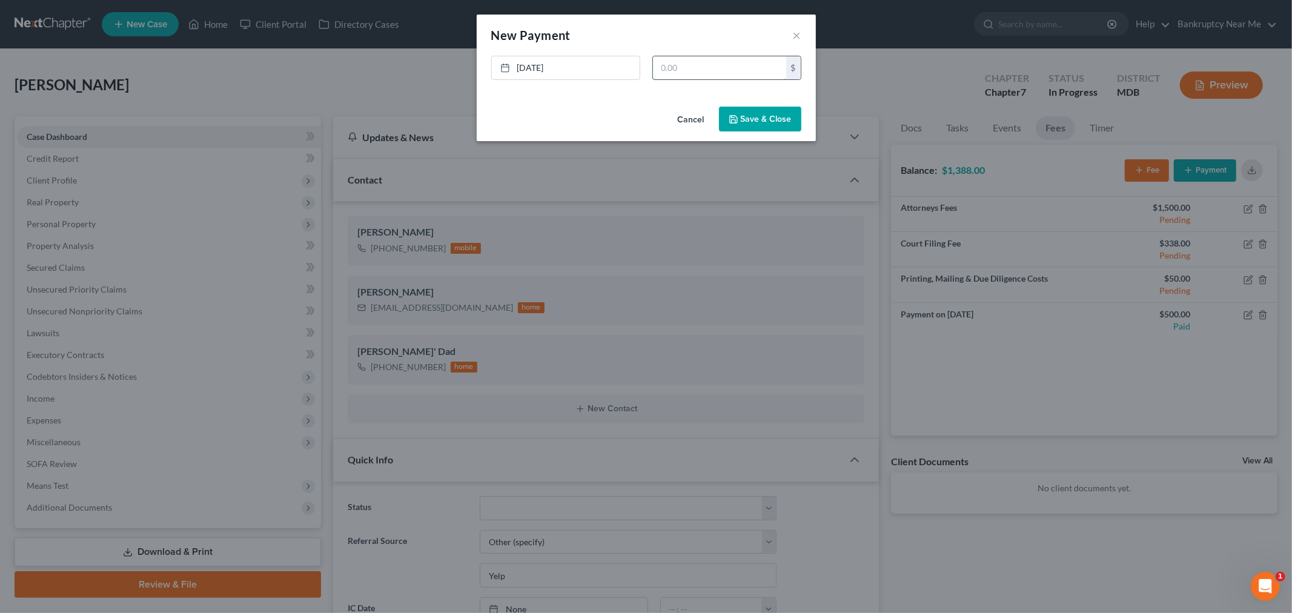
click at [681, 59] on input "text" at bounding box center [719, 67] width 133 height 23
type input "500"
click at [750, 118] on button "Save & Close" at bounding box center [760, 119] width 82 height 25
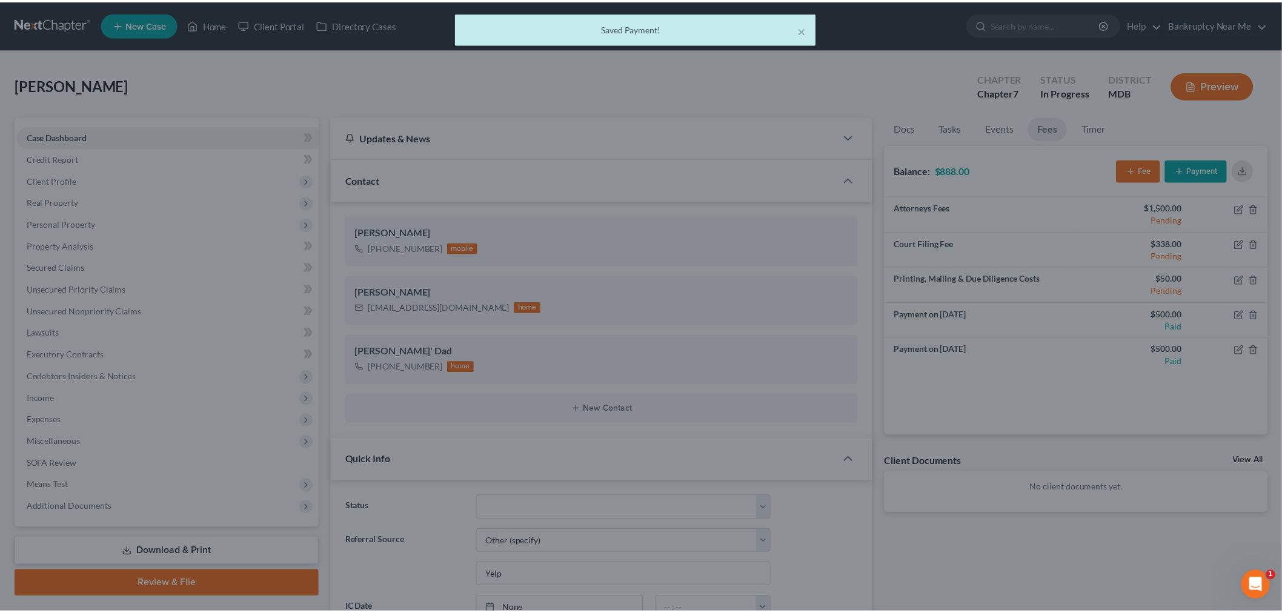
scroll to position [4091, 0]
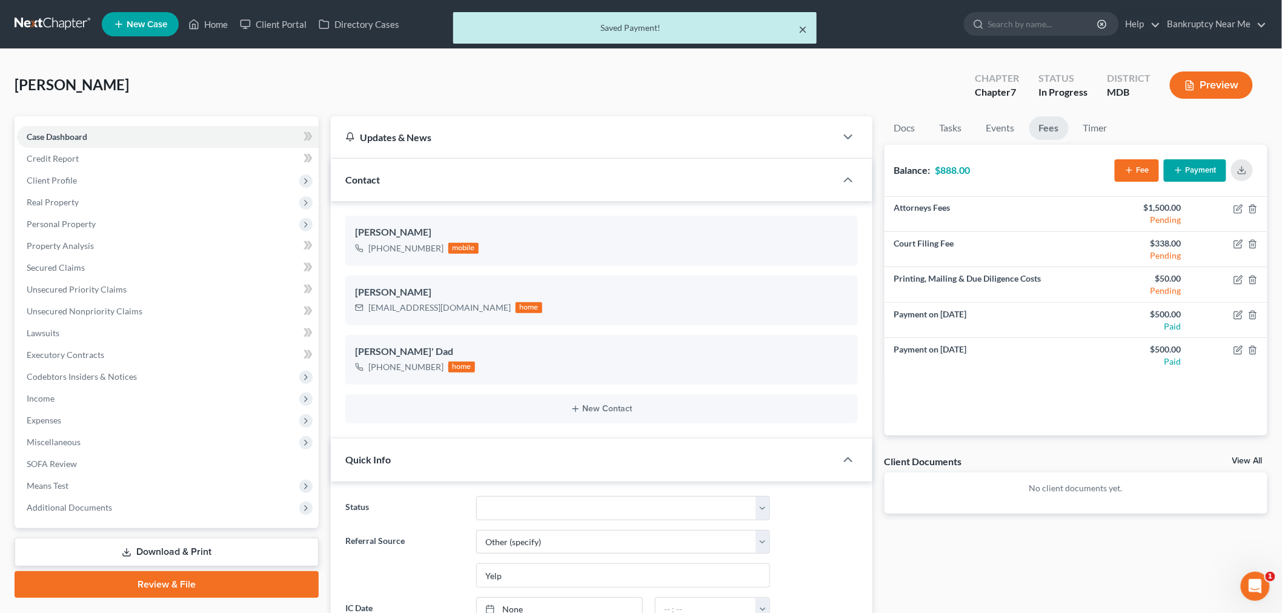
click at [805, 28] on button "×" at bounding box center [803, 29] width 8 height 15
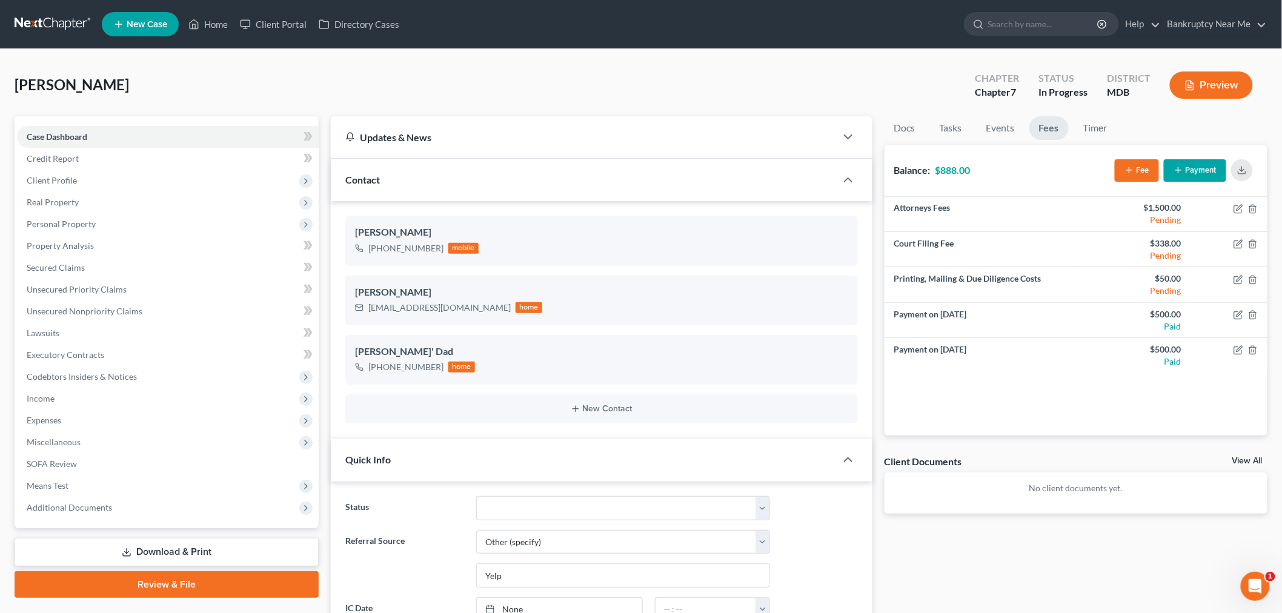
click at [71, 22] on link at bounding box center [54, 24] width 78 height 22
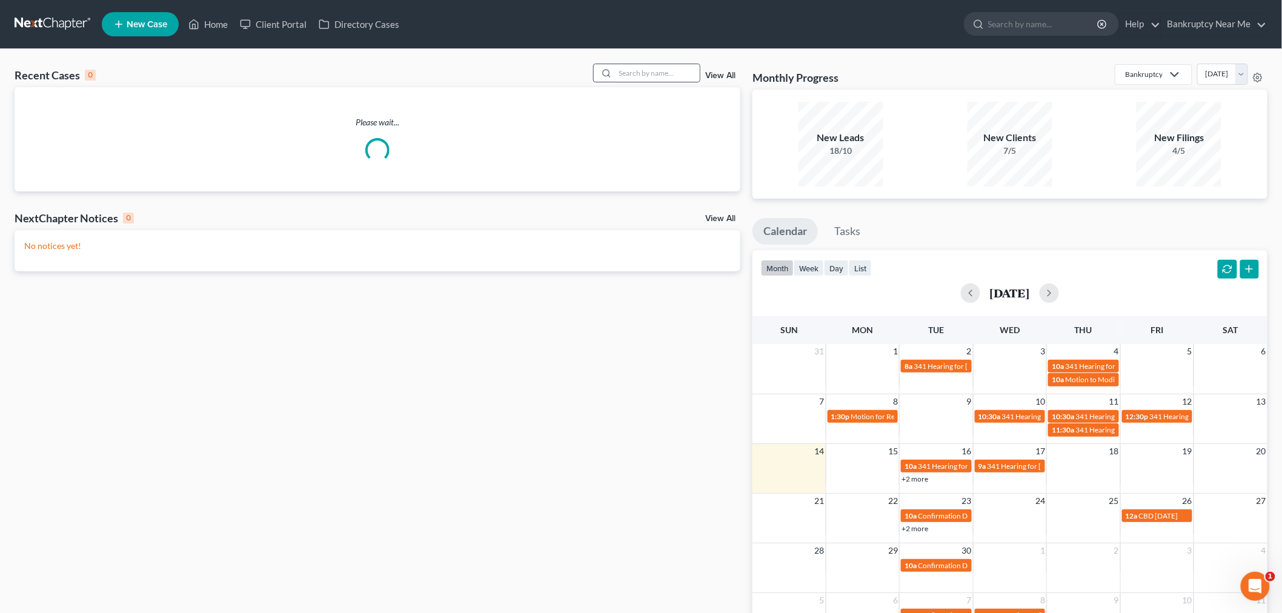
click at [614, 77] on div at bounding box center [605, 73] width 22 height 18
click at [628, 69] on input "search" at bounding box center [657, 73] width 85 height 18
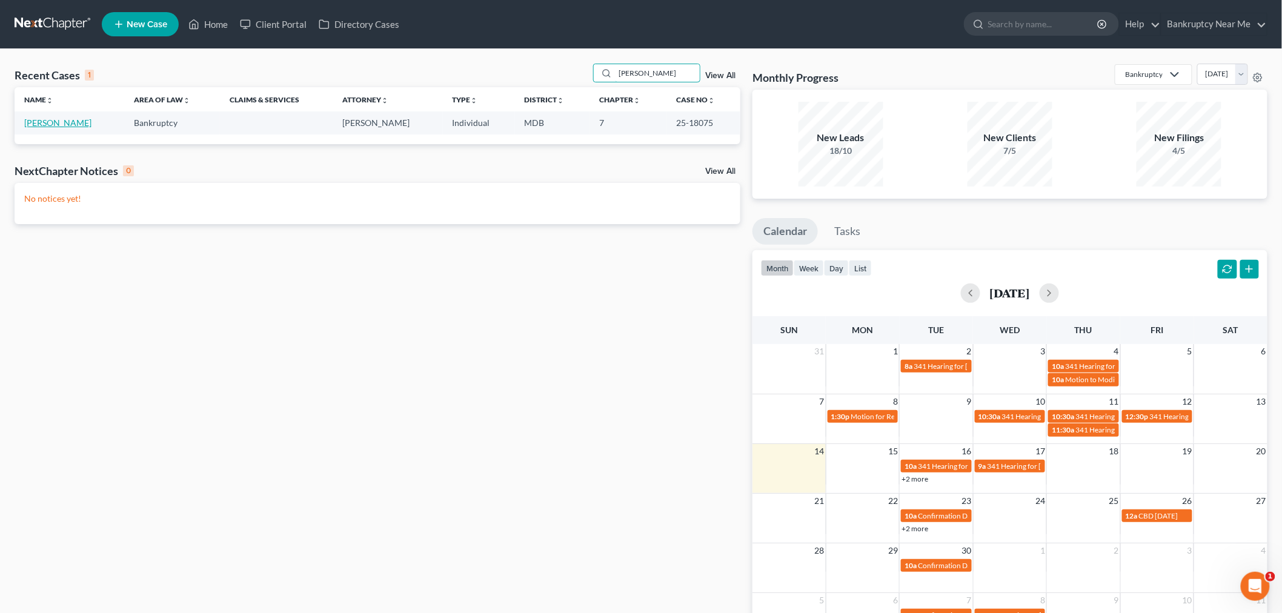
type input "[PERSON_NAME]"
click at [61, 124] on link "[PERSON_NAME]" at bounding box center [57, 123] width 67 height 10
select select "6"
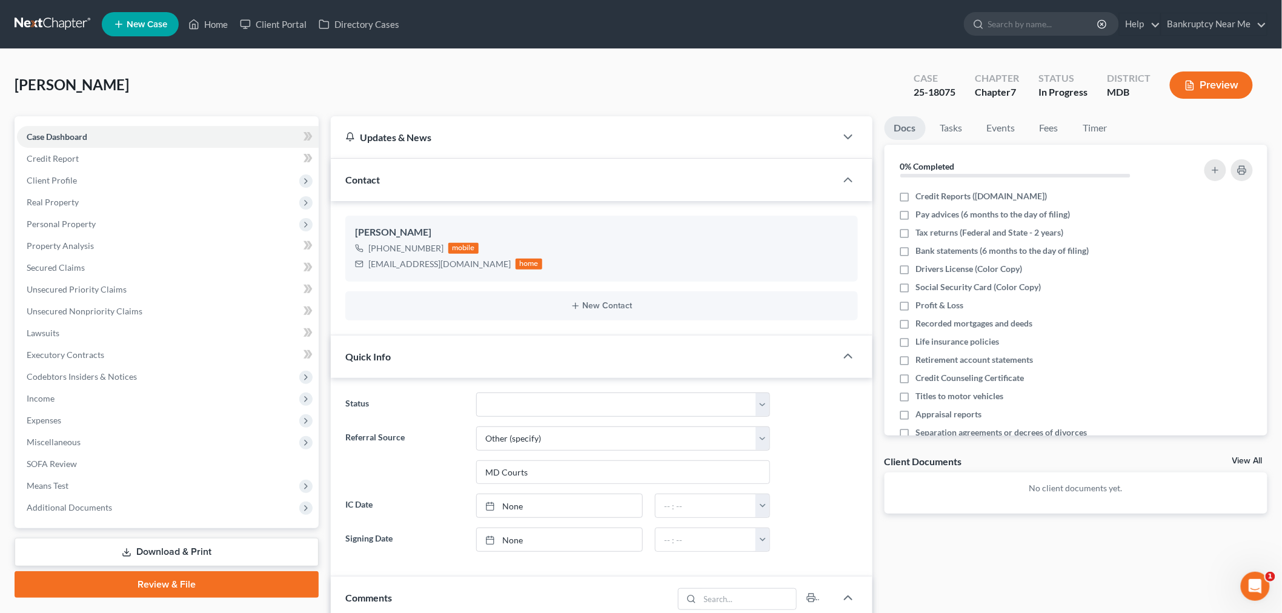
scroll to position [1407, 0]
drag, startPoint x: 97, startPoint y: 219, endPoint x: 111, endPoint y: 223, distance: 14.6
click at [97, 219] on span "Personal Property" at bounding box center [168, 224] width 302 height 22
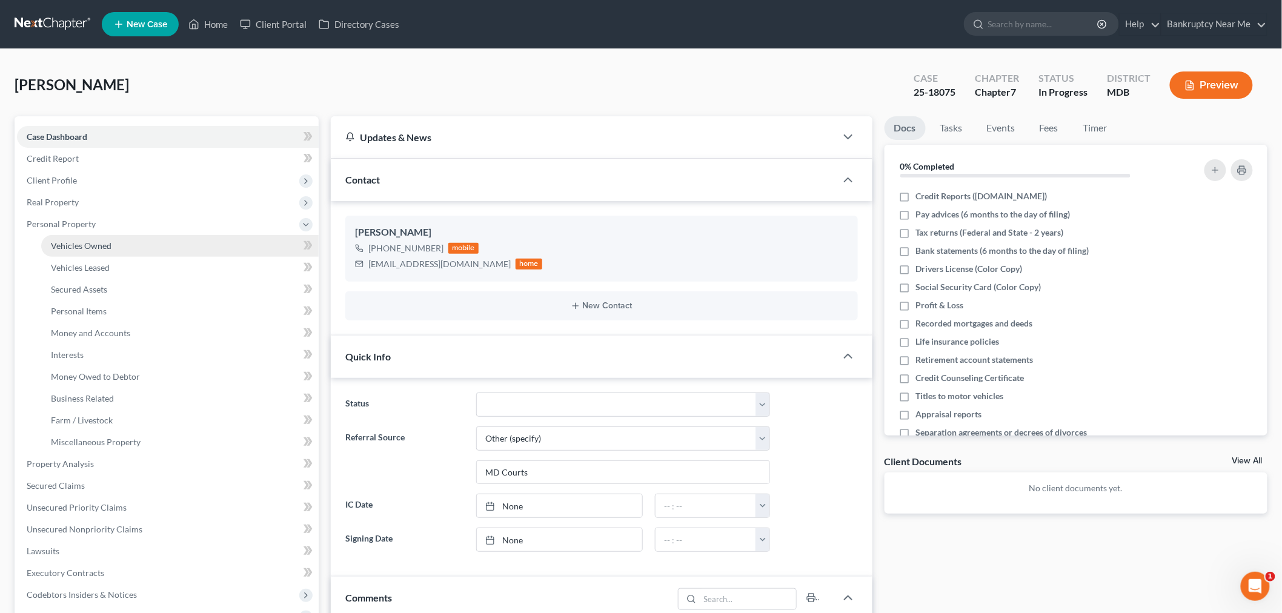
drag, startPoint x: 119, startPoint y: 242, endPoint x: 133, endPoint y: 239, distance: 14.9
click at [119, 242] on link "Vehicles Owned" at bounding box center [179, 246] width 277 height 22
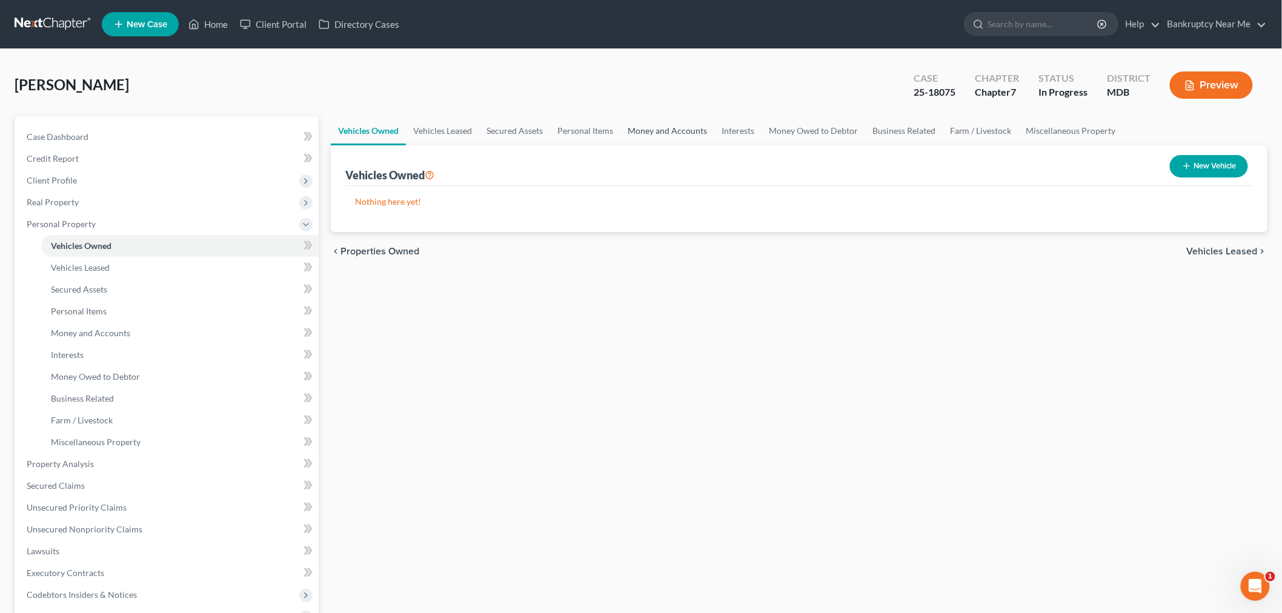
click at [673, 130] on link "Money and Accounts" at bounding box center [667, 130] width 94 height 29
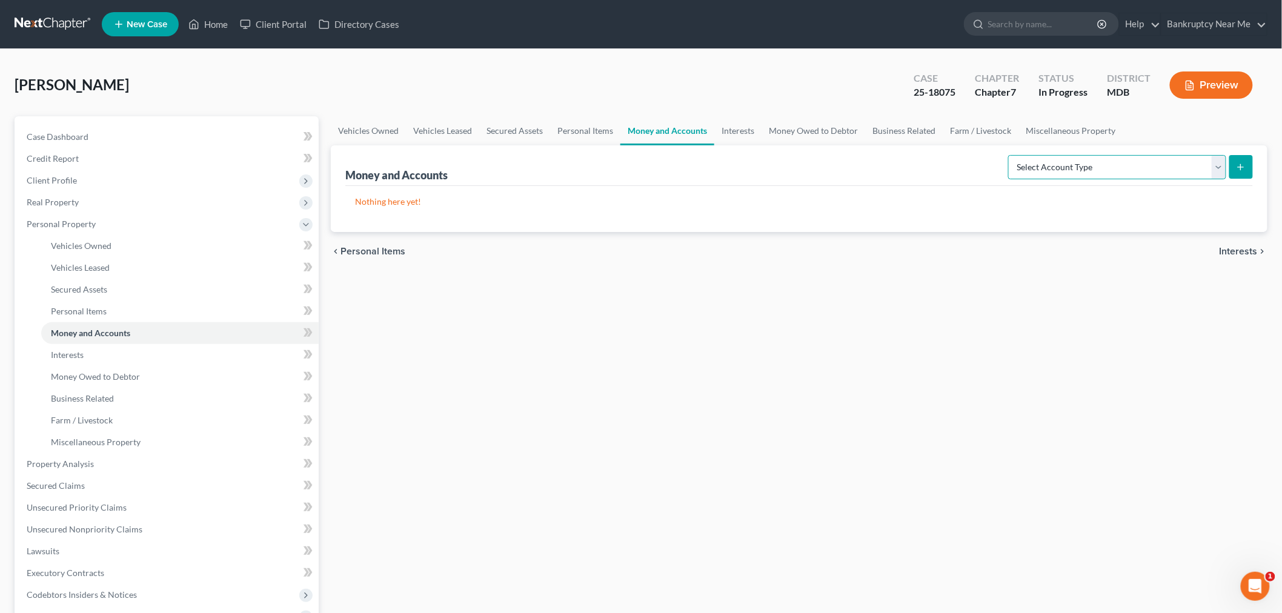
drag, startPoint x: 1052, startPoint y: 171, endPoint x: 1043, endPoint y: 178, distance: 11.4
click at [1052, 171] on select "Select Account Type Brokerage Cash on Hand Certificates of Deposit Checking Acc…" at bounding box center [1117, 167] width 218 height 24
select select "checking"
click at [1011, 155] on select "Select Account Type Brokerage Cash on Hand Certificates of Deposit Checking Acc…" at bounding box center [1117, 167] width 218 height 24
click at [1243, 164] on icon "submit" at bounding box center [1241, 167] width 10 height 10
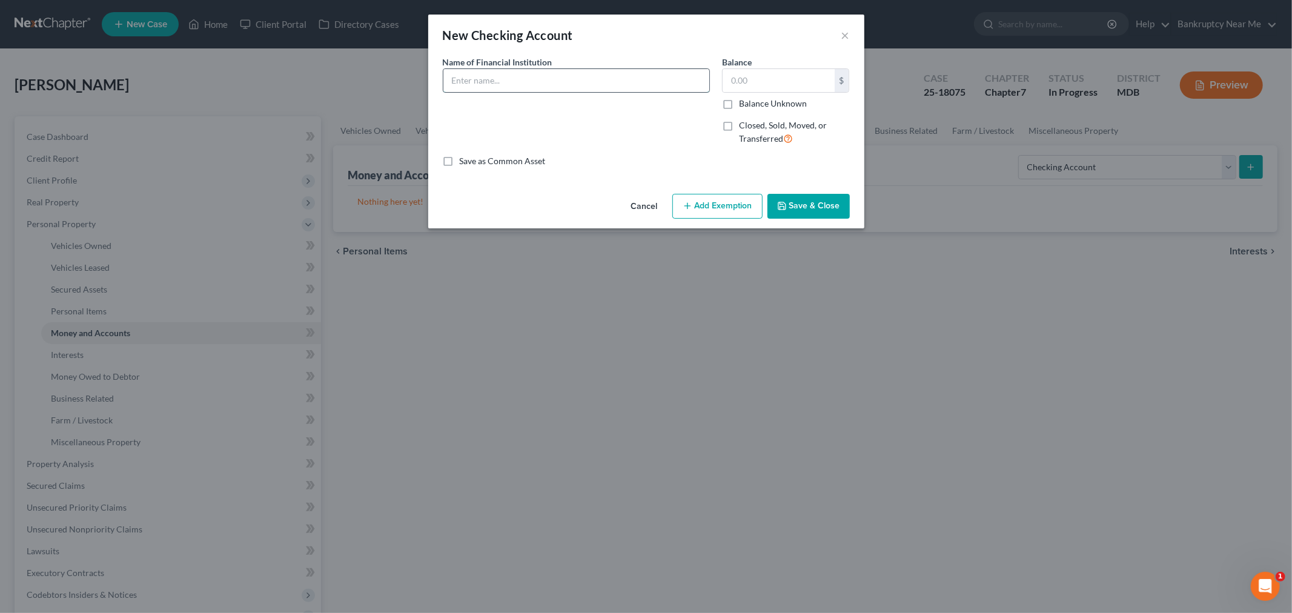
click at [608, 88] on input "text" at bounding box center [576, 80] width 266 height 23
drag, startPoint x: 531, startPoint y: 75, endPoint x: 594, endPoint y: 75, distance: 62.4
click at [594, 75] on input "PenFed Credit Union 7012" at bounding box center [576, 80] width 266 height 23
type input "PenFed Credit Union 4026"
drag, startPoint x: 786, startPoint y: 199, endPoint x: 797, endPoint y: 193, distance: 11.9
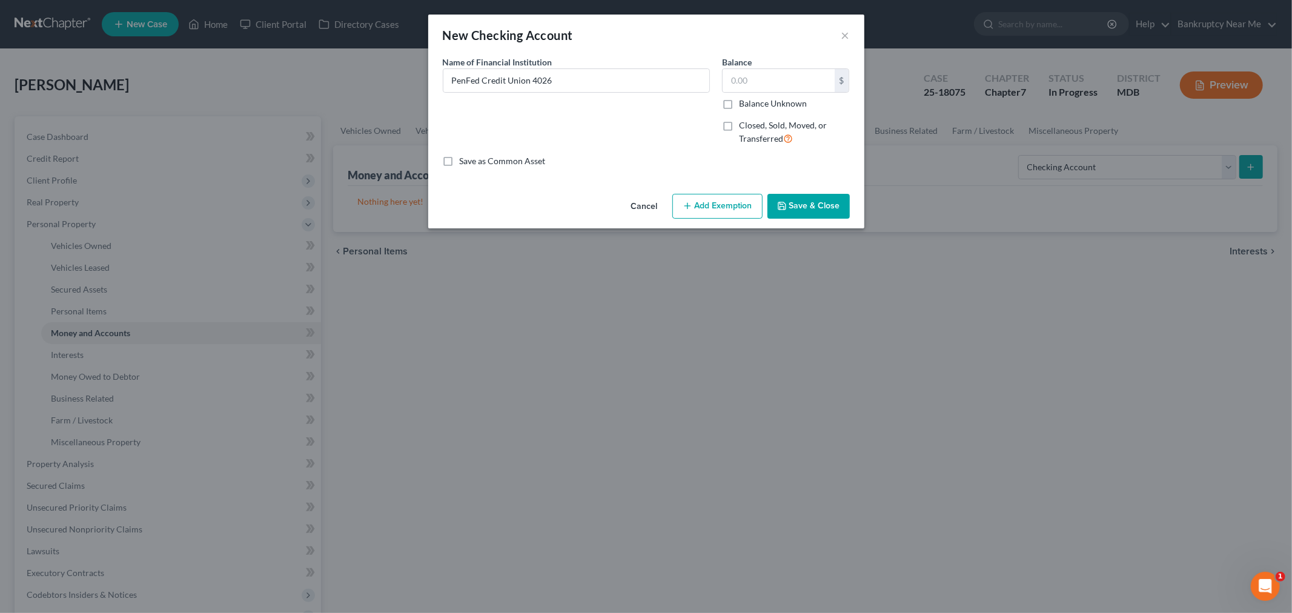
click at [788, 199] on button "Save & Close" at bounding box center [809, 206] width 82 height 25
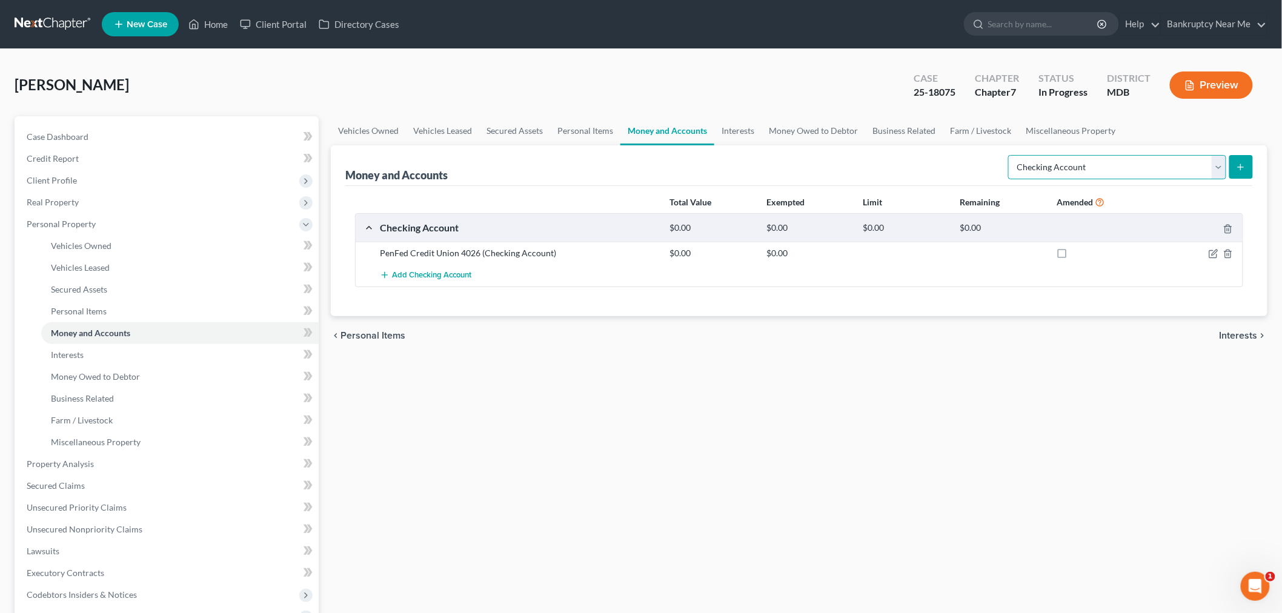
click at [1097, 176] on select "Select Account Type Brokerage Cash on Hand Certificates of Deposit Checking Acc…" at bounding box center [1117, 167] width 218 height 24
select select "savings"
click at [1011, 155] on select "Select Account Type Brokerage Cash on Hand Certificates of Deposit Checking Acc…" at bounding box center [1117, 167] width 218 height 24
click at [1240, 171] on icon "submit" at bounding box center [1241, 167] width 10 height 10
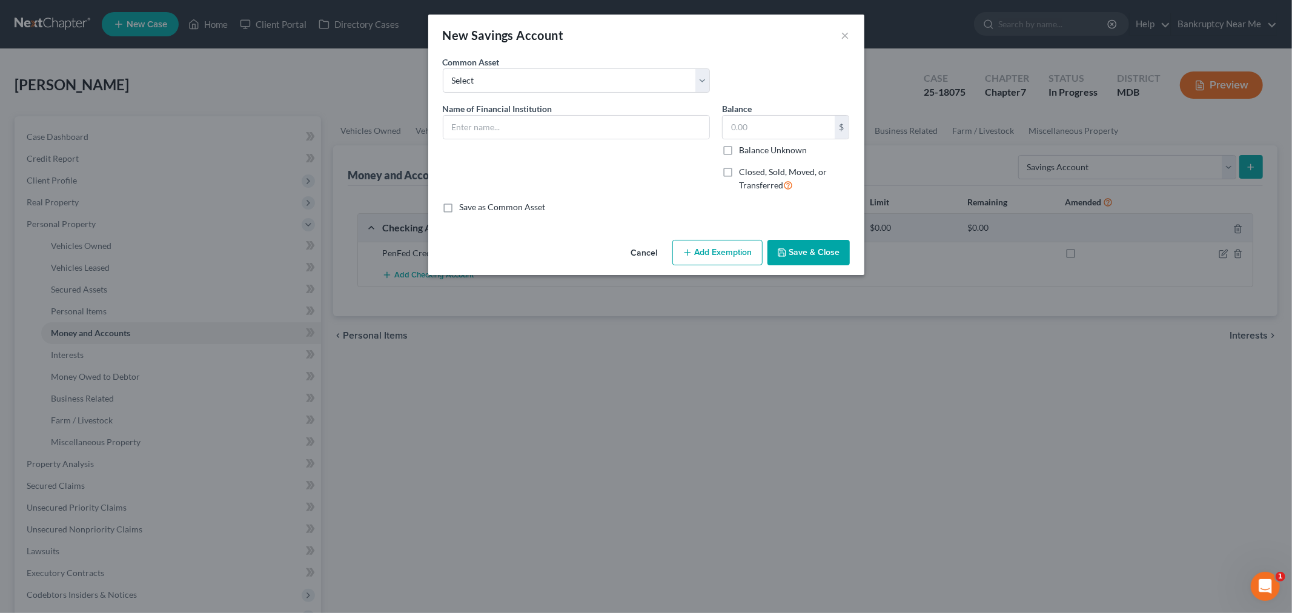
click at [518, 112] on span "Name of Financial Institution" at bounding box center [498, 109] width 110 height 10
drag, startPoint x: 519, startPoint y: 138, endPoint x: 521, endPoint y: 127, distance: 10.6
click at [519, 138] on input "text" at bounding box center [576, 127] width 266 height 23
type input "PenFed Credit Union 3016"
click at [834, 254] on button "Save & Close" at bounding box center [809, 252] width 82 height 25
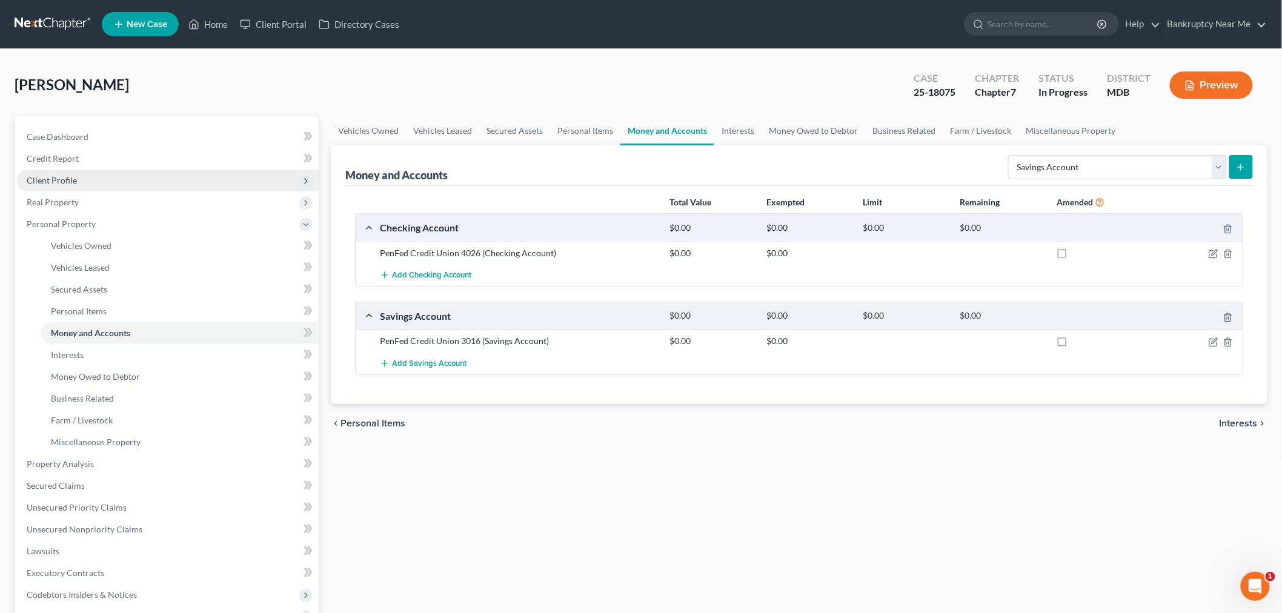
click at [75, 182] on span "Client Profile" at bounding box center [52, 180] width 50 height 10
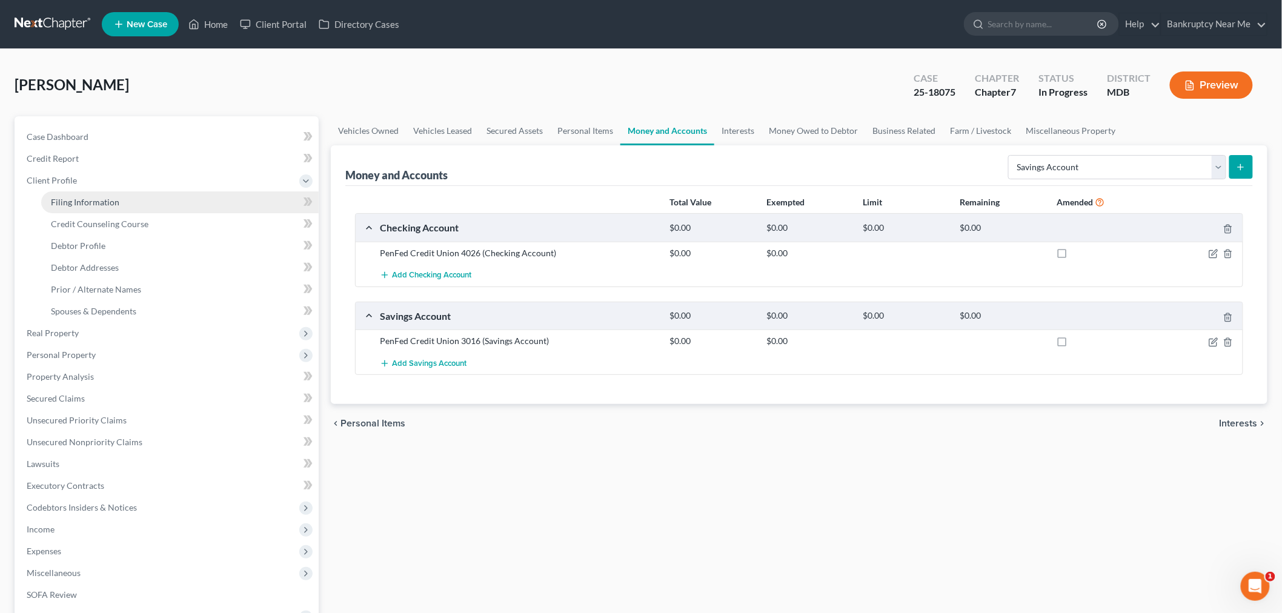
click at [121, 198] on link "Filing Information" at bounding box center [179, 202] width 277 height 22
select select "1"
select select "0"
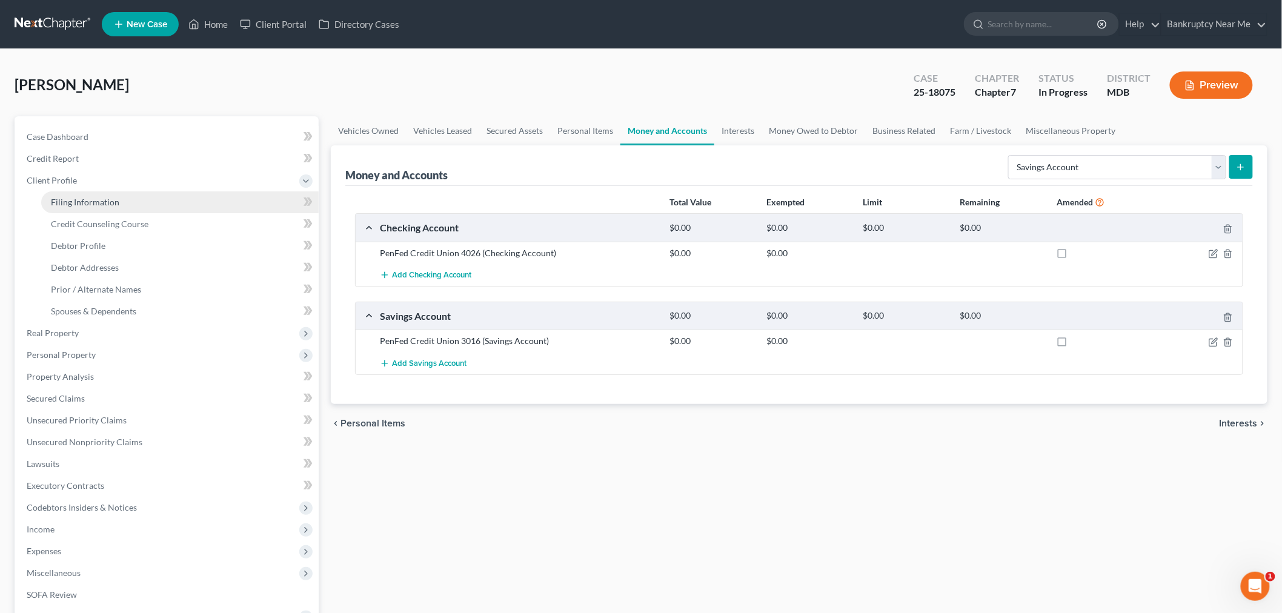
select select "21"
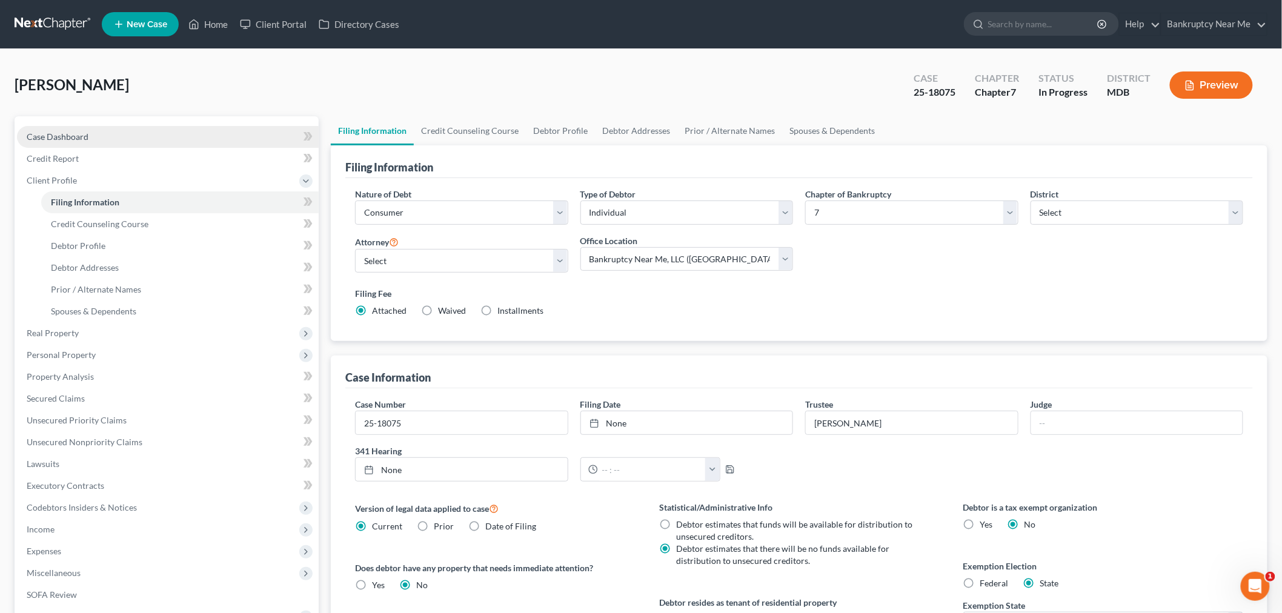
click at [143, 134] on link "Case Dashboard" at bounding box center [168, 137] width 302 height 22
select select "6"
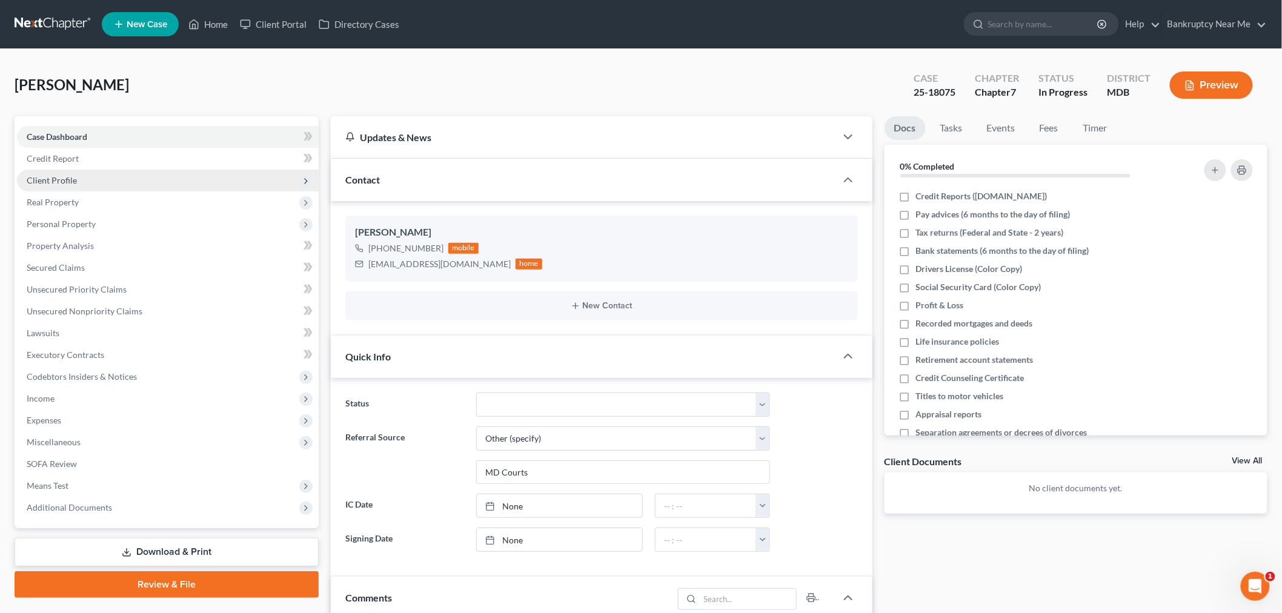
click at [99, 182] on span "Client Profile" at bounding box center [168, 181] width 302 height 22
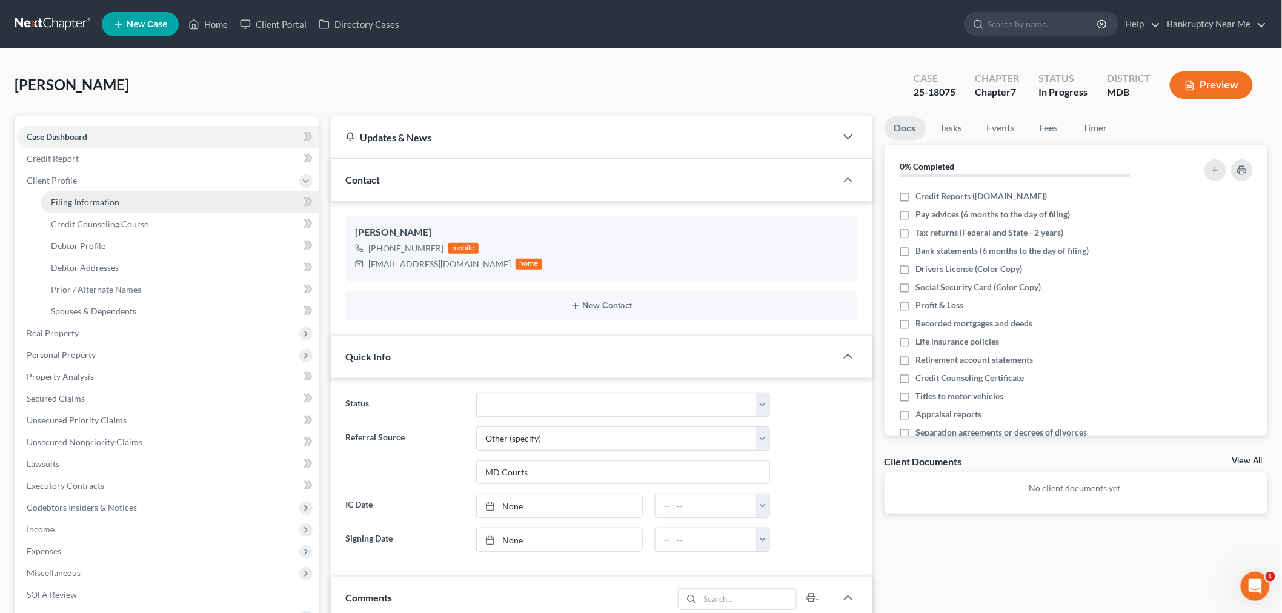
click at [93, 199] on span "Filing Information" at bounding box center [85, 202] width 68 height 10
select select "1"
select select "0"
select select "38"
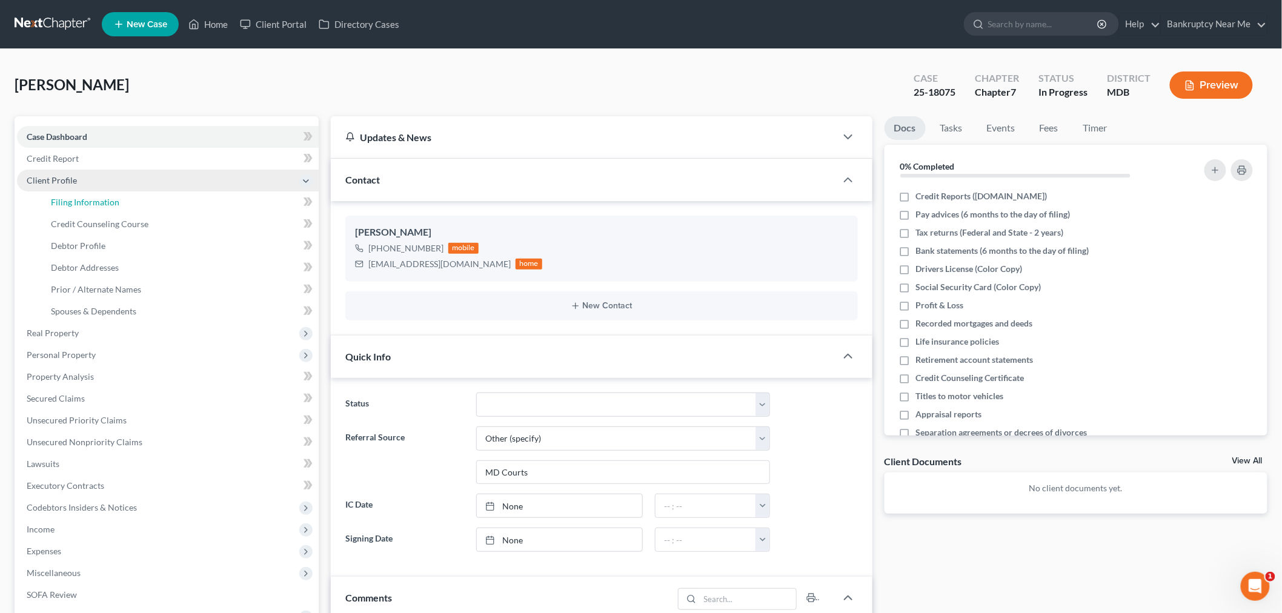
select select "0"
select select "21"
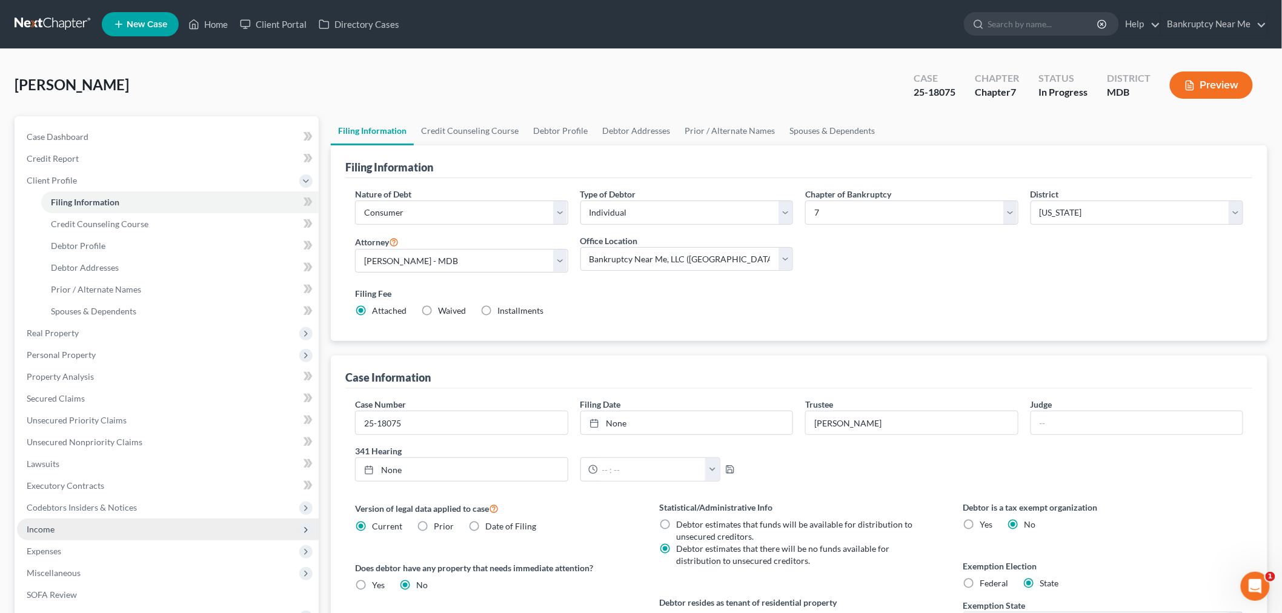
click at [58, 531] on span "Income" at bounding box center [168, 530] width 302 height 22
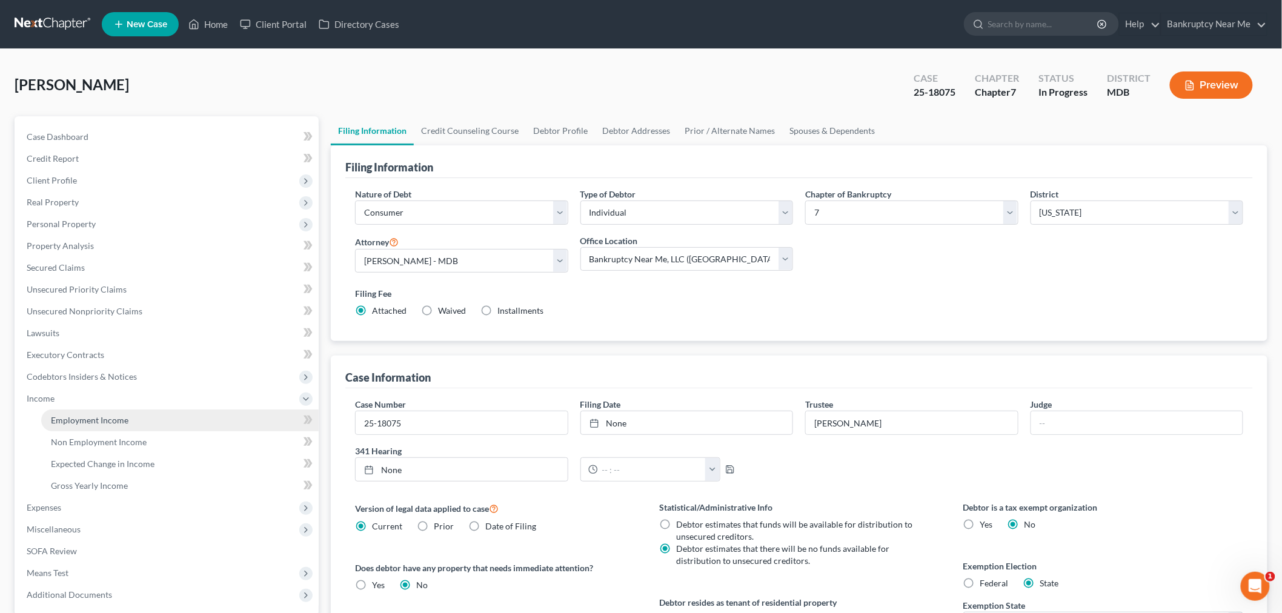
click at [124, 416] on span "Employment Income" at bounding box center [90, 420] width 78 height 10
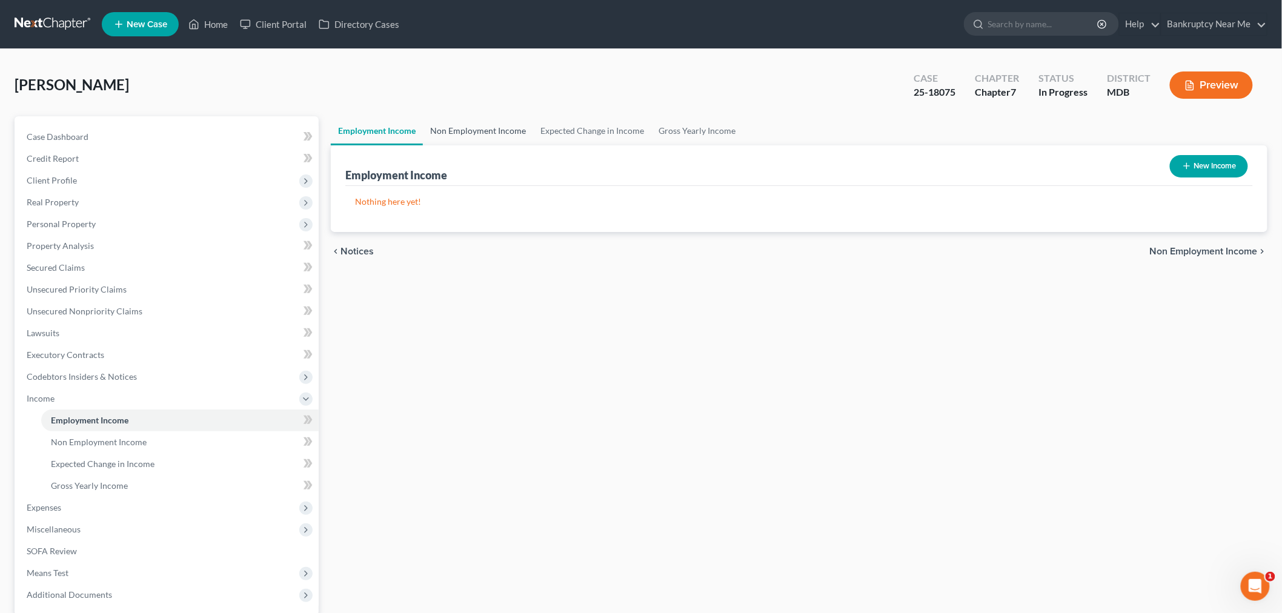
click at [496, 129] on link "Non Employment Income" at bounding box center [478, 130] width 110 height 29
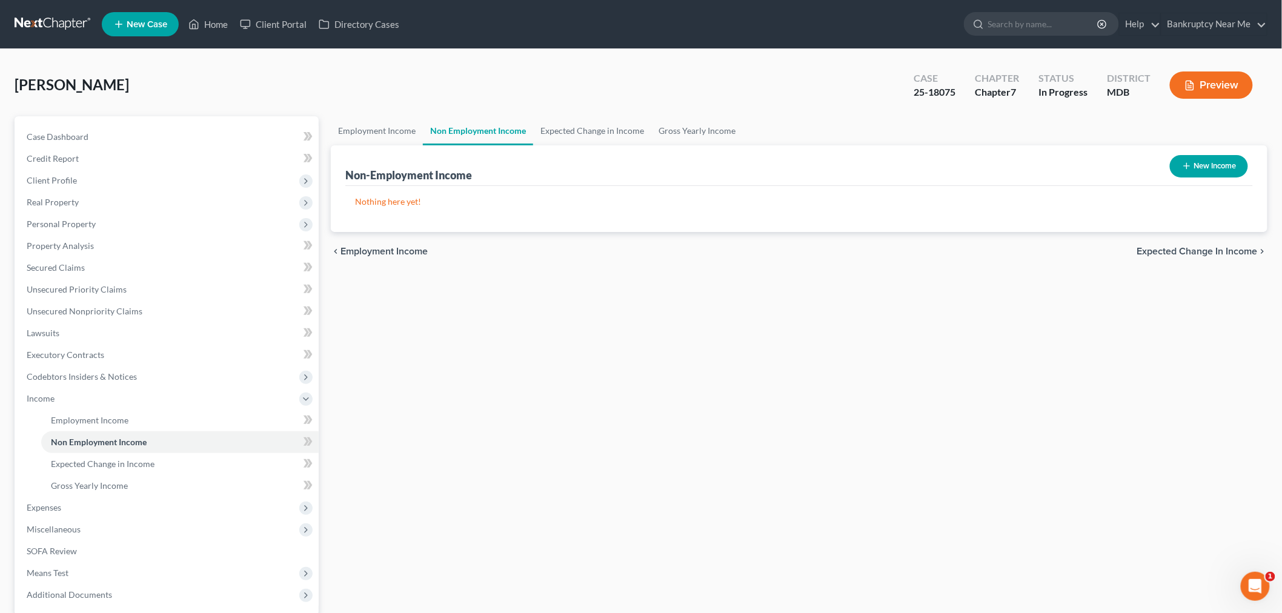
click at [1183, 159] on button "New Income" at bounding box center [1209, 166] width 78 height 22
select select "0"
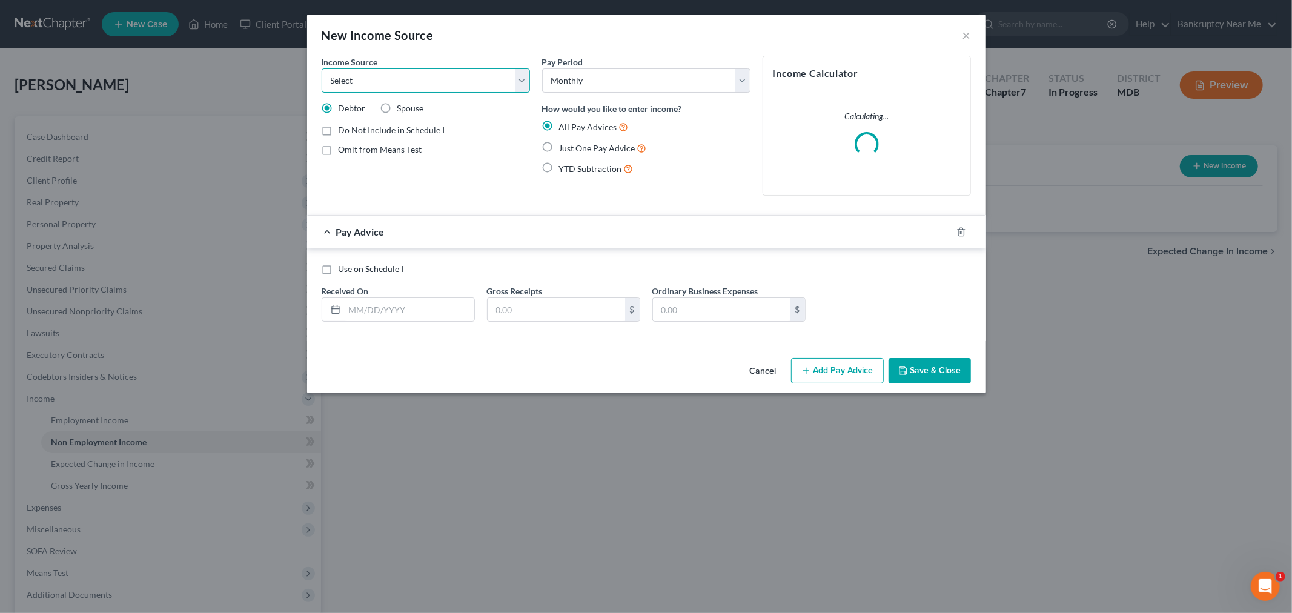
click at [415, 91] on select "Select Unemployment Disability (from employer) Pension Retirement Social Securi…" at bounding box center [426, 80] width 208 height 24
select select "7"
click at [322, 68] on select "Select Unemployment Disability (from employer) Pension Retirement Social Securi…" at bounding box center [426, 80] width 208 height 24
click at [589, 134] on div "All Pay Advices Just One Pay Advice YTD Subtraction" at bounding box center [646, 148] width 208 height 56
click at [586, 142] on label "Just One Pay Advice" at bounding box center [603, 148] width 88 height 14
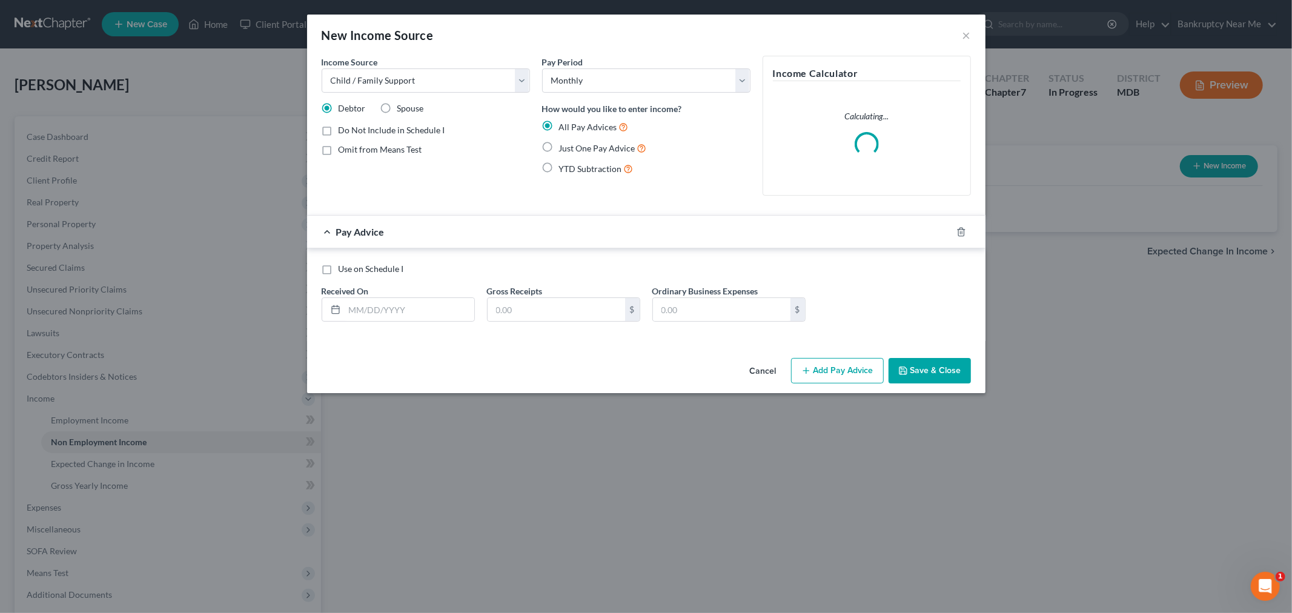
click at [572, 142] on input "Just One Pay Advice" at bounding box center [568, 145] width 8 height 8
radio input "true"
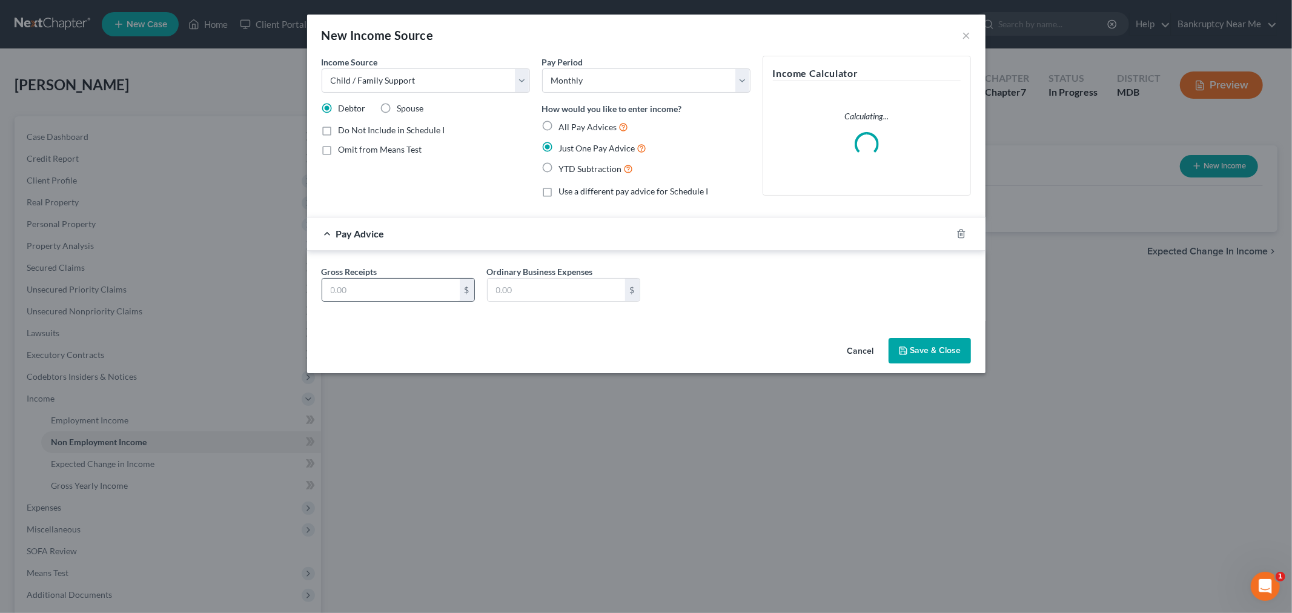
click at [403, 278] on div "$" at bounding box center [398, 290] width 153 height 24
drag, startPoint x: 435, startPoint y: 294, endPoint x: 521, endPoint y: 259, distance: 93.2
click at [434, 294] on input "text" at bounding box center [391, 290] width 138 height 23
type input "1,504.20"
click at [921, 342] on button "Save & Close" at bounding box center [930, 350] width 82 height 25
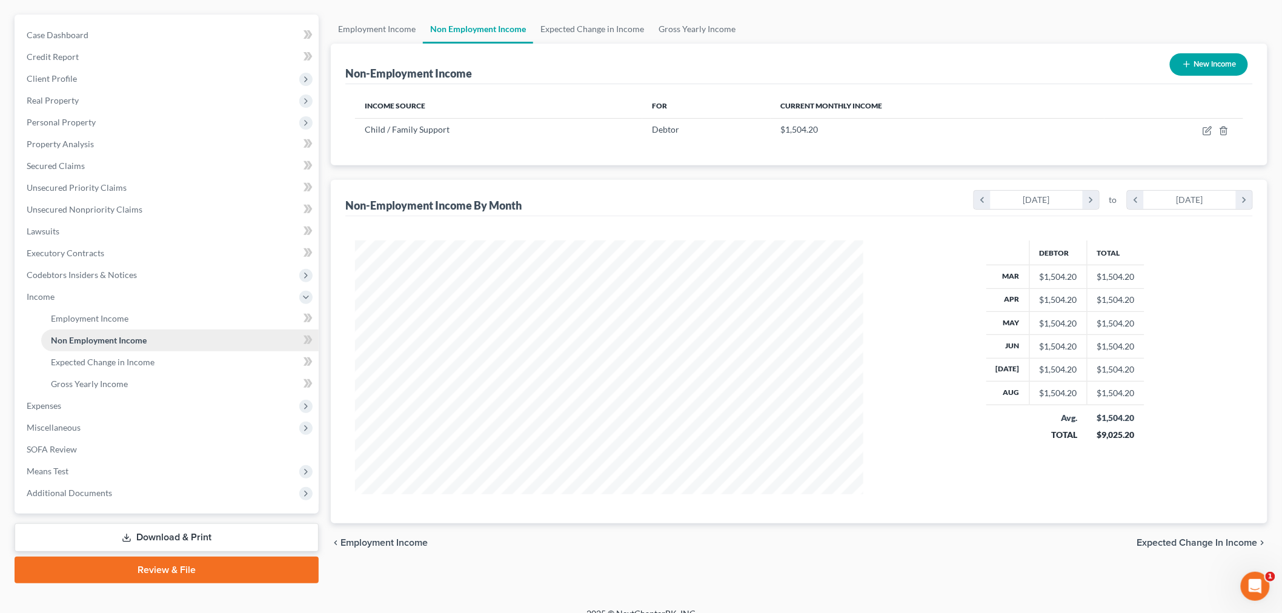
scroll to position [116, 0]
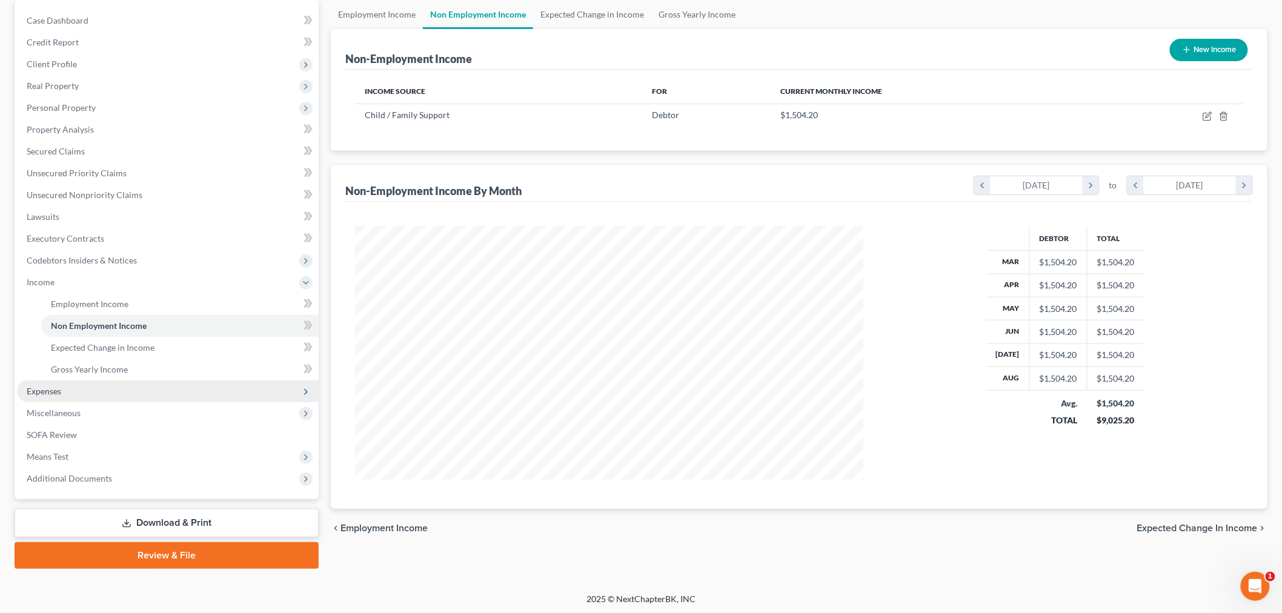
click at [108, 385] on span "Expenses" at bounding box center [168, 391] width 302 height 22
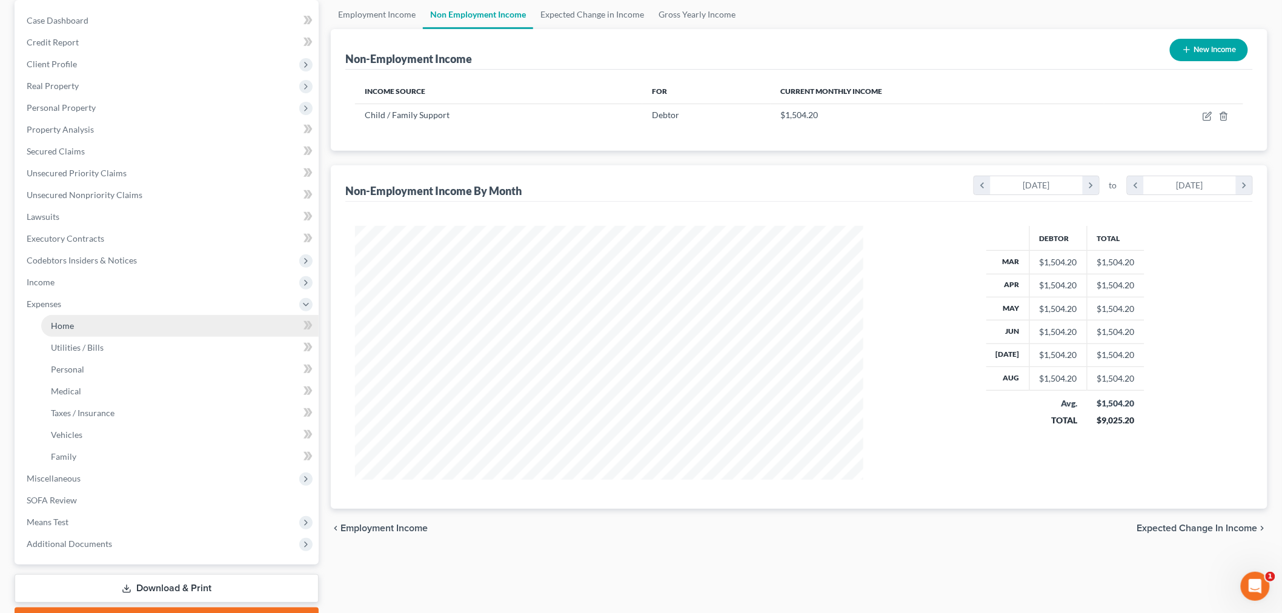
click at [131, 325] on link "Home" at bounding box center [179, 326] width 277 height 22
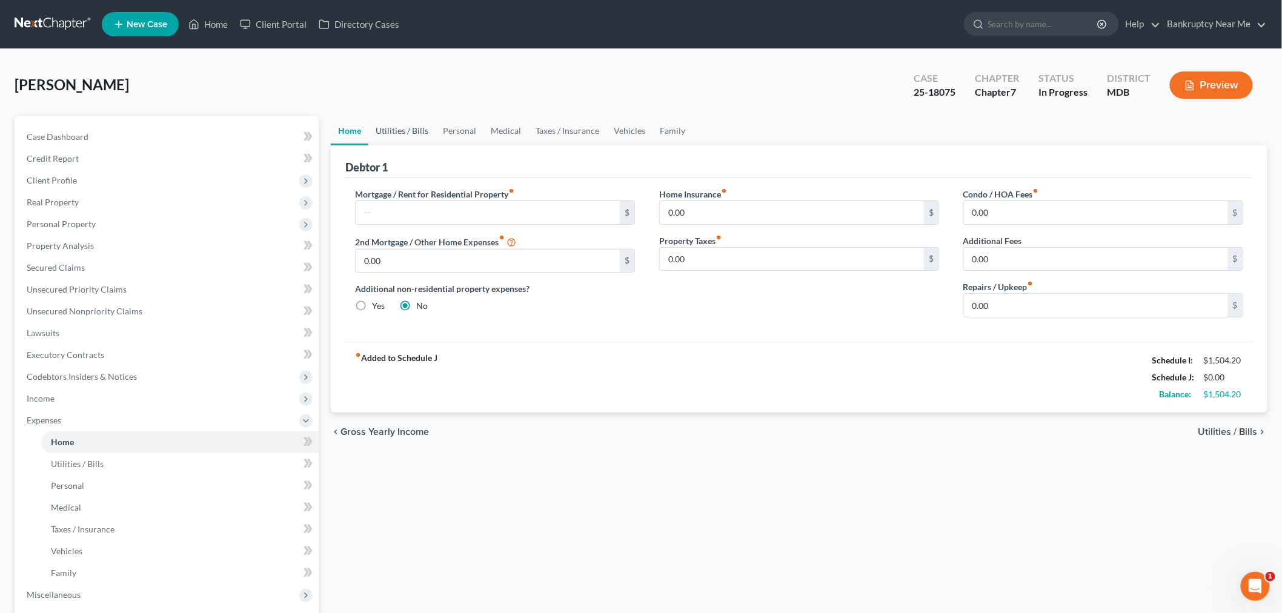
click at [400, 131] on link "Utilities / Bills" at bounding box center [401, 130] width 67 height 29
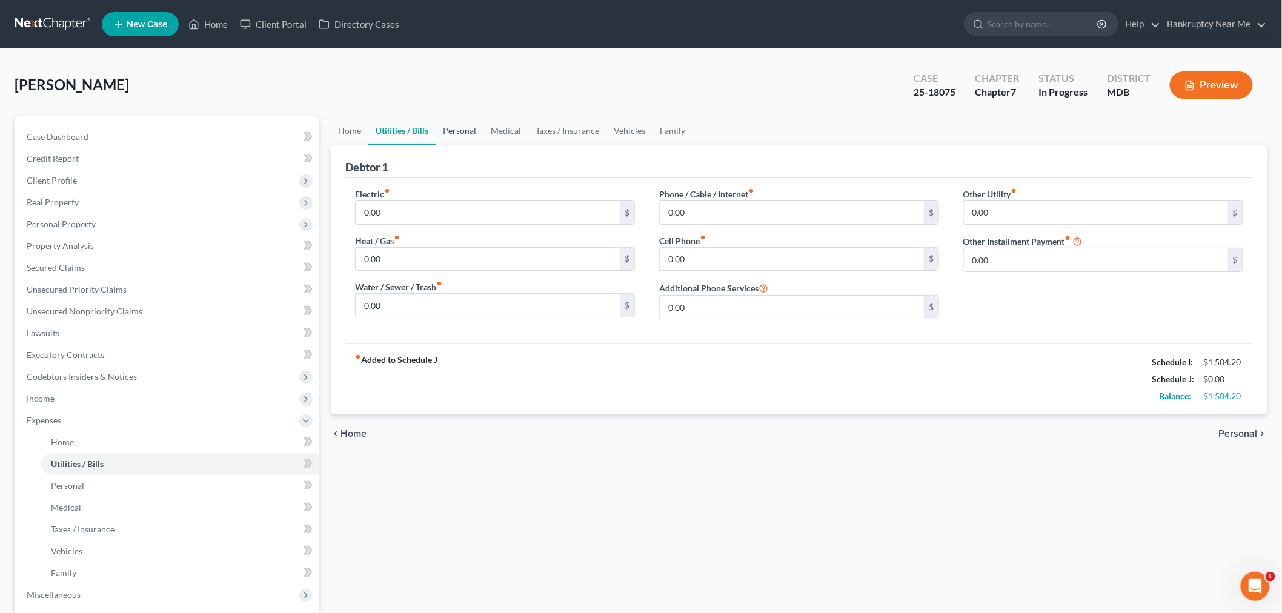
click at [462, 126] on link "Personal" at bounding box center [460, 130] width 48 height 29
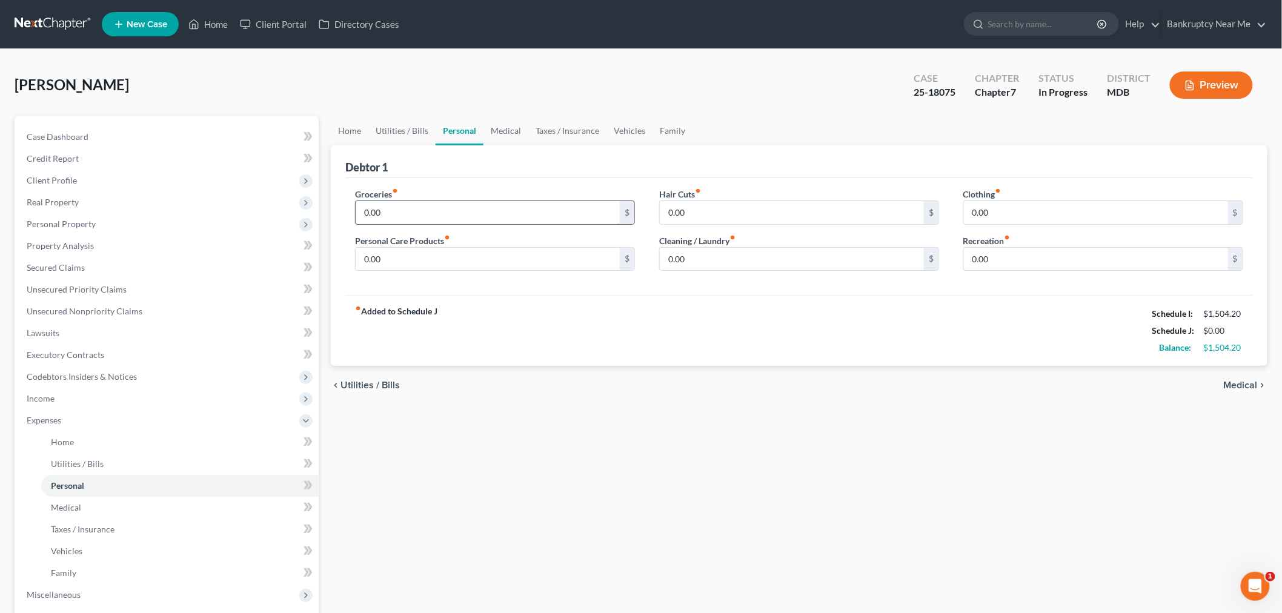
click at [420, 211] on input "0.00" at bounding box center [488, 212] width 264 height 23
type input "465"
click at [498, 134] on link "Medical" at bounding box center [505, 130] width 45 height 29
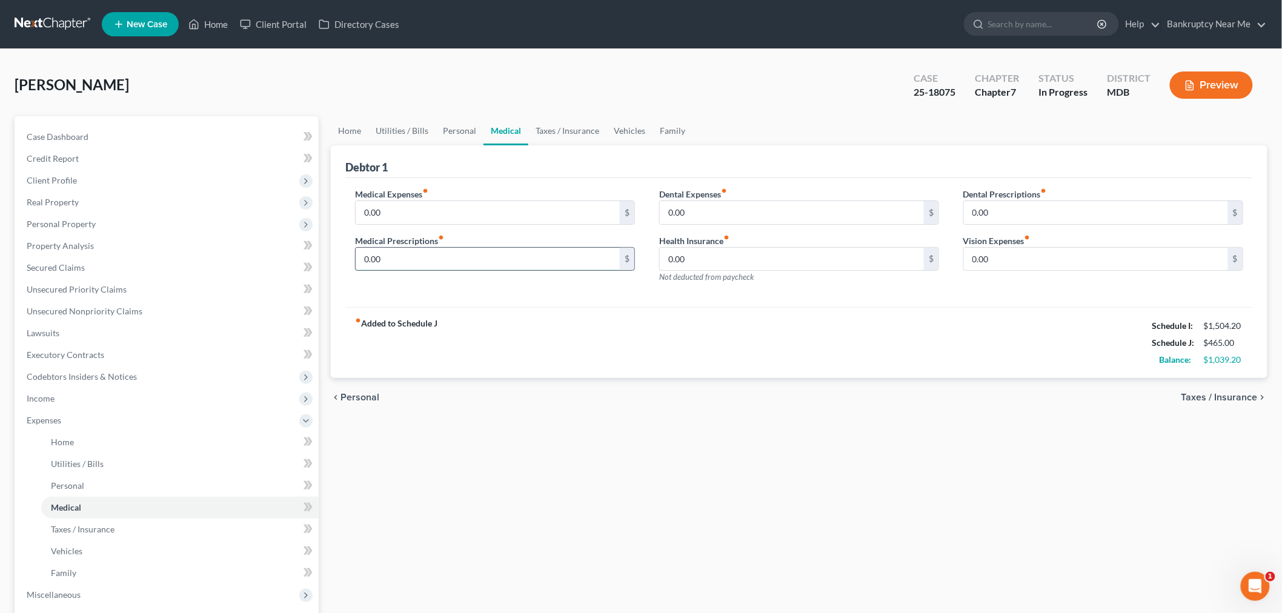
click at [450, 268] on input "0.00" at bounding box center [488, 259] width 264 height 23
type input "4.66"
click at [556, 135] on link "Taxes / Insurance" at bounding box center [567, 130] width 78 height 29
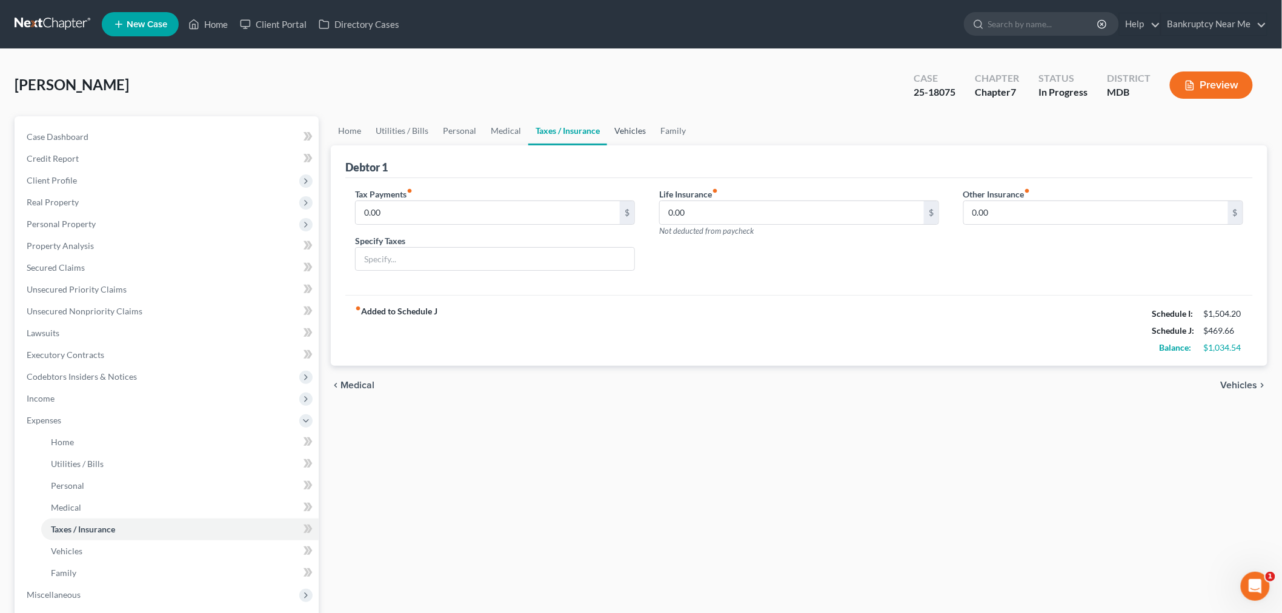
click at [616, 125] on link "Vehicles" at bounding box center [630, 130] width 46 height 29
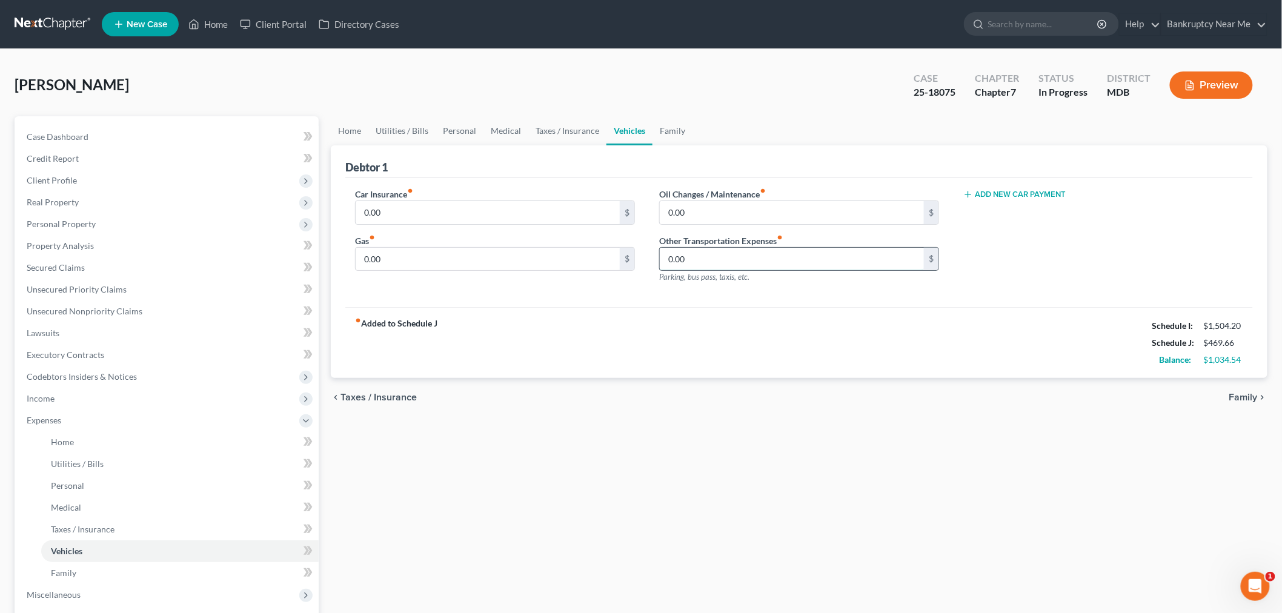
click at [702, 257] on input "0.00" at bounding box center [792, 259] width 264 height 23
type input "888"
click at [550, 126] on link "Taxes / Insurance" at bounding box center [567, 130] width 78 height 29
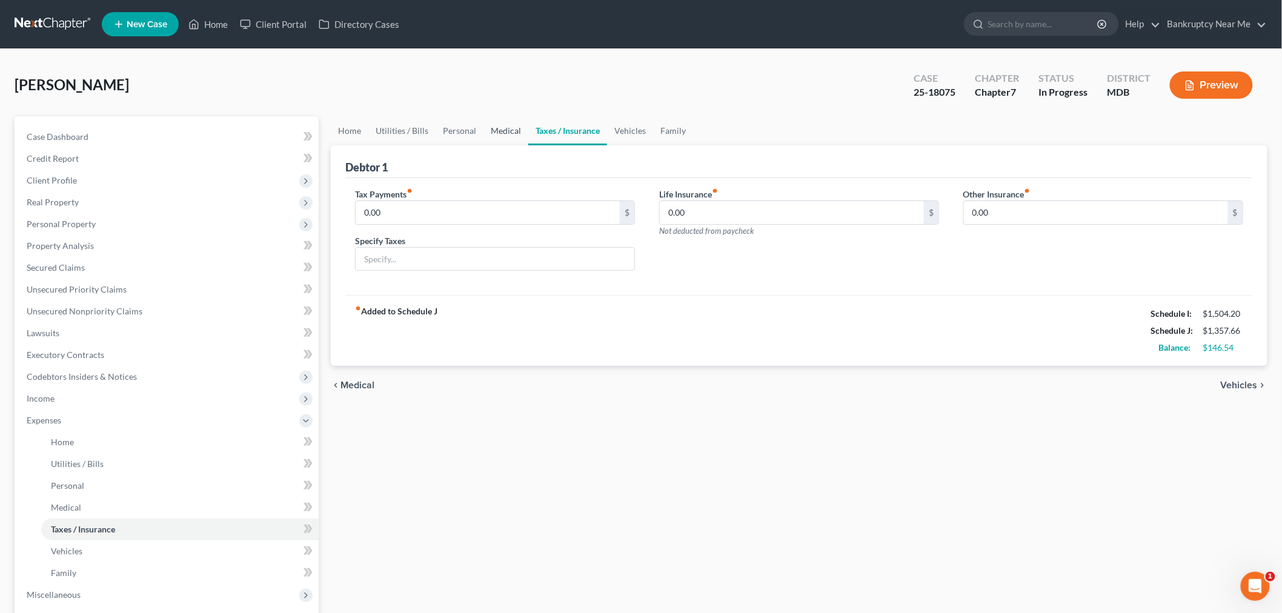
click at [485, 124] on link "Medical" at bounding box center [505, 130] width 45 height 29
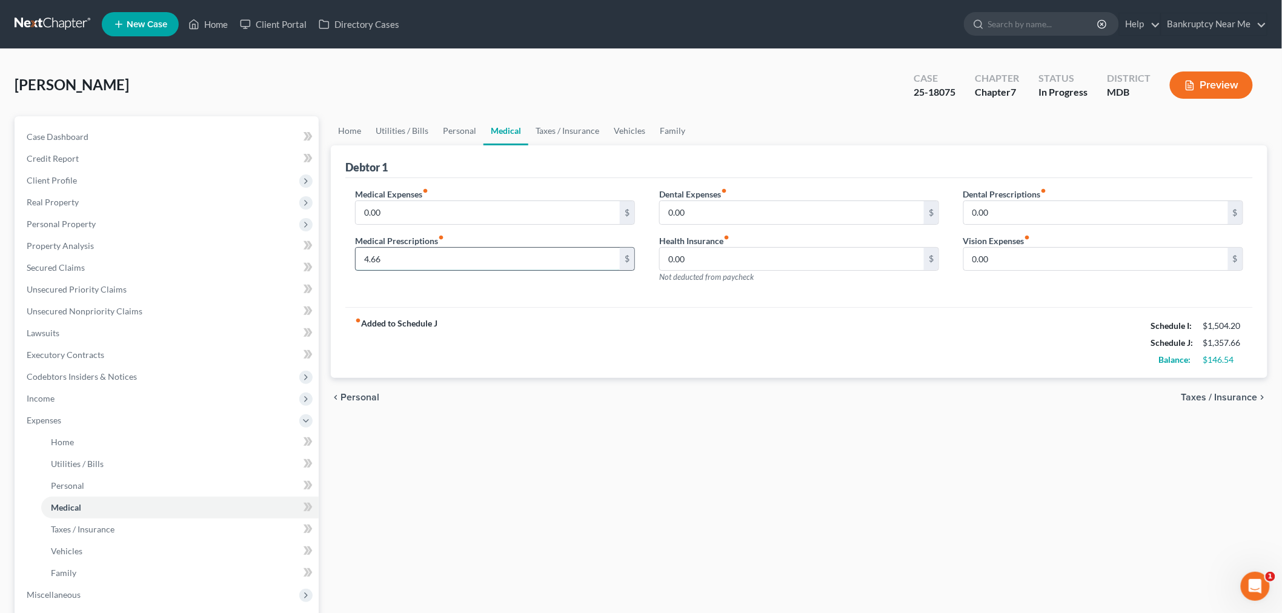
click at [426, 251] on input "4.66" at bounding box center [488, 259] width 264 height 23
type input "24.66"
drag, startPoint x: 570, startPoint y: 129, endPoint x: 599, endPoint y: 128, distance: 28.5
click at [571, 129] on link "Taxes / Insurance" at bounding box center [567, 130] width 78 height 29
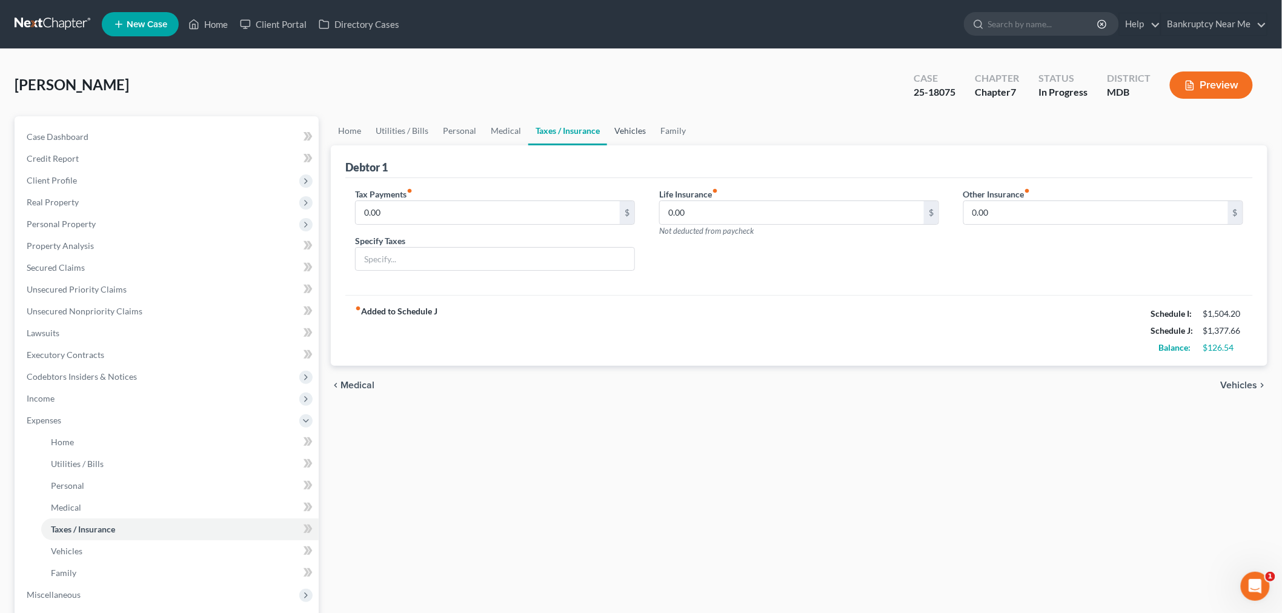
click at [615, 127] on link "Vehicles" at bounding box center [630, 130] width 46 height 29
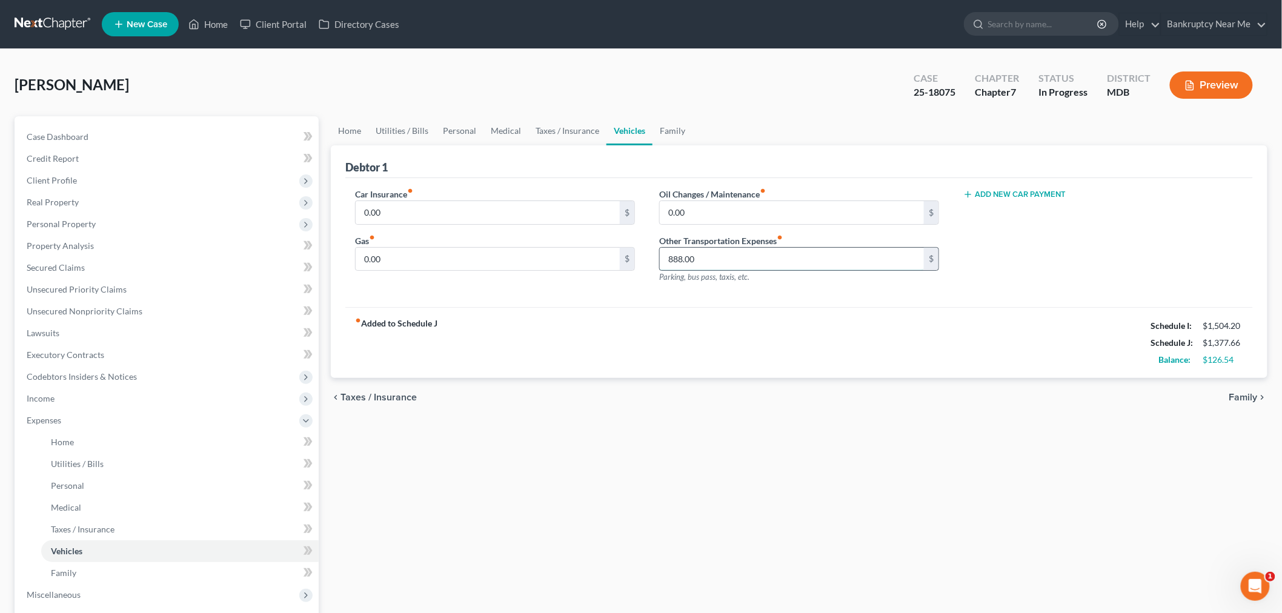
click at [723, 263] on input "888.00" at bounding box center [792, 259] width 264 height 23
type input "999"
drag, startPoint x: 559, startPoint y: 131, endPoint x: 531, endPoint y: 134, distance: 28.0
click at [558, 131] on link "Taxes / Insurance" at bounding box center [567, 130] width 78 height 29
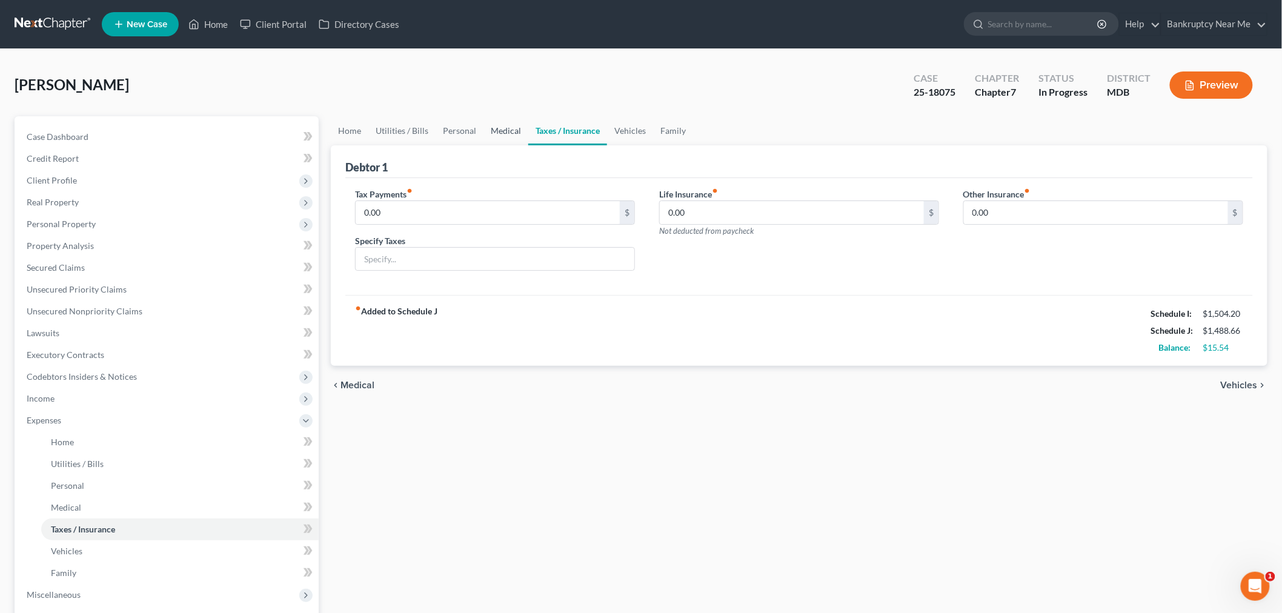
drag, startPoint x: 498, startPoint y: 134, endPoint x: 500, endPoint y: 141, distance: 7.7
click at [499, 134] on link "Medical" at bounding box center [505, 130] width 45 height 29
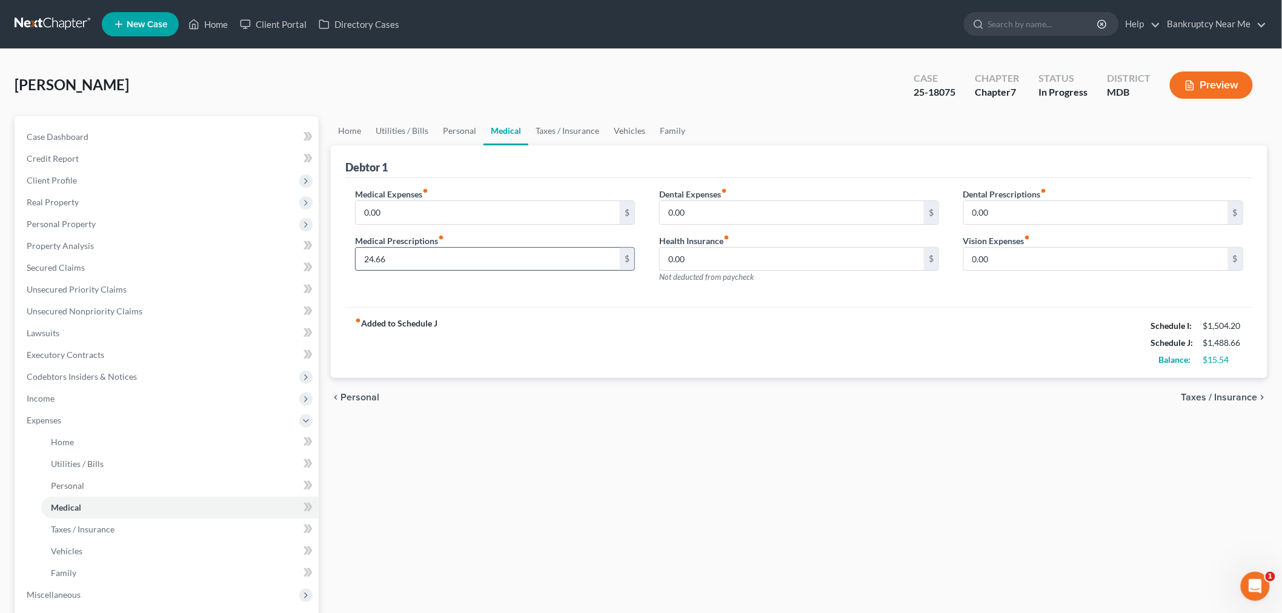
click at [477, 259] on input "24.66" at bounding box center [488, 259] width 264 height 23
type input "33"
click at [571, 129] on link "Taxes / Insurance" at bounding box center [567, 130] width 78 height 29
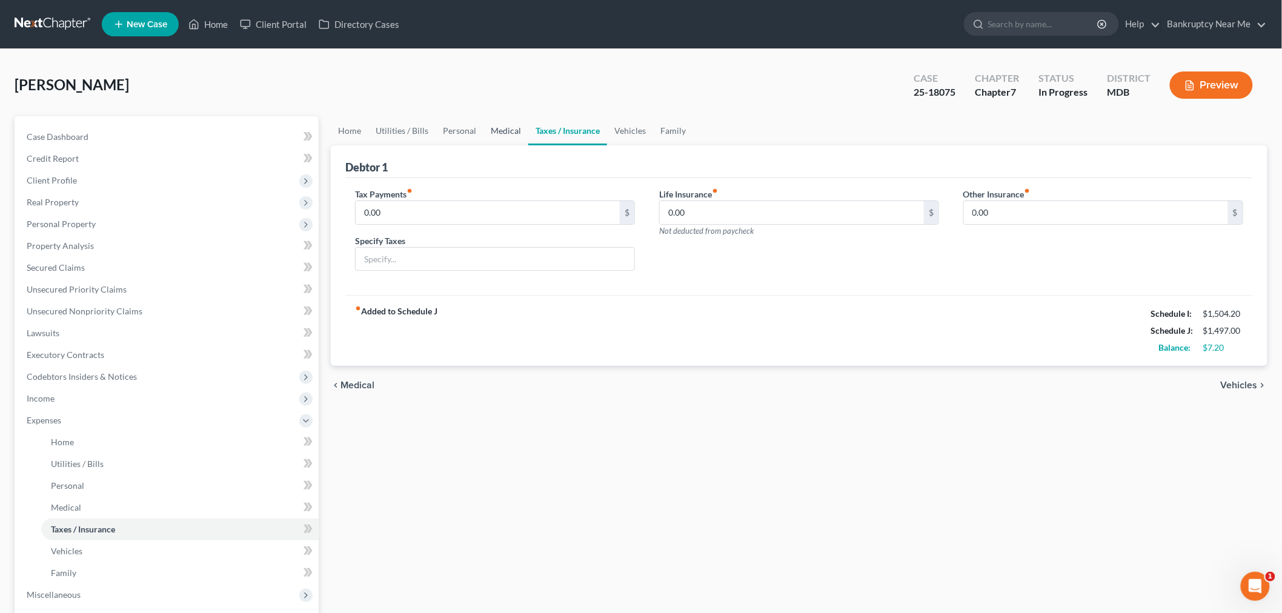
click at [496, 129] on link "Medical" at bounding box center [505, 130] width 45 height 29
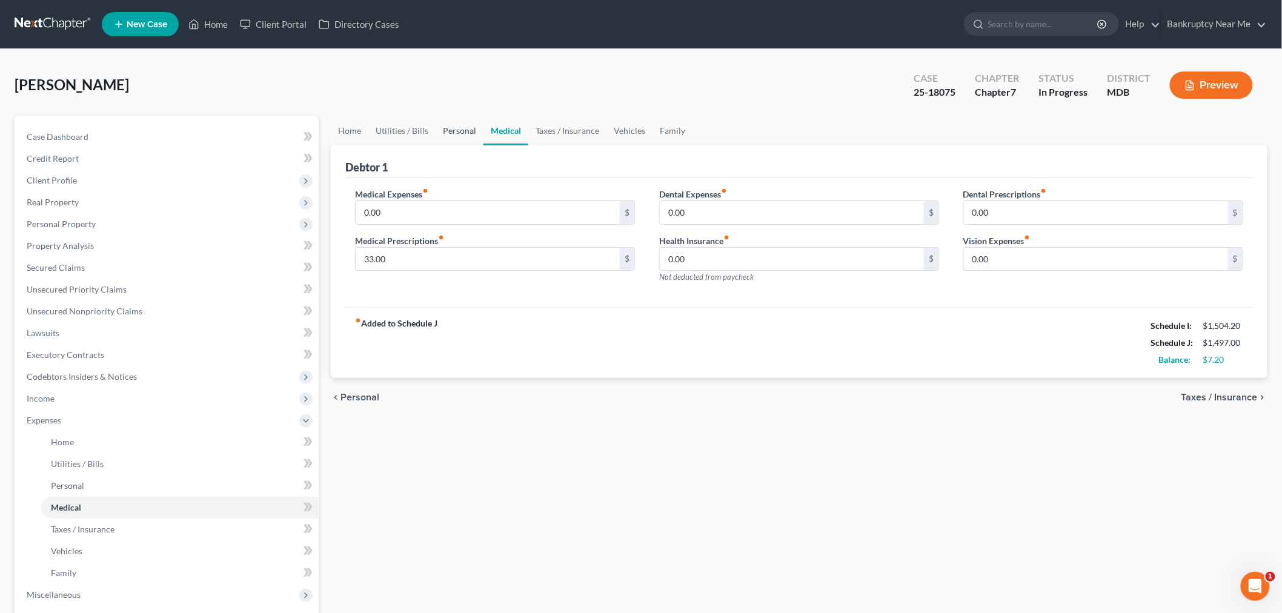
click at [463, 127] on link "Personal" at bounding box center [460, 130] width 48 height 29
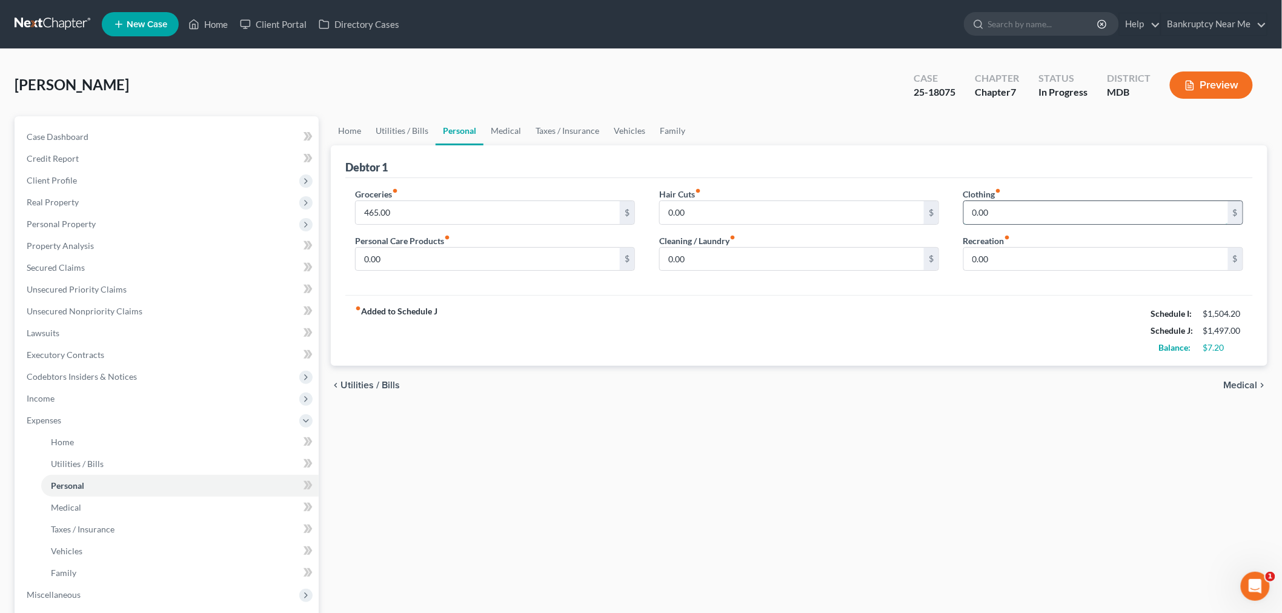
drag, startPoint x: 1000, startPoint y: 213, endPoint x: 1030, endPoint y: 210, distance: 29.8
click at [1000, 213] on input "0.00" at bounding box center [1096, 212] width 264 height 23
type input "54"
click at [541, 262] on input "0.00" at bounding box center [488, 259] width 264 height 23
type input "44"
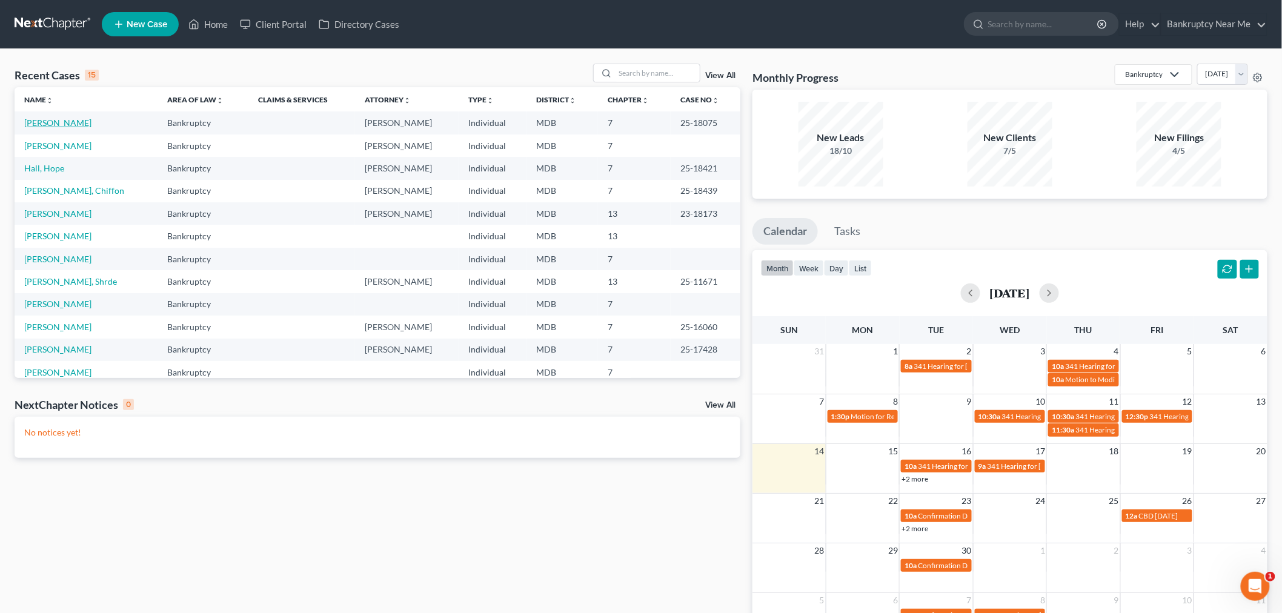
click at [64, 124] on link "[PERSON_NAME]" at bounding box center [57, 123] width 67 height 10
select select "6"
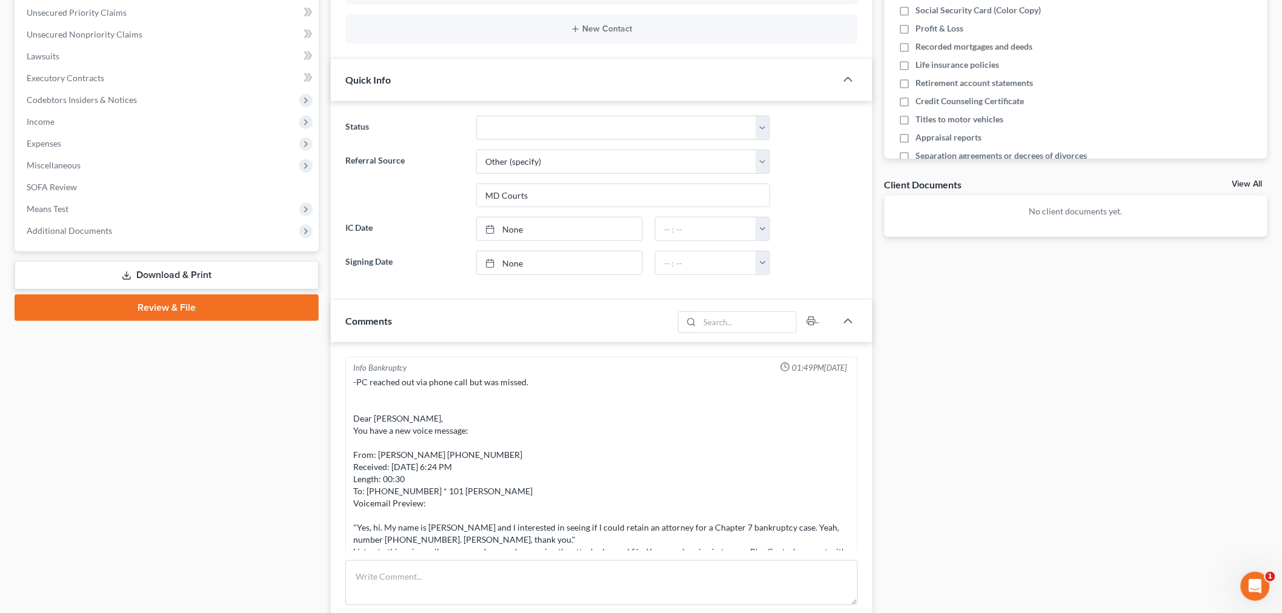
scroll to position [1407, 0]
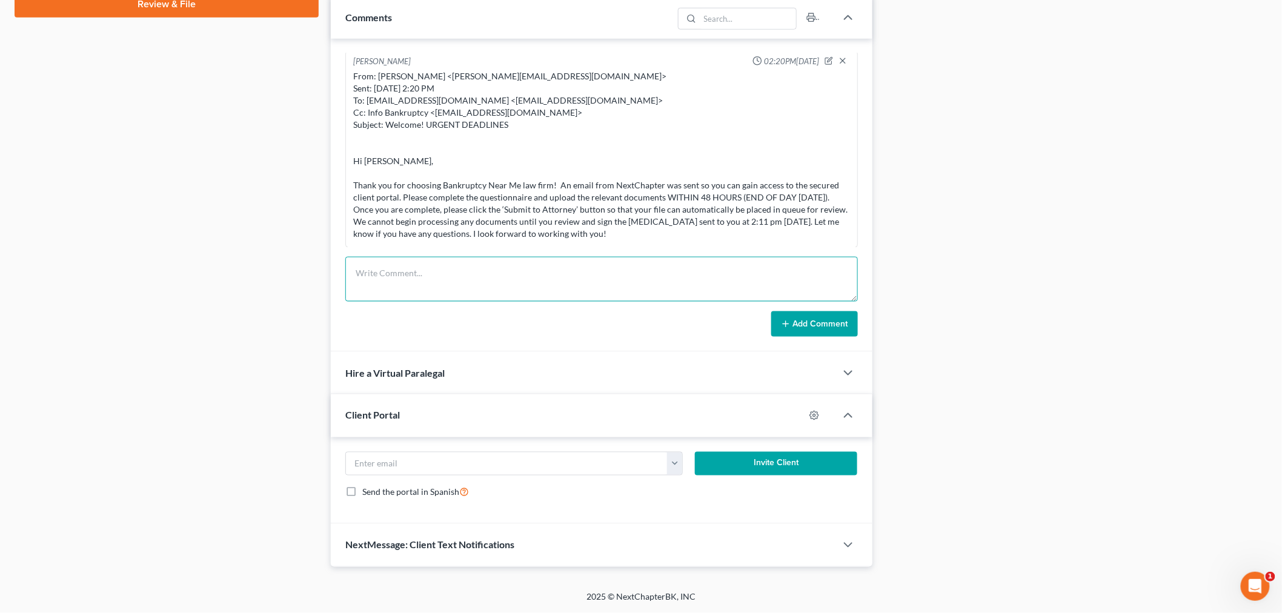
click at [507, 287] on textarea at bounding box center [601, 279] width 513 height 45
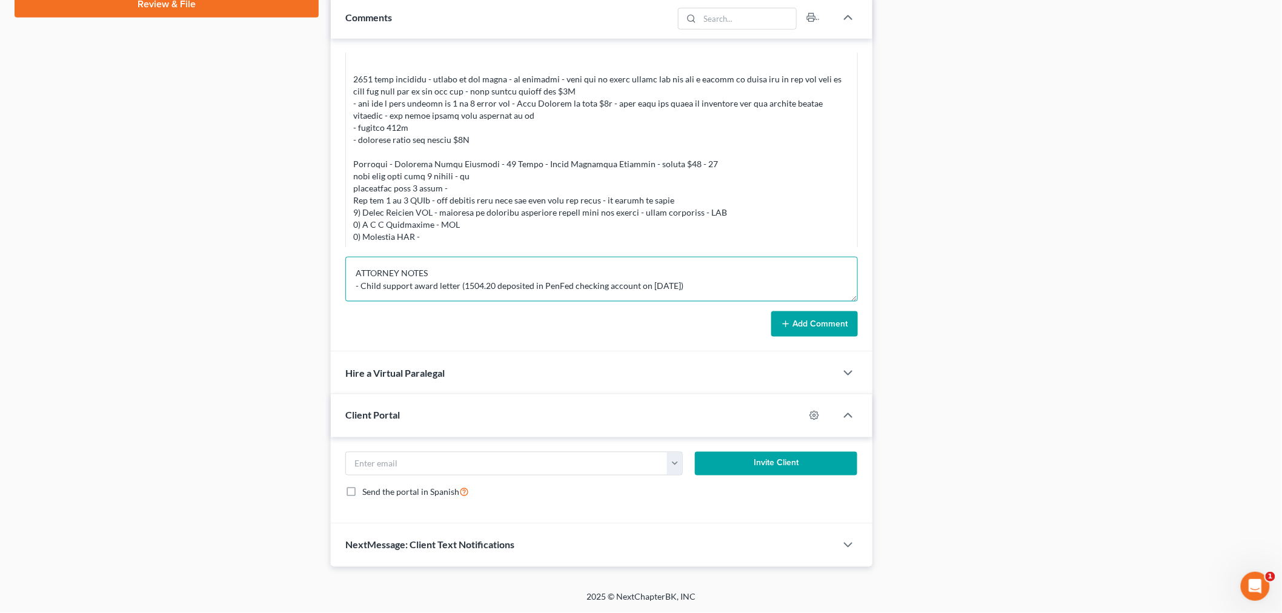
scroll to position [936, 0]
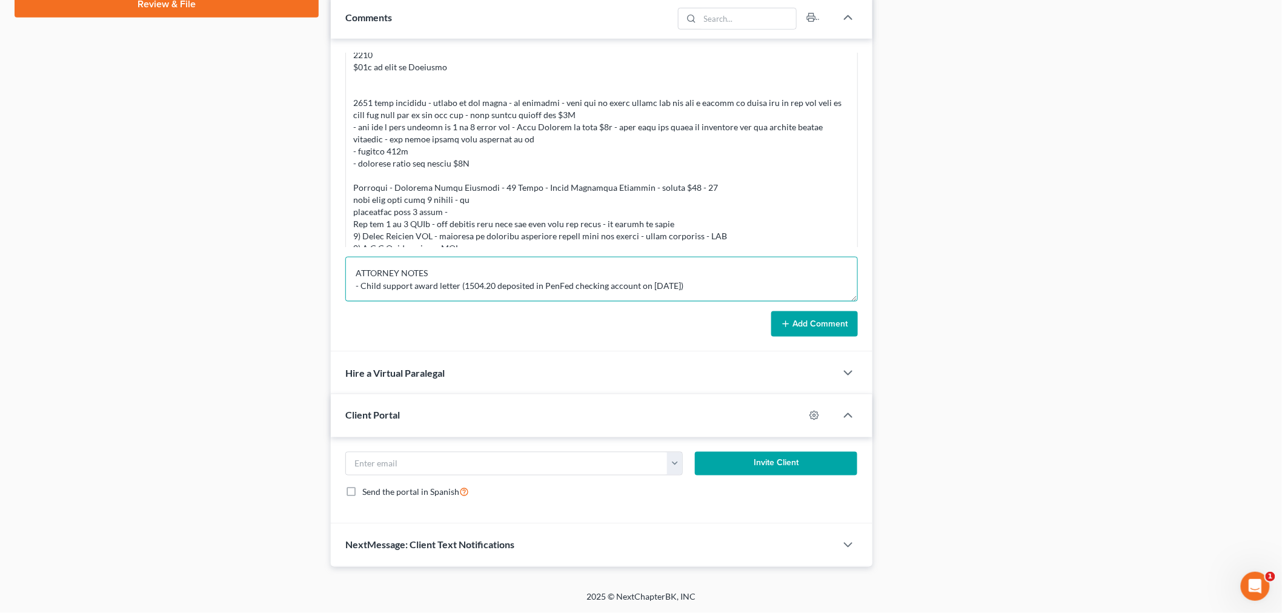
drag, startPoint x: 697, startPoint y: 288, endPoint x: 362, endPoint y: 293, distance: 335.7
click at [362, 293] on textarea "ATTORNEY NOTES - Child support award letter (1504.20 deposited in PenFed checki…" at bounding box center [601, 279] width 513 height 45
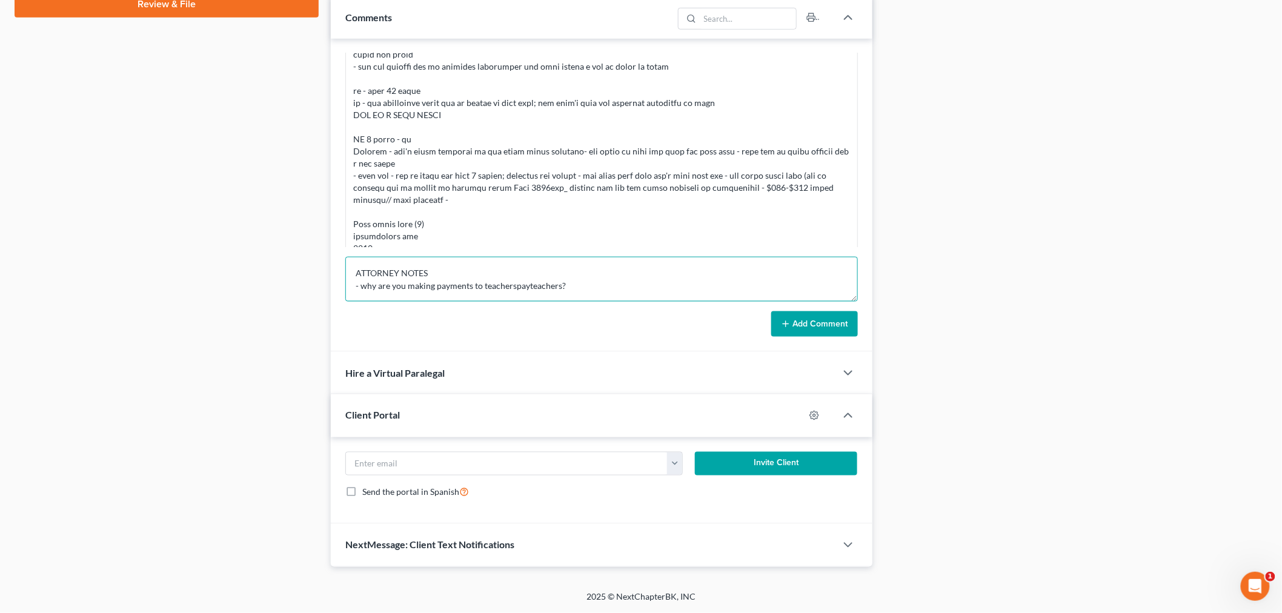
scroll to position [734, 0]
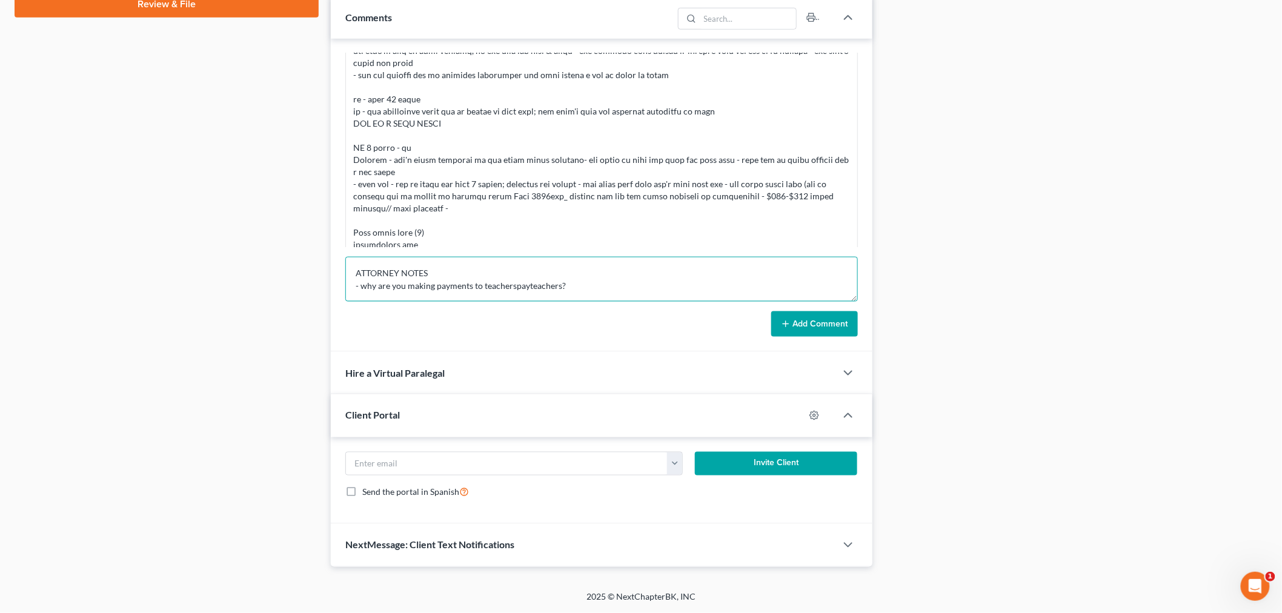
click at [603, 288] on textarea "ATTORNEY NOTES - why are you making payments to teacherspayteachers?" at bounding box center [601, 279] width 513 height 45
type textarea "ATTORNEY NOTES - why are you making payments to teacherspayteachers? - Why are …"
